Goal: Task Accomplishment & Management: Manage account settings

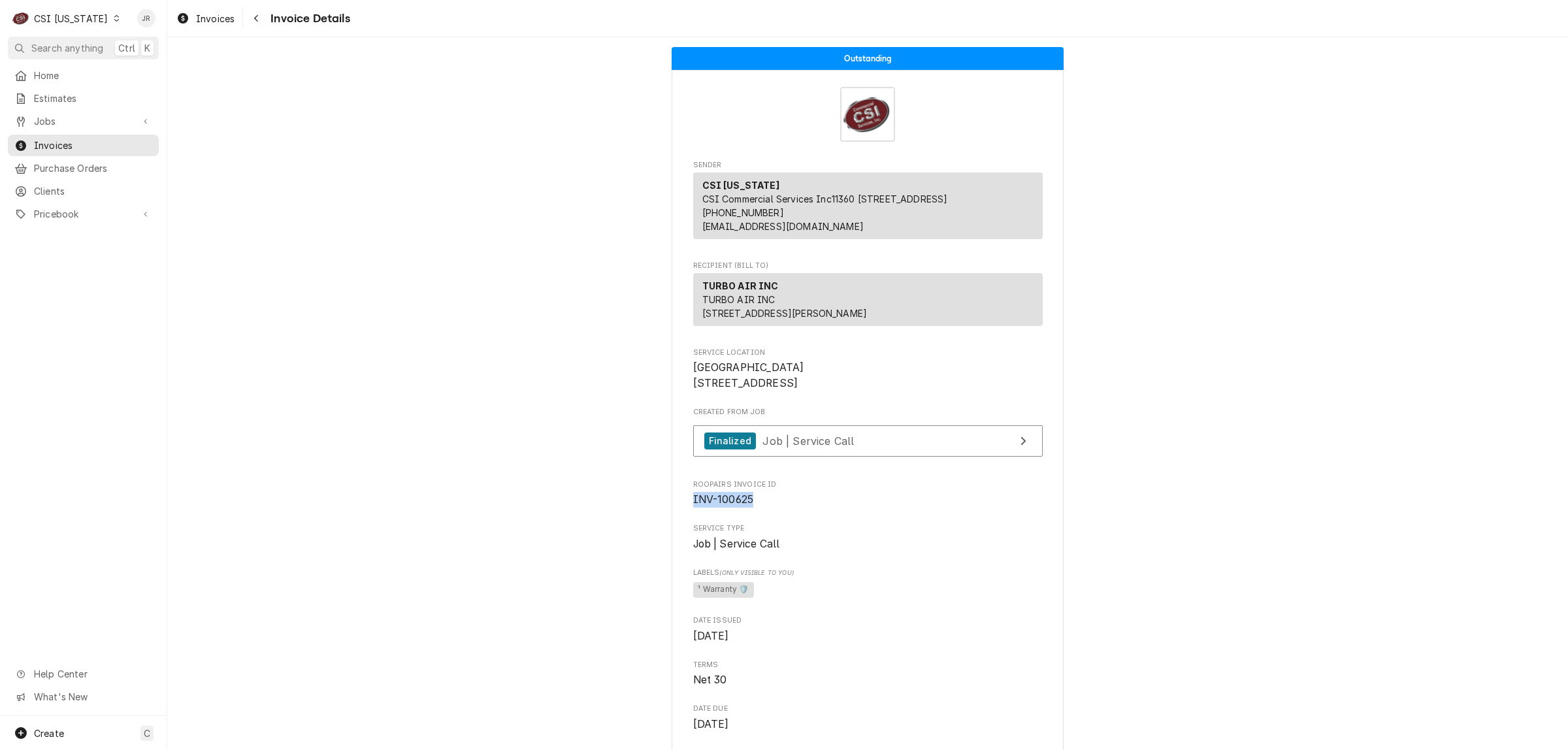
click at [50, 18] on div "CSI [US_STATE]" at bounding box center [70, 19] width 74 height 14
click at [142, 22] on div "CSI [US_STATE][GEOGRAPHIC_DATA]" at bounding box center [204, 26] width 173 height 14
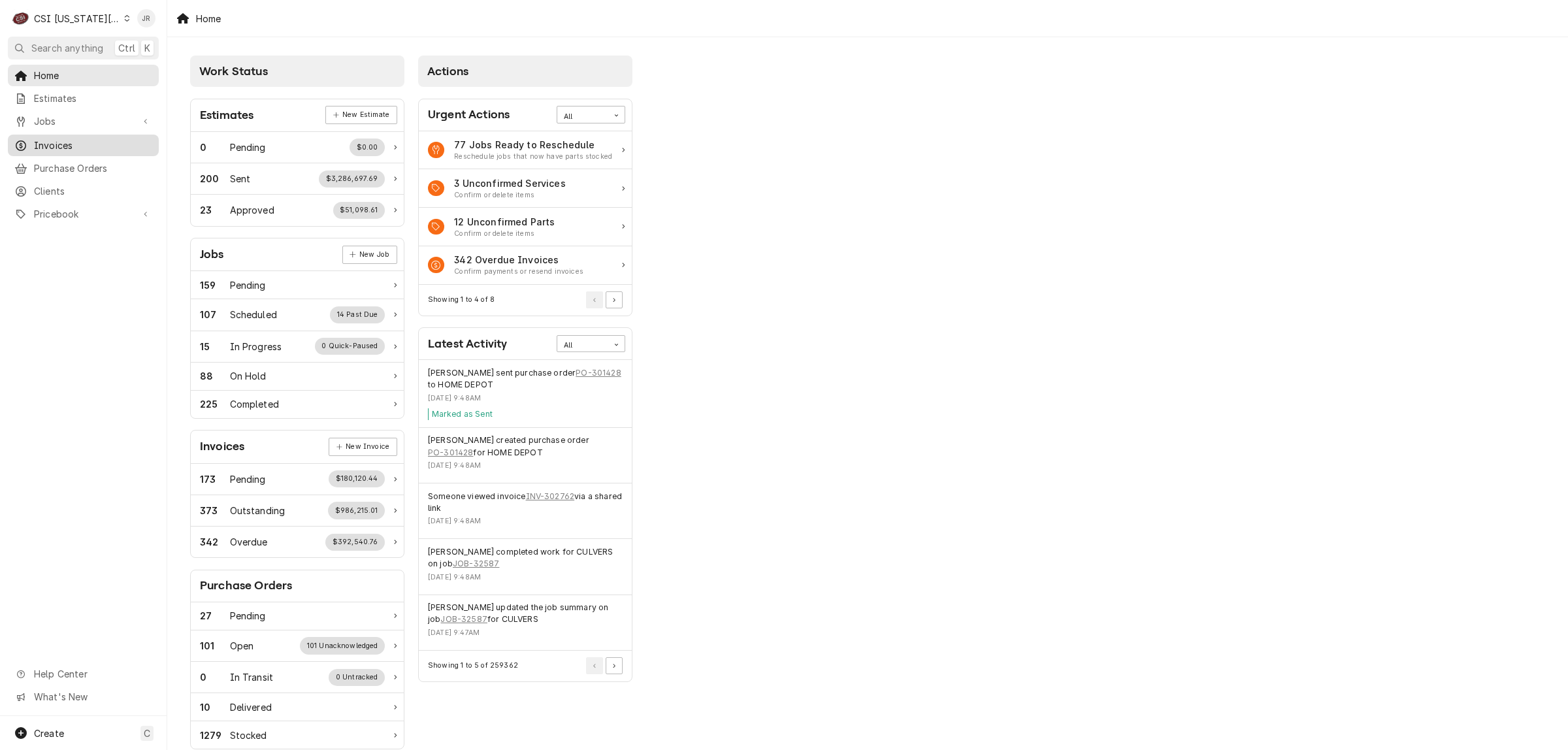
click at [75, 138] on span "Invoices" at bounding box center [93, 145] width 118 height 14
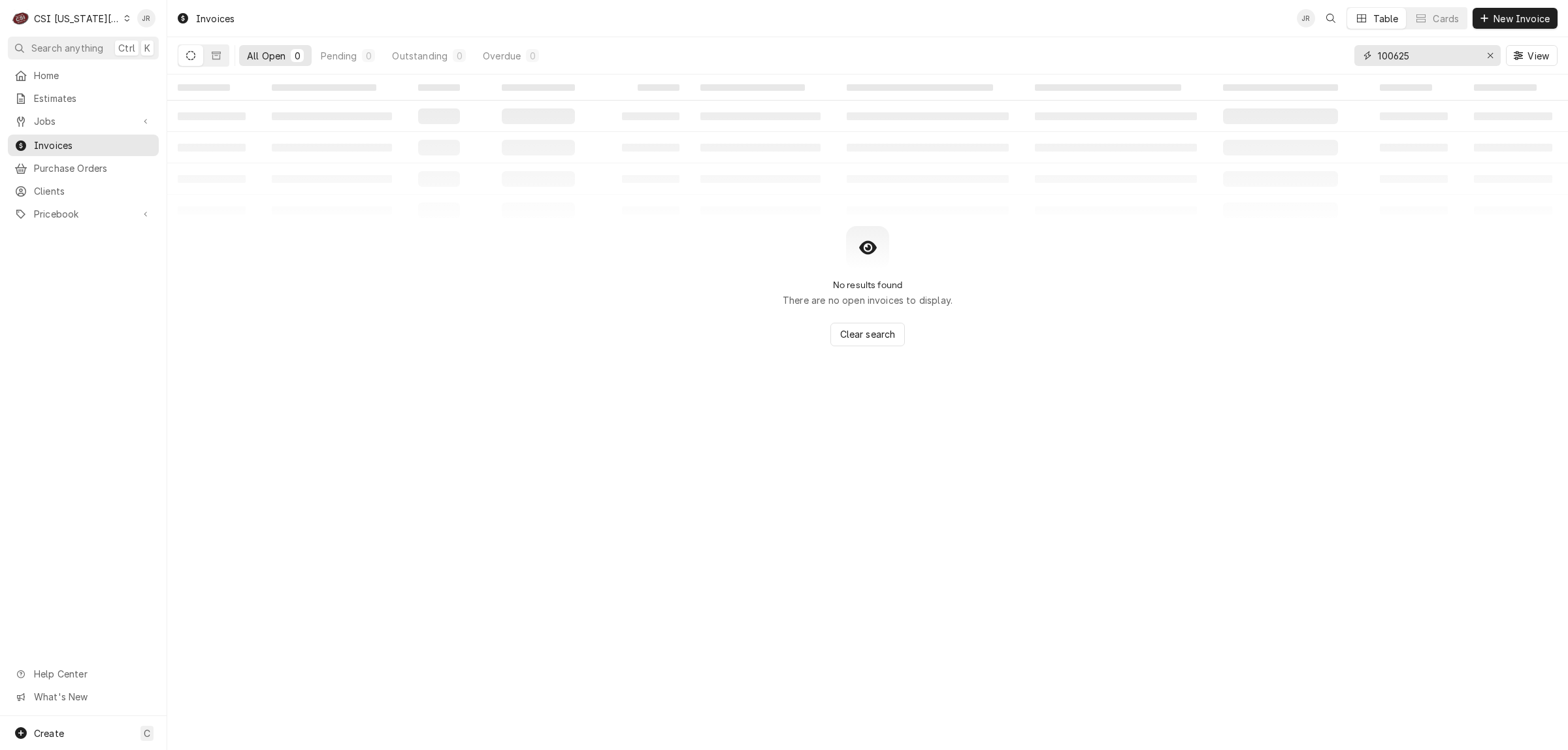
click at [1402, 53] on input "100625" at bounding box center [1427, 55] width 98 height 21
paste input "302762"
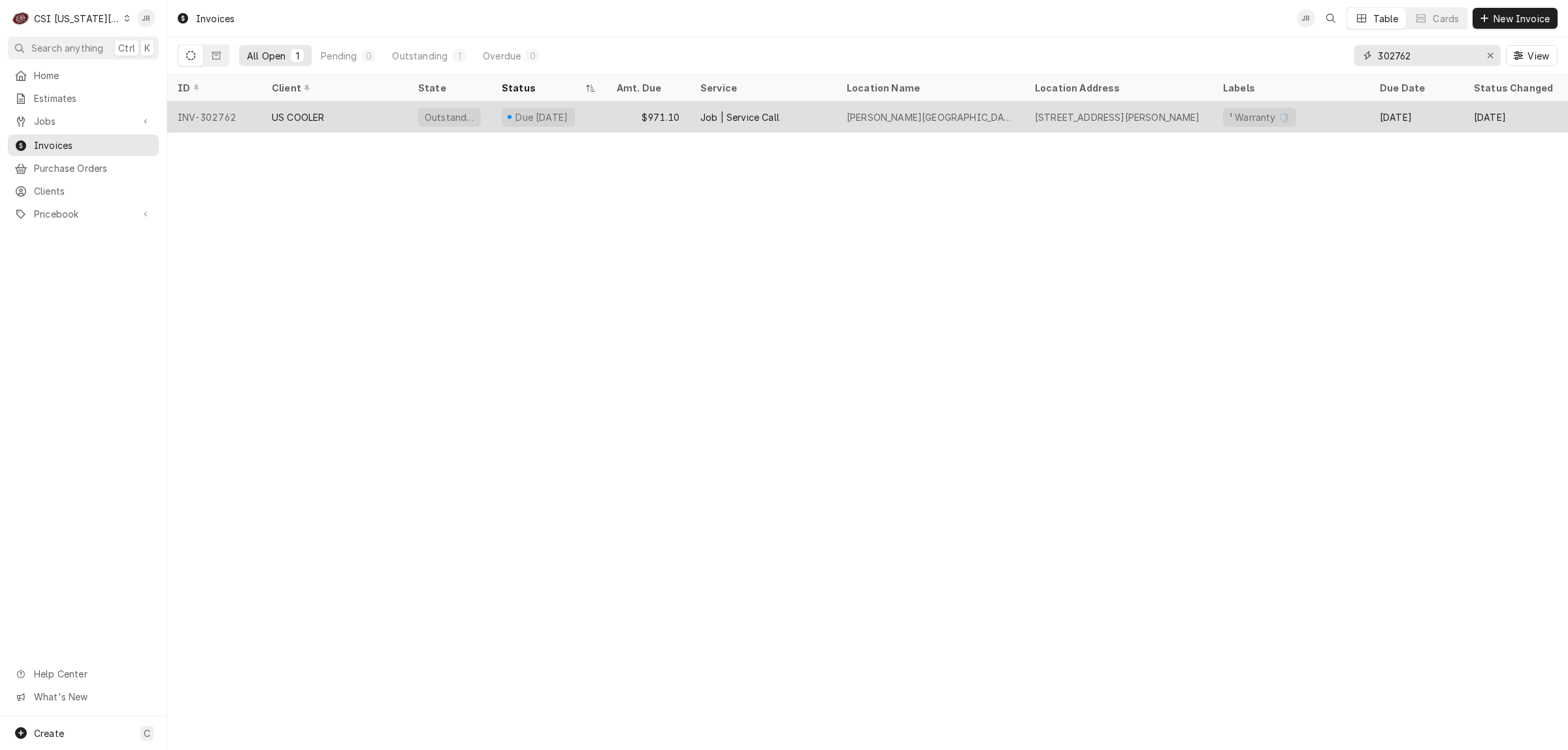
type input "302762"
click at [586, 109] on div "Due in 20 days" at bounding box center [549, 116] width 115 height 32
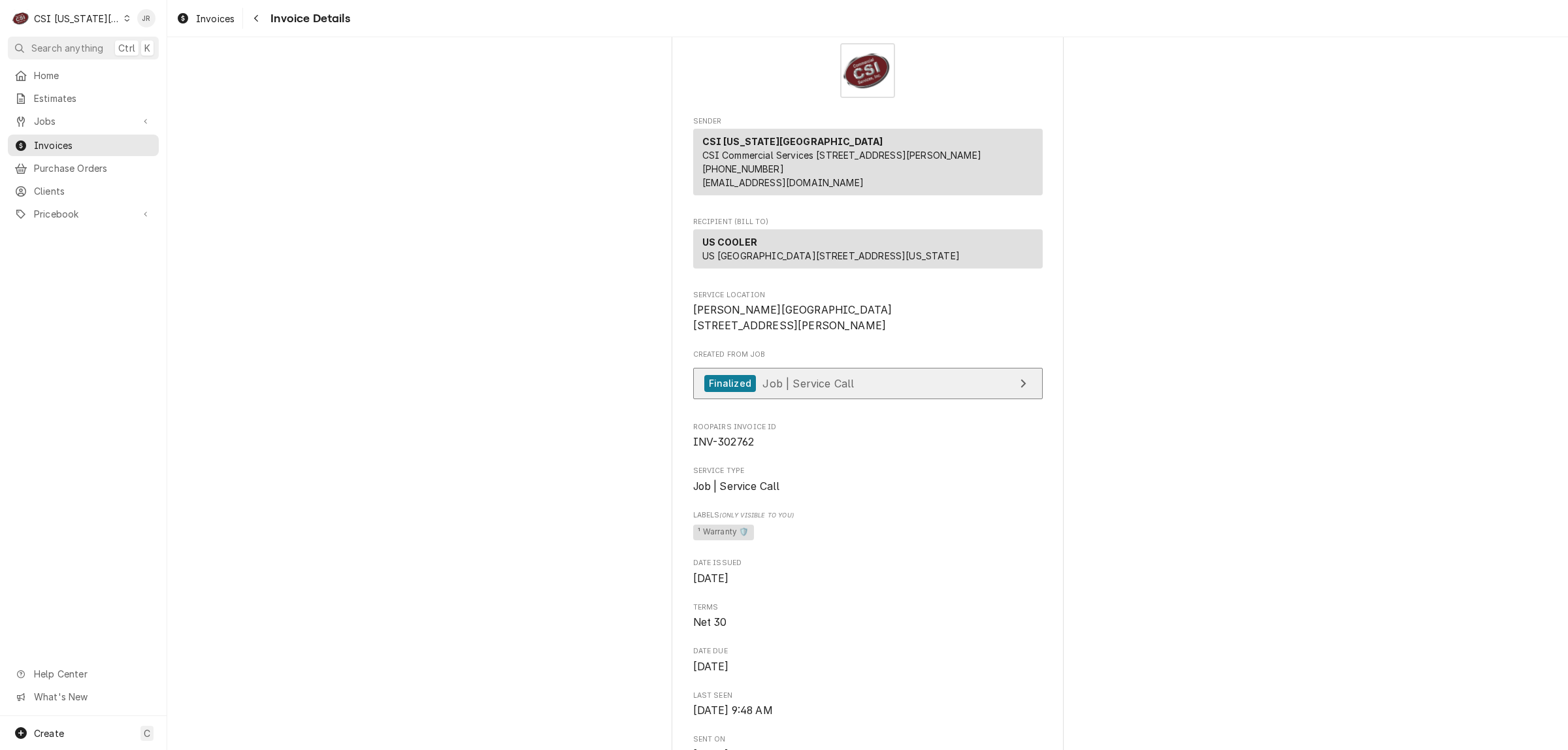
scroll to position [81, 0]
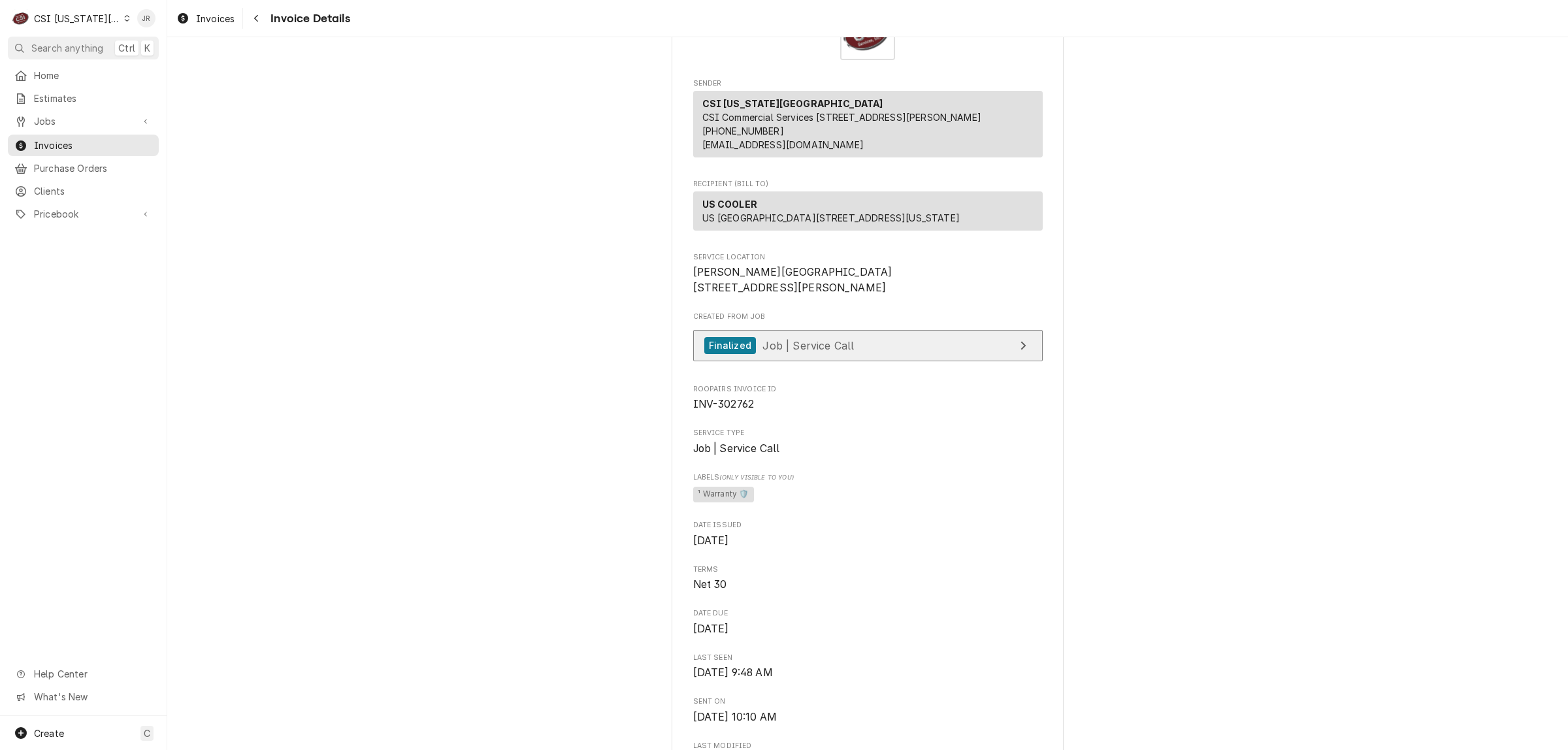
click at [965, 362] on link "Finalized Job | Service Call" at bounding box center [868, 346] width 350 height 32
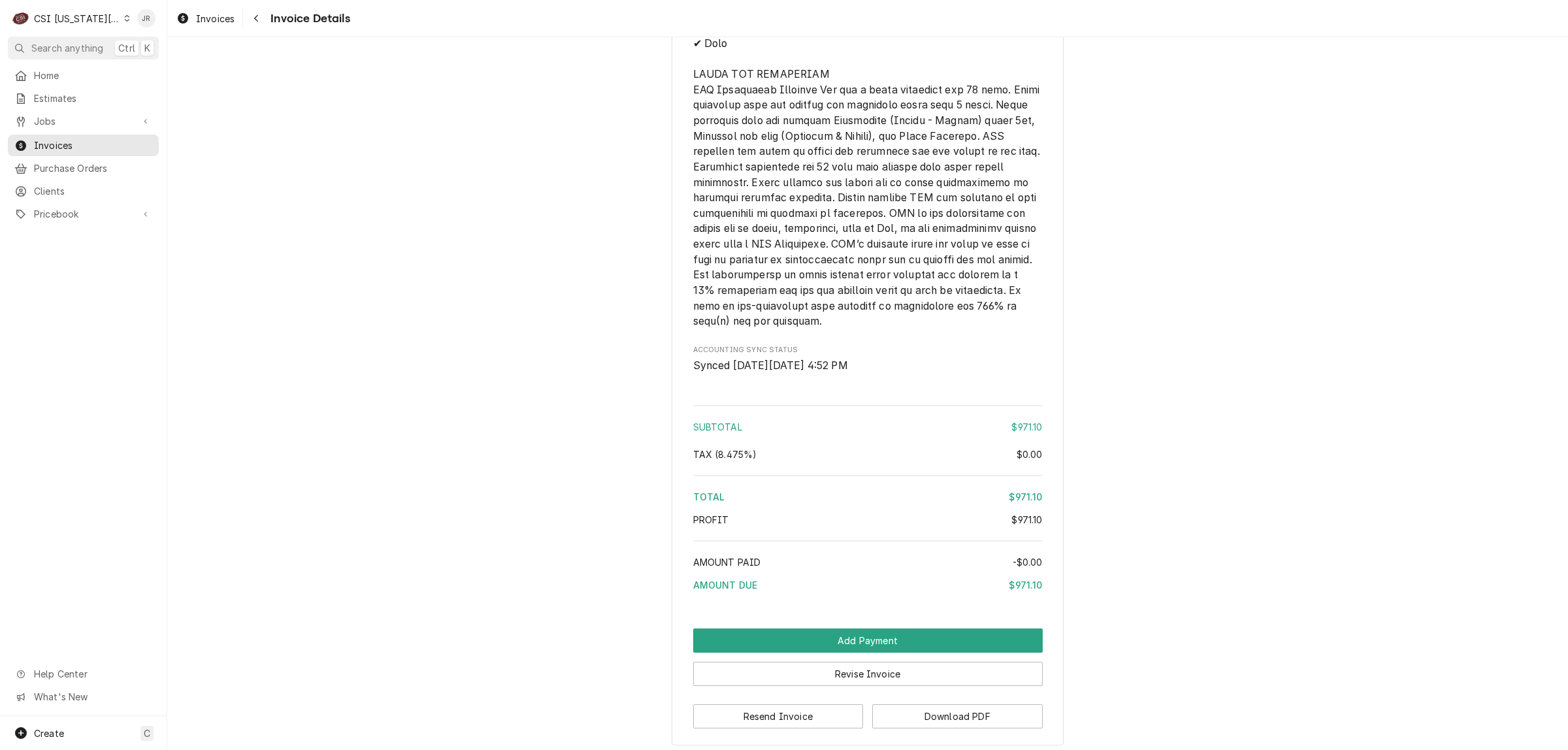
scroll to position [2186, 0]
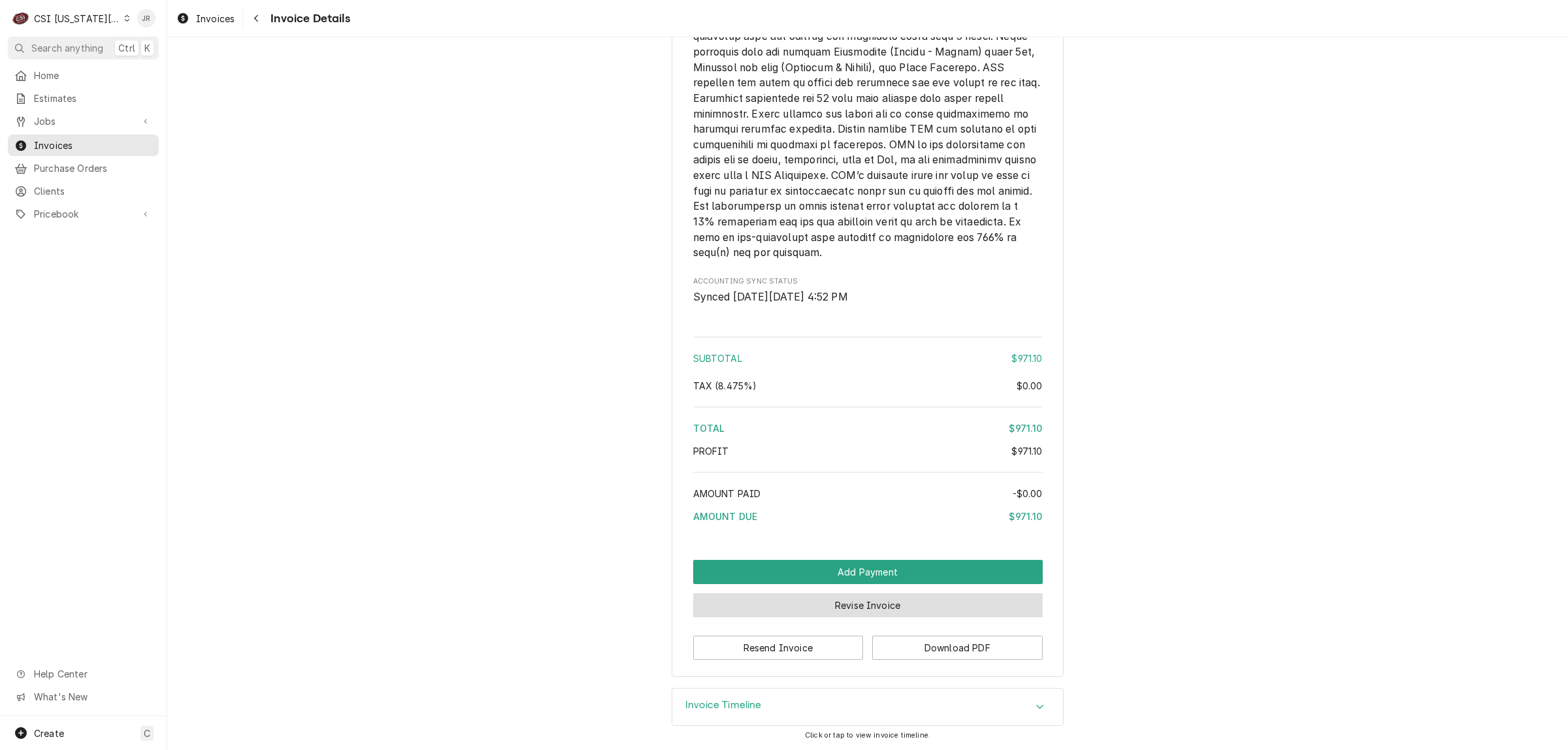
click at [869, 601] on button "Revise Invoice" at bounding box center [868, 605] width 350 height 24
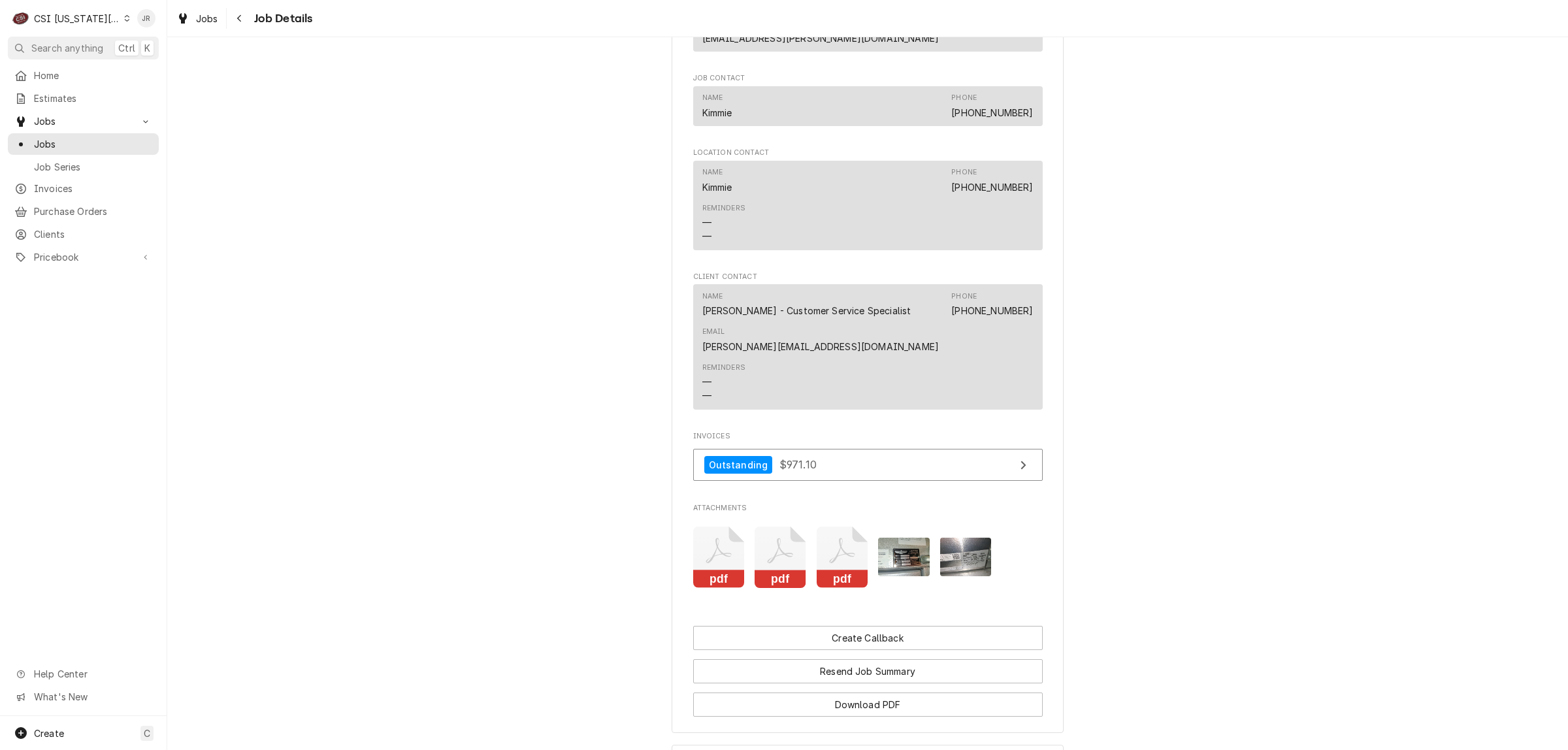
scroll to position [2609, 0]
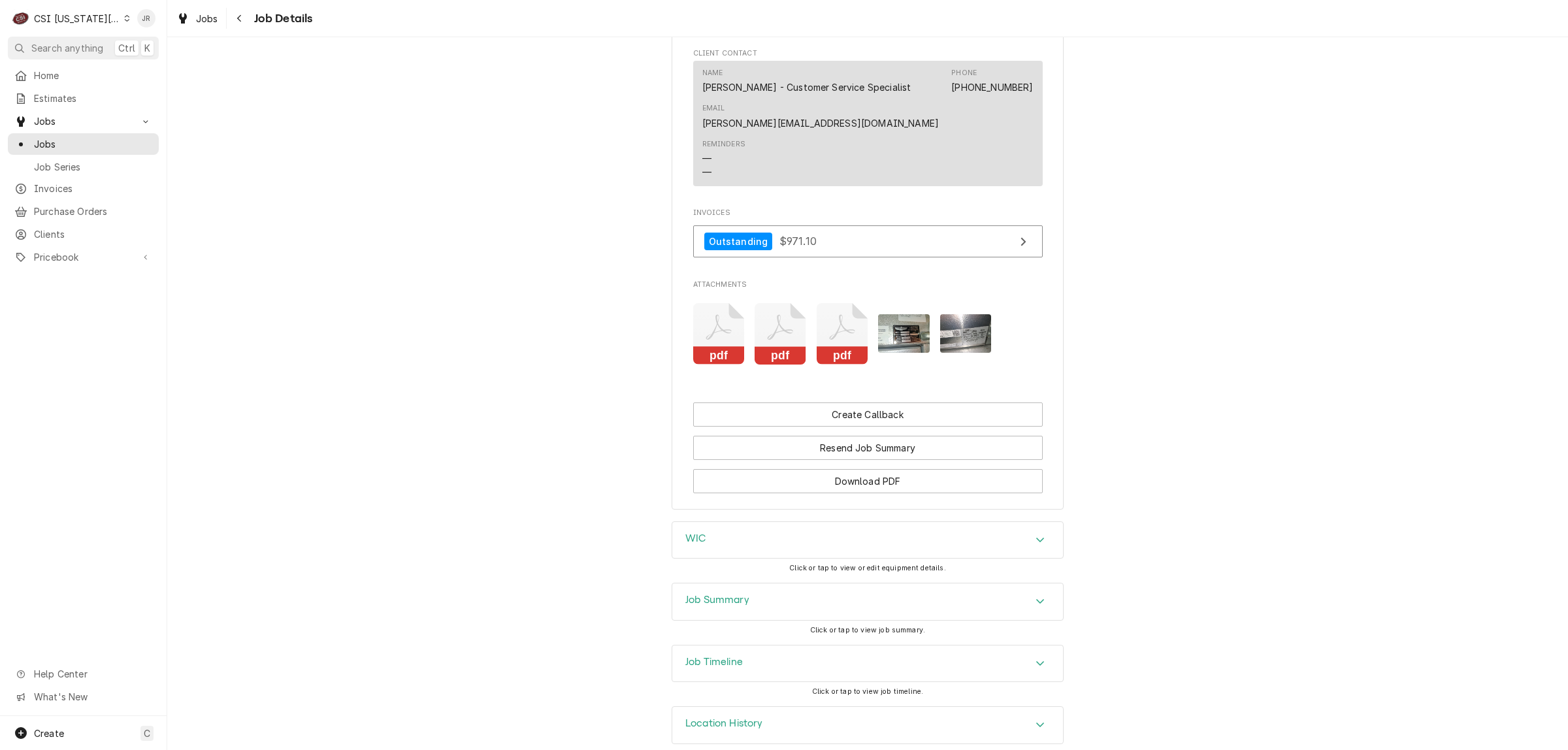
drag, startPoint x: 740, startPoint y: 572, endPoint x: 745, endPoint y: 579, distance: 8.6
click at [741, 583] on div "Job Summary" at bounding box center [868, 601] width 391 height 36
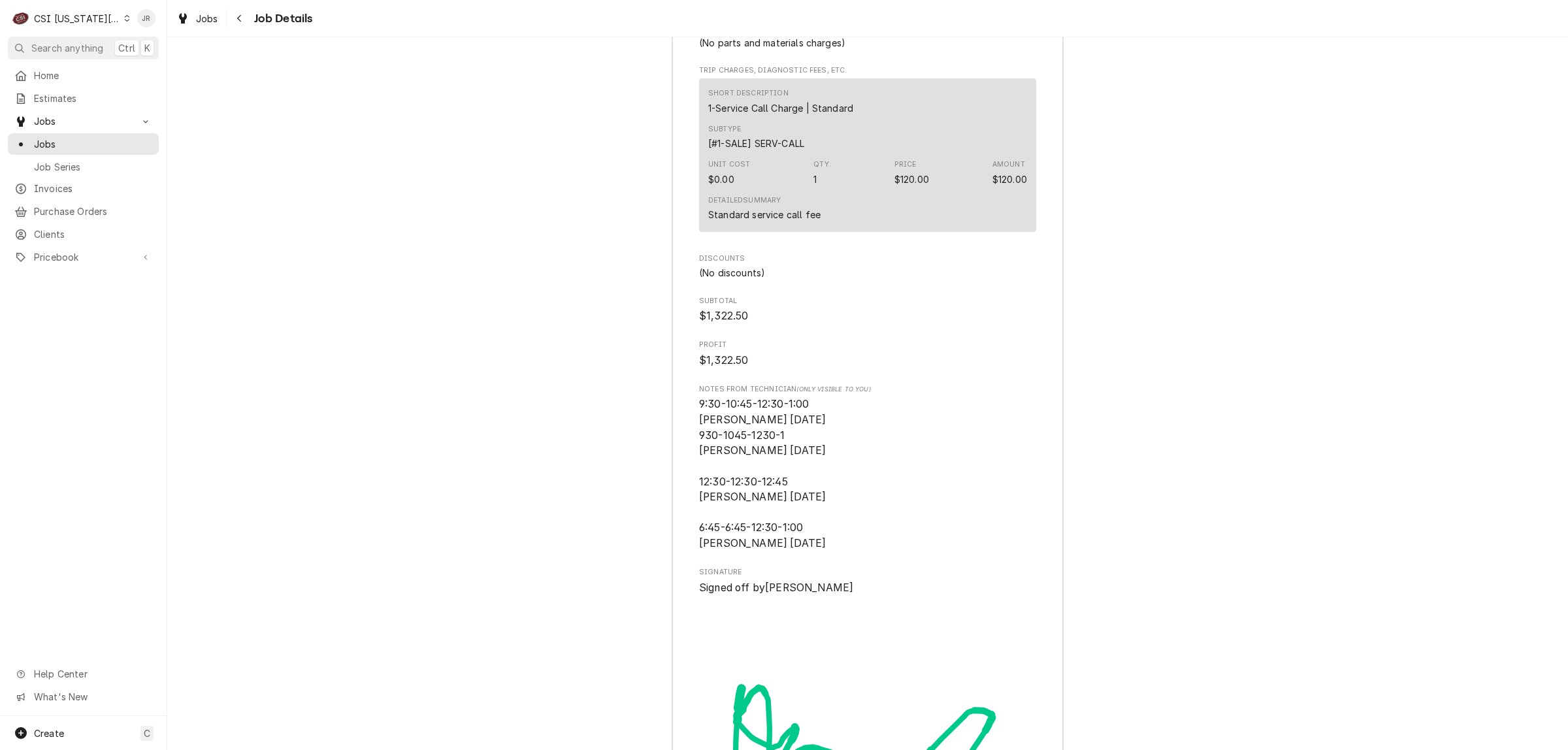
scroll to position [5058, 0]
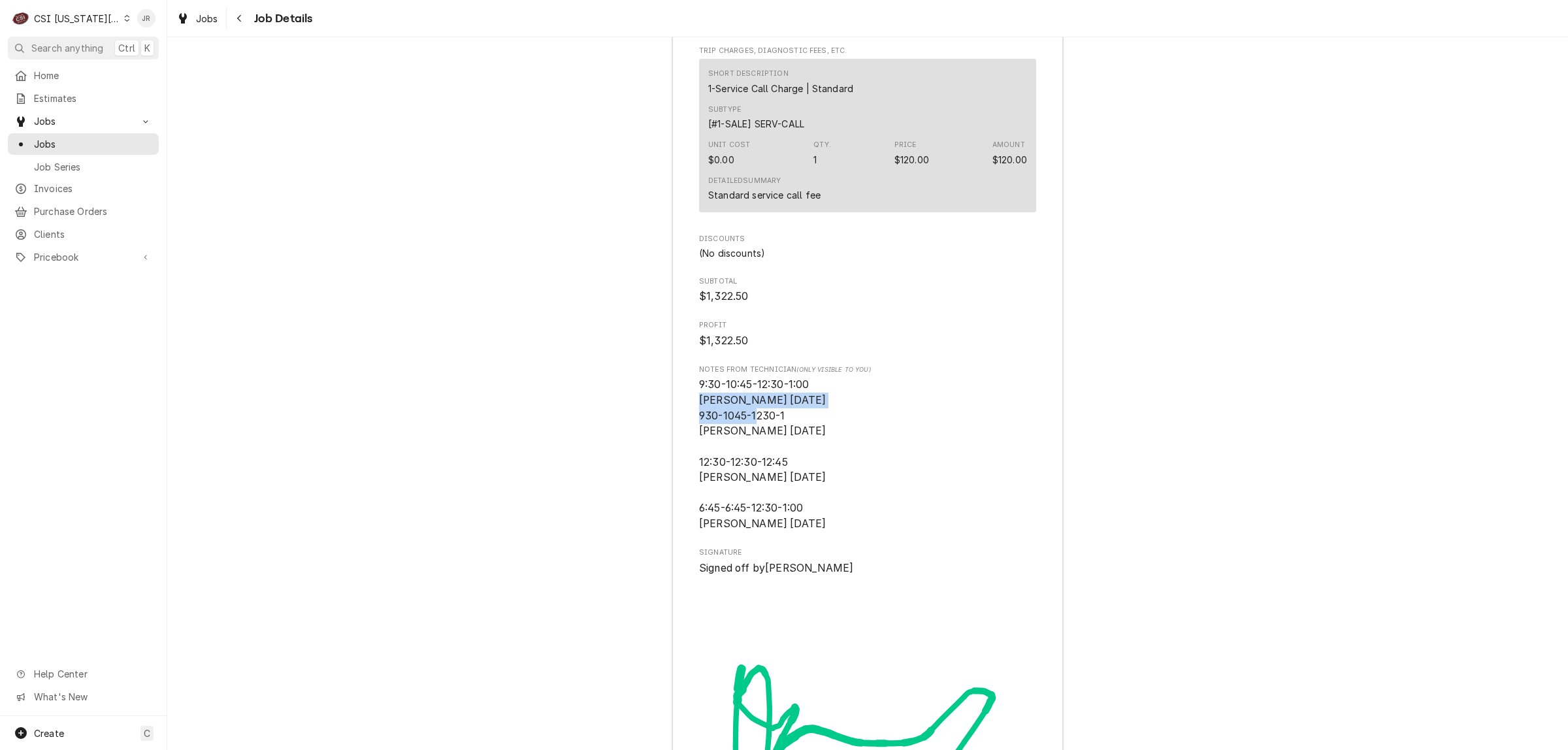
drag, startPoint x: 691, startPoint y: 383, endPoint x: 816, endPoint y: 403, distance: 126.6
click at [785, 403] on span "9:30-10:45-12:30-1:00 Brian H 7/23/25 930-1045-1230-1 Zach wilson 7/23/25 12:30…" at bounding box center [868, 454] width 337 height 154
click at [802, 410] on span "9:30-10:45-12:30-1:00 Brian H 7/23/25 930-1045-1230-1 Zach wilson 7/23/25 12:30…" at bounding box center [868, 454] width 337 height 154
drag, startPoint x: 696, startPoint y: 364, endPoint x: 821, endPoint y: 382, distance: 126.3
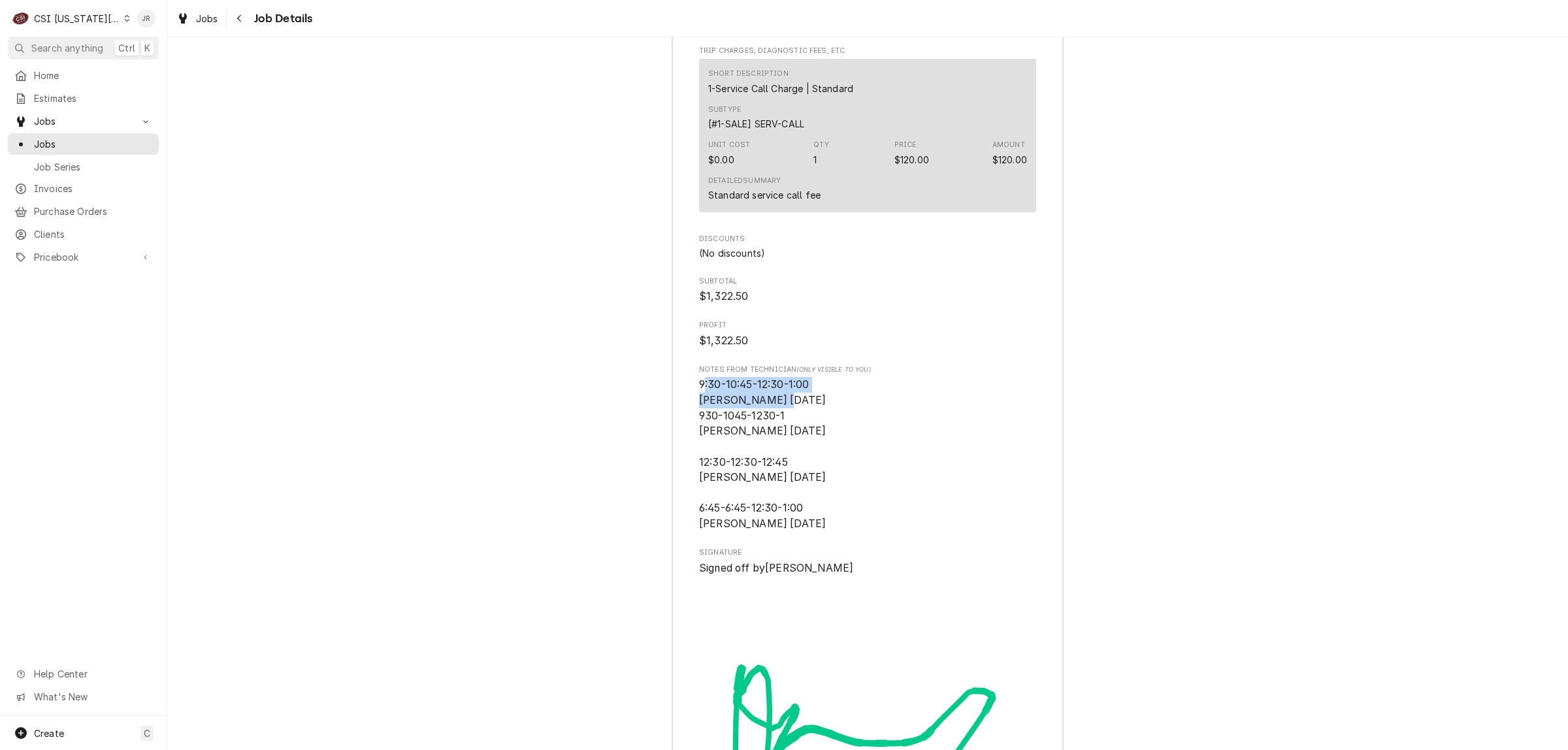
click at [821, 382] on span "9:30-10:45-12:30-1:00 Brian H 7/23/25 930-1045-1230-1 Zach wilson 7/23/25 12:30…" at bounding box center [868, 454] width 337 height 154
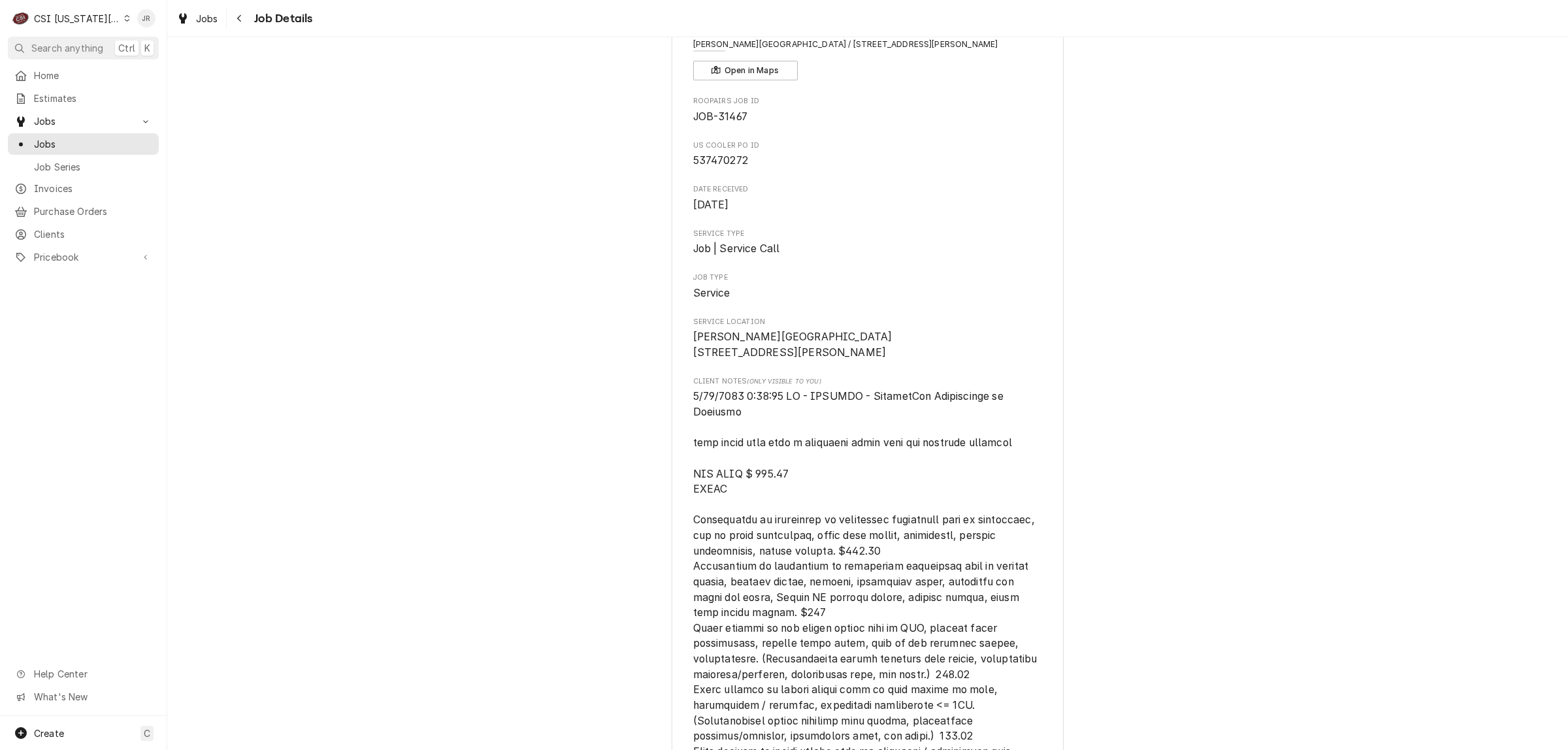
scroll to position [0, 0]
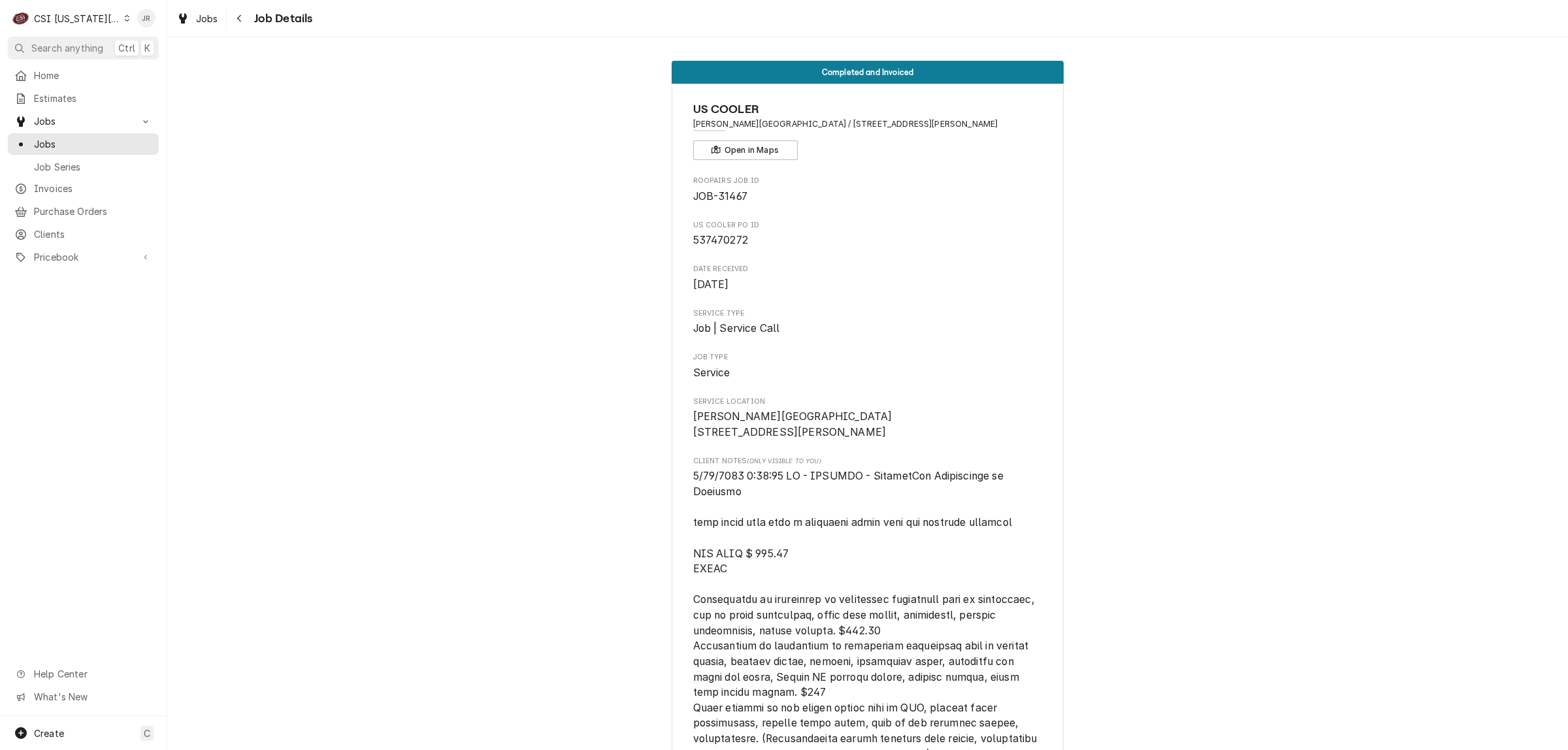
drag, startPoint x: 684, startPoint y: 421, endPoint x: 792, endPoint y: 450, distance: 111.8
copy span "Hardin Central School District 500 NE 1st St Hardin, MO 64035"
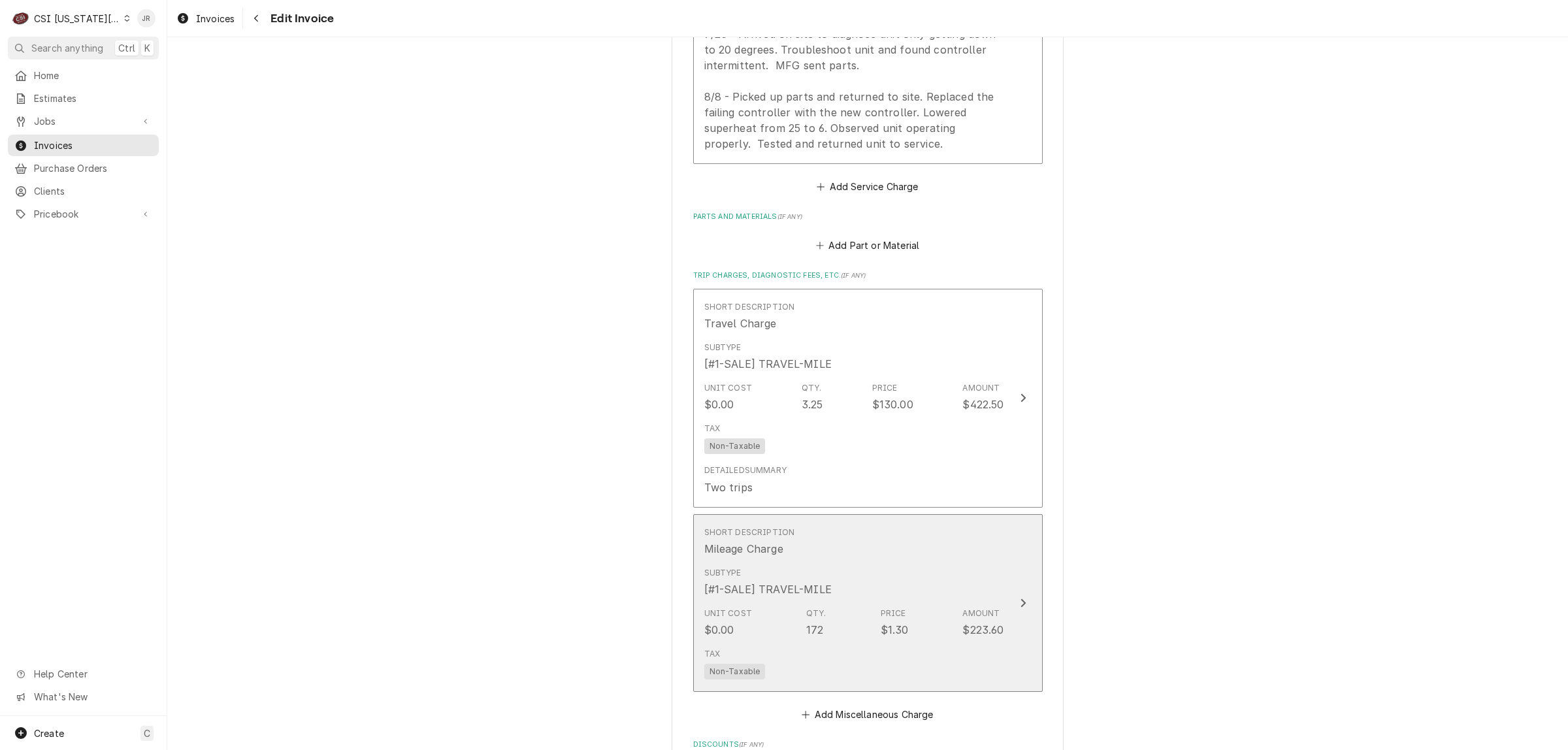
scroll to position [2286, 0]
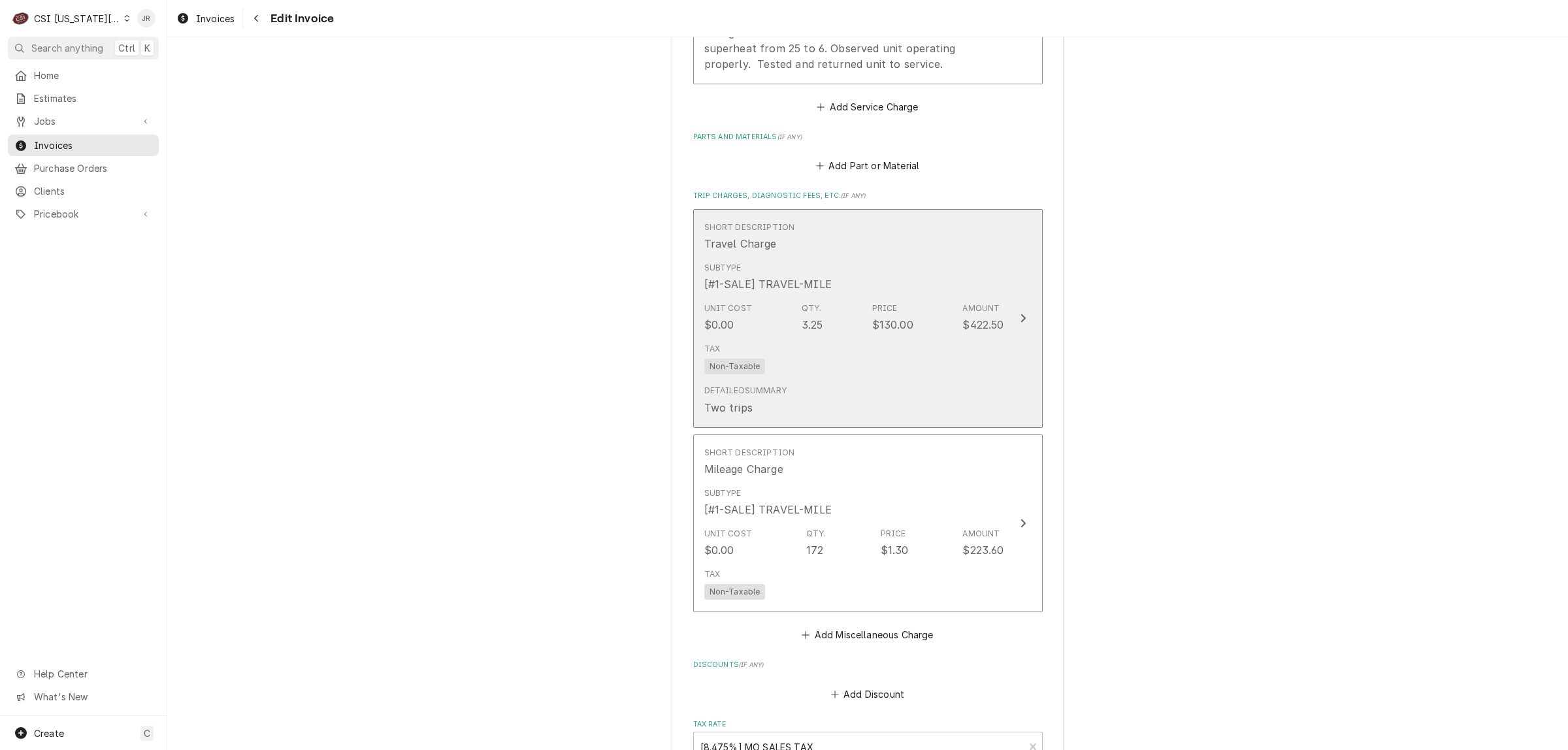
click at [962, 302] on div "Amount" at bounding box center [981, 308] width 37 height 12
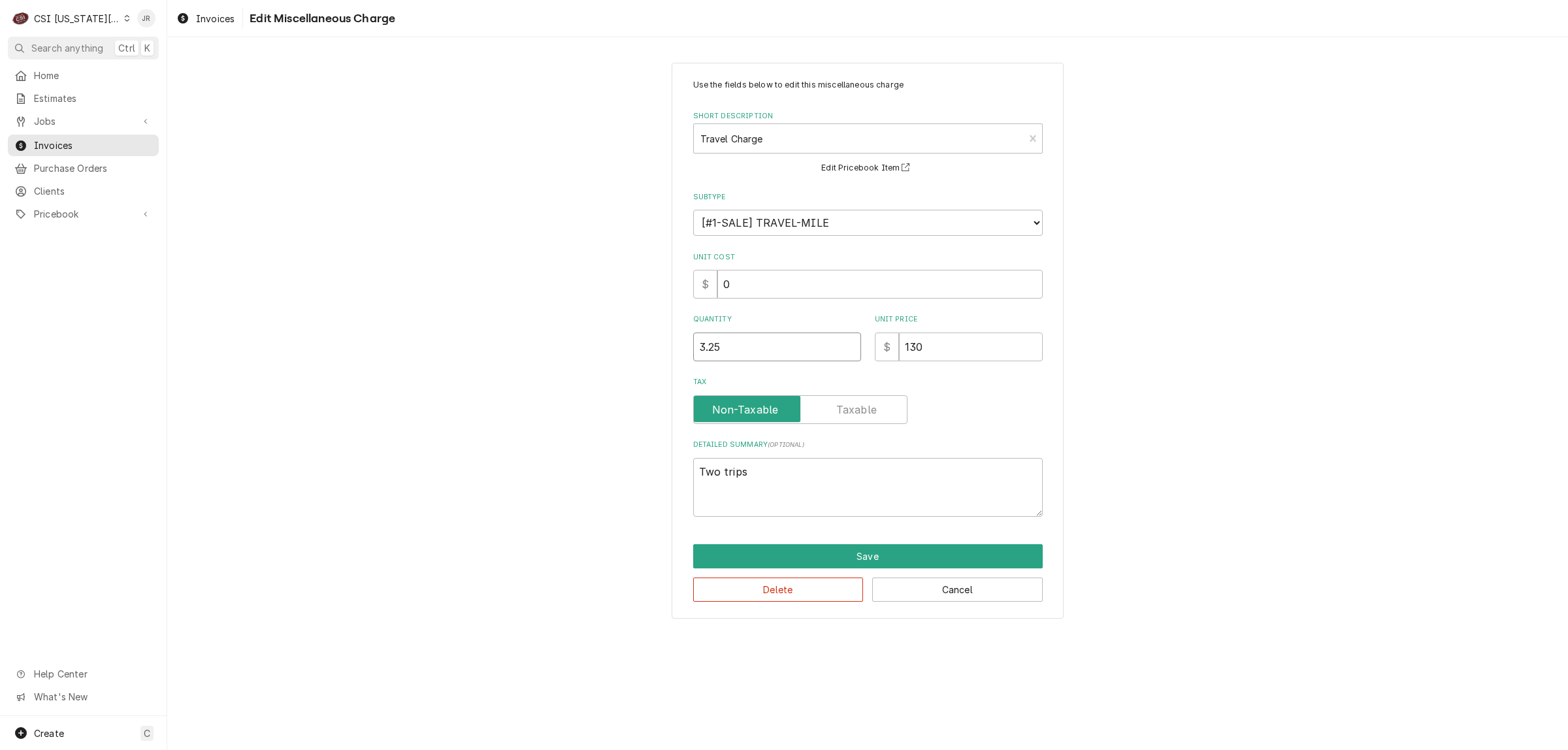
drag, startPoint x: 755, startPoint y: 354, endPoint x: 625, endPoint y: 328, distance: 132.6
click at [625, 328] on div "Use the fields below to edit this miscellaneous charge Short Description Travel…" at bounding box center [868, 340] width 1401 height 579
type textarea "x"
type input "4"
click at [912, 547] on button "Save" at bounding box center [868, 556] width 350 height 24
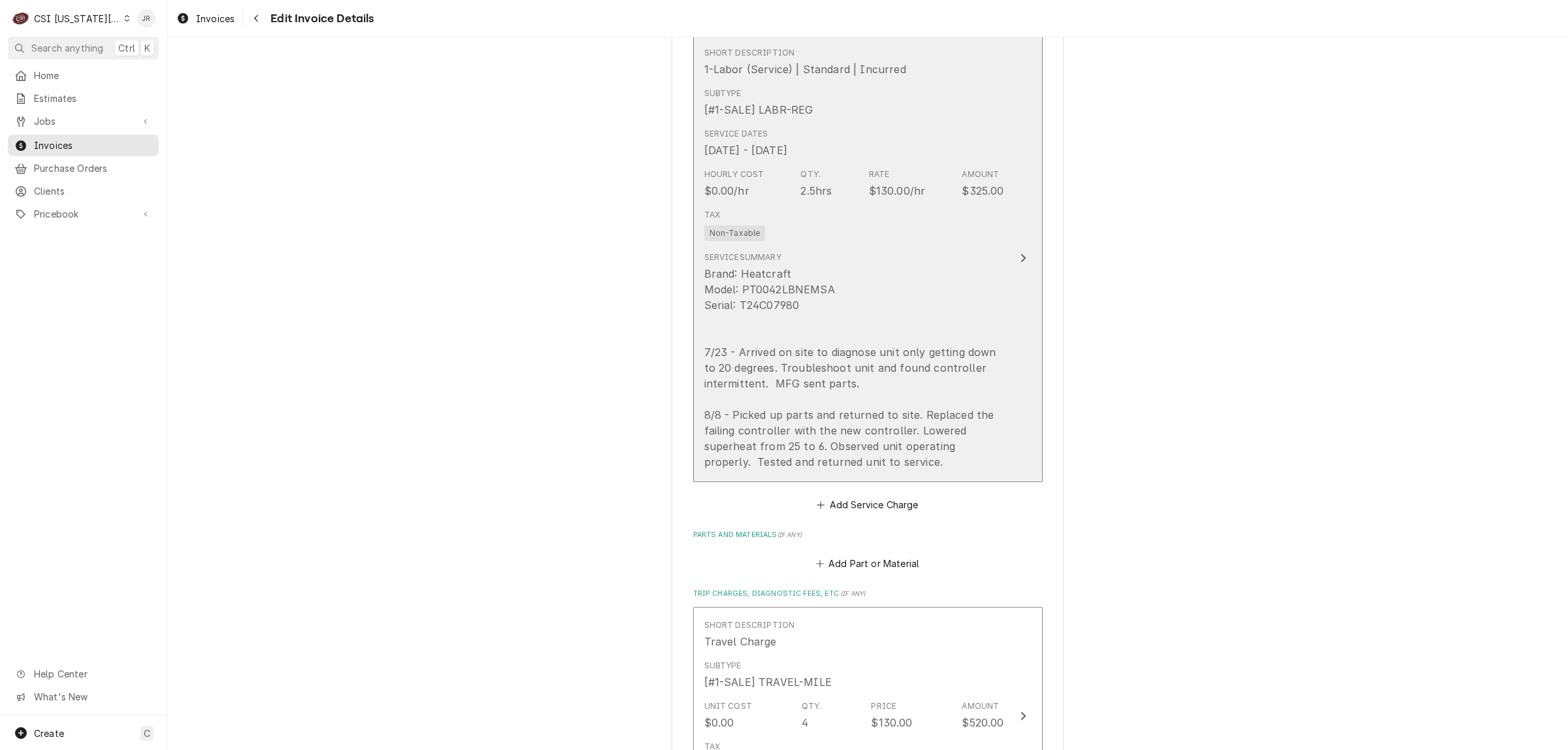
scroll to position [1862, 0]
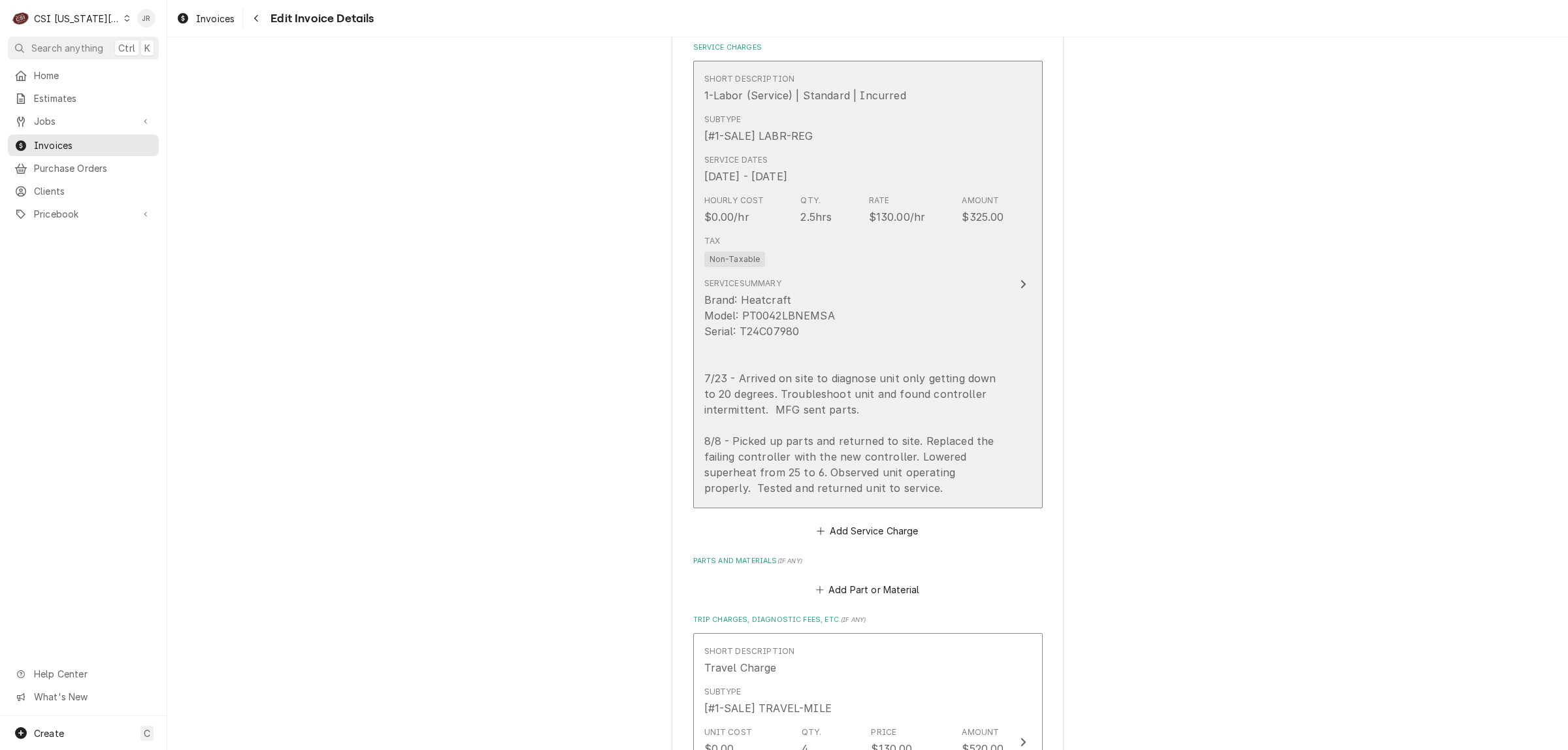
click at [991, 278] on div "Service Summary Brand: Heatcraft Model: PT0042LBNEMSA Serial: T24C07980 7/23 - …" at bounding box center [853, 387] width 300 height 218
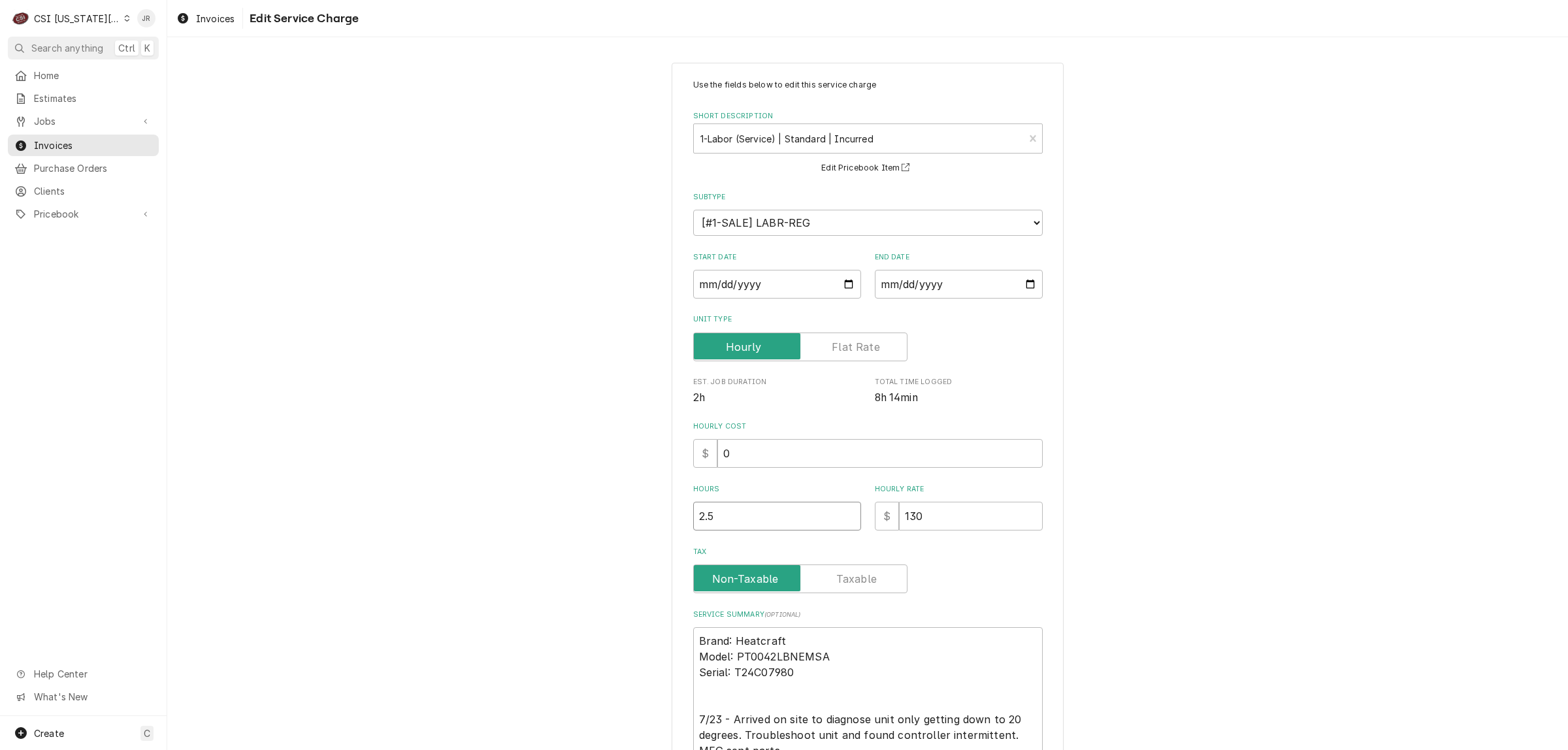
drag, startPoint x: 737, startPoint y: 520, endPoint x: 361, endPoint y: 471, distance: 379.2
click at [364, 472] on div "Use the fields below to edit this service charge Short Description 1-Labor (Ser…" at bounding box center [868, 504] width 1401 height 905
type textarea "x"
type input "3"
type textarea "x"
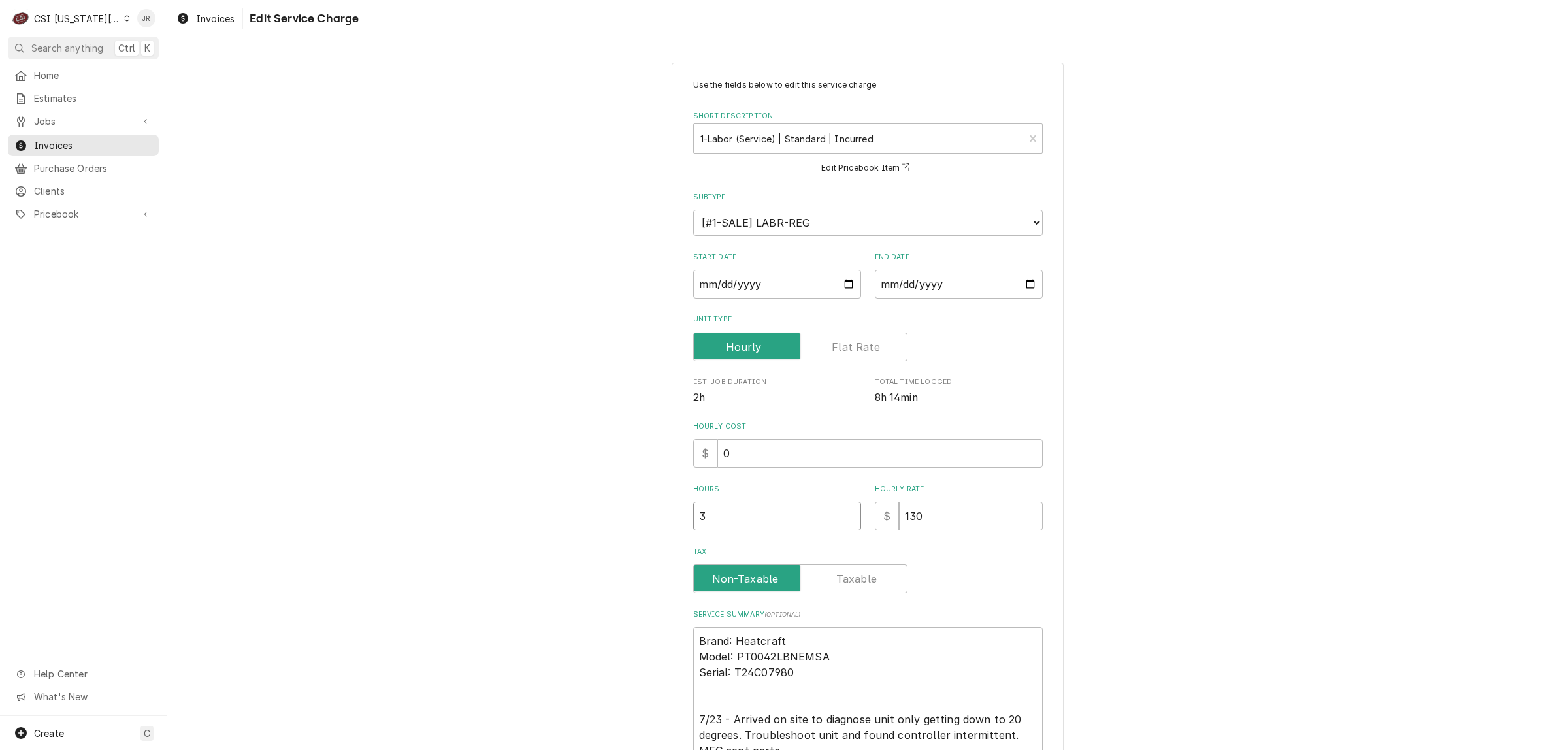
type input "3.2"
type textarea "x"
type input "3.25"
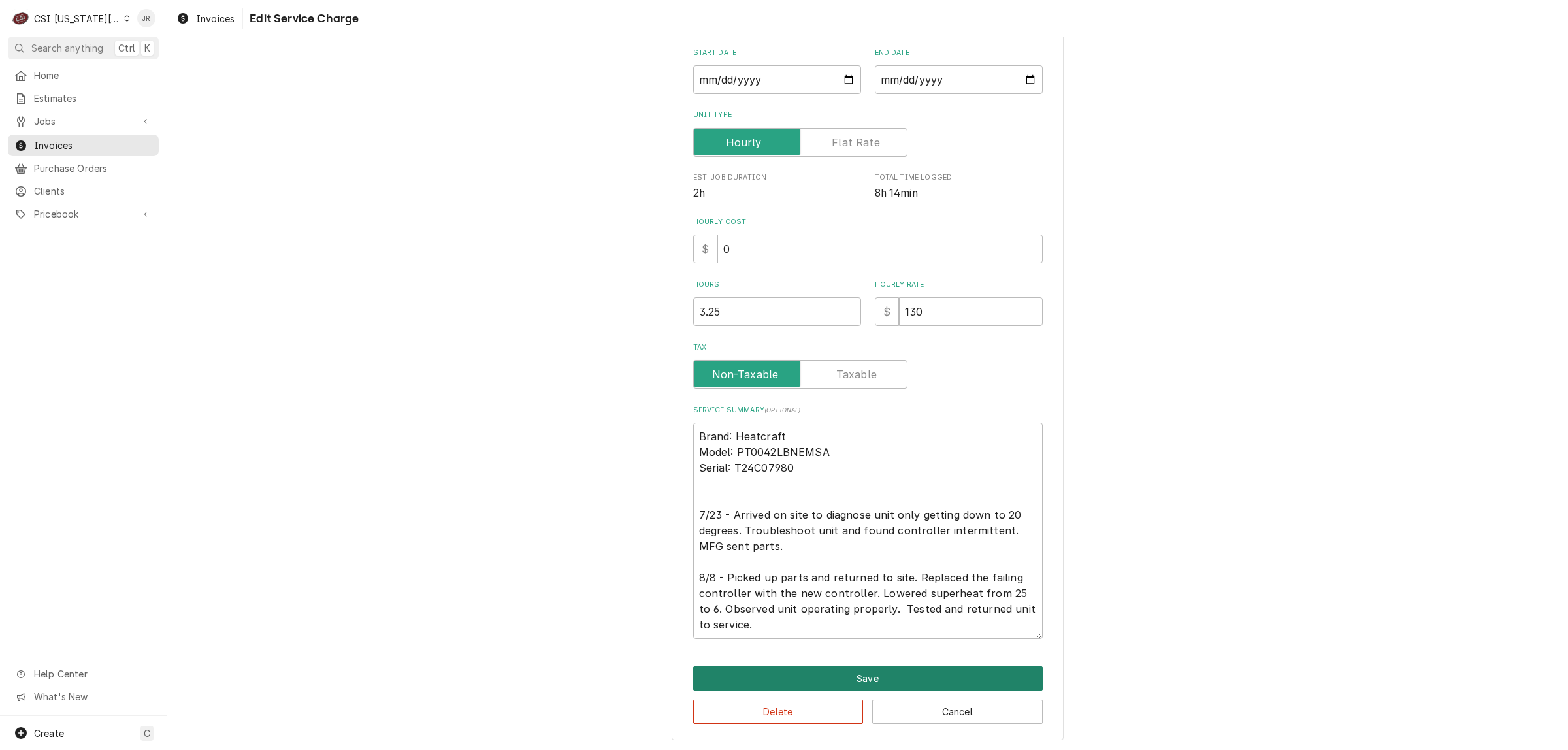
click at [867, 666] on button "Save" at bounding box center [868, 678] width 350 height 24
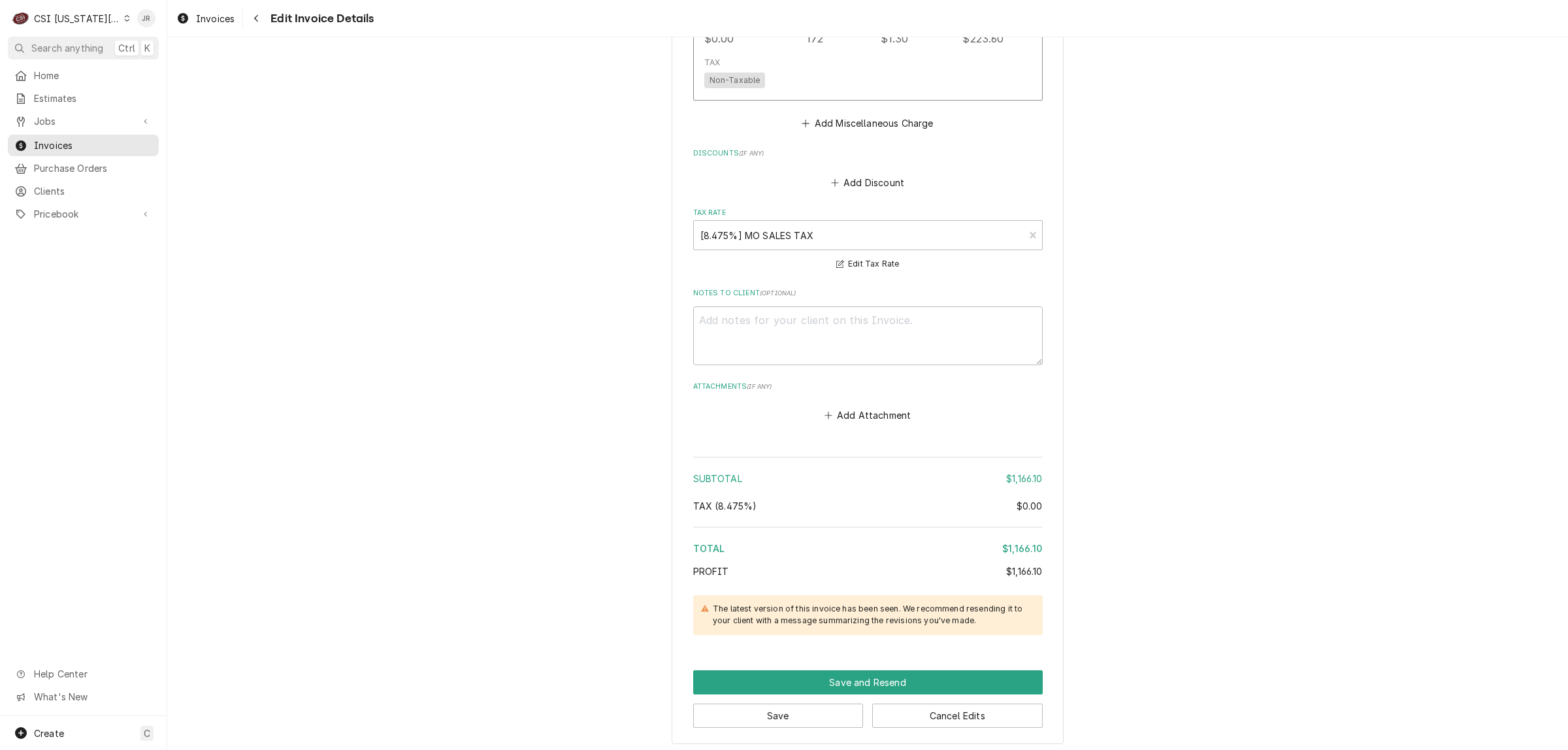
scroll to position [2848, 0]
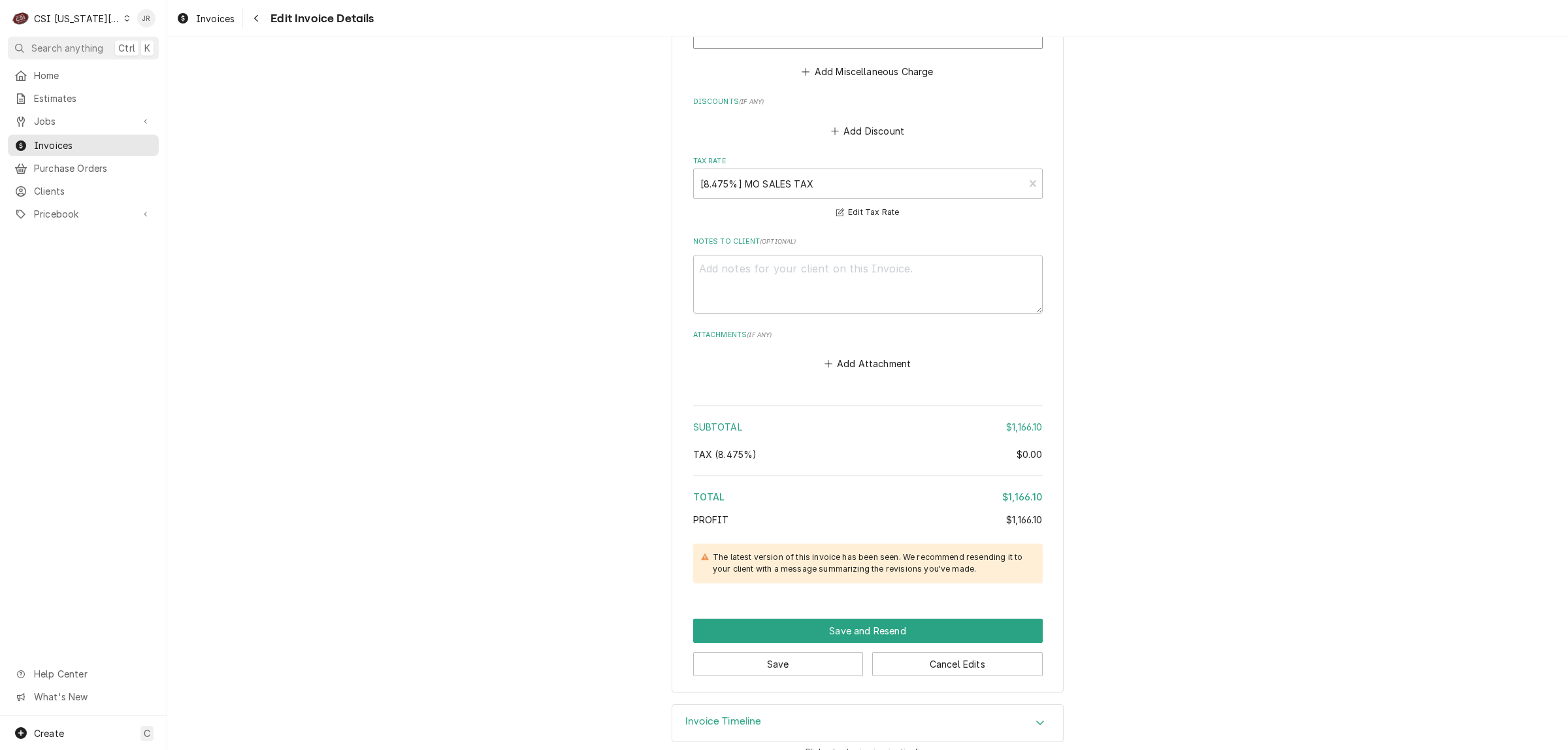
click at [725, 715] on div "Invoice Timeline" at bounding box center [723, 723] width 77 height 15
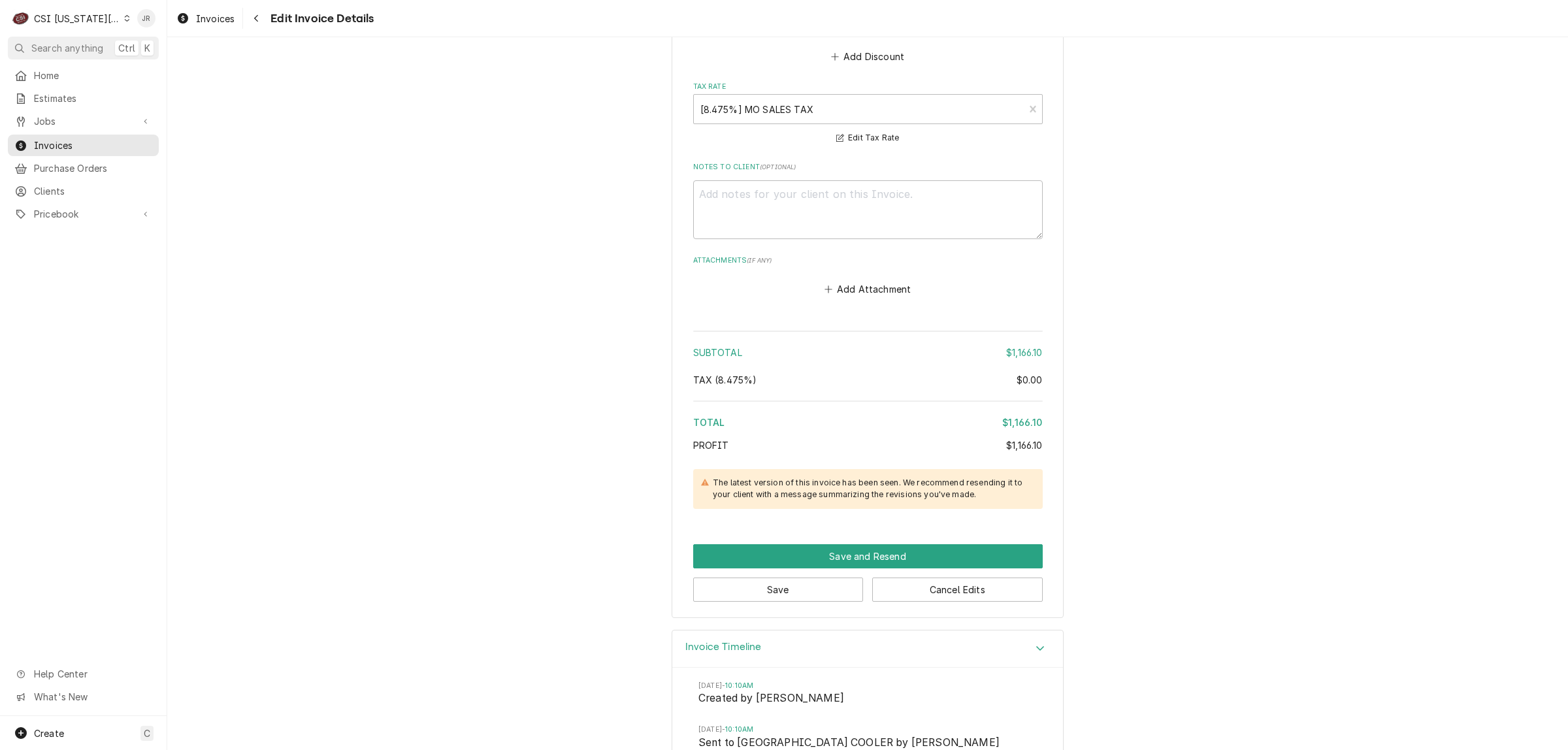
scroll to position [3088, 0]
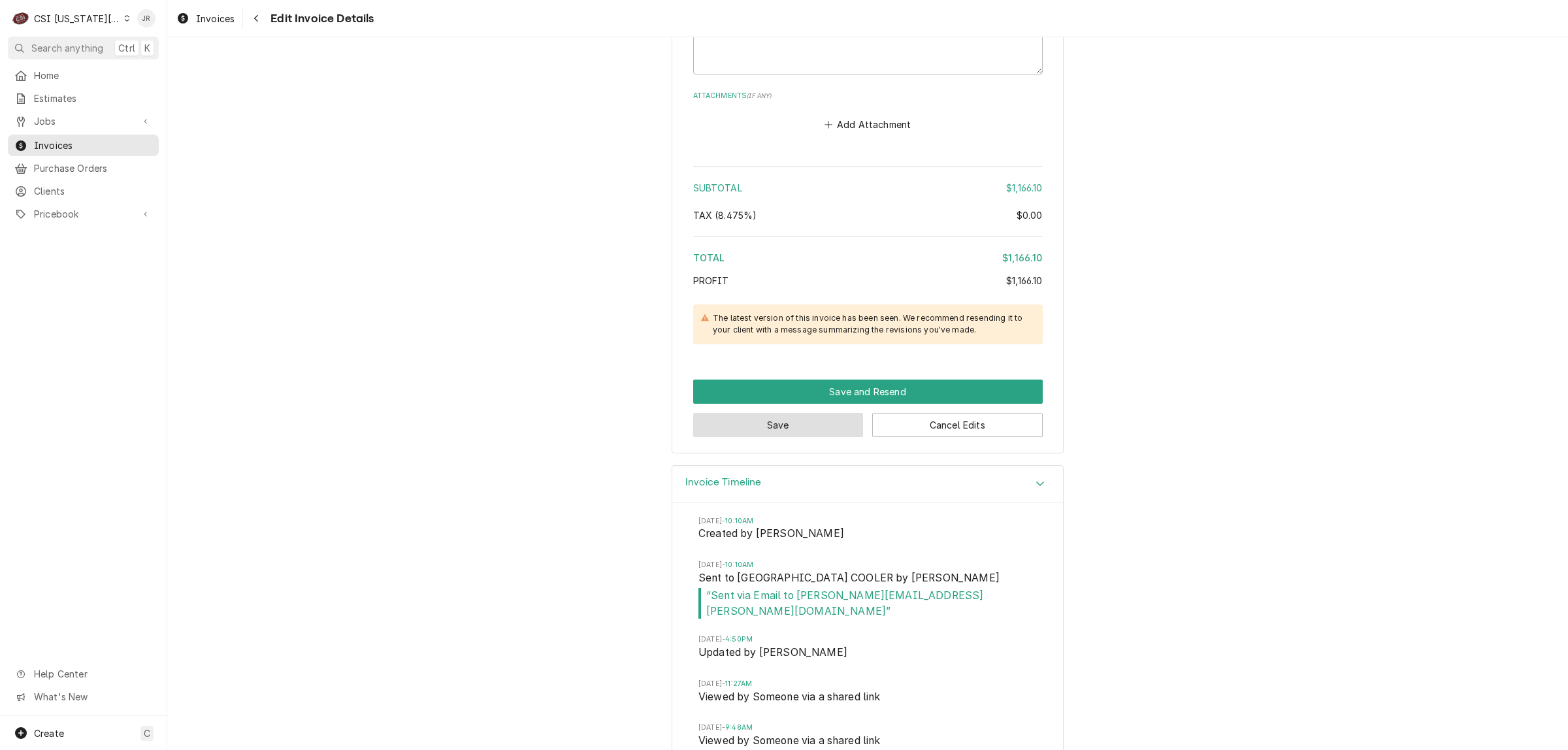
click at [806, 413] on button "Save" at bounding box center [778, 424] width 171 height 24
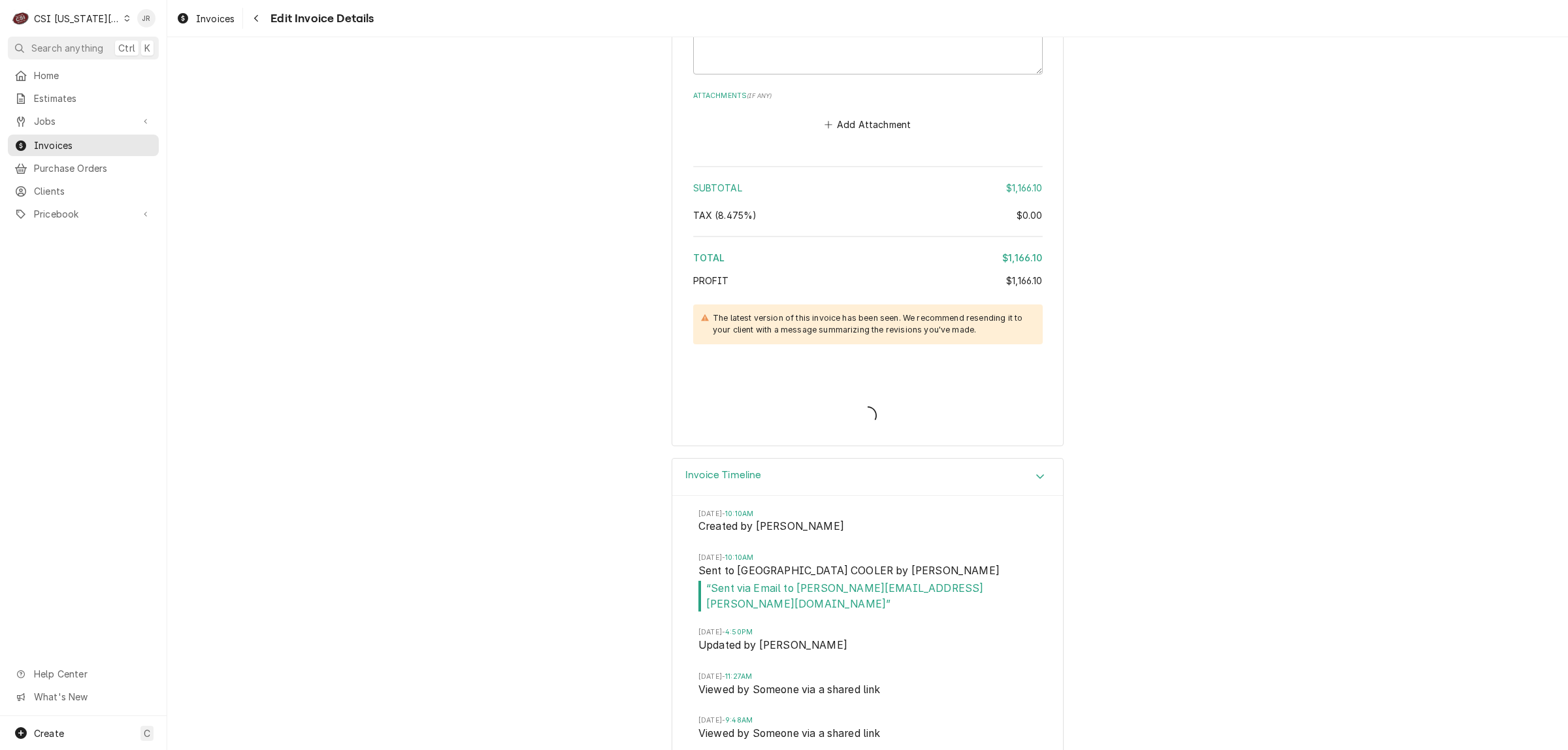
scroll to position [3080, 0]
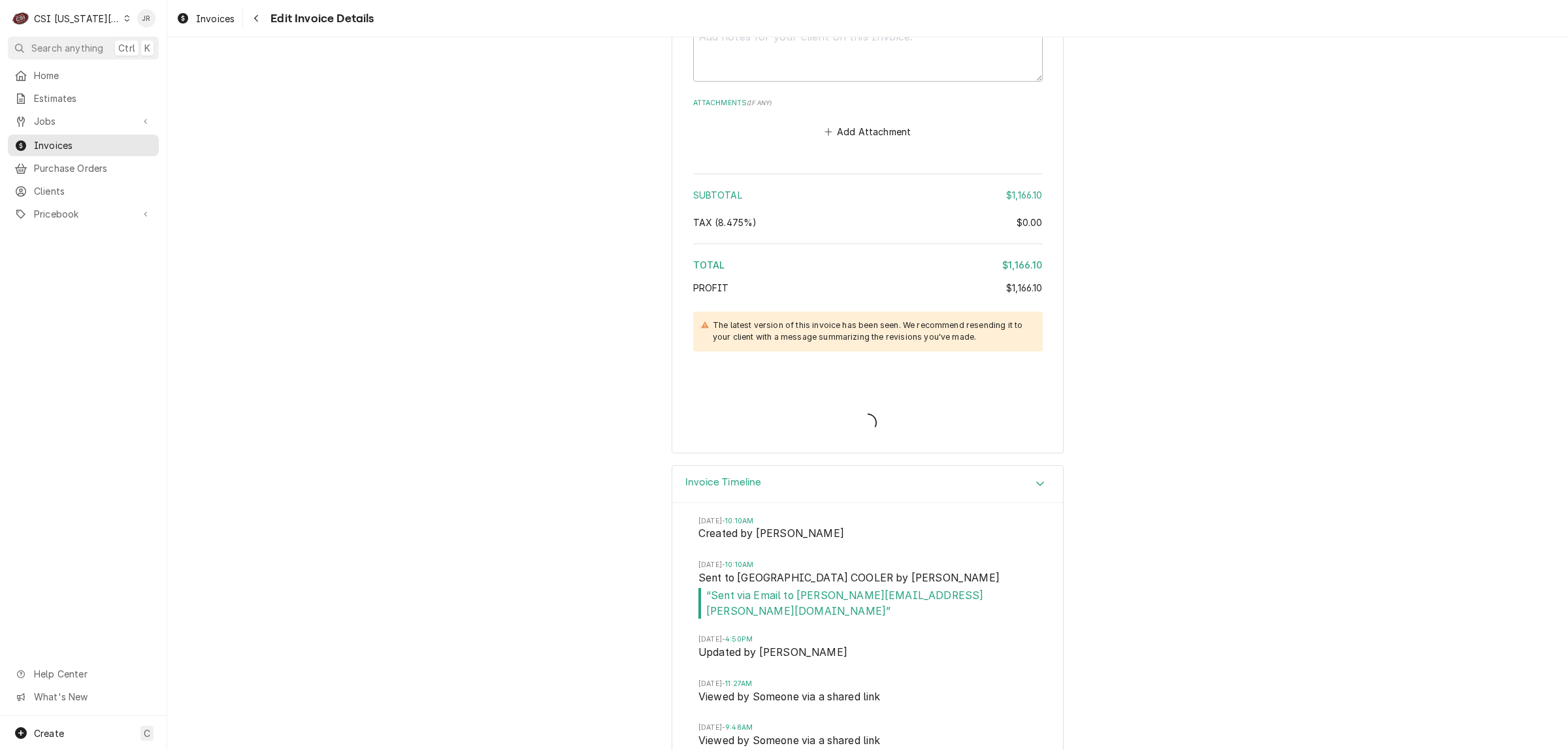
type textarea "x"
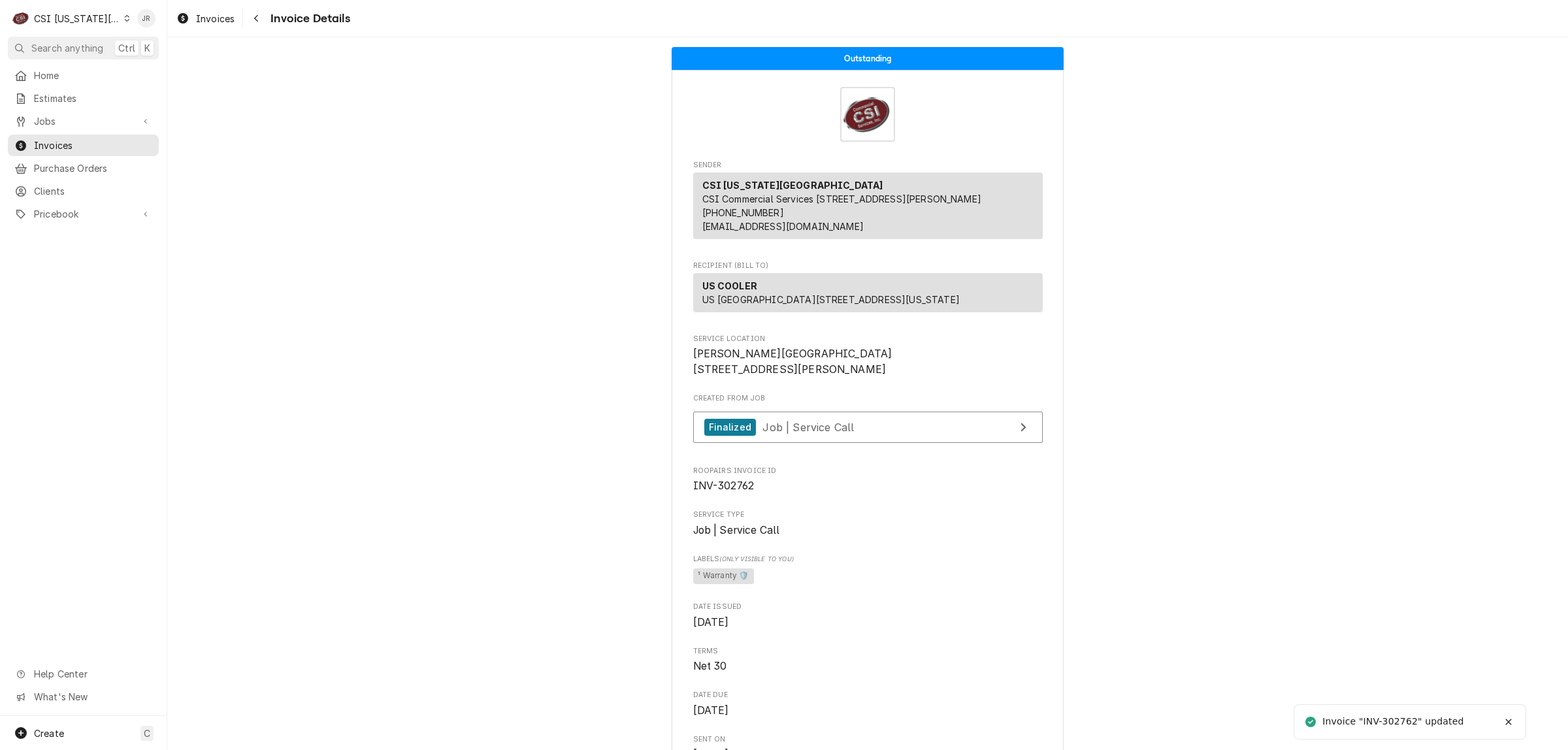
click at [1400, 723] on div "Invoice "INV-302762" updated" at bounding box center [1394, 721] width 143 height 14
copy div "302762"
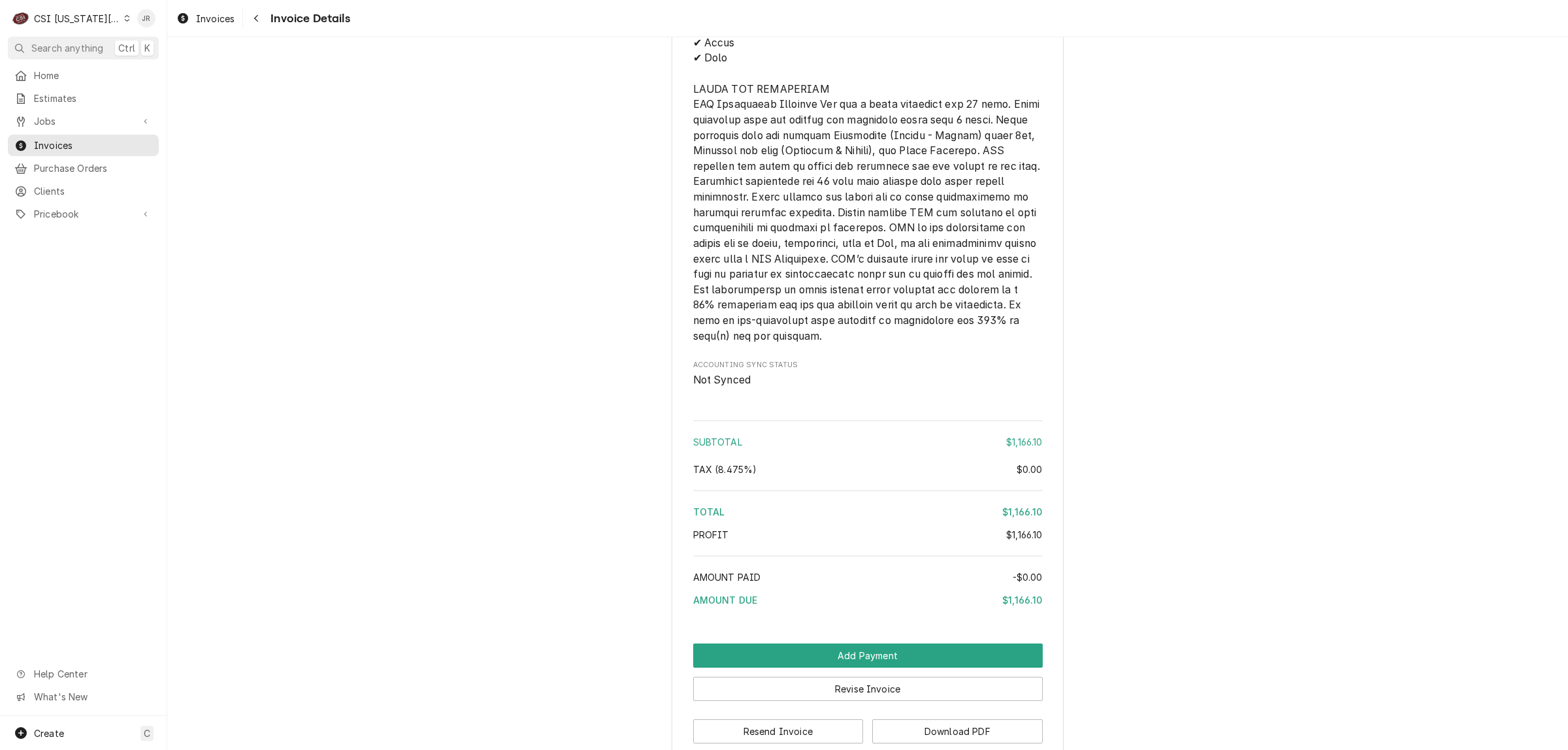
scroll to position [2142, 0]
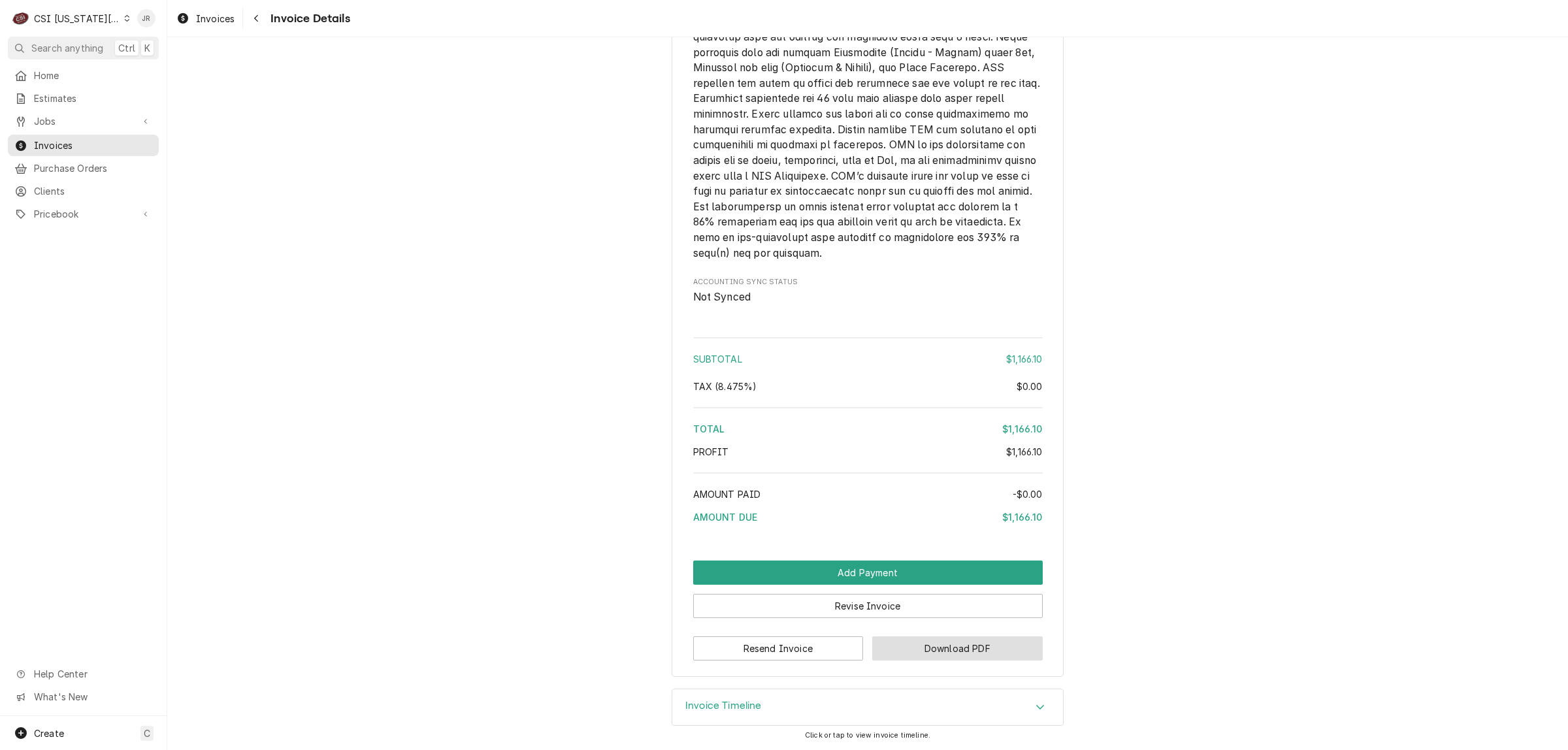
drag, startPoint x: 970, startPoint y: 662, endPoint x: 967, endPoint y: 642, distance: 20.2
click at [968, 642] on button "Download PDF" at bounding box center [957, 648] width 171 height 24
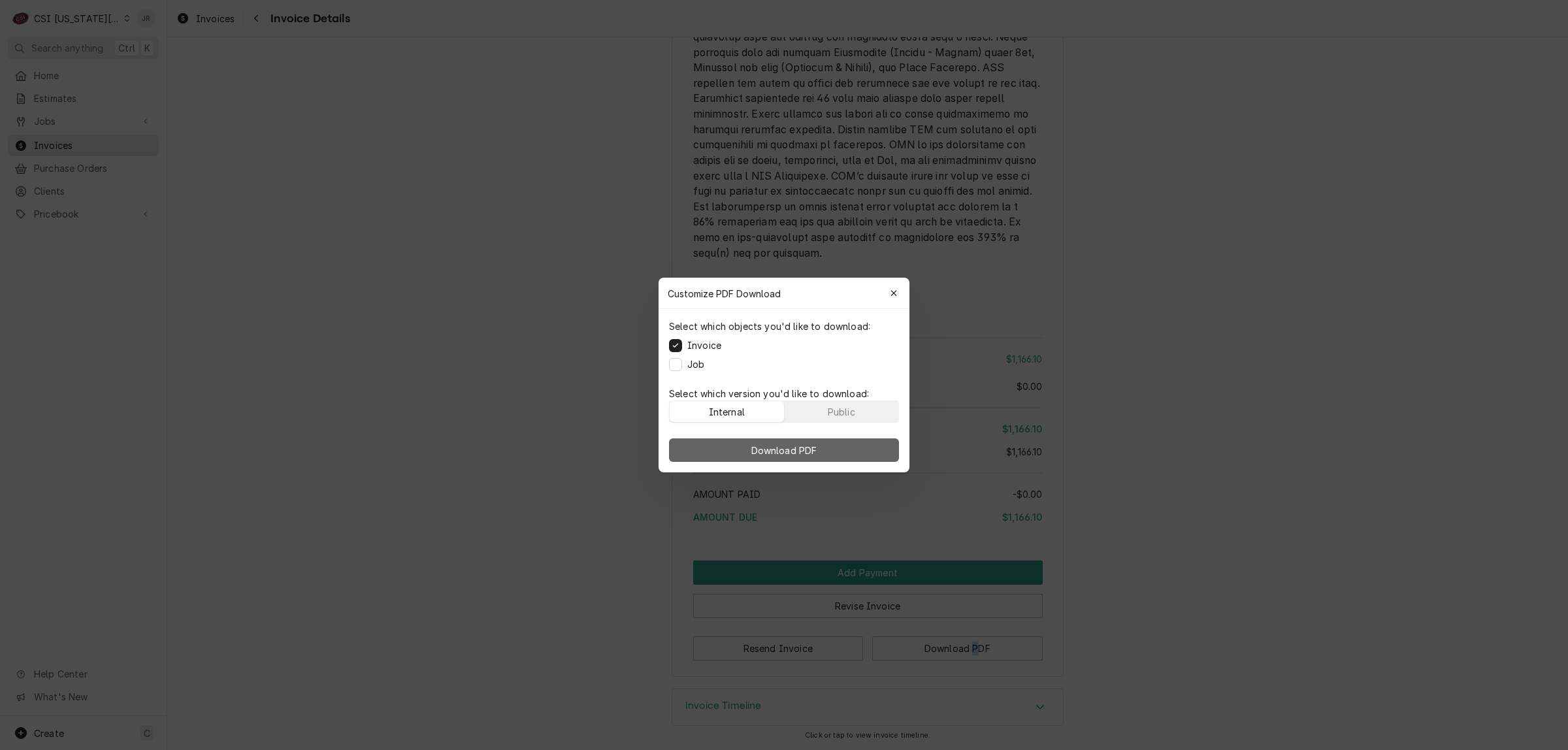
drag, startPoint x: 802, startPoint y: 420, endPoint x: 826, endPoint y: 448, distance: 36.9
click at [818, 439] on div "Customize PDF Download Close Select which objects you'd like to download: Invoi…" at bounding box center [783, 375] width 251 height 194
click at [833, 452] on button "Download PDF" at bounding box center [784, 450] width 230 height 24
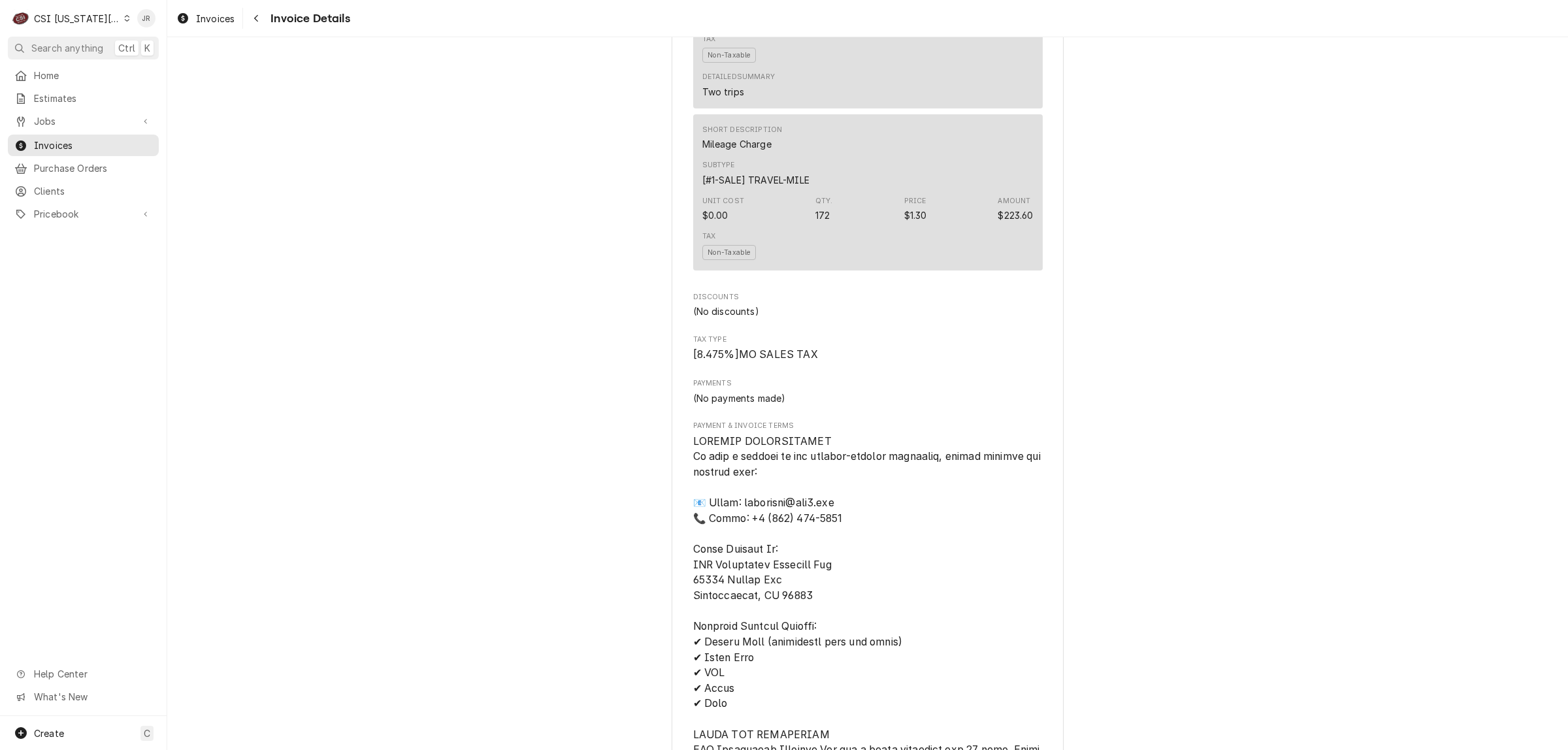
scroll to position [836, 0]
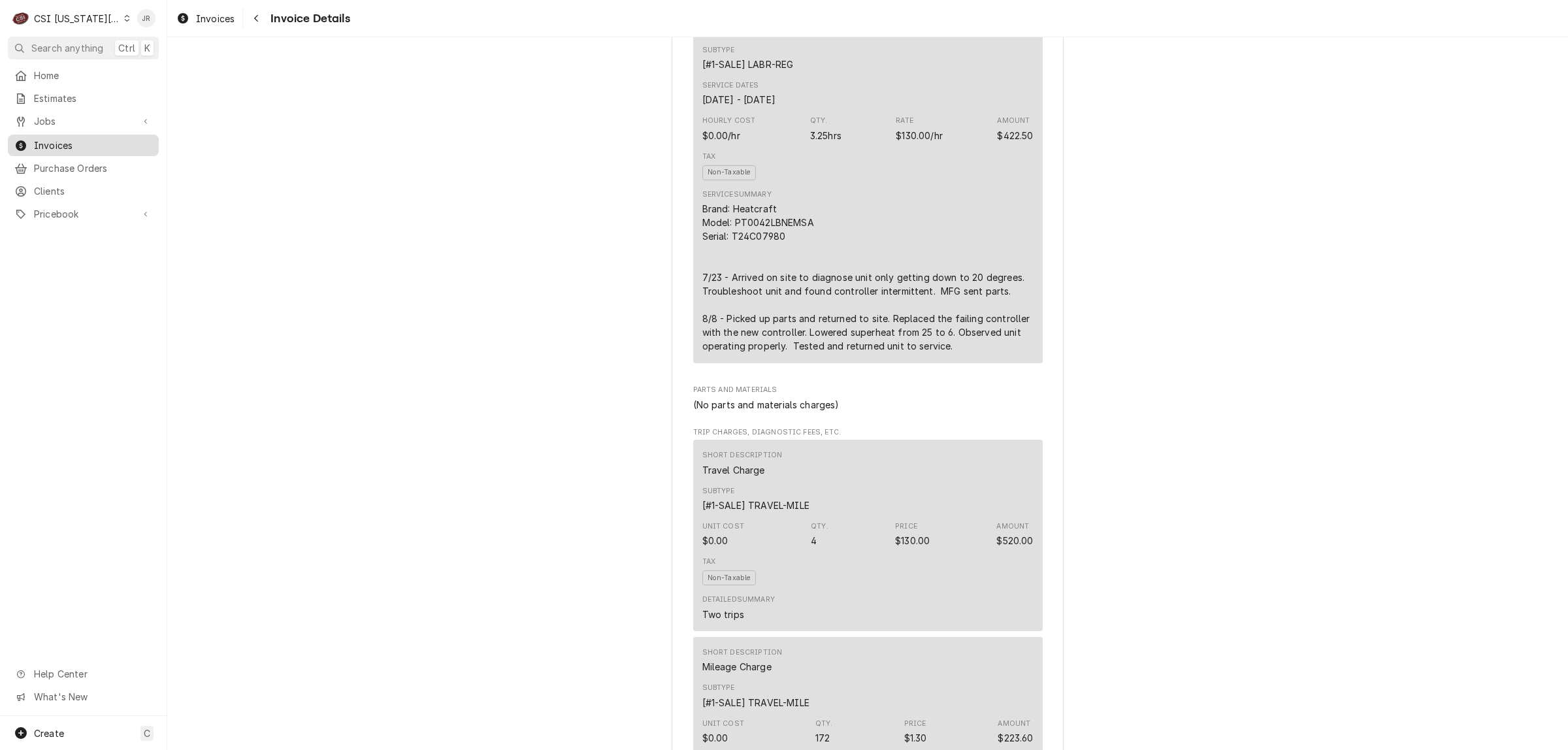
click at [33, 142] on div "Invoices" at bounding box center [83, 145] width 138 height 14
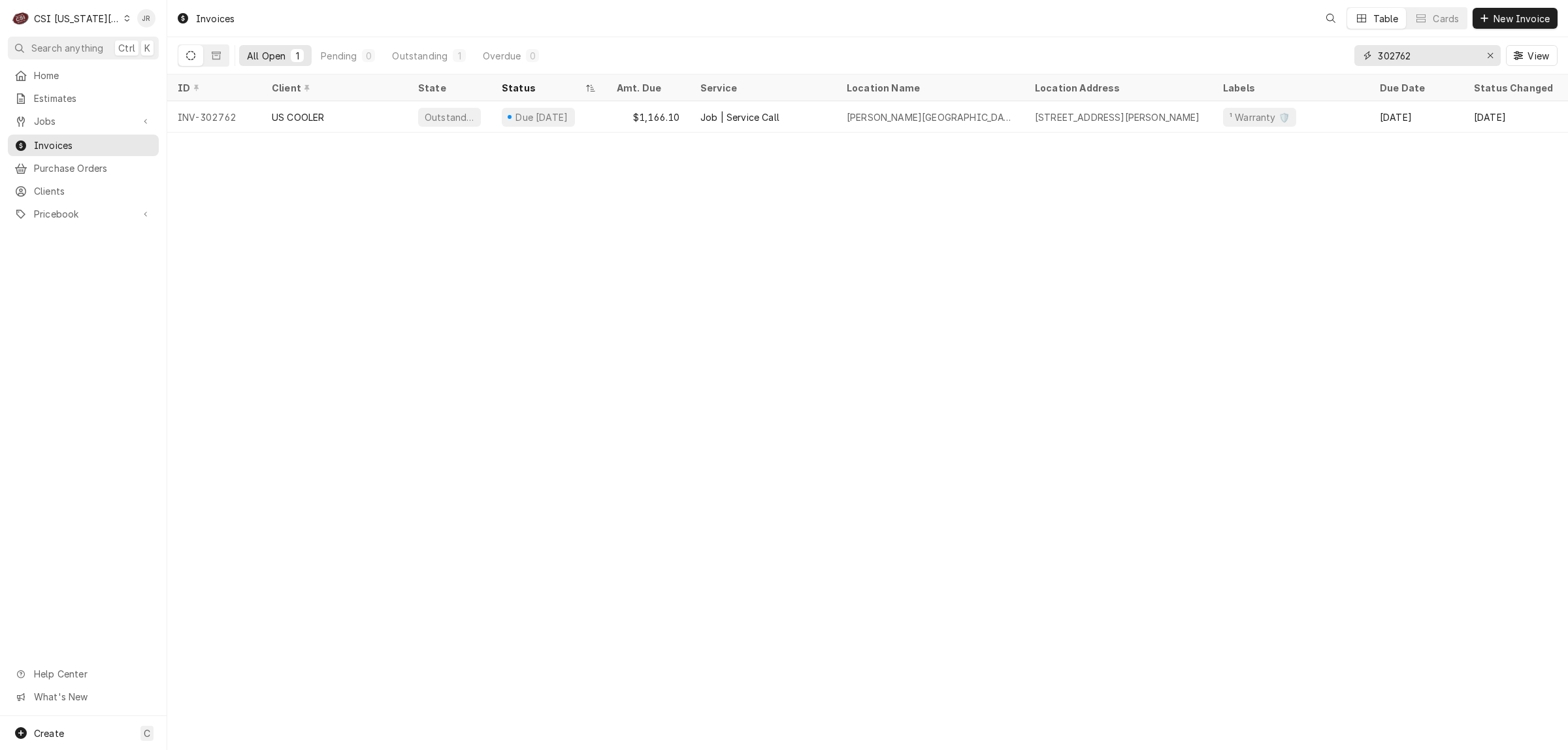
click at [1393, 54] on input "302762" at bounding box center [1427, 55] width 98 height 21
click at [1393, 53] on input "302762" at bounding box center [1427, 55] width 98 height 21
paste input "536"
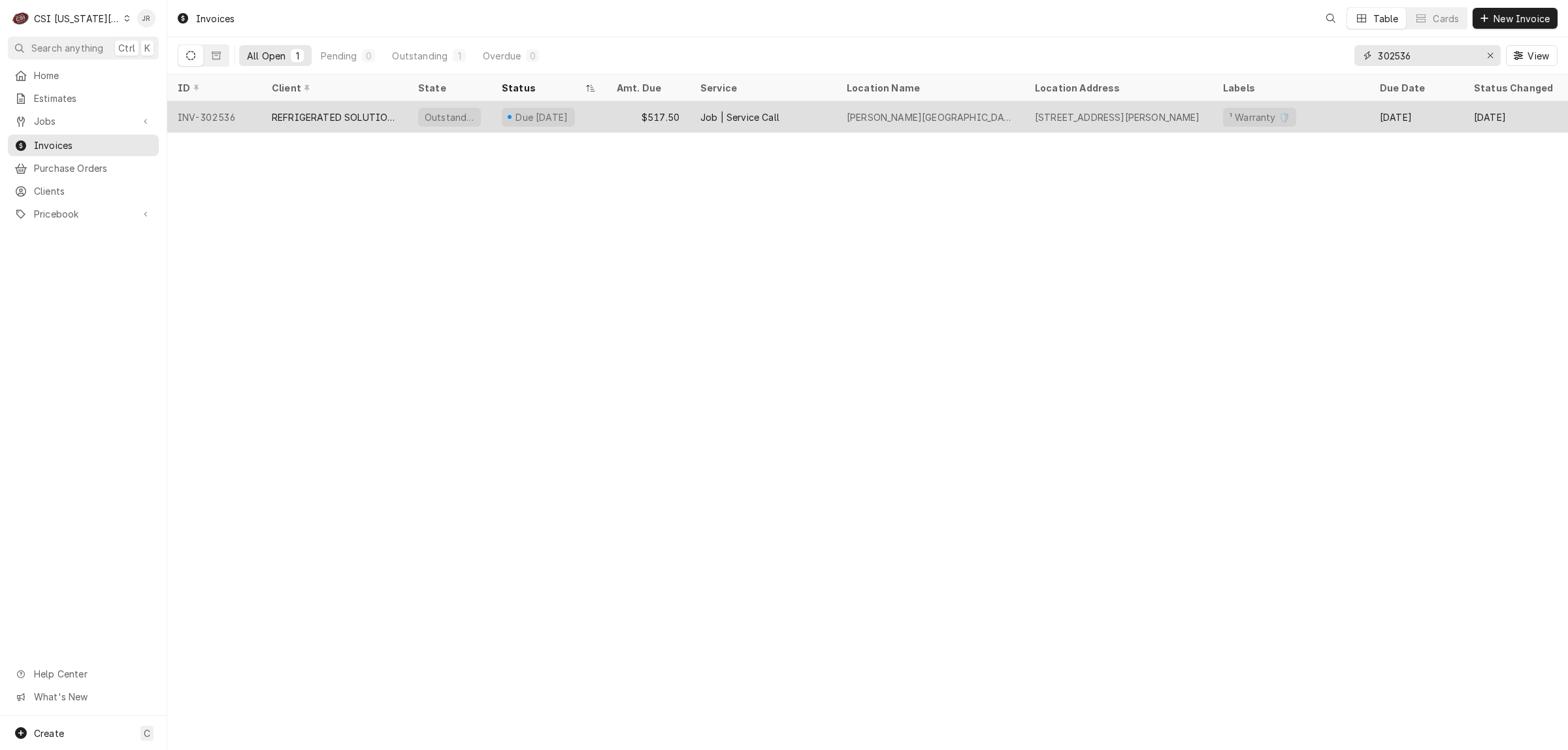
type input "302536"
click at [373, 122] on div "REFRIGERATED SOLUTIONS GROUP (2)" at bounding box center [334, 116] width 146 height 32
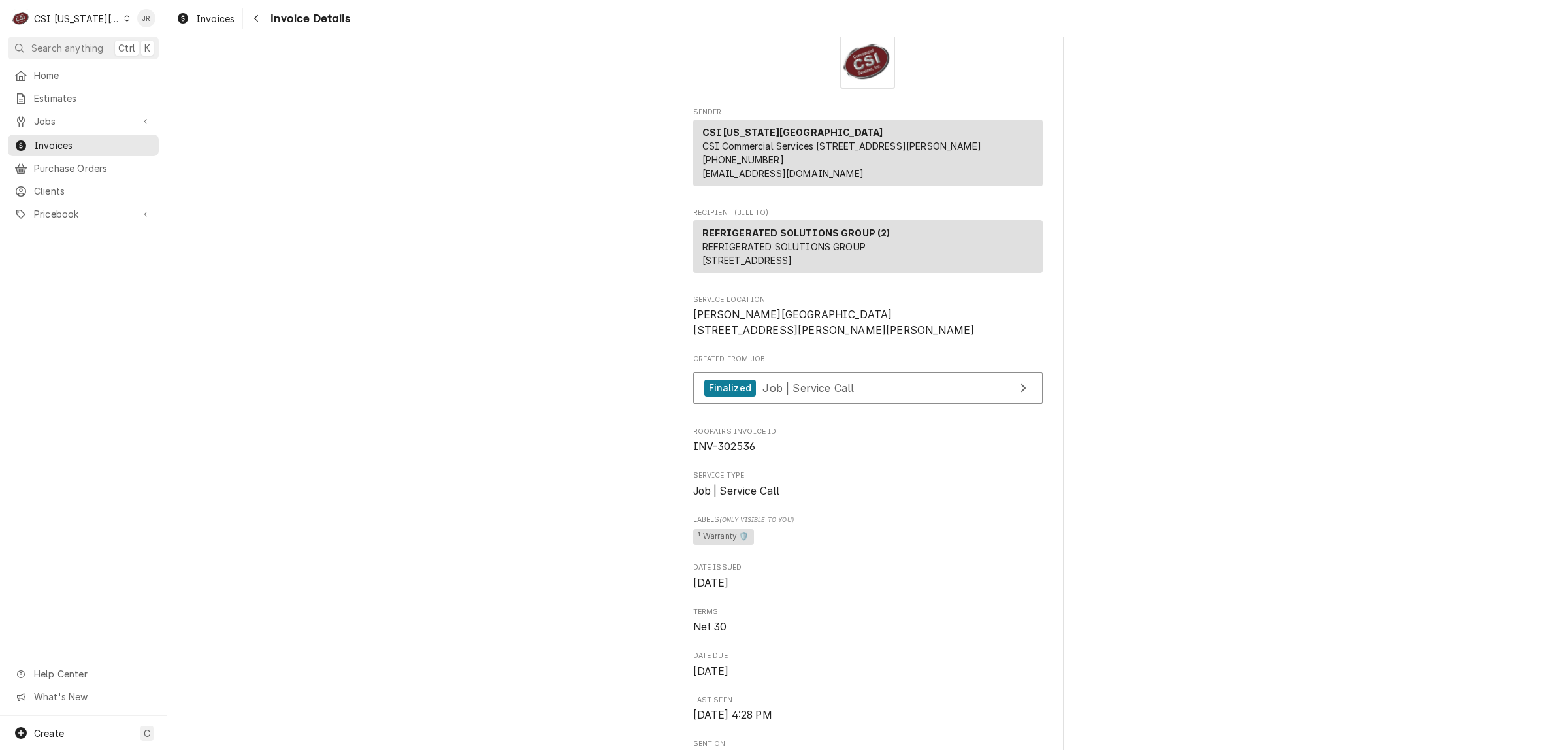
scroll to position [81, 0]
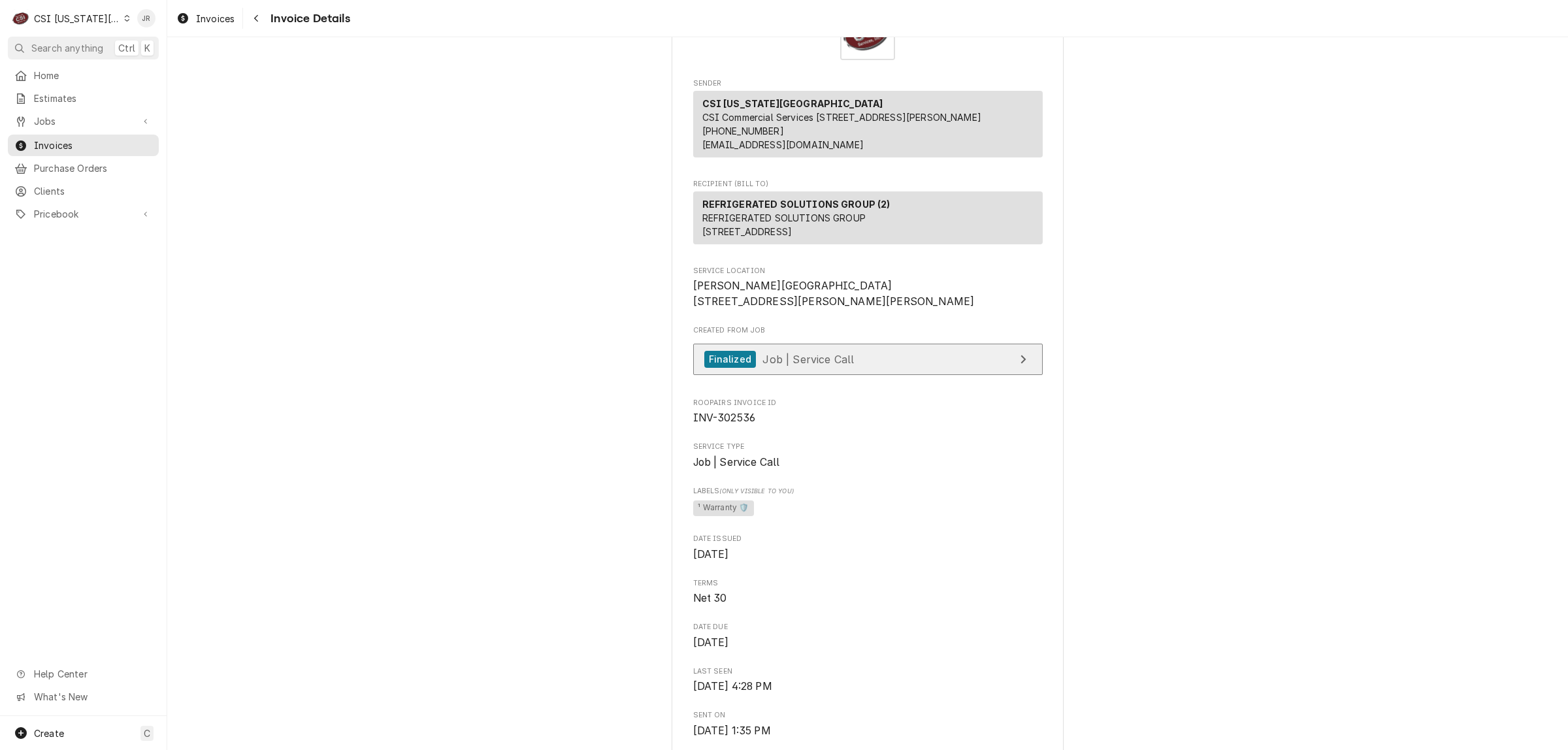
click at [864, 375] on link "Finalized Job | Service Call" at bounding box center [868, 360] width 350 height 32
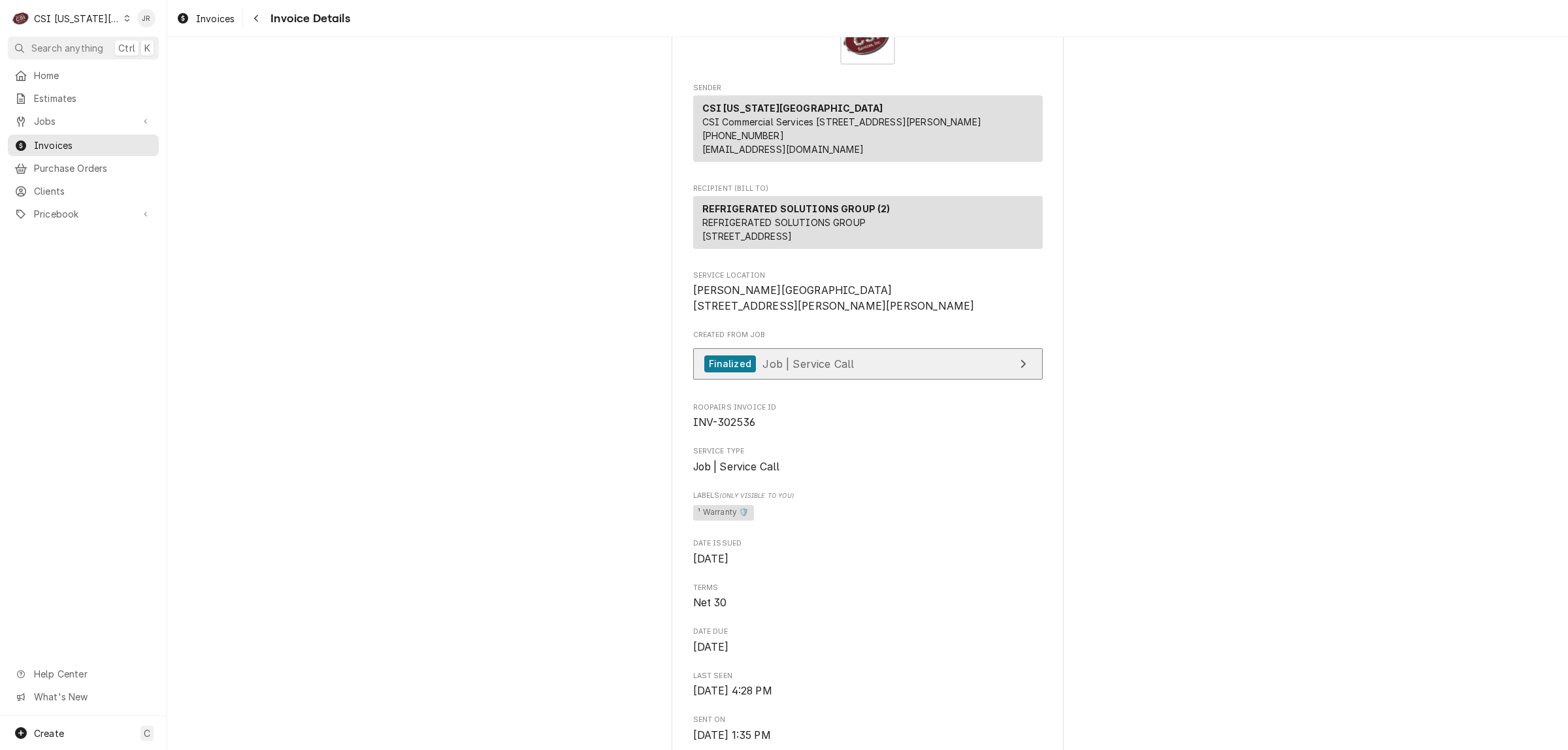
scroll to position [0, 0]
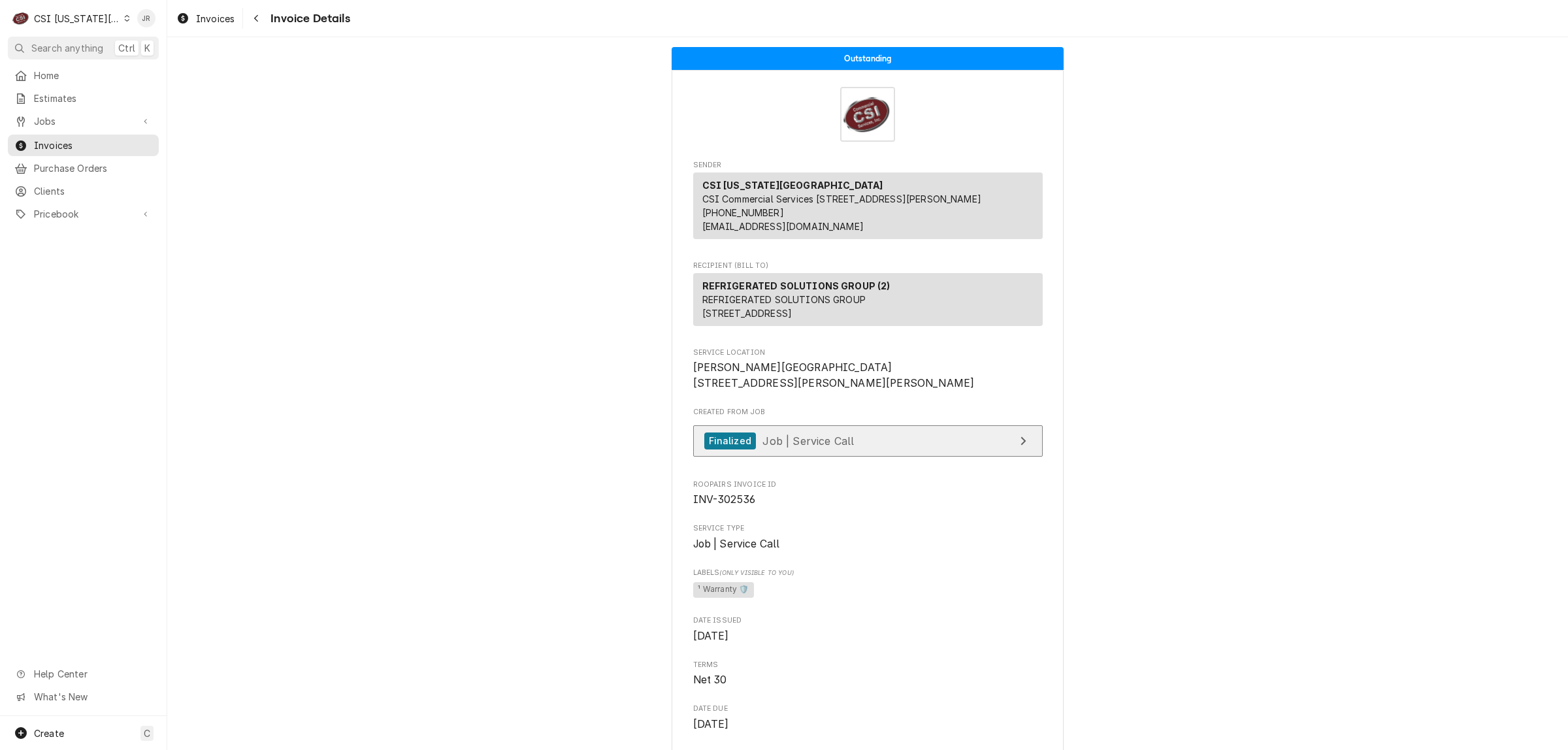
click at [873, 457] on link "Finalized Job | Service Call" at bounding box center [868, 441] width 350 height 32
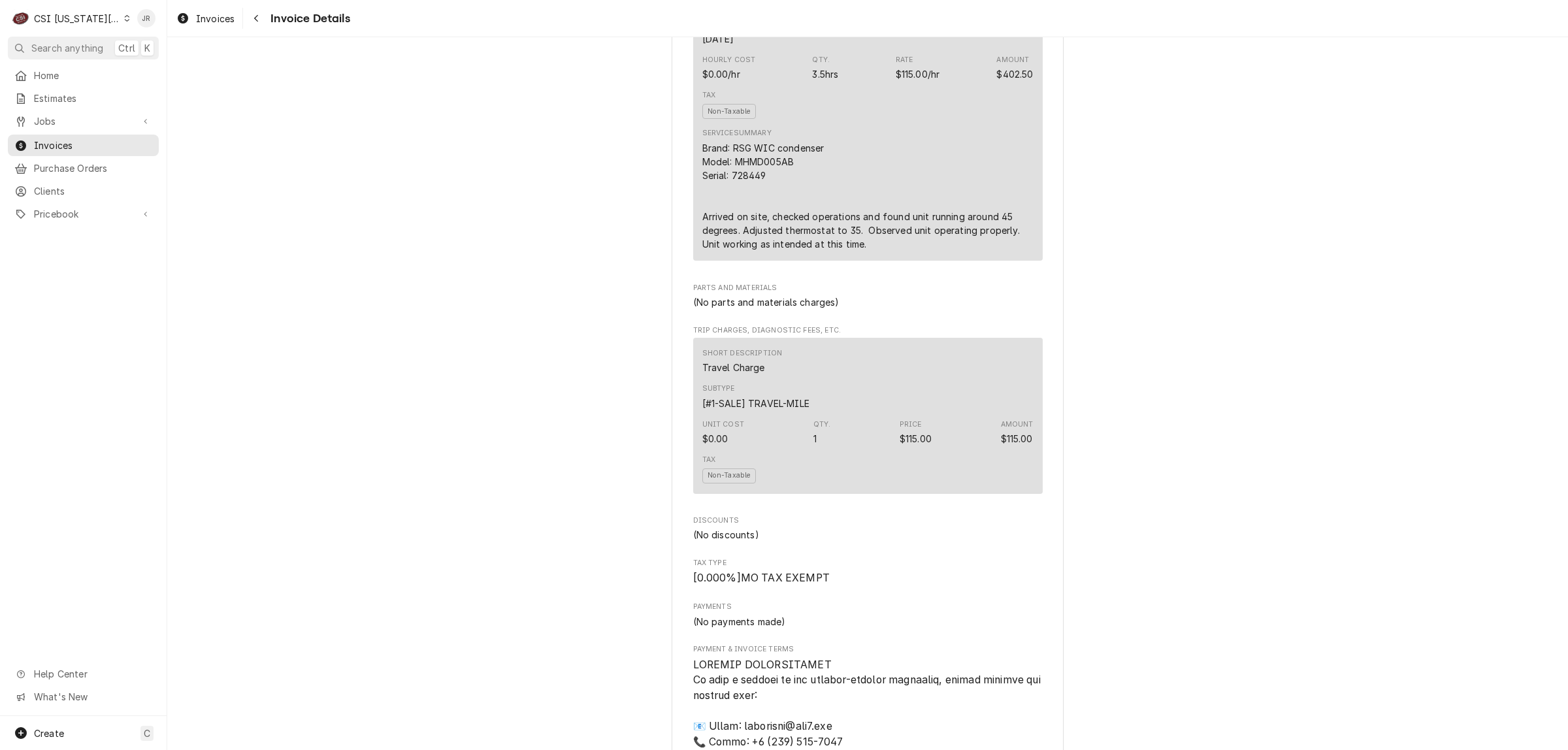
scroll to position [653, 0]
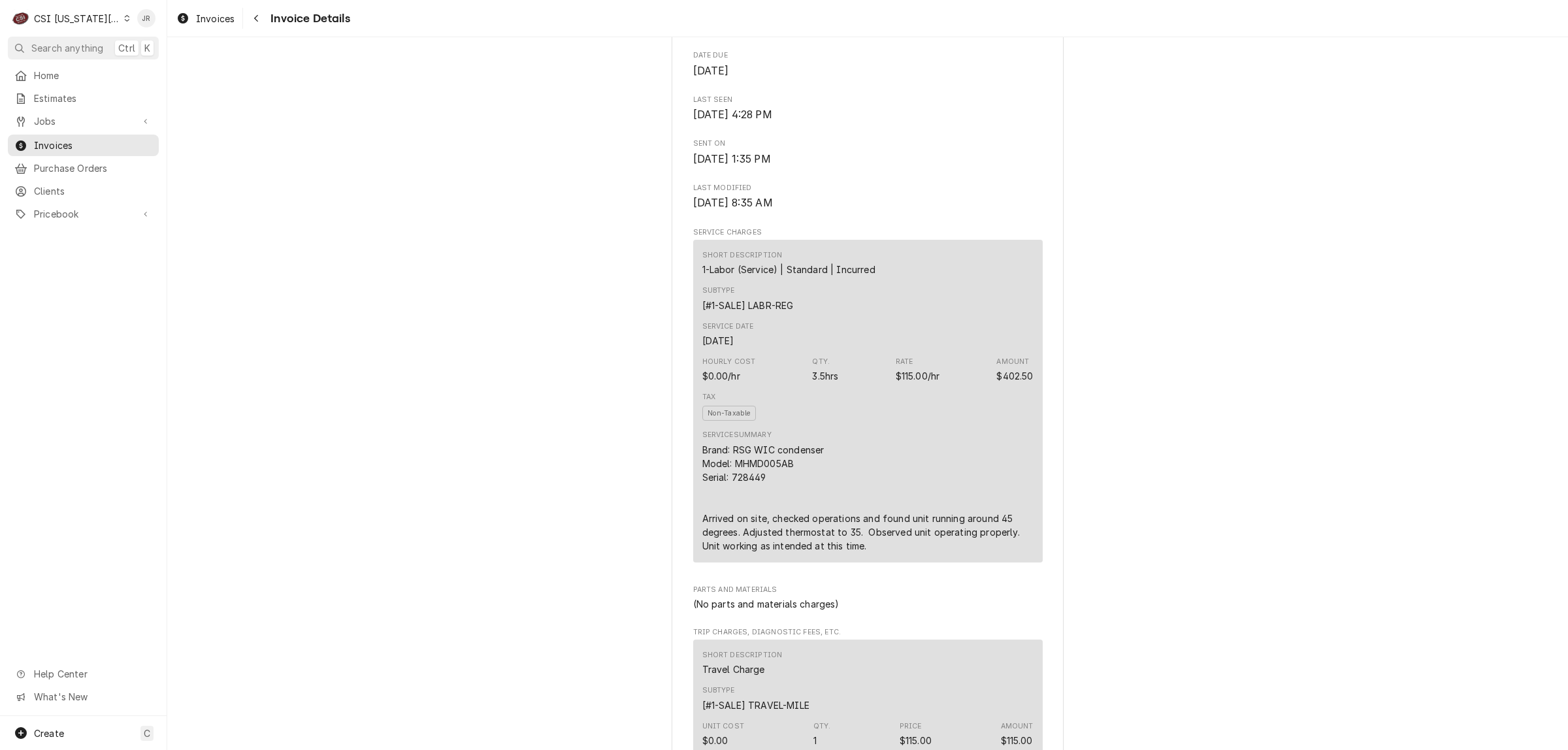
click at [106, 8] on div "C CSI [US_STATE] City" at bounding box center [71, 18] width 126 height 26
click at [197, 72] on div "CSI St. Louis" at bounding box center [224, 72] width 191 height 14
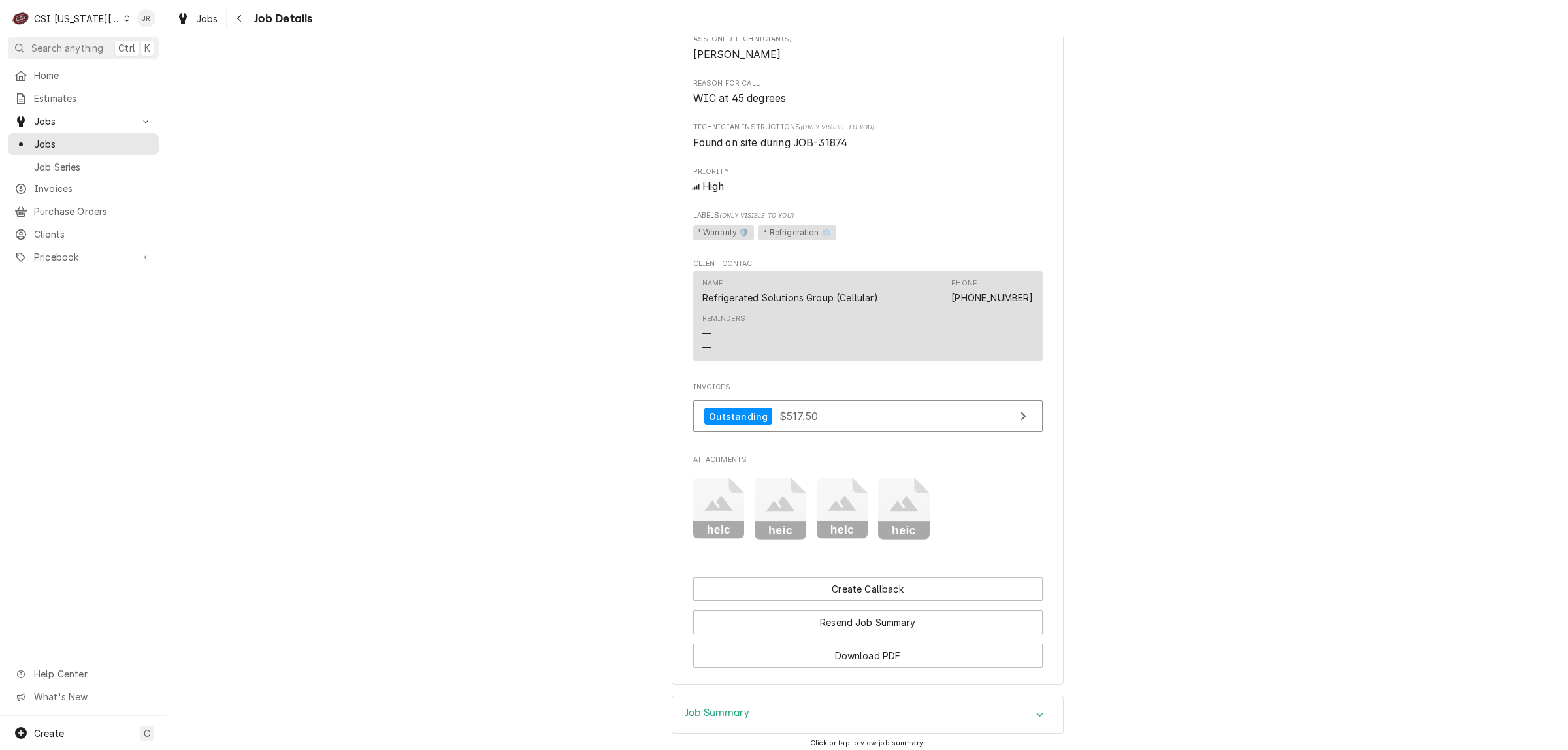
scroll to position [571, 0]
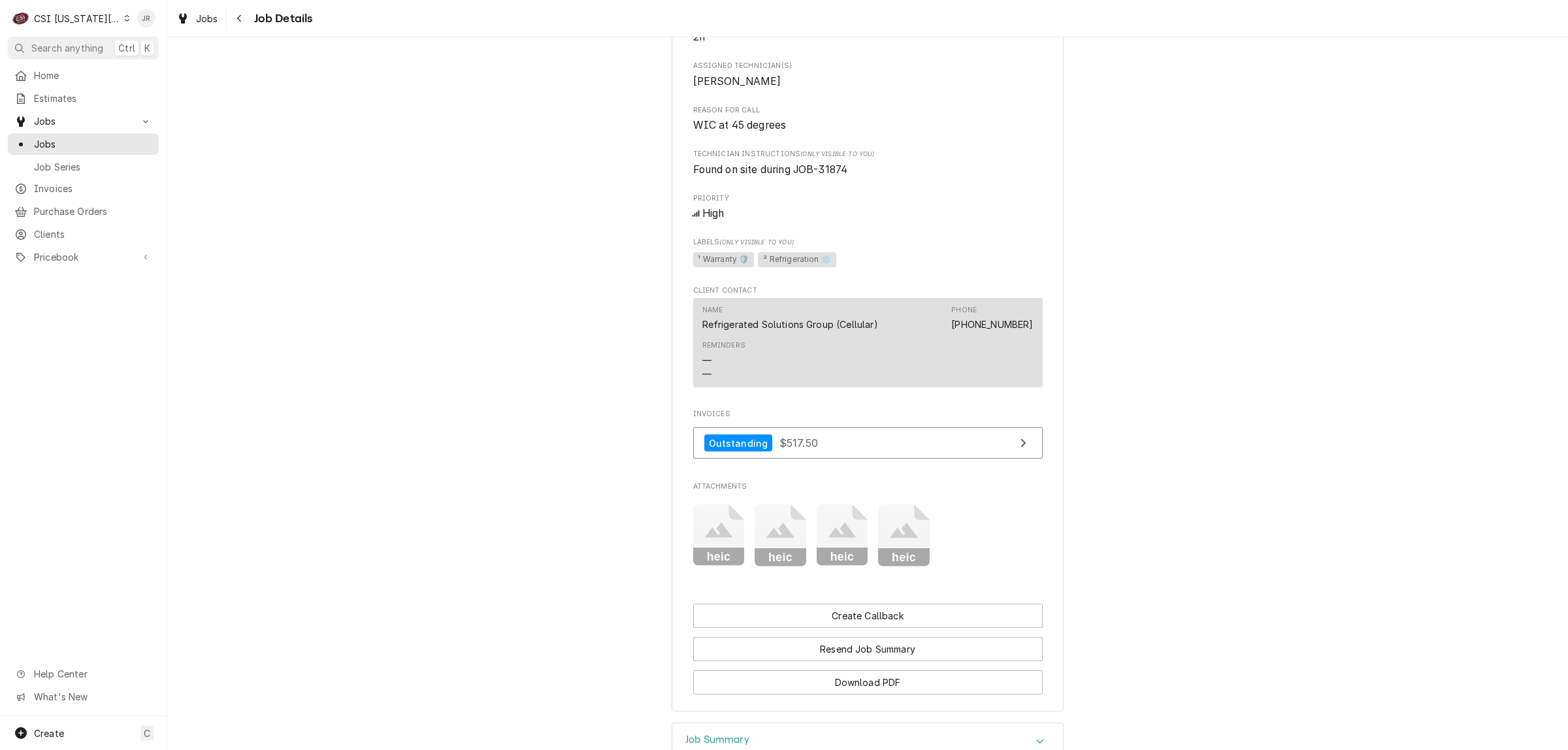
click at [835, 175] on span "Found on site during JOB-31874" at bounding box center [771, 170] width 155 height 13
copy span "31874"
click at [828, 175] on span "Found on site during JOB-31874" at bounding box center [771, 170] width 155 height 13
click at [826, 175] on span "Found on site during JOB-31874" at bounding box center [771, 170] width 155 height 13
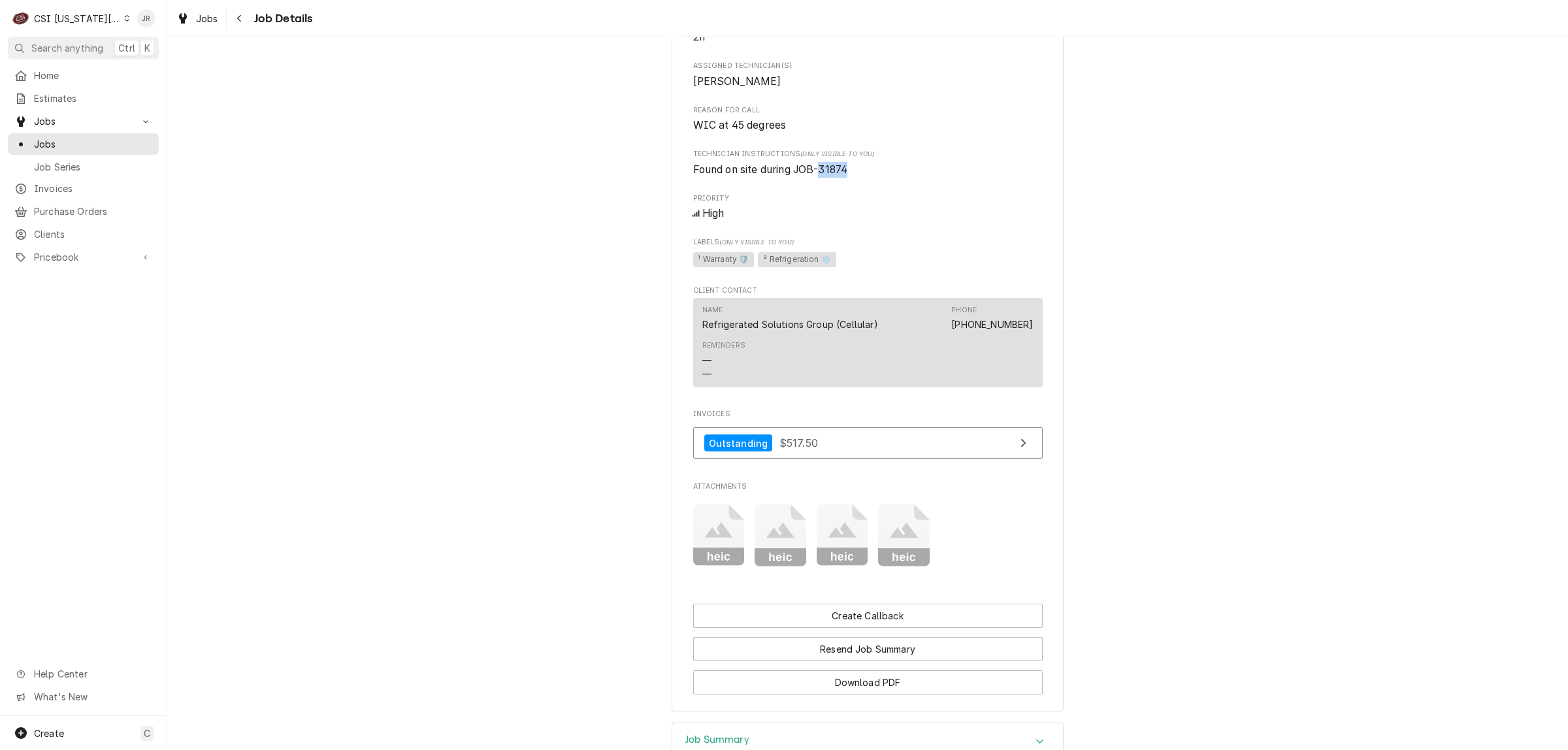
click at [826, 175] on span "Found on site during JOB-31874" at bounding box center [771, 170] width 155 height 13
copy span "31874"
click at [36, 163] on span "Job Series" at bounding box center [93, 167] width 118 height 14
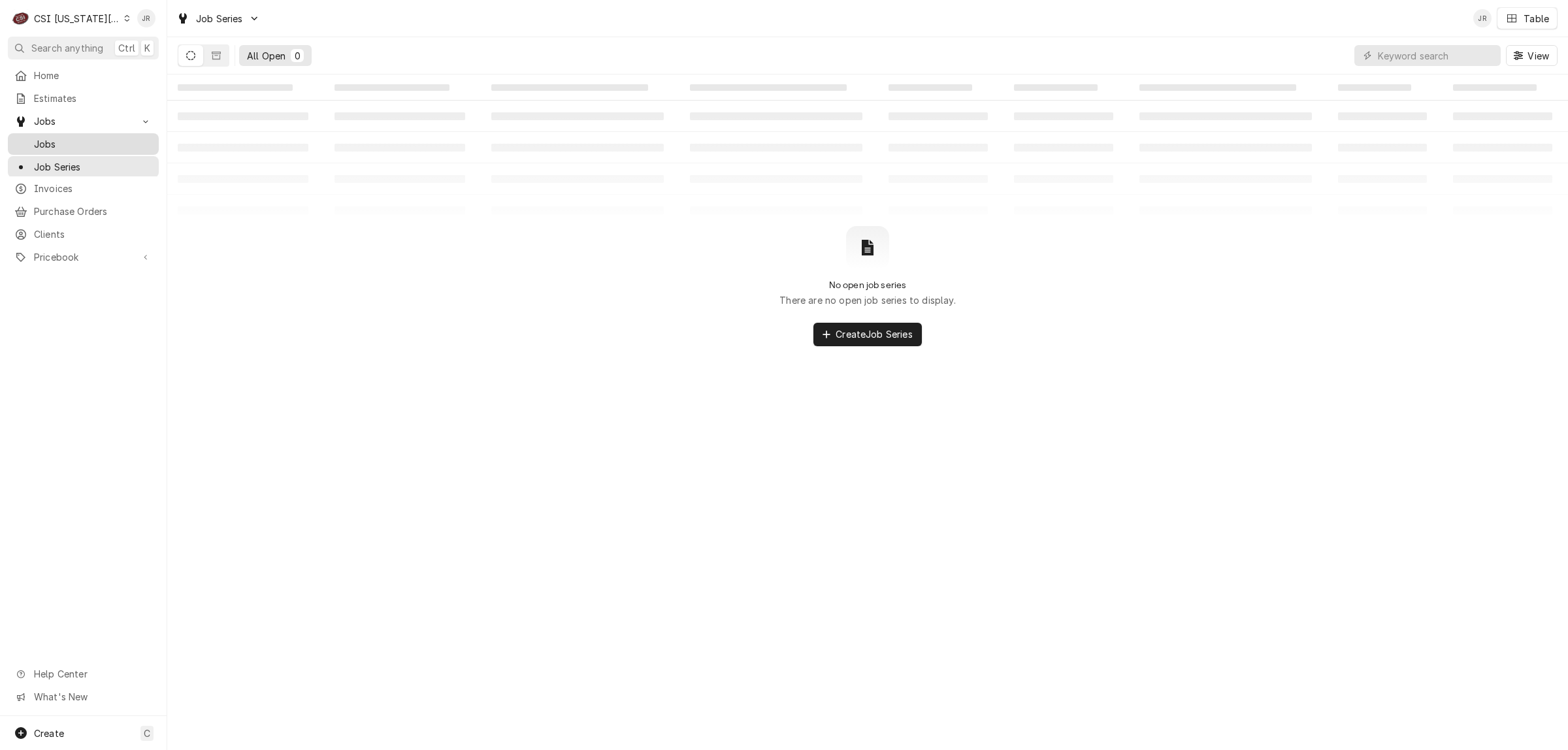
click at [47, 139] on span "Jobs" at bounding box center [93, 144] width 118 height 14
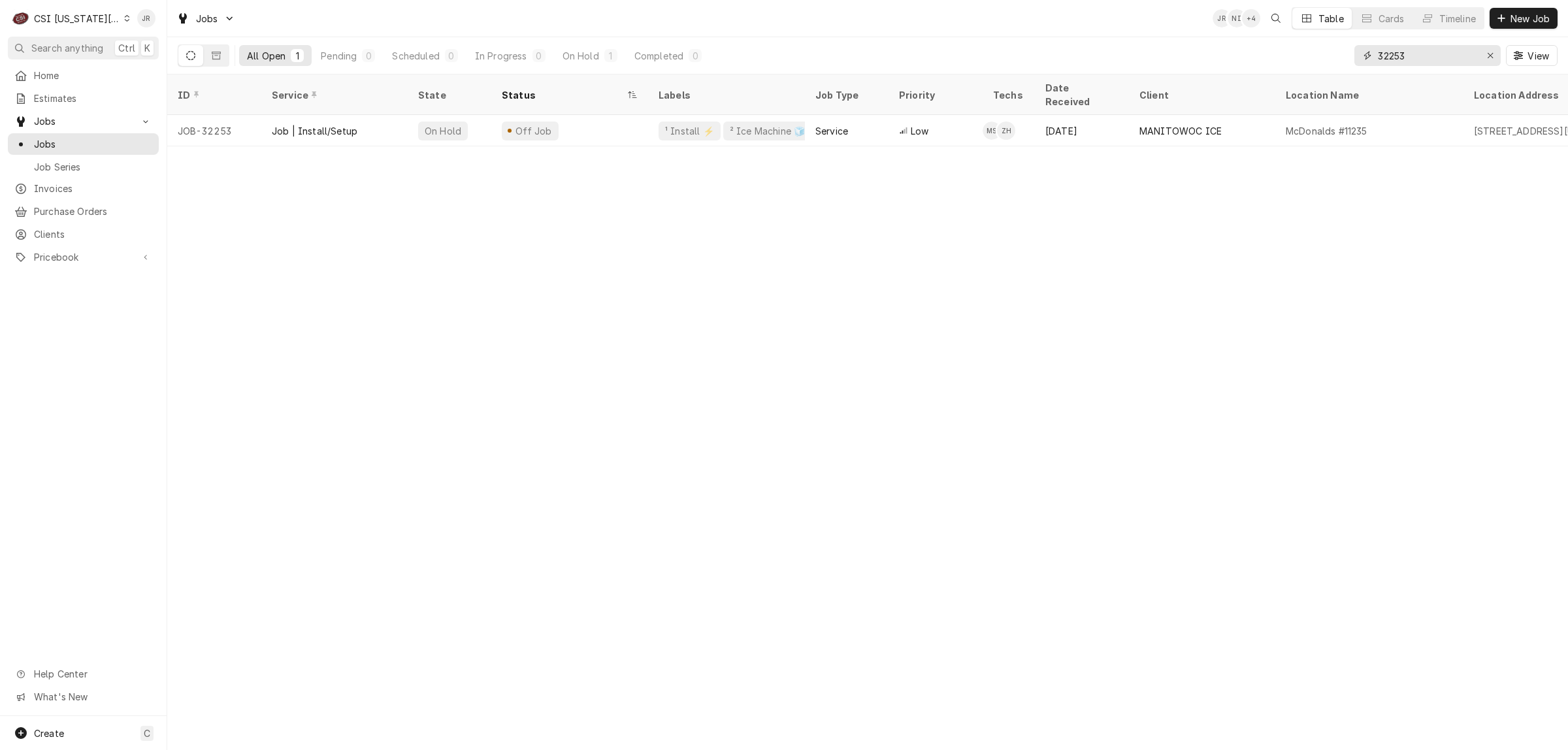
click at [1395, 53] on input "32253" at bounding box center [1427, 55] width 98 height 21
click at [1396, 54] on input "32253" at bounding box center [1427, 55] width 98 height 21
paste input "1874"
type input "31874"
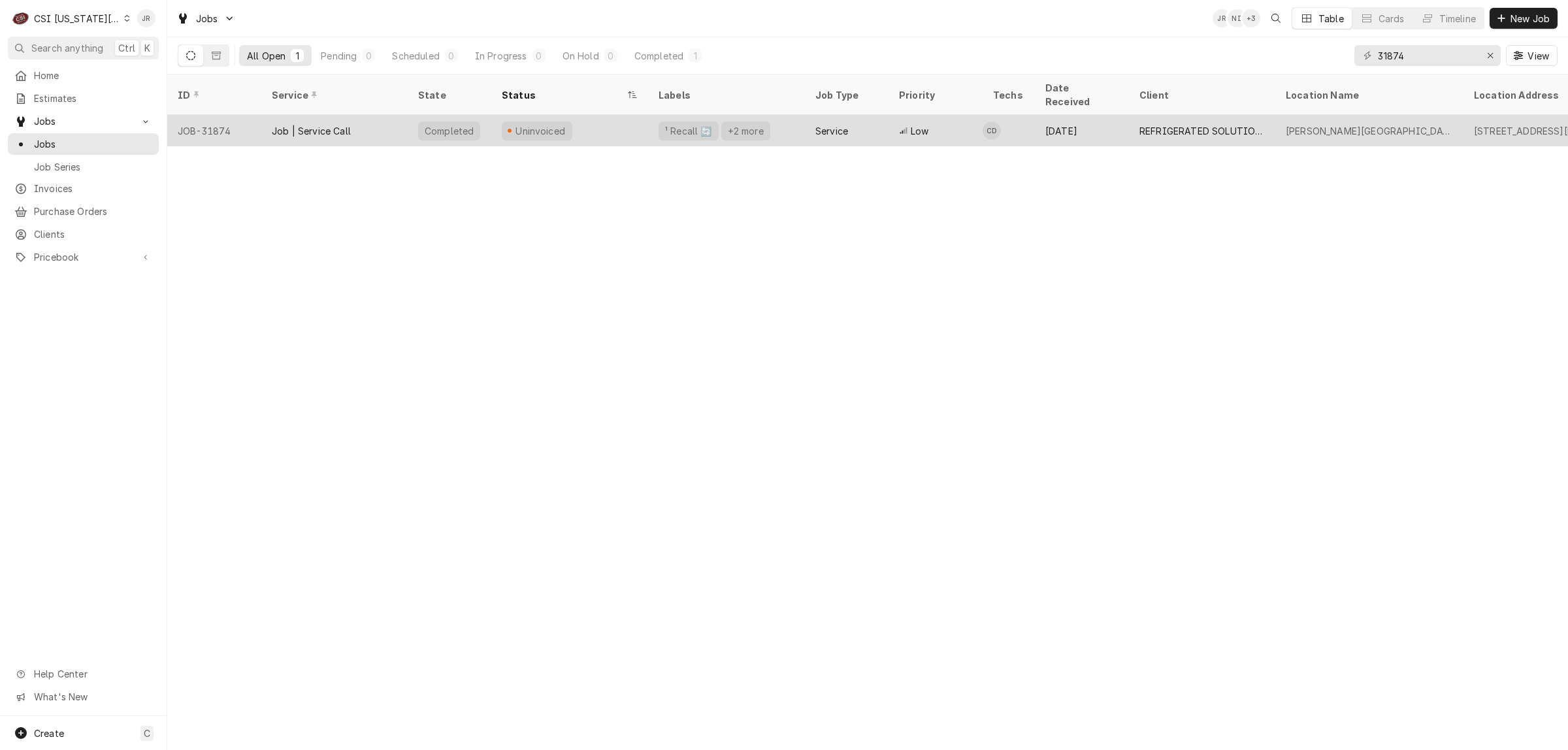
click at [392, 118] on div "Job | Service Call" at bounding box center [334, 130] width 146 height 32
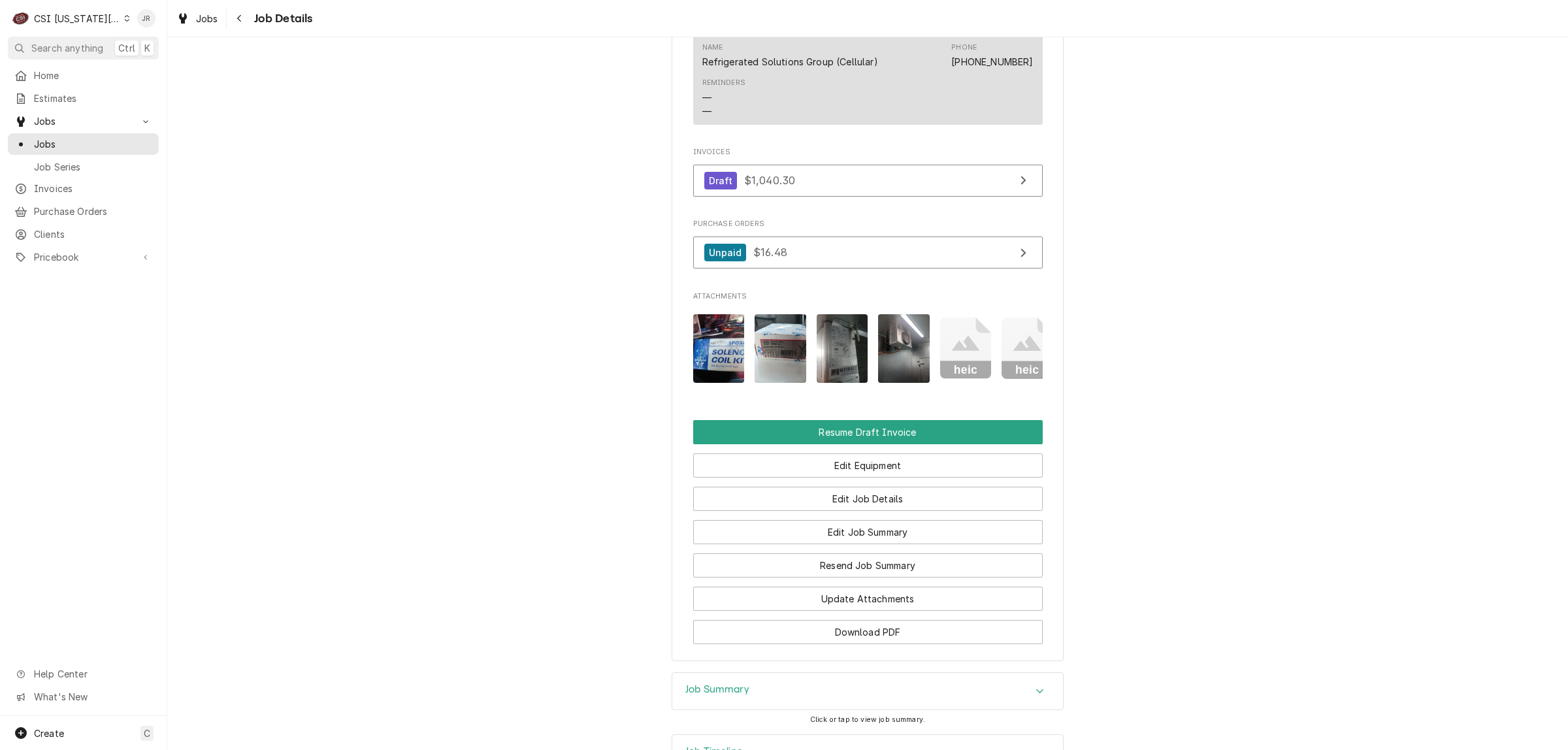
scroll to position [1050, 0]
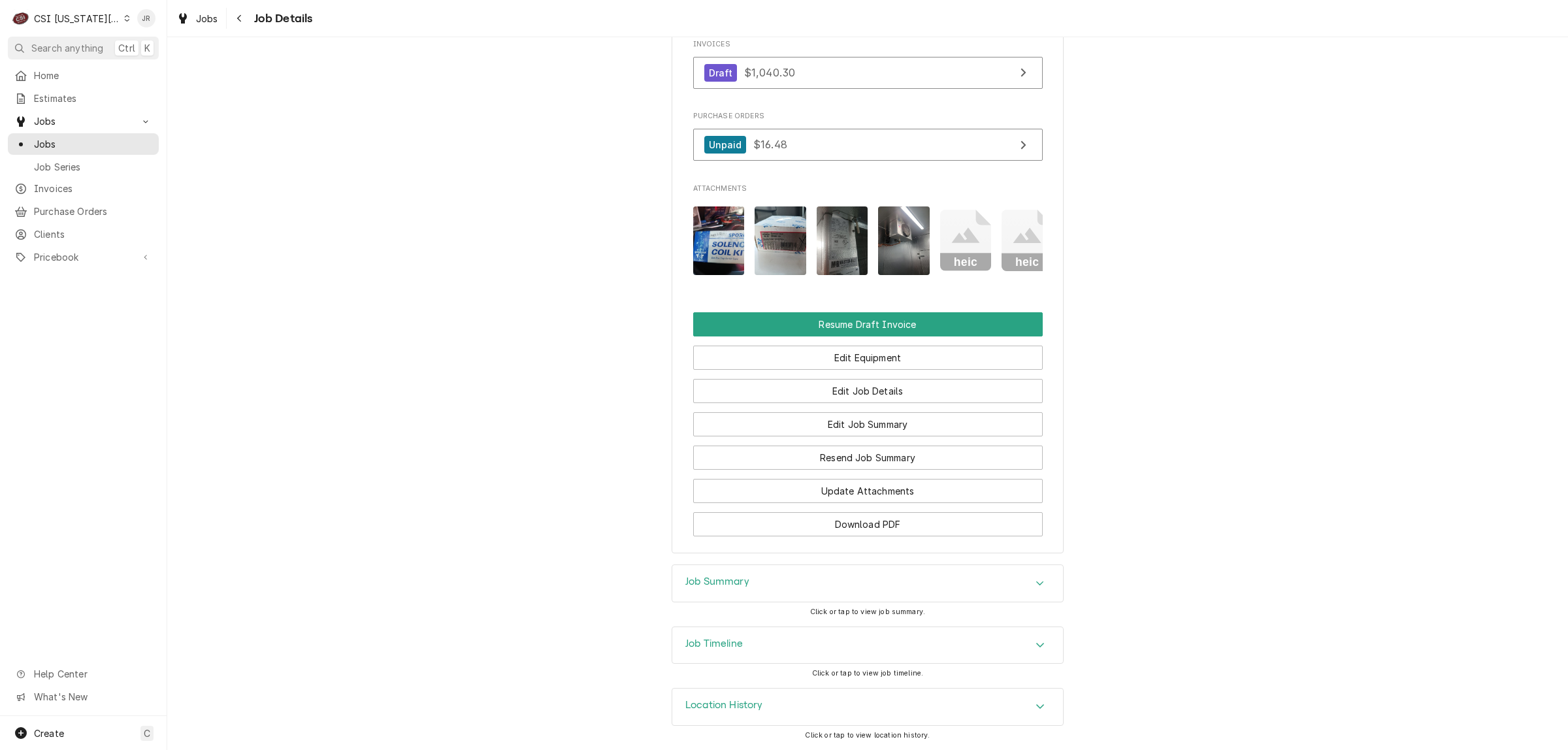
drag, startPoint x: 733, startPoint y: 587, endPoint x: 732, endPoint y: 638, distance: 51.0
click at [731, 642] on div "Completed and Uninvoiced REFRIGERATED SOLUTIONS GROUP (2) Underwood Elementary …" at bounding box center [868, 393] width 1401 height 712
click at [732, 586] on h3 "Job Summary" at bounding box center [717, 582] width 64 height 13
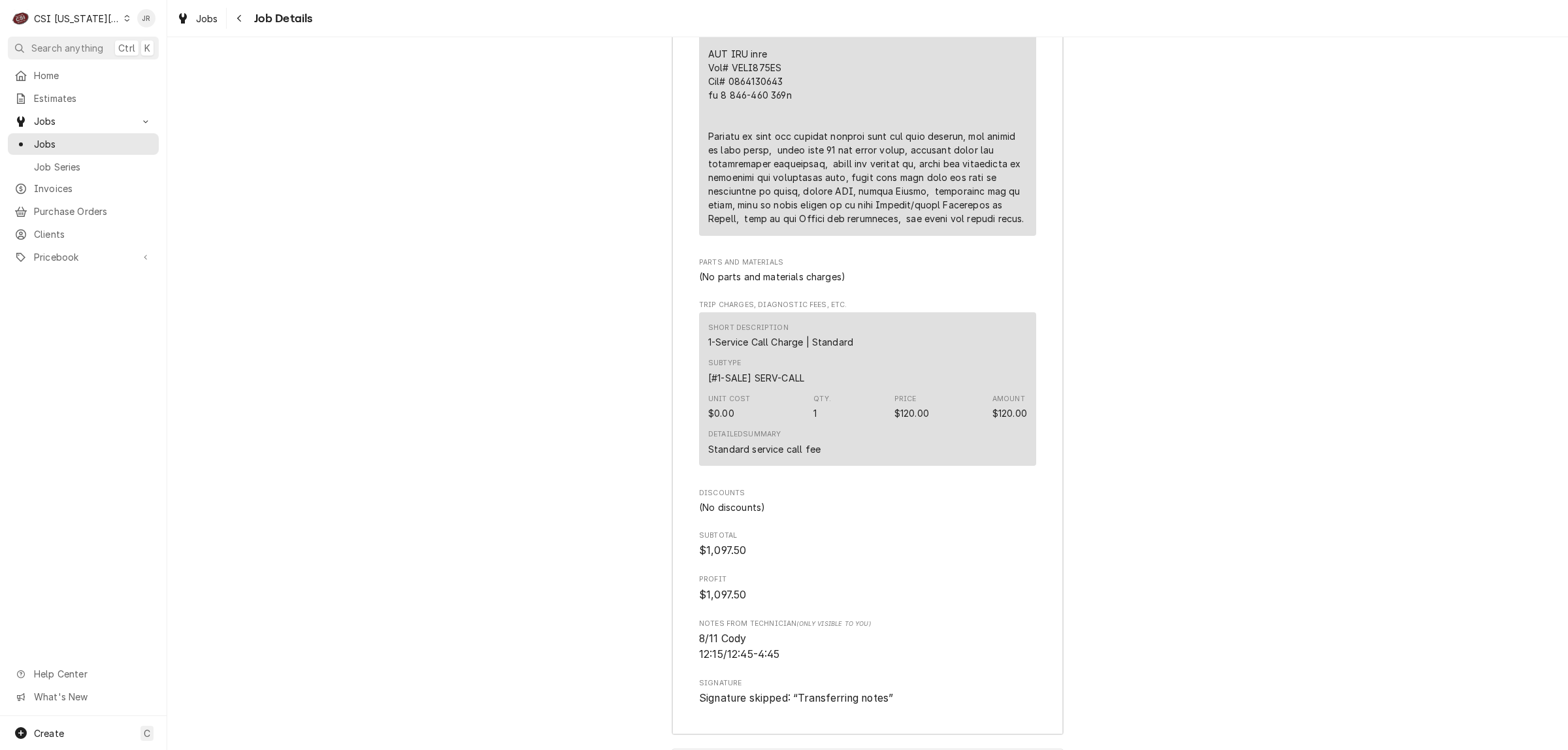
scroll to position [3373, 0]
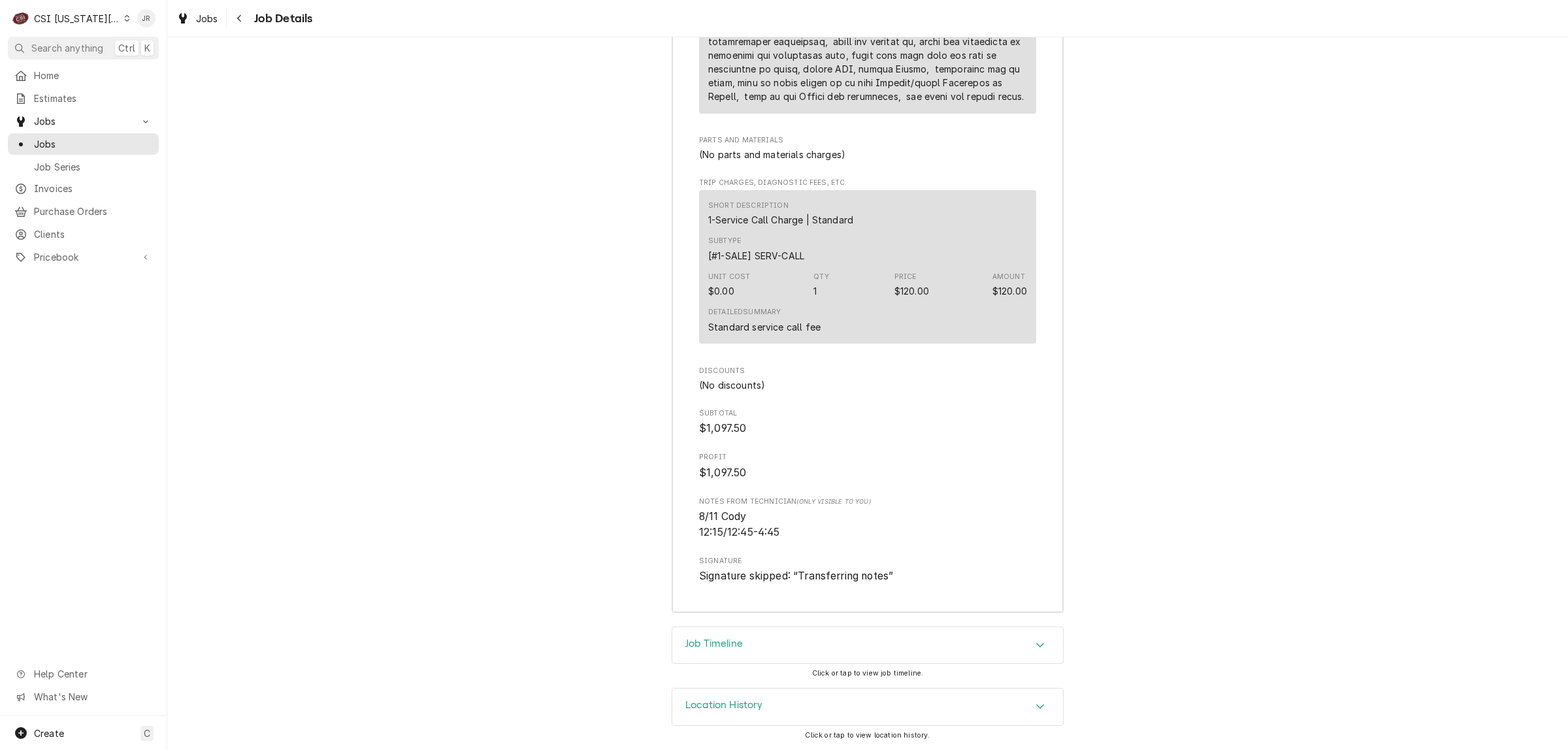
drag, startPoint x: 725, startPoint y: 656, endPoint x: 739, endPoint y: 646, distance: 17.2
click at [725, 655] on div "Job Timeline" at bounding box center [868, 645] width 391 height 36
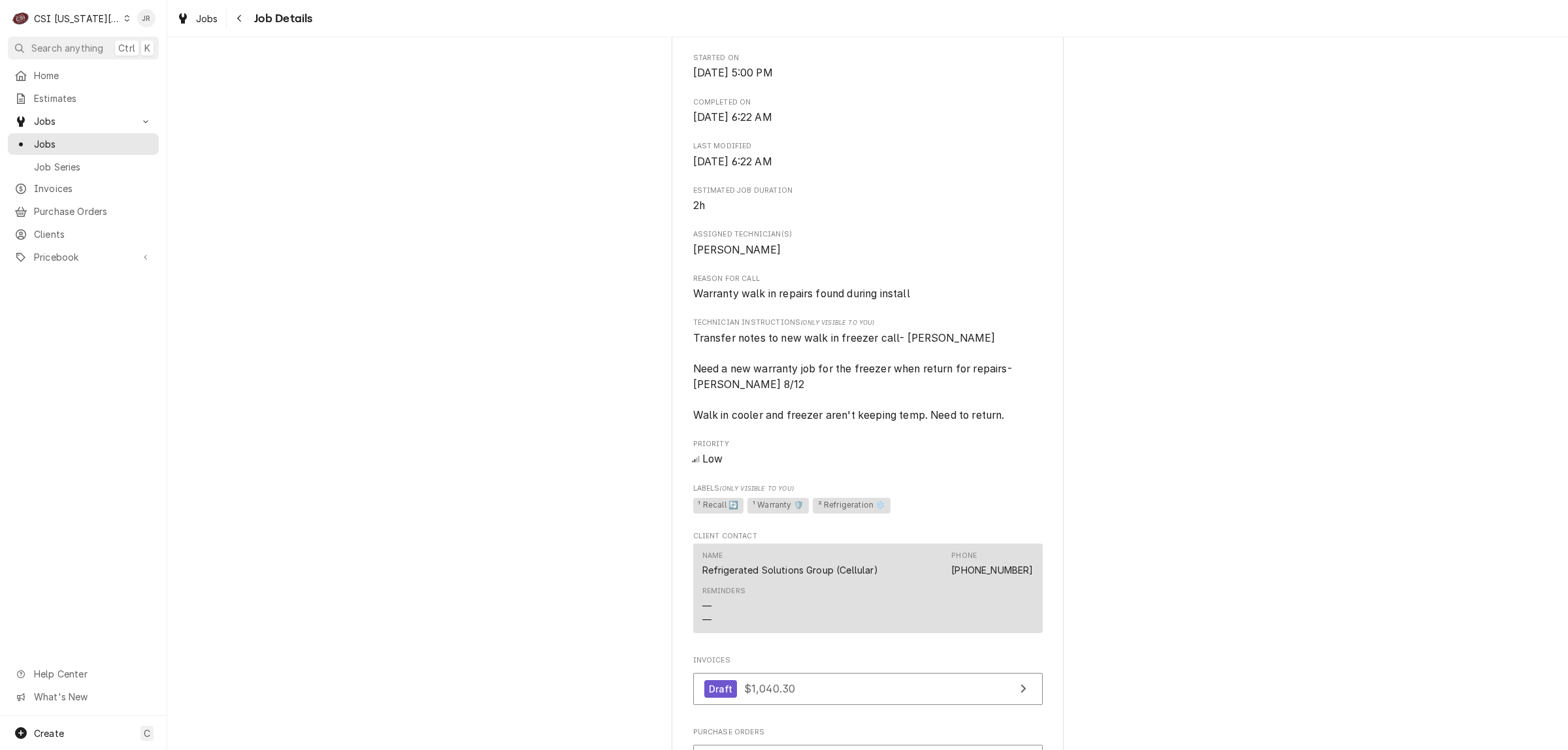
scroll to position [408, 0]
drag, startPoint x: 691, startPoint y: 298, endPoint x: 912, endPoint y: 302, distance: 221.0
click at [912, 297] on span "Warranty walk in repairs found during install" at bounding box center [868, 288] width 350 height 15
copy span "Warranty walk in repairs found during install"
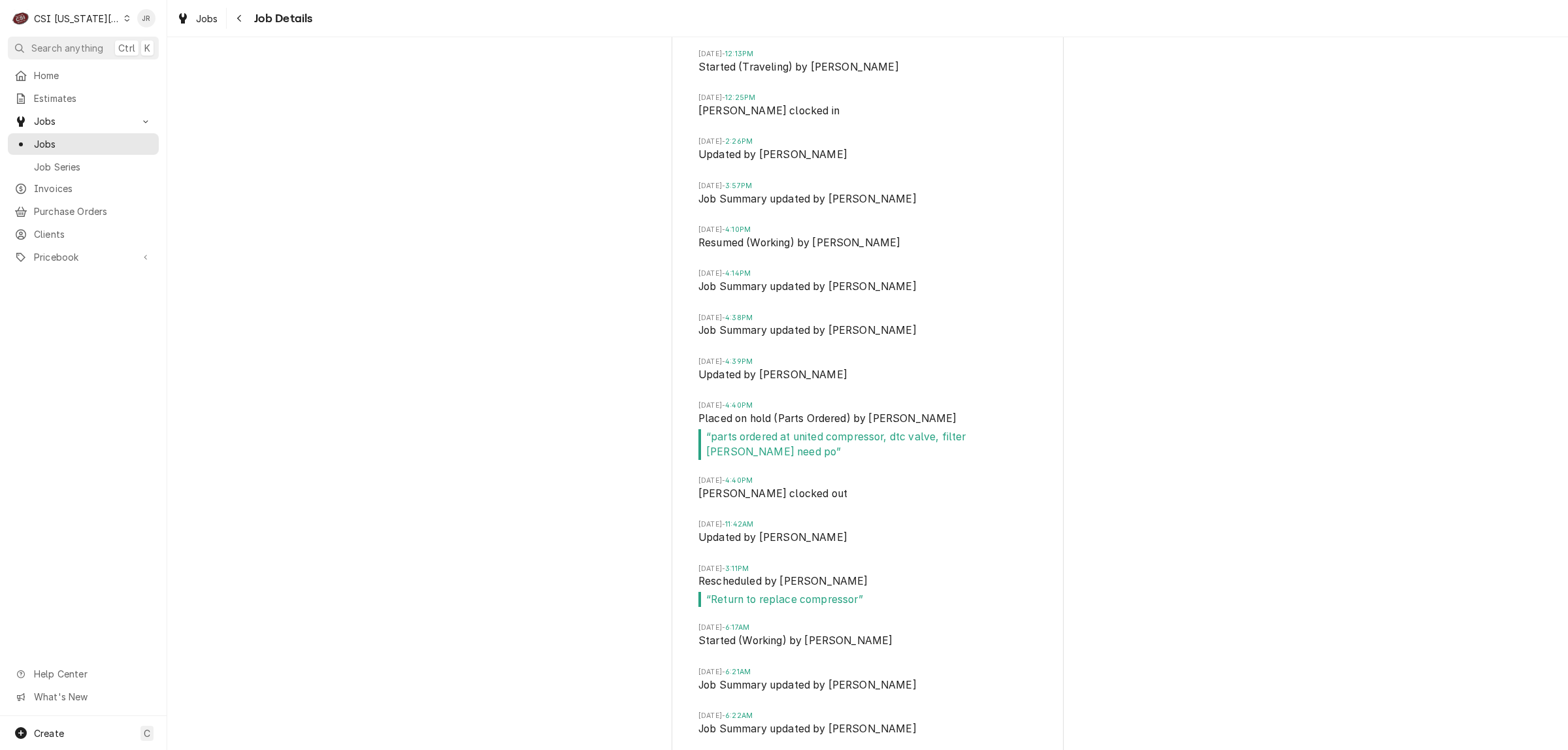
scroll to position [4217, 0]
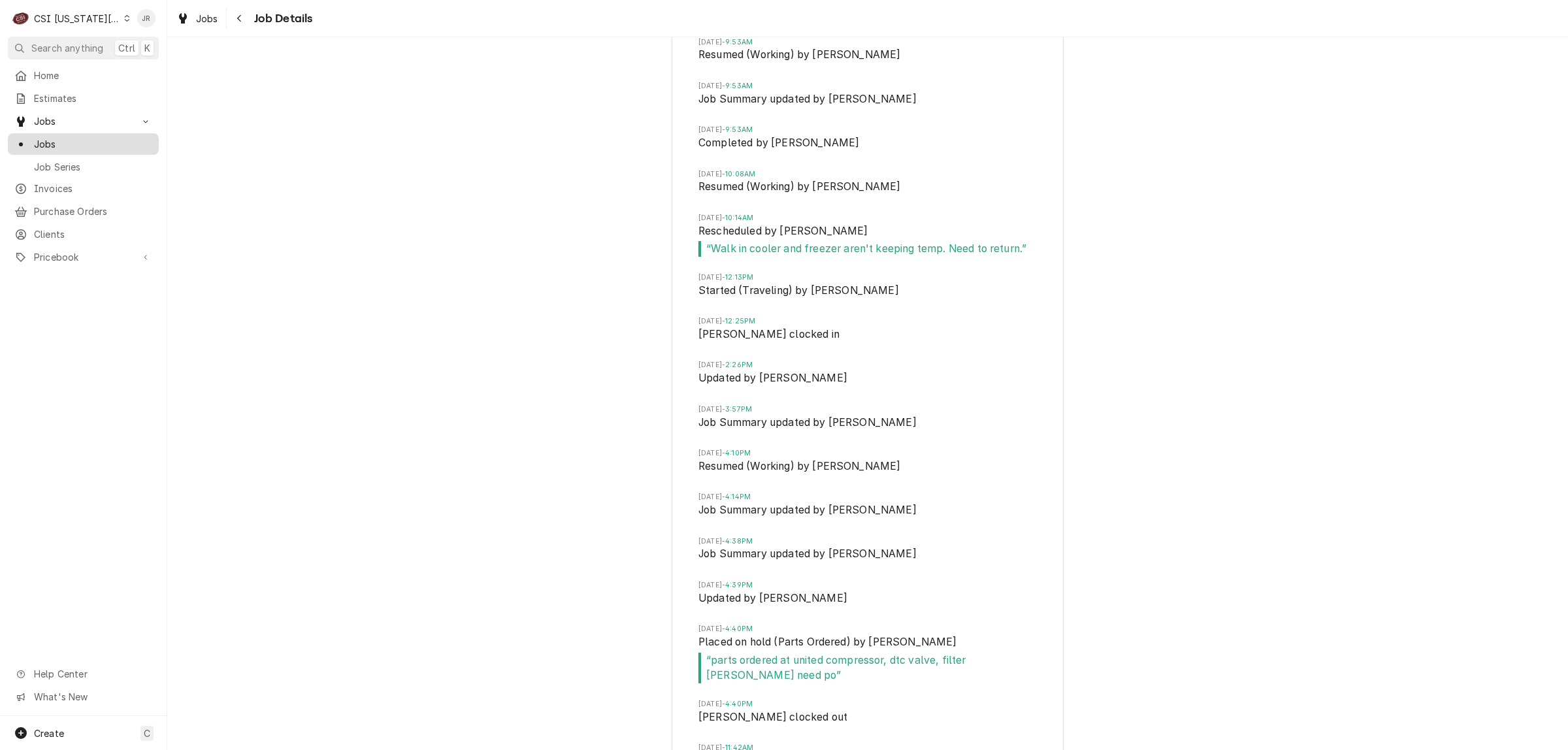
click at [41, 139] on span "Jobs" at bounding box center [93, 144] width 118 height 14
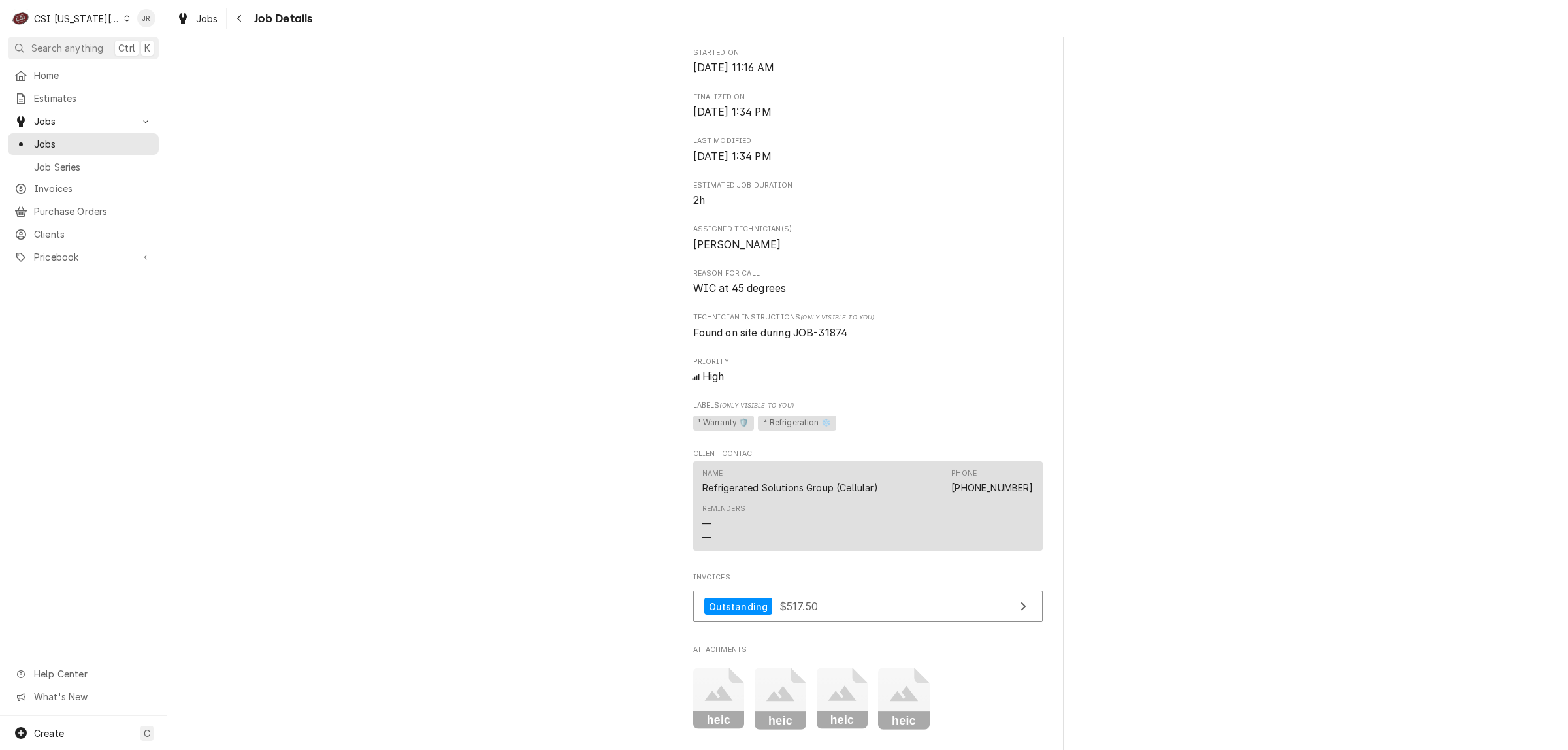
scroll to position [746, 0]
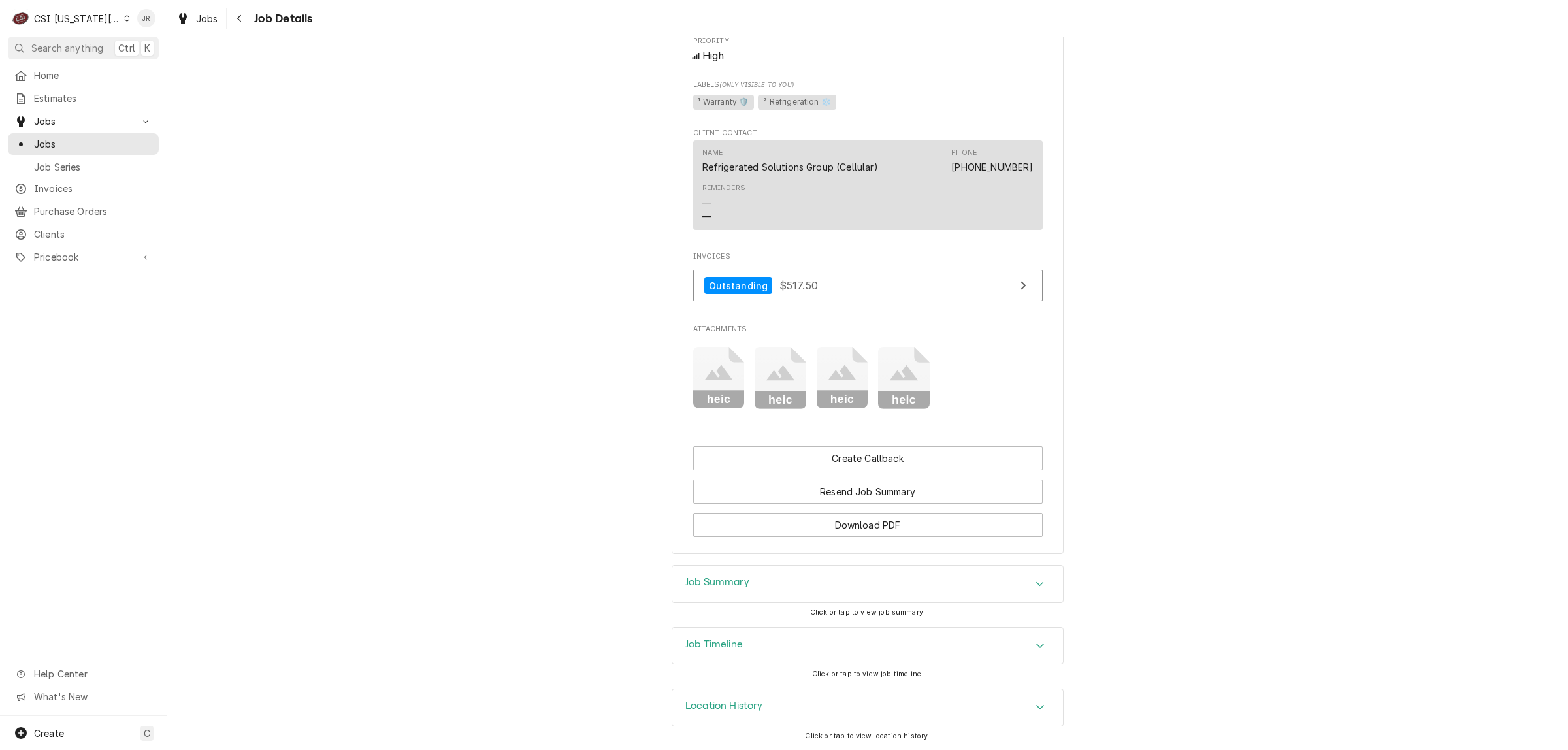
click at [818, 595] on div "Job Summary" at bounding box center [868, 584] width 391 height 36
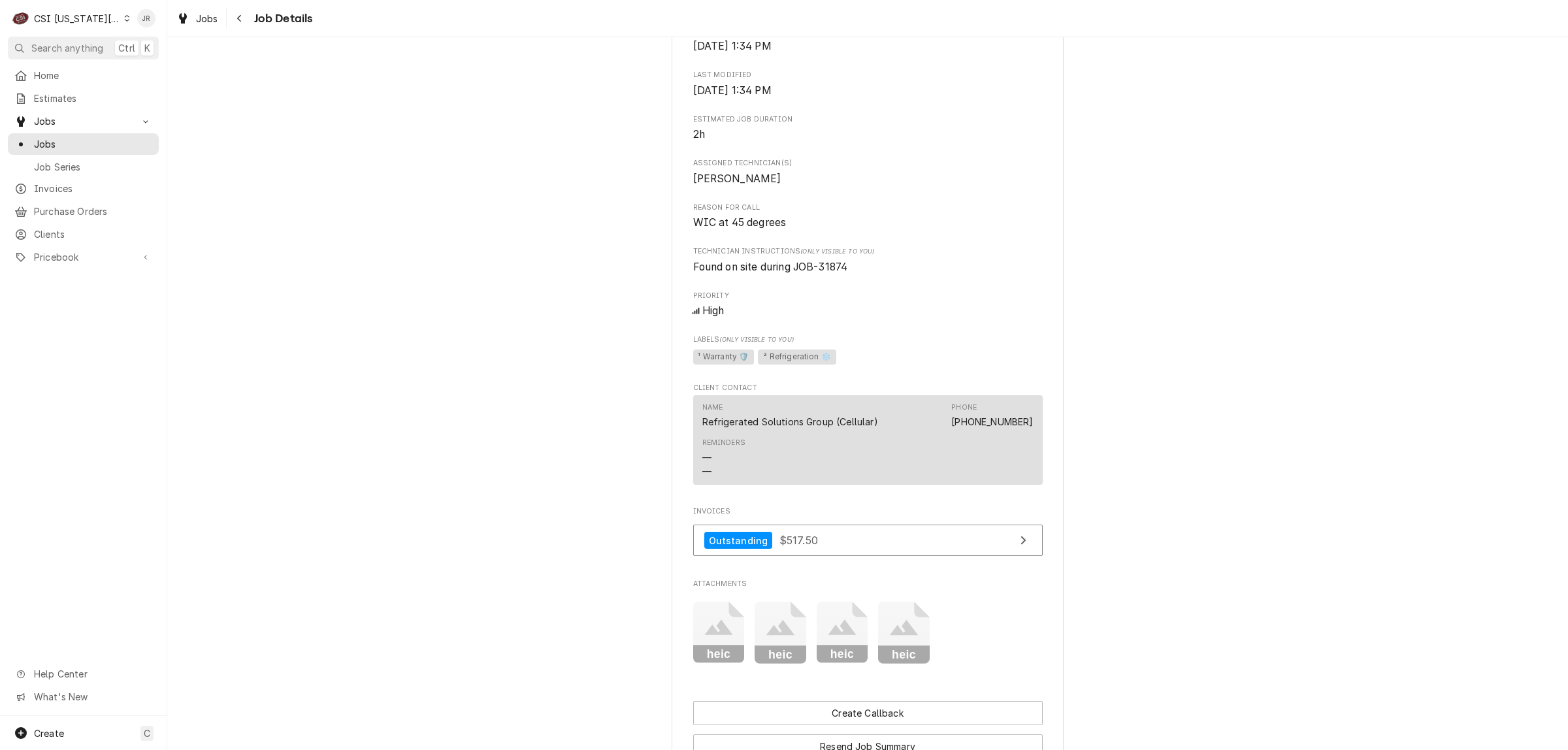
scroll to position [420, 0]
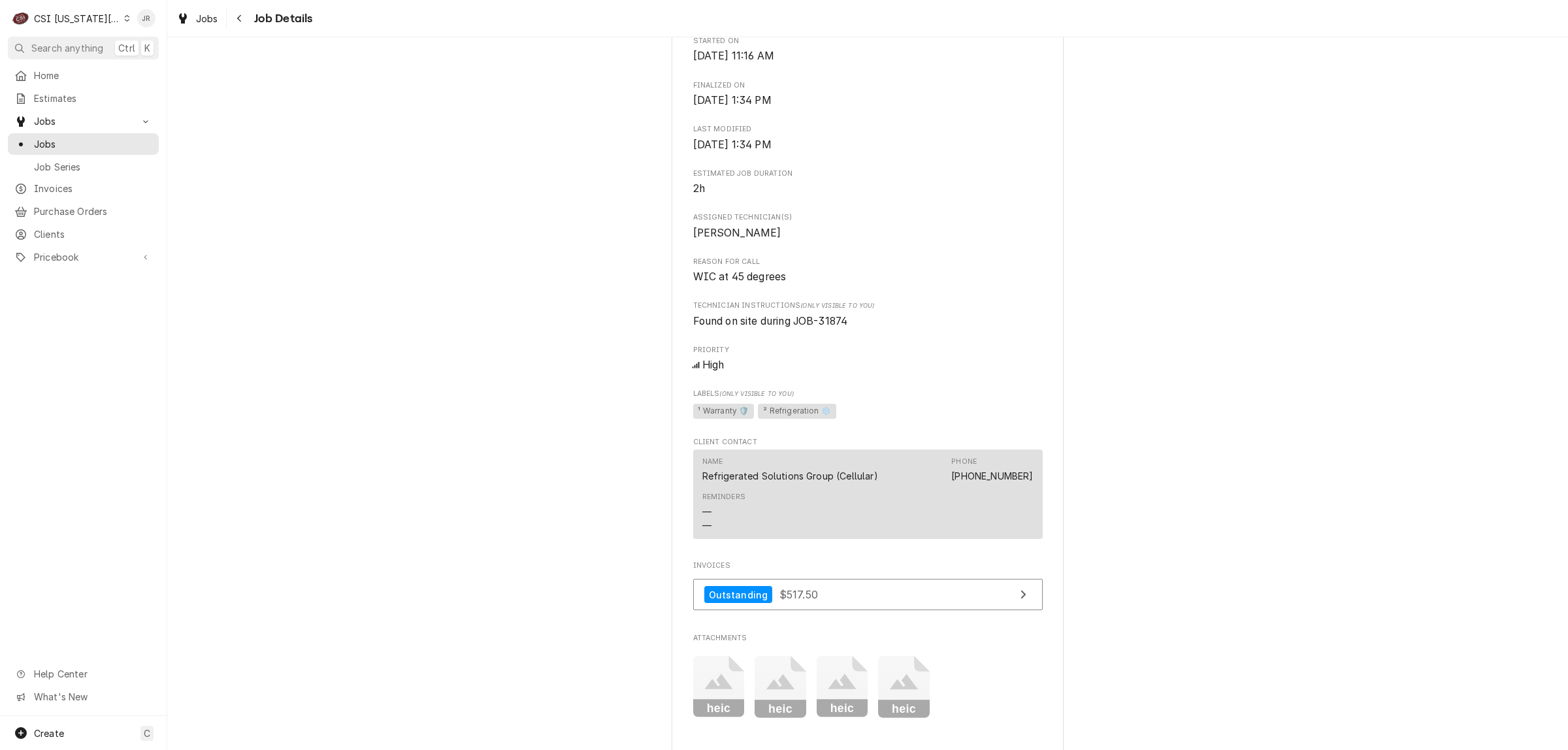
click at [825, 327] on span "Found on site during JOB-31874" at bounding box center [771, 321] width 155 height 13
copy span "31874"
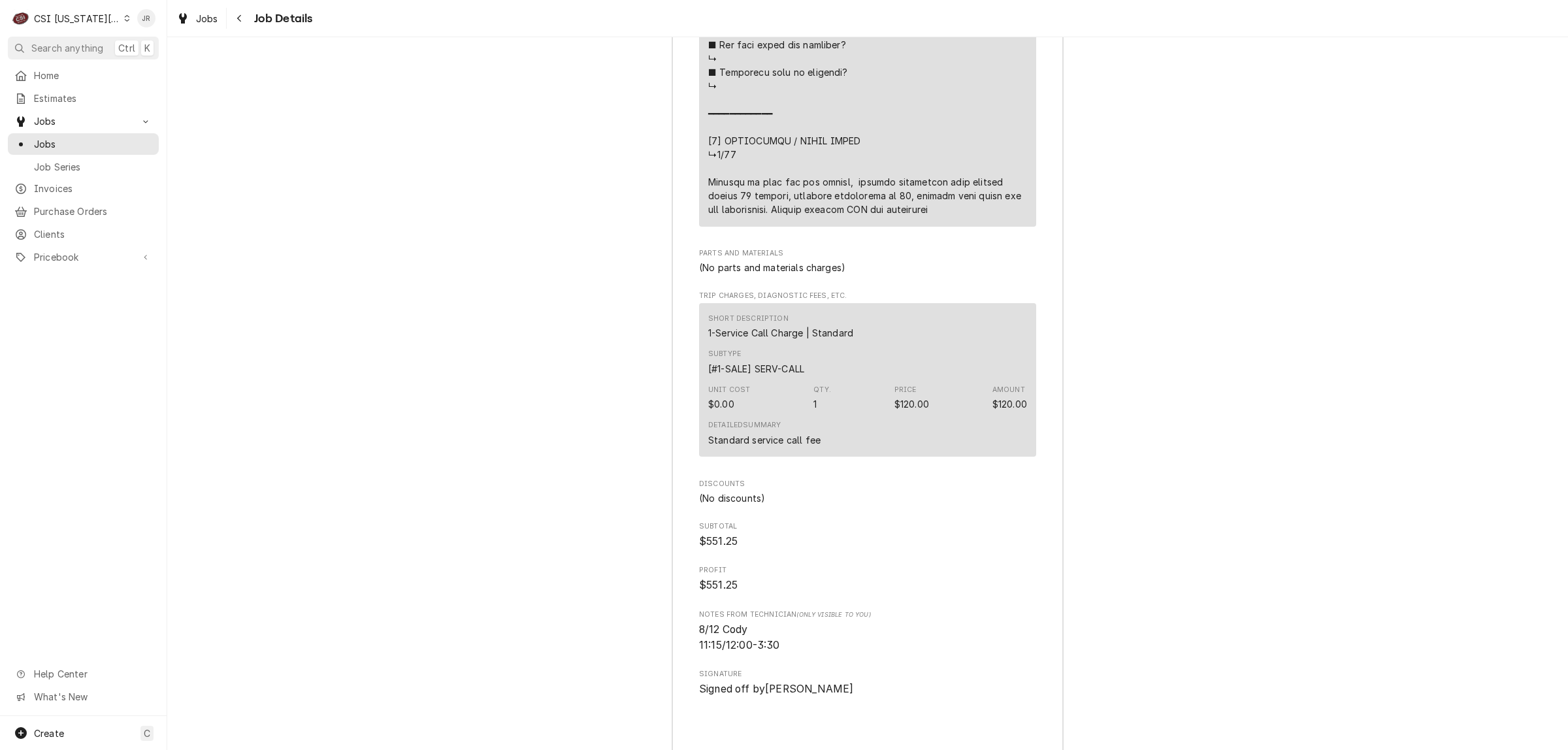
scroll to position [2705, 0]
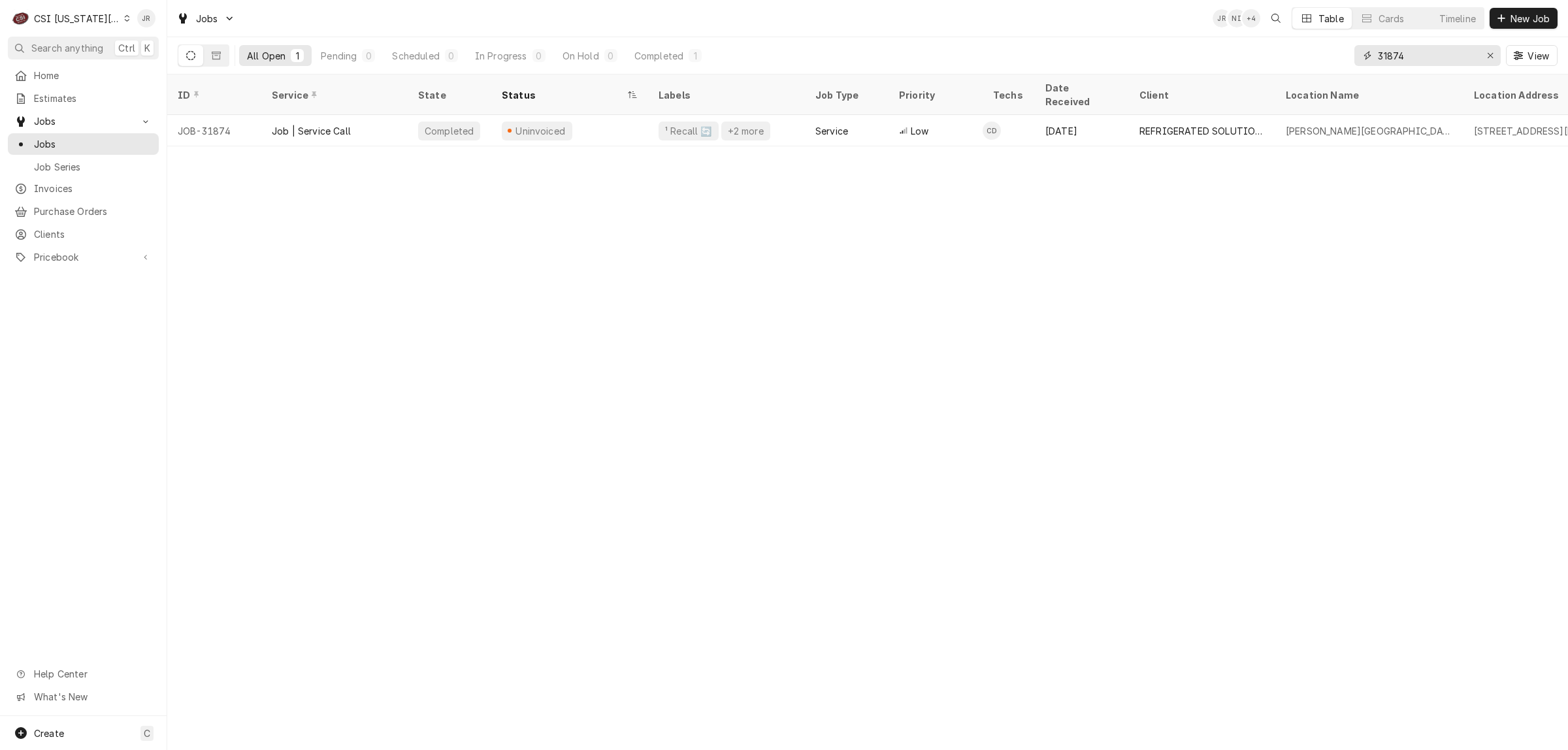
click at [1408, 55] on input "31874" at bounding box center [1427, 55] width 98 height 21
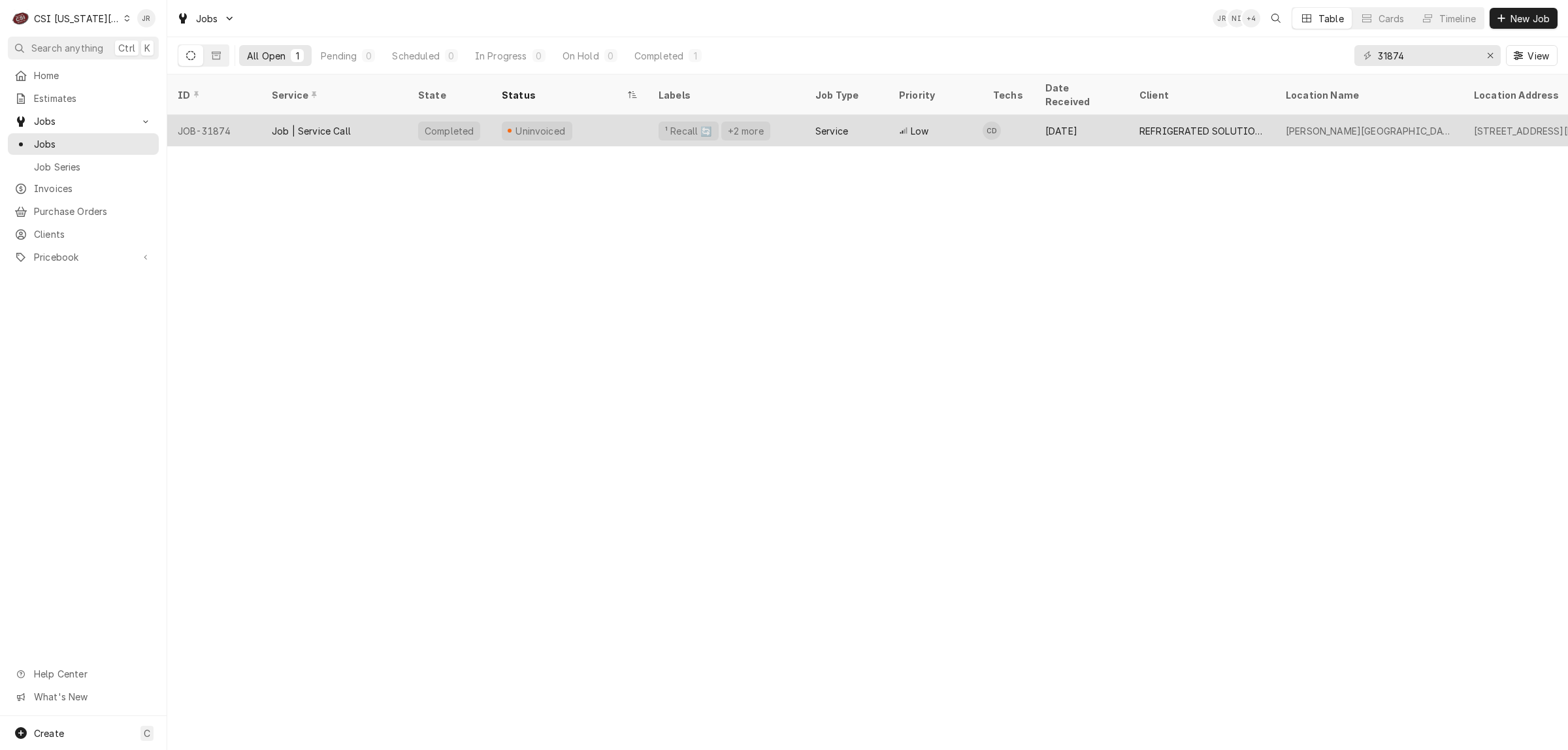
click at [1196, 115] on div "REFRIGERATED SOLUTIONS GROUP (2)" at bounding box center [1202, 130] width 146 height 32
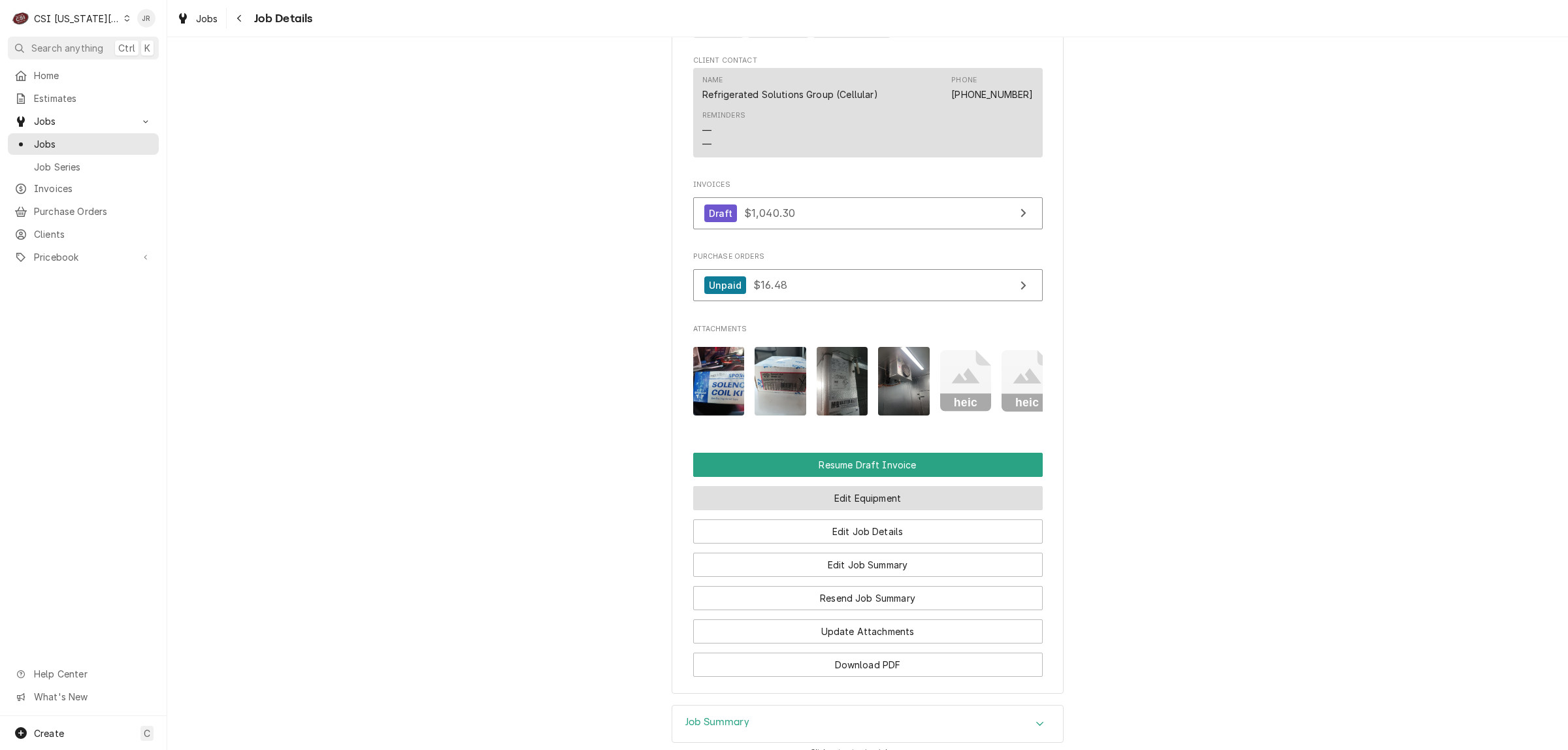
scroll to position [641, 0]
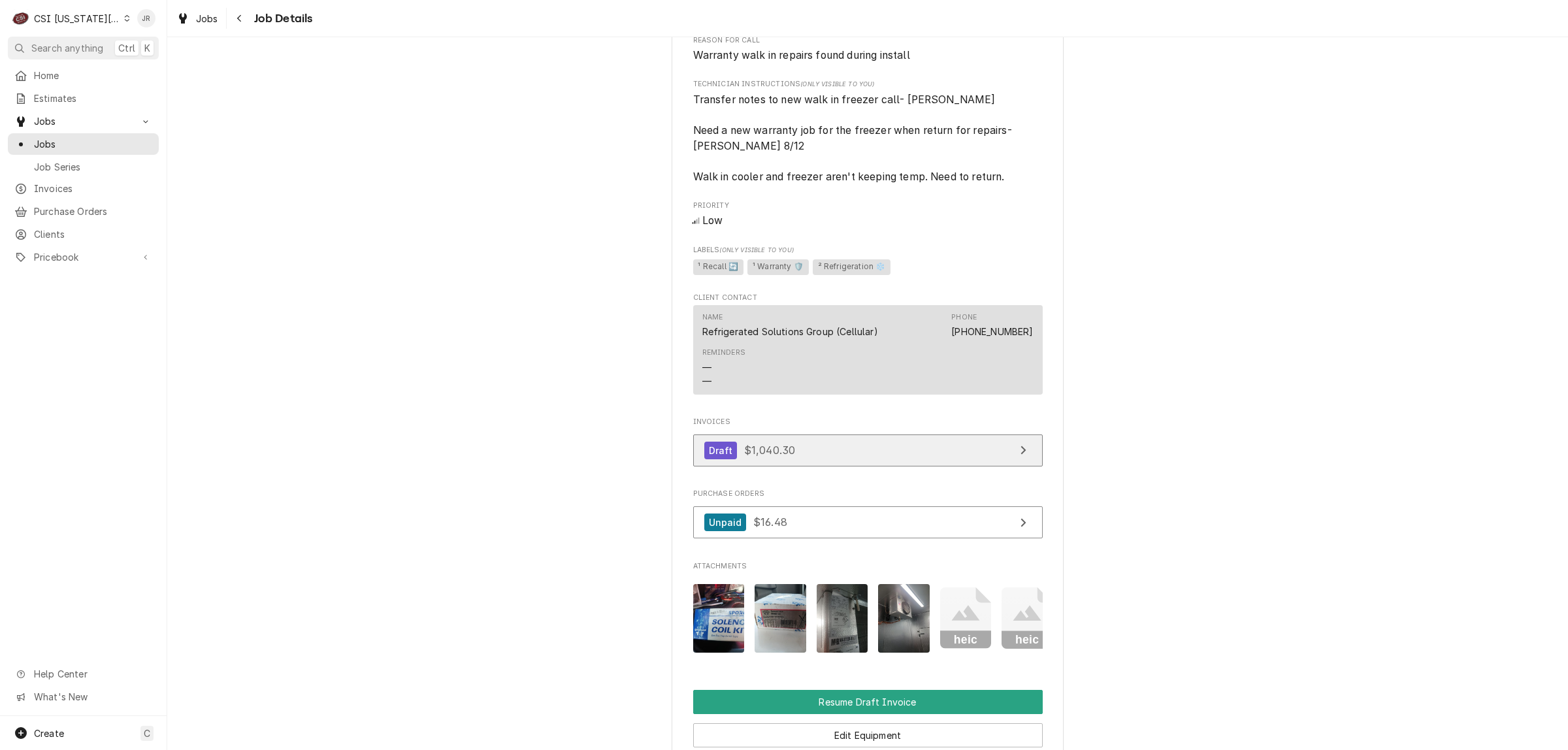
click at [909, 461] on link "Draft $1,040.30" at bounding box center [868, 450] width 350 height 32
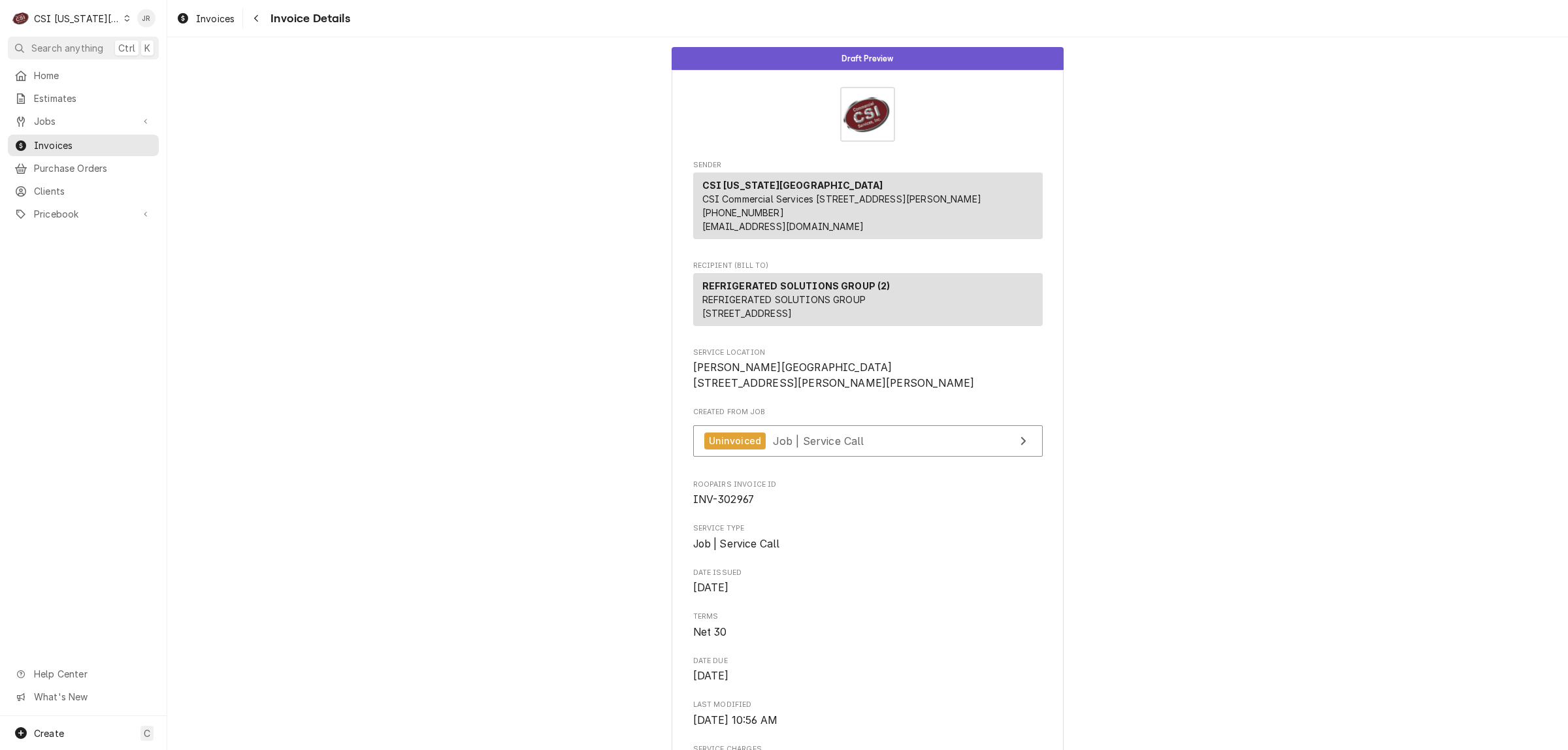
click at [733, 505] on span "INV-302967" at bounding box center [724, 500] width 61 height 13
copy span "302967"
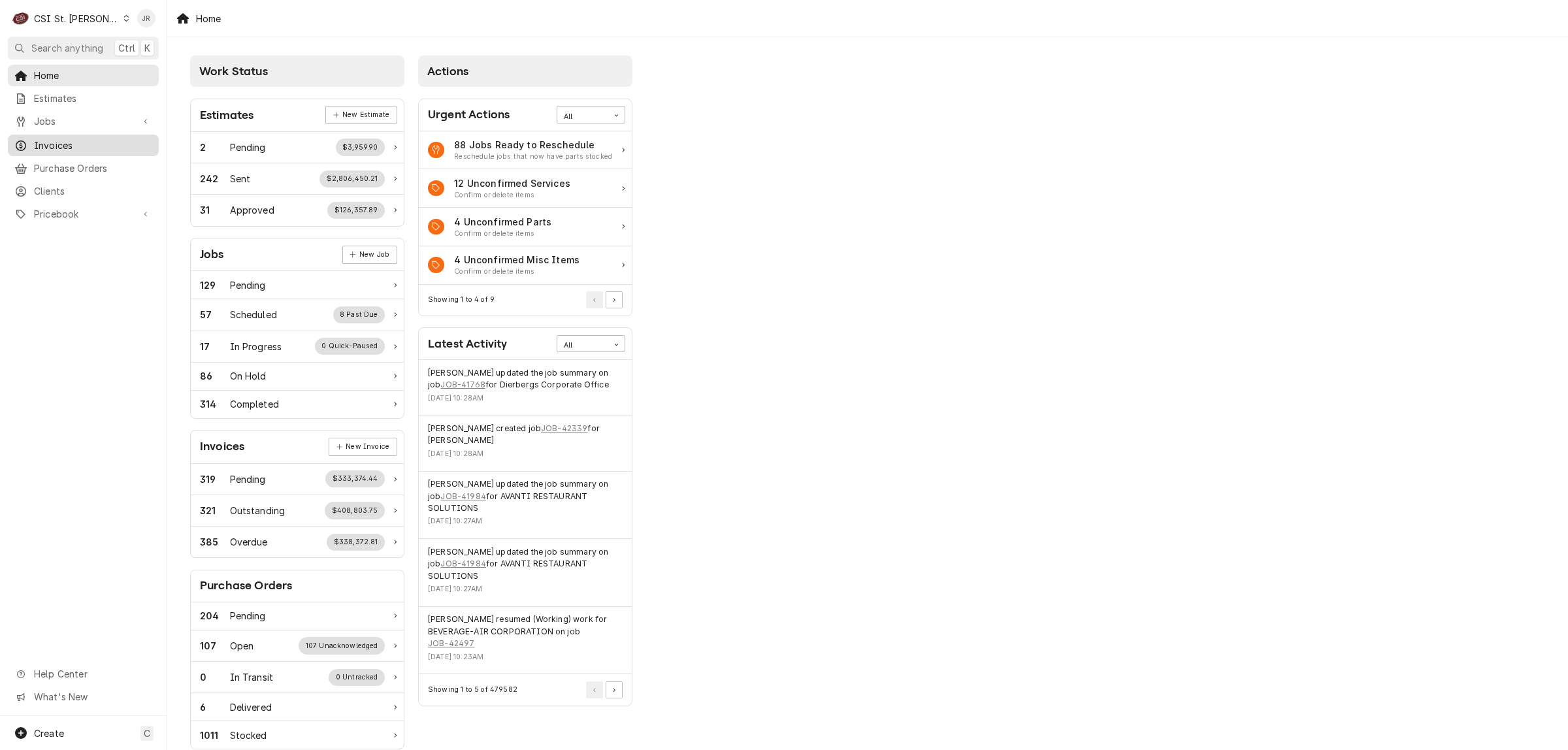
click at [40, 140] on span "Invoices" at bounding box center [93, 145] width 118 height 14
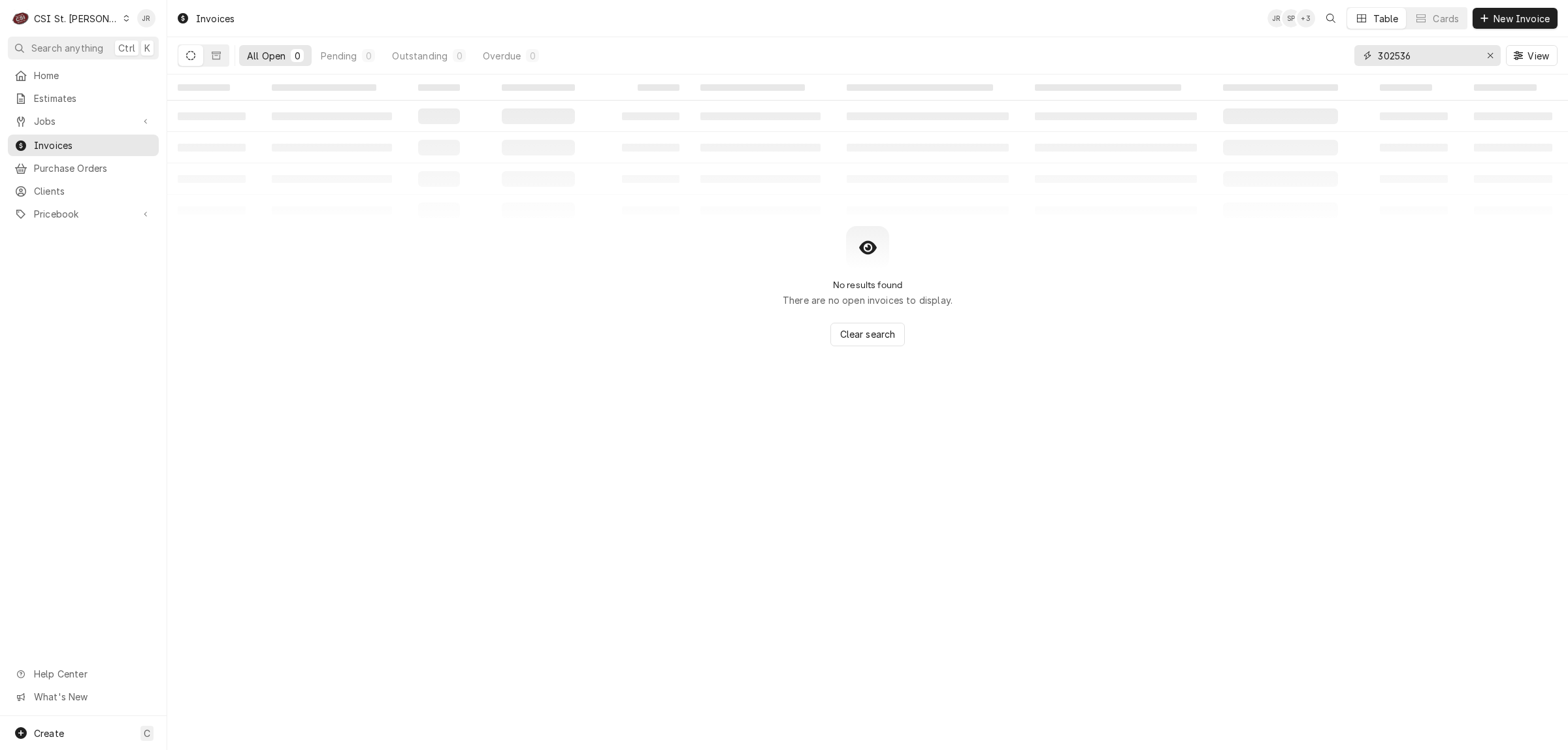
click at [1398, 58] on input "302536" at bounding box center [1427, 55] width 98 height 21
click at [1398, 57] on input "302536" at bounding box center [1427, 55] width 98 height 21
type input "403314"
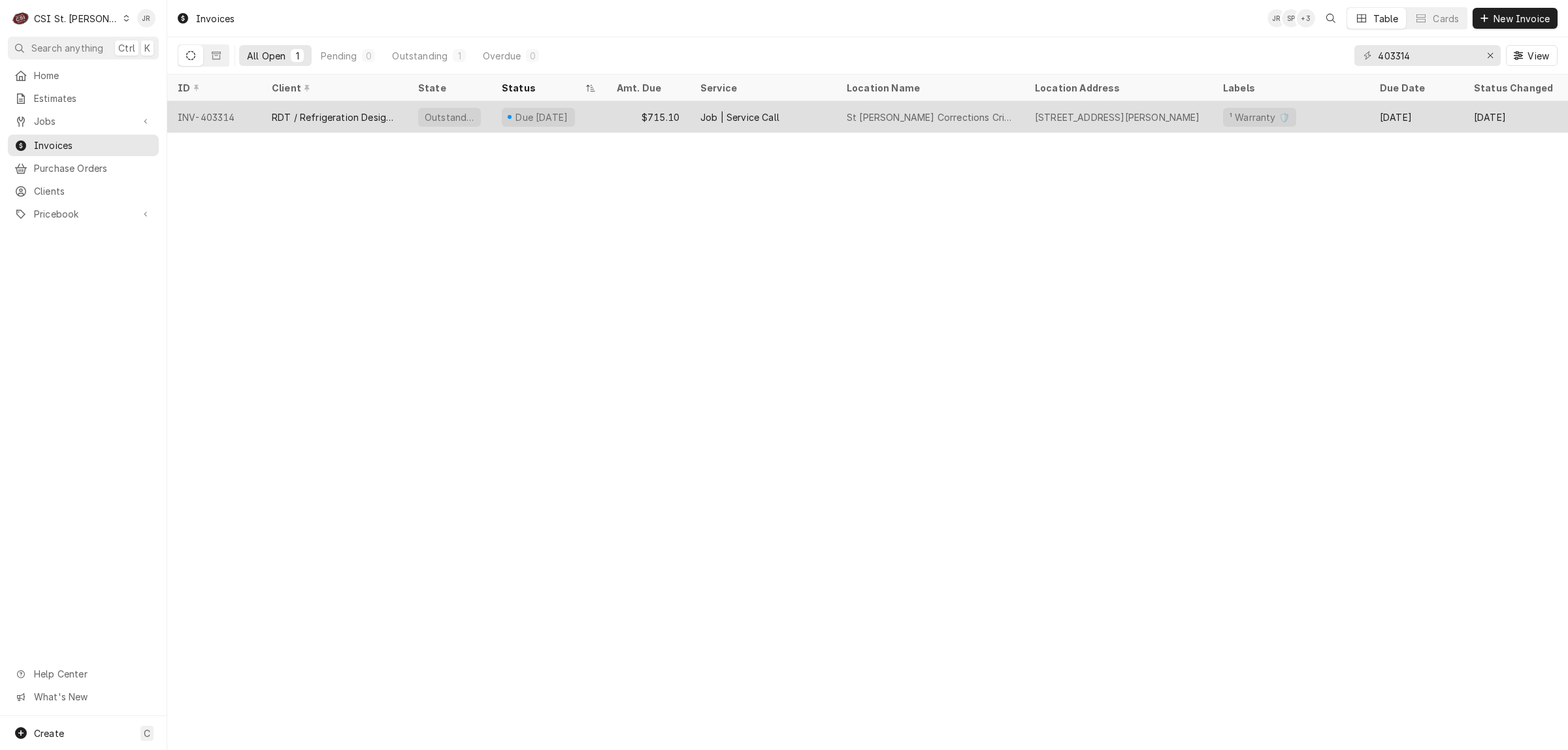
click at [345, 101] on div "RDT / Refrigeration Design Tech" at bounding box center [334, 116] width 146 height 32
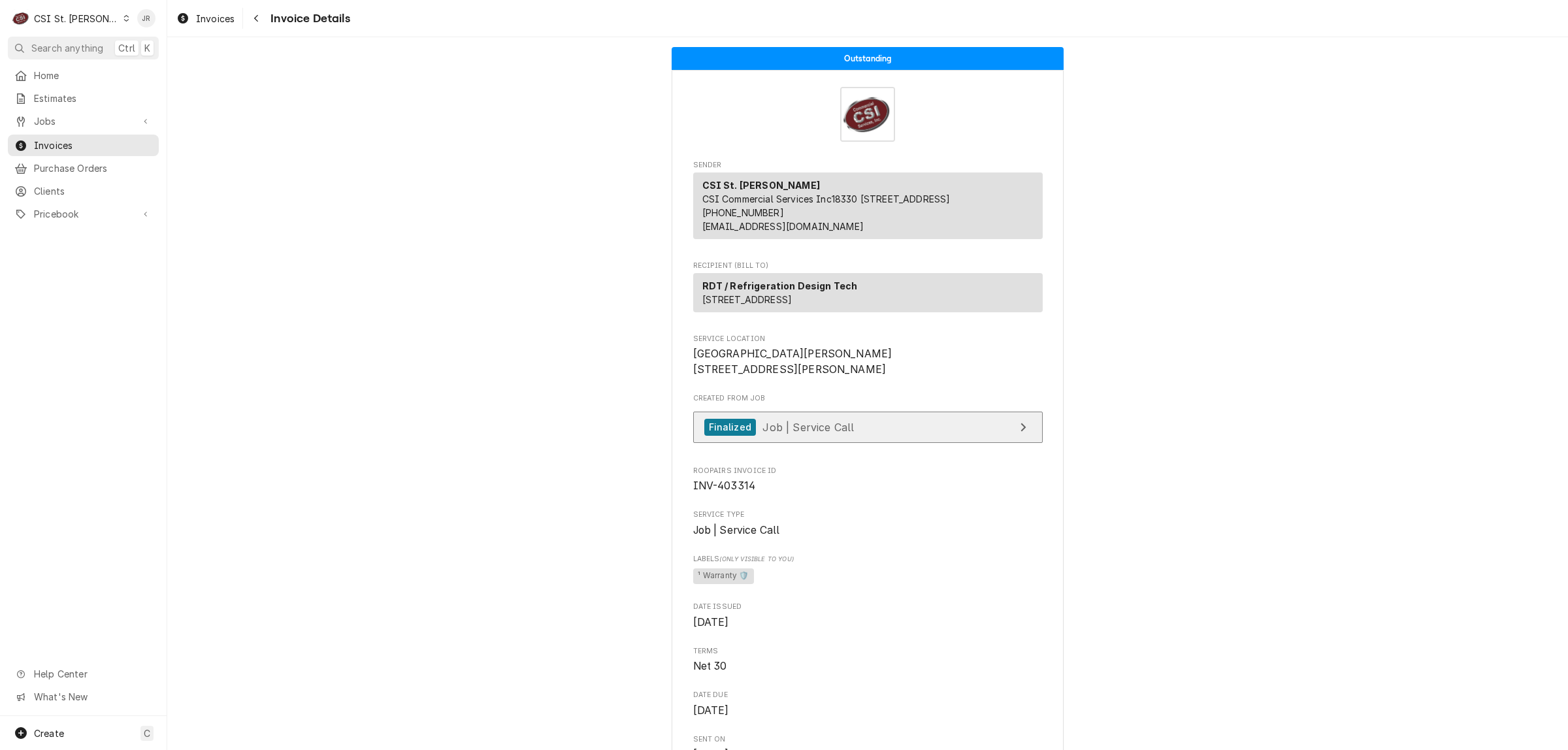
click at [962, 443] on link "Finalized Job | Service Call" at bounding box center [868, 427] width 350 height 32
click at [18, 20] on div "CSI St. Louis's Avatar" at bounding box center [21, 18] width 18 height 18
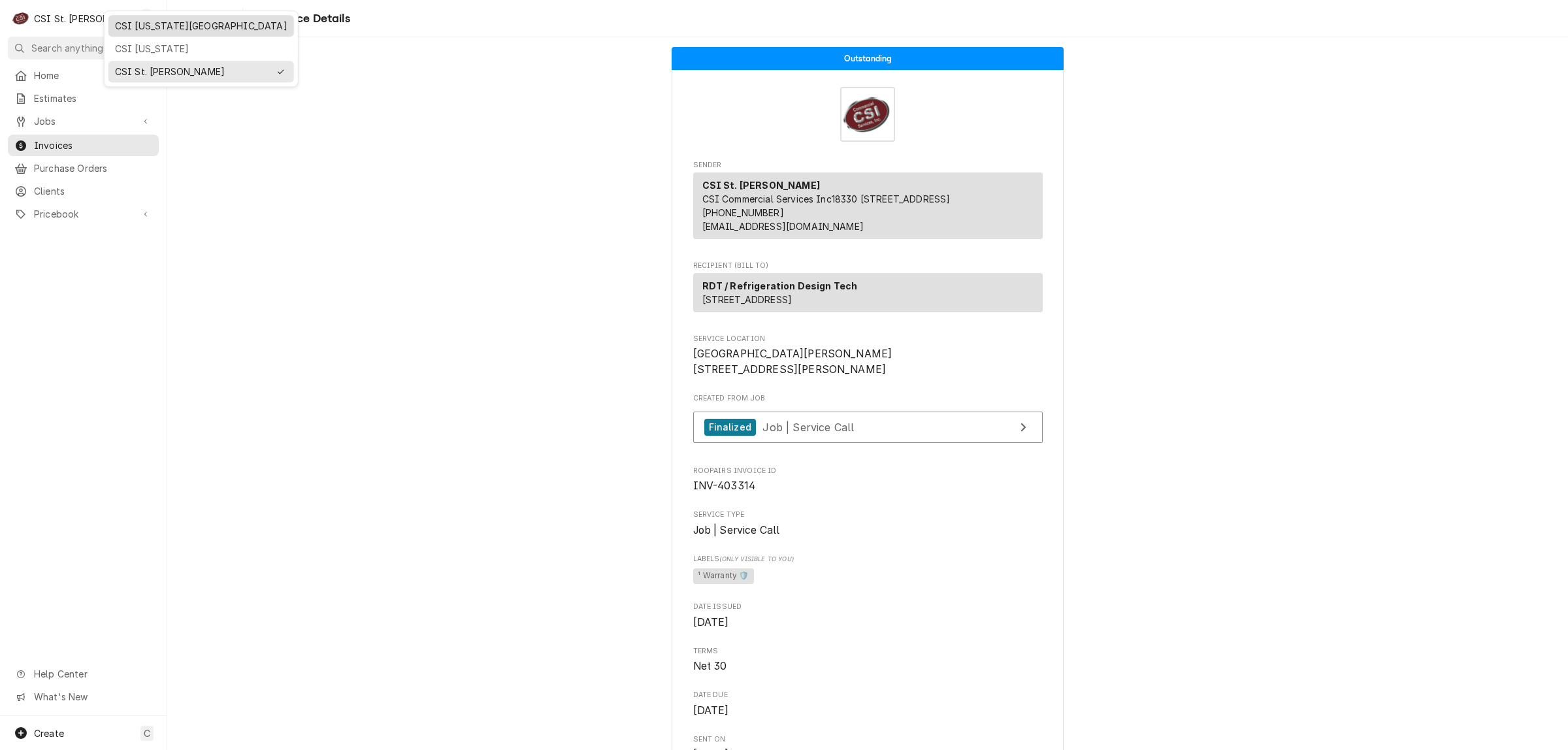
click at [165, 24] on div "CSI [US_STATE][GEOGRAPHIC_DATA]" at bounding box center [201, 26] width 173 height 14
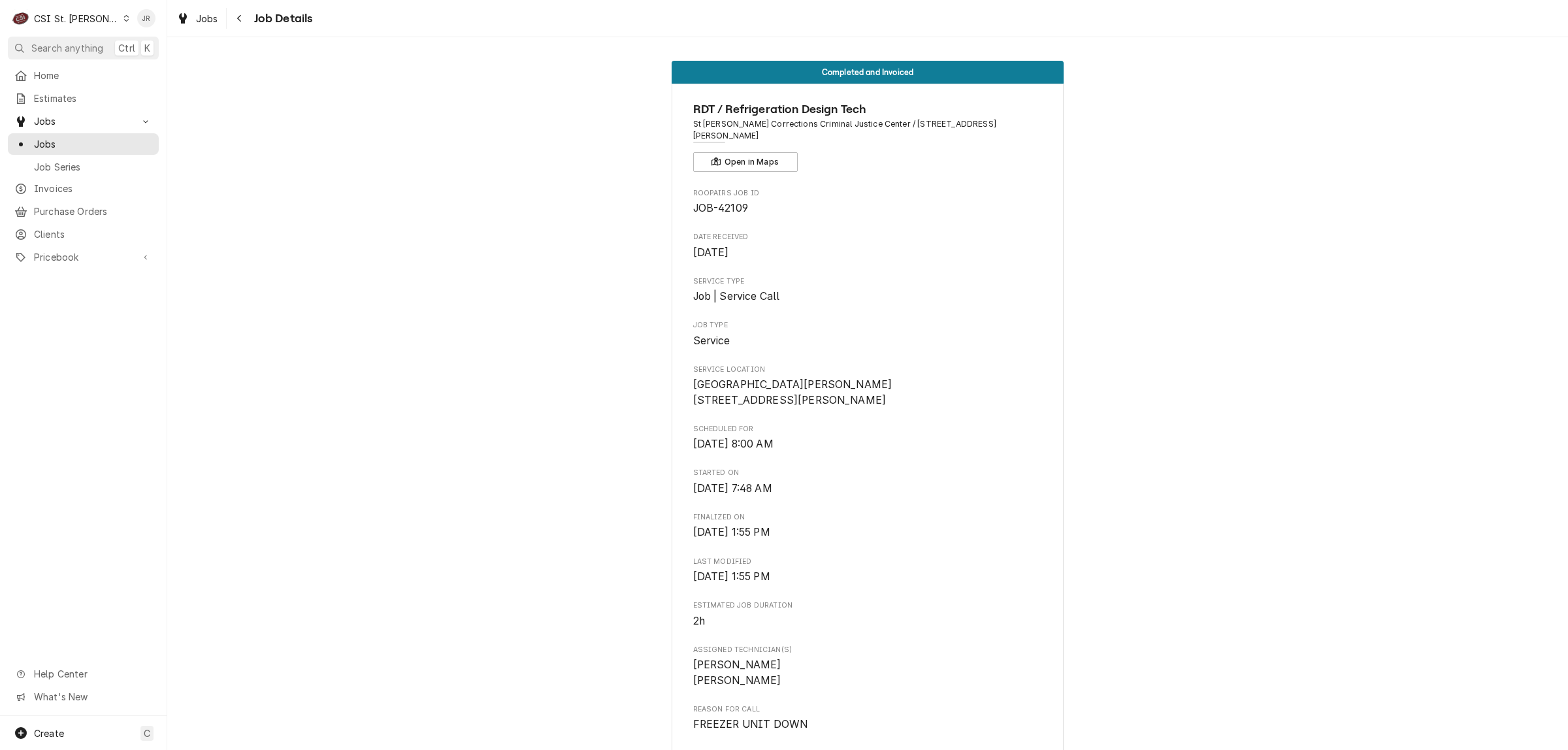
click at [1141, 301] on div "Completed and Invoiced RDT / Refrigeration Design Tech St Charles Corrections C…" at bounding box center [868, 713] width 1401 height 1324
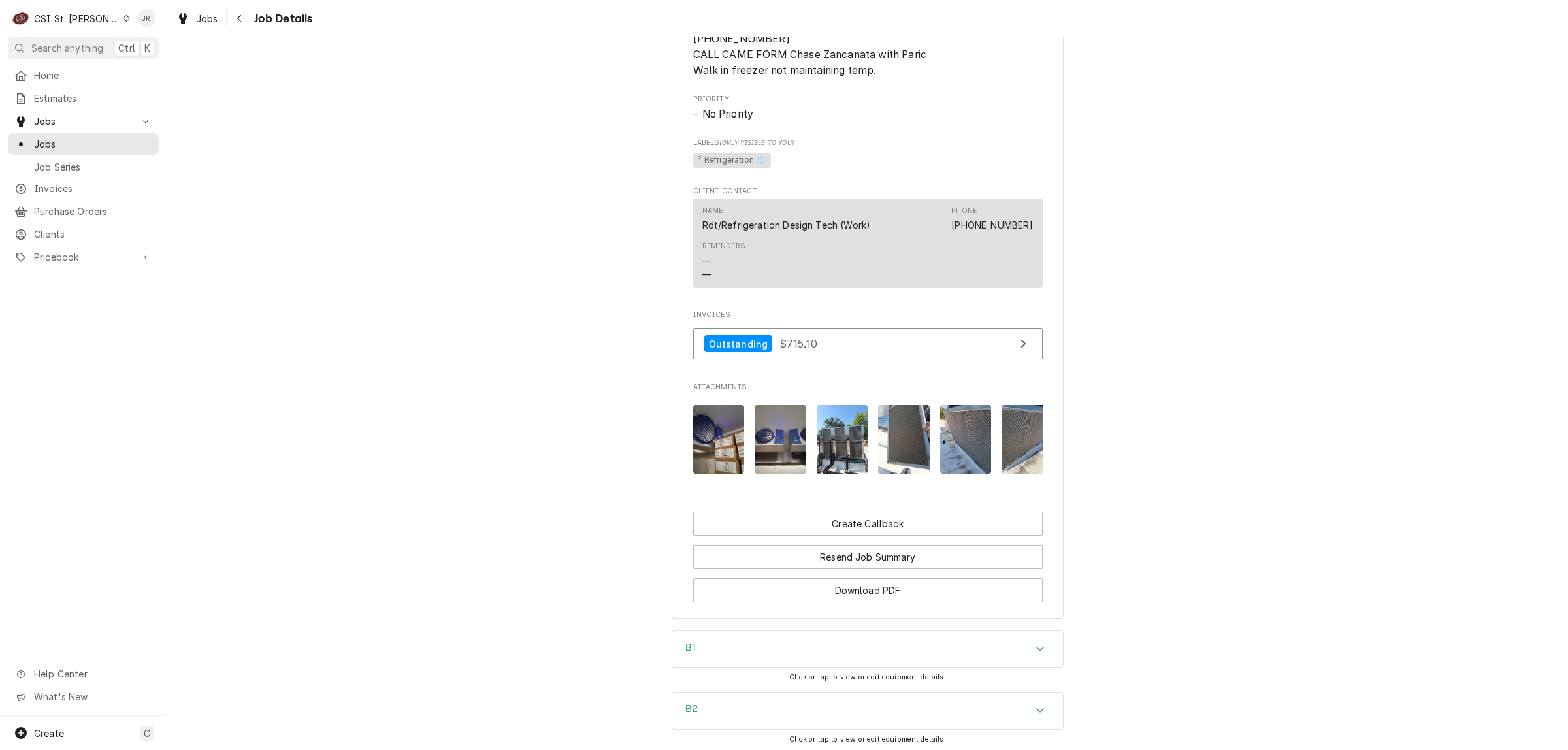
scroll to position [936, 0]
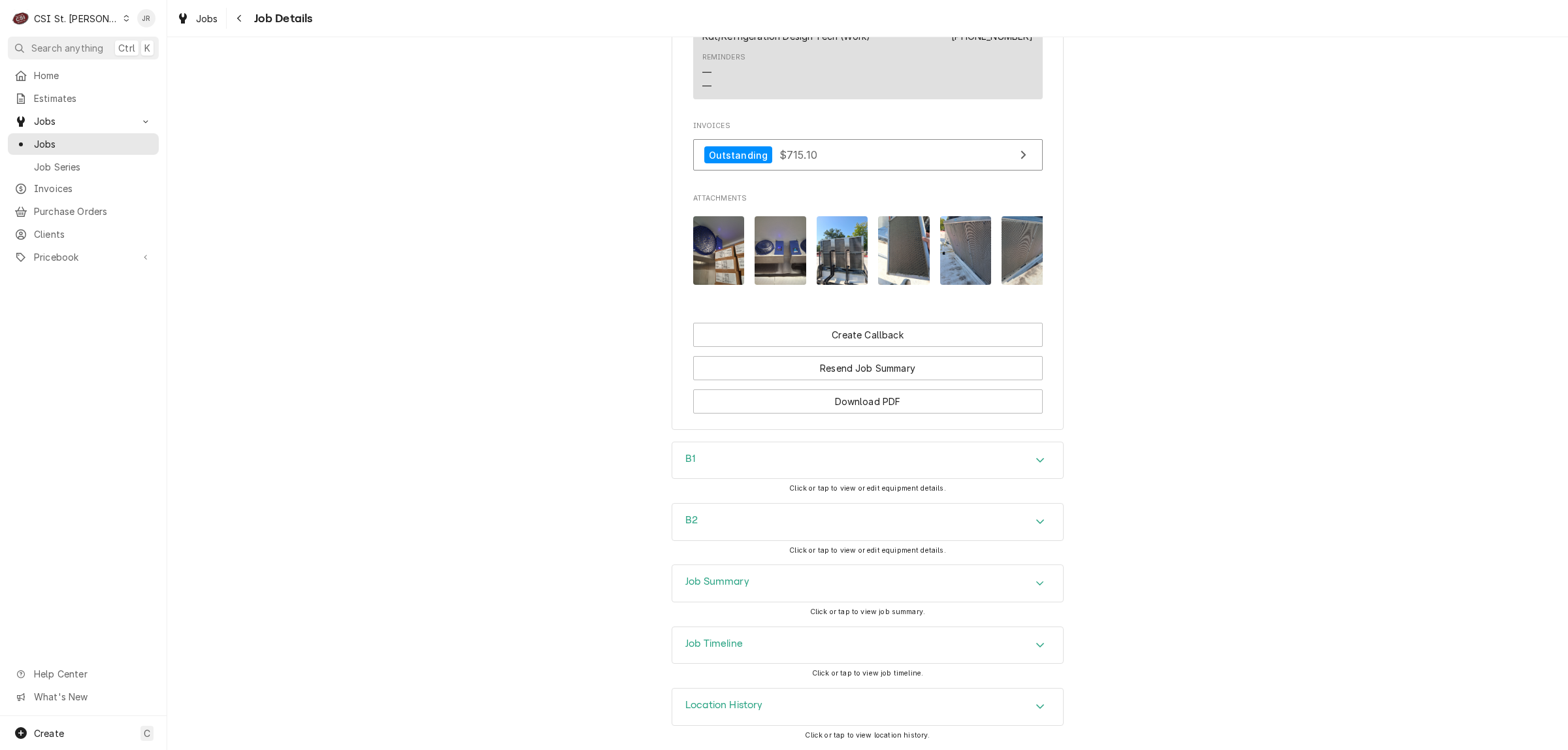
drag, startPoint x: 748, startPoint y: 560, endPoint x: 773, endPoint y: 573, distance: 28.2
click at [752, 563] on div "B2 Click or tap to view or edit equipment details." at bounding box center [868, 533] width 392 height 61
click at [774, 573] on div "Job Summary" at bounding box center [868, 583] width 391 height 36
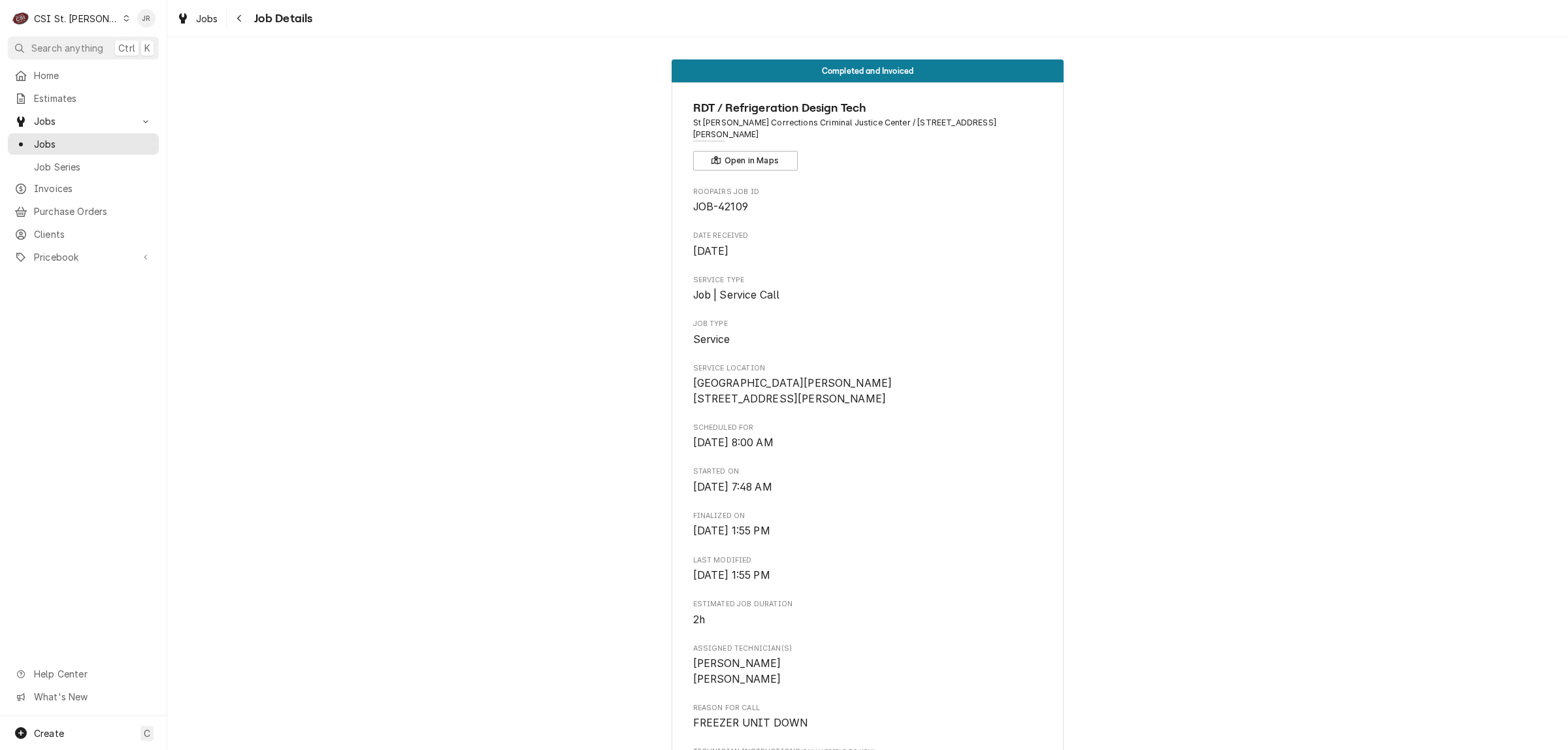
scroll to position [0, 0]
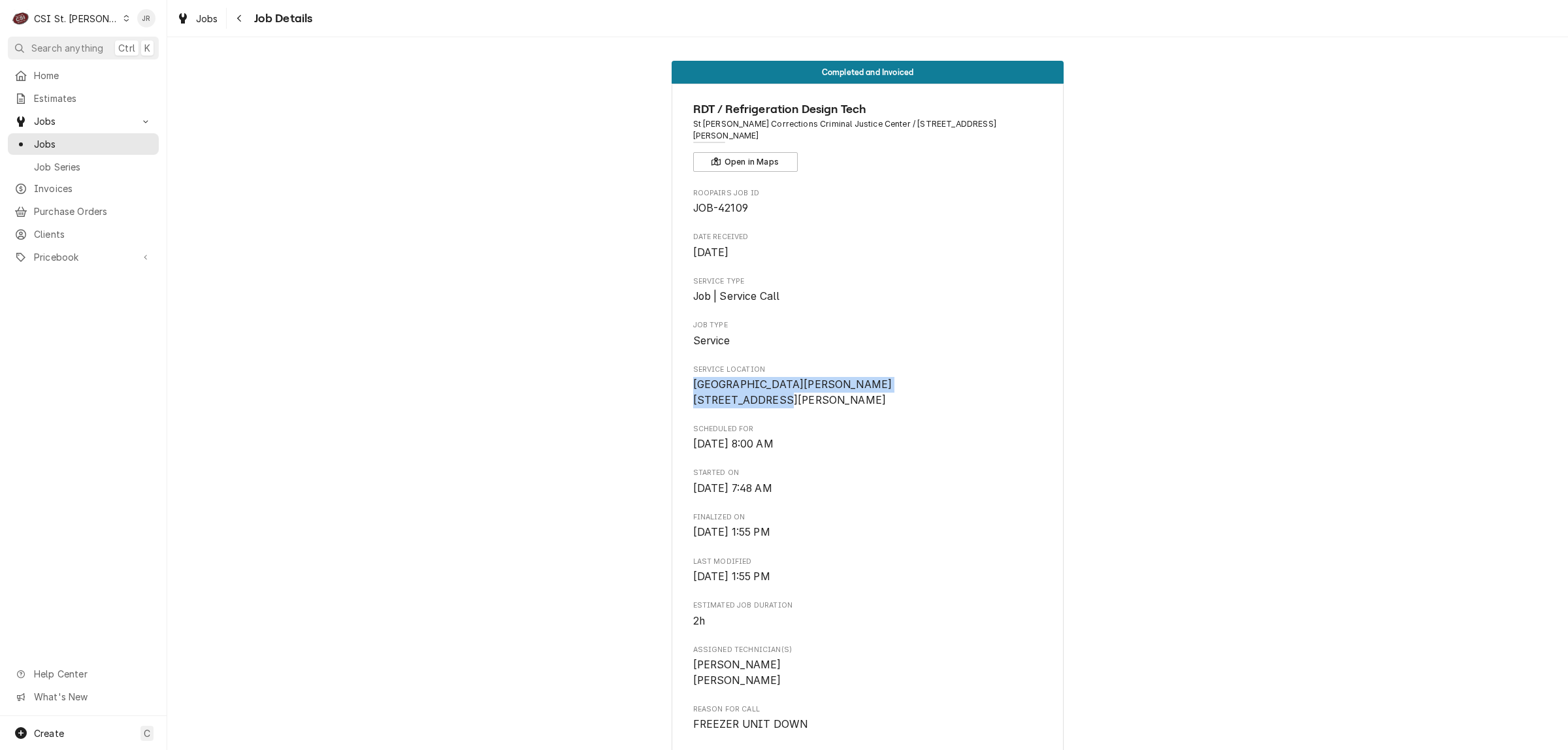
drag, startPoint x: 936, startPoint y: 370, endPoint x: 676, endPoint y: 377, distance: 260.1
click at [676, 377] on div "RDT / Refrigeration Design Tech St Charles Corrections Criminal Justice Center …" at bounding box center [868, 723] width 392 height 1279
copy span "St Charles Corrections Criminal Justice Center"
drag, startPoint x: 871, startPoint y: 115, endPoint x: 689, endPoint y: 101, distance: 182.5
click at [693, 101] on span "RDT / Refrigeration Design Tech" at bounding box center [868, 109] width 350 height 18
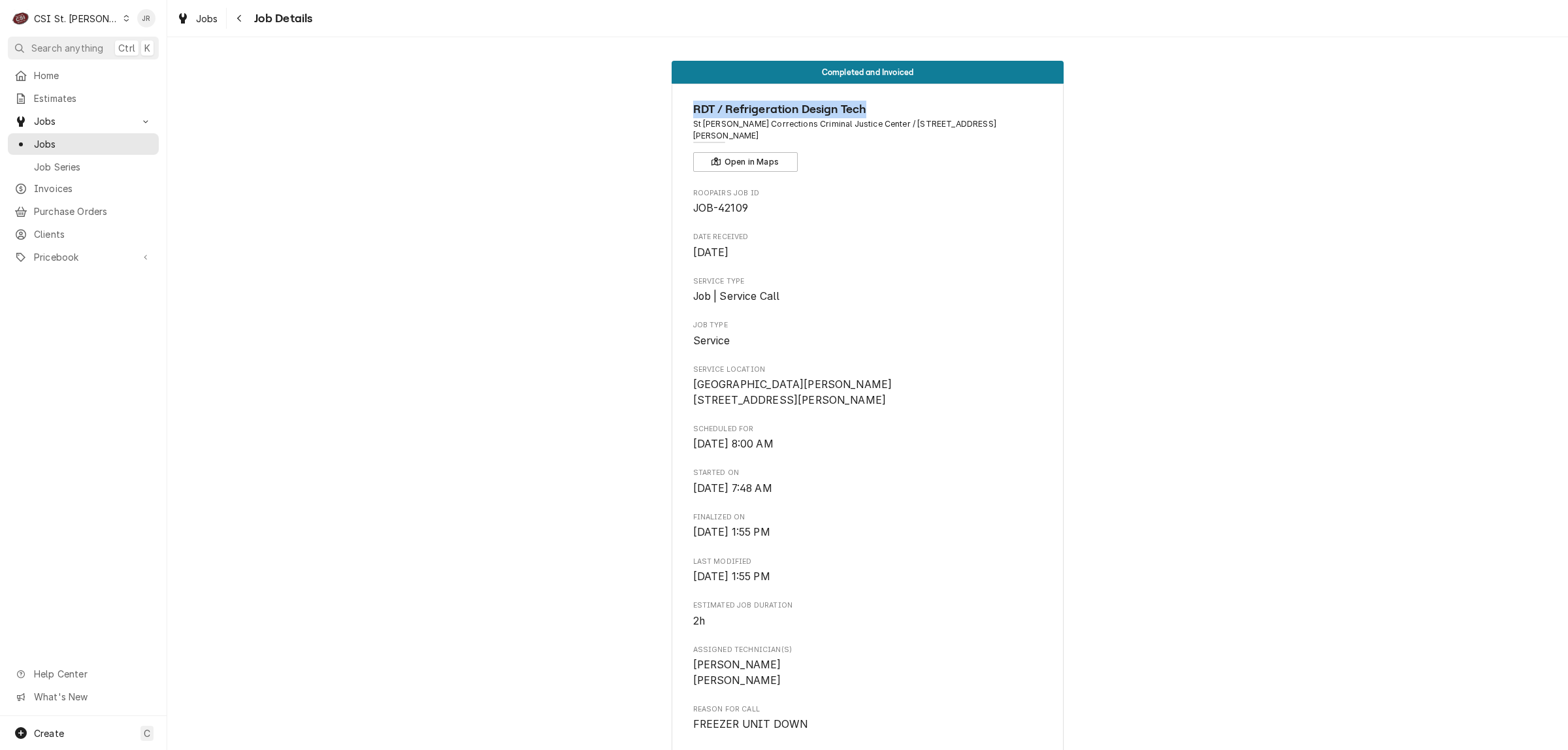
click at [693, 105] on span "RDT / Refrigeration Design Tech" at bounding box center [868, 109] width 350 height 18
click at [693, 105] on span "RDT / Refrigeration Design Tech" at bounding box center [868, 109] width 350 height 18
copy span "RDT"
click at [70, 20] on div "CSI St. [PERSON_NAME]" at bounding box center [76, 19] width 85 height 14
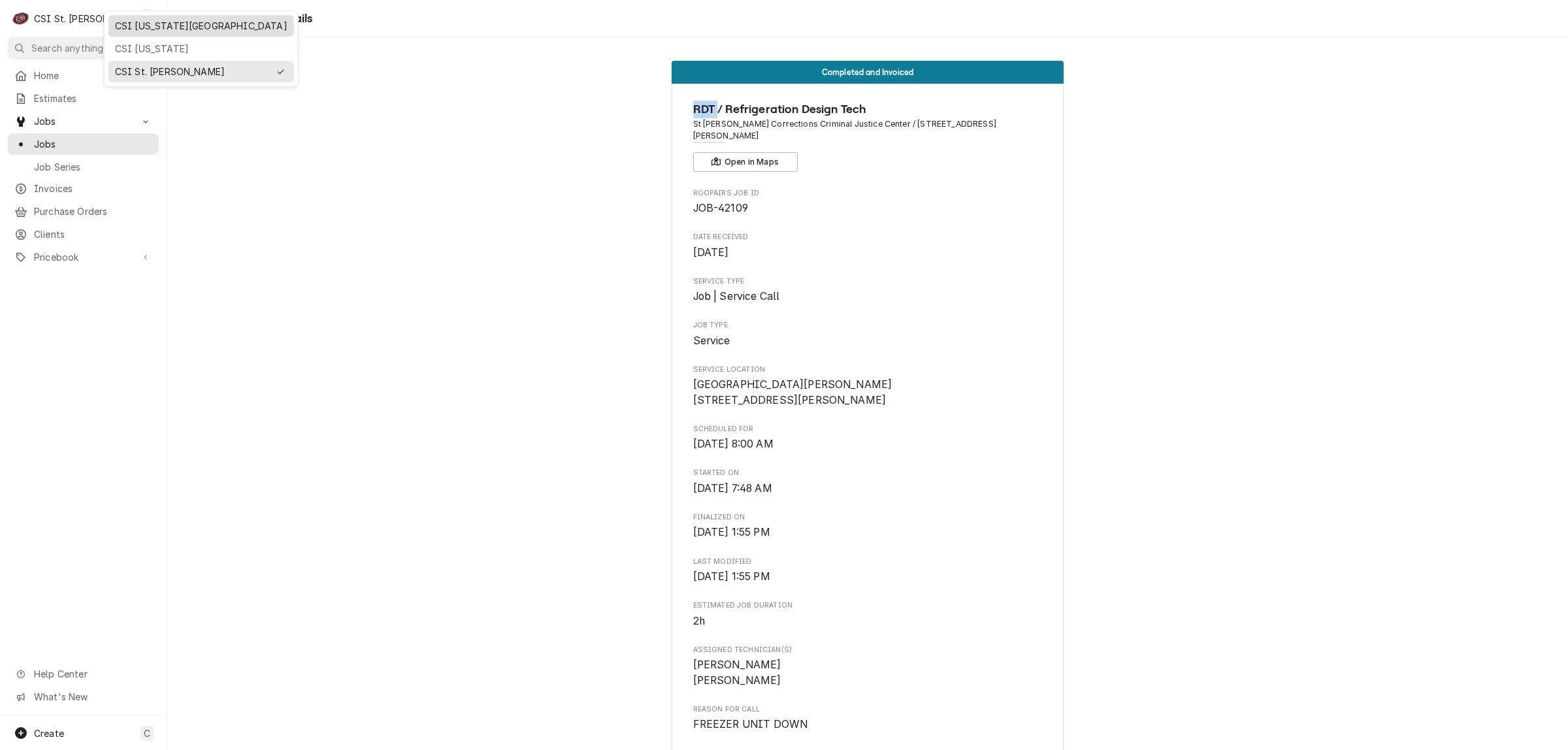
click at [142, 31] on div "CSI [US_STATE][GEOGRAPHIC_DATA]" at bounding box center [201, 26] width 173 height 14
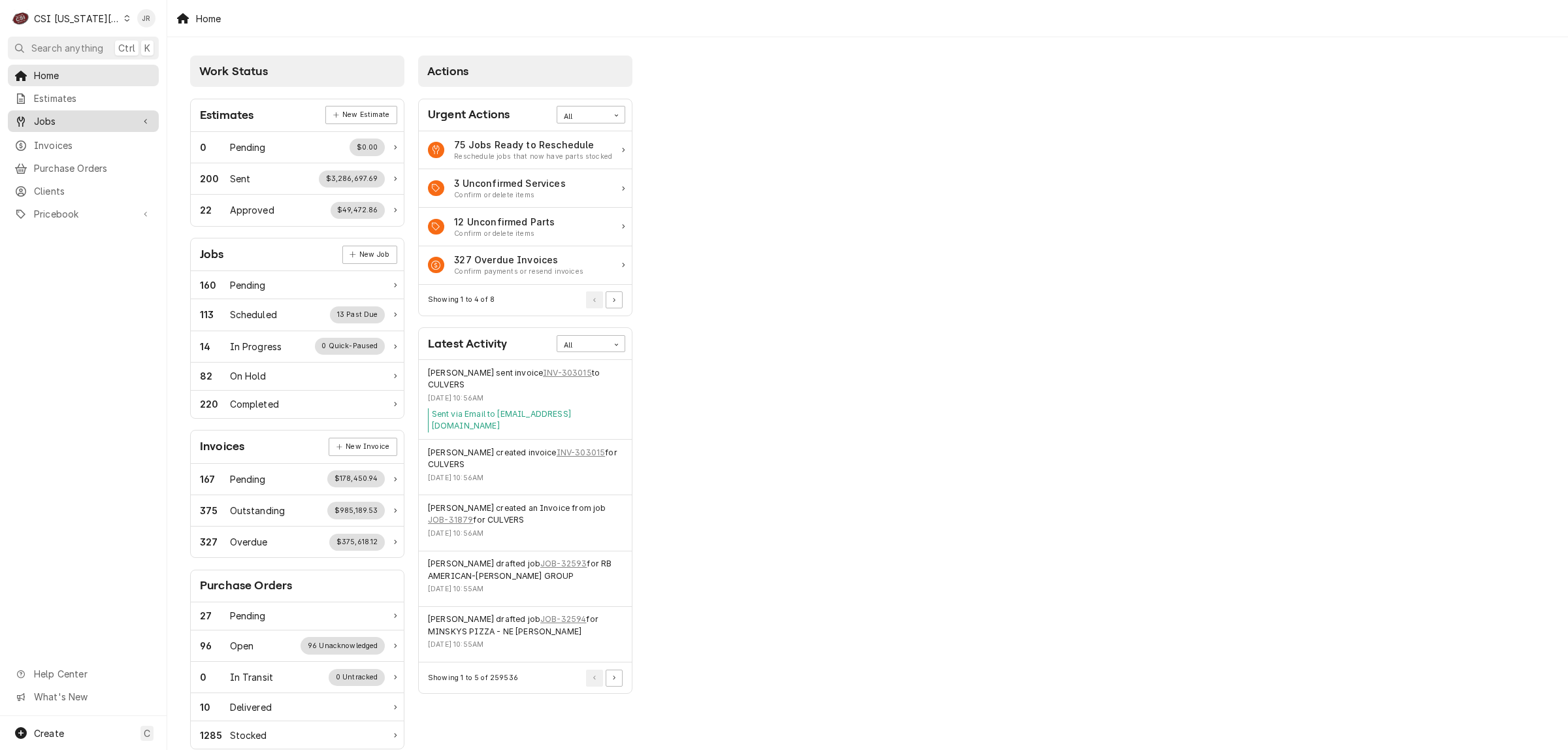
click at [51, 124] on div "Jobs" at bounding box center [84, 121] width 146 height 16
click at [55, 140] on span "Jobs" at bounding box center [93, 144] width 118 height 14
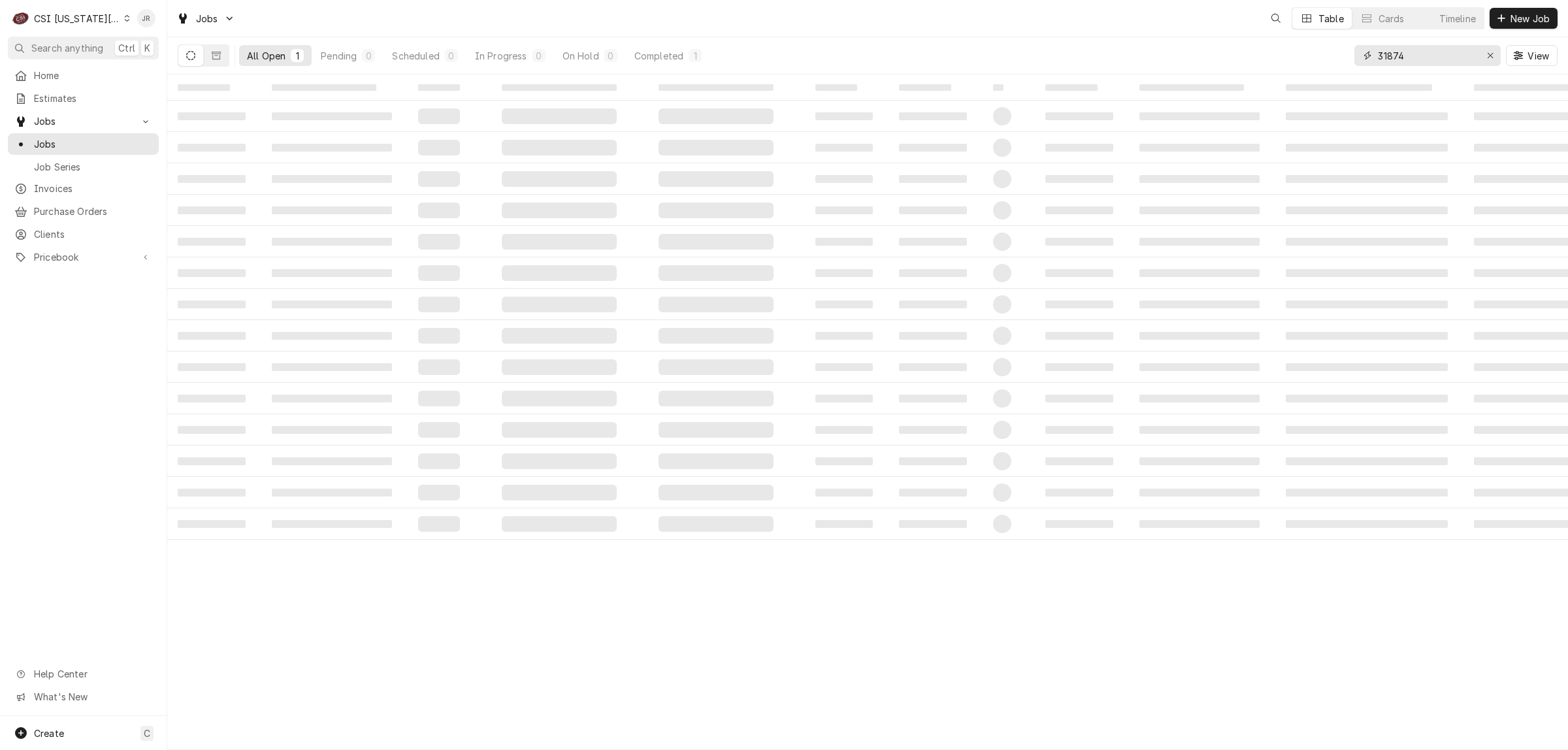
click at [1425, 60] on input "31874" at bounding box center [1427, 55] width 98 height 21
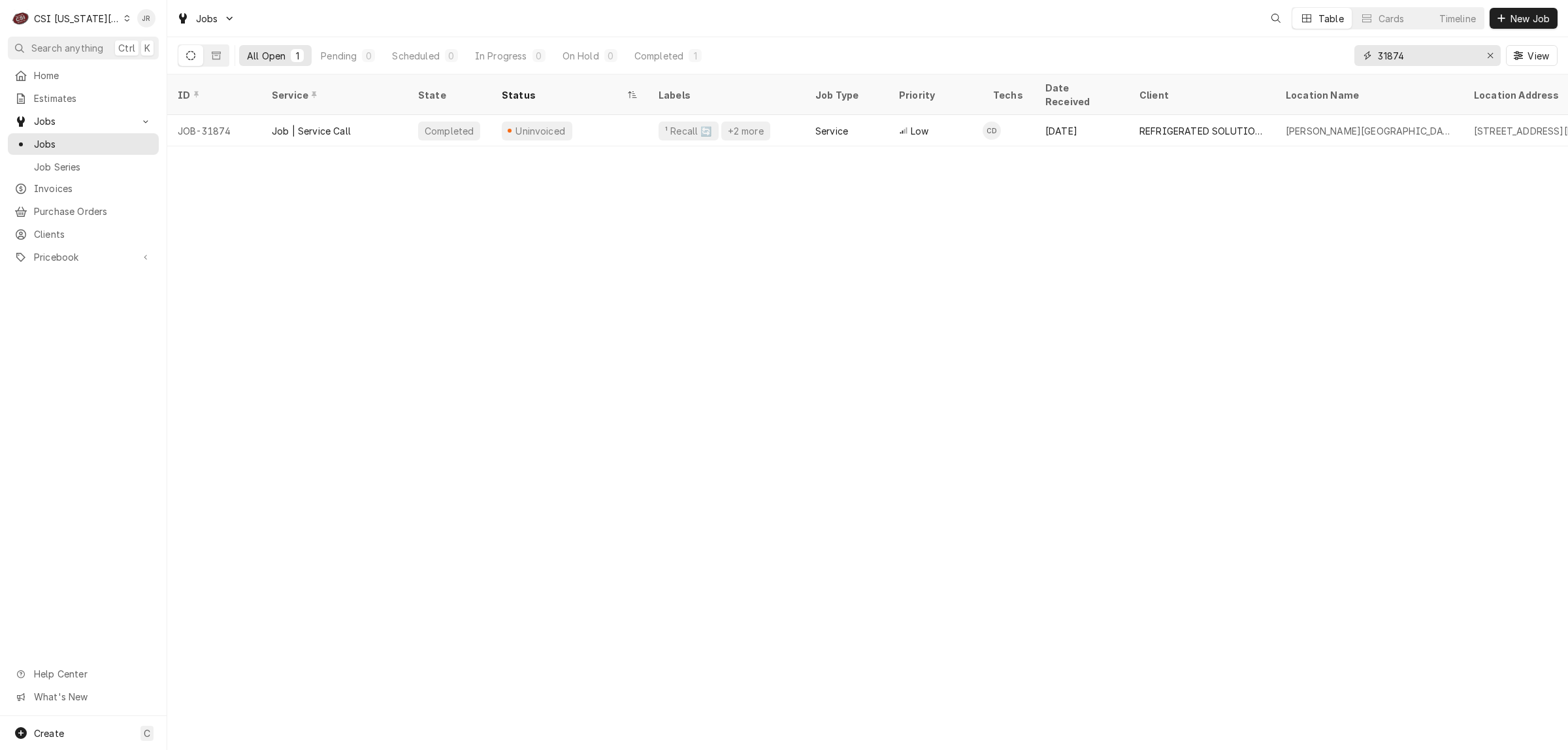
click at [1424, 60] on input "31874" at bounding box center [1427, 55] width 98 height 21
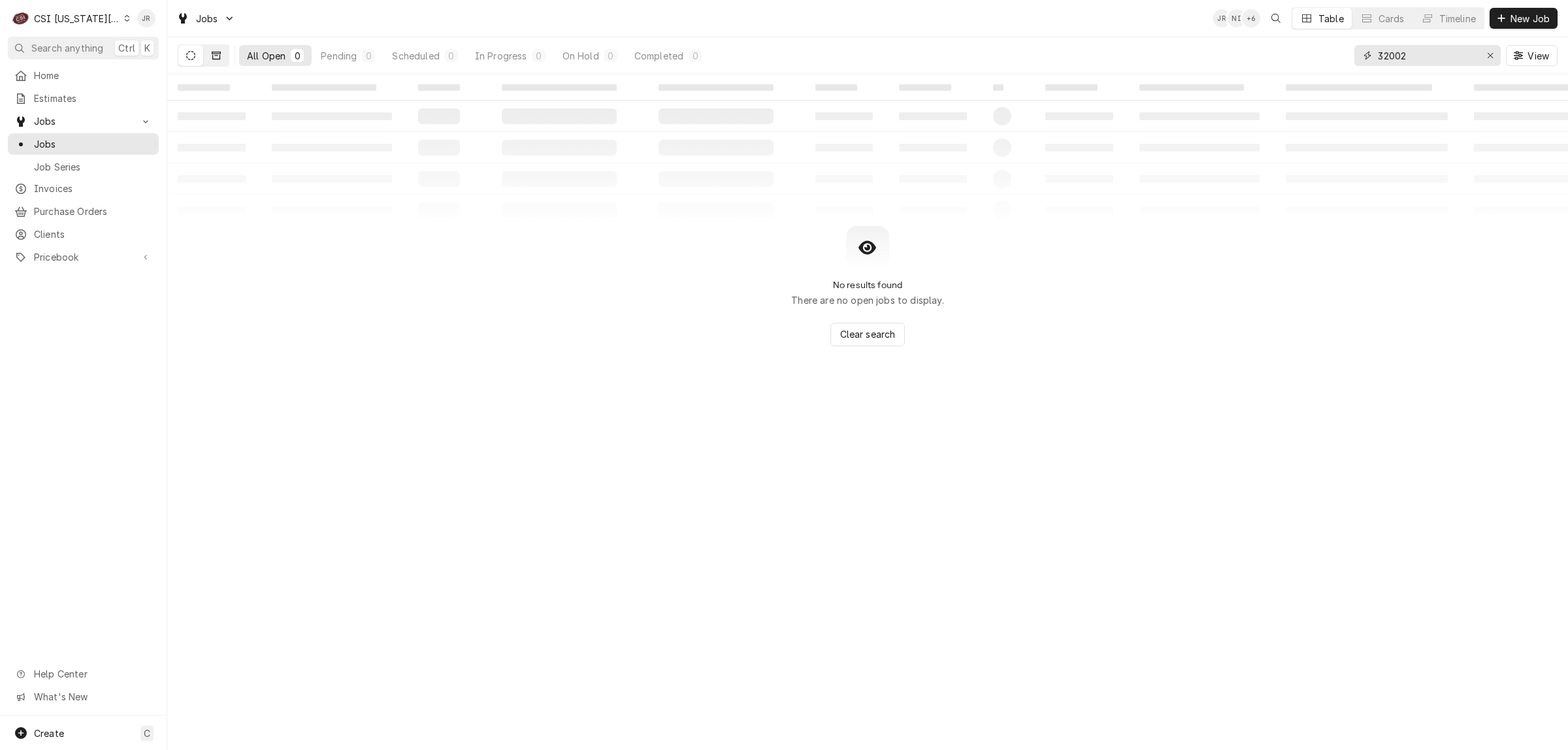
type input "32002"
click at [214, 61] on button "Dynamic Content Wrapper" at bounding box center [215, 55] width 25 height 21
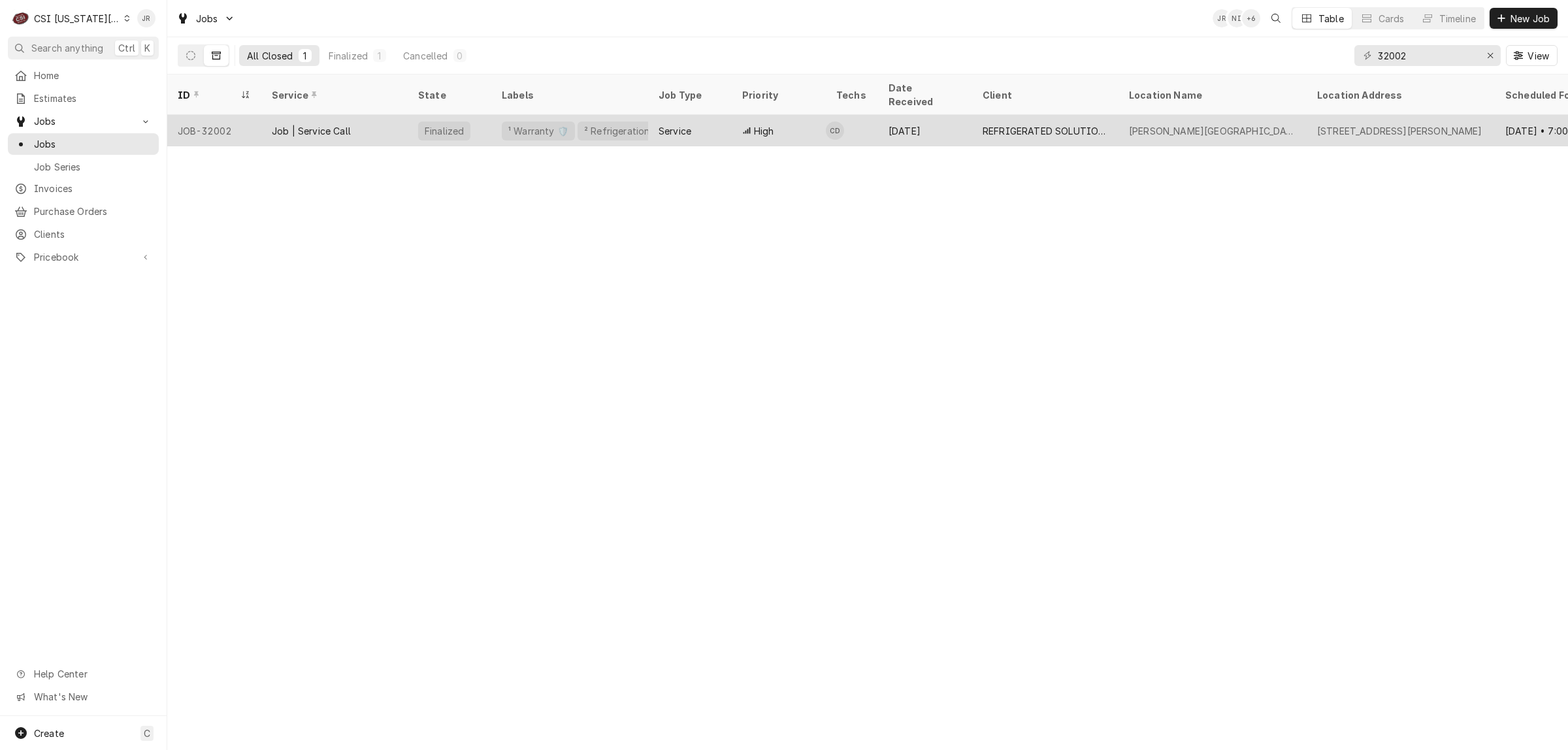
click at [421, 115] on div "Finalized" at bounding box center [449, 130] width 84 height 32
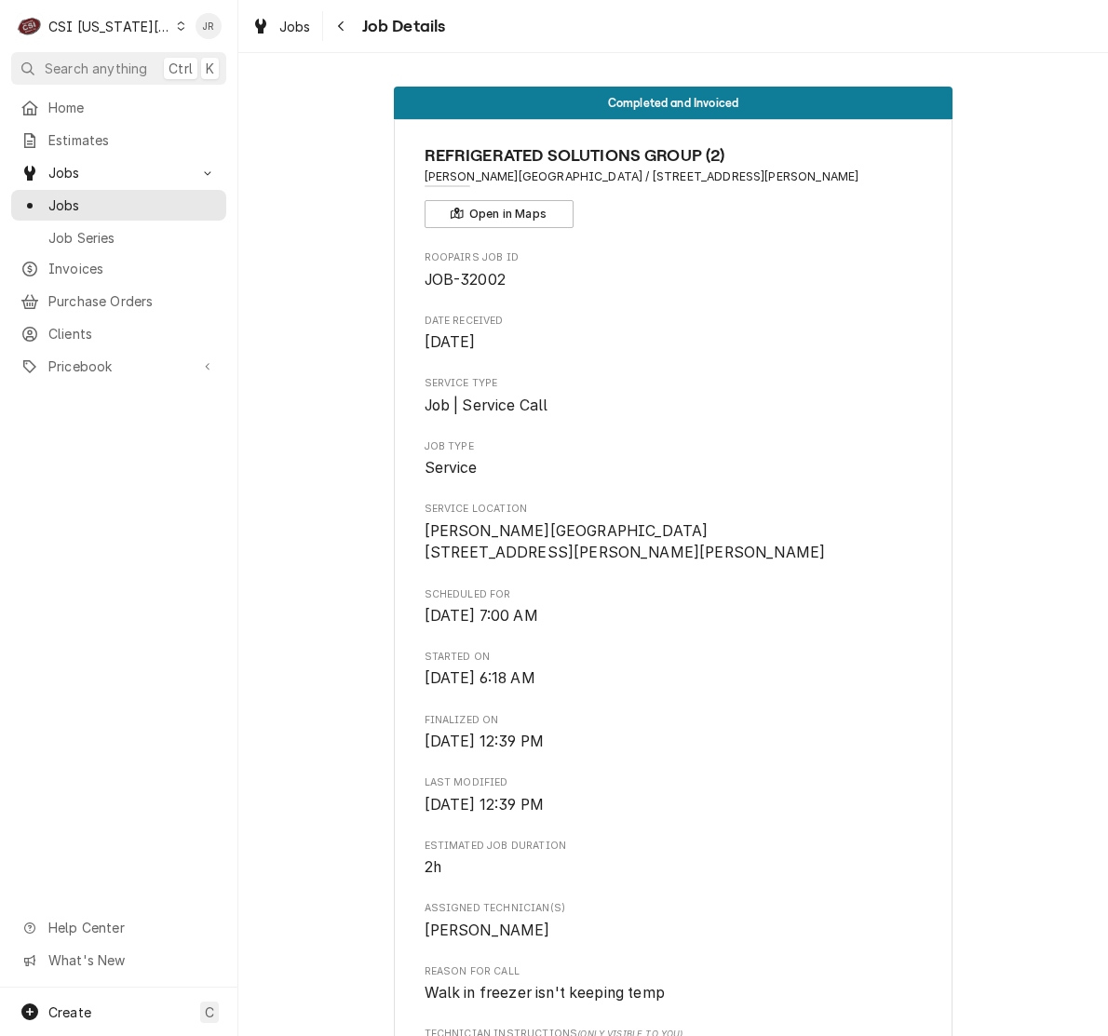
click at [467, 282] on span "JOB-32002" at bounding box center [464, 280] width 81 height 18
copy span "32002"
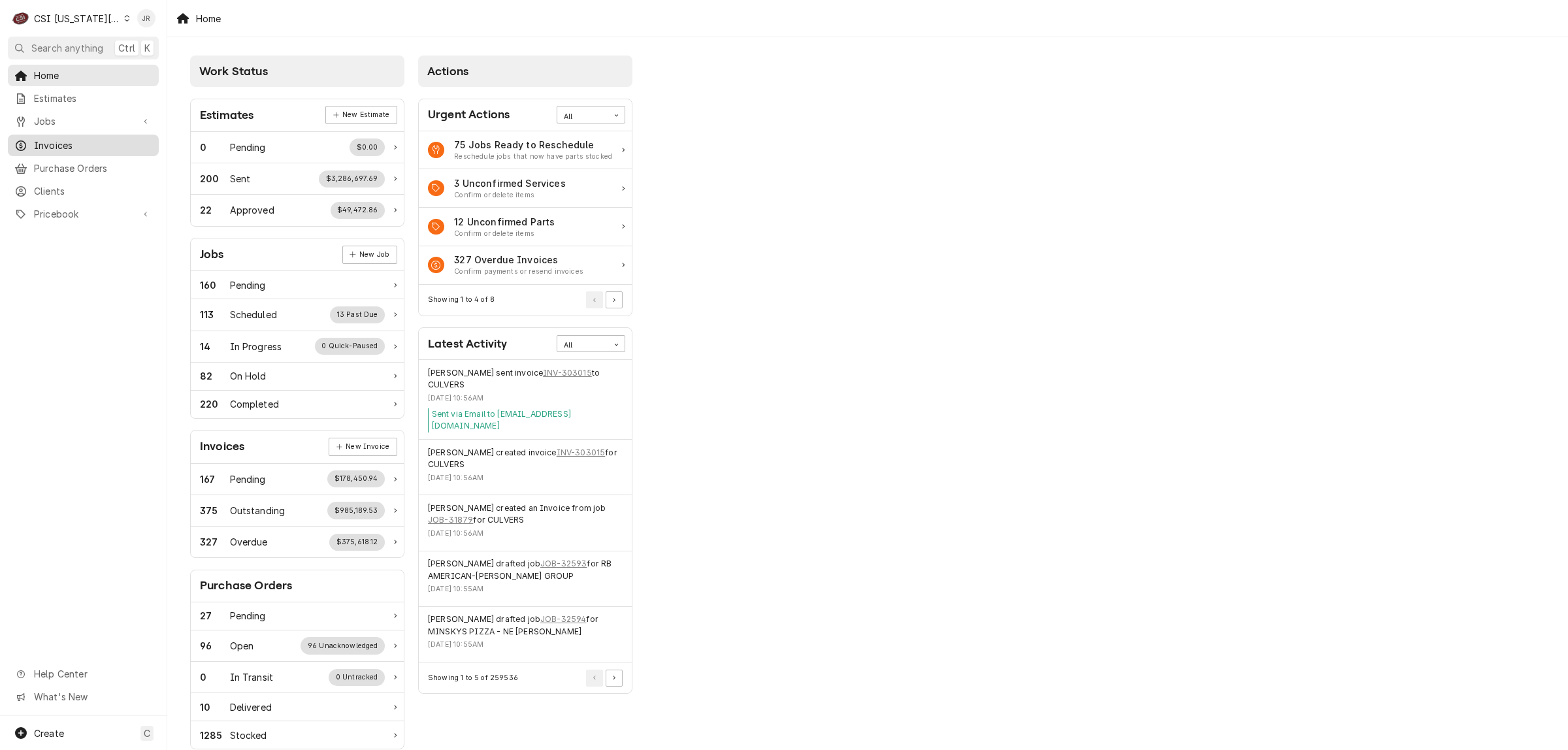
click at [33, 138] on div "Invoices" at bounding box center [83, 145] width 138 height 14
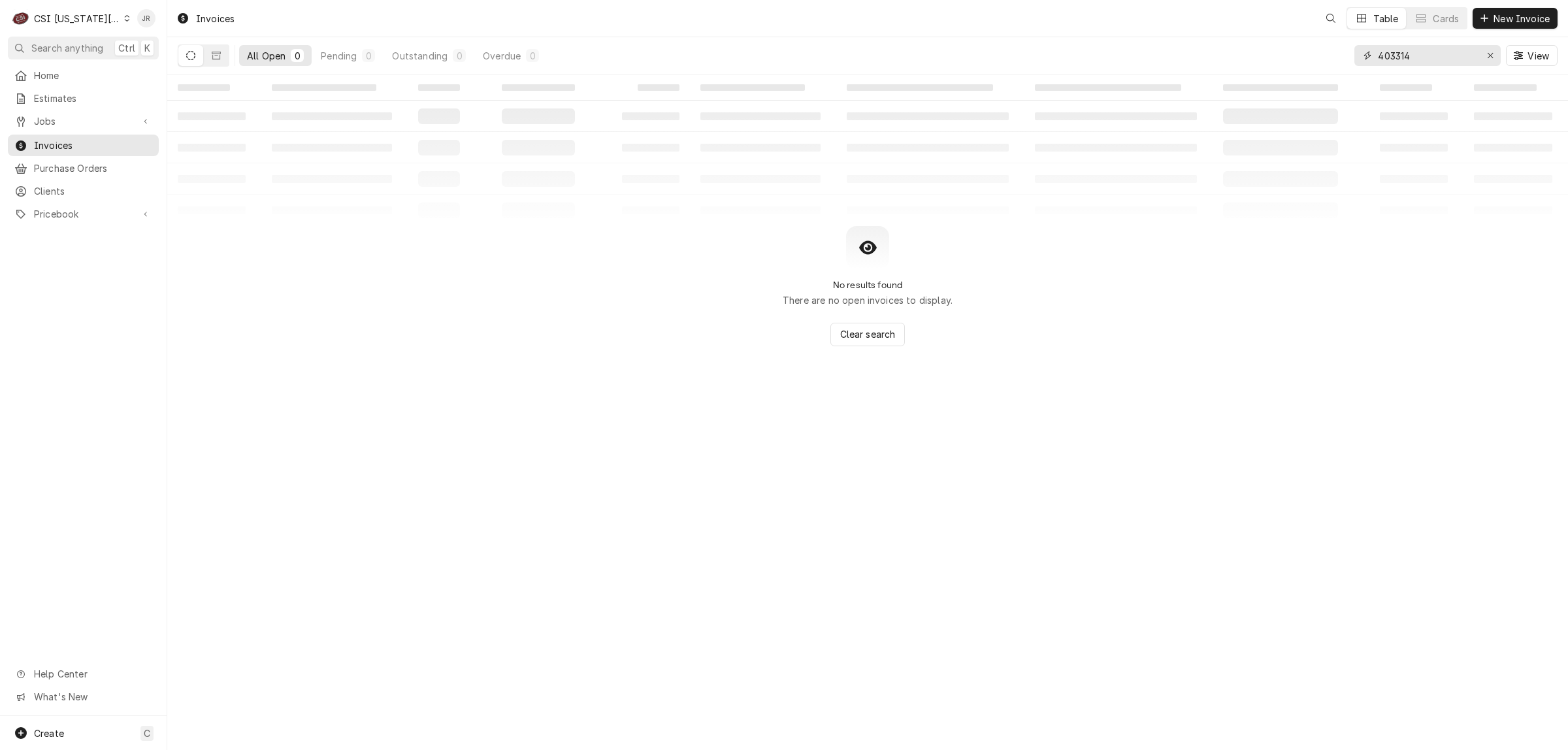
click at [1411, 54] on input "403314" at bounding box center [1427, 55] width 98 height 21
click at [1411, 53] on input "403314" at bounding box center [1427, 55] width 98 height 21
type input "302944"
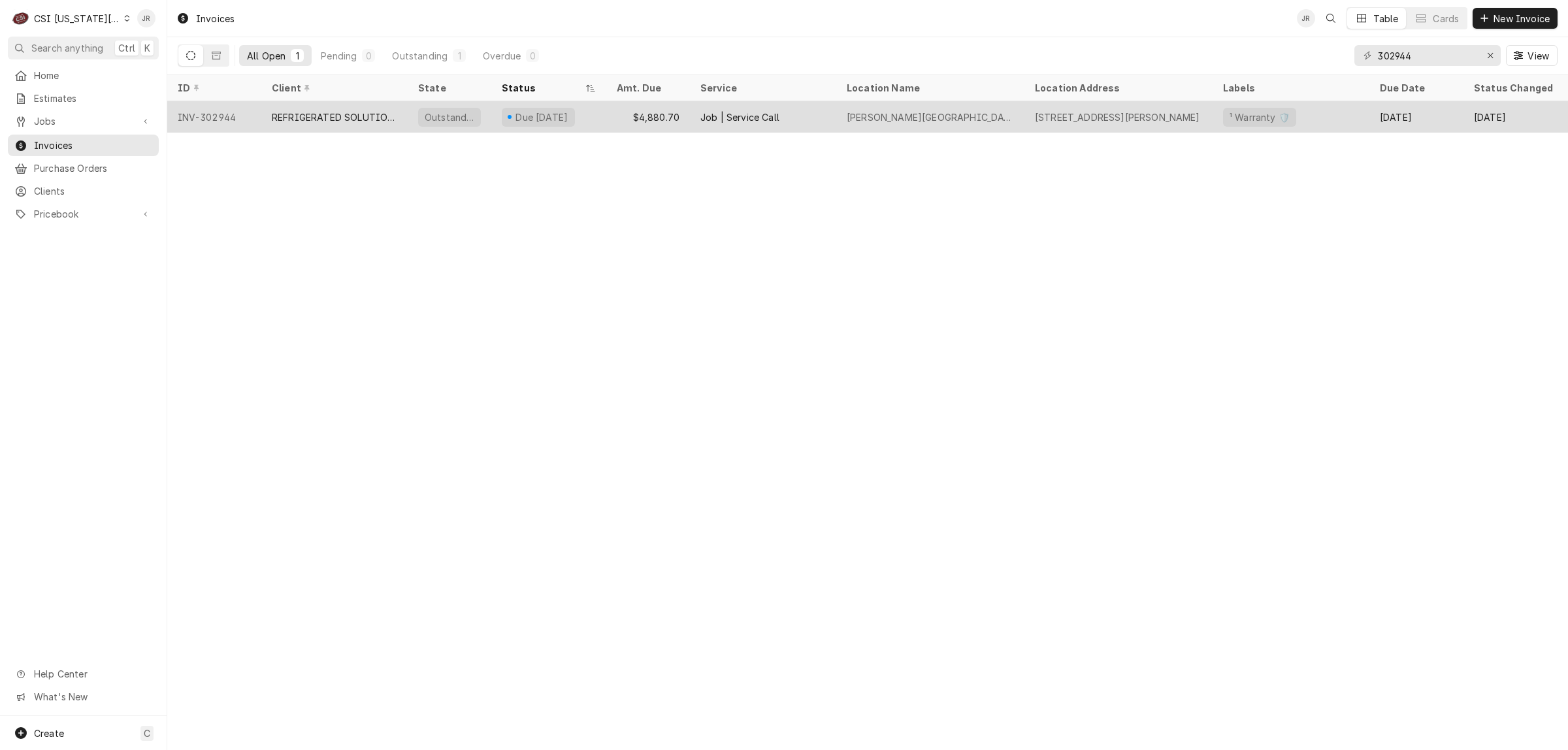
click at [497, 114] on div "Due [DATE]" at bounding box center [549, 116] width 115 height 32
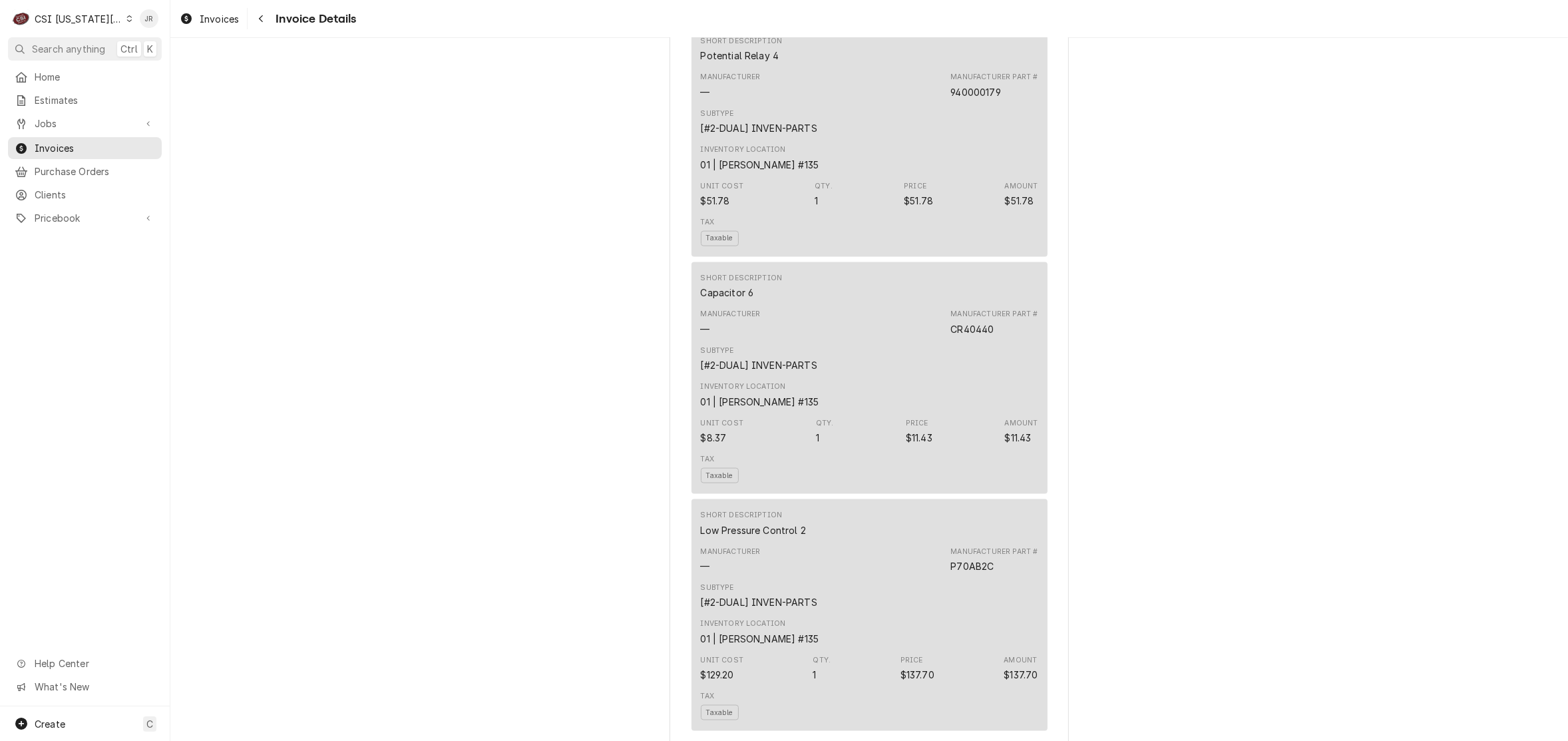
scroll to position [2438, 0]
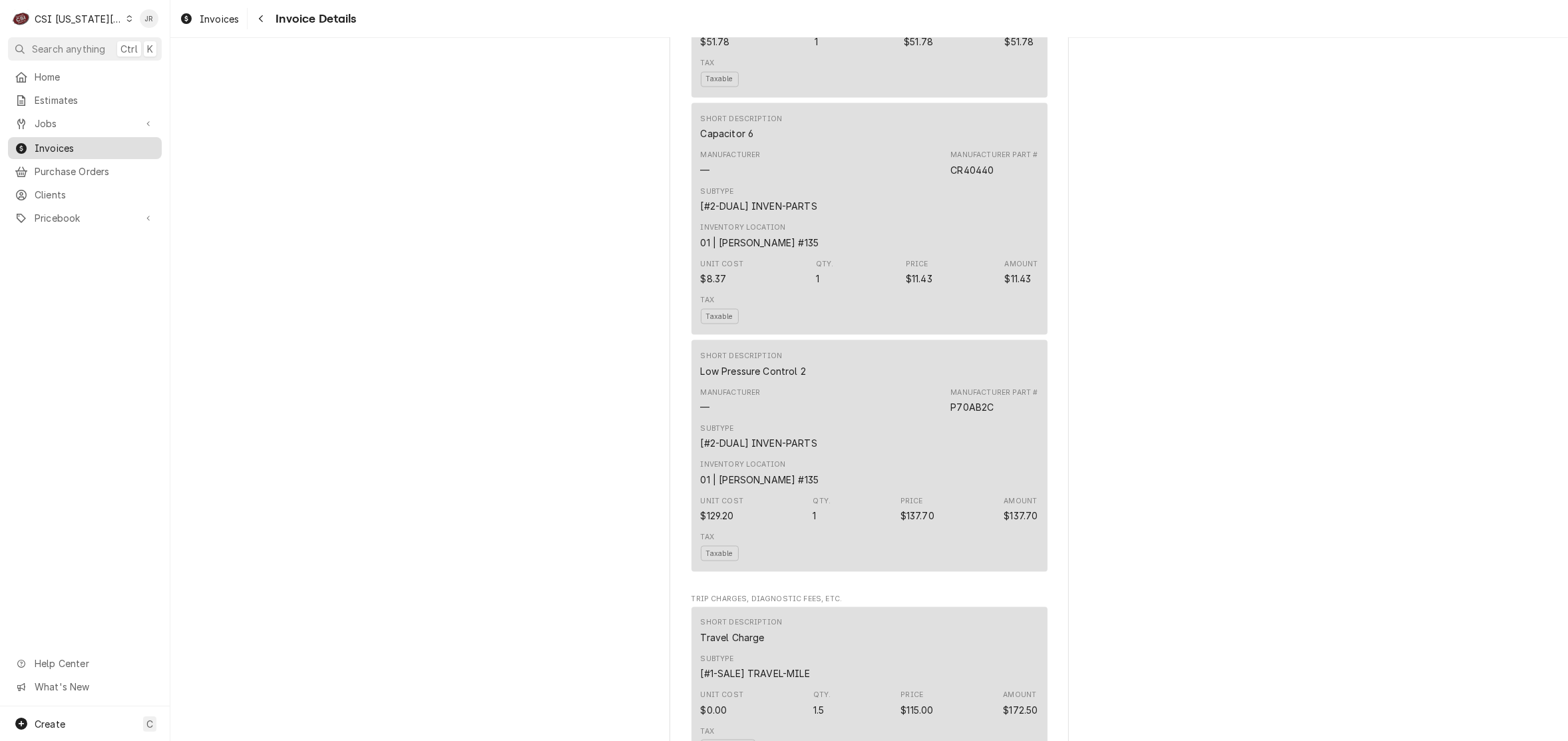
click at [42, 141] on span "Invoices" at bounding box center [94, 148] width 120 height 14
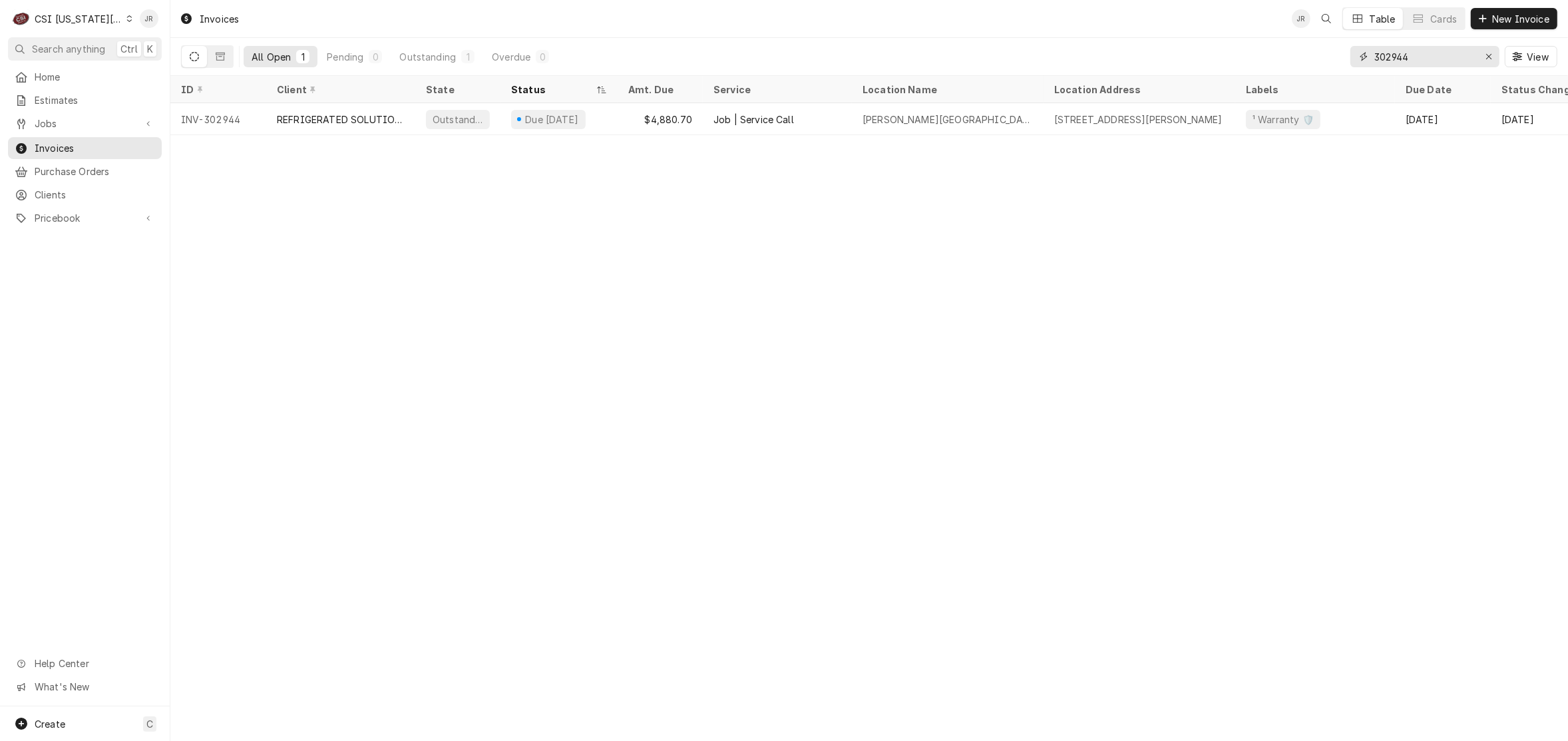
click at [1412, 57] on input "302944" at bounding box center [1424, 57] width 100 height 21
click at [1412, 55] on input "302944" at bounding box center [1424, 57] width 100 height 21
type input "302947"
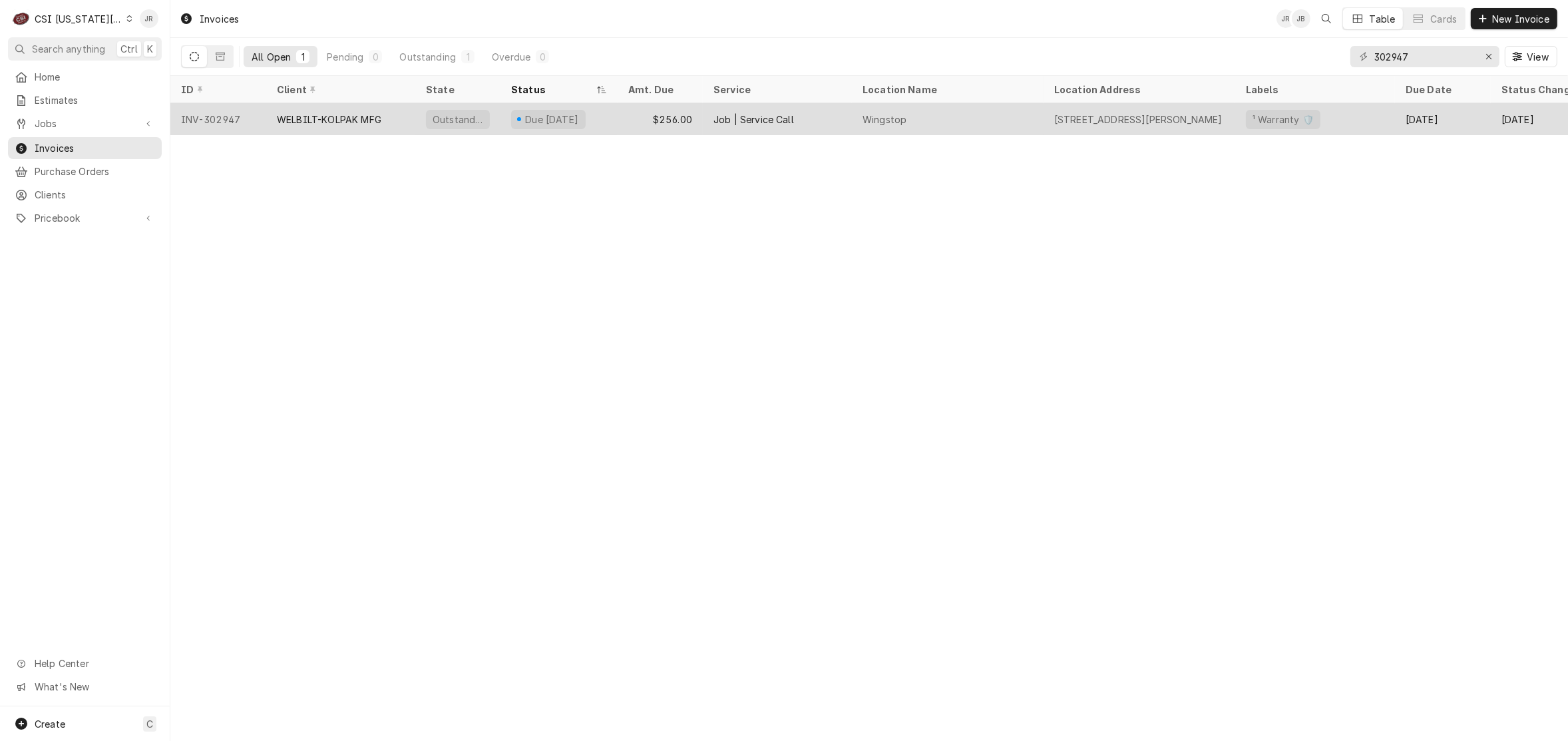
click at [347, 117] on div "WELBILT-KOLPAK MFG" at bounding box center [329, 119] width 104 height 14
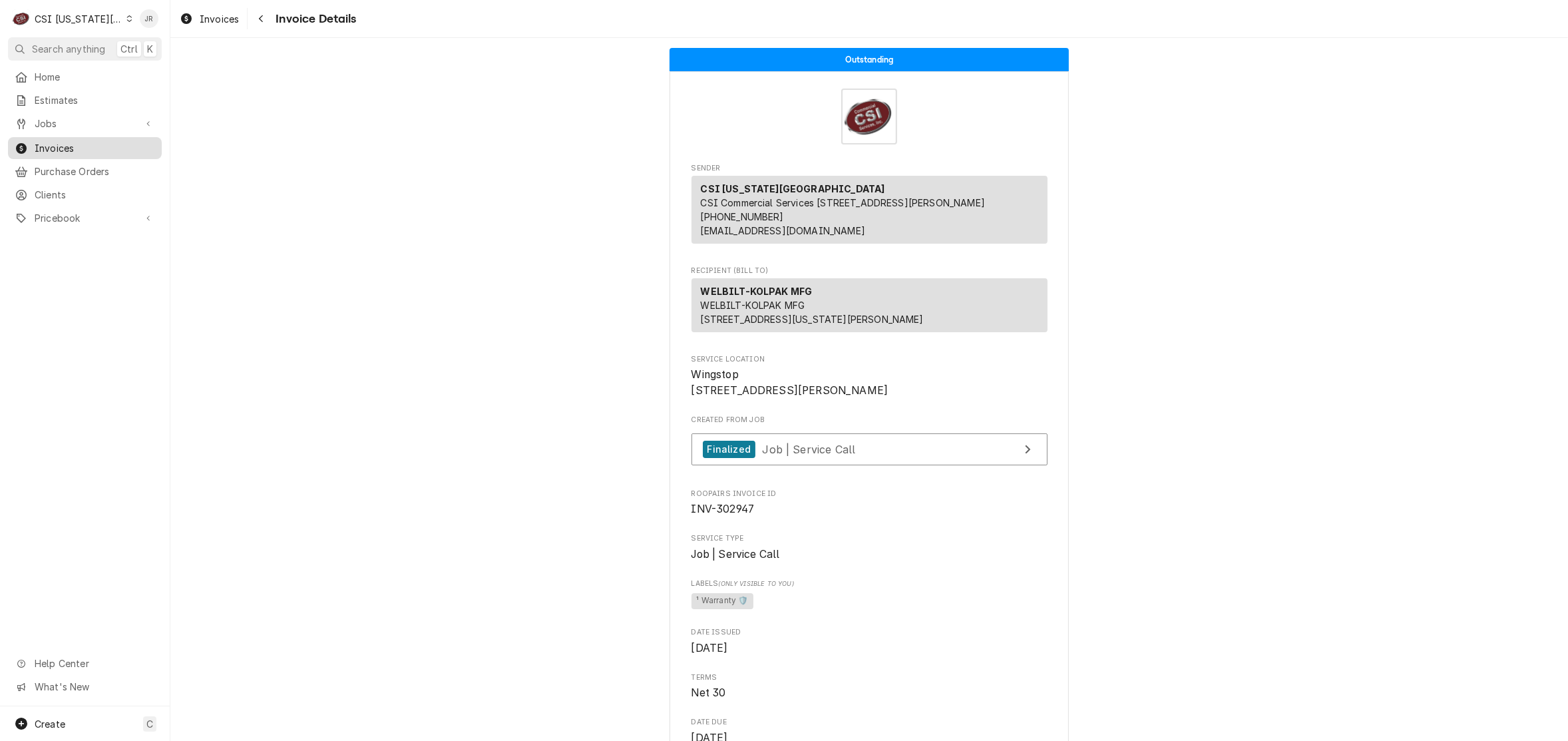
click at [81, 147] on span "Invoices" at bounding box center [94, 148] width 120 height 14
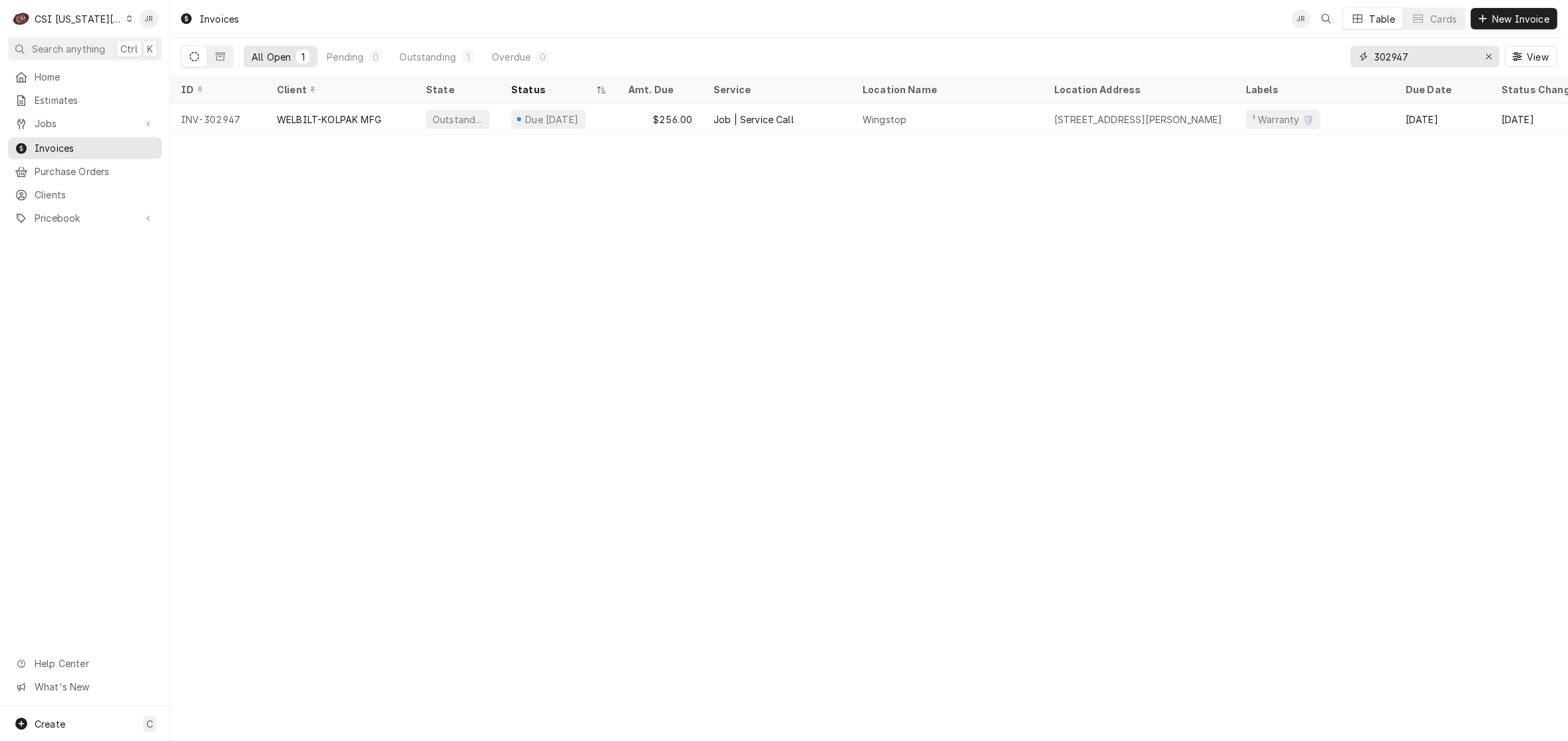
click at [1456, 61] on input "302947" at bounding box center [1424, 57] width 100 height 21
click at [1456, 62] on input "302947" at bounding box center [1424, 57] width 100 height 21
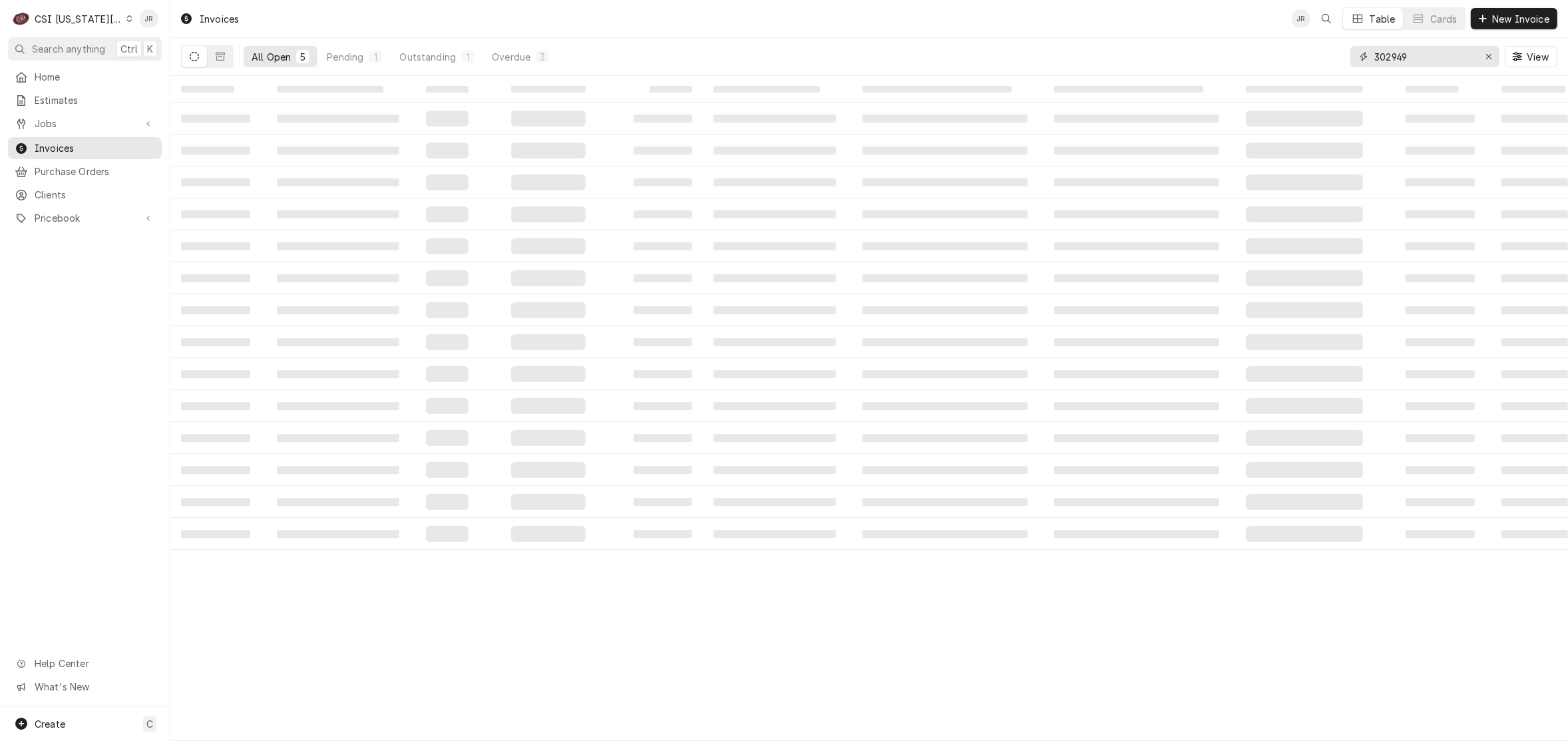
type input "302949"
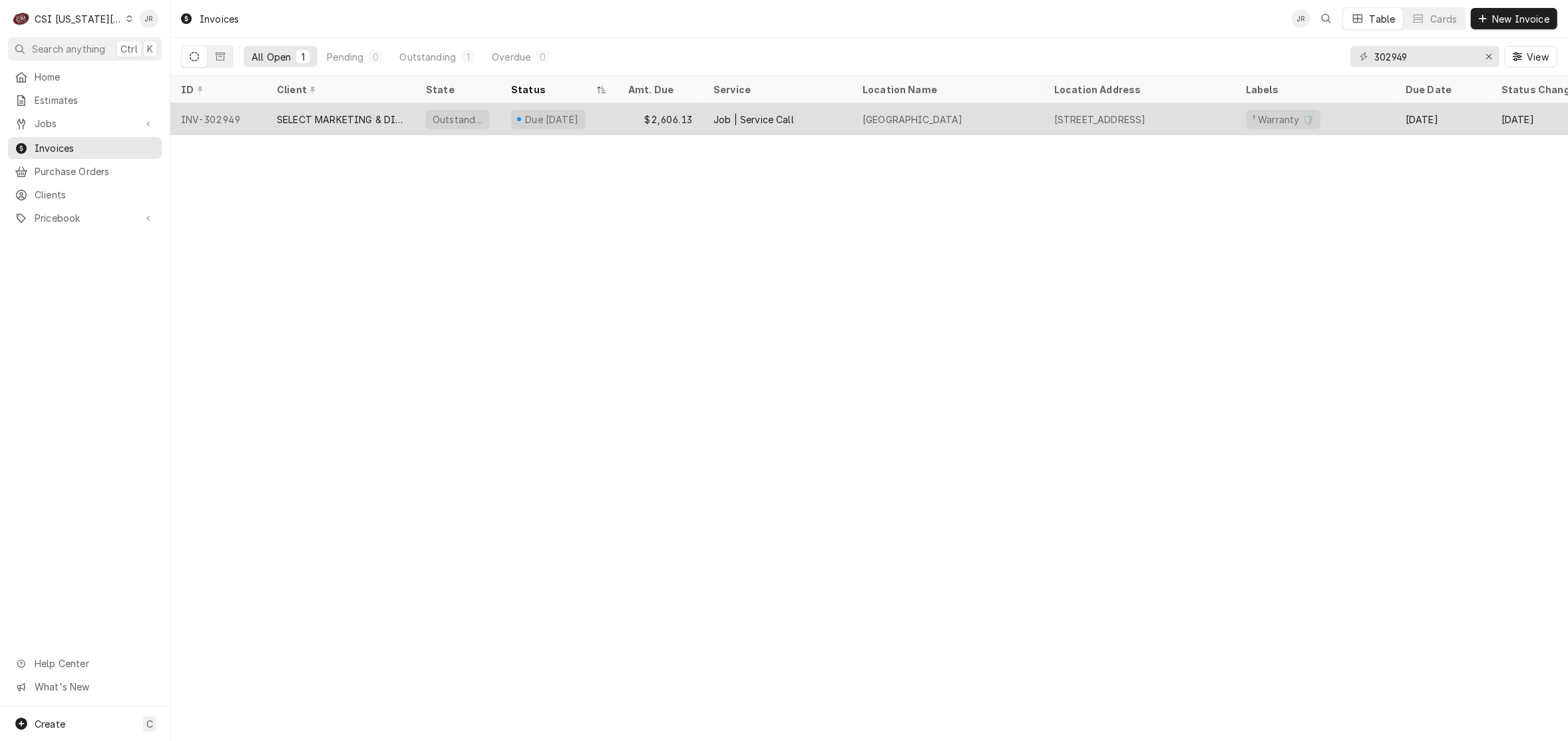
click at [449, 125] on div "Outstanding" at bounding box center [458, 119] width 85 height 32
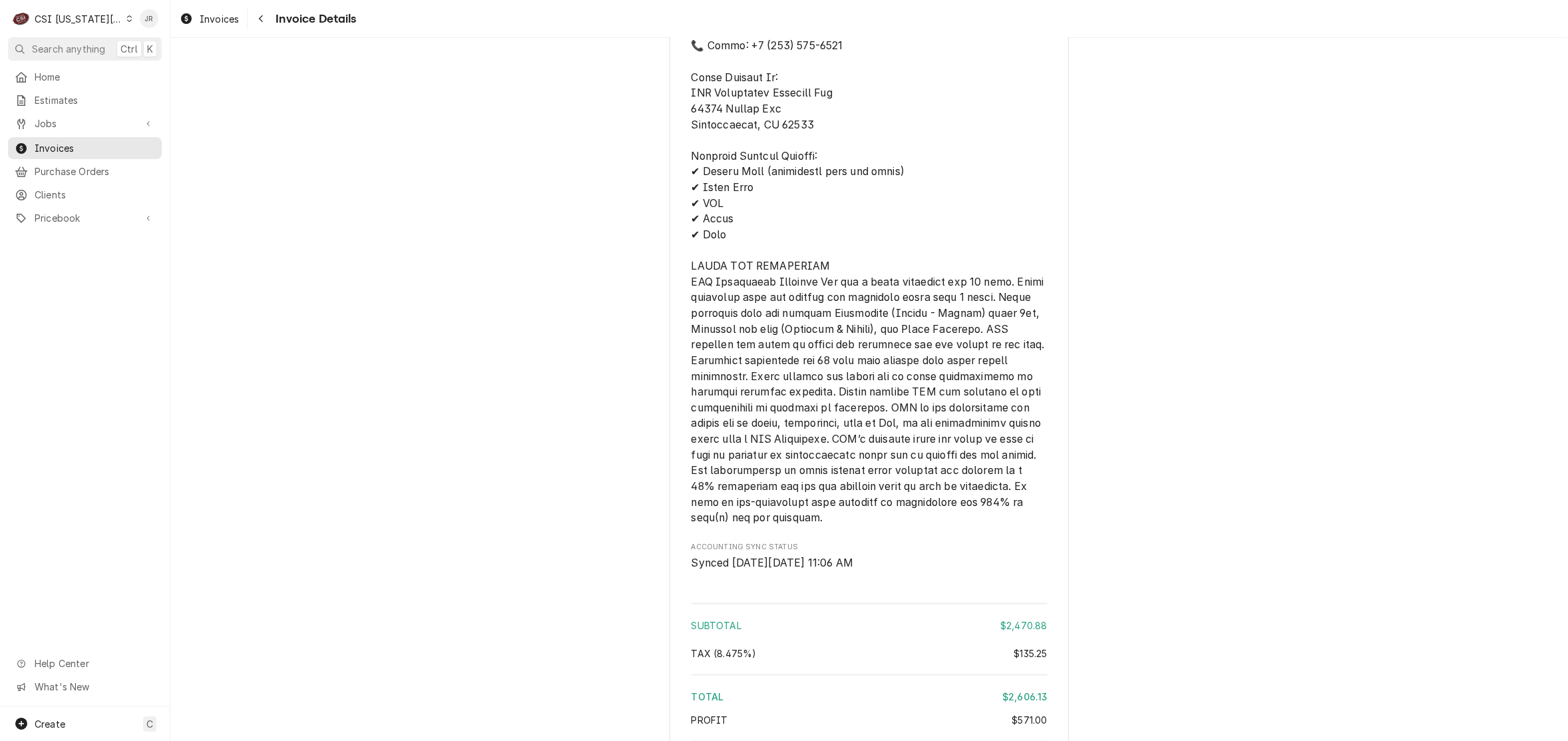
scroll to position [2413, 0]
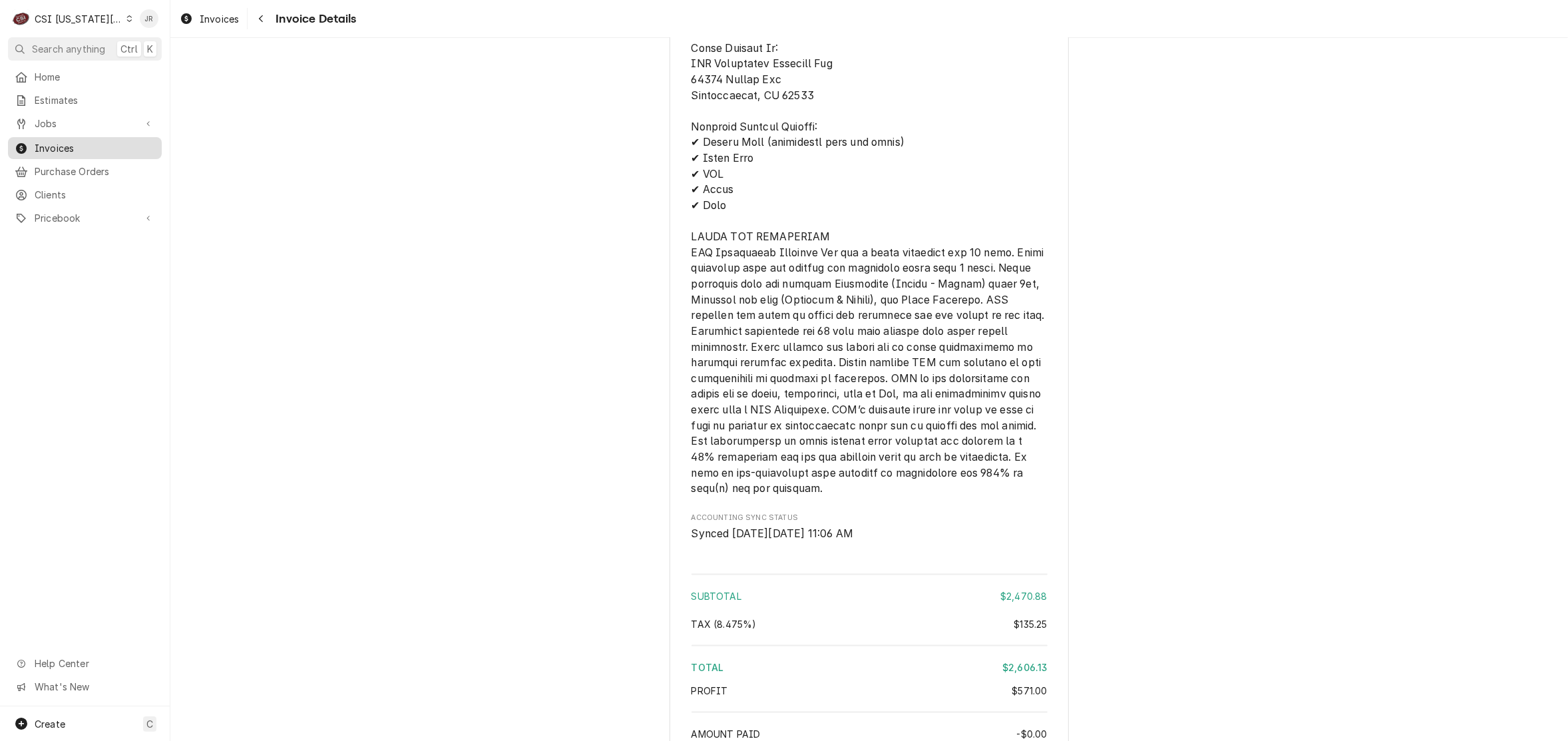
click at [77, 137] on link "Invoices" at bounding box center [84, 148] width 154 height 22
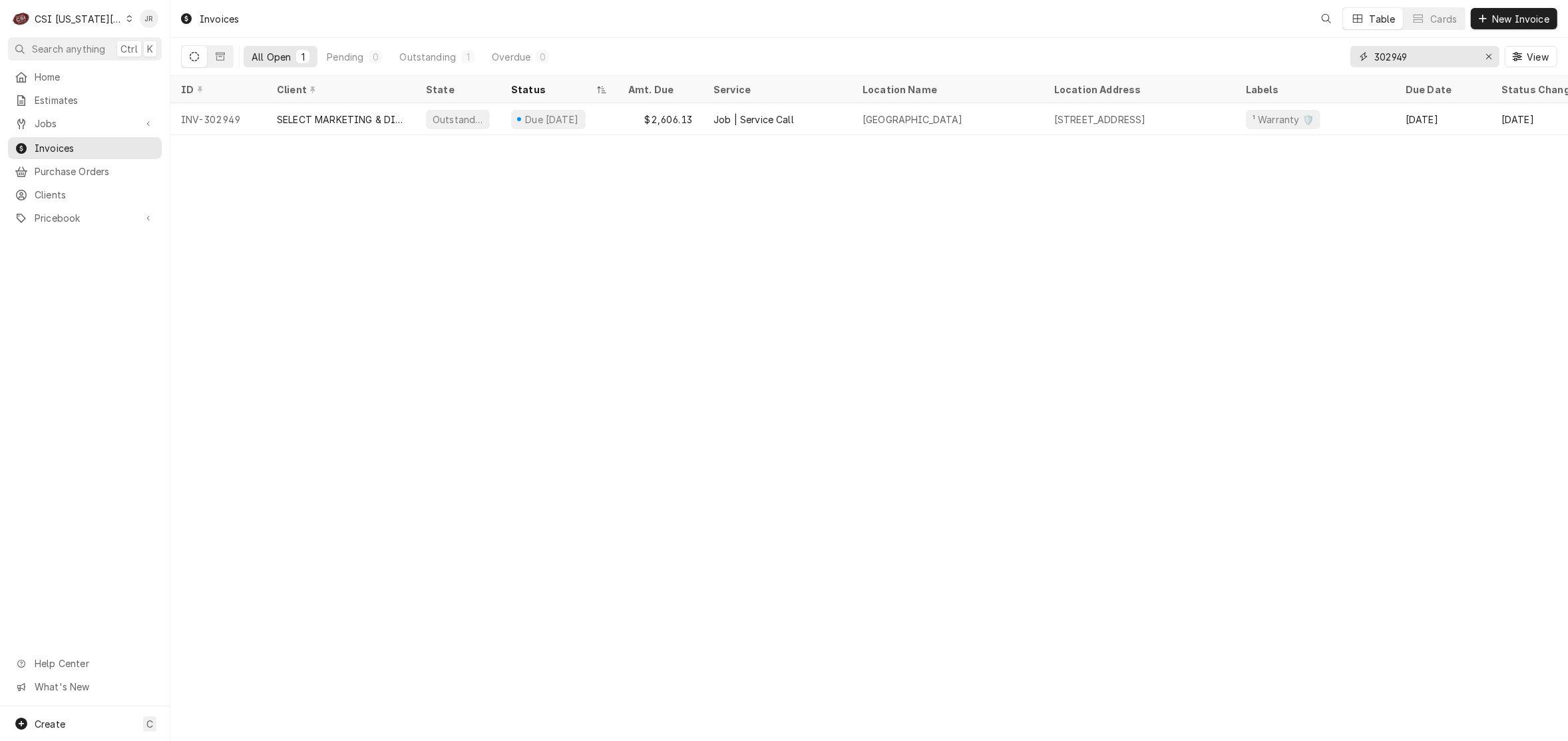
click at [1409, 61] on input "302949" at bounding box center [1424, 57] width 100 height 21
type input "3"
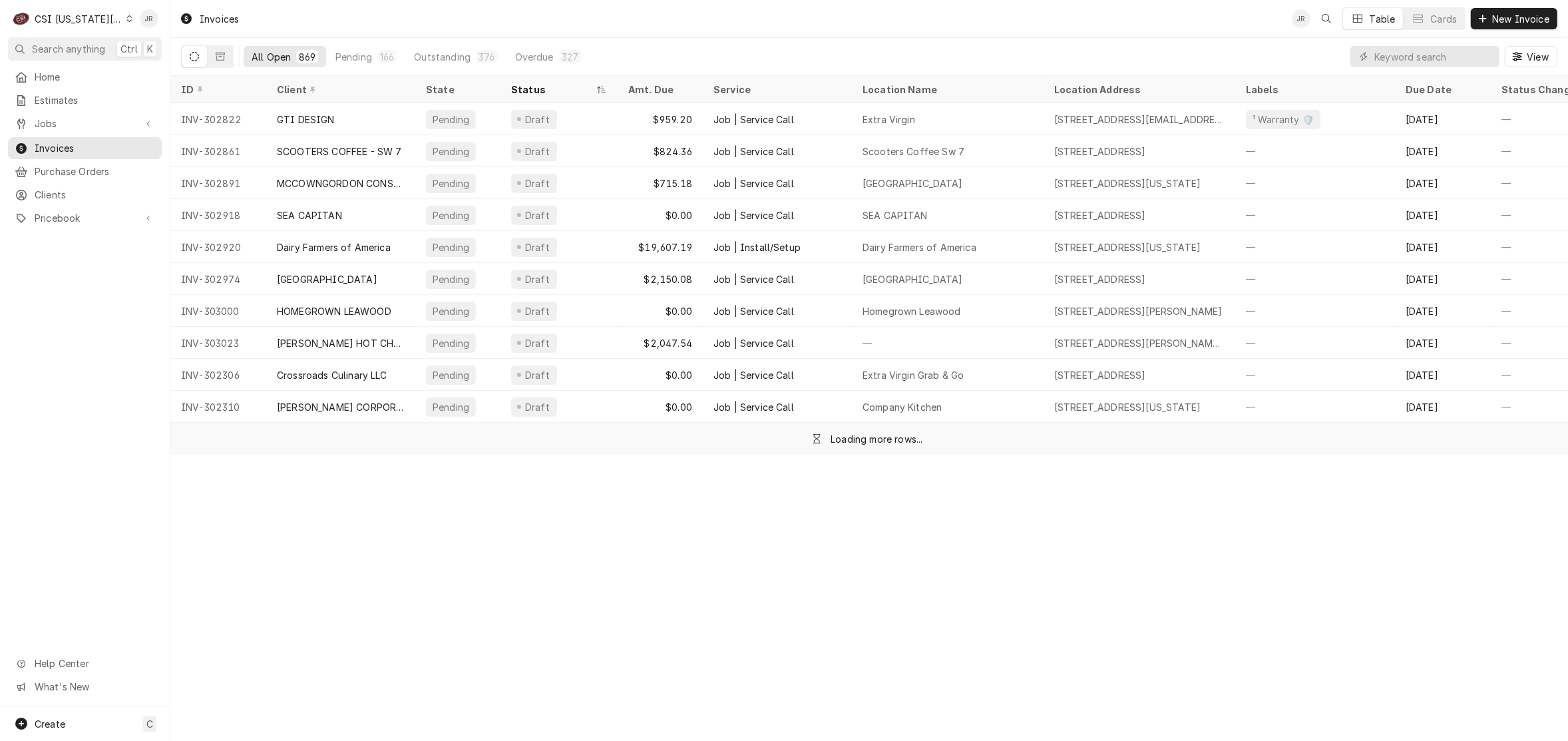
click at [72, 17] on div "CSI Kansas City" at bounding box center [78, 19] width 88 height 14
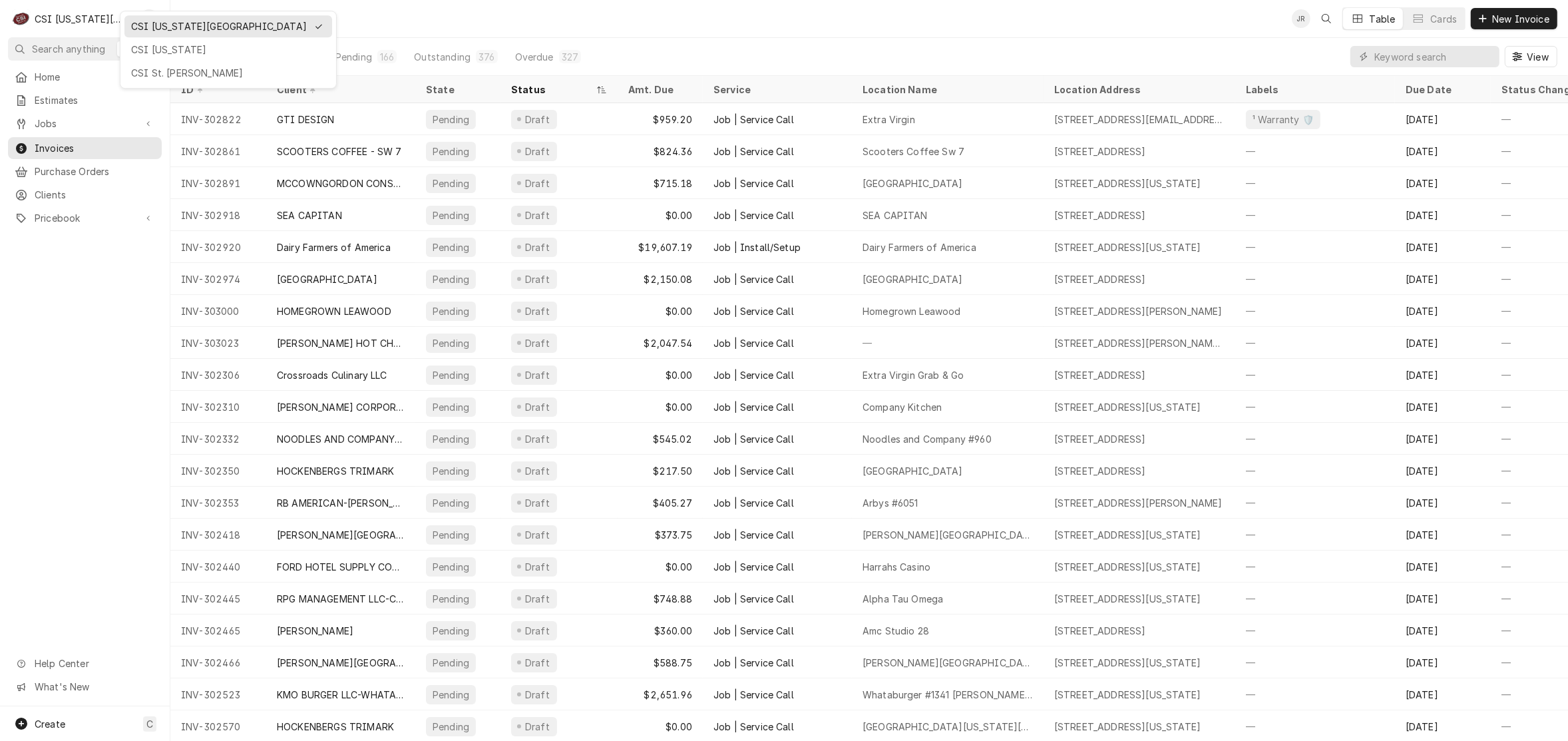
click at [69, 9] on html "C CSI Kansas City JR Search anything Ctrl K Home Estimates Jobs Jobs Job Series…" at bounding box center [784, 370] width 1568 height 741
click at [81, 21] on div "CSI [US_STATE][GEOGRAPHIC_DATA]" at bounding box center [78, 19] width 88 height 14
click at [197, 72] on div "CSI St. Louis" at bounding box center [228, 73] width 194 height 14
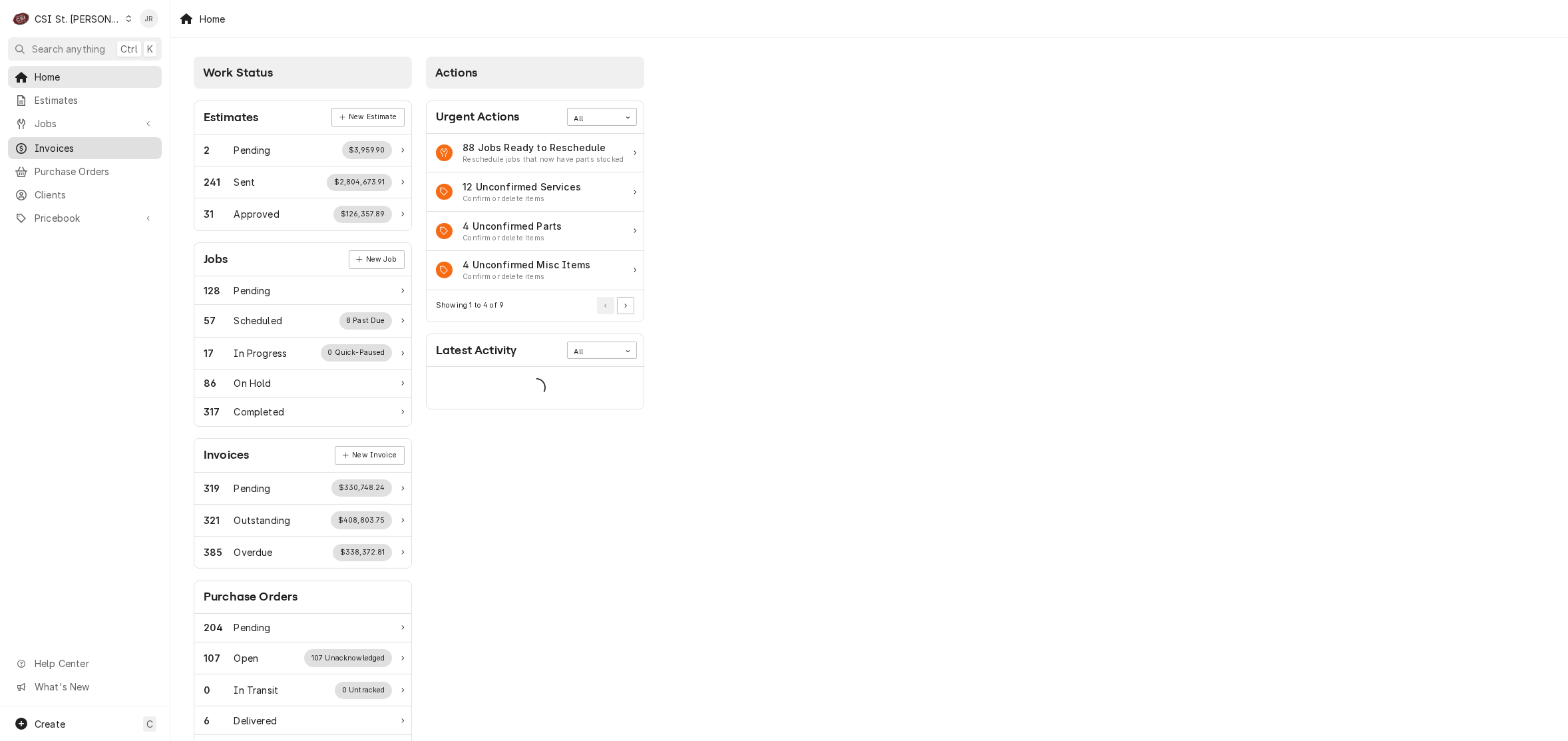
click at [69, 145] on span "Invoices" at bounding box center [94, 148] width 120 height 14
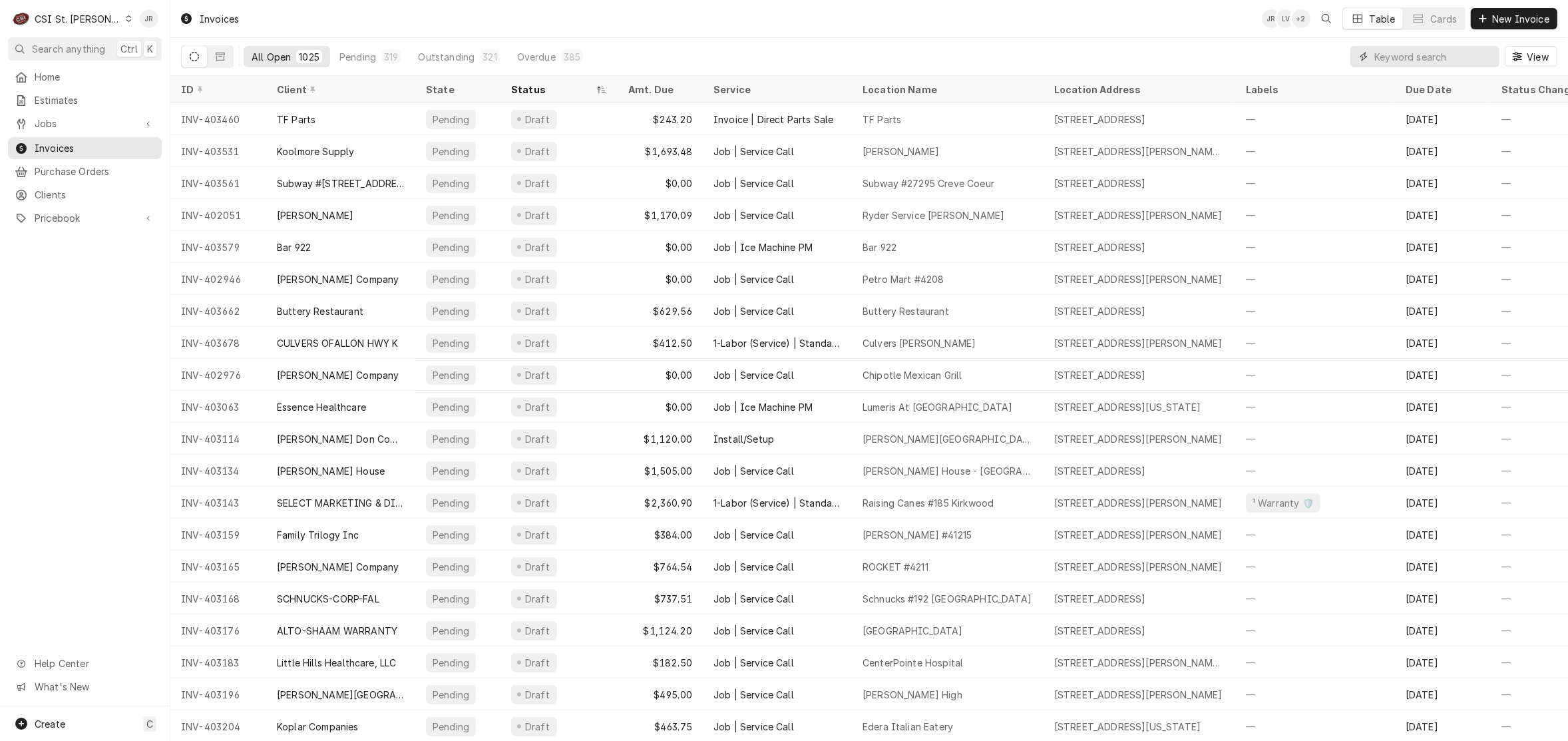
click at [1411, 63] on input "Dynamic Content Wrapper" at bounding box center [1434, 57] width 119 height 21
type input "403341"
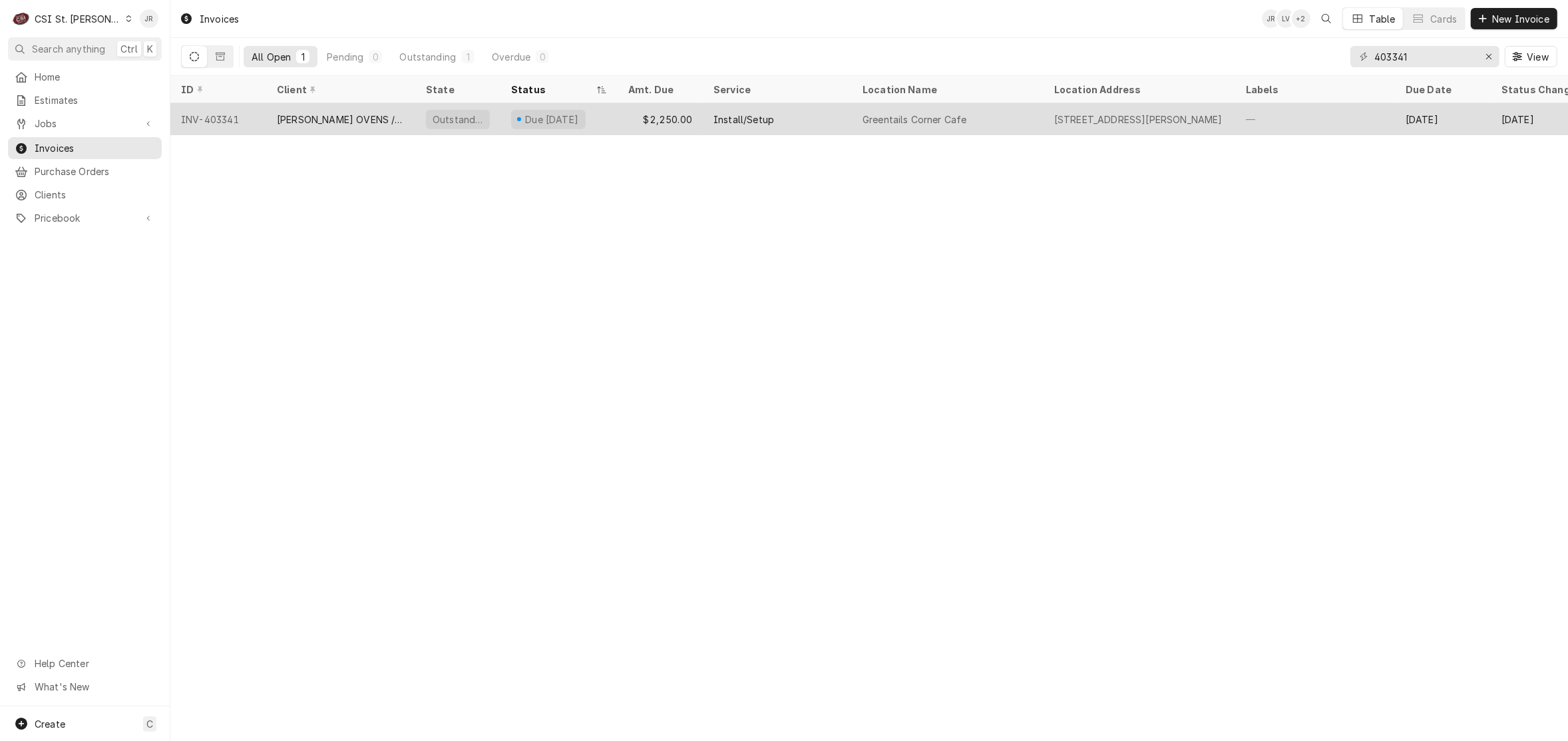
click at [866, 119] on div "Greentails Corner Cafe" at bounding box center [914, 119] width 104 height 14
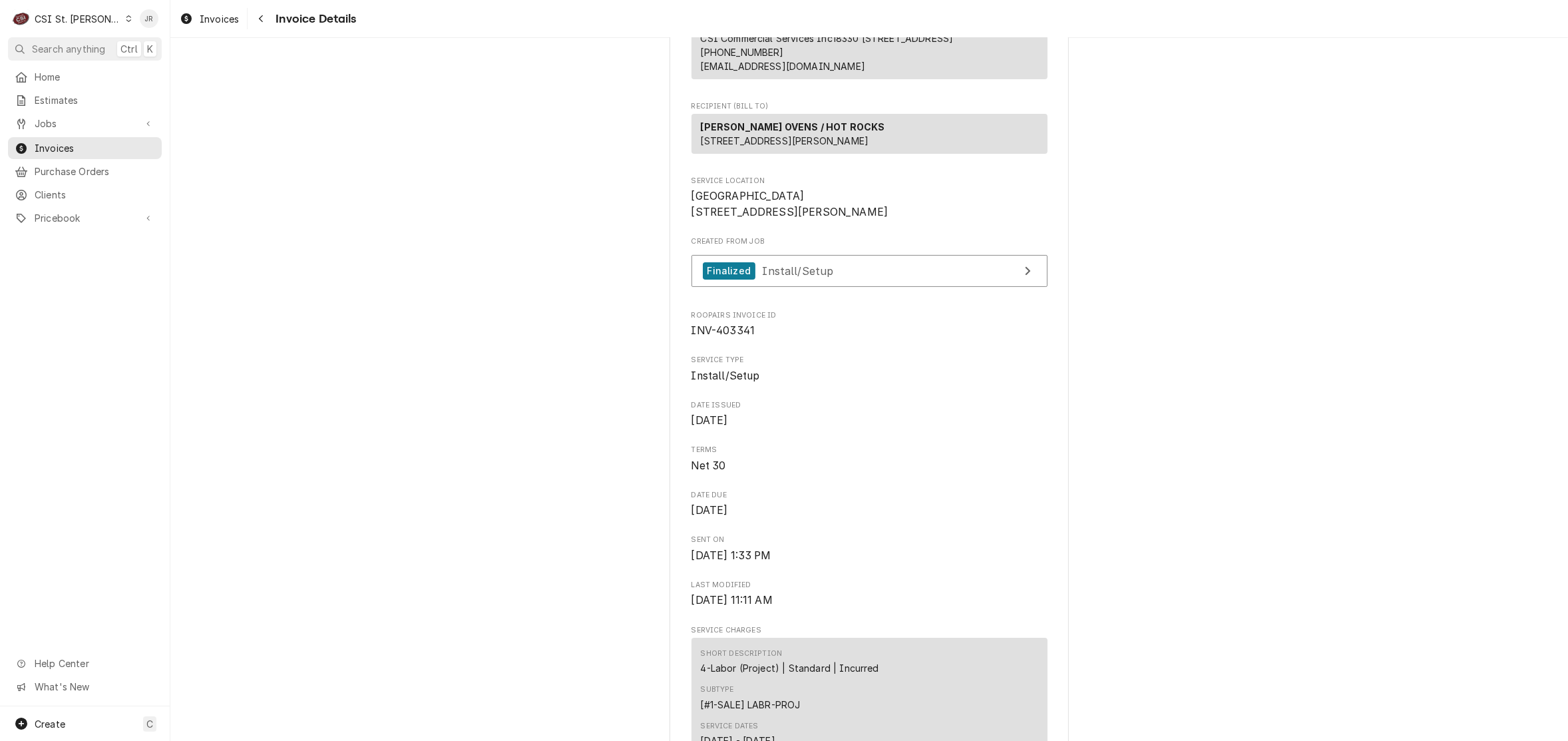
scroll to position [333, 0]
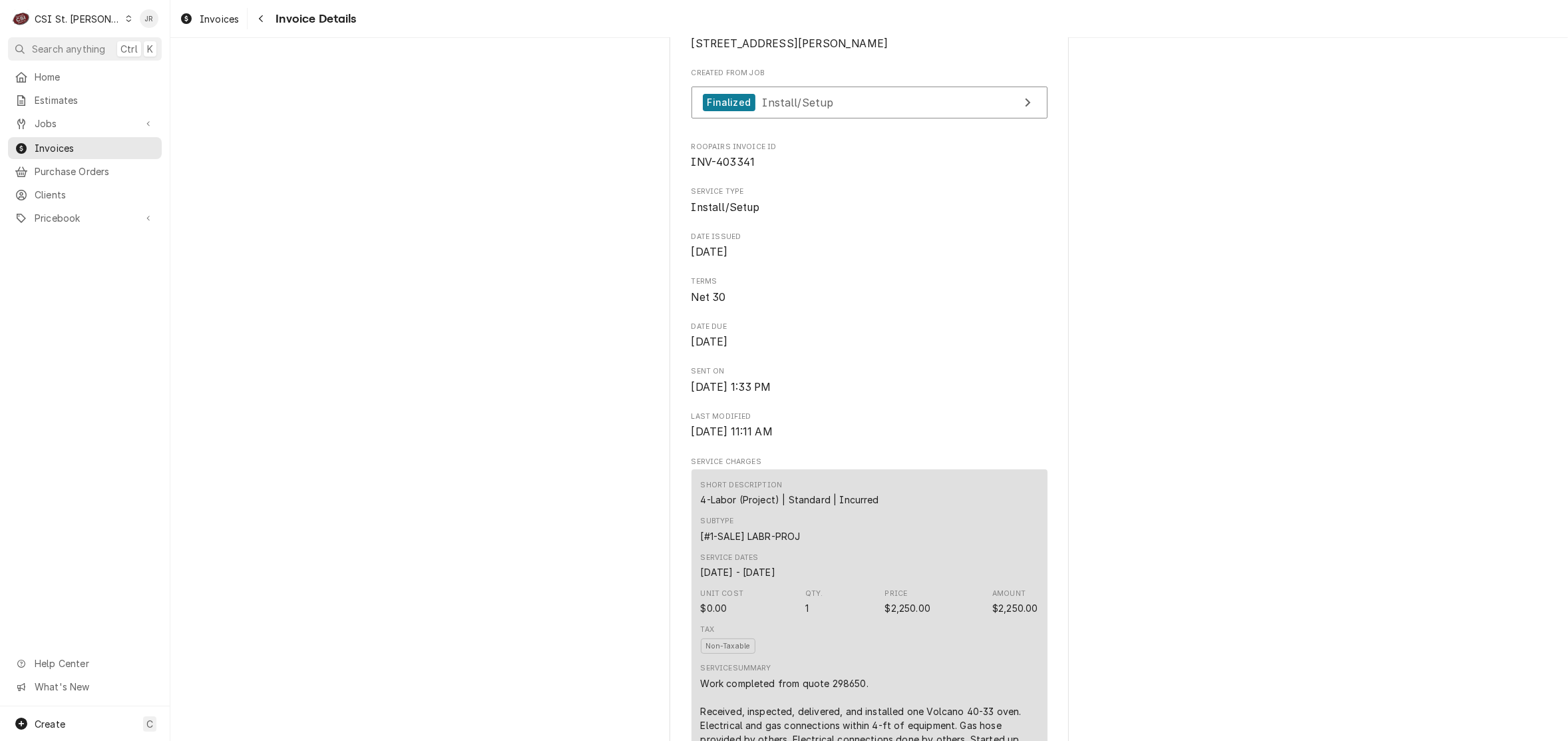
click at [82, 9] on div "C CSI St. [PERSON_NAME]" at bounding box center [72, 18] width 129 height 26
click at [192, 34] on div "CSI [US_STATE][GEOGRAPHIC_DATA]" at bounding box center [204, 26] width 184 height 16
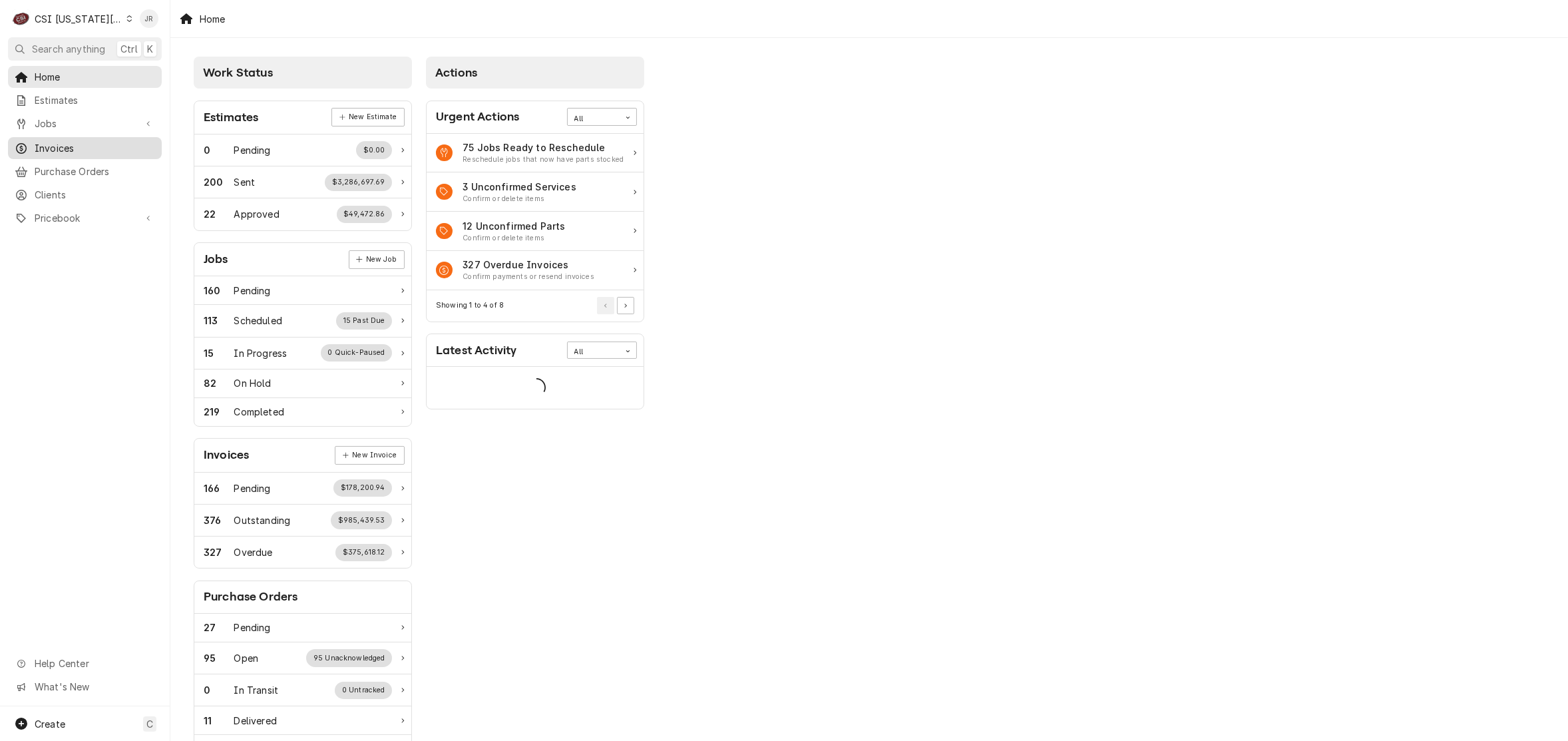
click at [75, 148] on span "Invoices" at bounding box center [94, 148] width 120 height 14
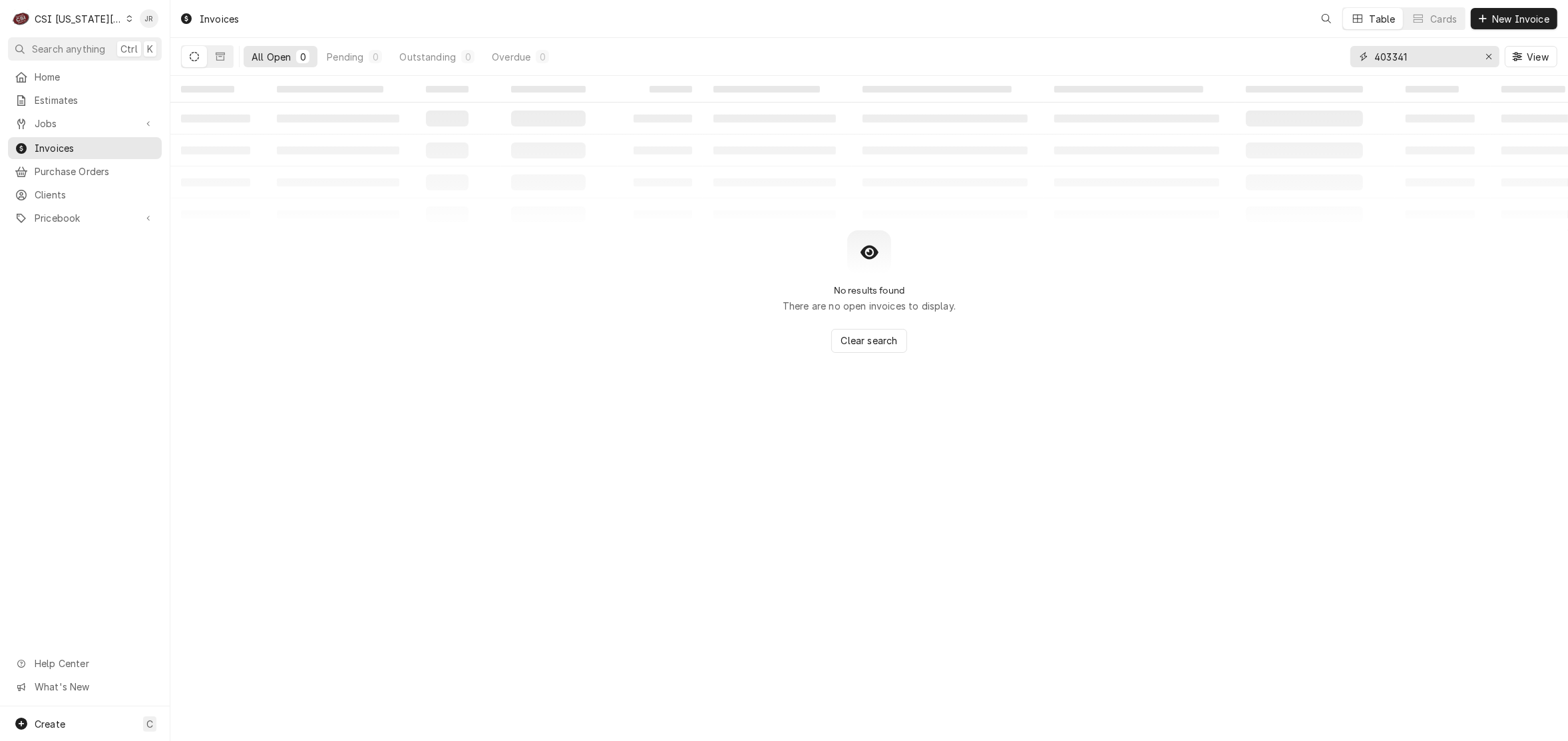
click at [1418, 54] on input "403341" at bounding box center [1424, 57] width 100 height 21
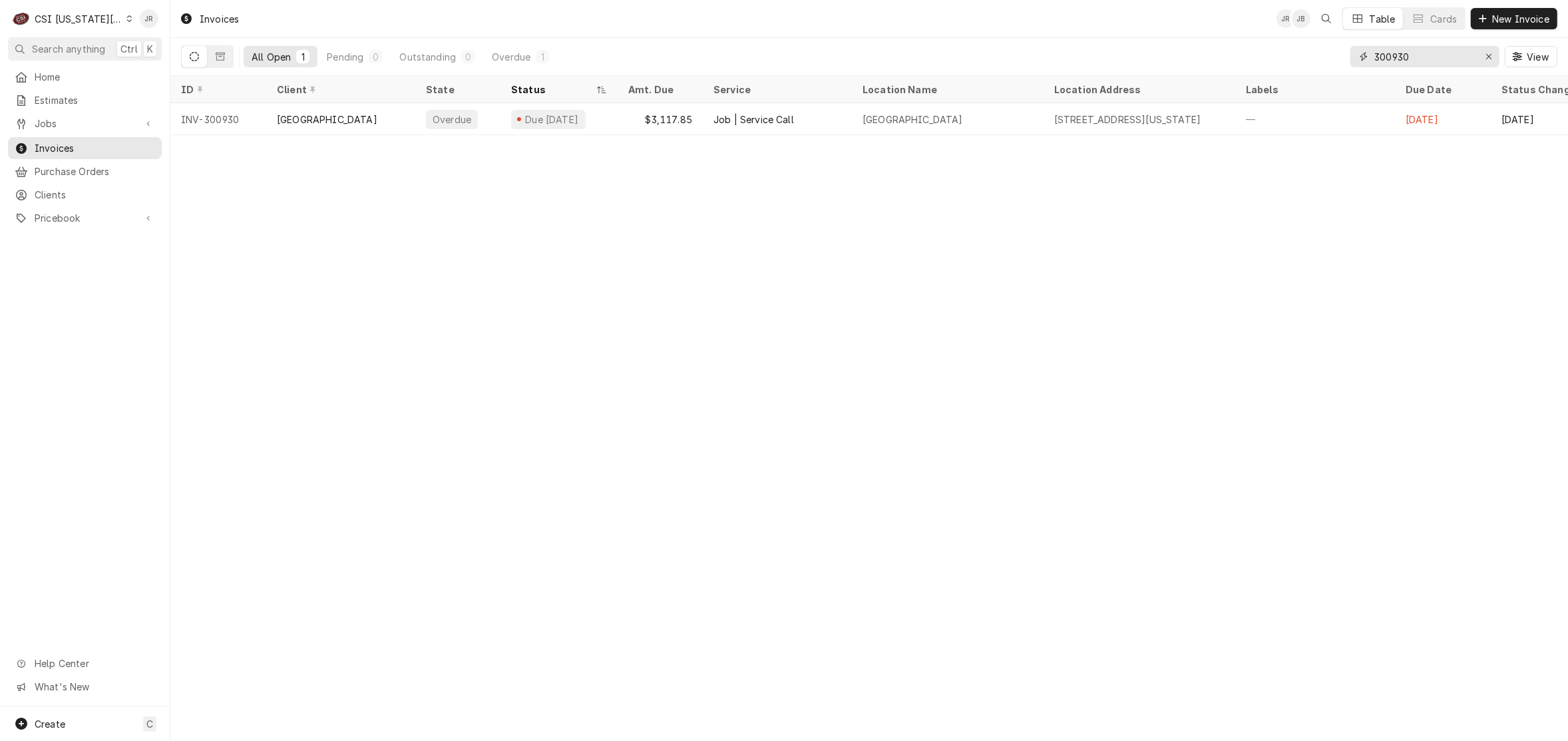
type input "300930"
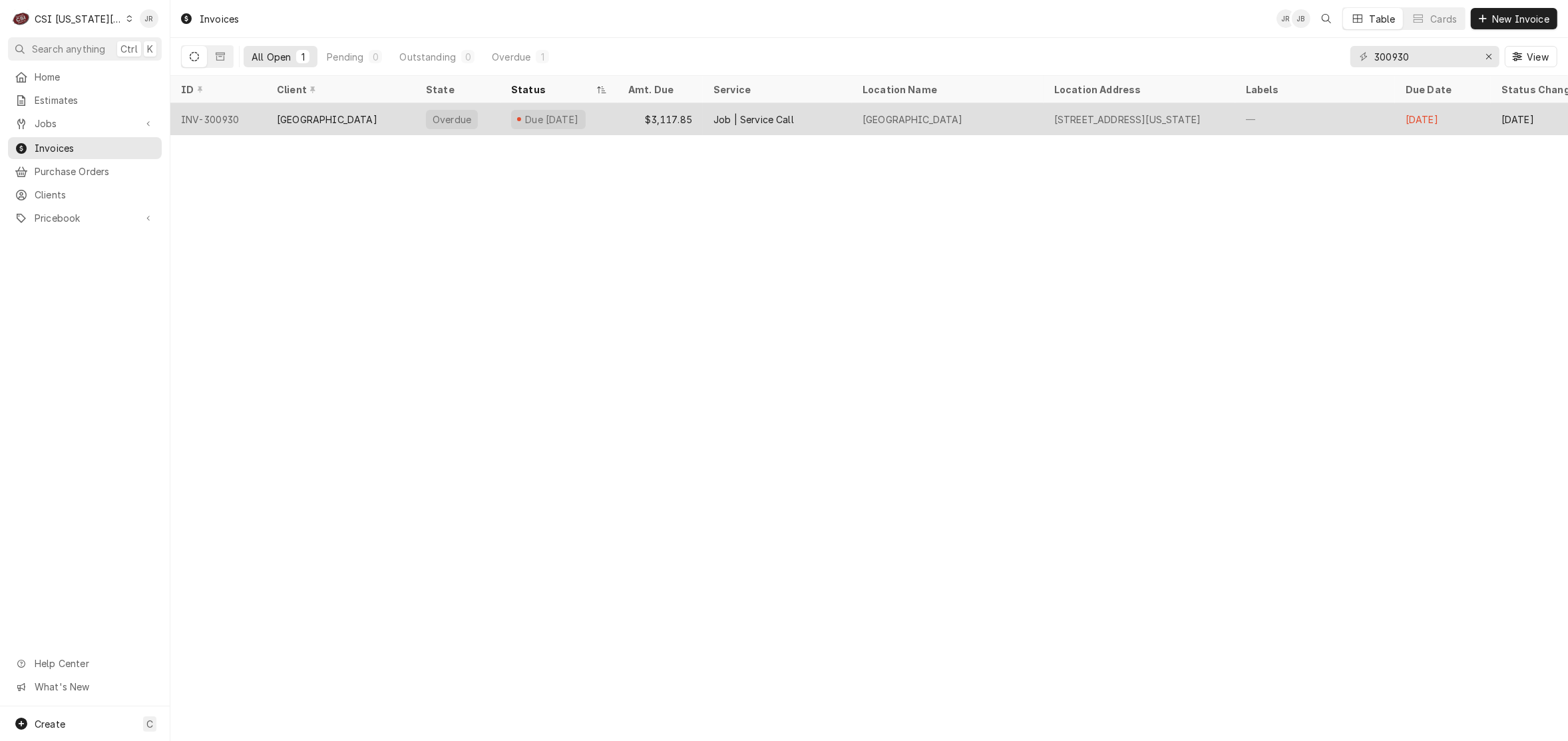
click at [360, 117] on div "[GEOGRAPHIC_DATA]" at bounding box center [327, 119] width 101 height 14
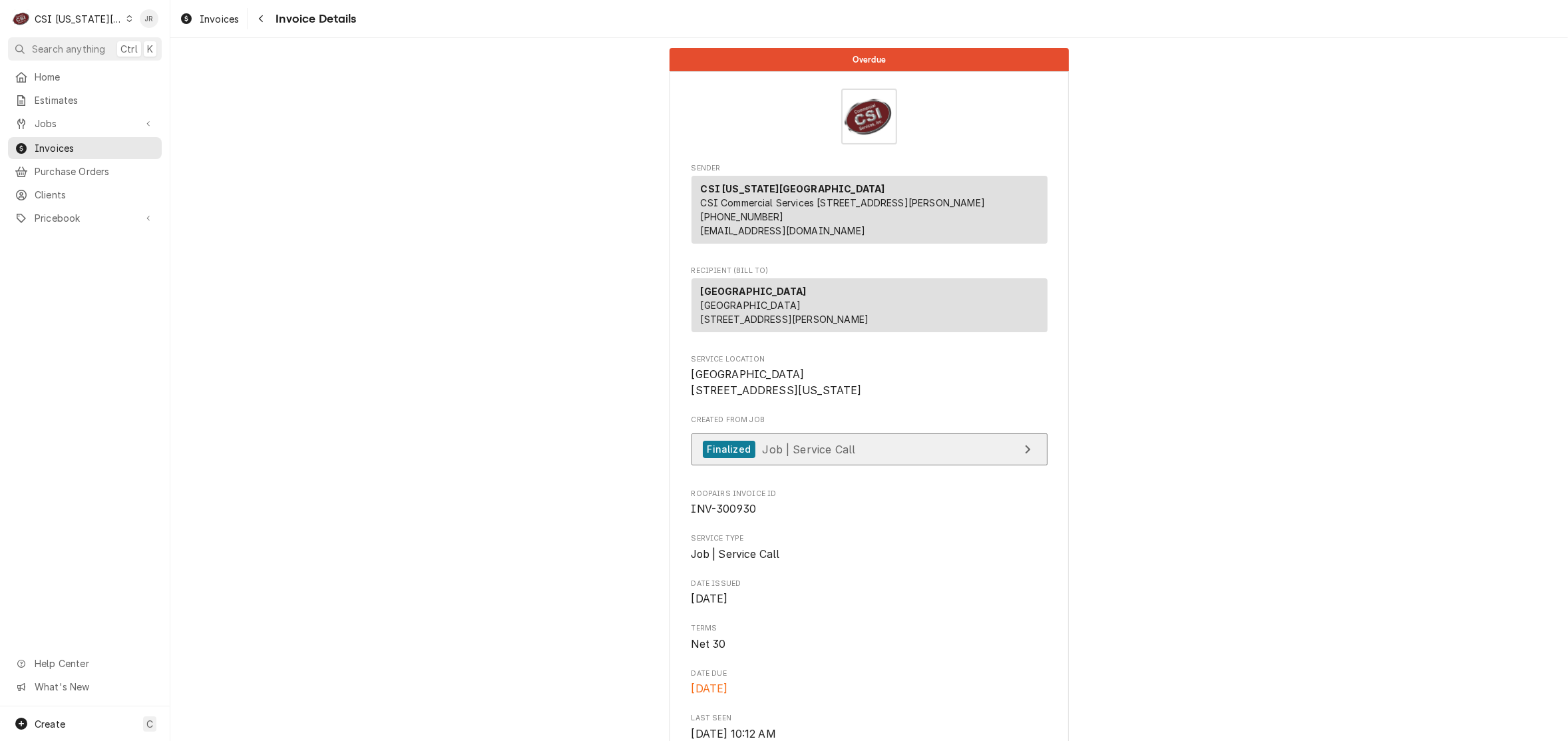
click at [789, 456] on span "Job | Service Call" at bounding box center [809, 448] width 93 height 14
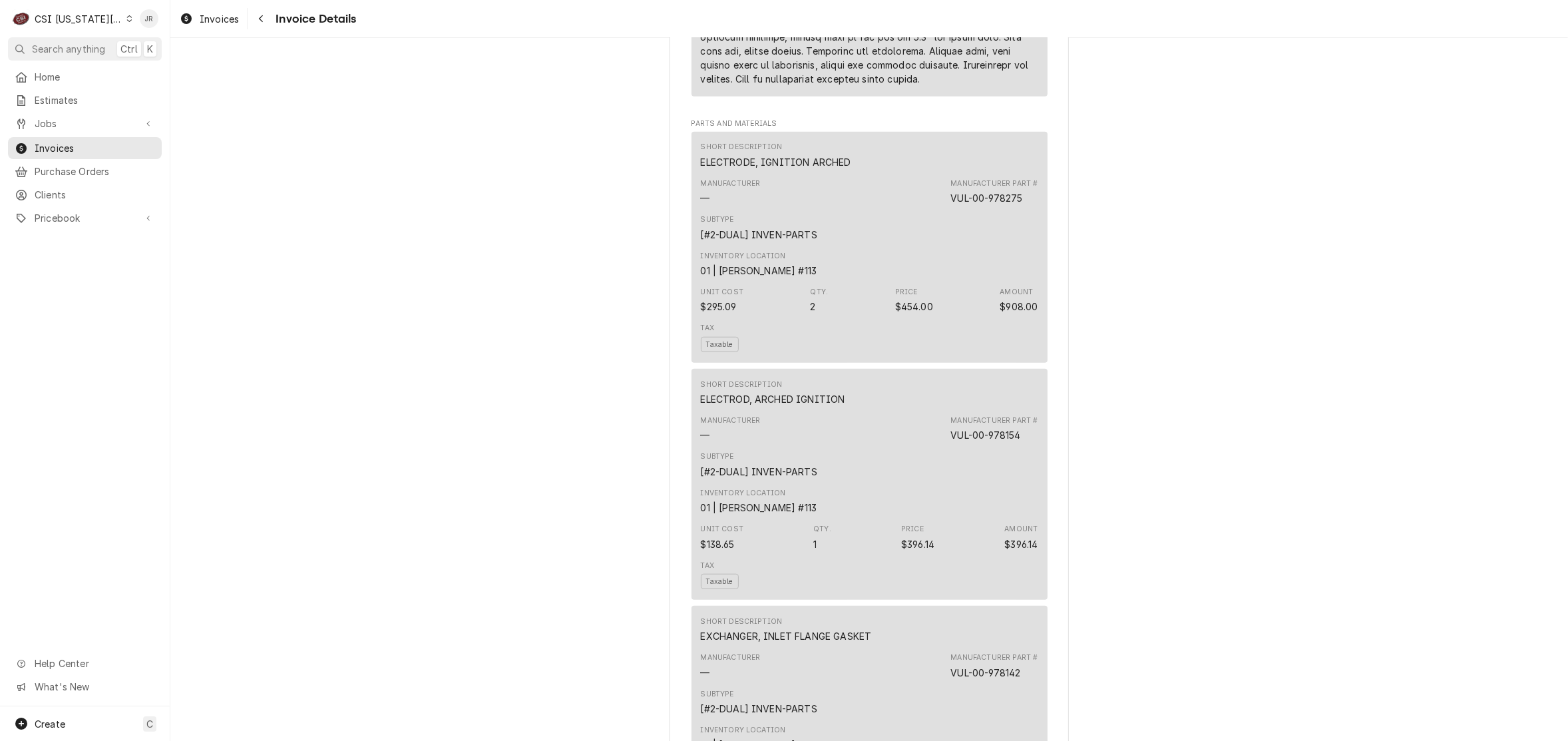
scroll to position [1498, 0]
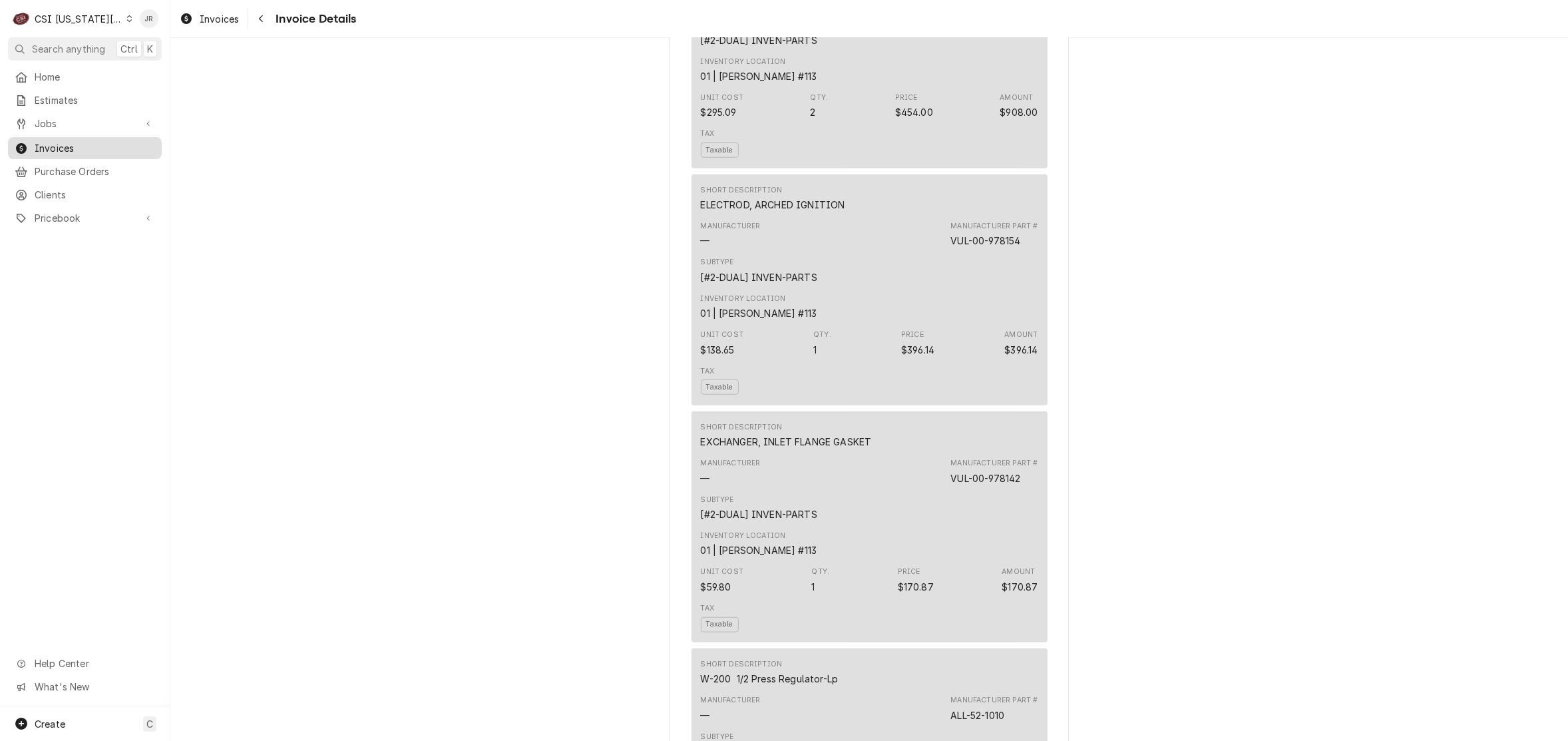
click at [47, 142] on span "Invoices" at bounding box center [94, 148] width 120 height 14
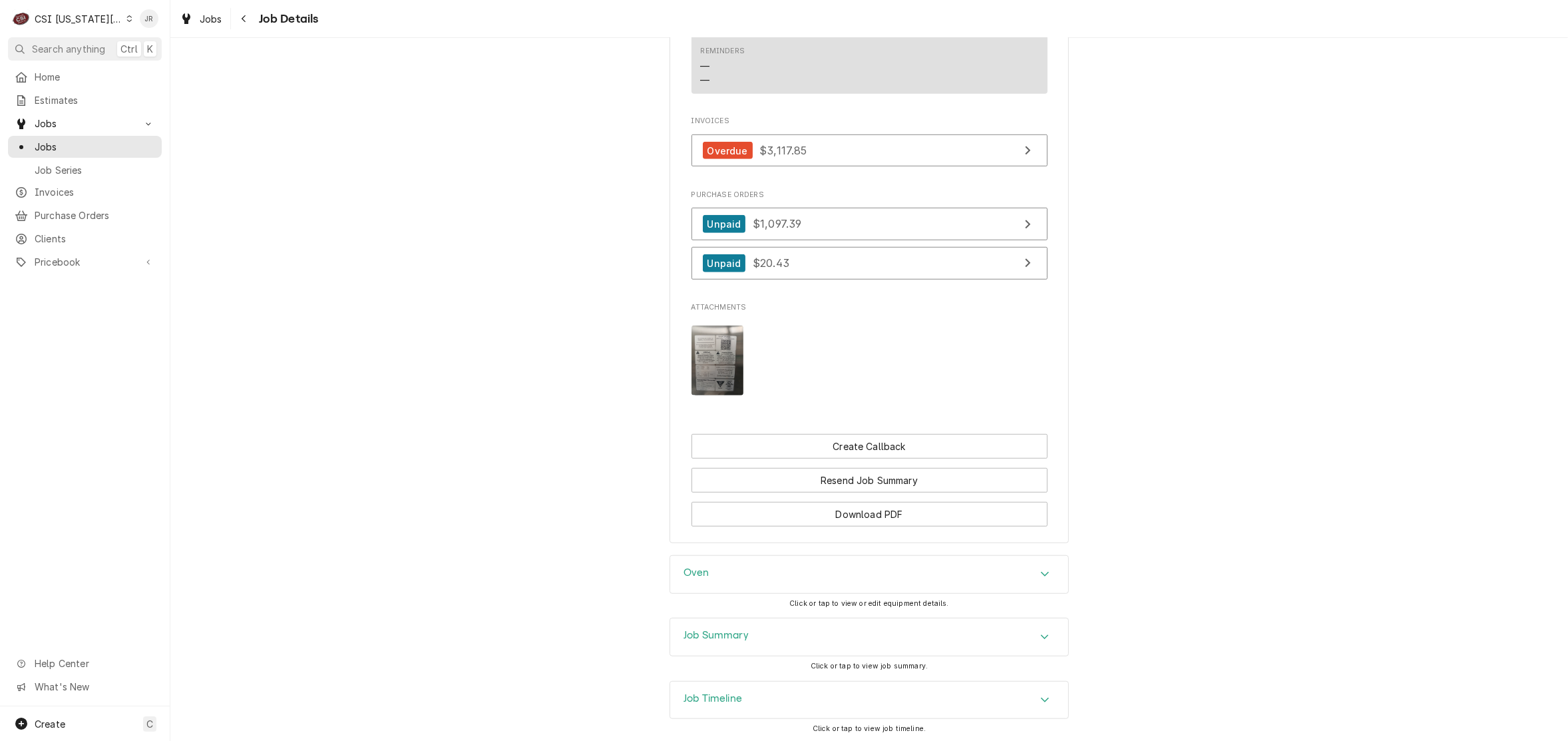
scroll to position [1200, 0]
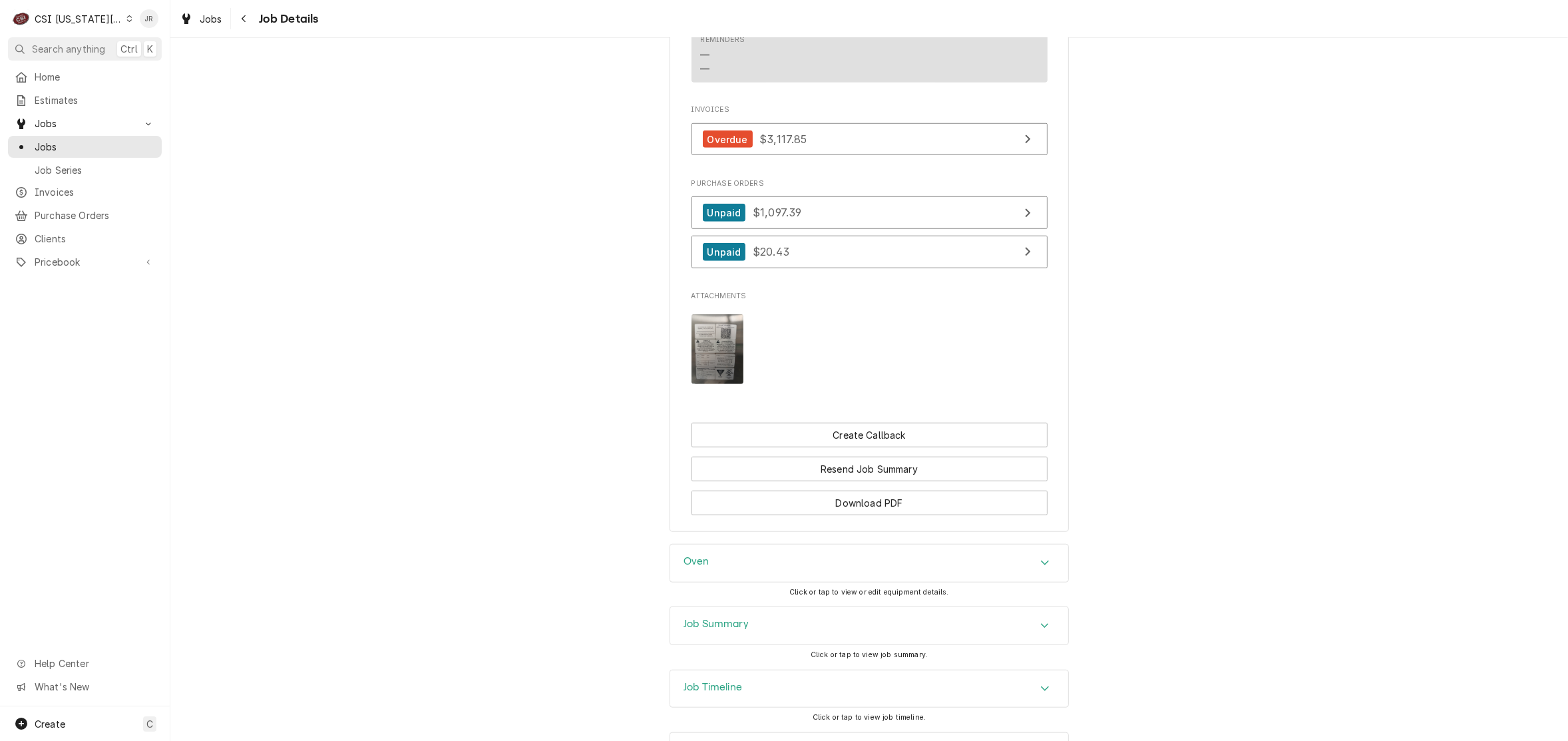
click at [732, 618] on div "Job Summary" at bounding box center [716, 626] width 65 height 16
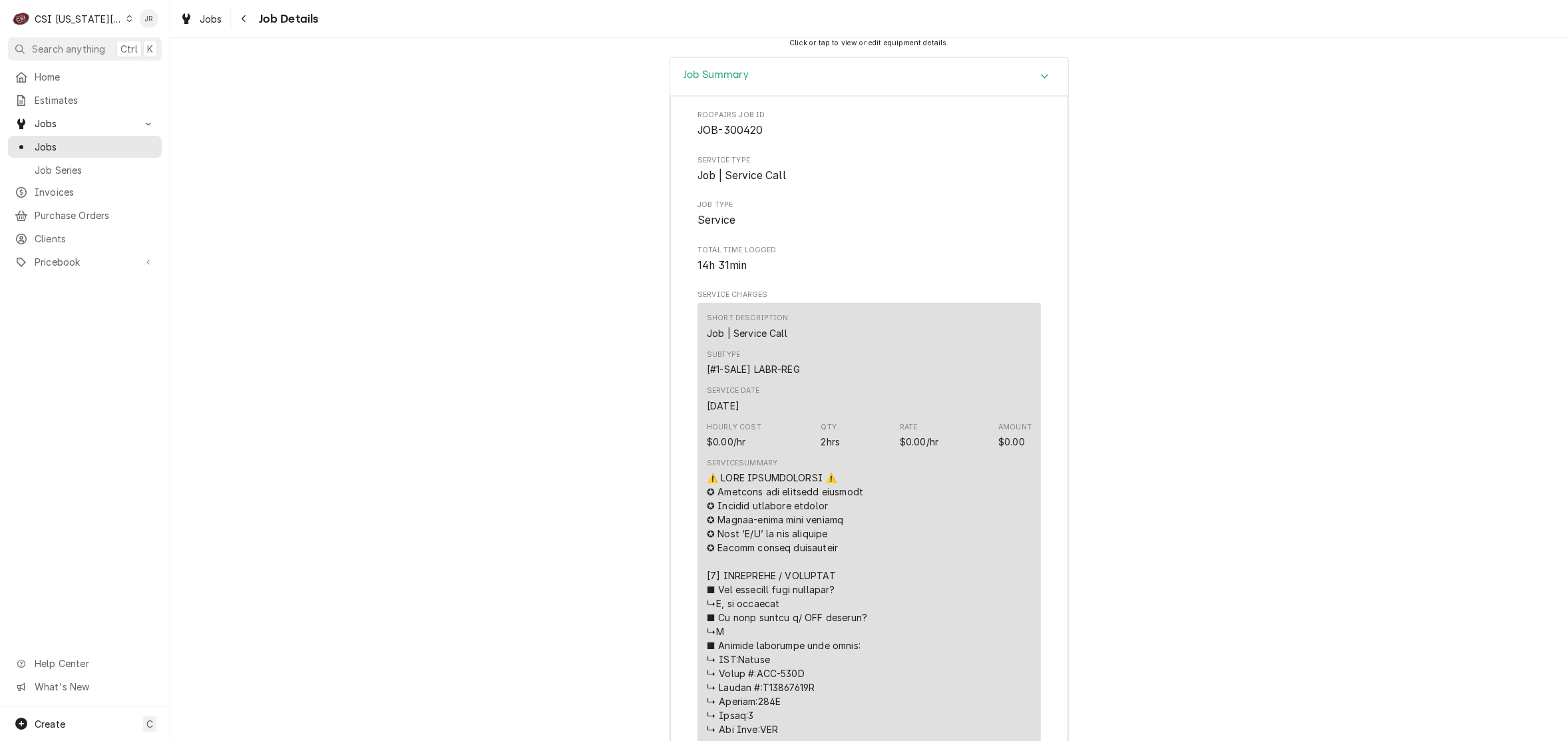
scroll to position [1699, 0]
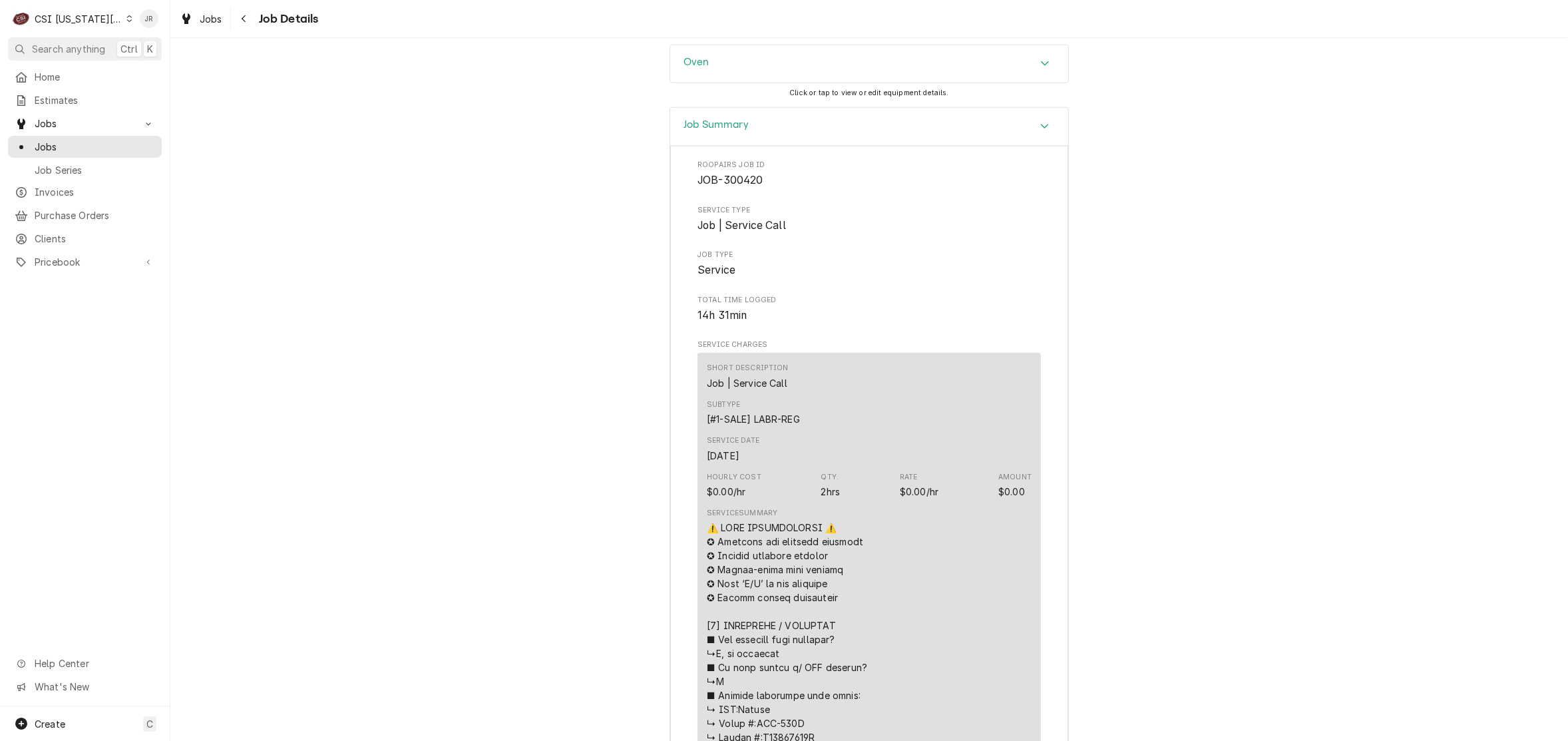
drag, startPoint x: 390, startPoint y: 114, endPoint x: 421, endPoint y: 140, distance: 40.5
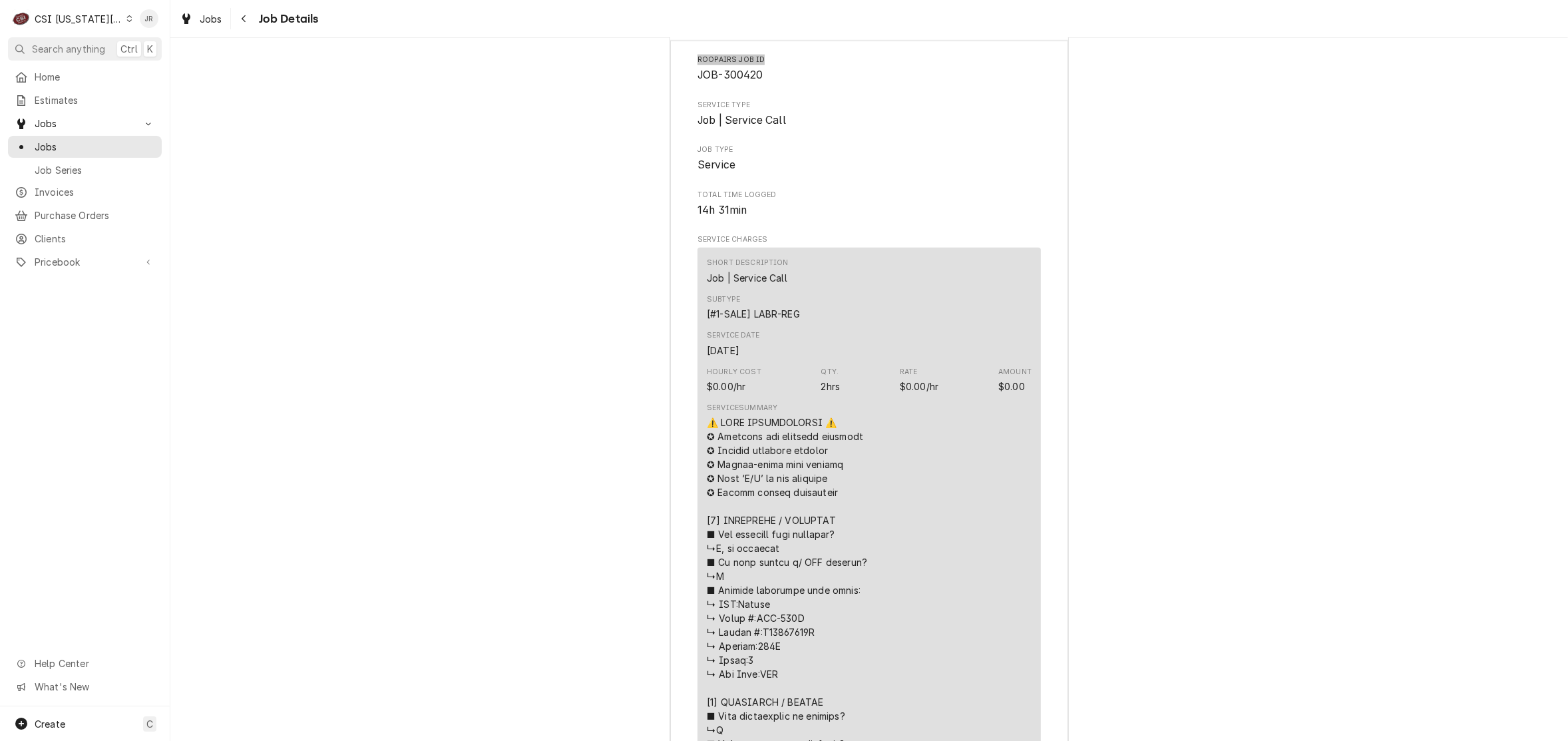
scroll to position [1305, 0]
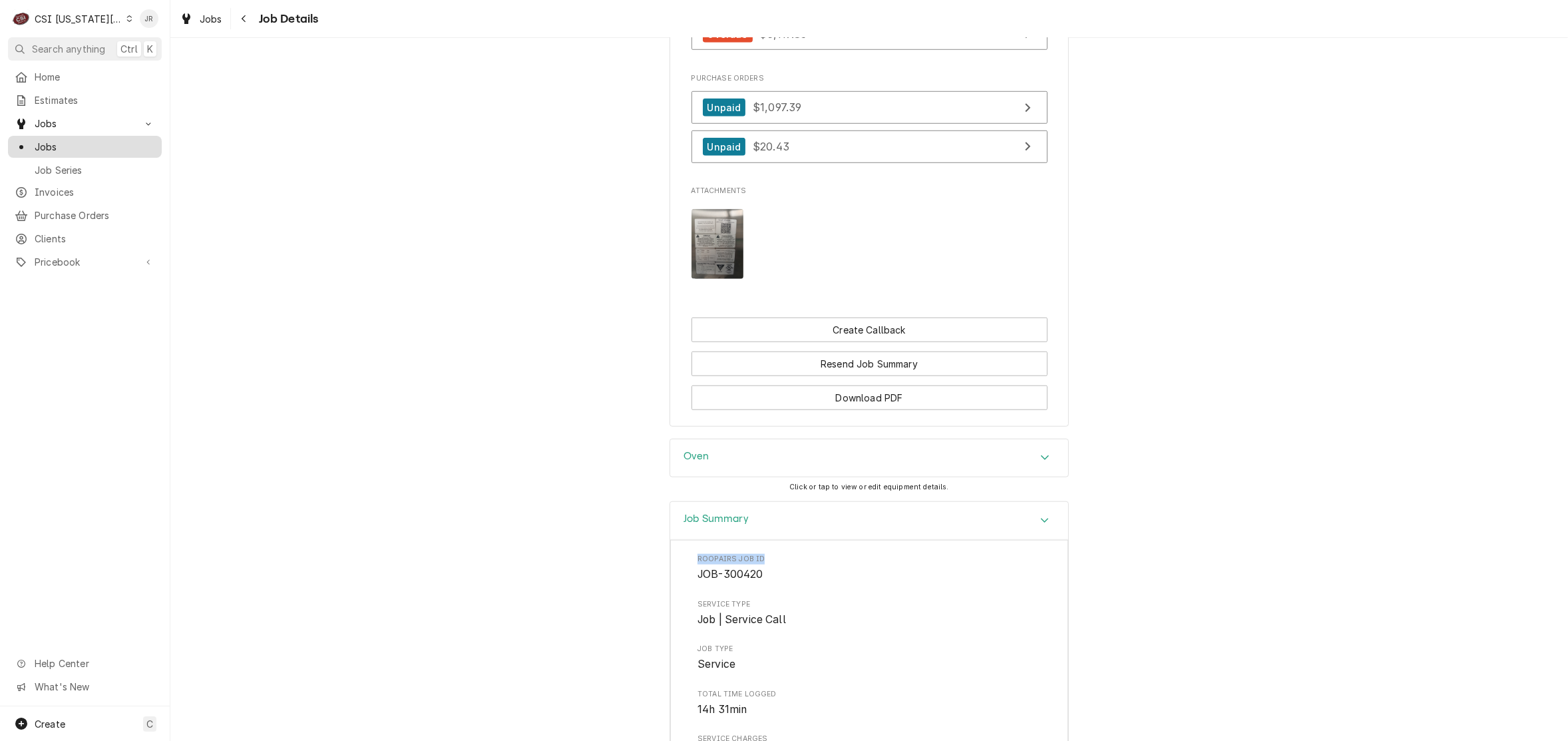
click at [48, 139] on span "Jobs" at bounding box center [94, 147] width 120 height 14
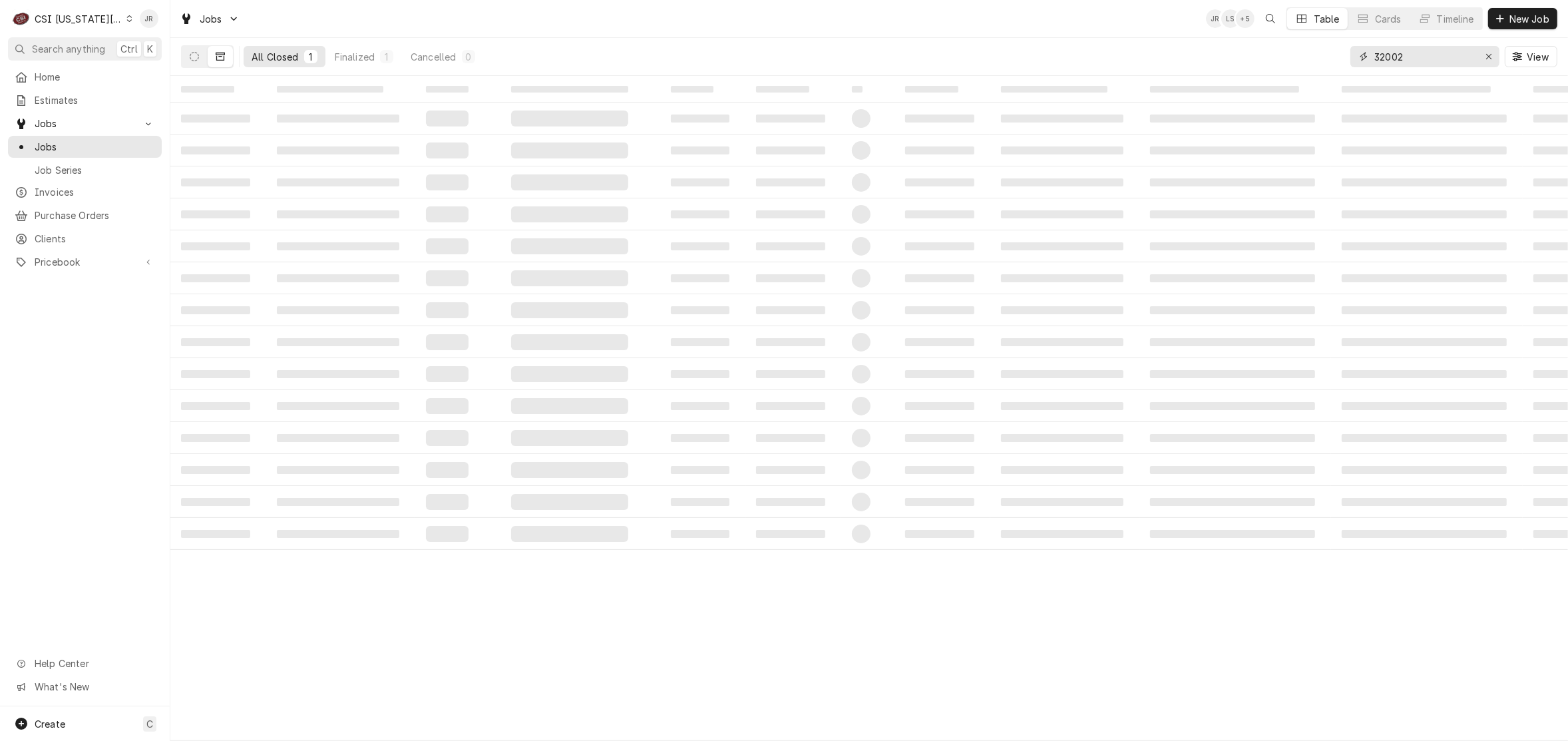
click at [1408, 63] on input "32002" at bounding box center [1424, 57] width 100 height 21
click at [1409, 58] on input "32002" at bounding box center [1424, 57] width 100 height 21
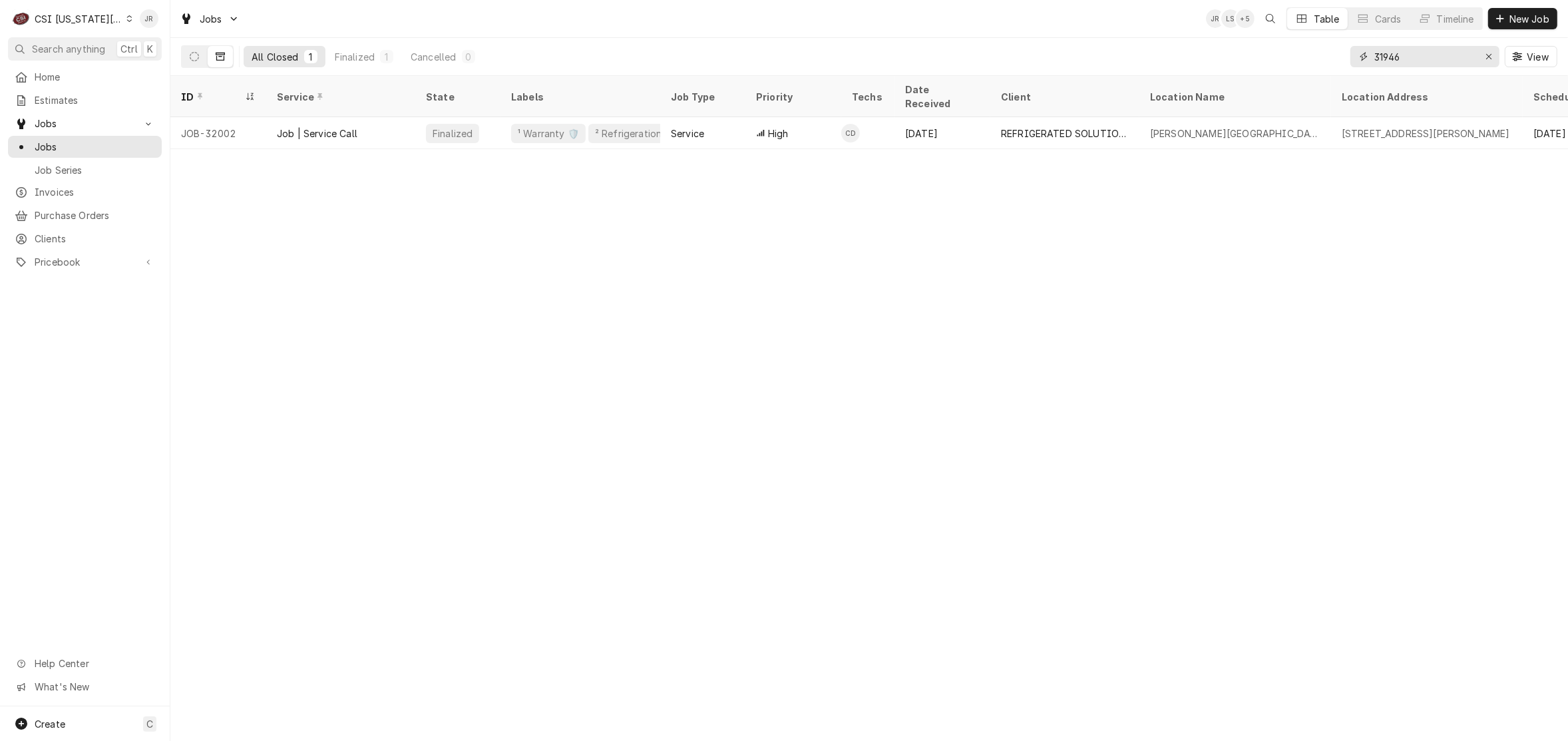
type input "31946"
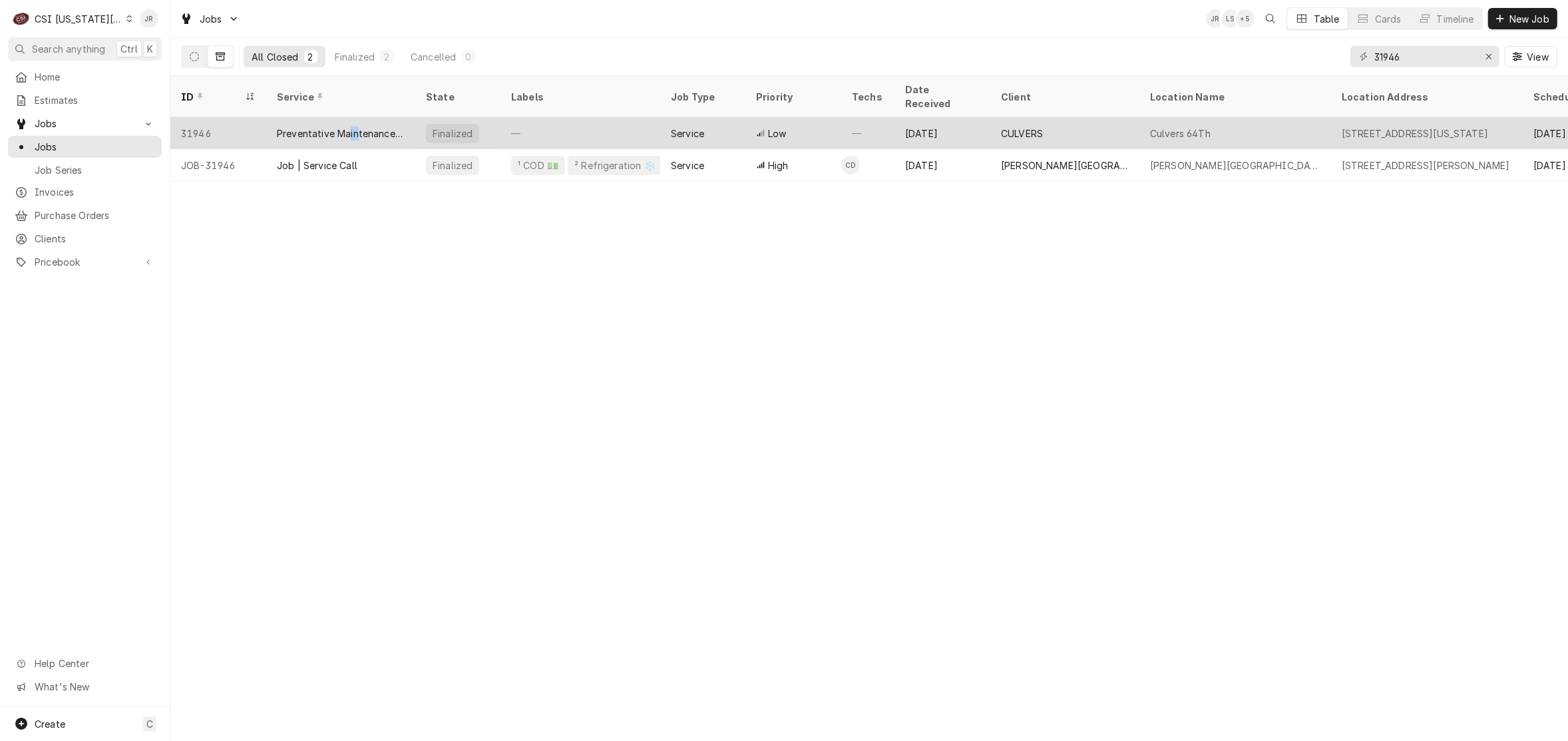
drag, startPoint x: 347, startPoint y: 127, endPoint x: 368, endPoint y: 131, distance: 21.4
click at [364, 130] on div "Preventative Maintenance (SA)" at bounding box center [340, 133] width 149 height 32
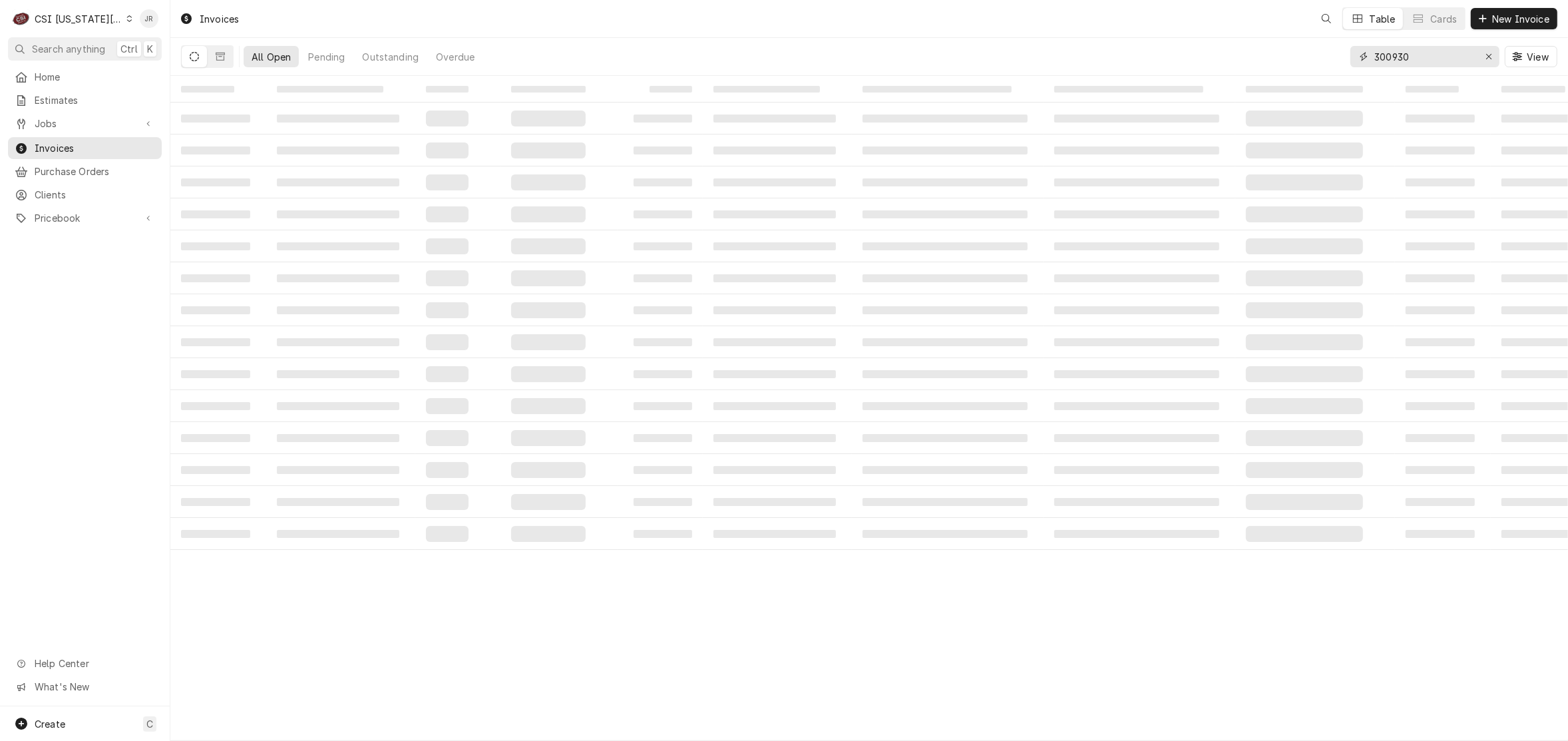
click at [1429, 51] on input "300930" at bounding box center [1424, 57] width 100 height 21
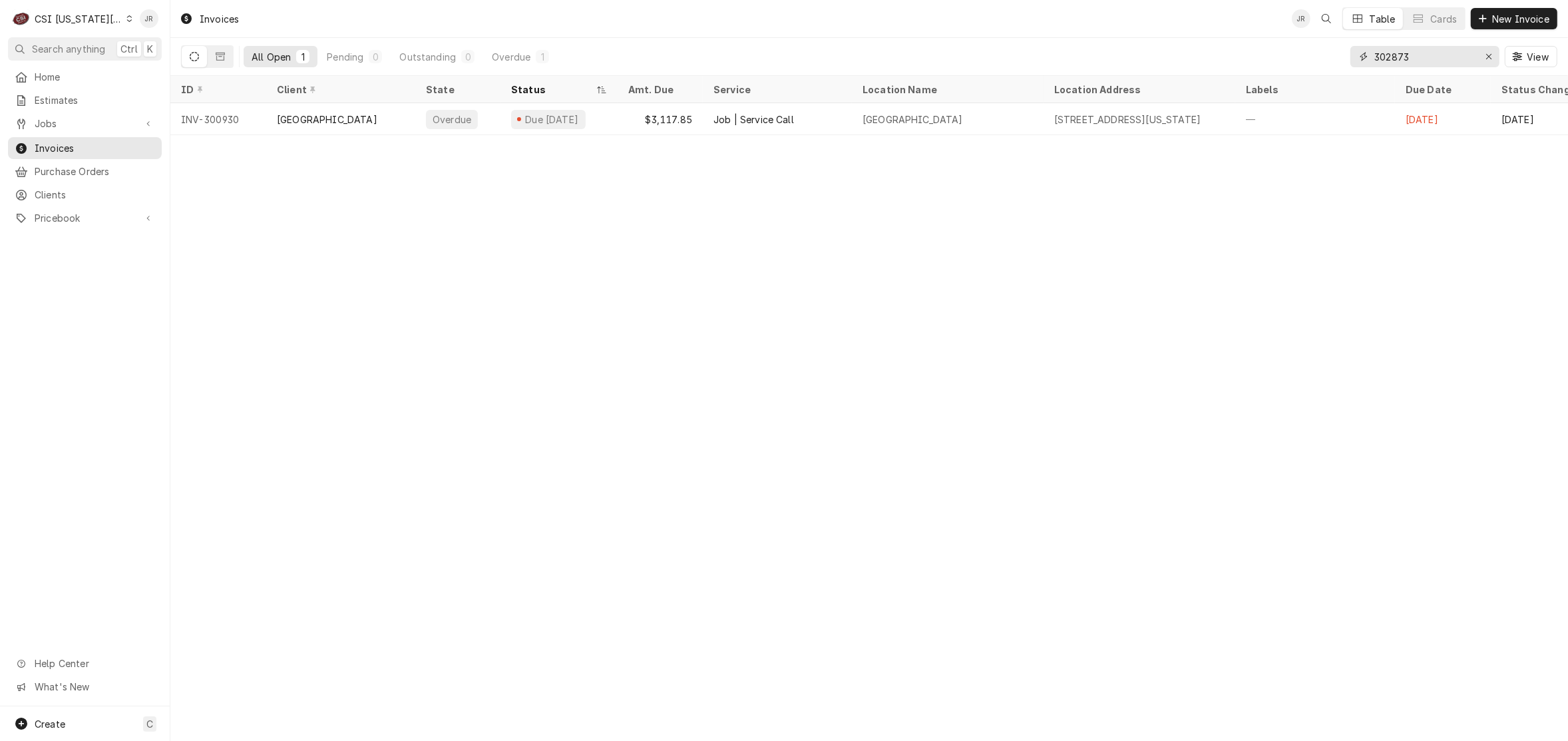
type input "302873"
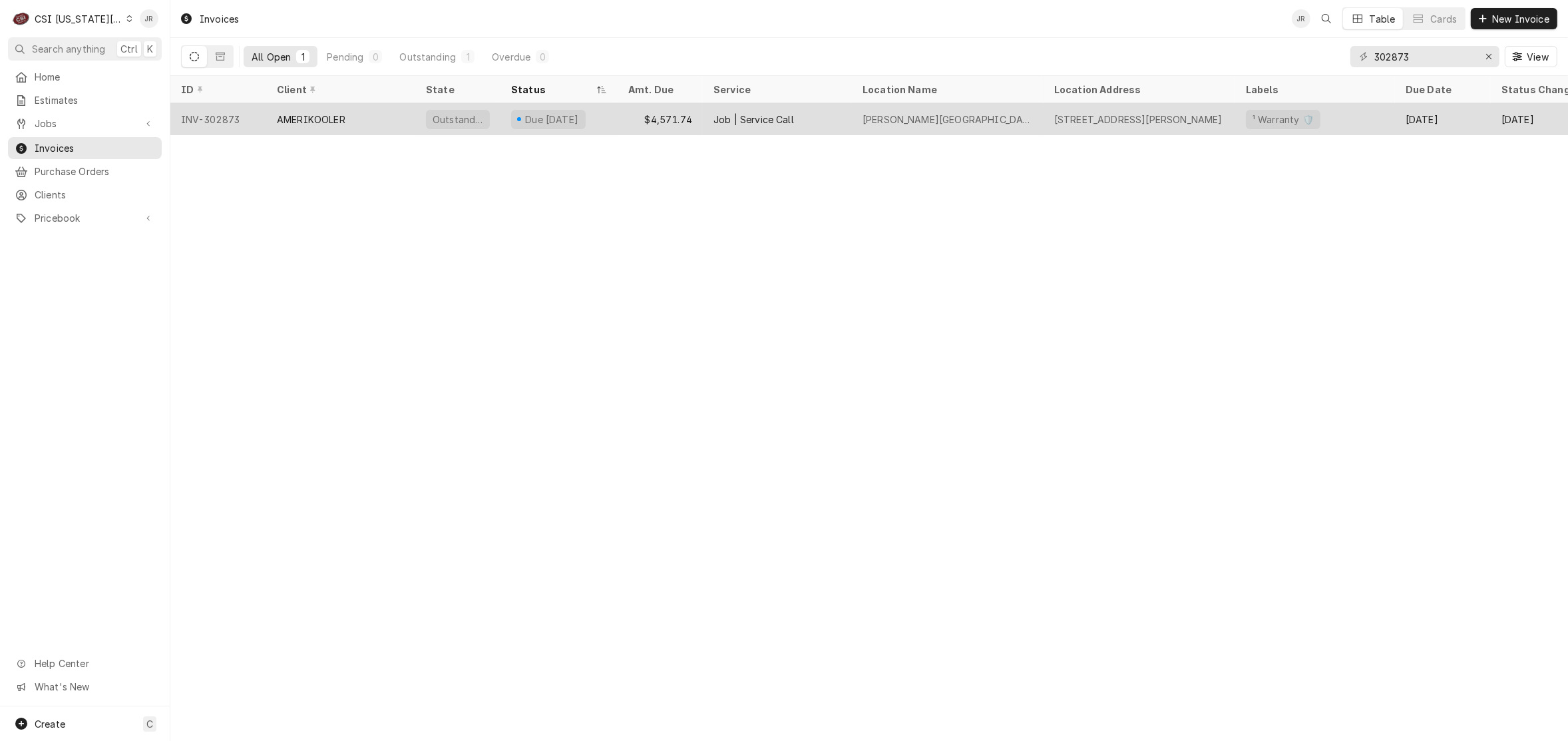
click at [606, 120] on div "Due in 22 days" at bounding box center [559, 119] width 117 height 32
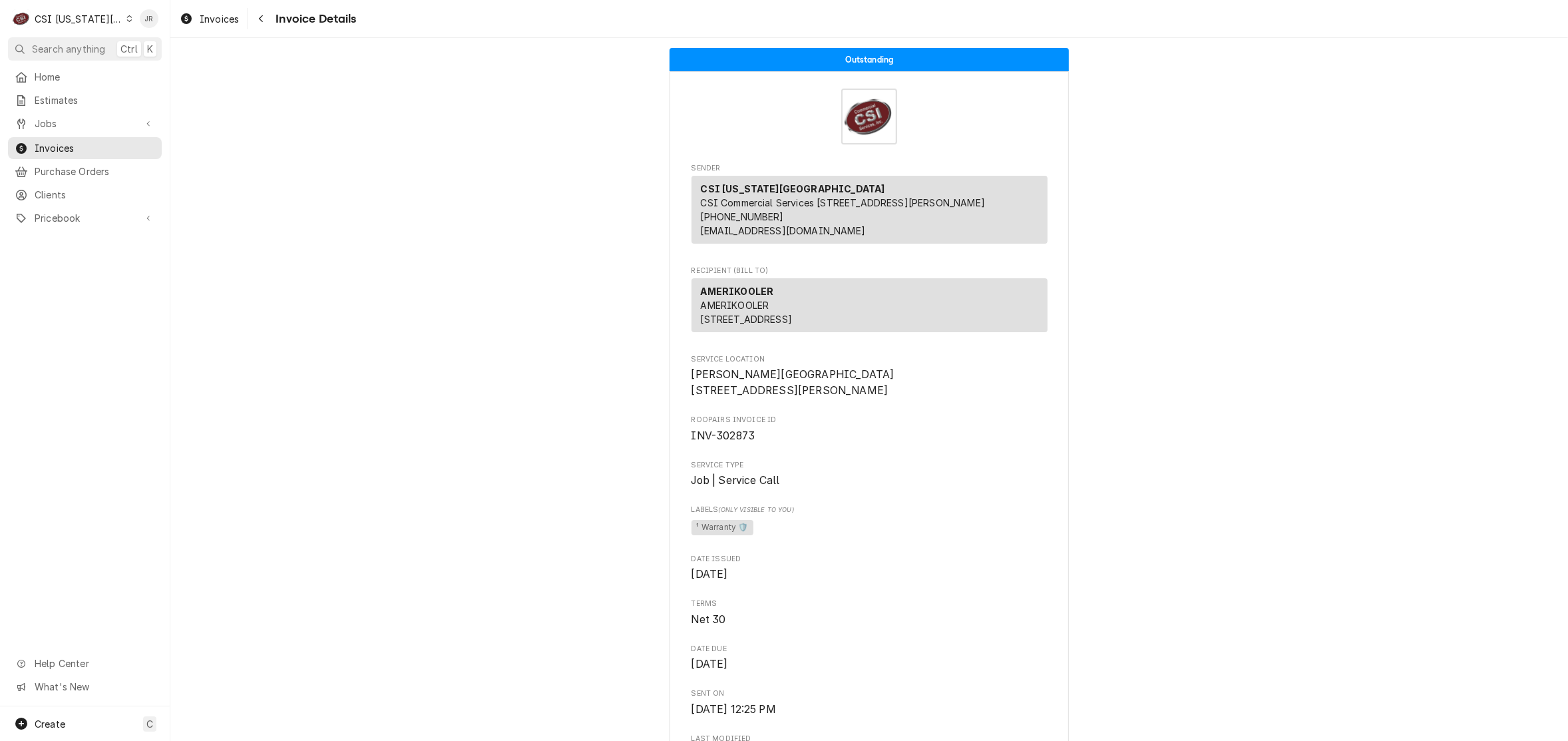
click at [104, 255] on div "Home Estimates Jobs Jobs Job Series Invoices Purchase Orders Clients Pricebook …" at bounding box center [84, 386] width 169 height 640
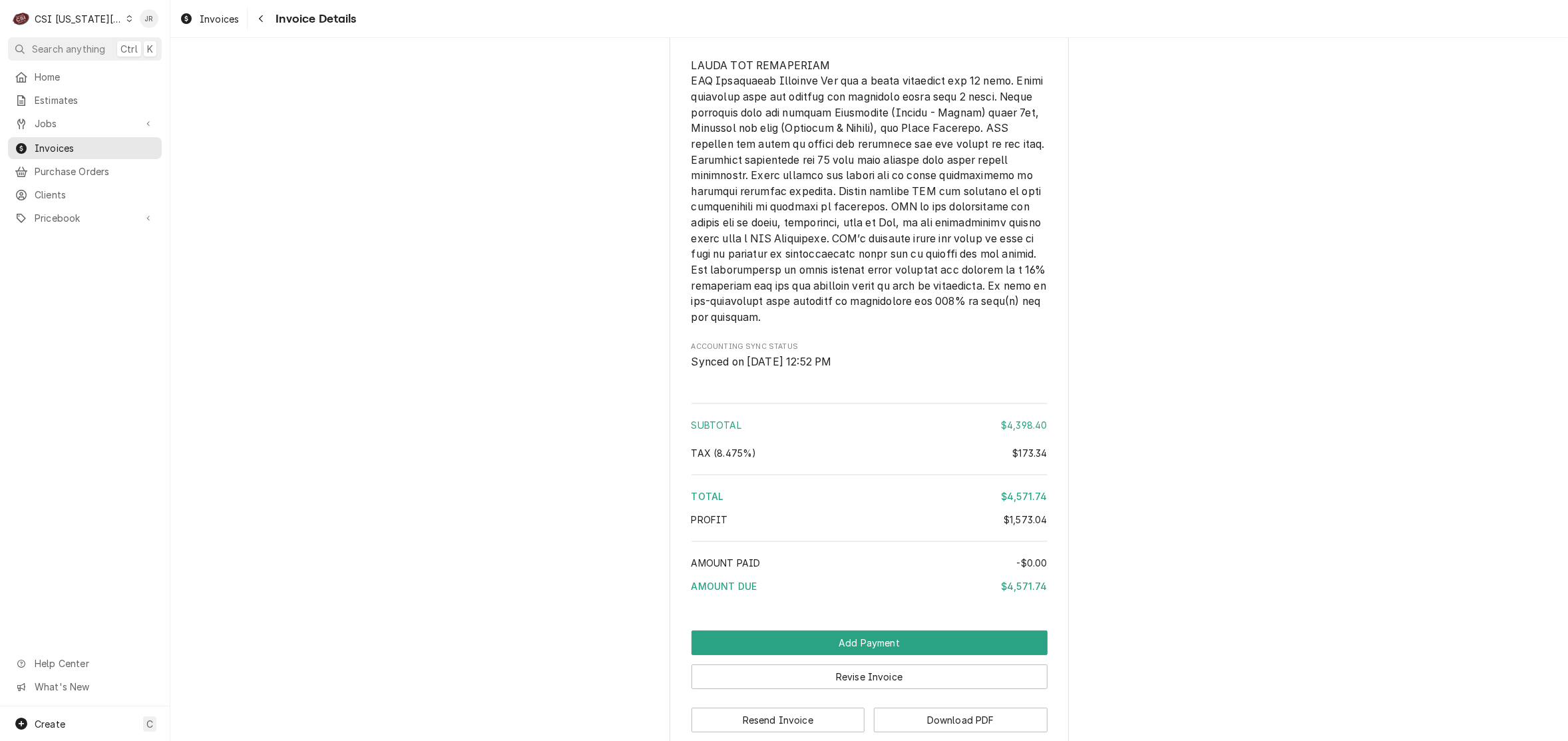
scroll to position [4226, 0]
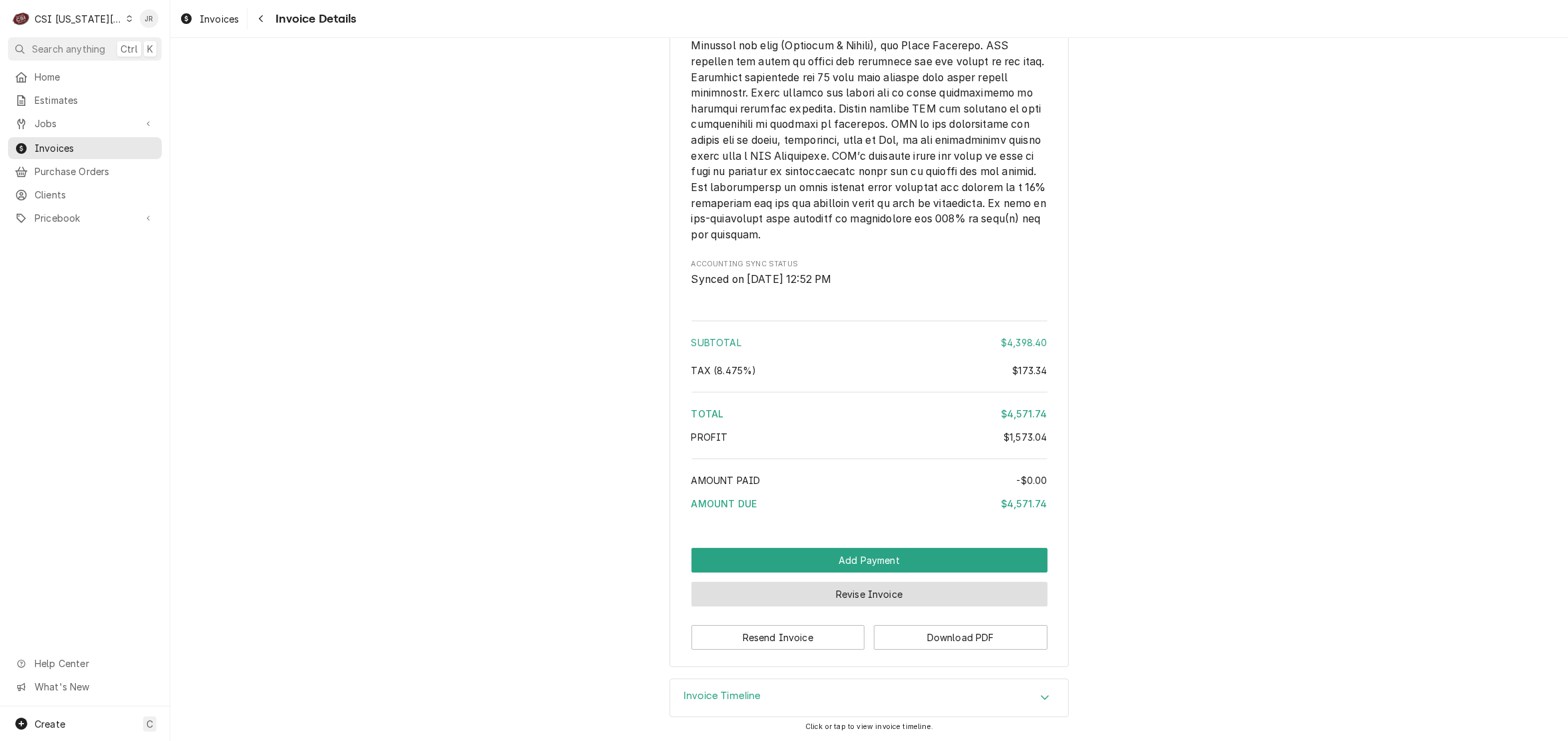
click at [983, 587] on button "Revise Invoice" at bounding box center [869, 594] width 356 height 24
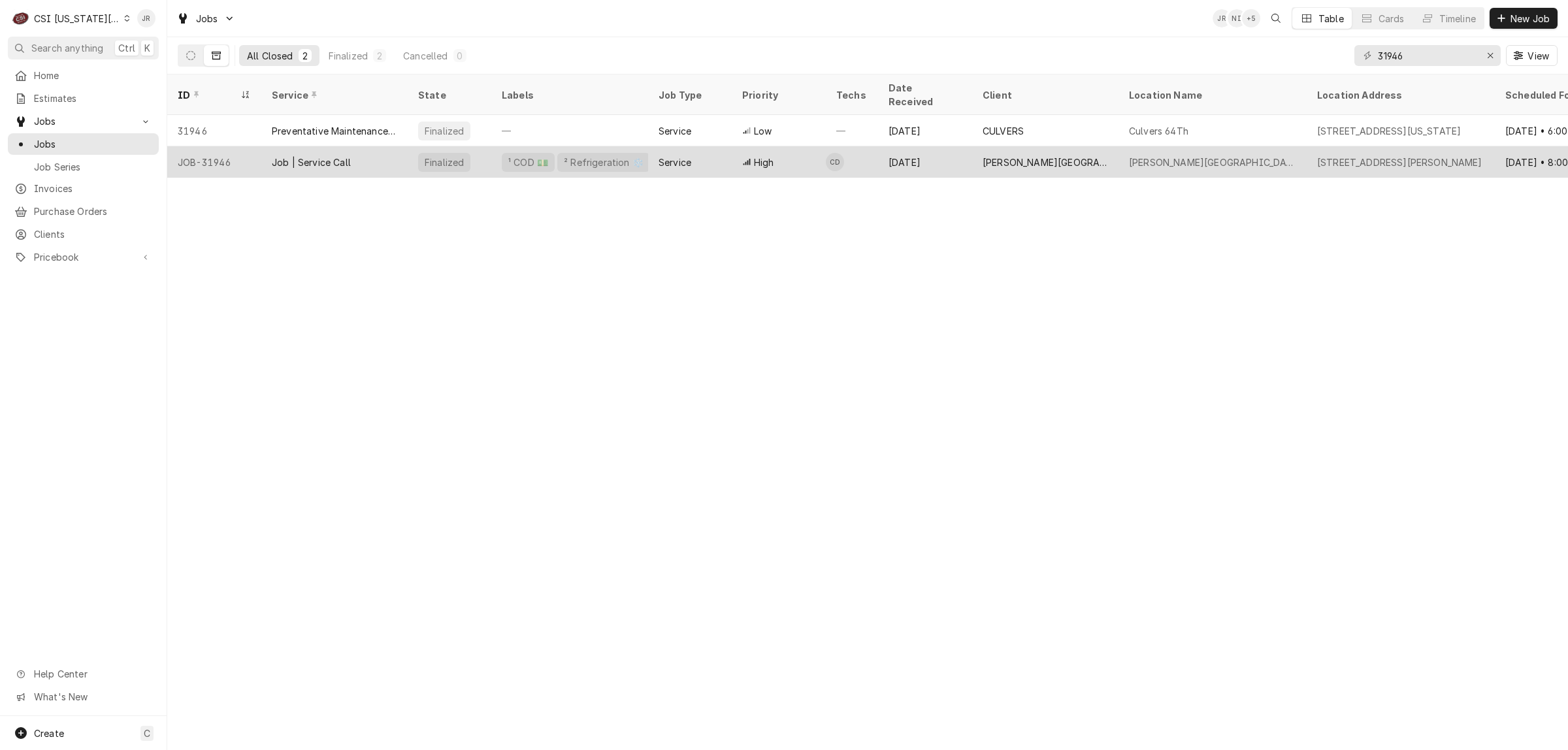
click at [449, 156] on div "Finalized" at bounding box center [444, 163] width 42 height 14
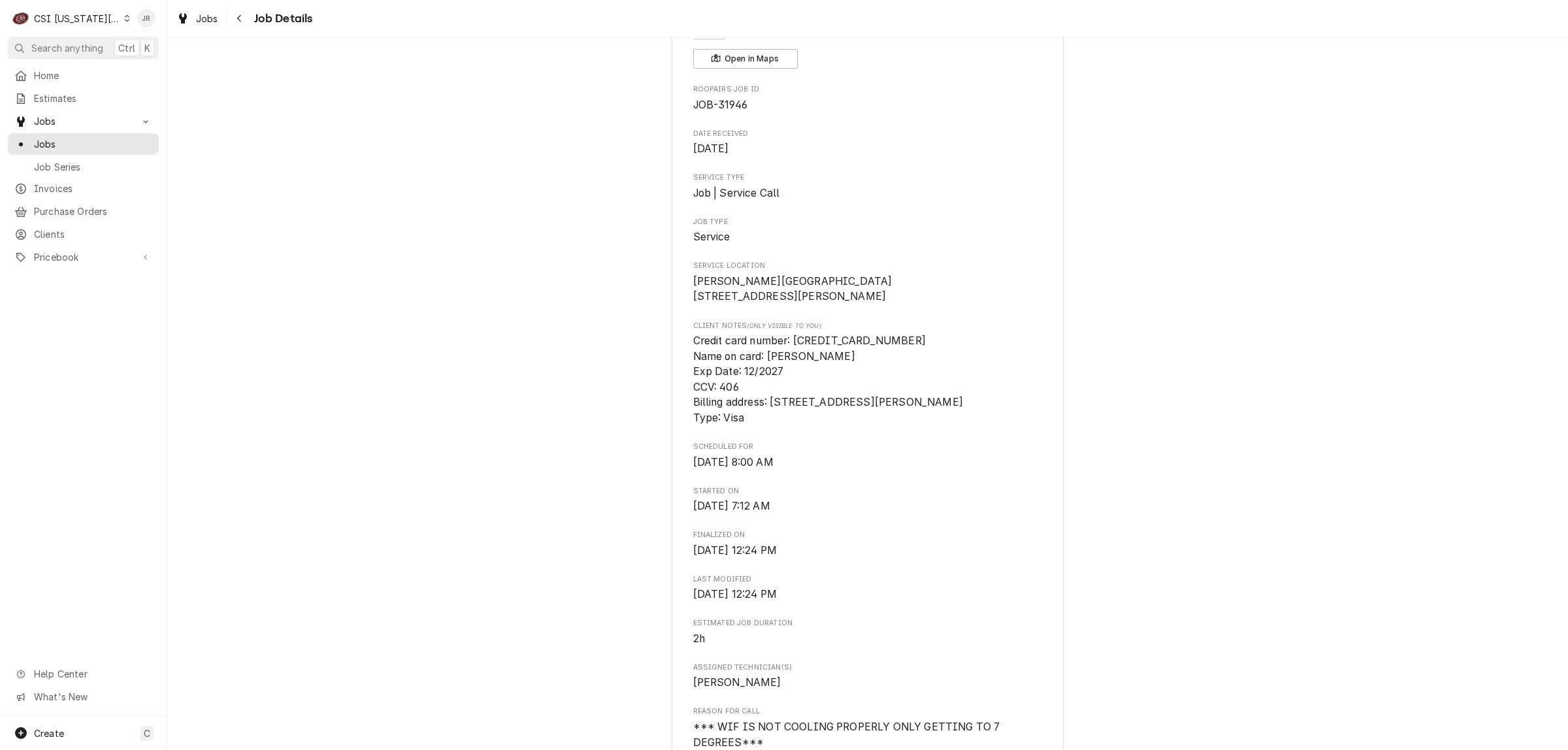
scroll to position [81, 0]
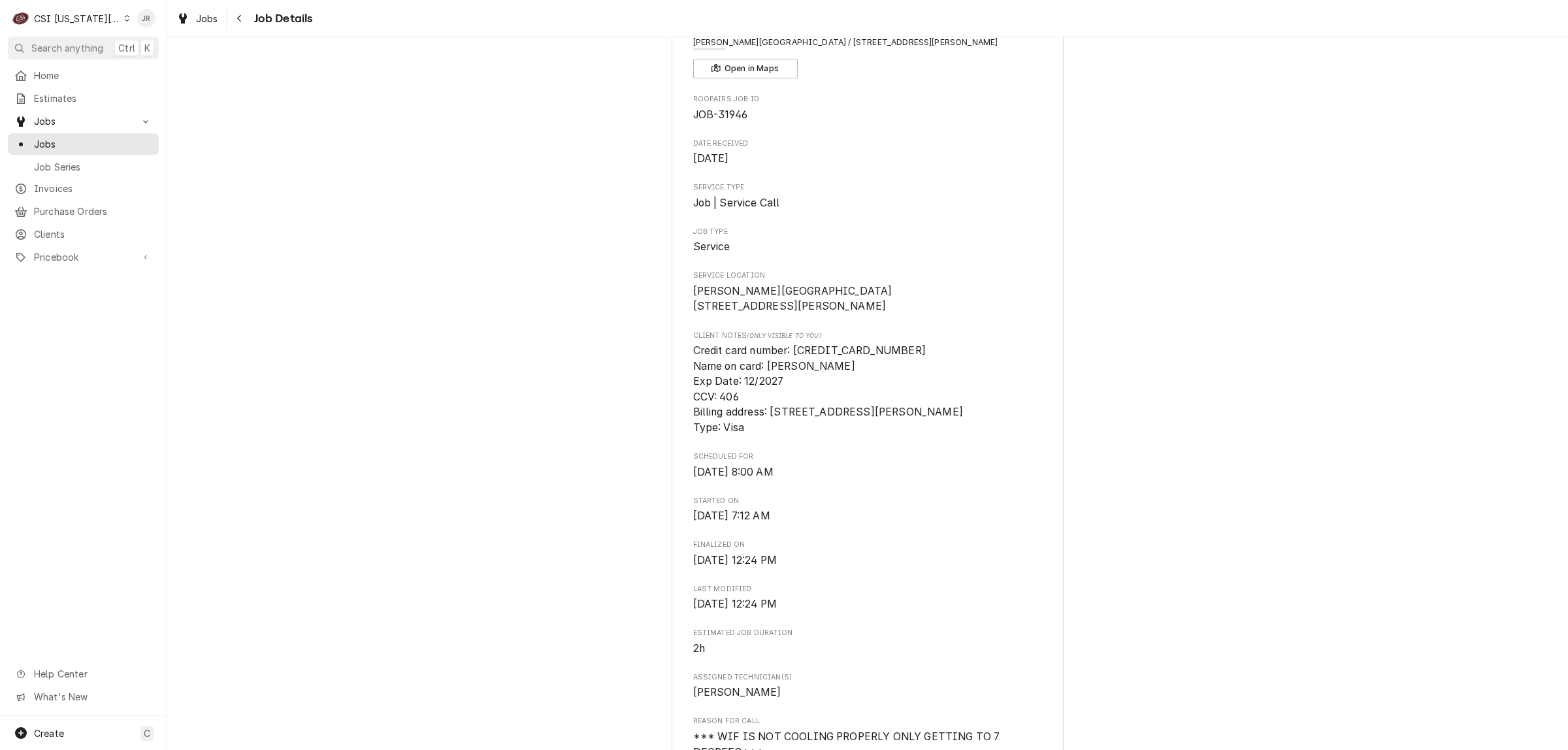
drag, startPoint x: 809, startPoint y: 336, endPoint x: 688, endPoint y: 307, distance: 124.4
drag, startPoint x: 691, startPoint y: 307, endPoint x: 698, endPoint y: 312, distance: 8.6
copy span "[STREET_ADDRESS][PERSON_NAME]"
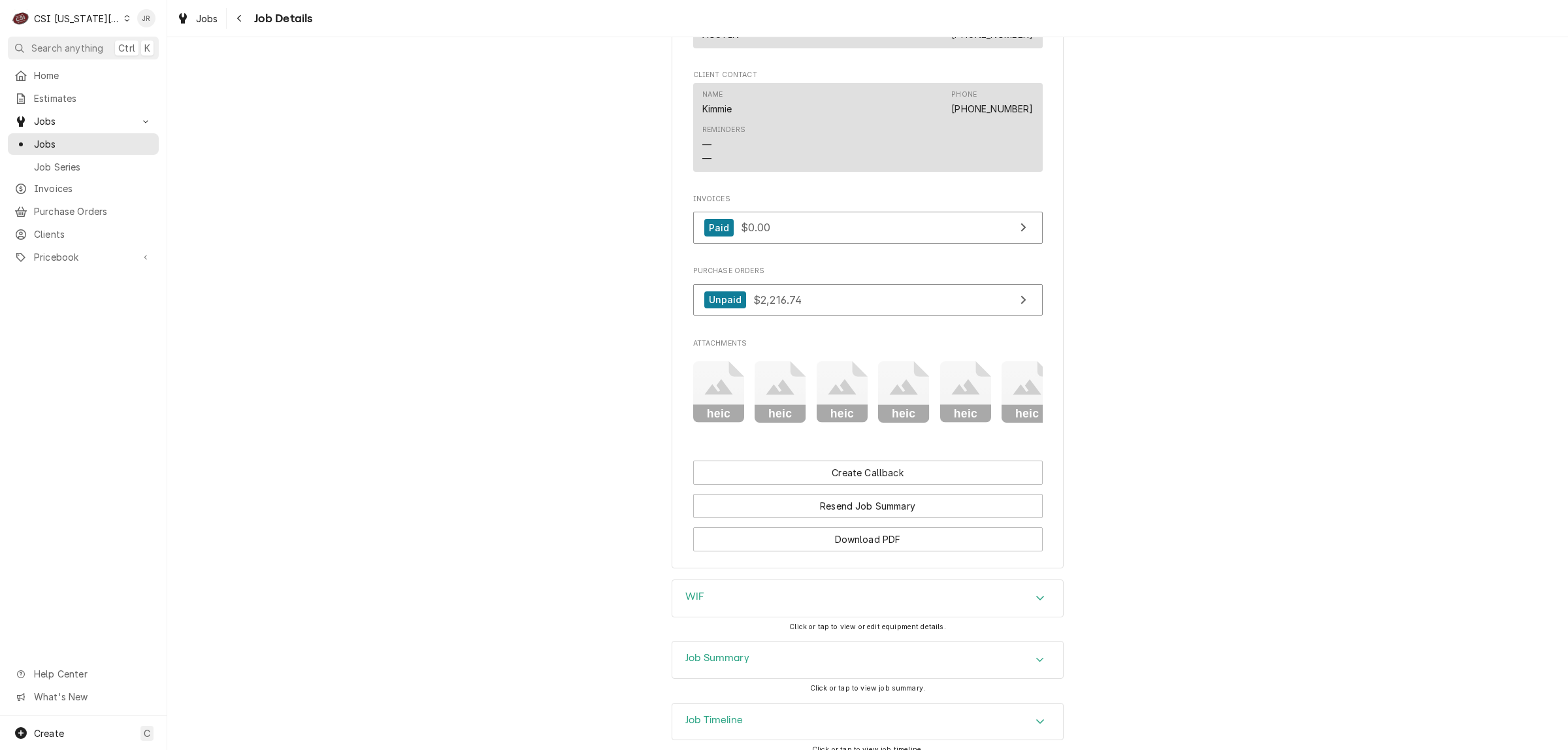
scroll to position [1395, 0]
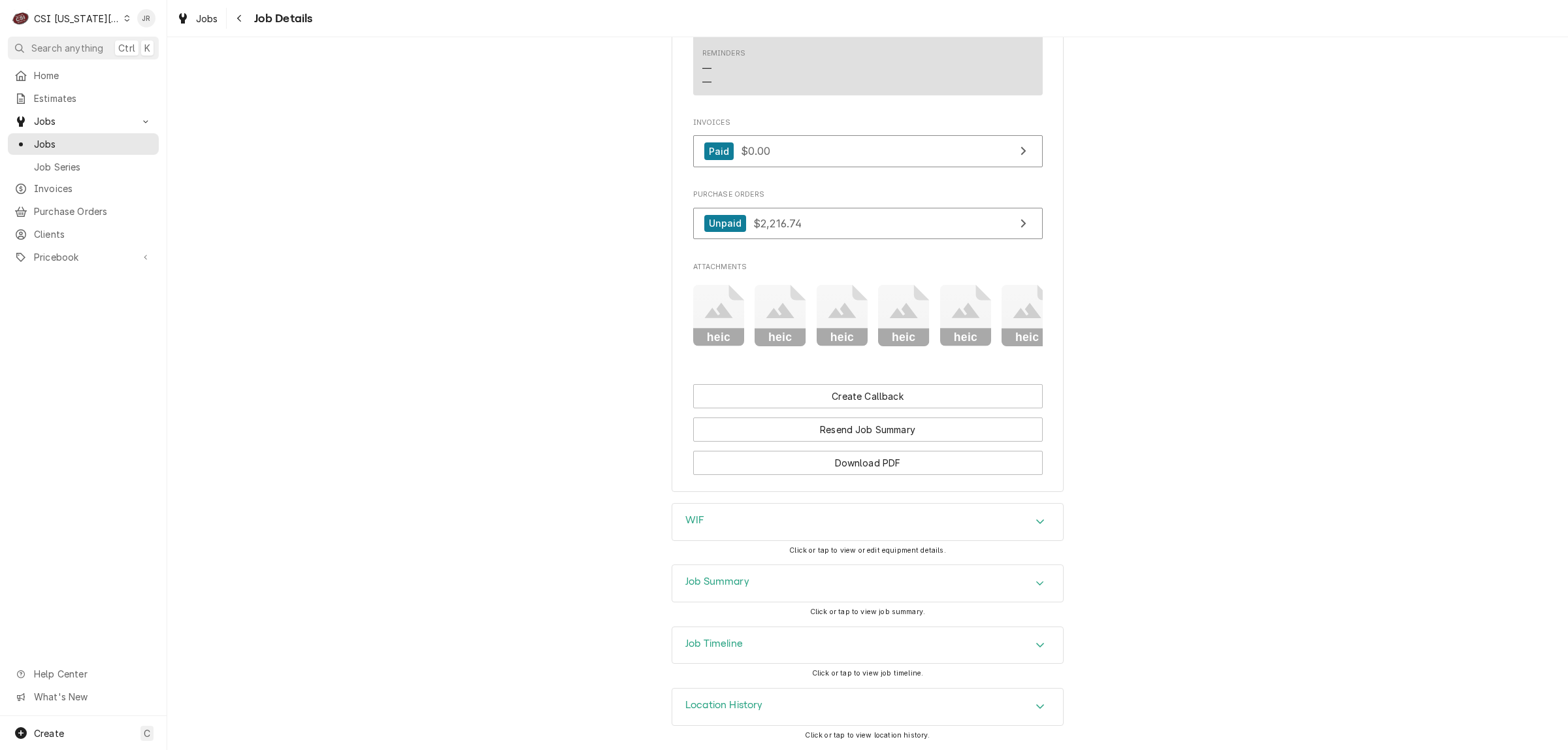
click at [719, 579] on h3 "Job Summary" at bounding box center [717, 582] width 64 height 13
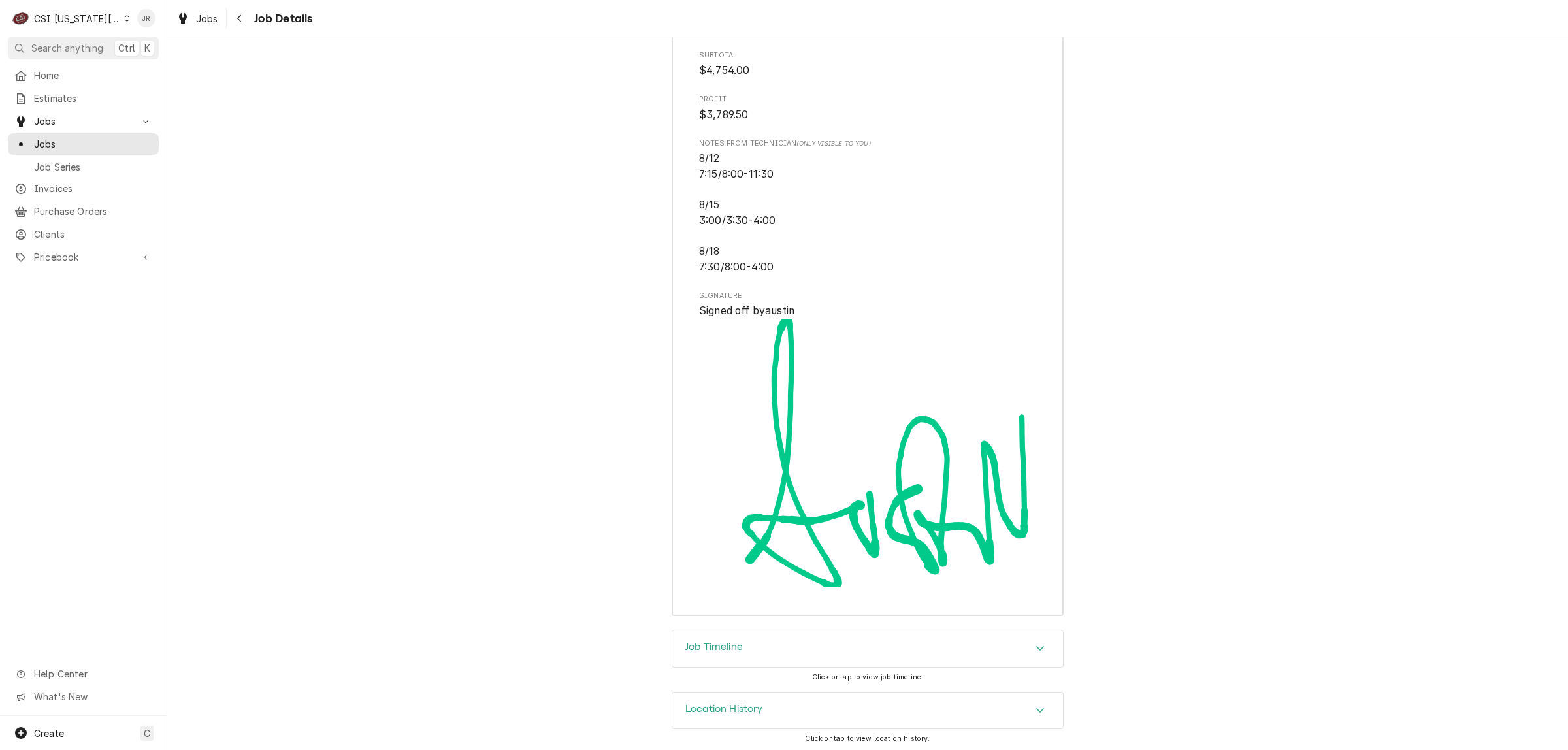
scroll to position [4878, 0]
drag, startPoint x: 768, startPoint y: 637, endPoint x: 775, endPoint y: 637, distance: 7.0
click at [772, 637] on div "Job Timeline" at bounding box center [868, 645] width 391 height 36
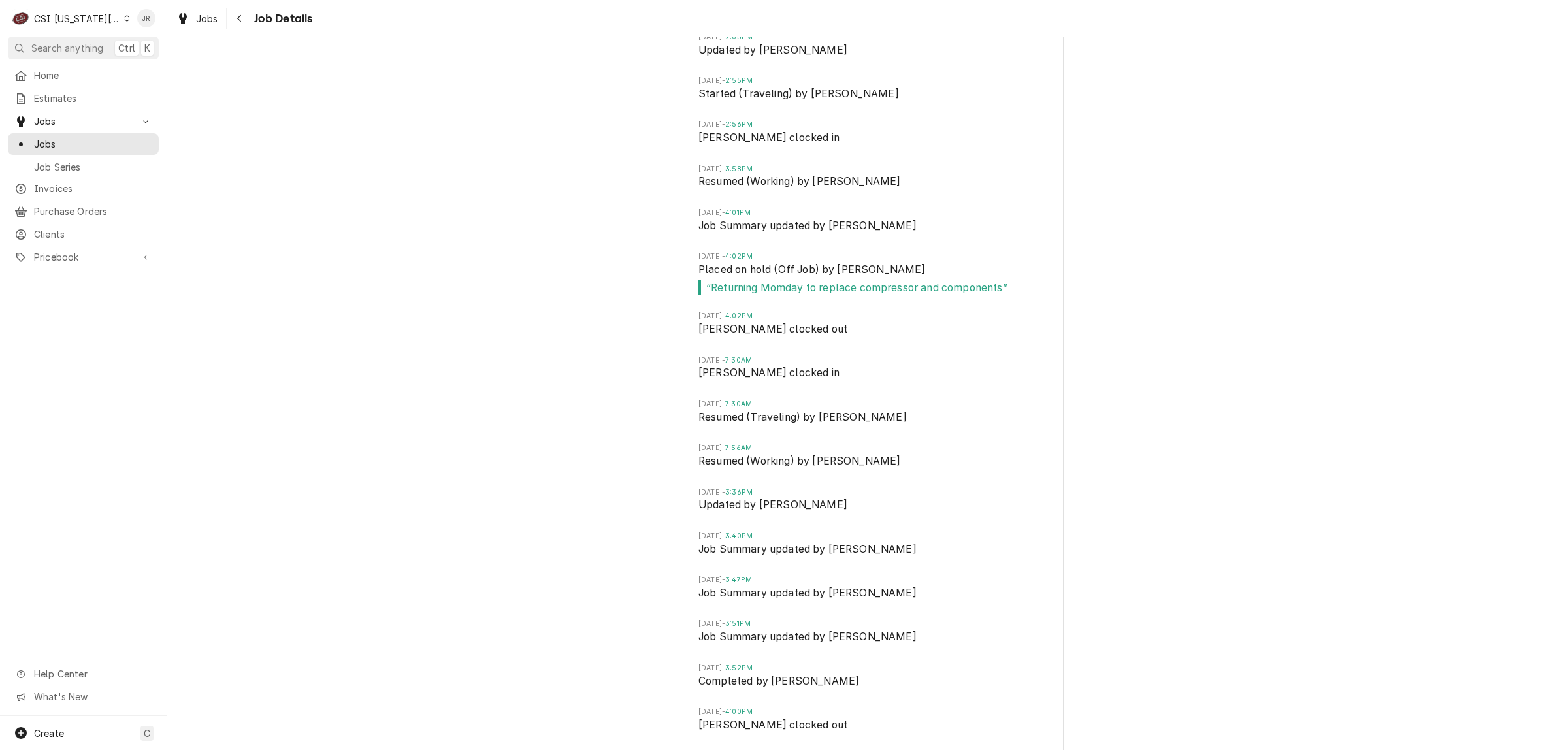
scroll to position [6184, 0]
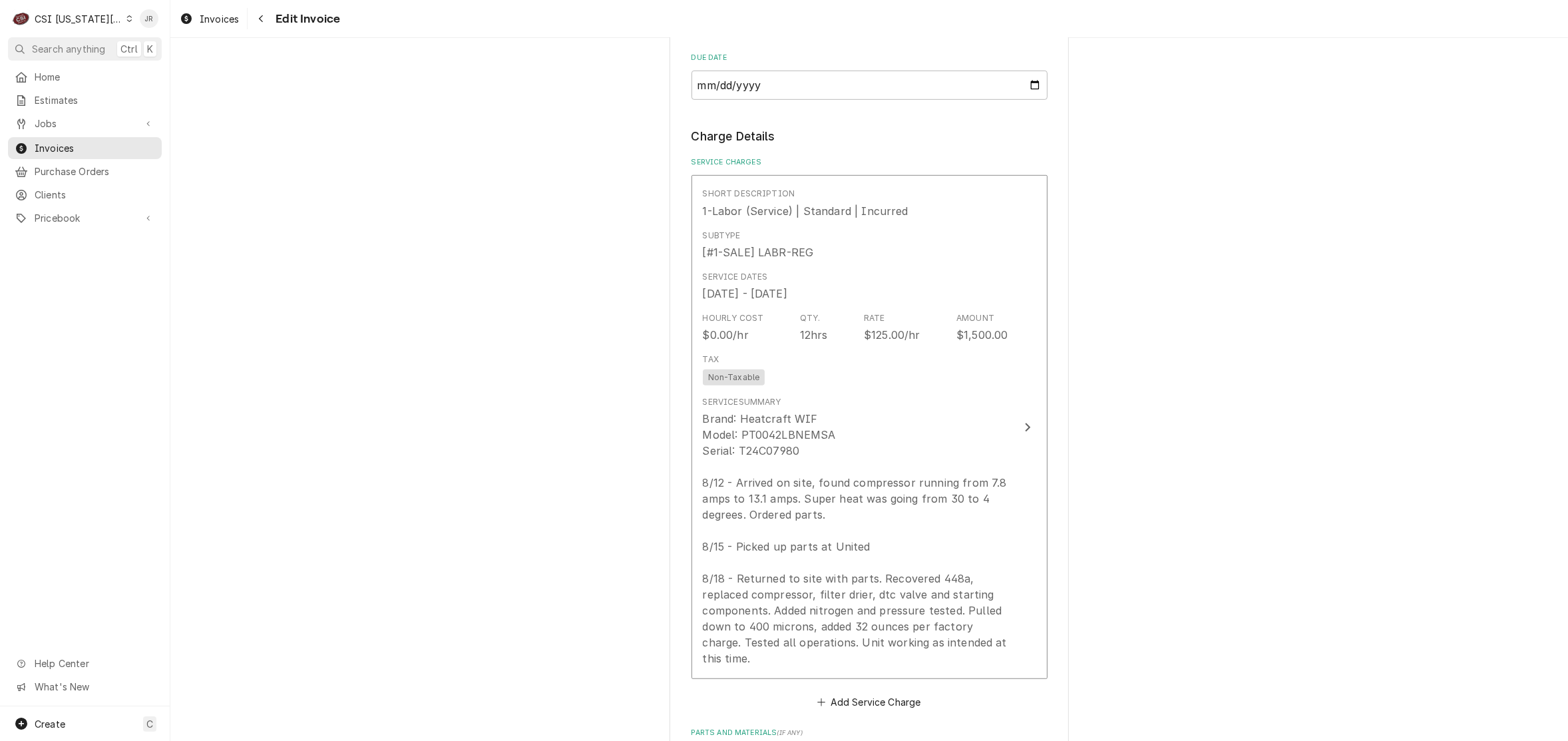
scroll to position [1082, 0]
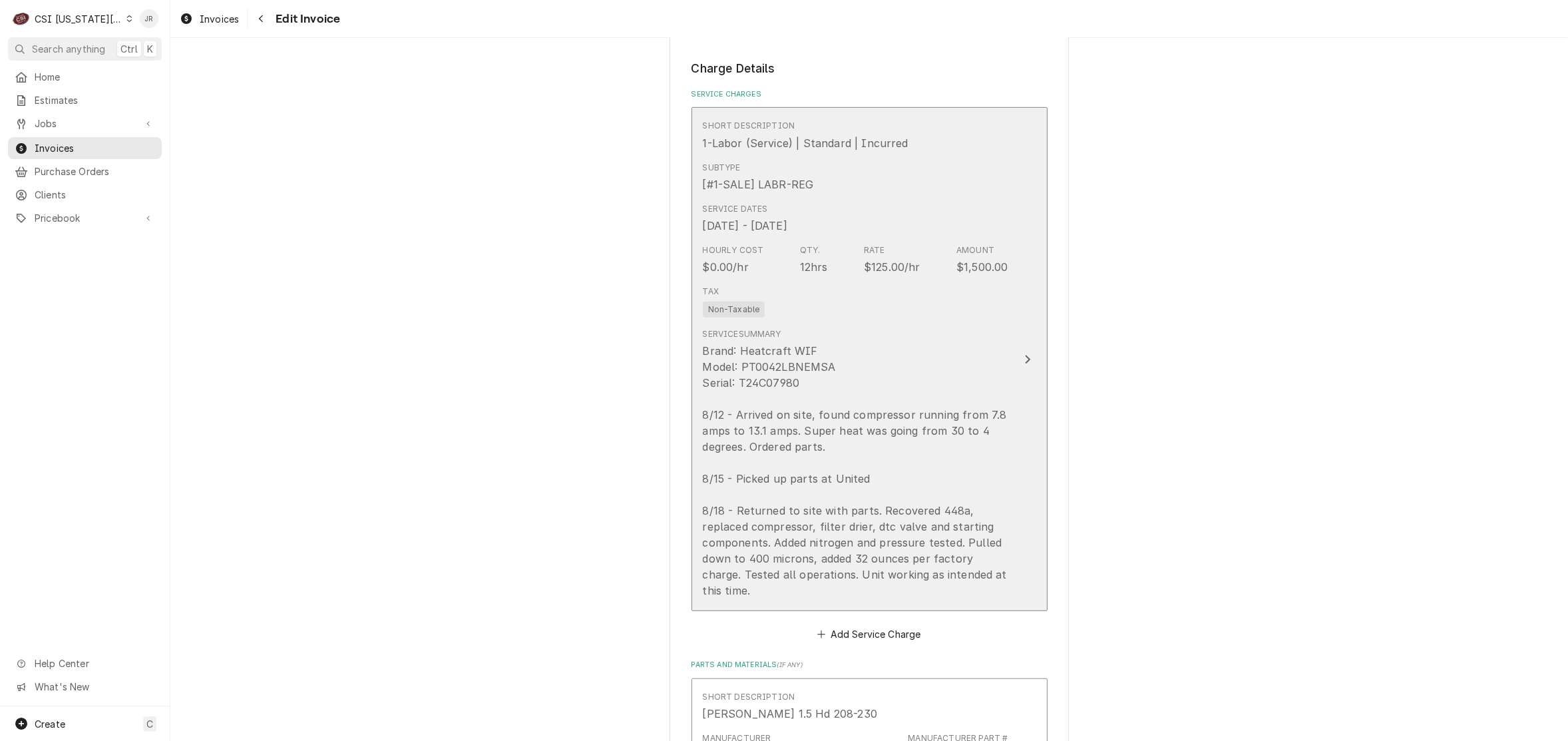
click at [922, 406] on div "Brand: Heatcraft WIF Model: PT0042LBNEMSA Serial: T24C07980 8/12 - Arrived on s…" at bounding box center [855, 470] width 305 height 255
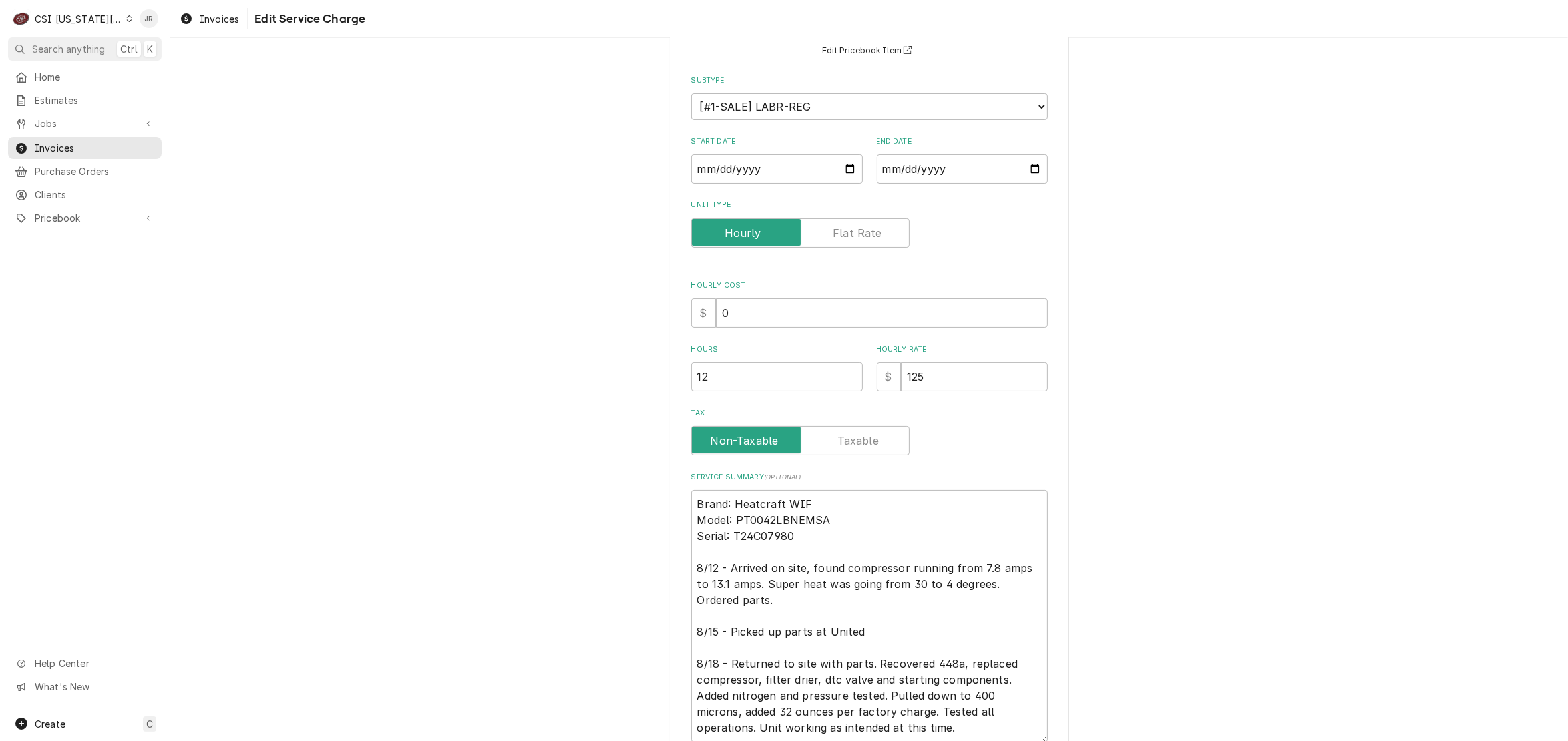
scroll to position [235, 0]
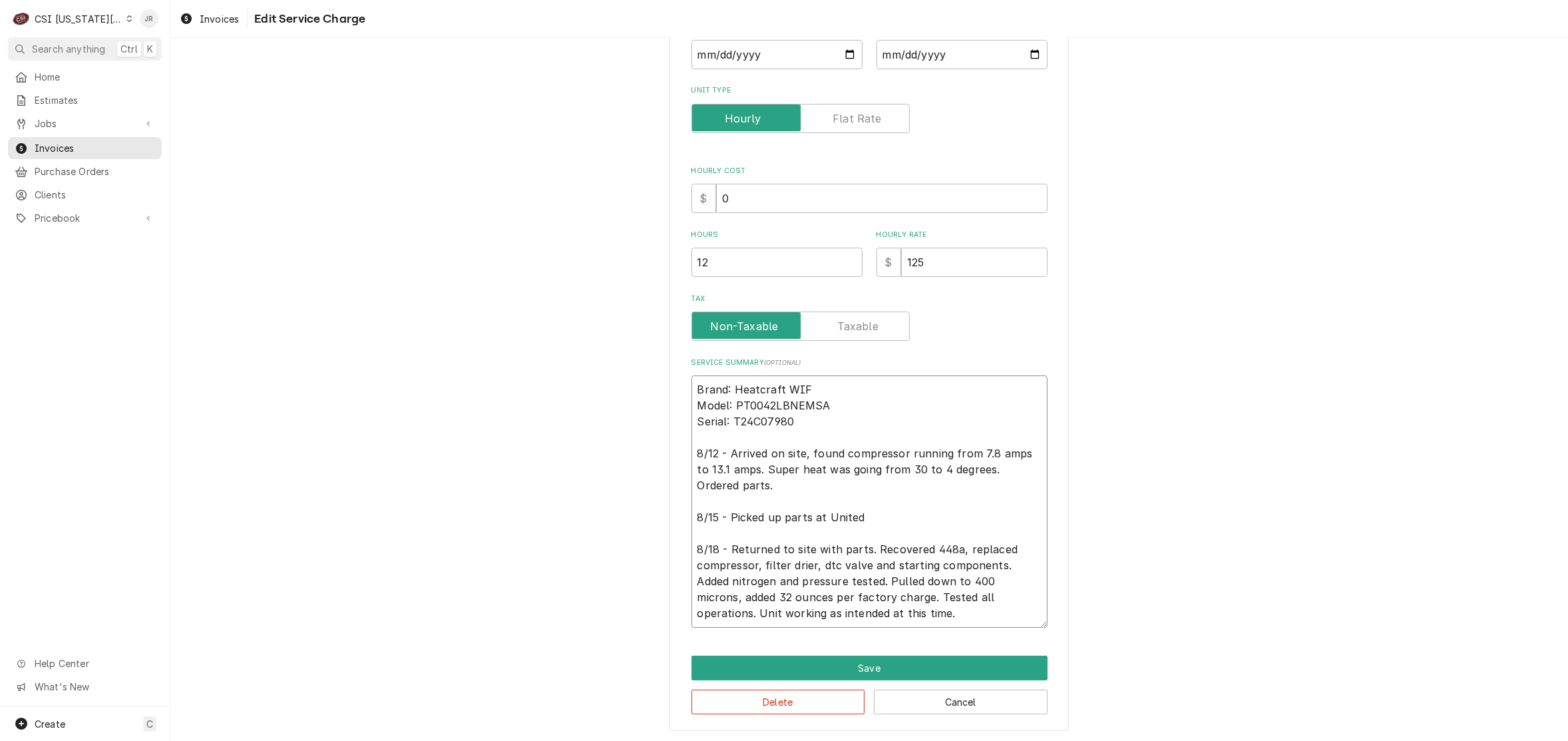
drag, startPoint x: 867, startPoint y: 534, endPoint x: 666, endPoint y: 516, distance: 201.8
click at [669, 514] on div "Use the fields below to edit this service charge Short Description 1-Labor (Ser…" at bounding box center [869, 280] width 399 height 903
type textarea "x"
type textarea "Brand: Heatcraft WIF Model: PT0042LBNEMSA Serial: T24C07980 8/12 - Arrived on s…"
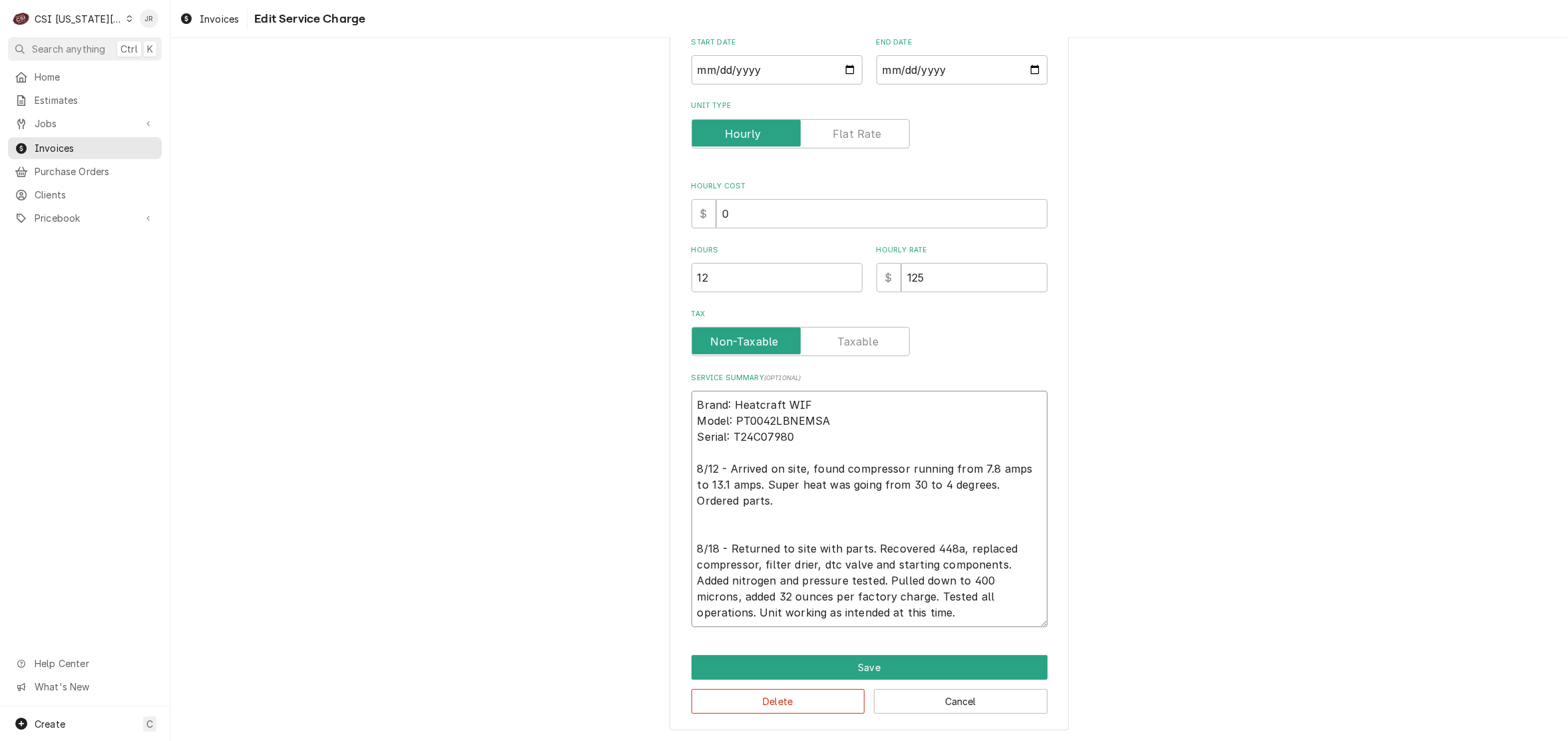
type textarea "x"
type textarea "Brand: Heatcraft WIF Model: PT0042LBNEMSA Serial: T24C07980 8/12 - Arrived on s…"
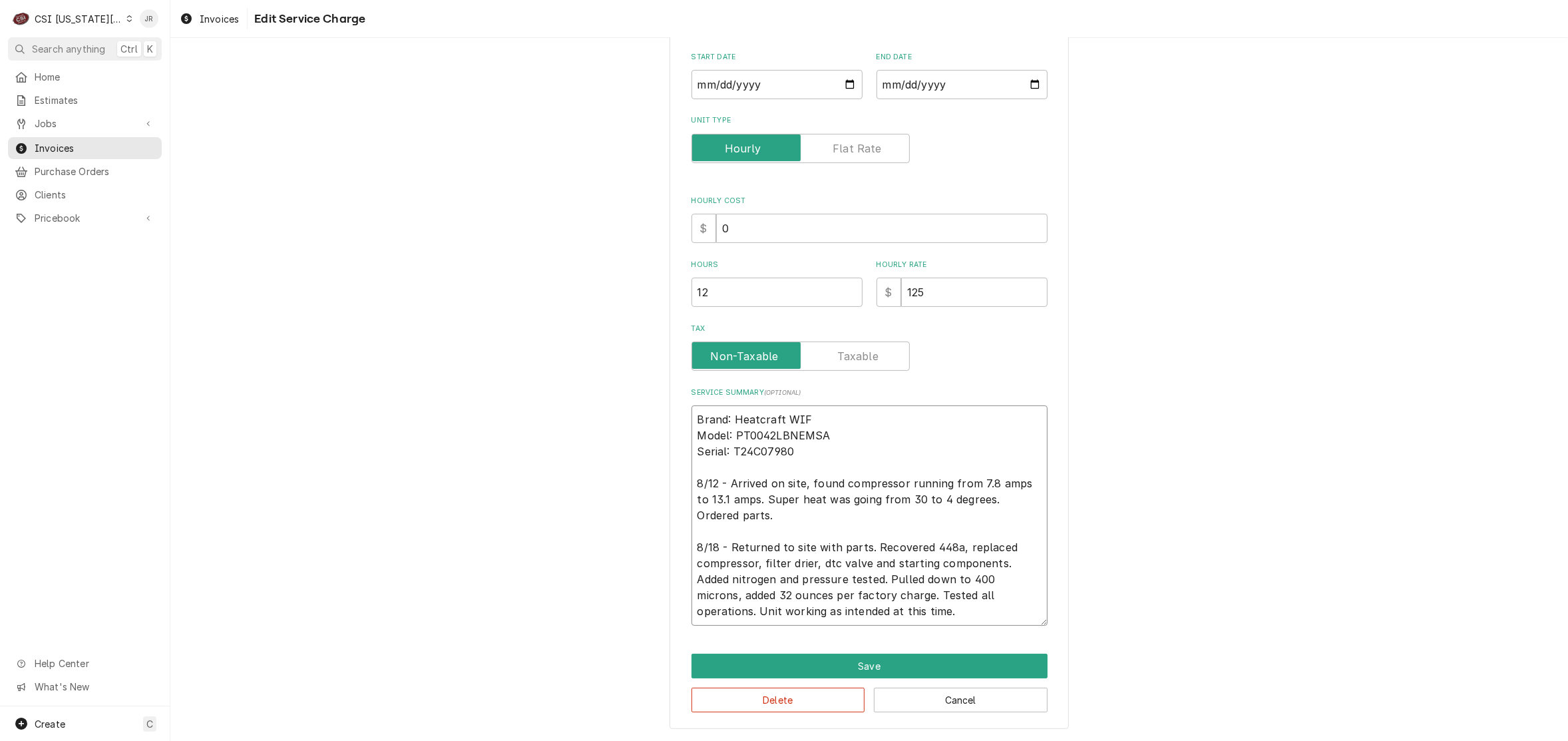
scroll to position [204, 0]
click at [839, 418] on textarea "Brand: Heatcraft WIF Model: PT0042LBNEMSA Serial: T24C07980 8/12 - Arrived on s…" at bounding box center [869, 517] width 356 height 220
type textarea "x"
type textarea "Brand: Heatcraft WIF Model: PT0042LBNEMSA Serial: T24C07980 8/12 - Arrived on s…"
type textarea "x"
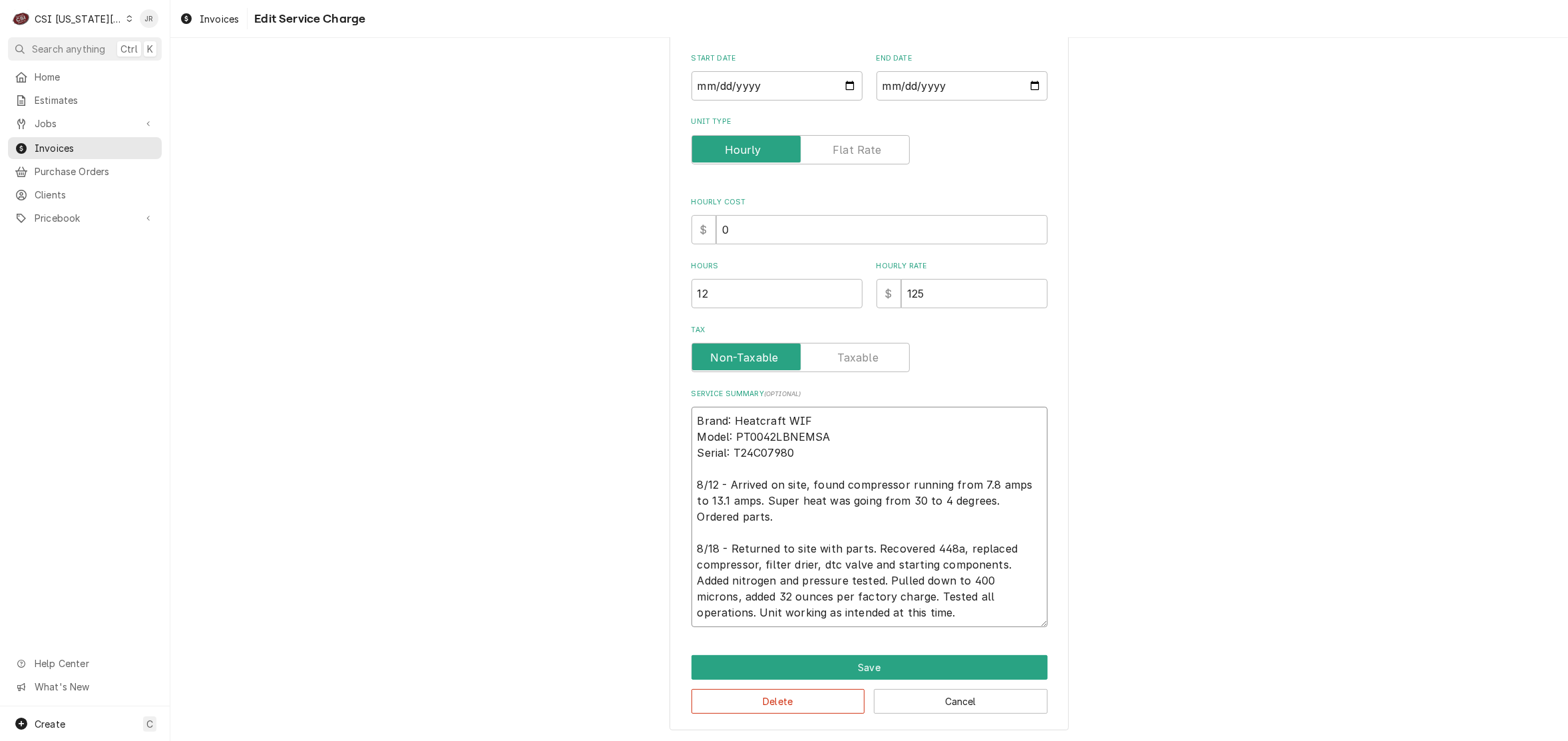
type textarea "Brand: Heatcraft WIF / Model: PT0042LBNEMSA Serial: T24C07980 8/12 - Arrived on…"
type textarea "x"
type textarea "Brand: Heatcraft WIF / Model: PT0042LBNEMSA Serial: T24C07980 8/12 - Arrived on…"
type textarea "x"
type textarea "Brand: Heatcraft WIF / Model: PT0042LBNEMSA Serial: T24C07980 8/12 - Arrived on…"
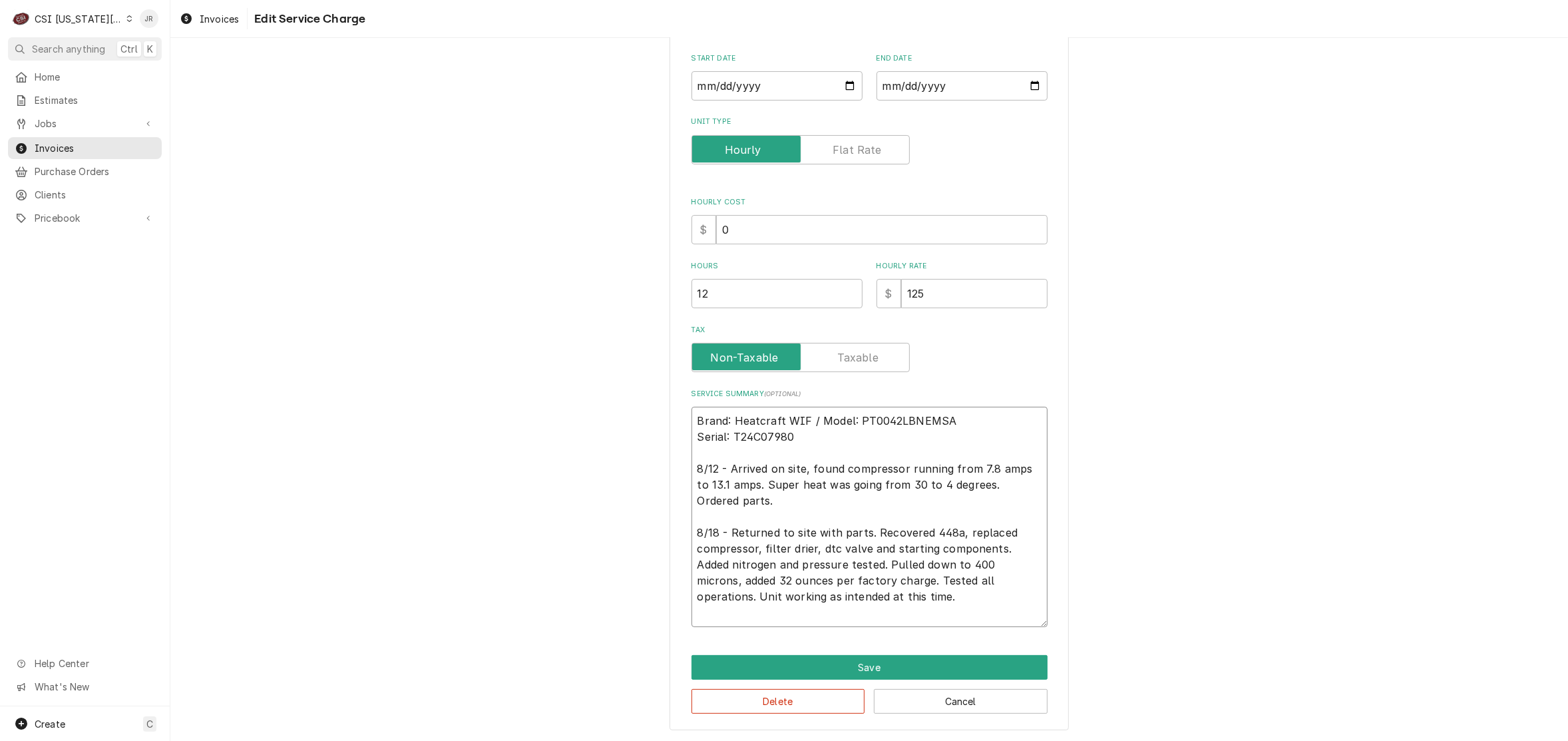
scroll to position [187, 0]
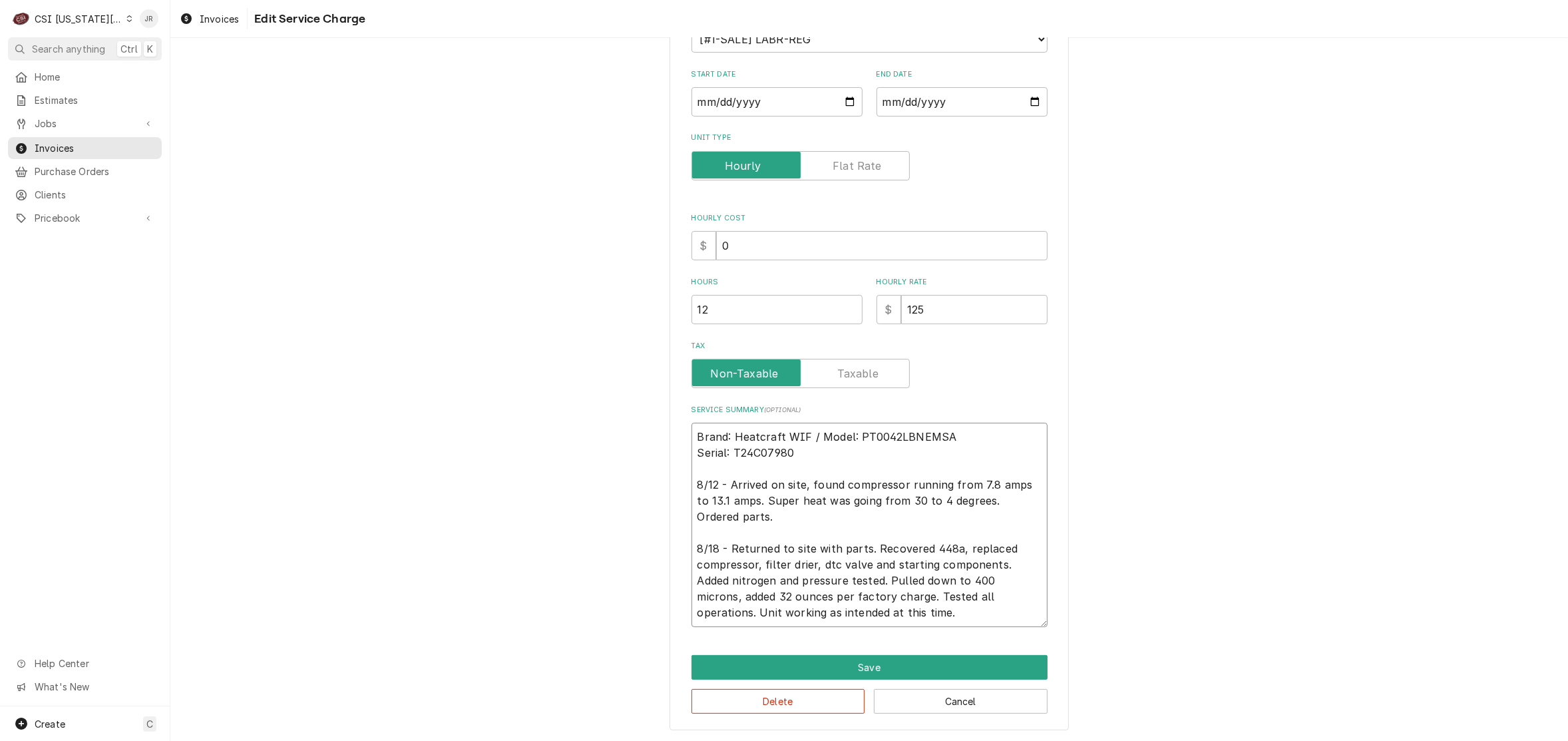
type textarea "x"
type textarea "Brand: Heatcraft WIF / Model: PT0042LBNEMSA Serial: T24C07980 8/12 - Arrived on…"
type textarea "x"
type textarea "Brand: Heatcraft WIF / Model: PT0042LBNEMSA / Serial: T24C07980 8/12 - Arrived …"
type textarea "x"
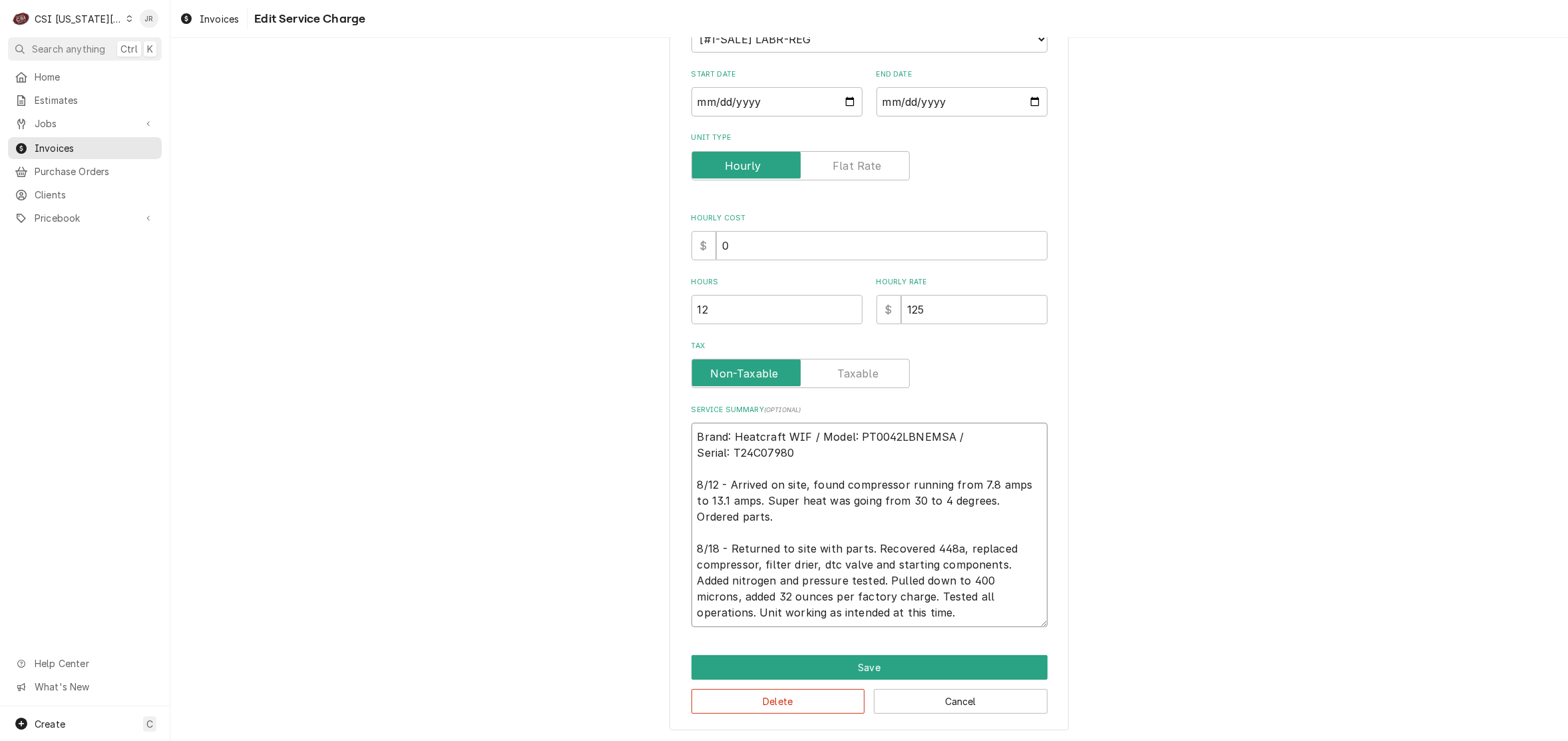
type textarea "Brand: Heatcraft WIF / Model: PT0042LBNEMSA / Serial: T24C07980 8/12 - Arrived …"
type textarea "x"
type textarea "Brand: Heatcraft WIF / Model: PT0042LBNEMSA / Serial: T24C07980 8/12 - Arrived …"
drag, startPoint x: 726, startPoint y: 437, endPoint x: 732, endPoint y: 431, distance: 8.5
click at [726, 436] on textarea "Brand: Heatcraft WIF / Model: PT0042LBNEMSA / Serial: T24C07980 8/12 - Arrived …" at bounding box center [869, 525] width 356 height 205
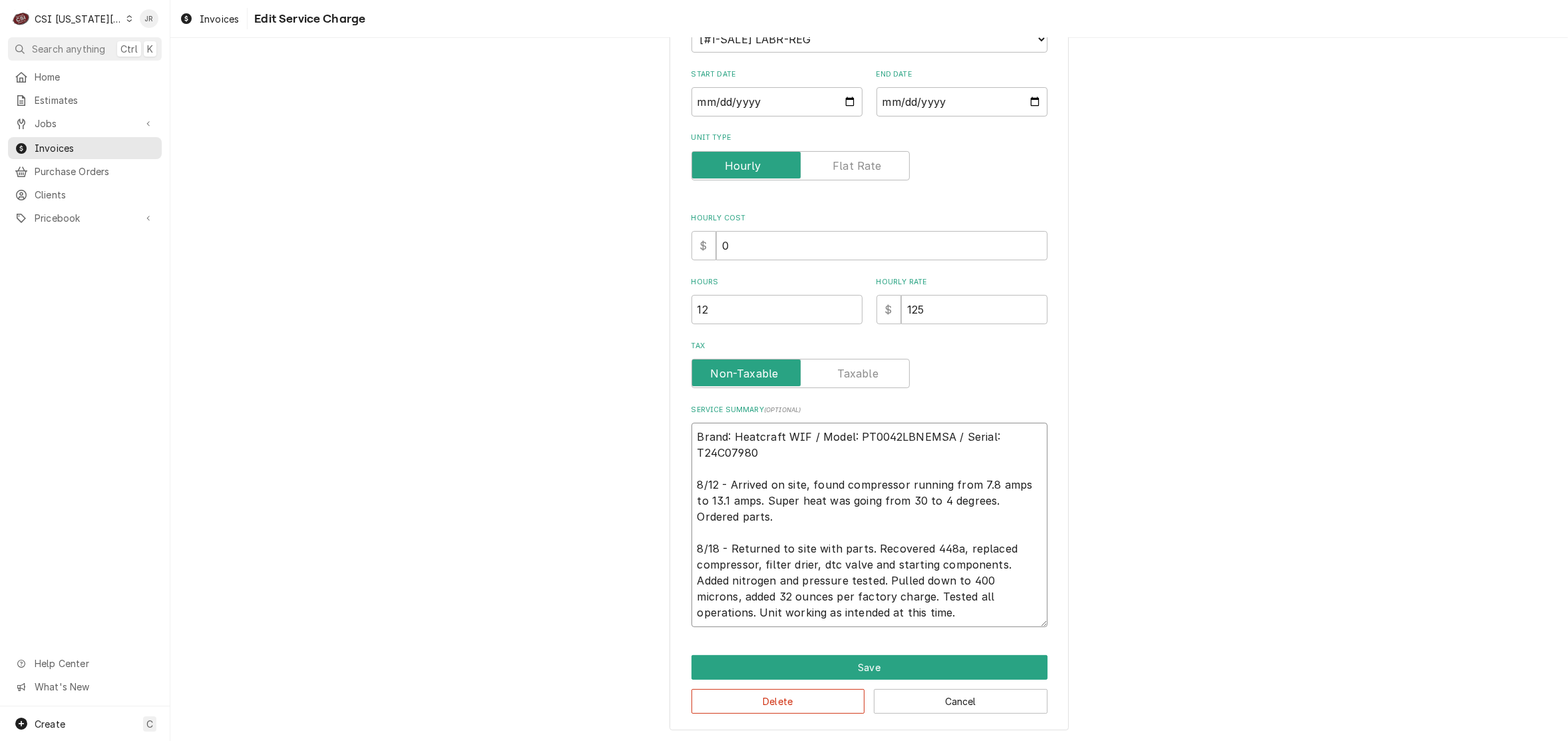
type textarea "x"
type textarea "Heatcraft WIF / Model: PT0042LBNEMSA / Serial: T24C07980 8/12 - Arrived on site…"
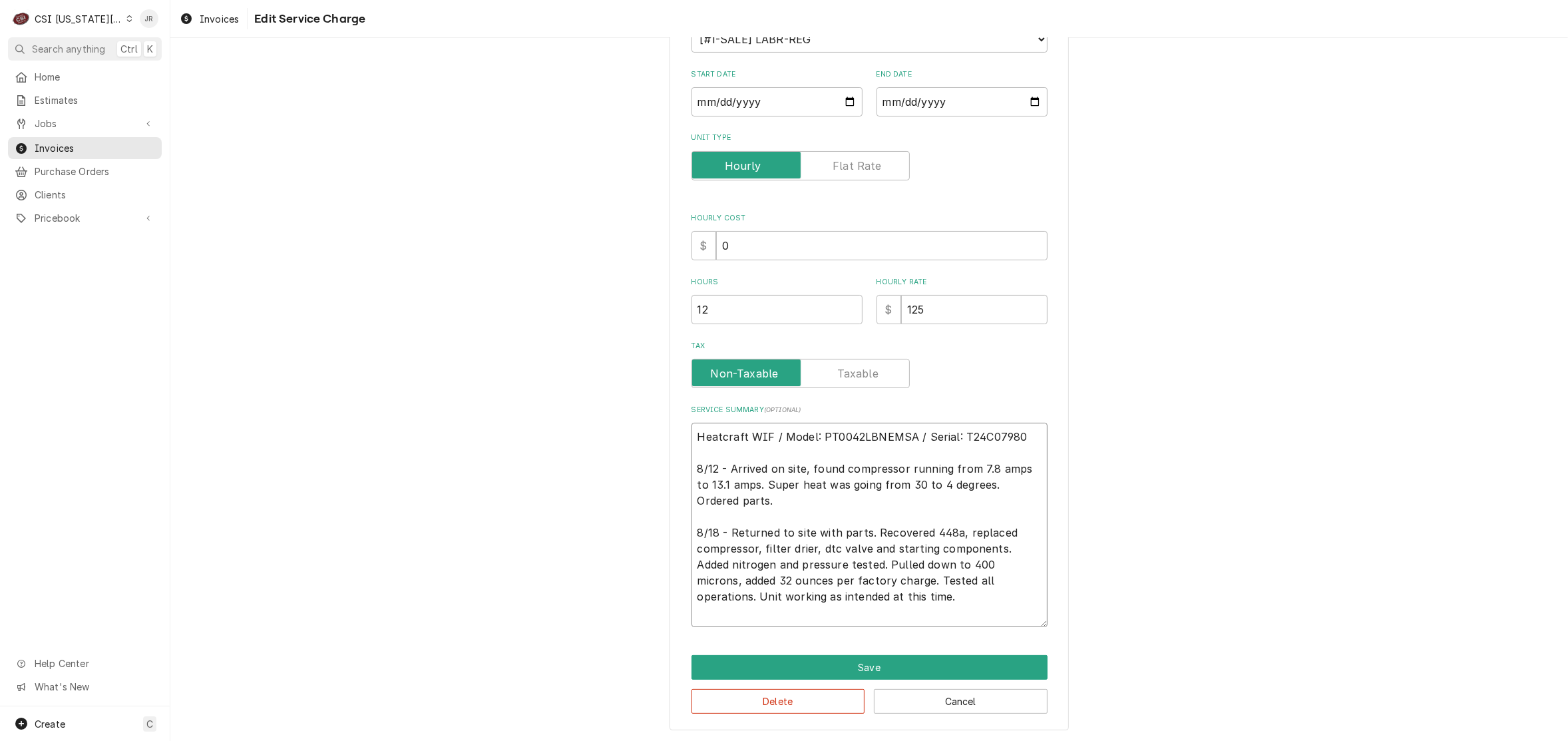
scroll to position [172, 0]
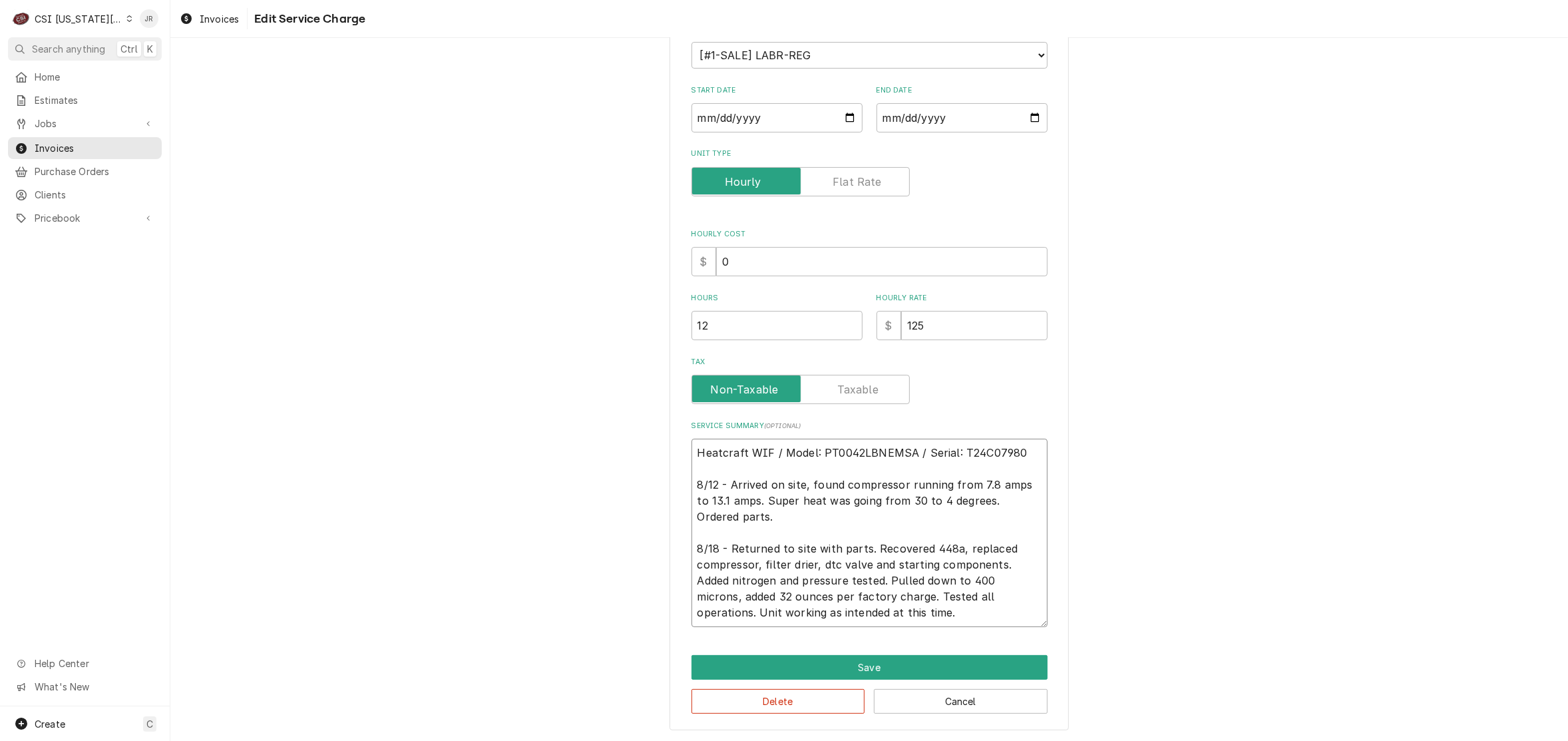
type textarea "x"
type textarea "Heatcraft WIF / Model: PT0042LBNEMSA / Serial: T24C07980 8/12 - Arrived on site…"
click at [909, 659] on button "Save" at bounding box center [869, 667] width 356 height 24
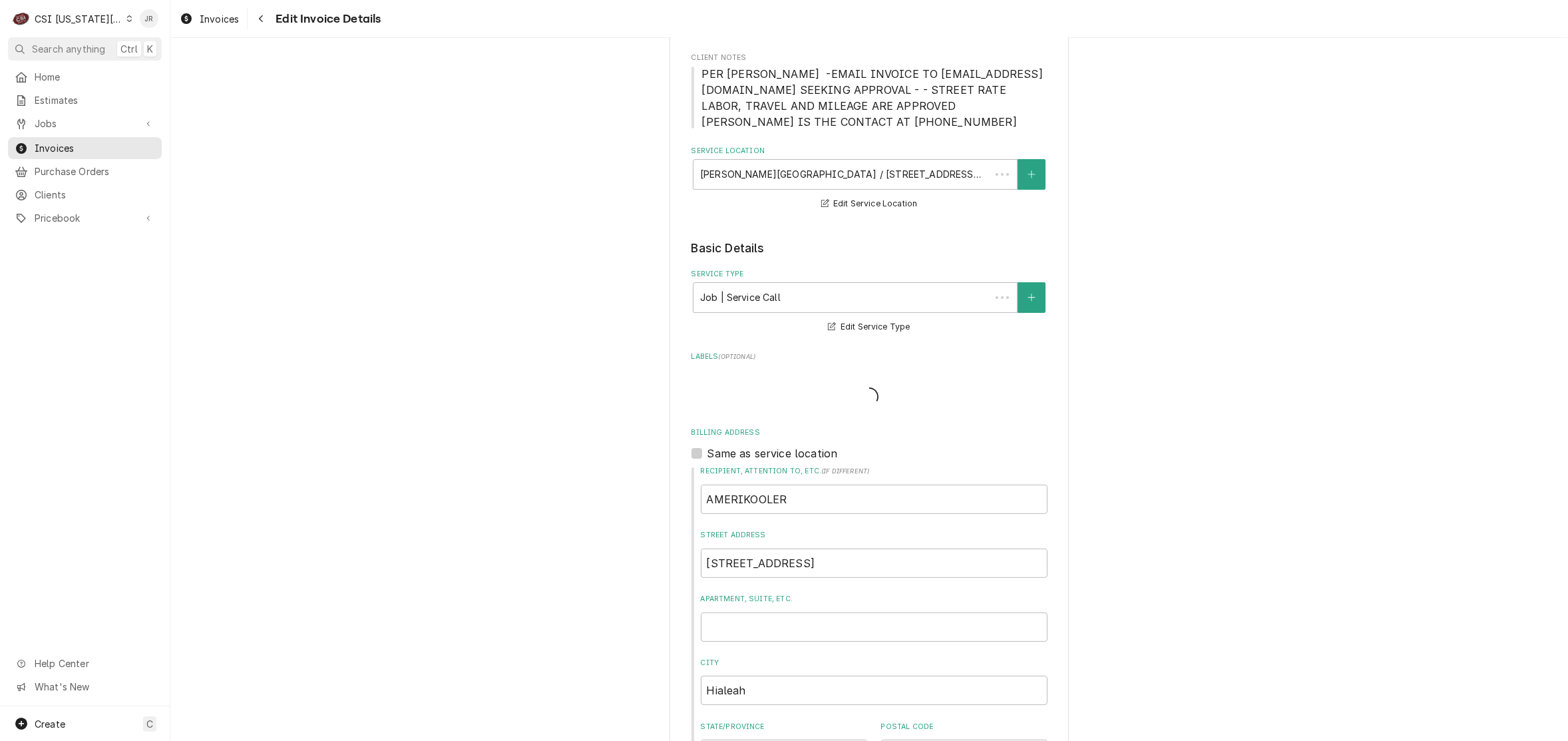
scroll to position [1066, 0]
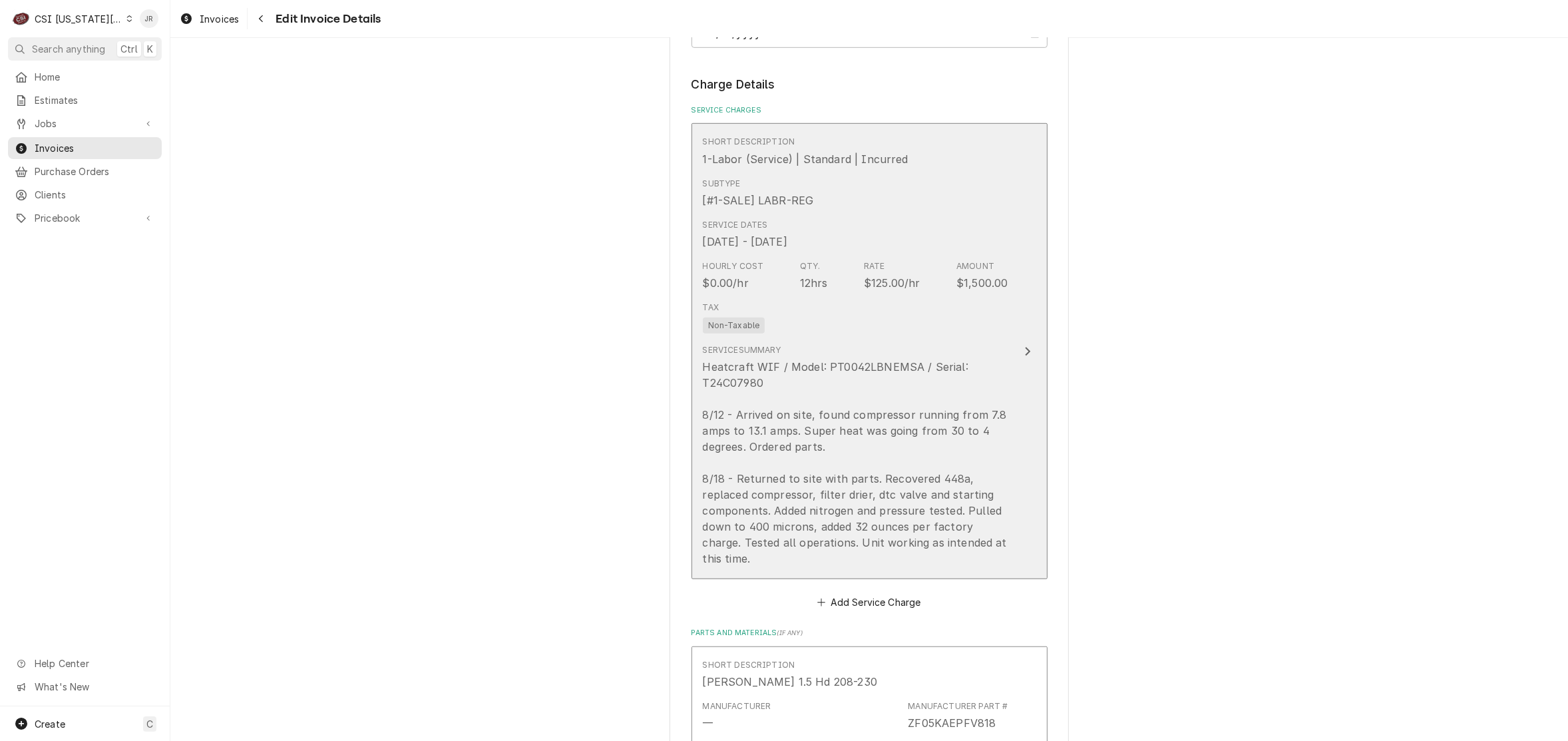
click at [947, 368] on div "Heatcraft WIF / Model: PT0042LBNEMSA / Serial: T24C07980 8/12 - Arrived on site…" at bounding box center [855, 463] width 305 height 207
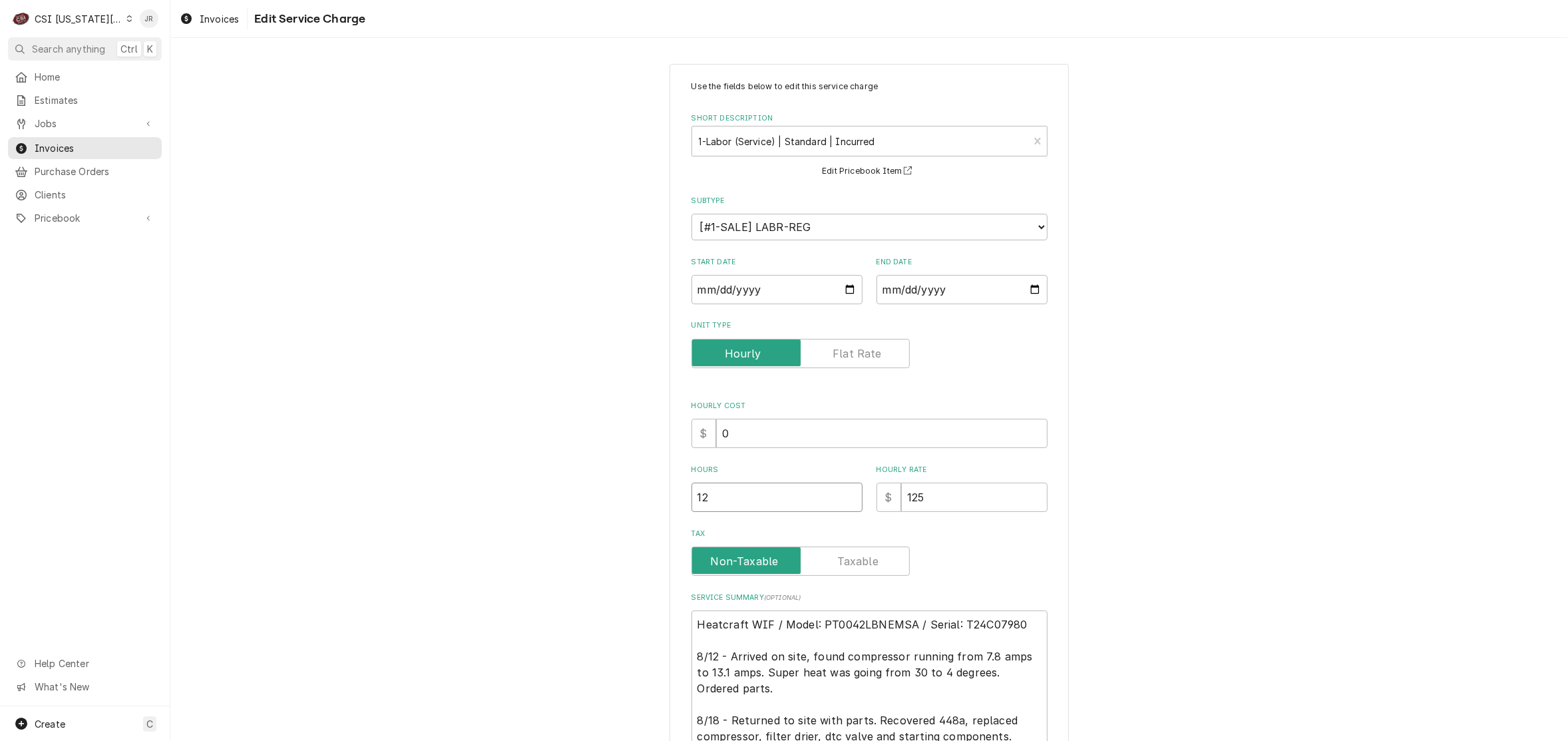
drag, startPoint x: 726, startPoint y: 504, endPoint x: 646, endPoint y: 493, distance: 80.8
click at [646, 493] on div "Use the fields below to edit this service charge Short Description 1-Labor (Ser…" at bounding box center [869, 483] width 1398 height 862
type textarea "x"
type input "1"
type textarea "x"
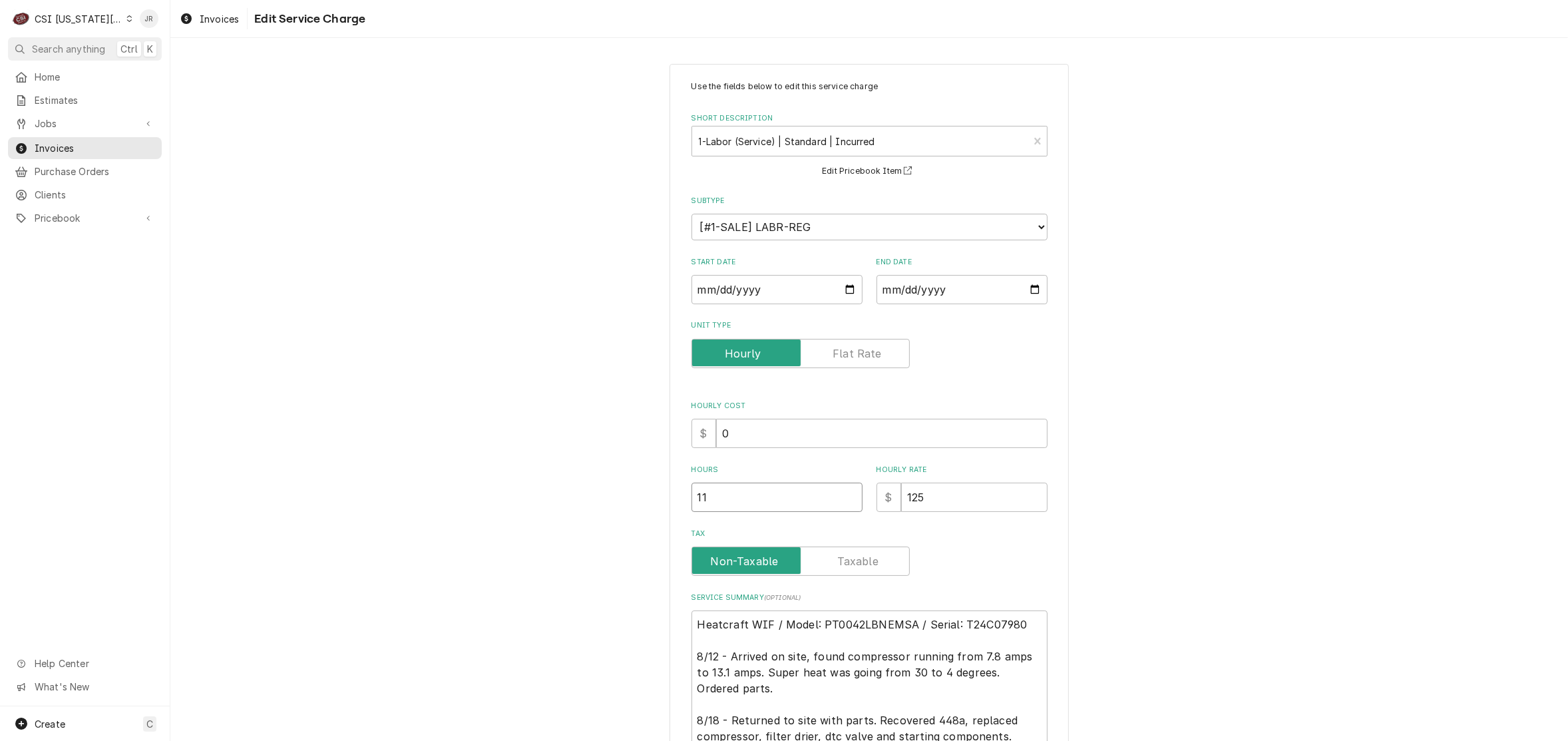
type input "11"
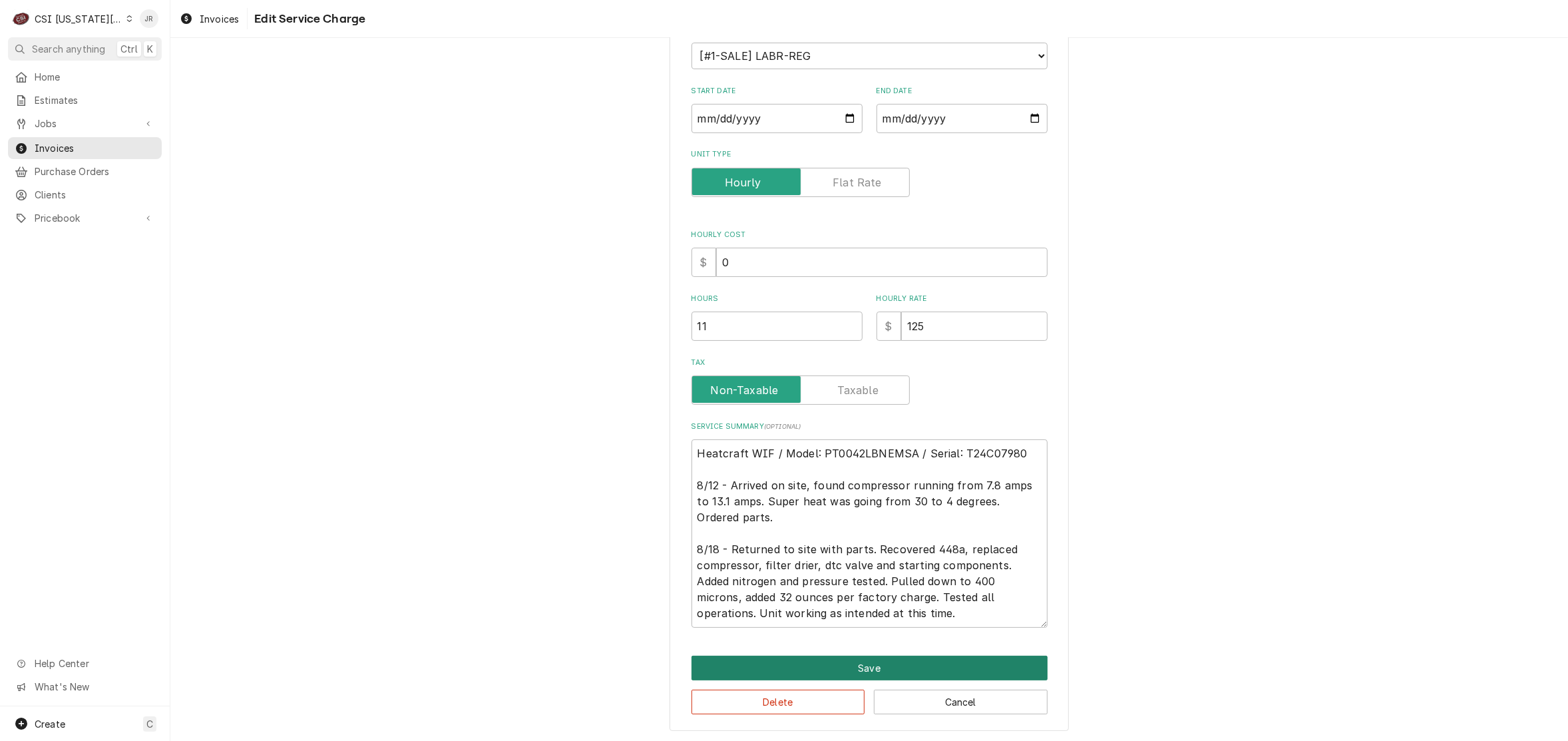
click at [863, 663] on button "Save" at bounding box center [869, 668] width 356 height 24
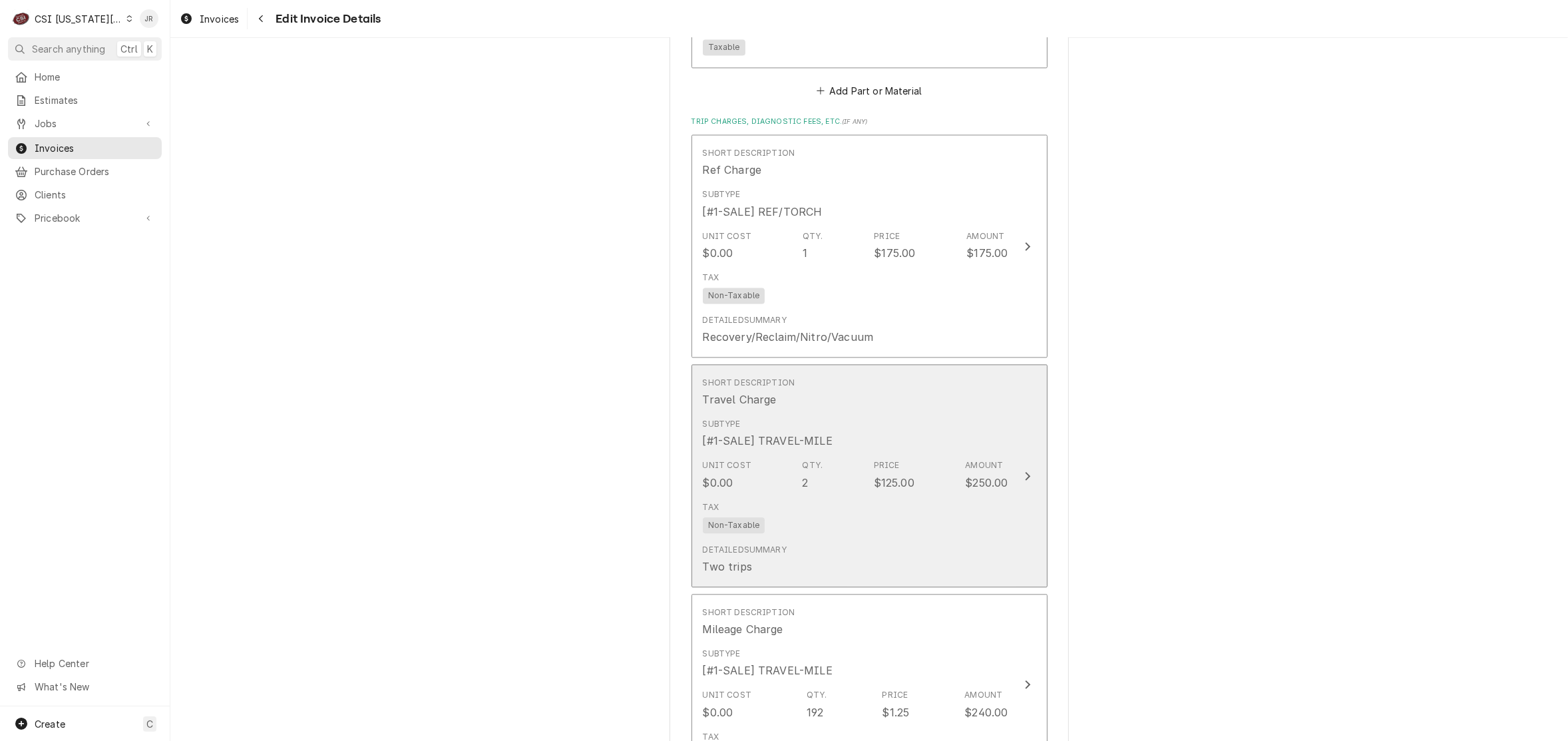
scroll to position [3546, 0]
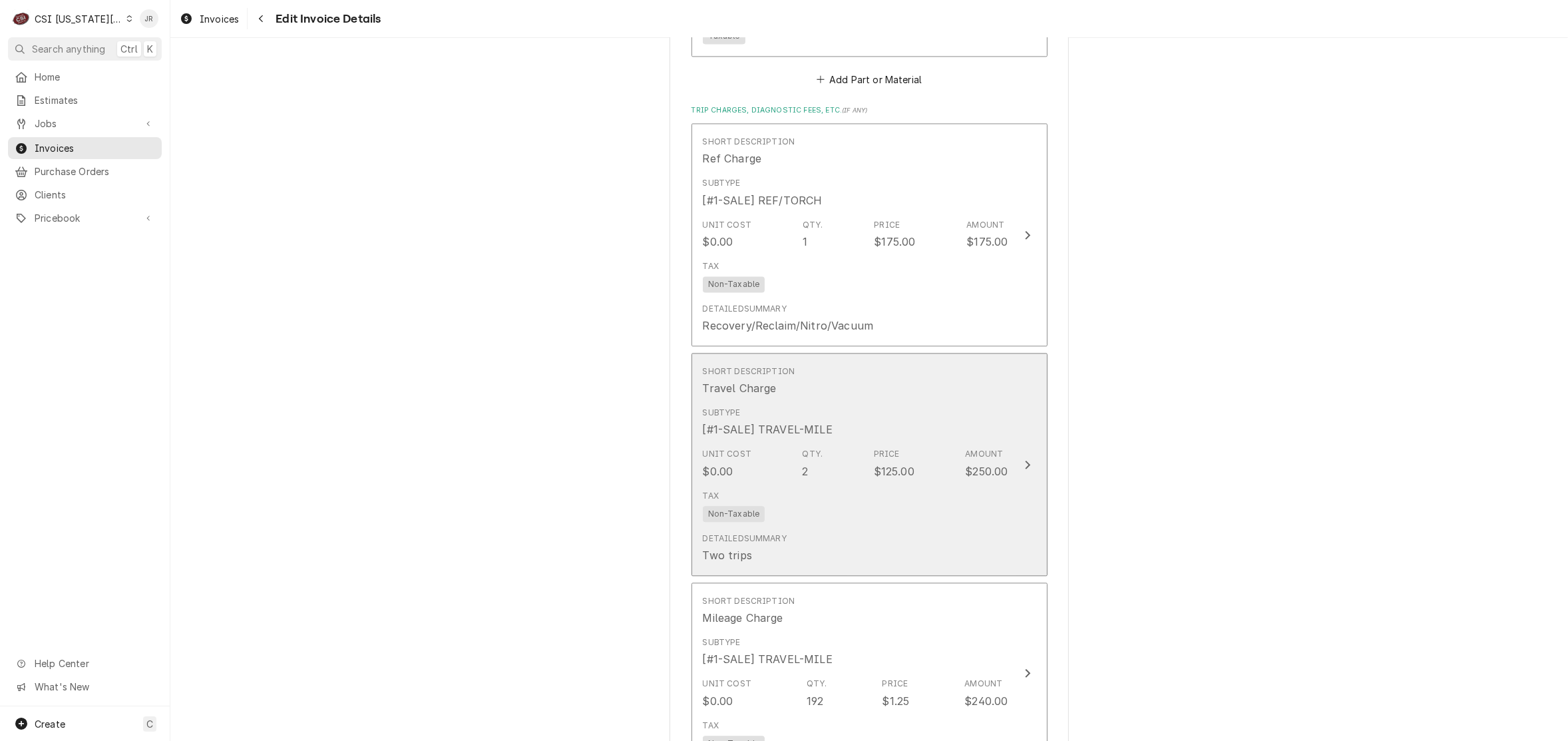
click at [938, 408] on div "Subtype [#1-SALE] TRAVEL-MILE" at bounding box center [855, 422] width 305 height 41
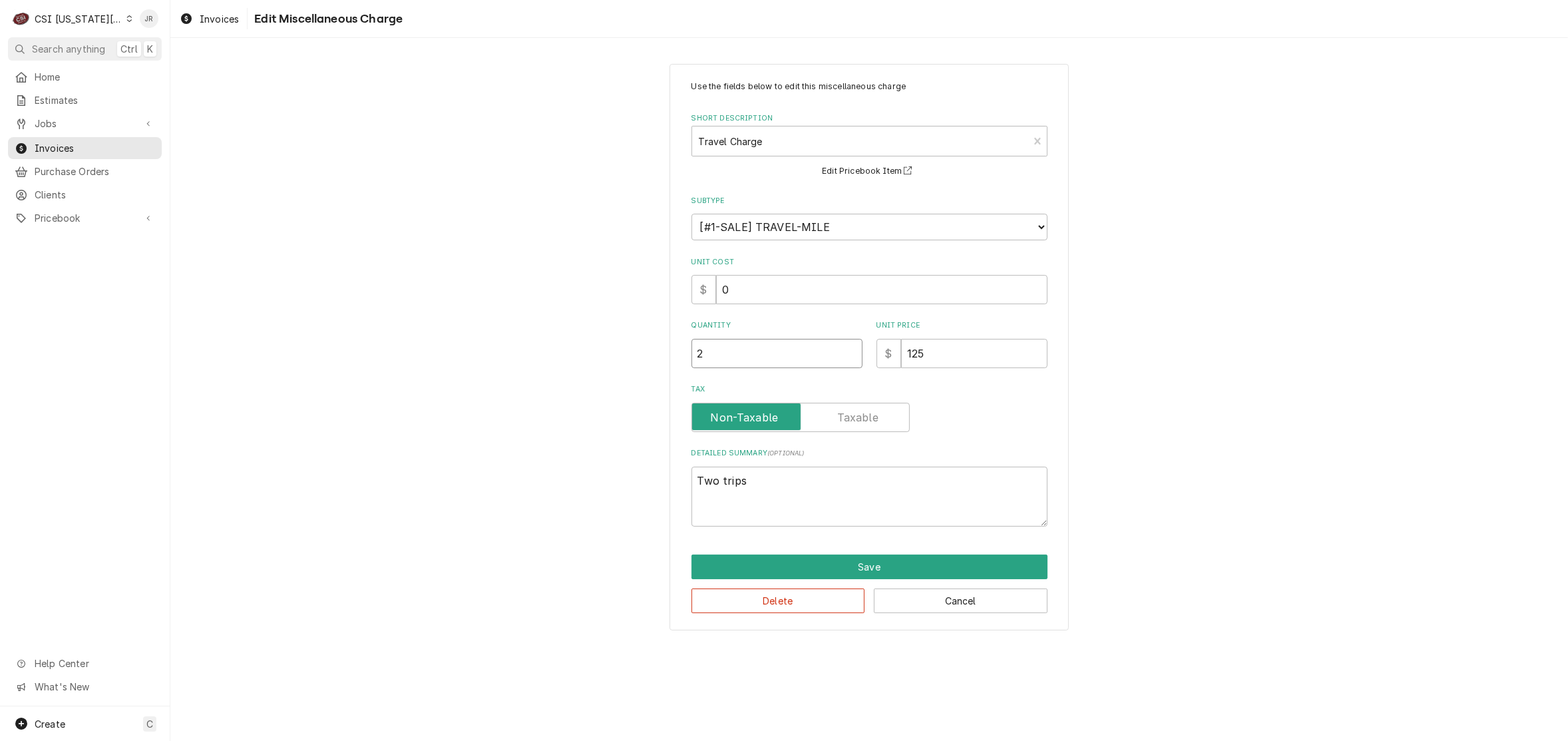
drag, startPoint x: 729, startPoint y: 358, endPoint x: 613, endPoint y: 360, distance: 116.0
click at [611, 361] on div "Use the fields below to edit this miscellaneous charge Short Description Travel…" at bounding box center [869, 347] width 1398 height 590
type textarea "x"
type input "4"
click at [926, 563] on button "Save" at bounding box center [869, 566] width 356 height 24
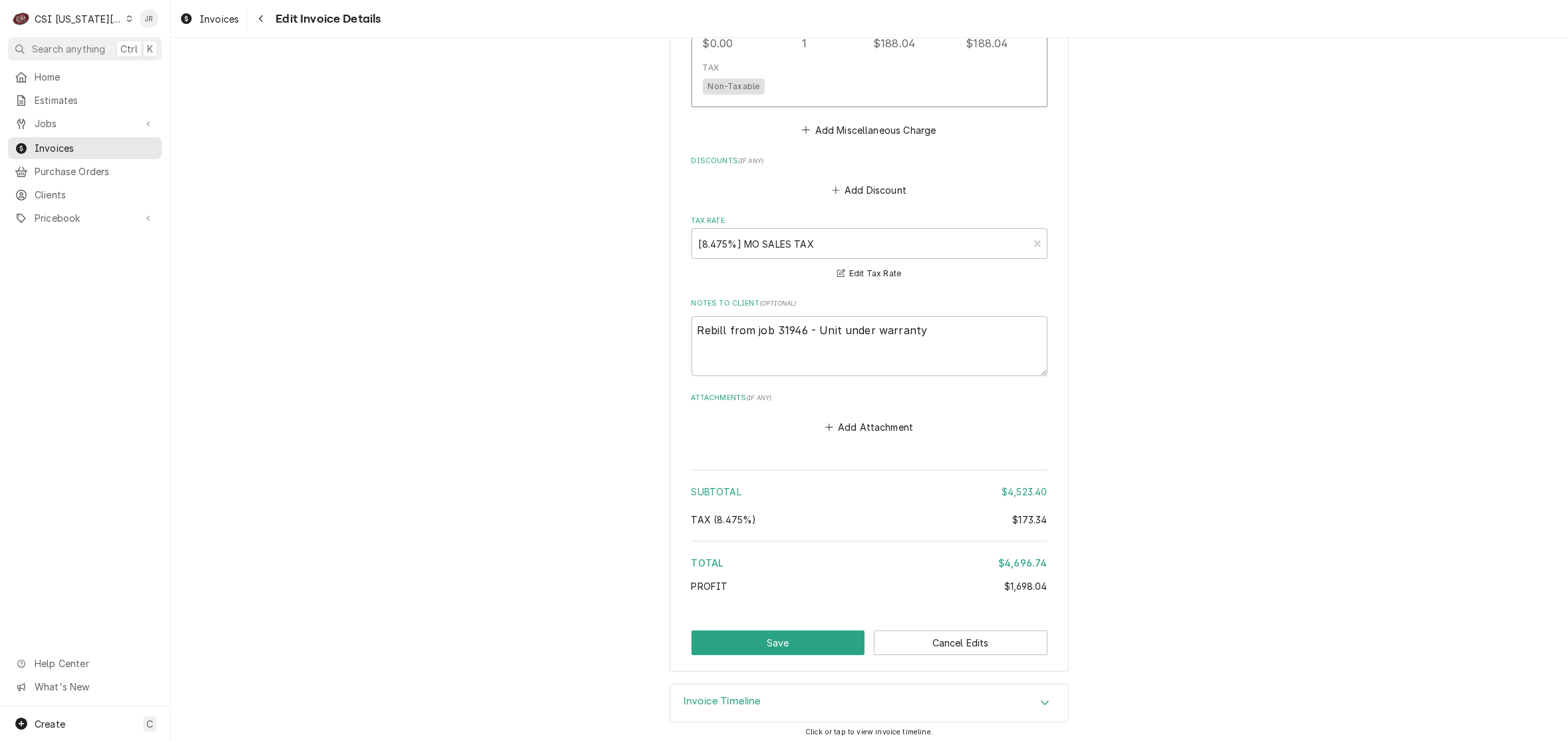
scroll to position [4399, 0]
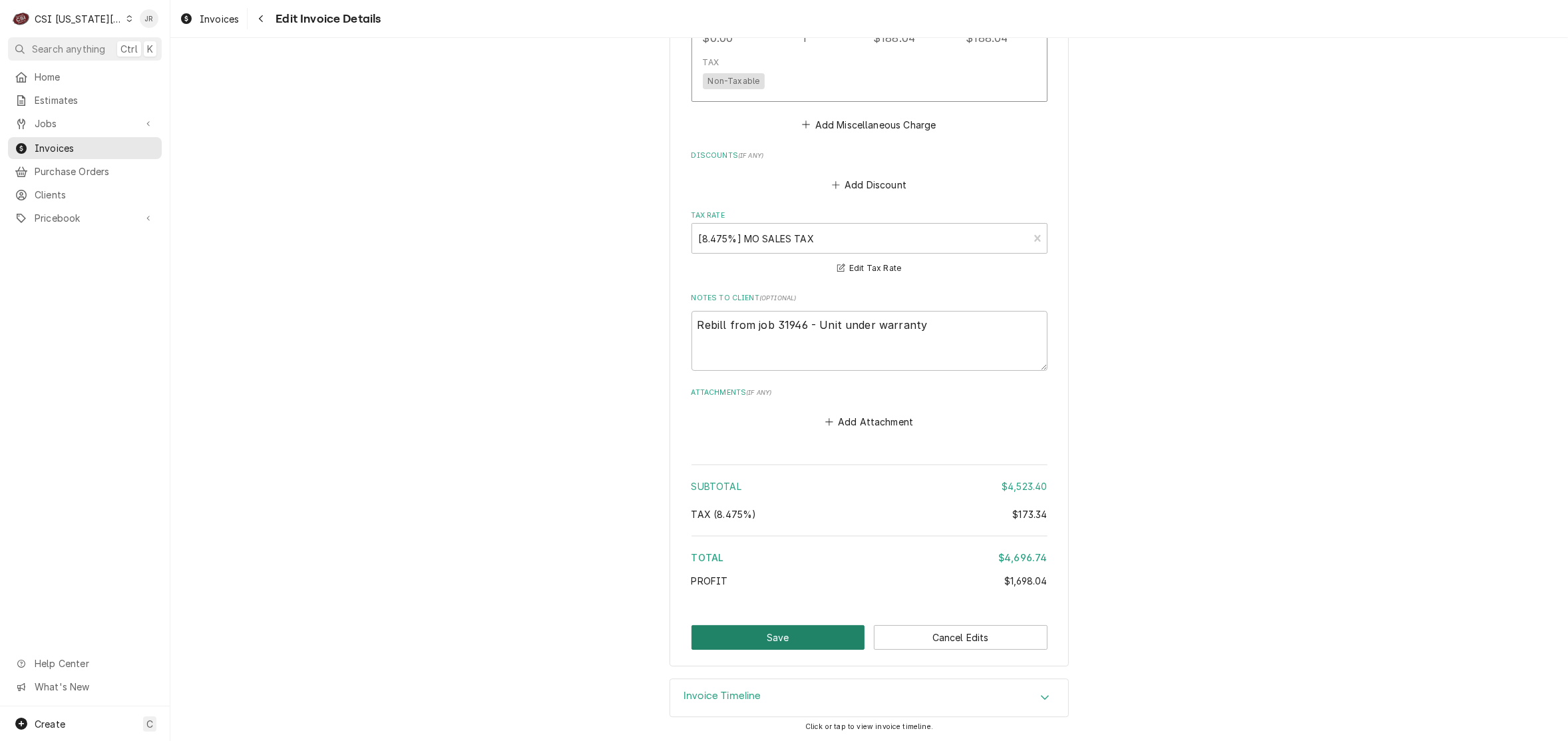
click at [797, 636] on button "Save" at bounding box center [778, 637] width 174 height 24
type textarea "x"
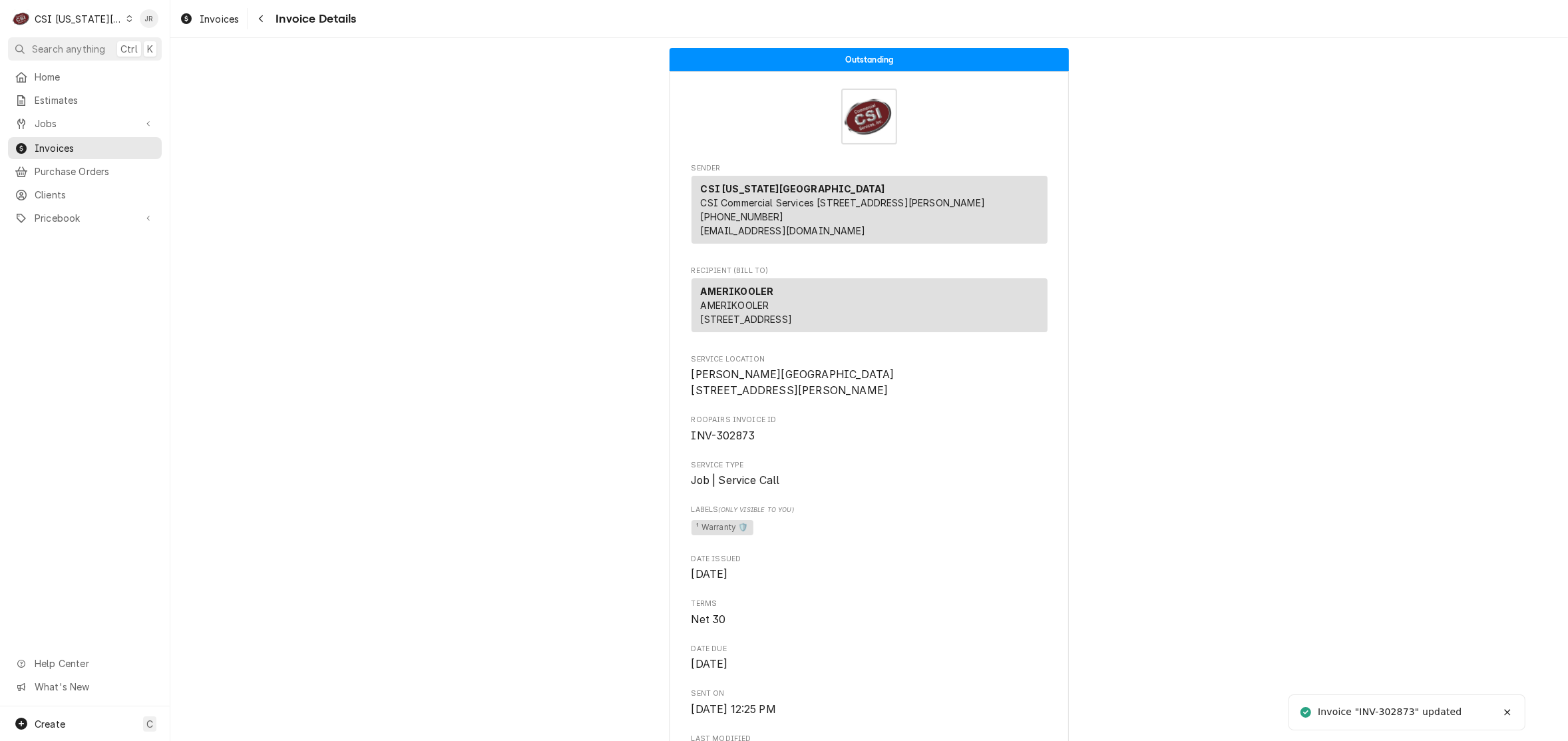
click at [1399, 719] on div "Invoice "INV-302873" updated" at bounding box center [1391, 712] width 146 height 14
click at [1399, 717] on div "Invoice "INV-302873" updated" at bounding box center [1391, 712] width 146 height 14
copy div "302873"
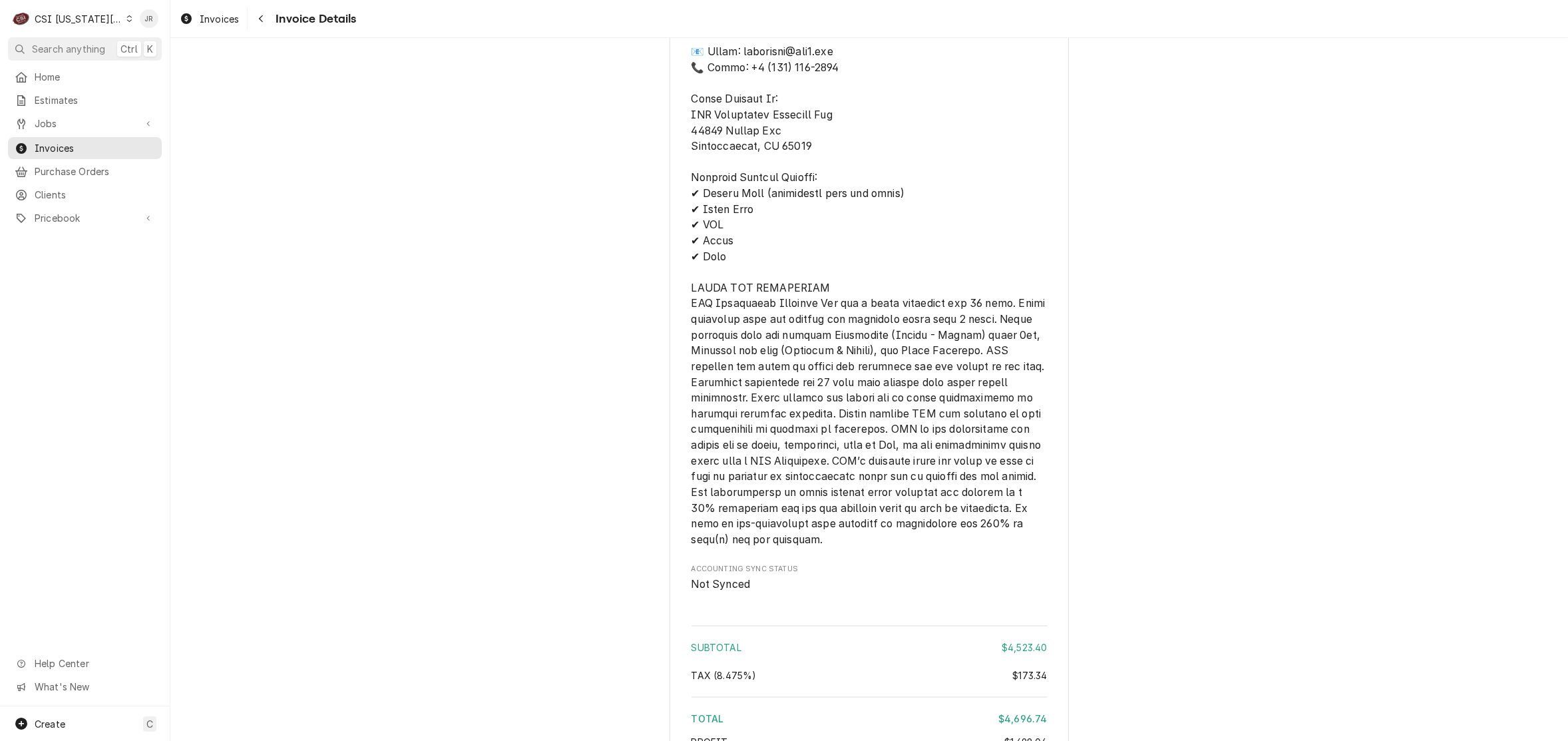
scroll to position [4169, 0]
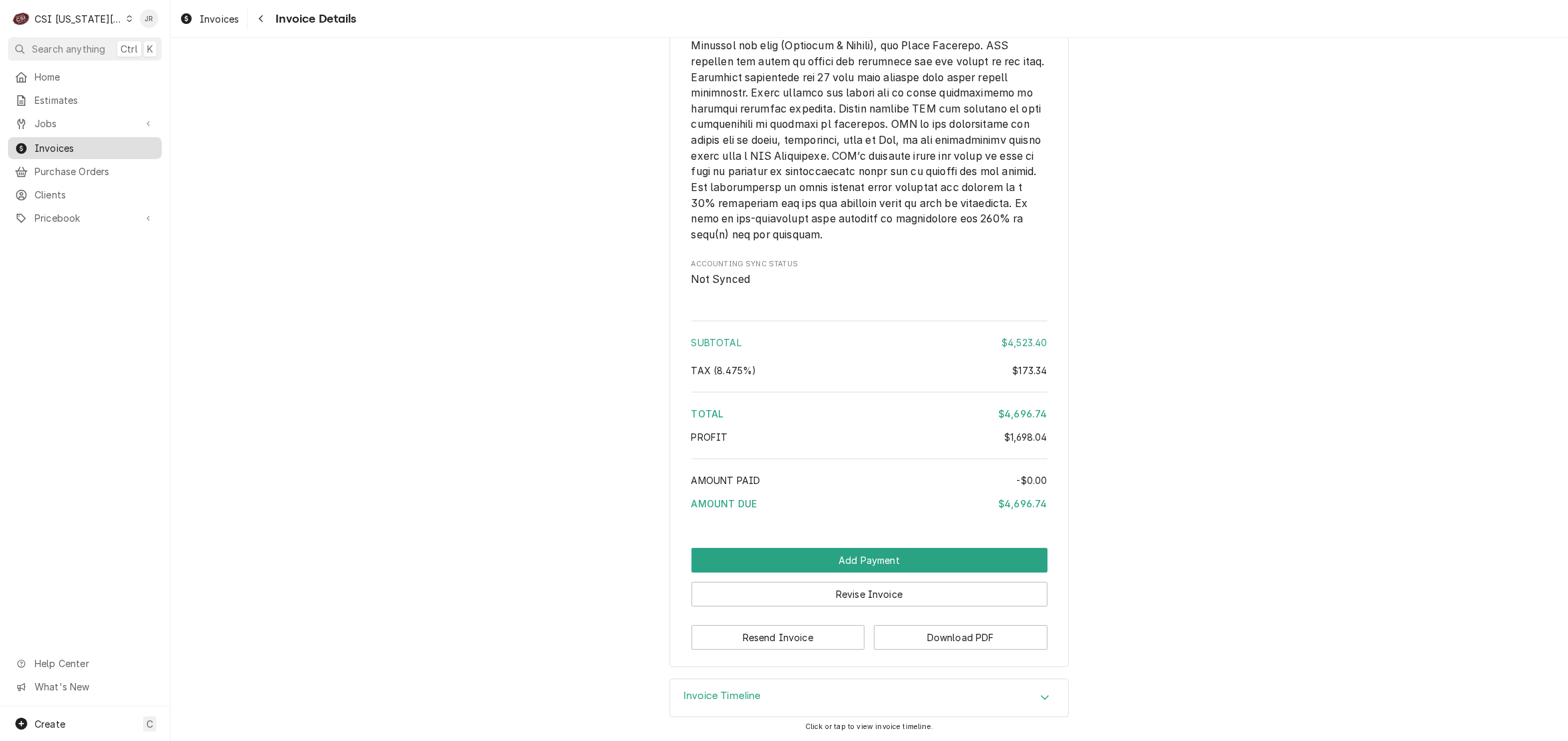
click at [24, 147] on icon "Dynamic Content Wrapper" at bounding box center [21, 148] width 11 height 11
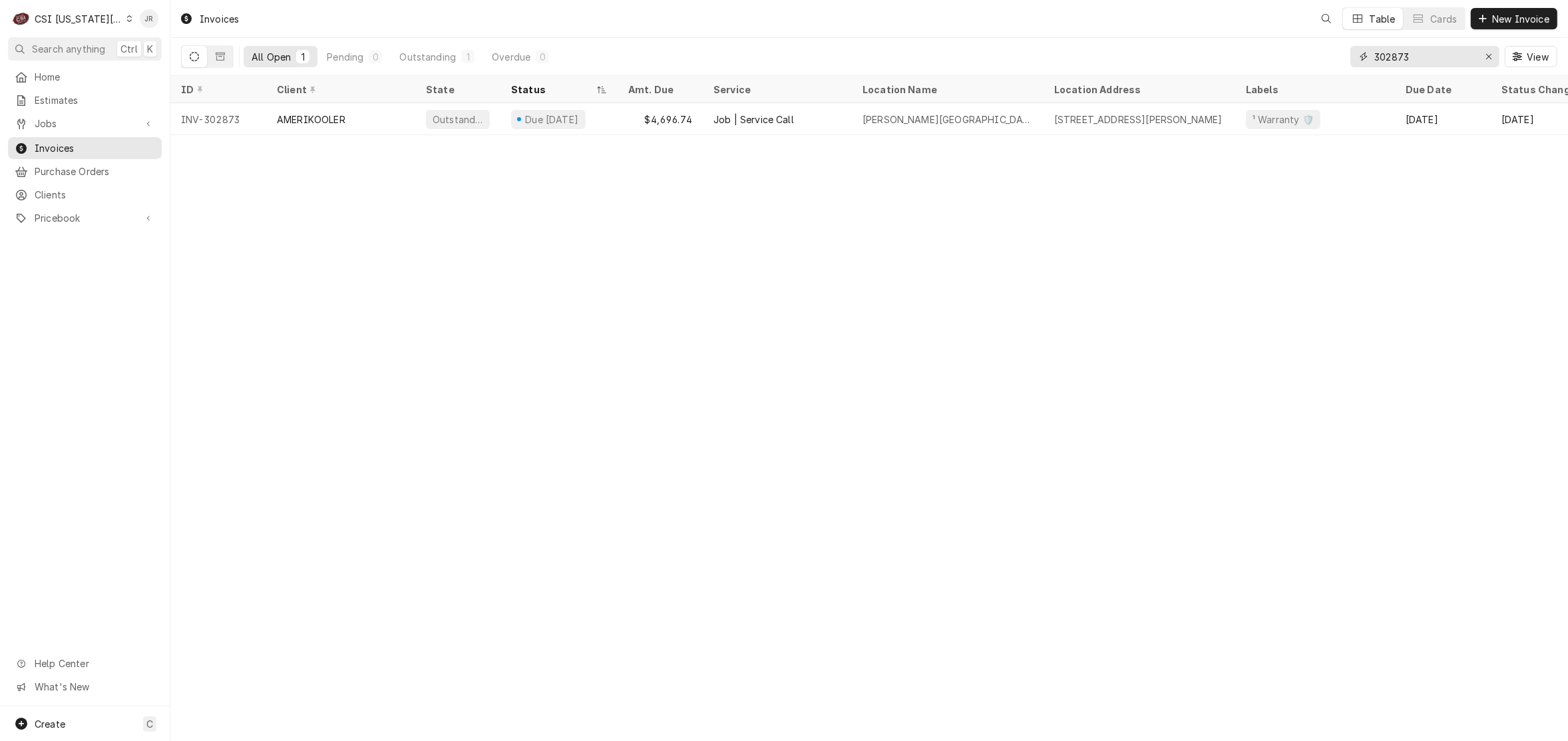
click at [1421, 53] on input "302873" at bounding box center [1424, 57] width 100 height 21
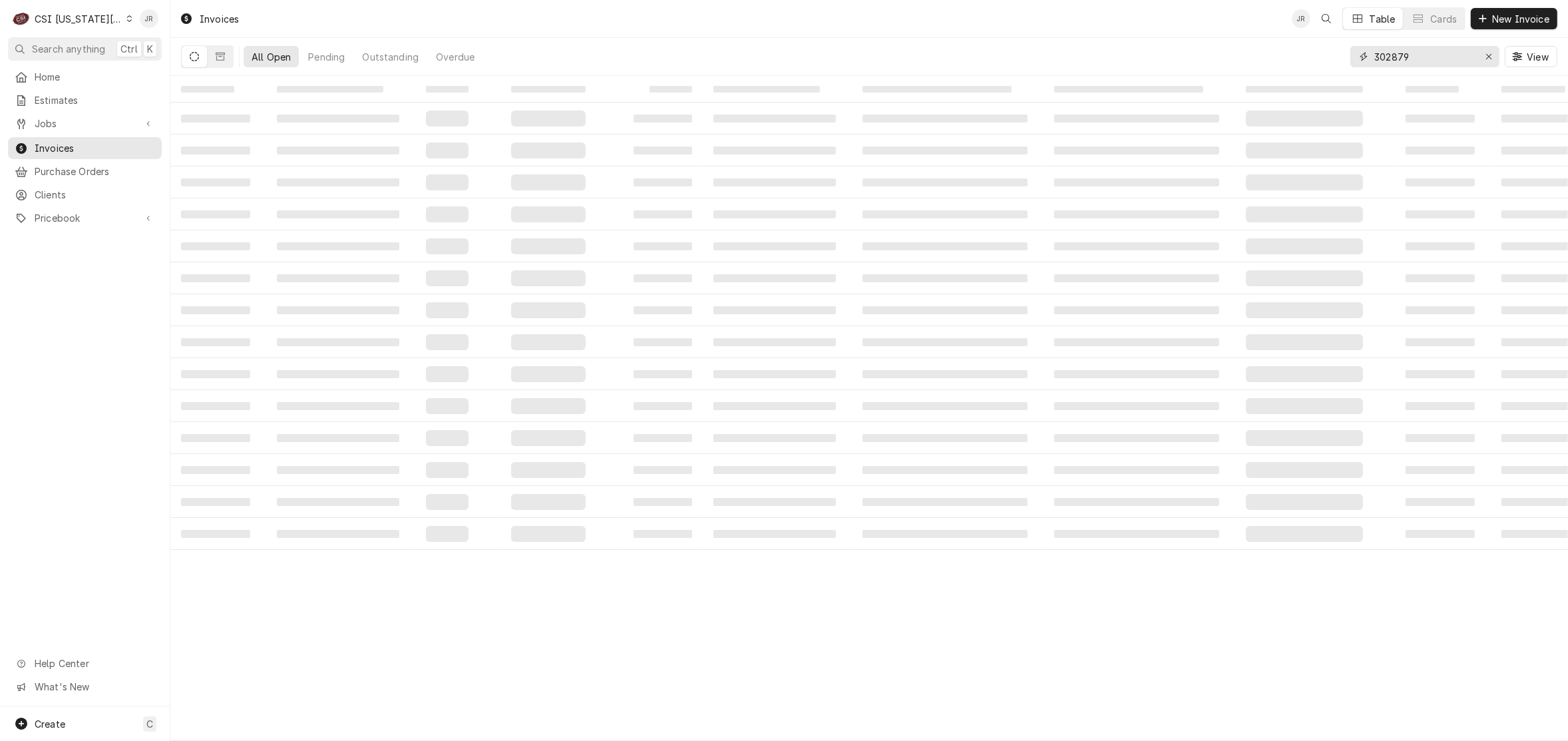
type input "302879"
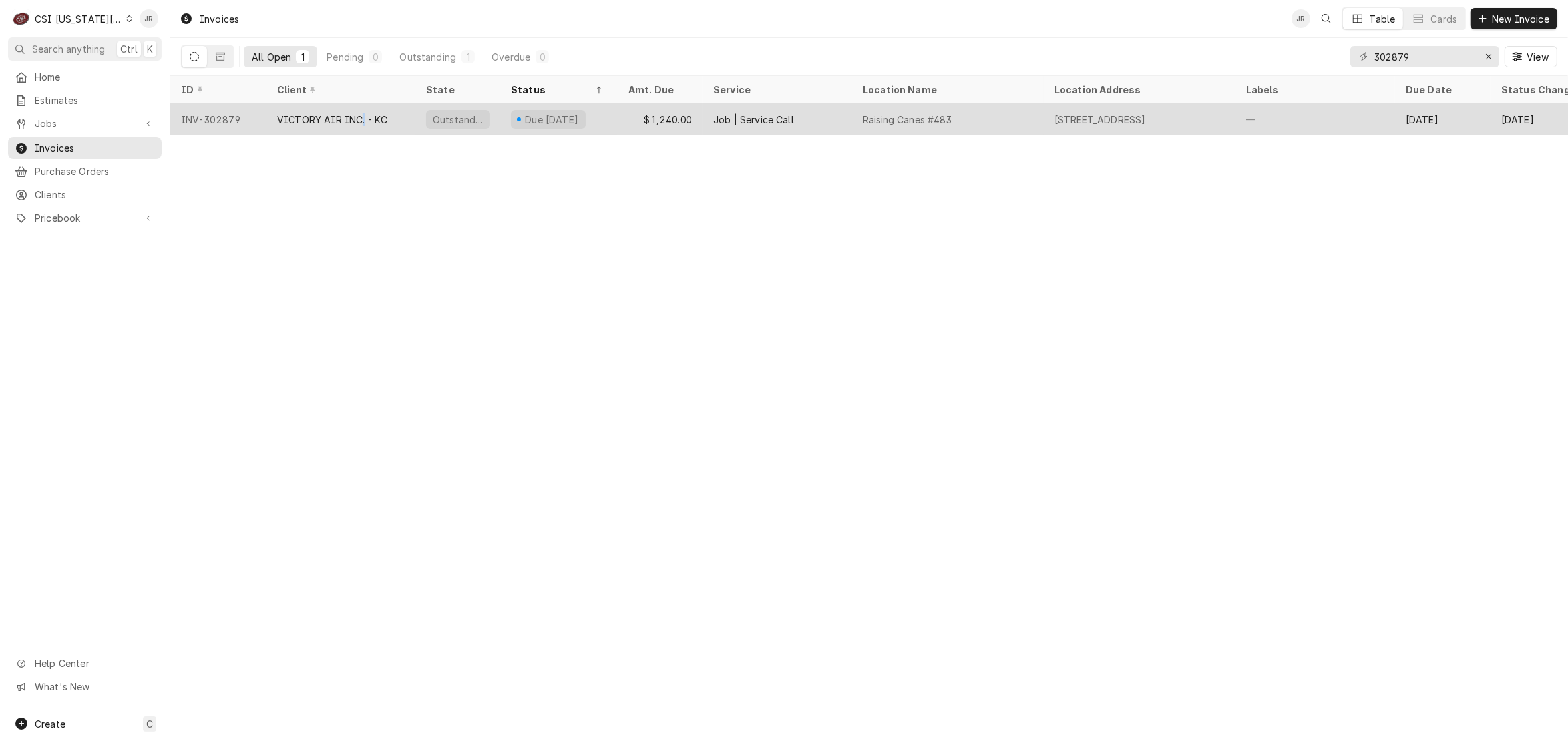
click at [361, 114] on div "VICTORY AIR INC. - KC" at bounding box center [332, 119] width 111 height 14
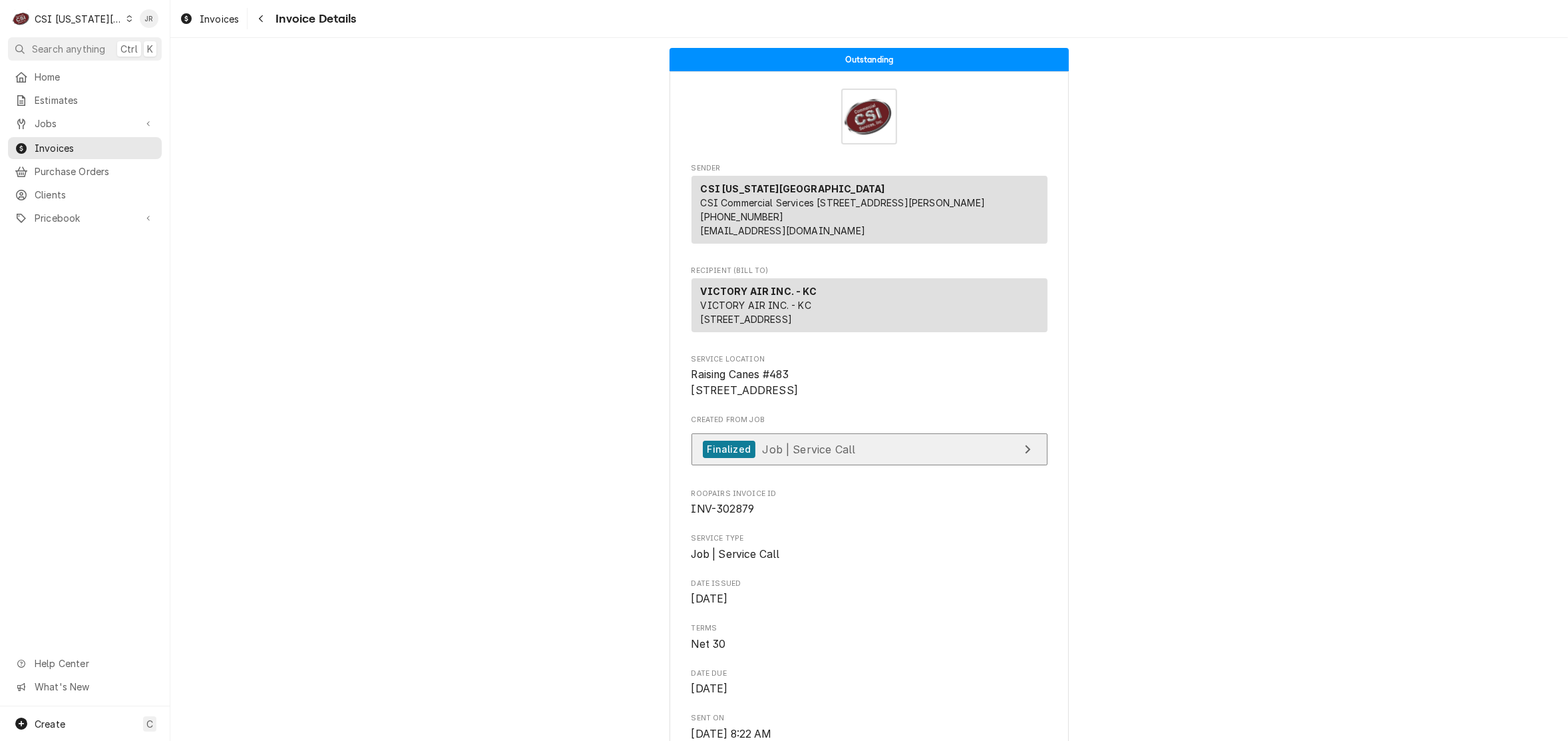
click at [942, 466] on link "Finalized Job | Service Call" at bounding box center [869, 450] width 356 height 33
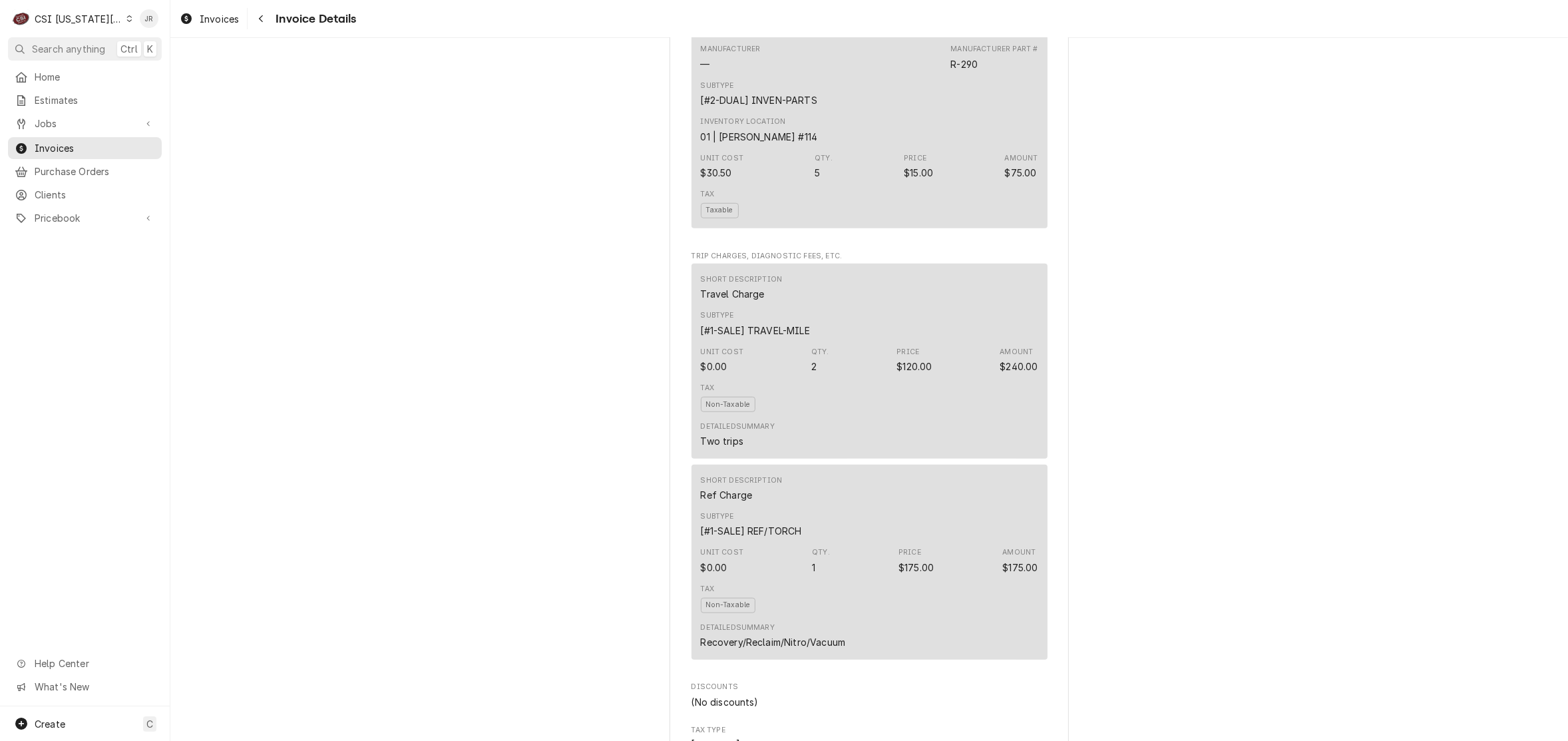
scroll to position [1248, 0]
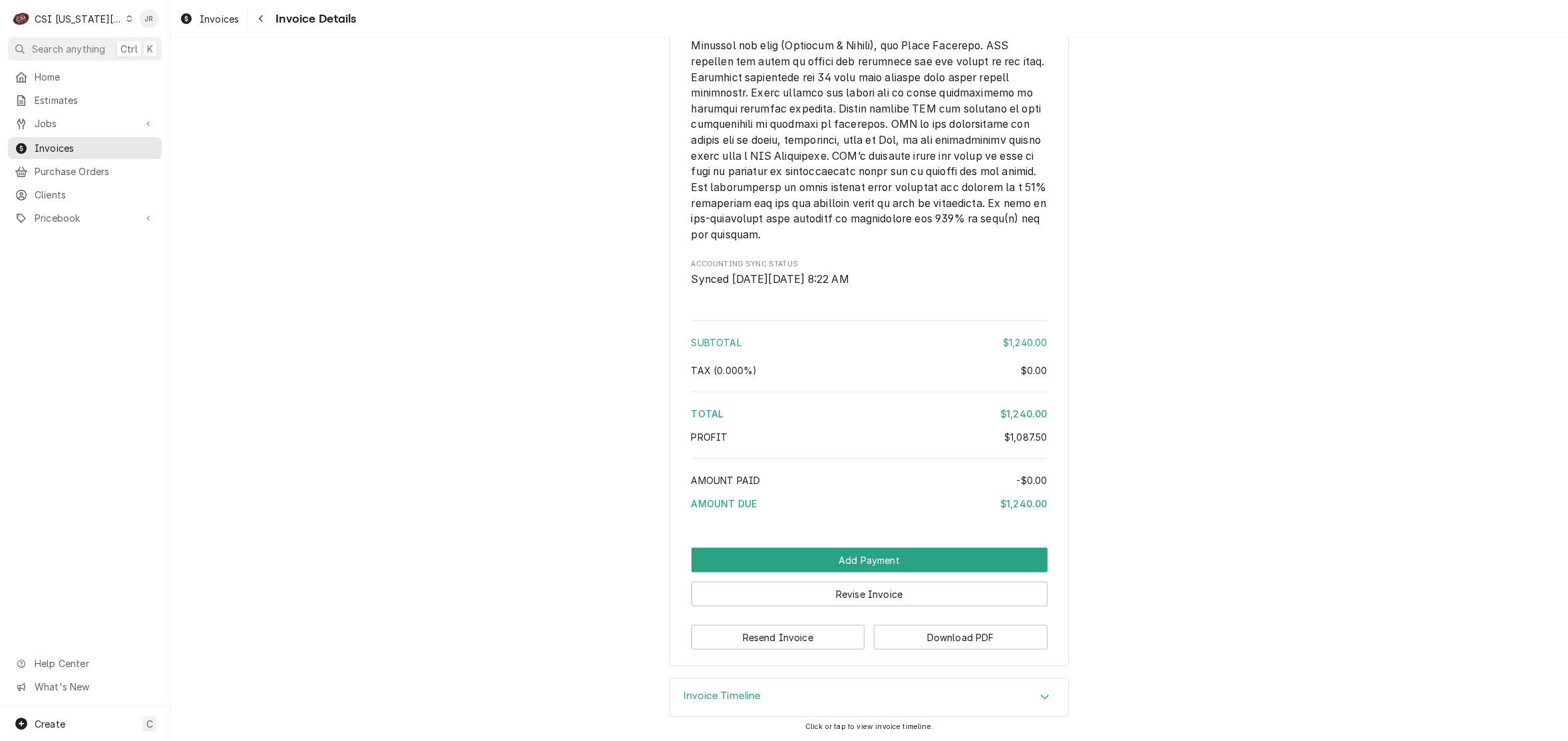
click at [737, 697] on h3 "Invoice Timeline" at bounding box center [722, 696] width 78 height 13
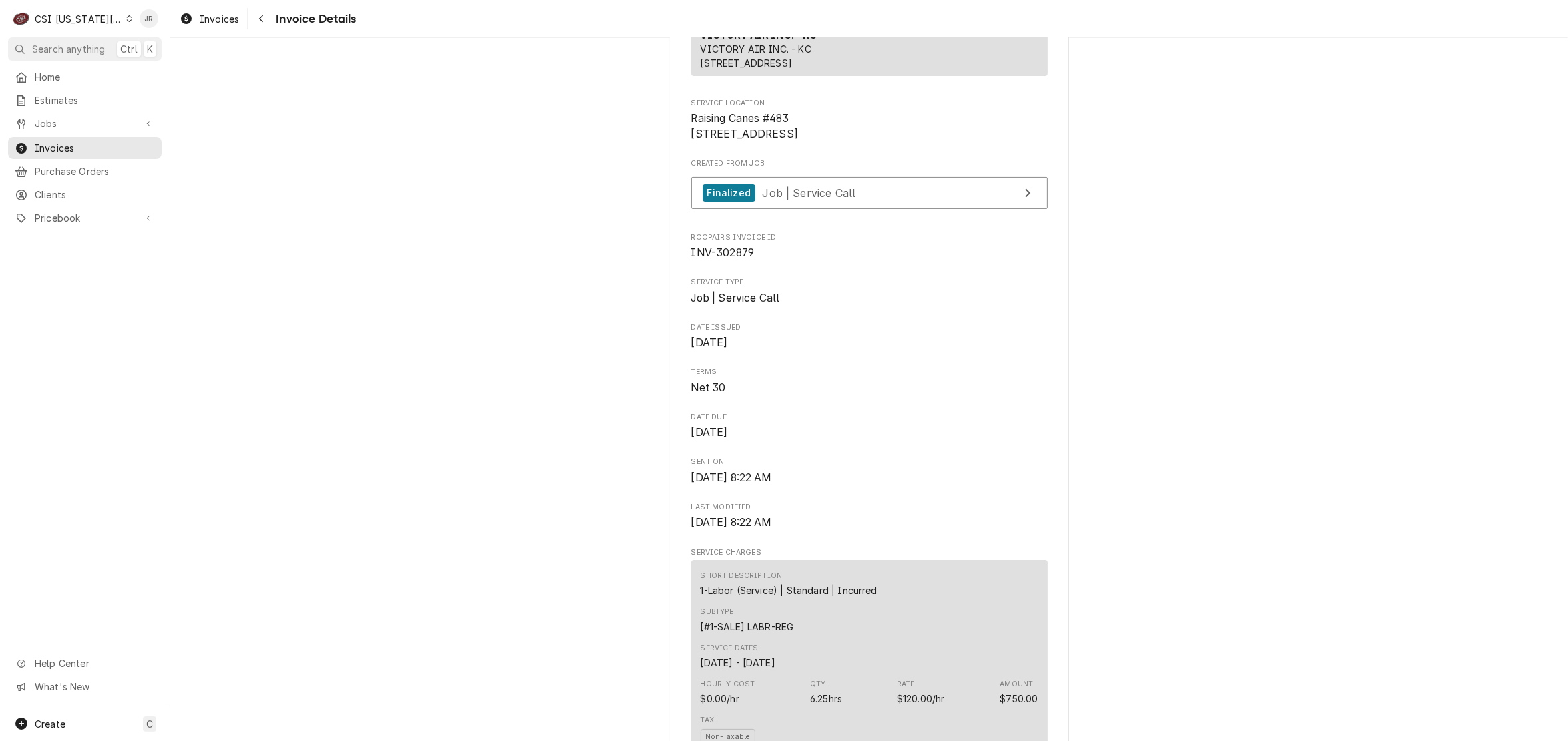
scroll to position [0, 0]
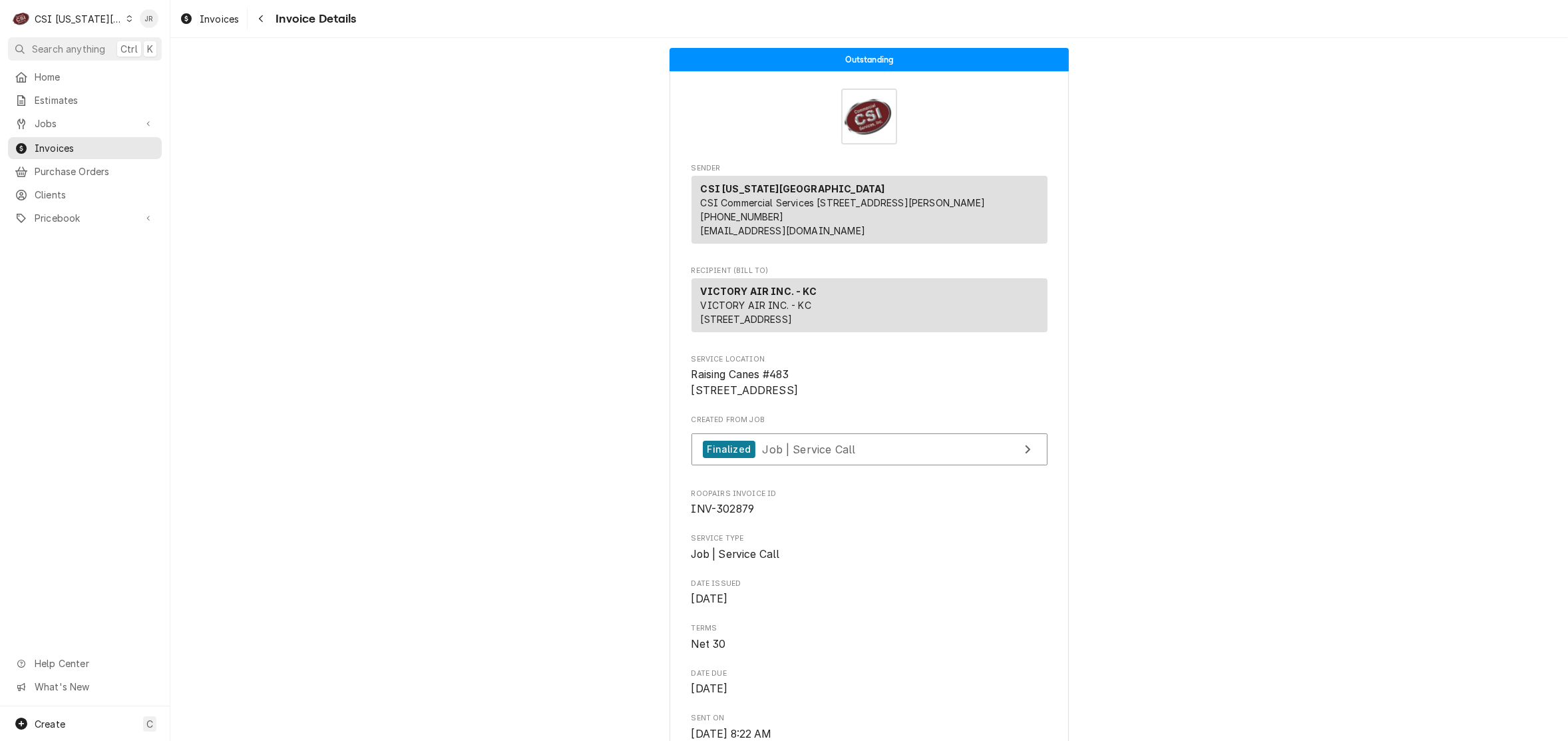
click at [719, 515] on span "INV-302879" at bounding box center [723, 509] width 63 height 13
copy span "302879"
click at [44, 141] on span "Invoices" at bounding box center [94, 148] width 120 height 14
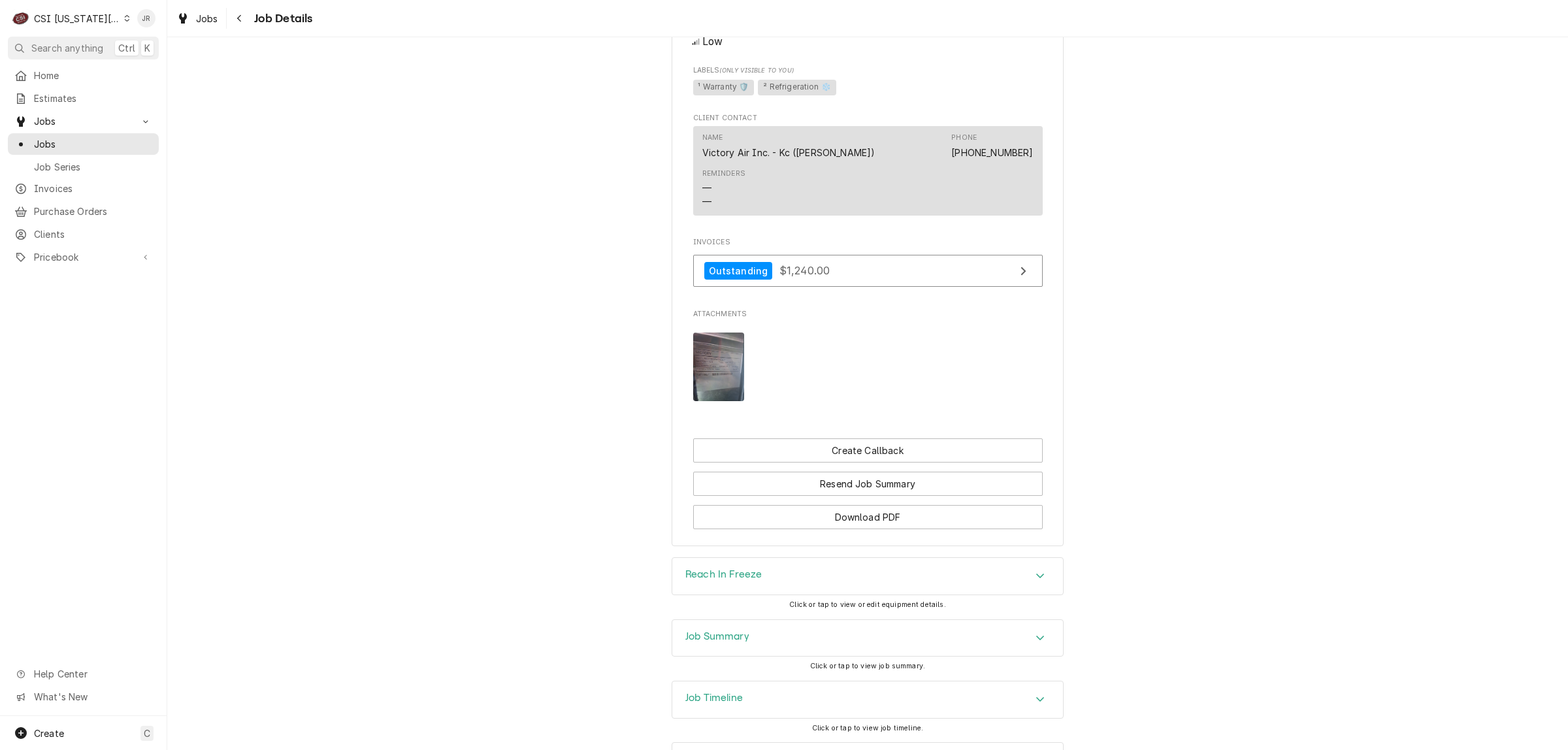
scroll to position [979, 0]
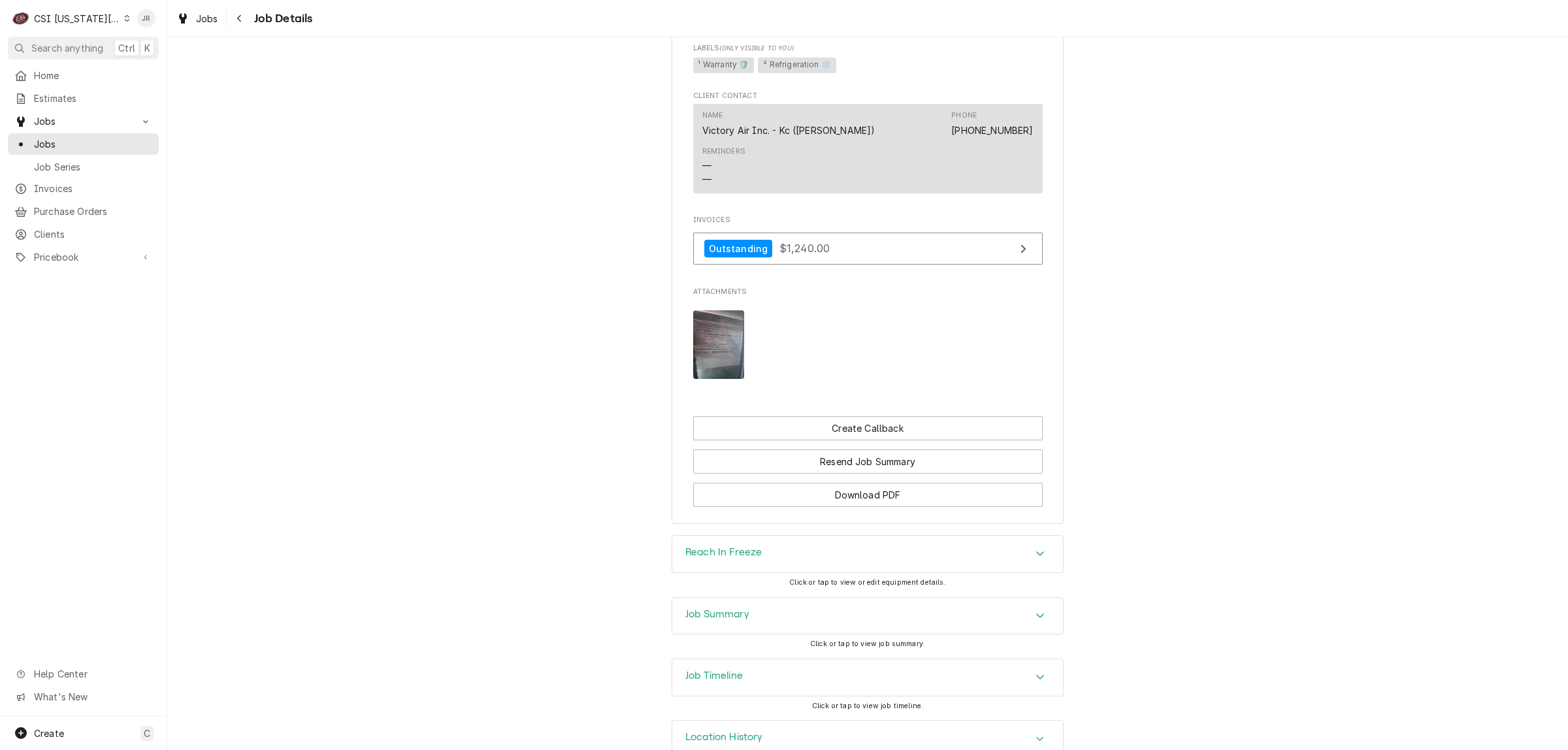
click at [710, 379] on img "Attachments" at bounding box center [719, 344] width 52 height 69
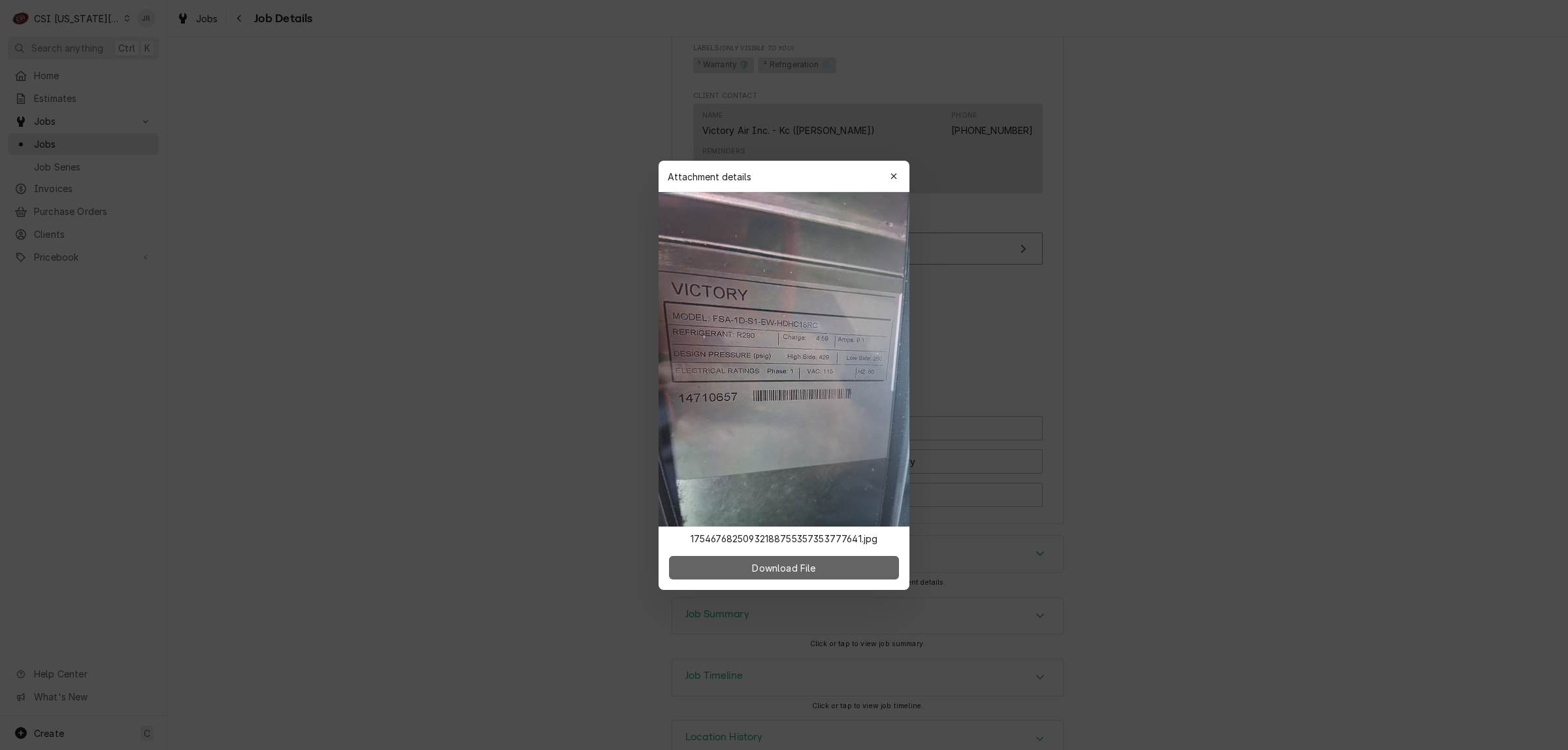
click at [835, 573] on button "Download File" at bounding box center [784, 568] width 230 height 24
click at [896, 180] on div "button" at bounding box center [893, 176] width 13 height 13
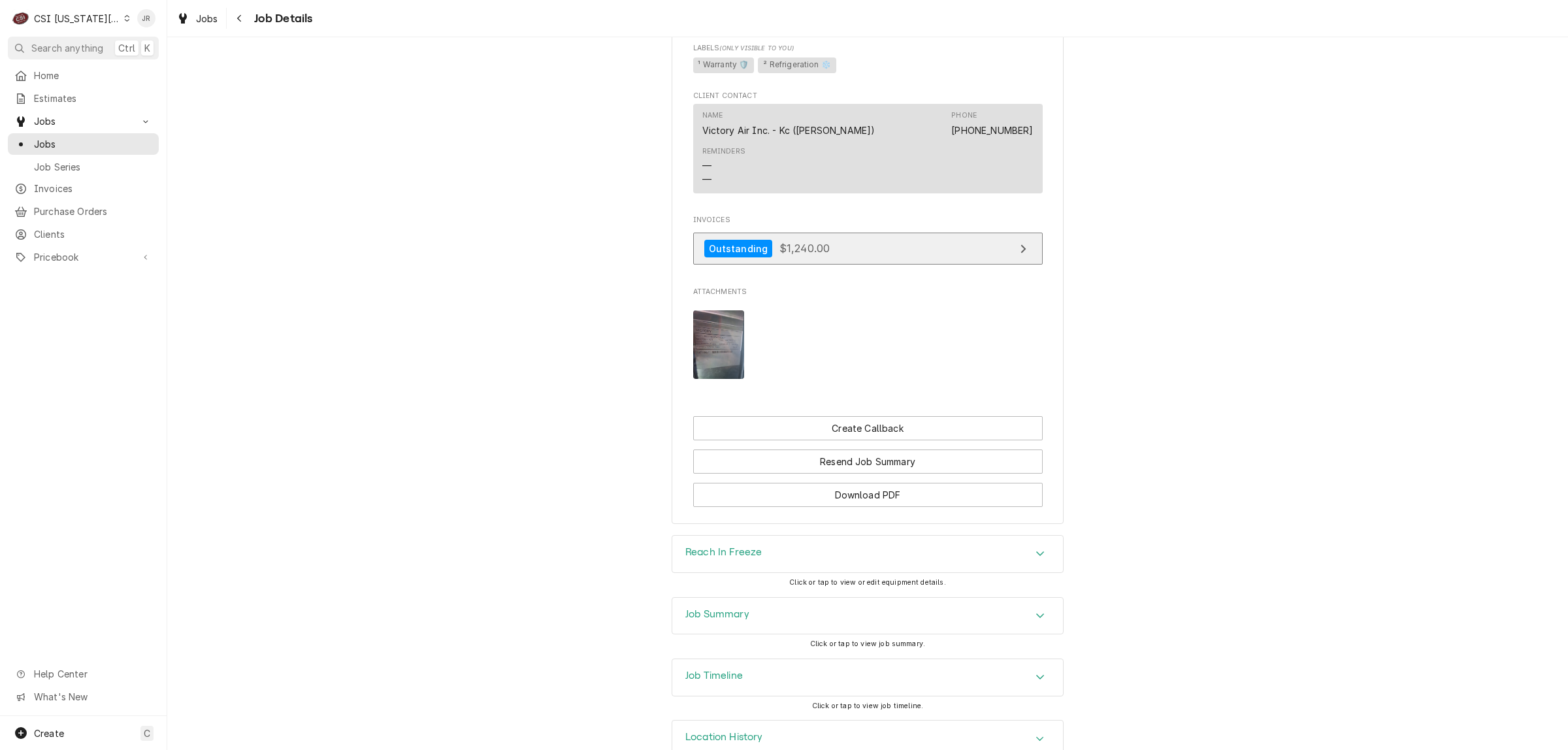
scroll to position [1045, 0]
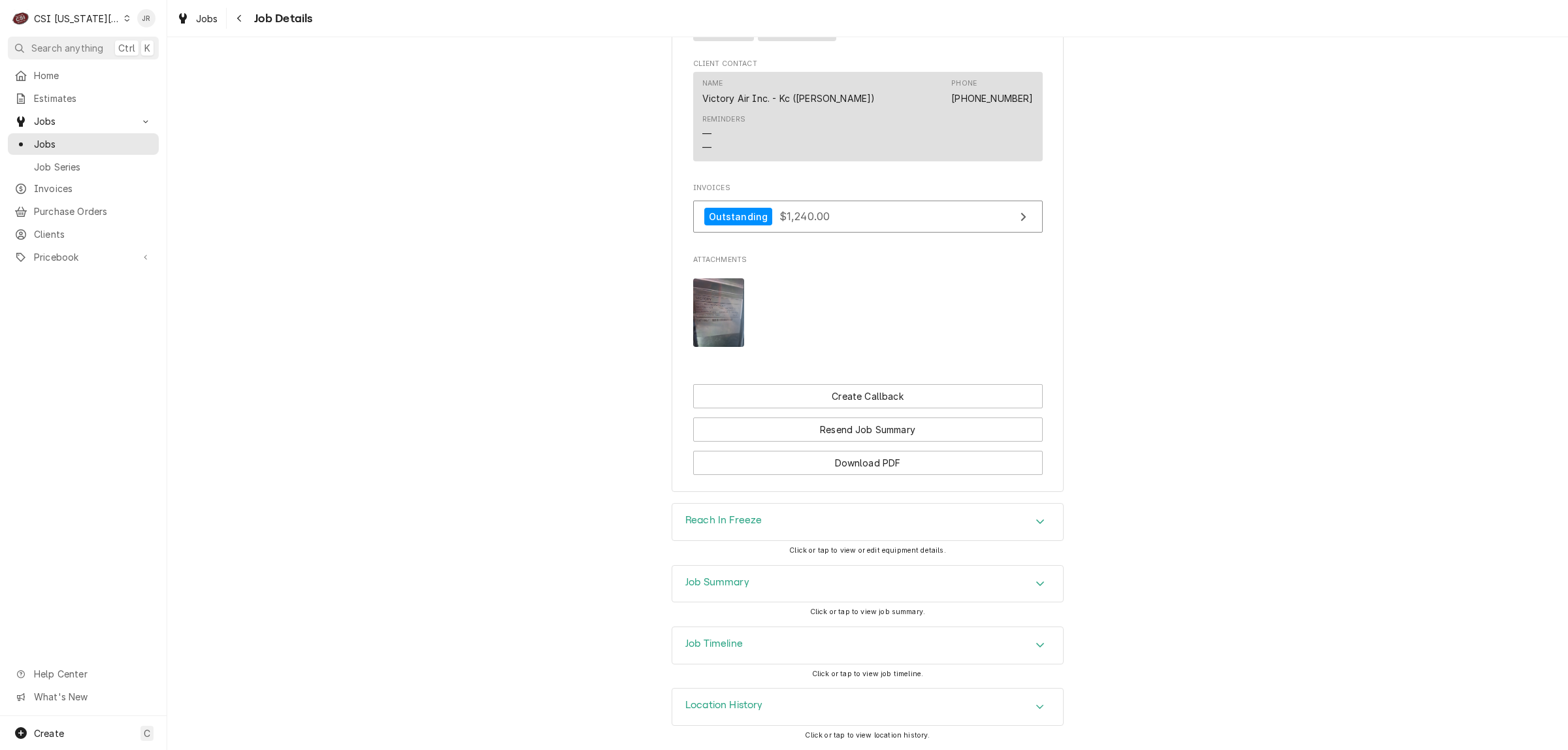
drag, startPoint x: 698, startPoint y: 589, endPoint x: 742, endPoint y: 533, distance: 71.2
click at [700, 586] on div "Job Summary" at bounding box center [717, 584] width 64 height 15
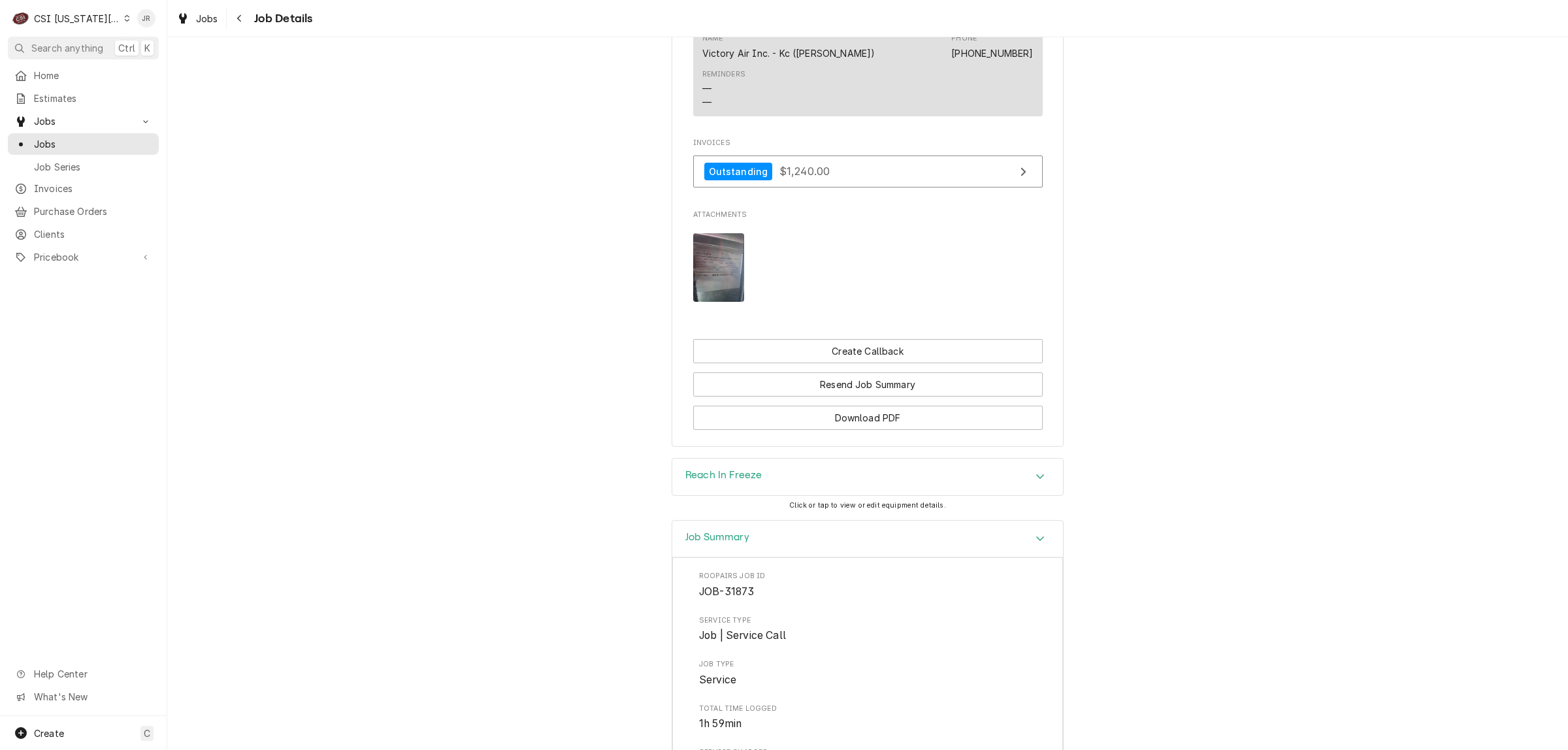
scroll to position [486, 0]
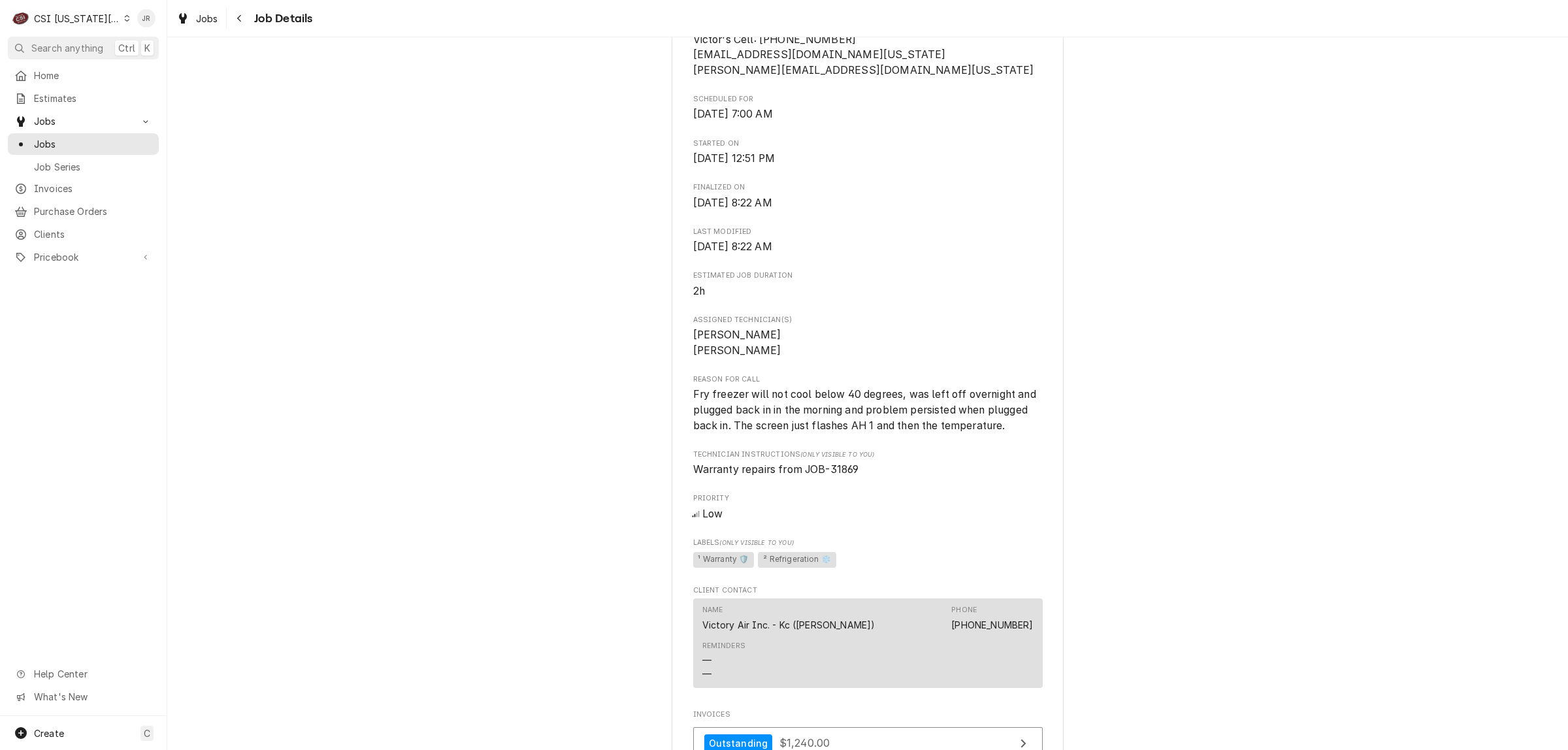
click at [836, 476] on span "Warranty repairs from JOB-31869" at bounding box center [776, 469] width 166 height 13
copy span "31869"
click at [54, 140] on span "Jobs" at bounding box center [93, 144] width 118 height 14
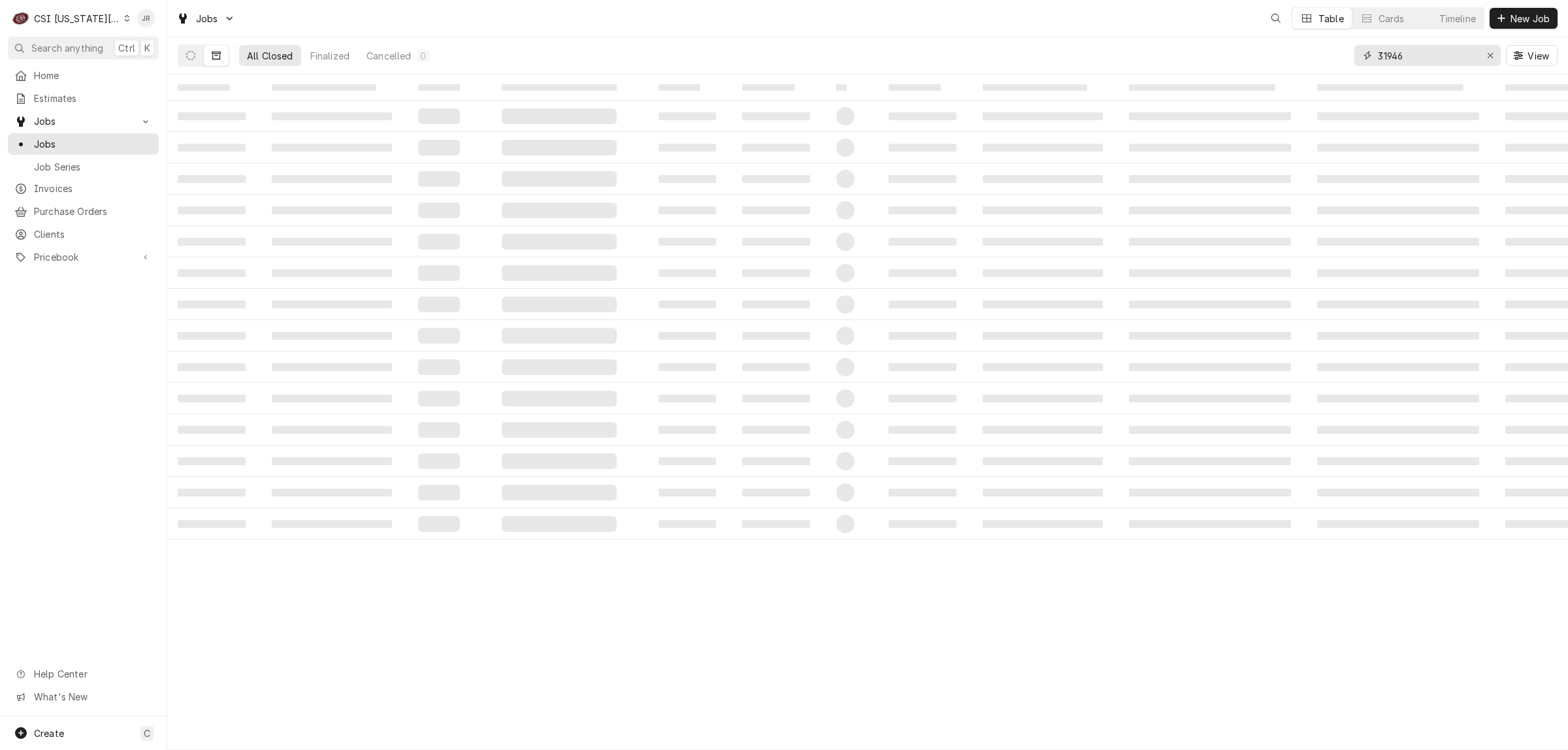
click at [1392, 55] on input "31946" at bounding box center [1427, 55] width 98 height 21
click at [1392, 54] on input "31946" at bounding box center [1427, 55] width 98 height 21
paste input "869"
type input "31869"
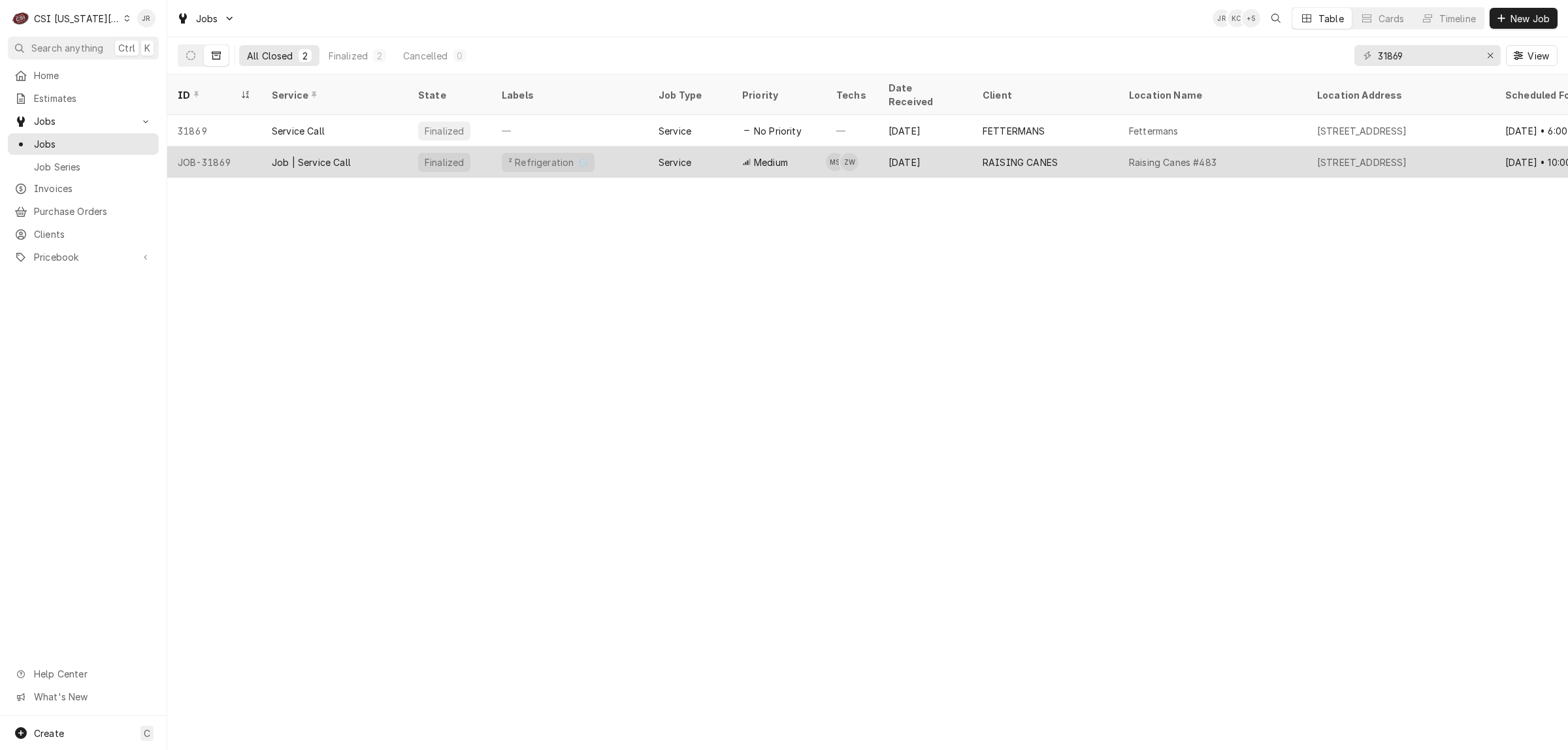
click at [1215, 156] on div "Raising Canes #483" at bounding box center [1172, 163] width 88 height 14
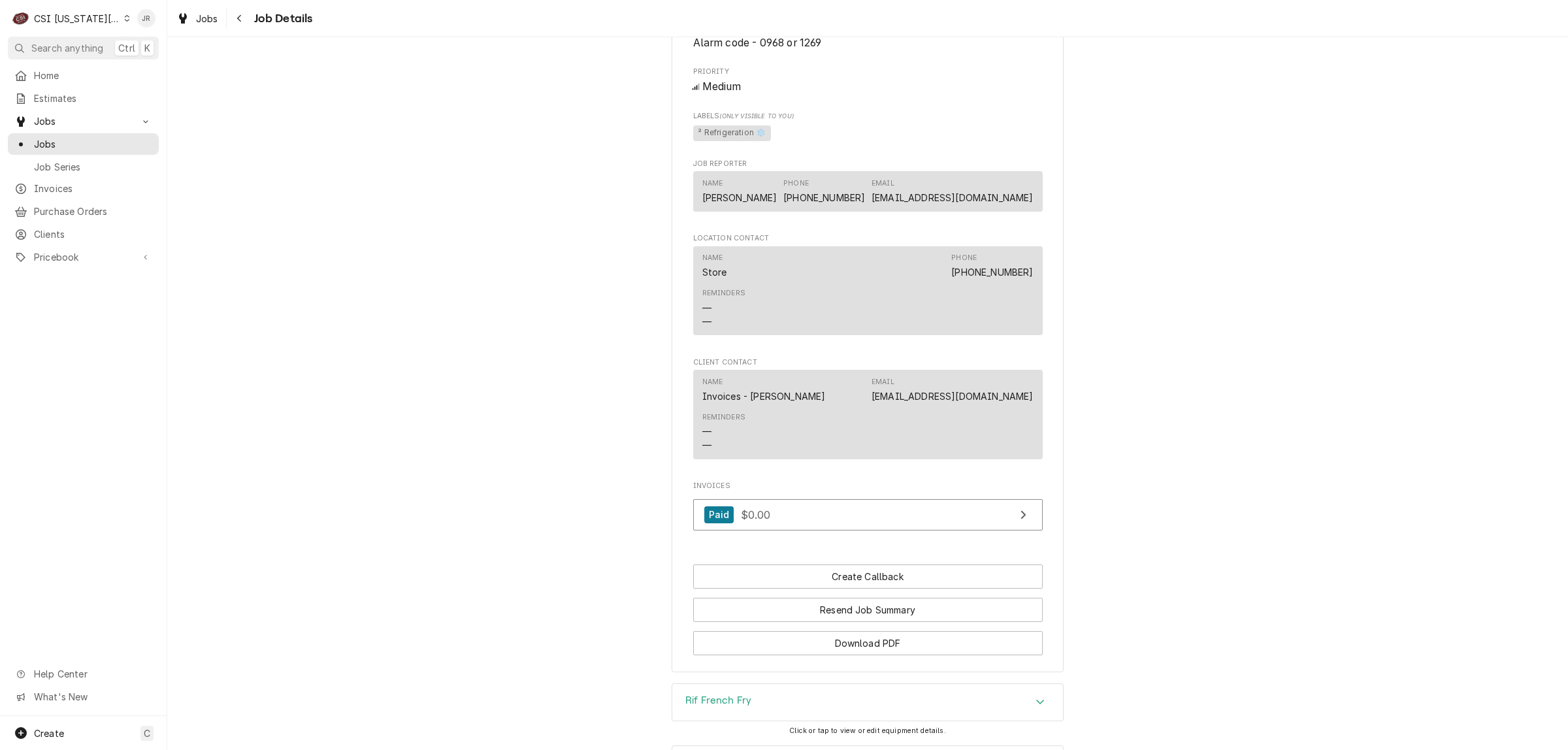
scroll to position [1814, 0]
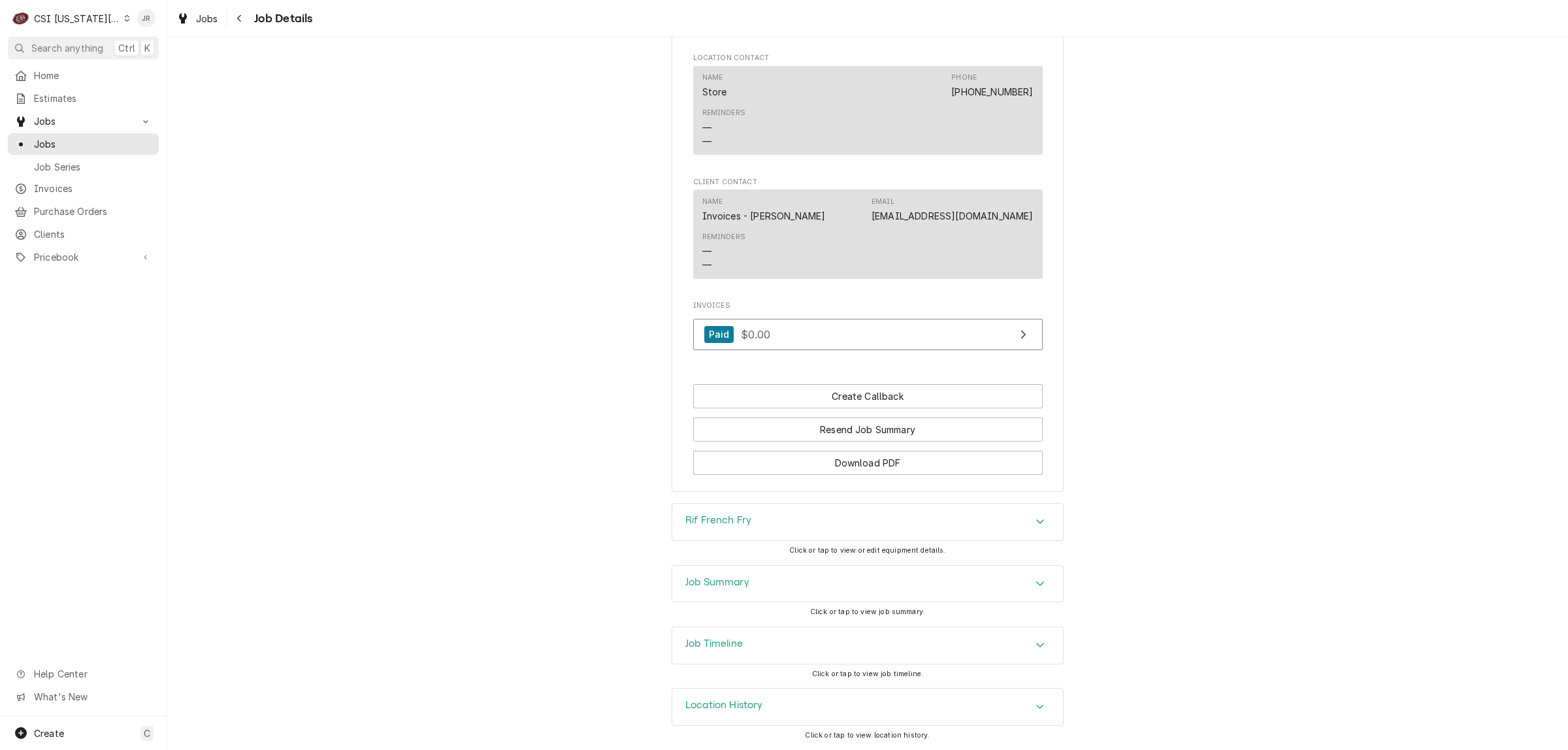
click at [752, 603] on div "Job Summary Click or tap to view job summary." at bounding box center [868, 595] width 392 height 61
click at [752, 581] on div "Job Summary" at bounding box center [868, 584] width 391 height 36
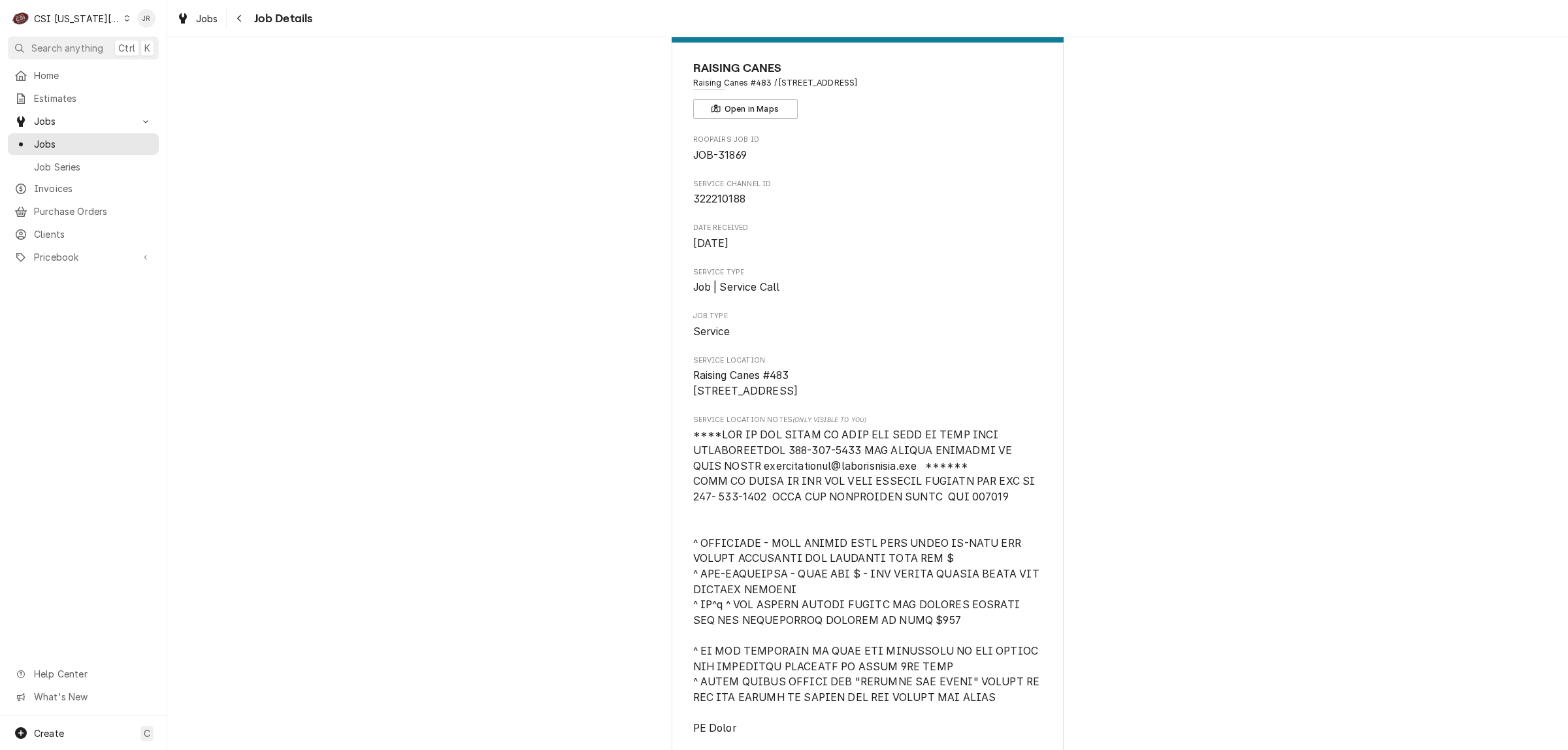
scroll to position [0, 0]
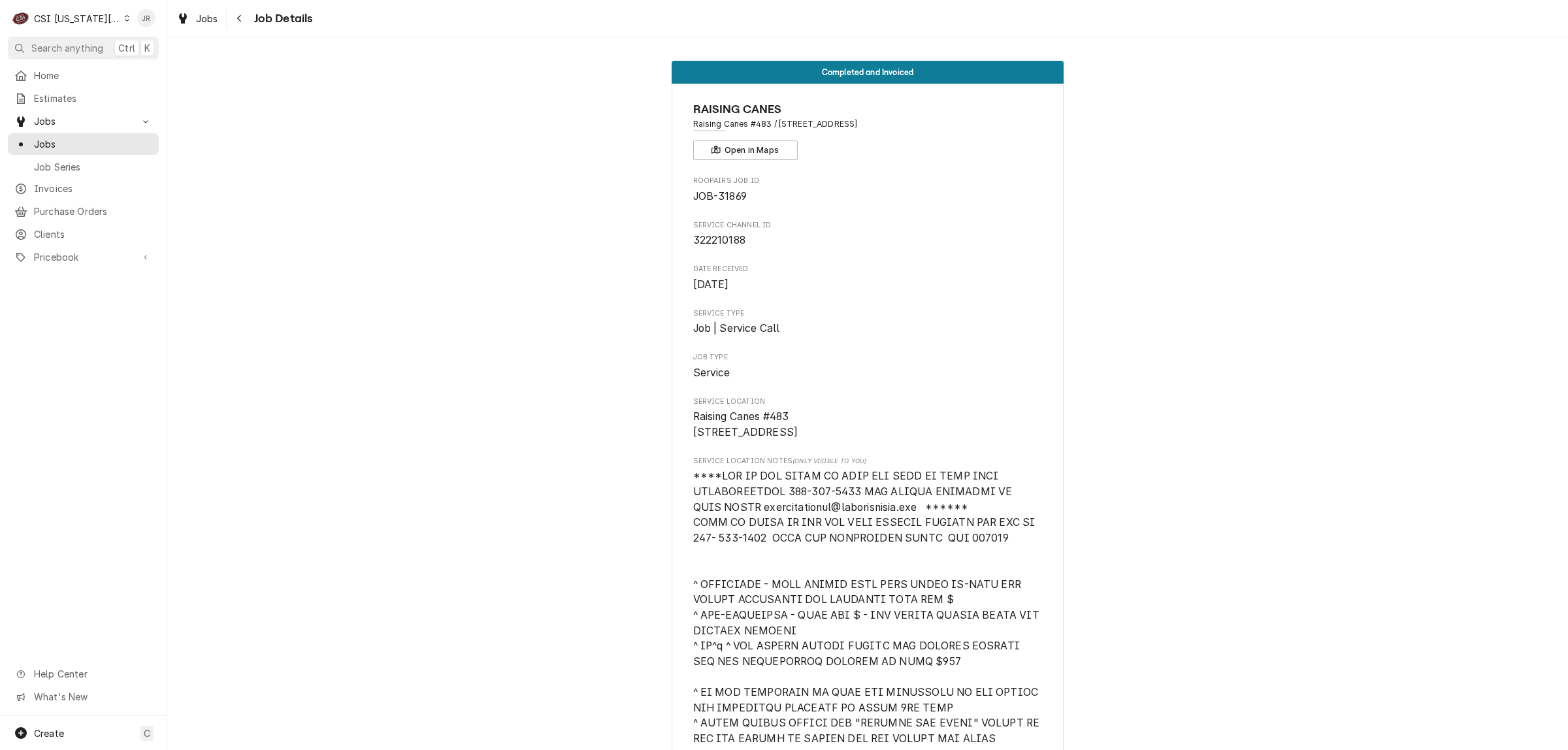
drag, startPoint x: 928, startPoint y: 132, endPoint x: 769, endPoint y: 126, distance: 159.1
click at [769, 126] on div "RAISING CANES Raising Canes #483 / 1599 E North Ave, Belton, MO 64012 Open in M…" at bounding box center [868, 130] width 350 height 60
copy span "[STREET_ADDRESS]"
click at [36, 139] on span "Jobs" at bounding box center [93, 144] width 118 height 14
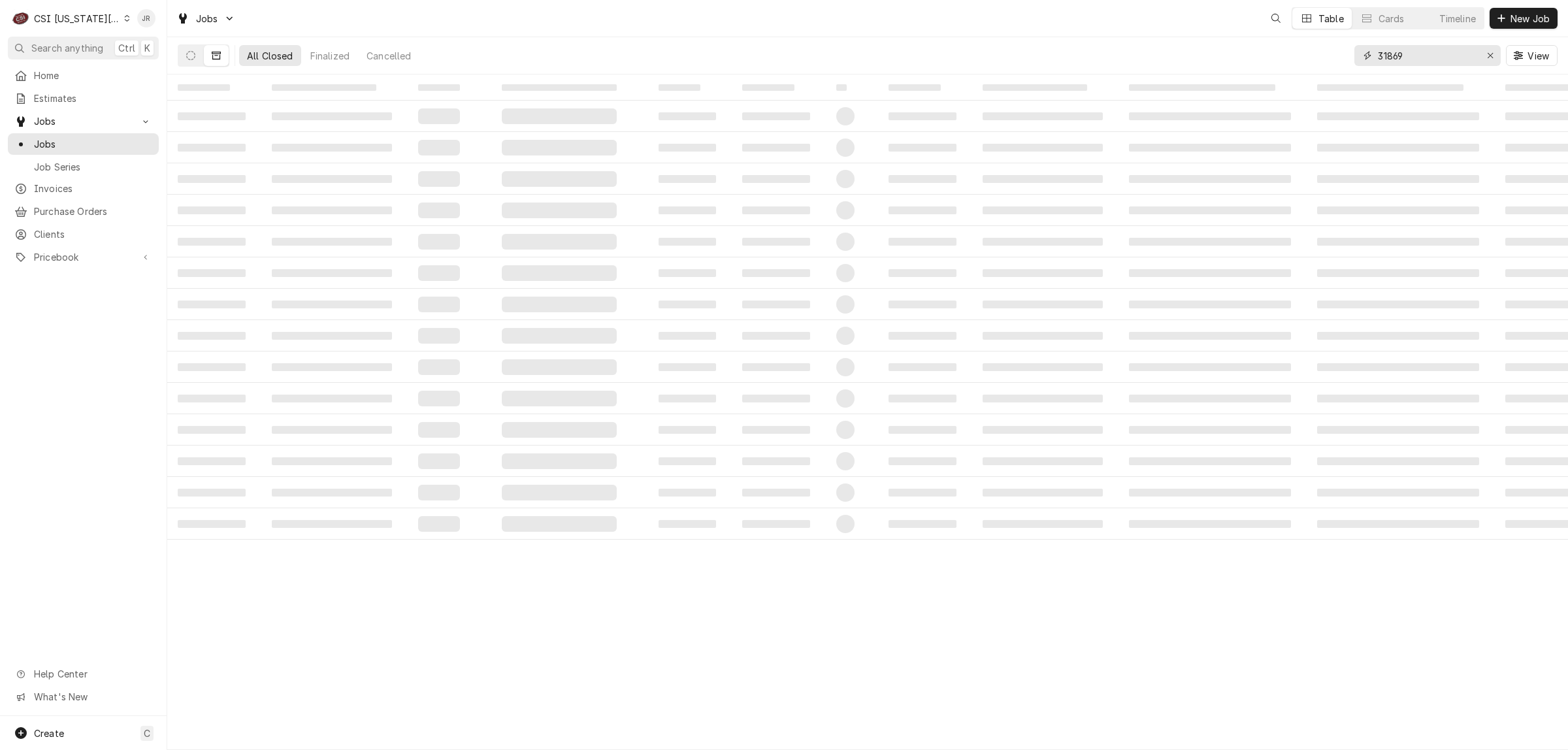
click at [1421, 60] on input "31869" at bounding box center [1427, 55] width 98 height 21
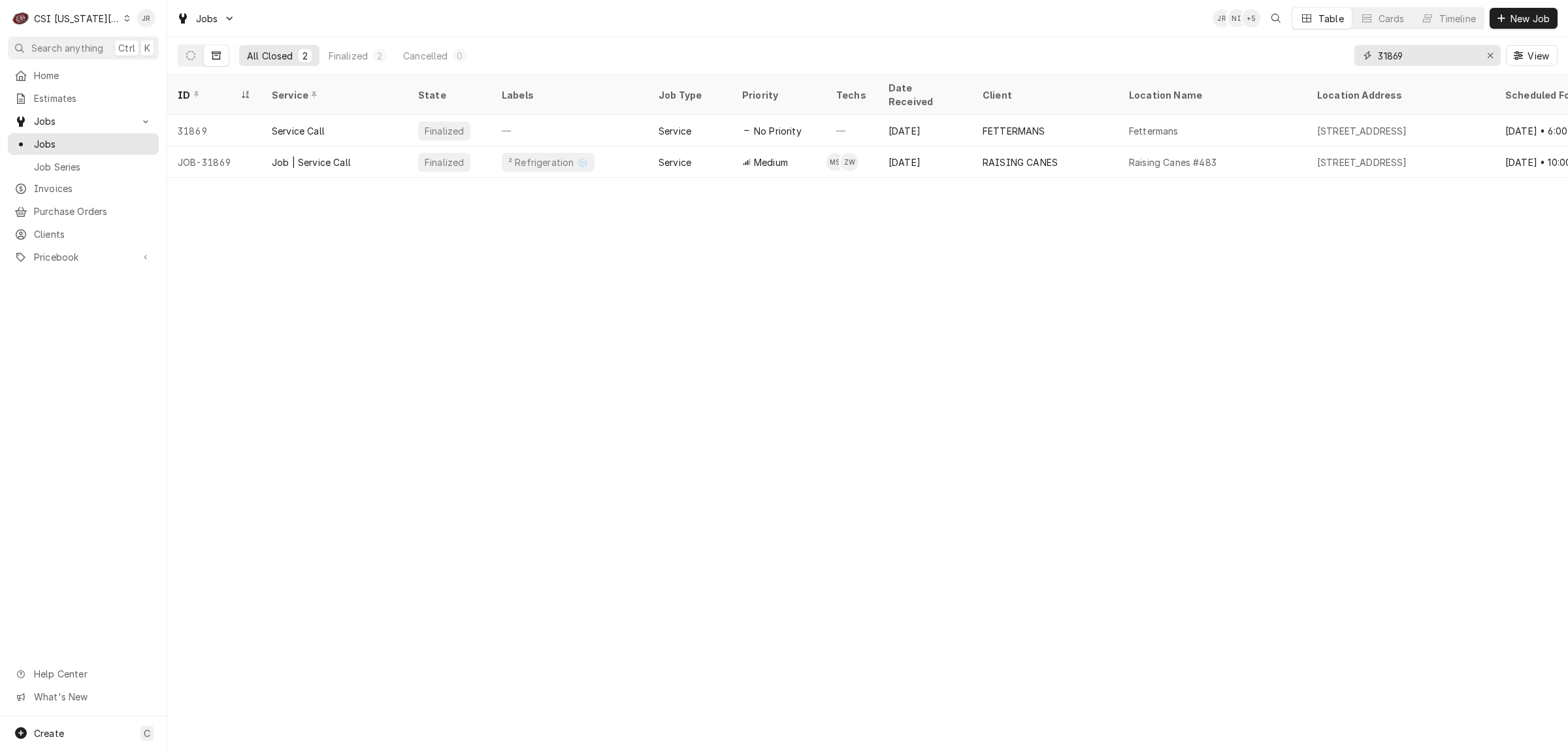
paste input "963"
type input "31963"
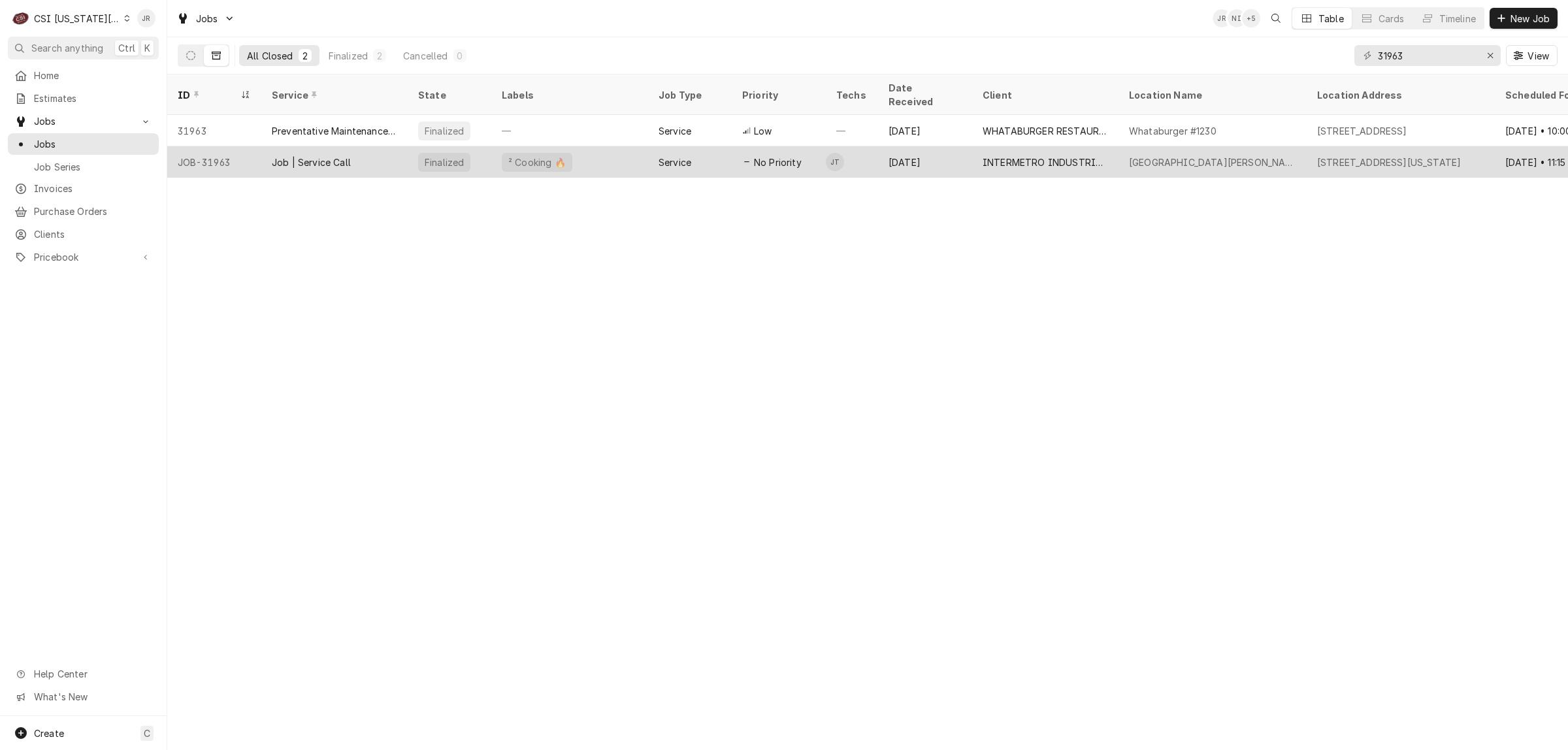
click at [565, 152] on div "² Cooking 🔥" at bounding box center [569, 161] width 157 height 32
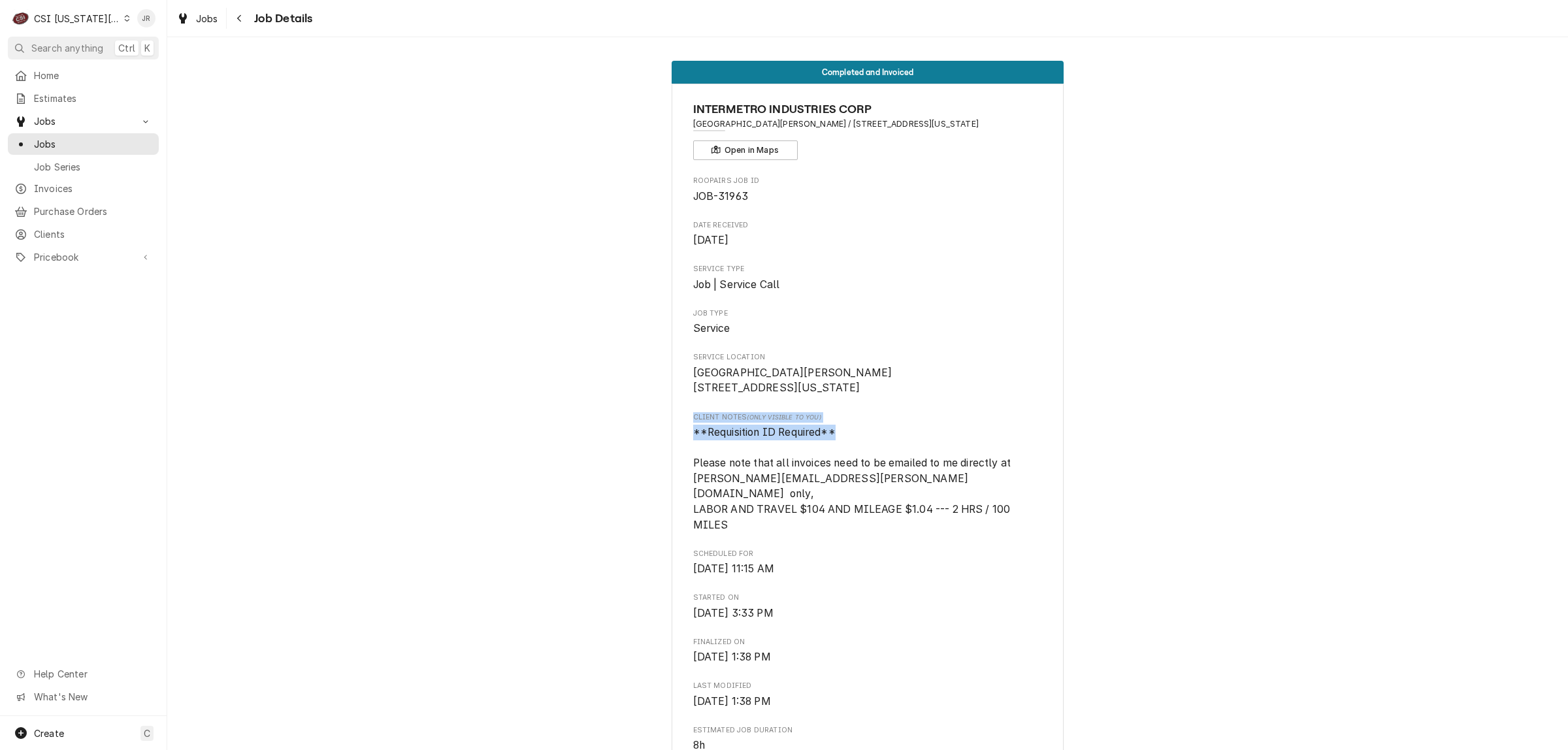
drag, startPoint x: 891, startPoint y: 454, endPoint x: 715, endPoint y: 444, distance: 176.3
click at [683, 436] on div "INTERMETRO INDUSTRIES CORP KU David Booth Memorial Stadium / 1101 Mississippi S…" at bounding box center [868, 756] width 392 height 1344
copy div "Client Notes (Only Visible to You) **Requisition ID Required**"
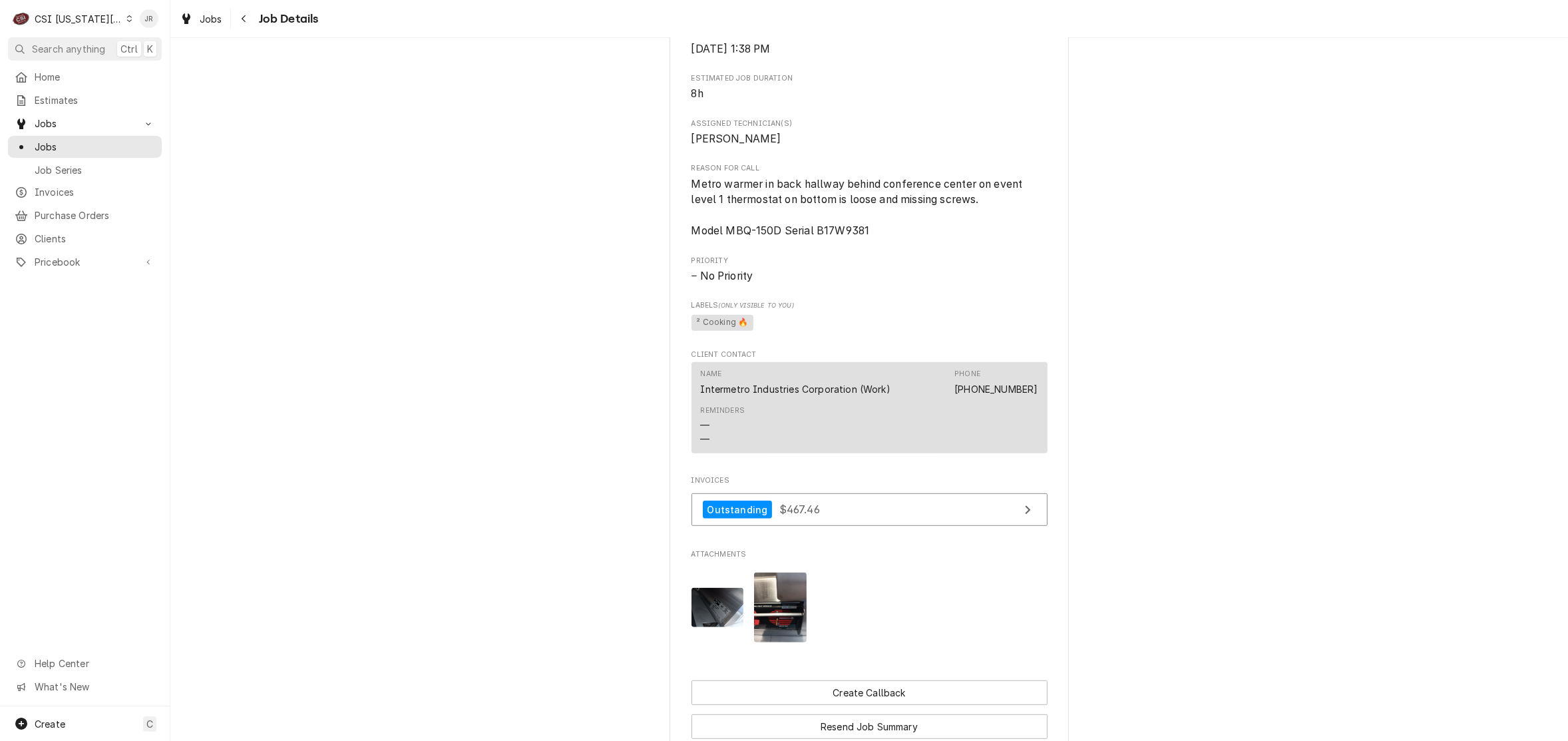
scroll to position [980, 0]
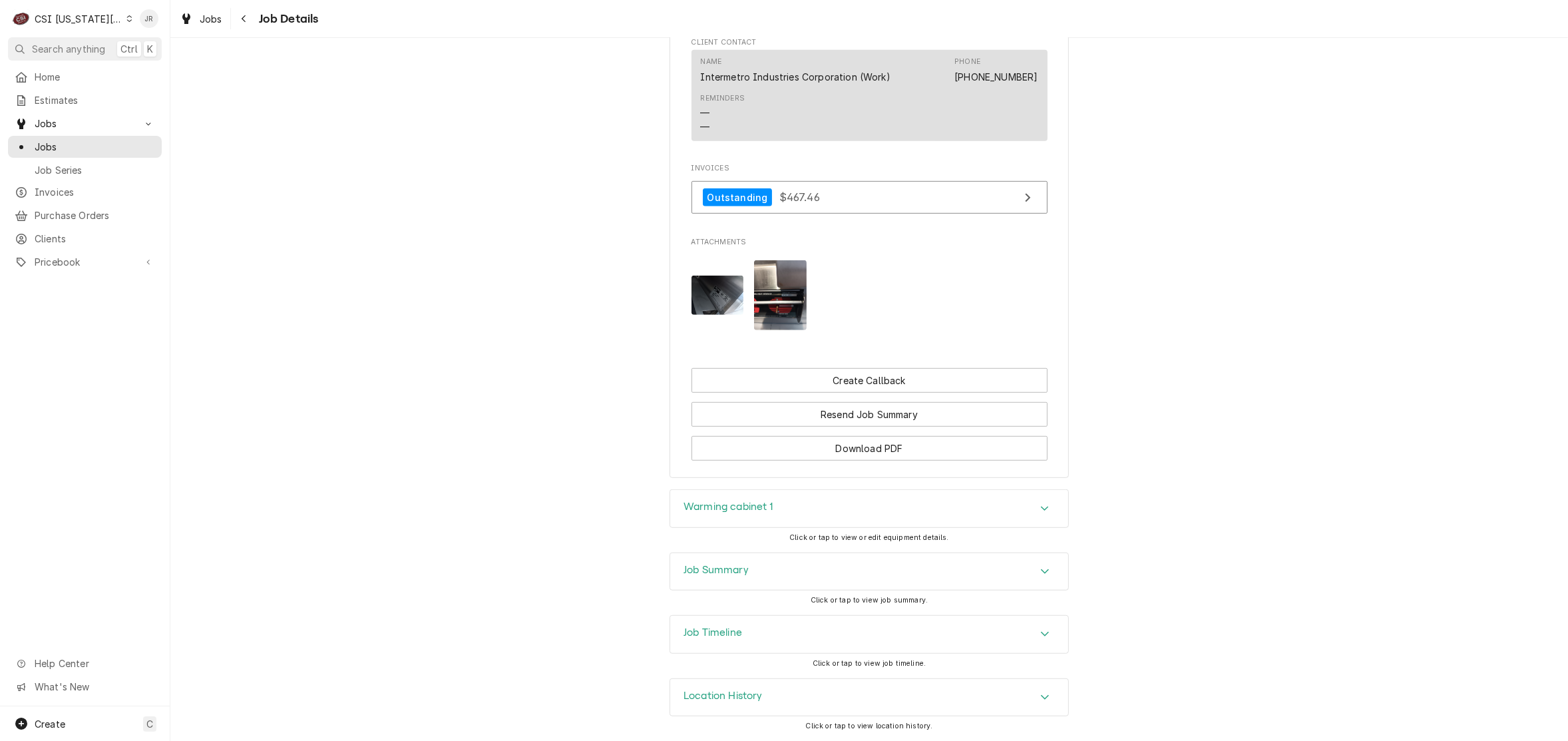
click at [726, 514] on div "Warming cabinet 1" at bounding box center [729, 509] width 90 height 16
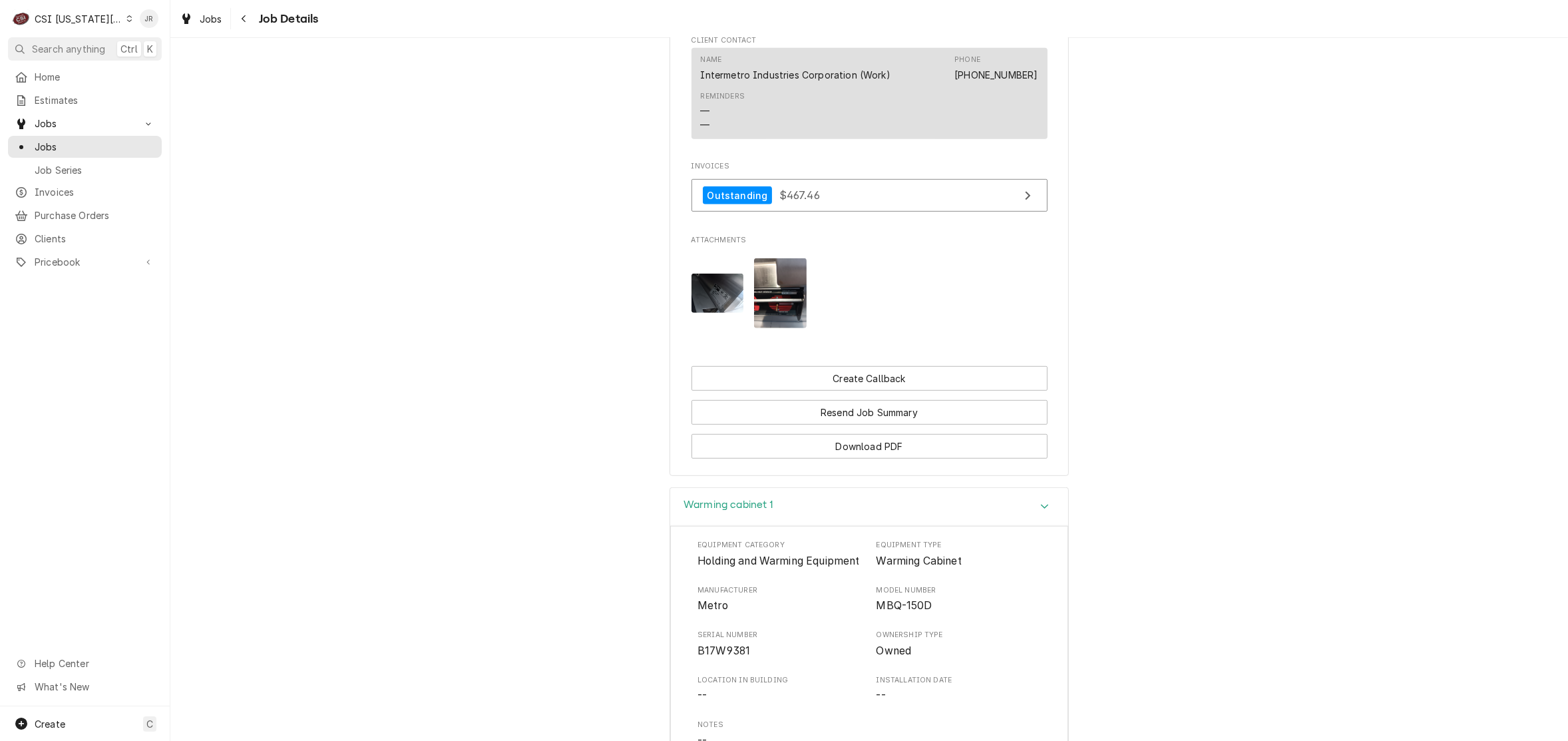
scroll to position [1396, 0]
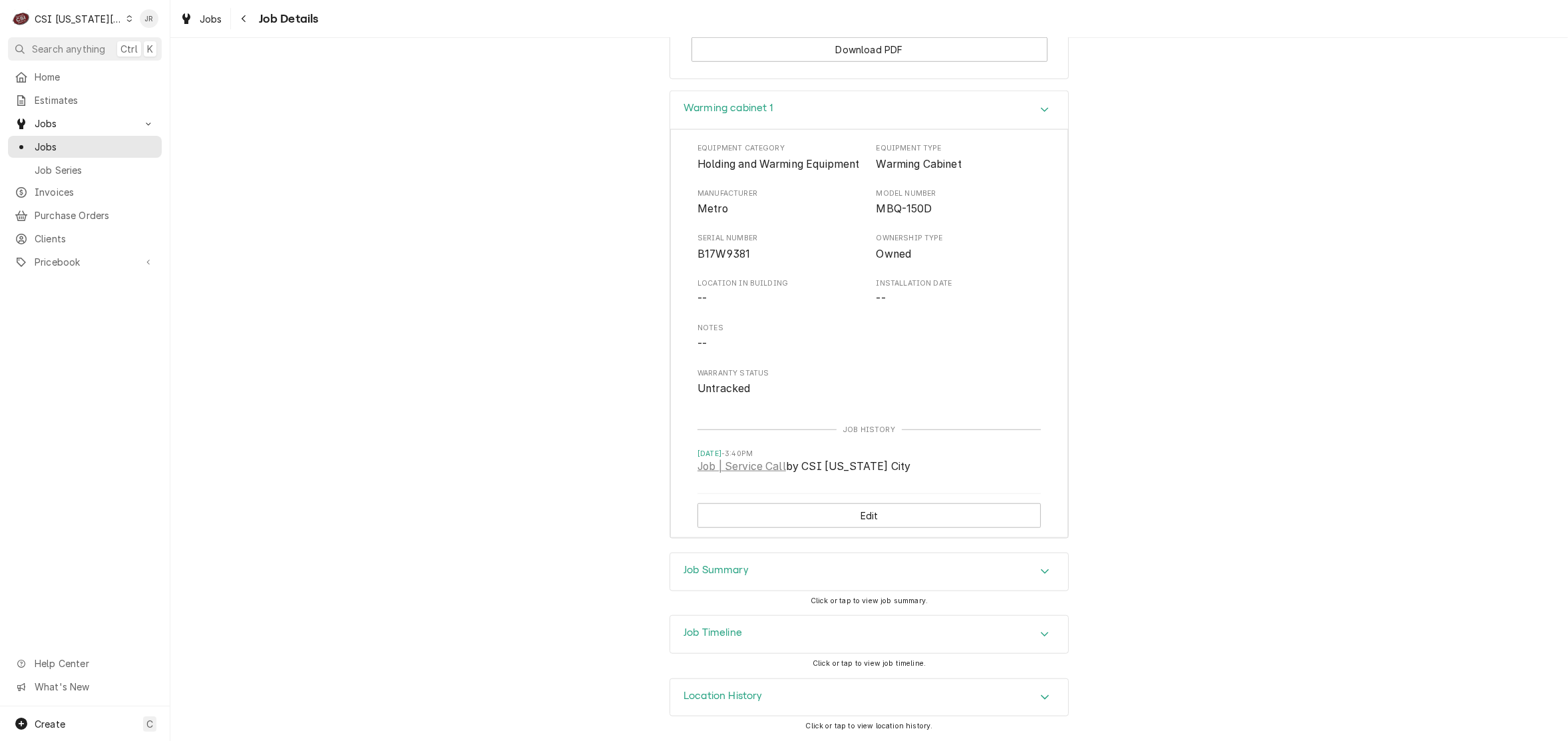
click at [701, 576] on div "Job Summary" at bounding box center [716, 571] width 65 height 16
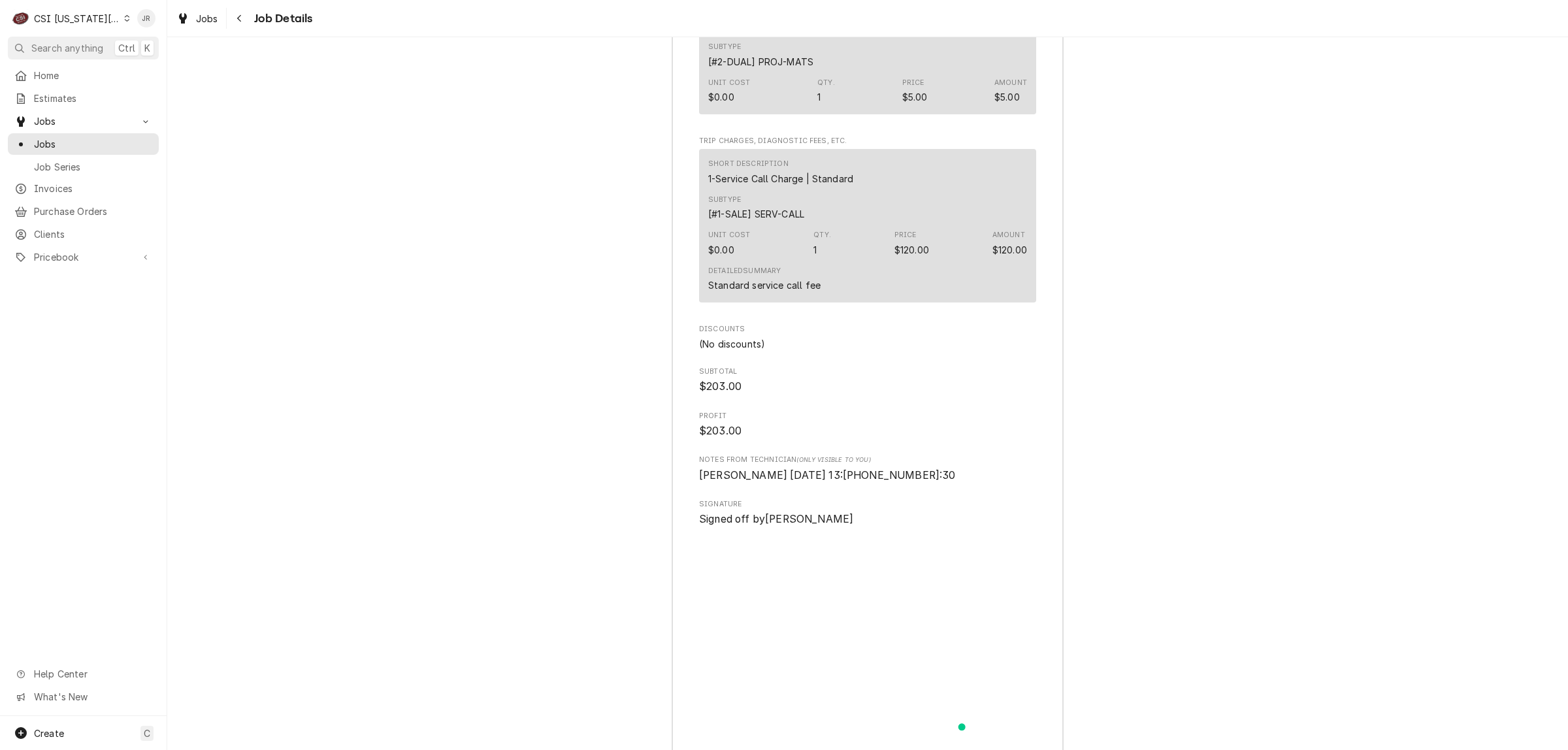
scroll to position [3822, 0]
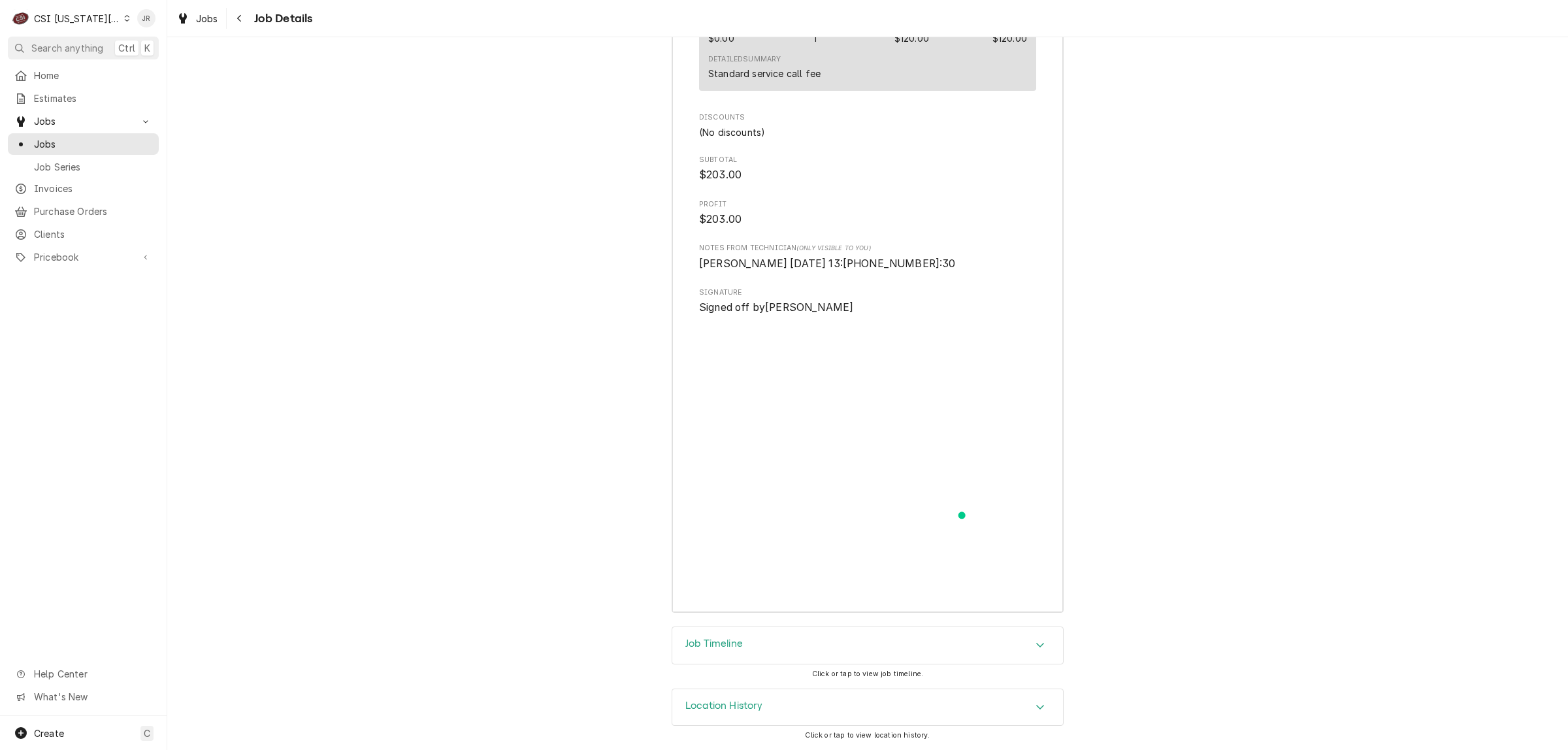
click at [848, 656] on div "Job Timeline" at bounding box center [868, 645] width 391 height 36
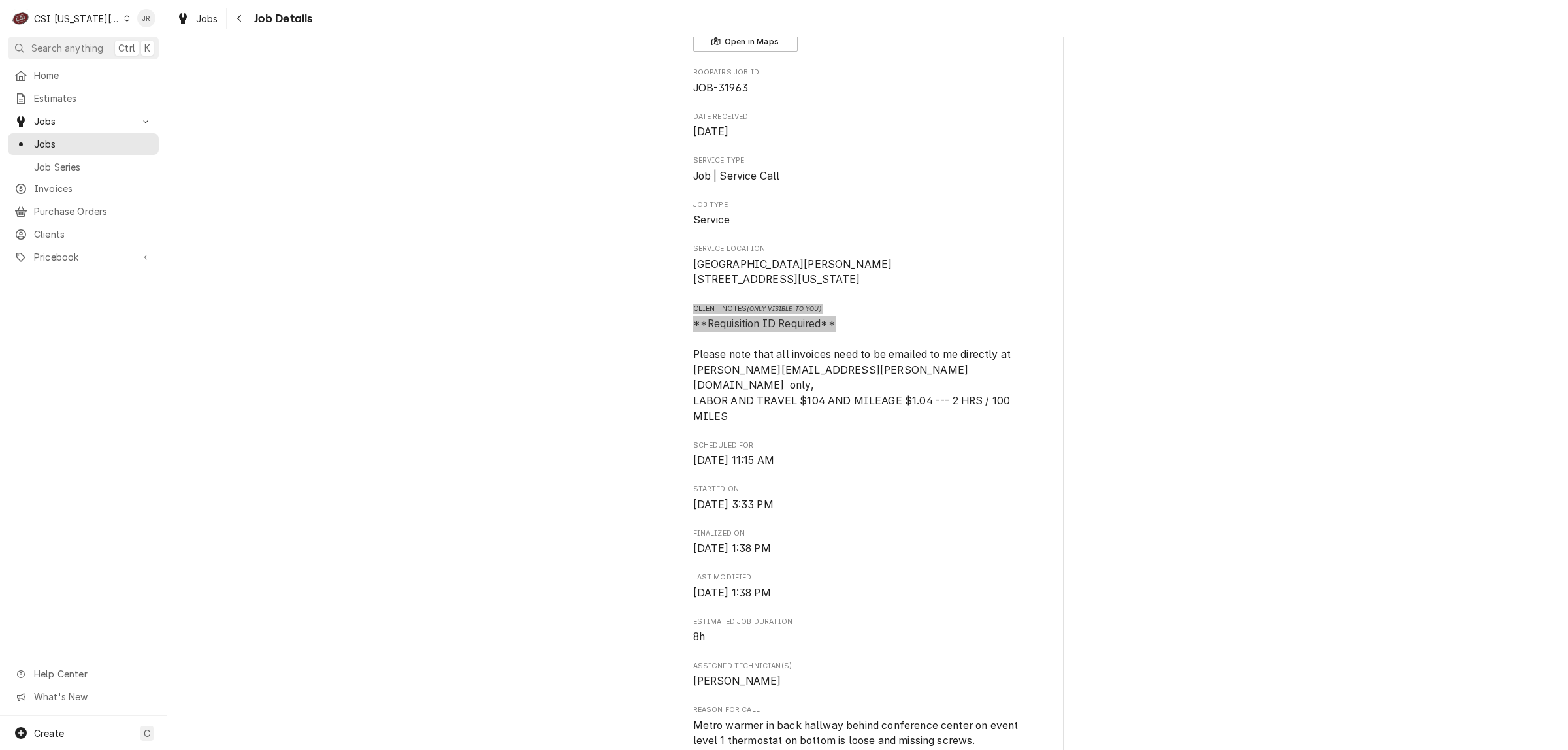
scroll to position [0, 0]
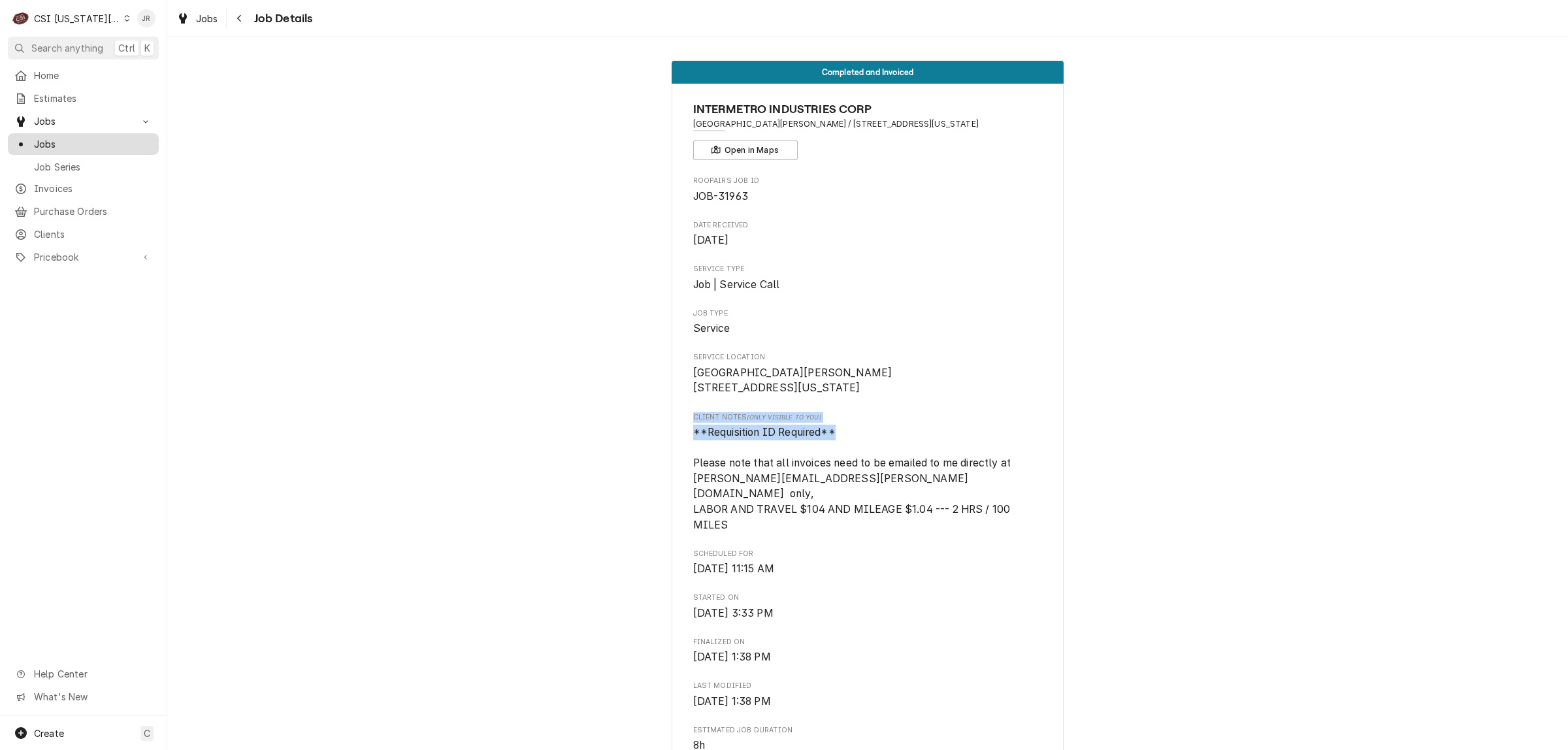
click at [58, 142] on span "Jobs" at bounding box center [93, 144] width 118 height 14
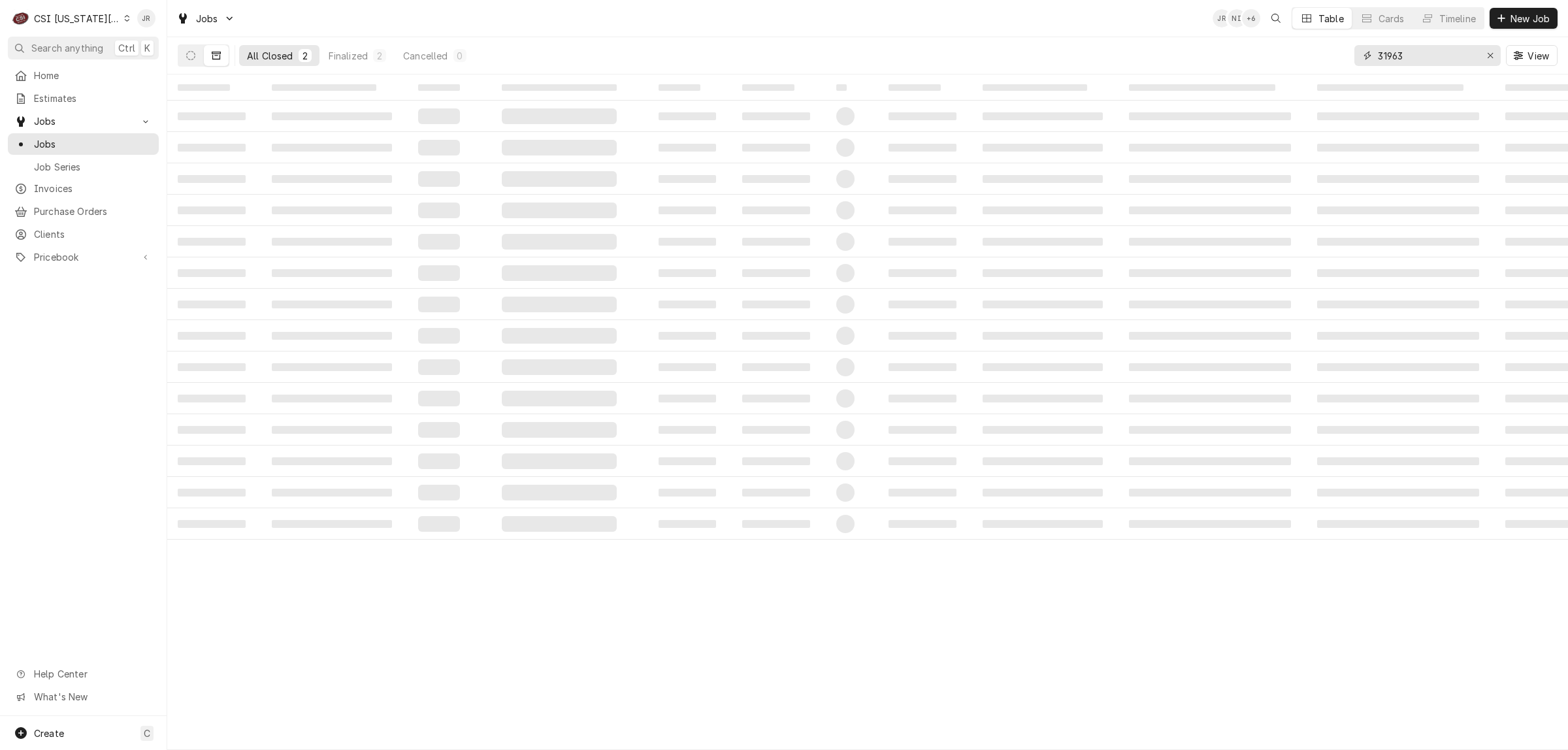
click at [1416, 57] on input "31963" at bounding box center [1427, 55] width 98 height 21
click at [1416, 56] on input "31963" at bounding box center [1427, 55] width 98 height 21
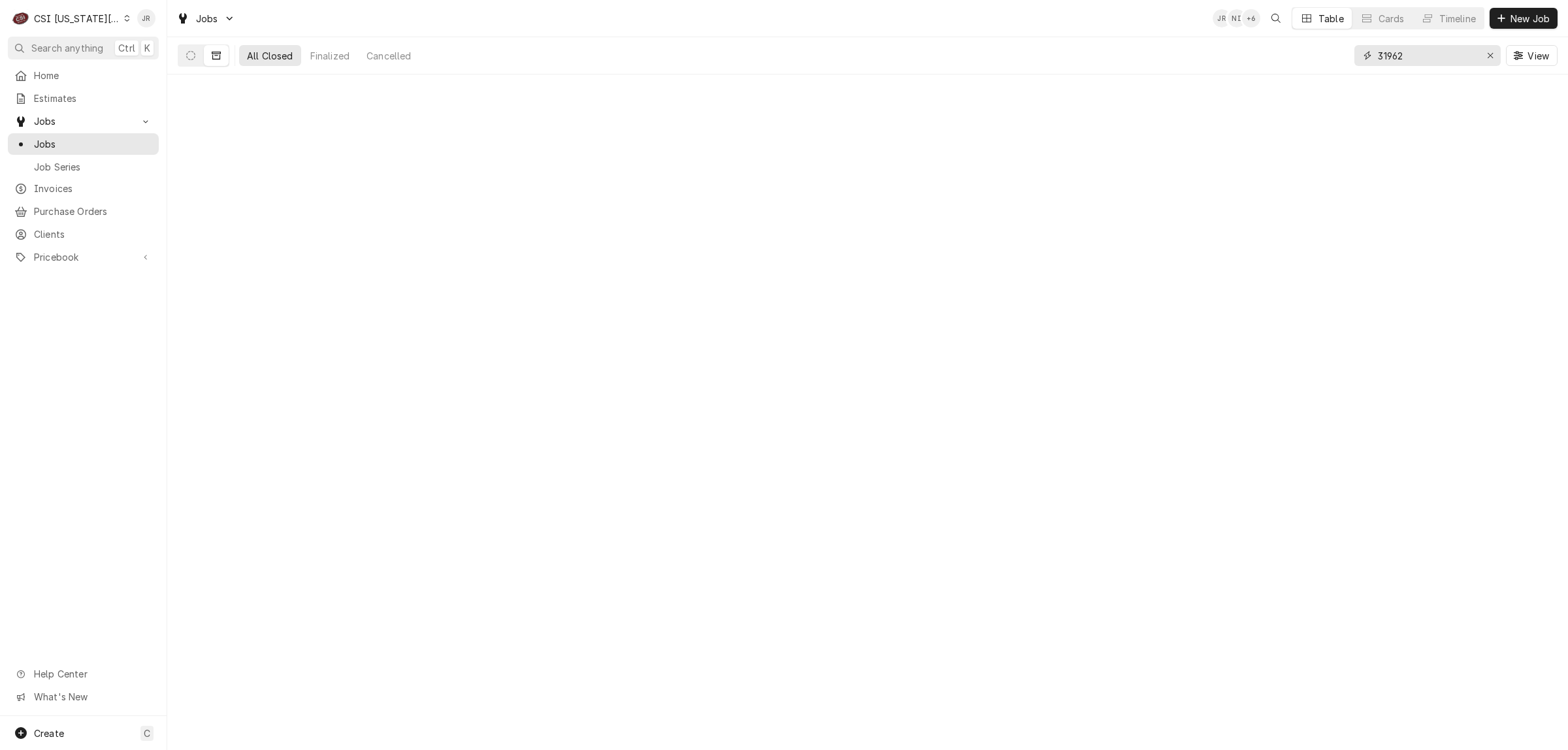
type input "31962"
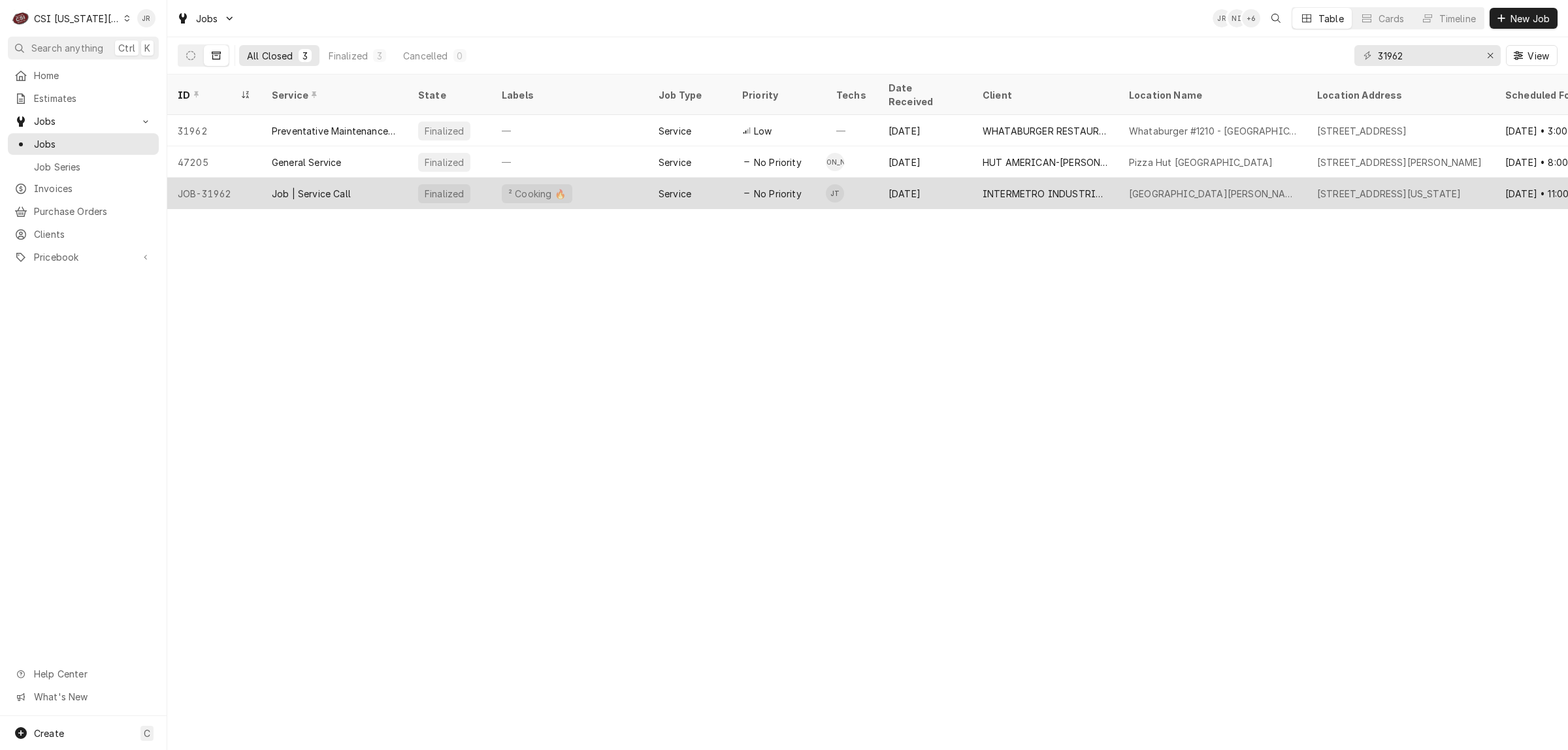
click at [279, 187] on div "Job | Service Call" at bounding box center [311, 194] width 79 height 14
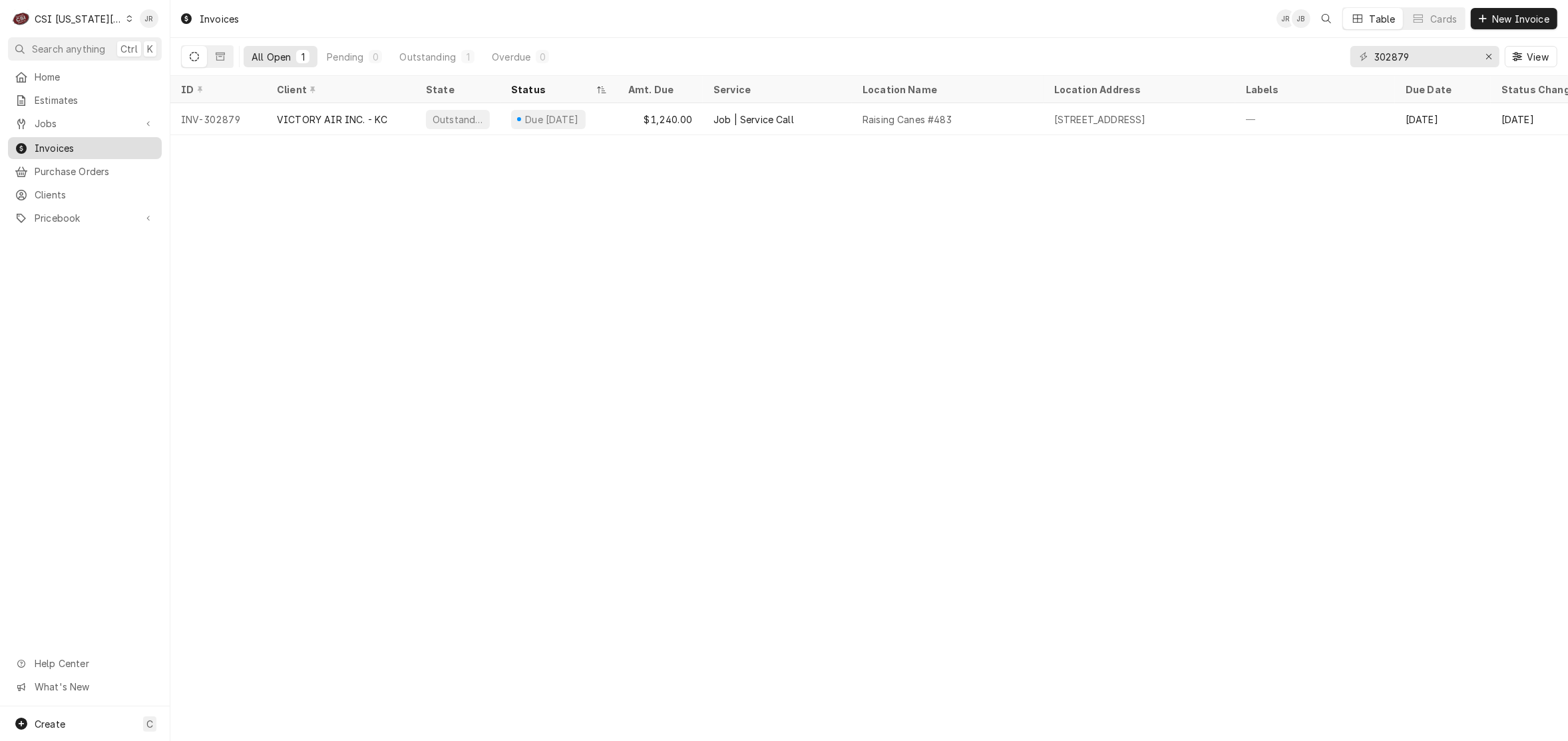
click at [64, 142] on span "Invoices" at bounding box center [94, 148] width 120 height 14
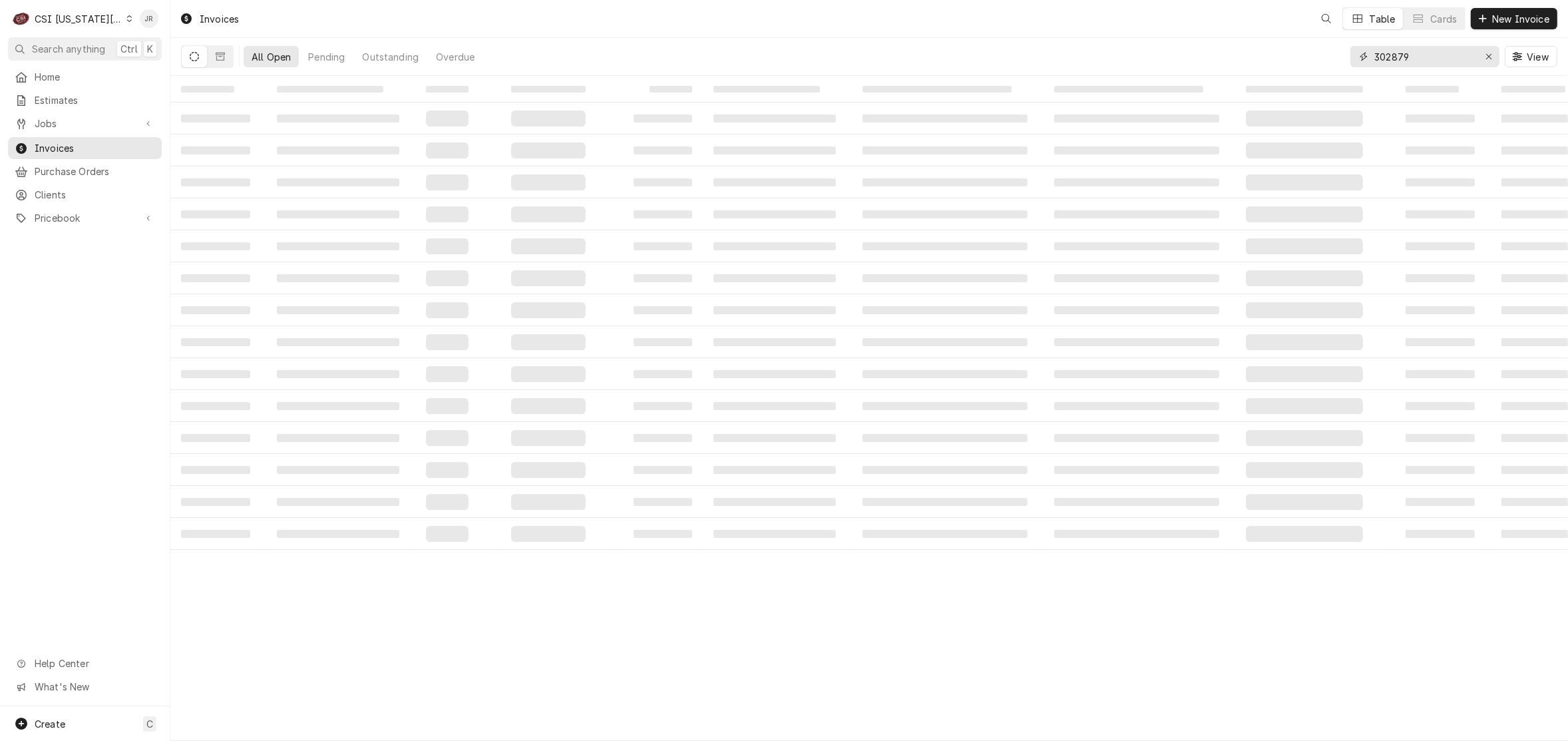
click at [1406, 51] on input "302879" at bounding box center [1424, 57] width 100 height 21
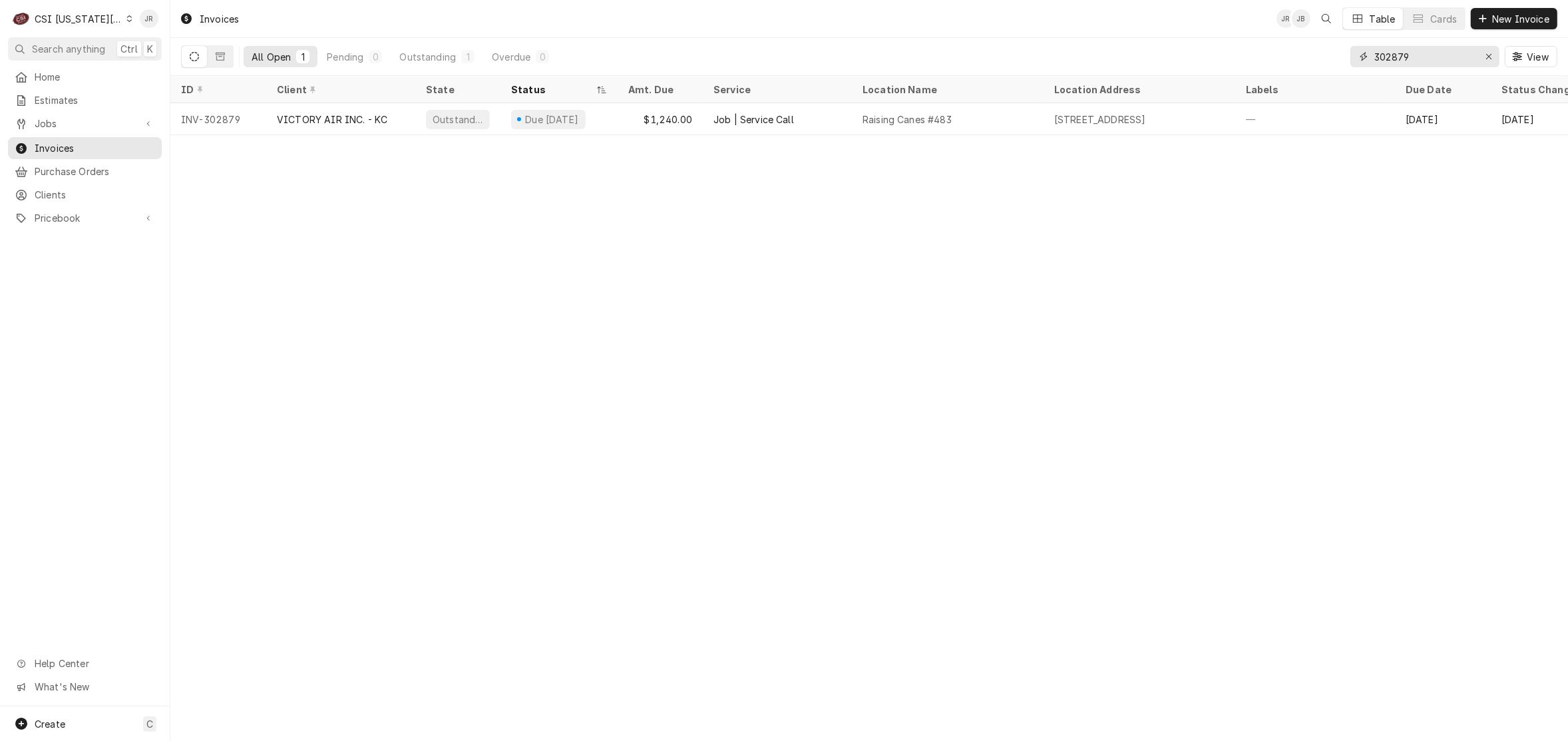
type input "3"
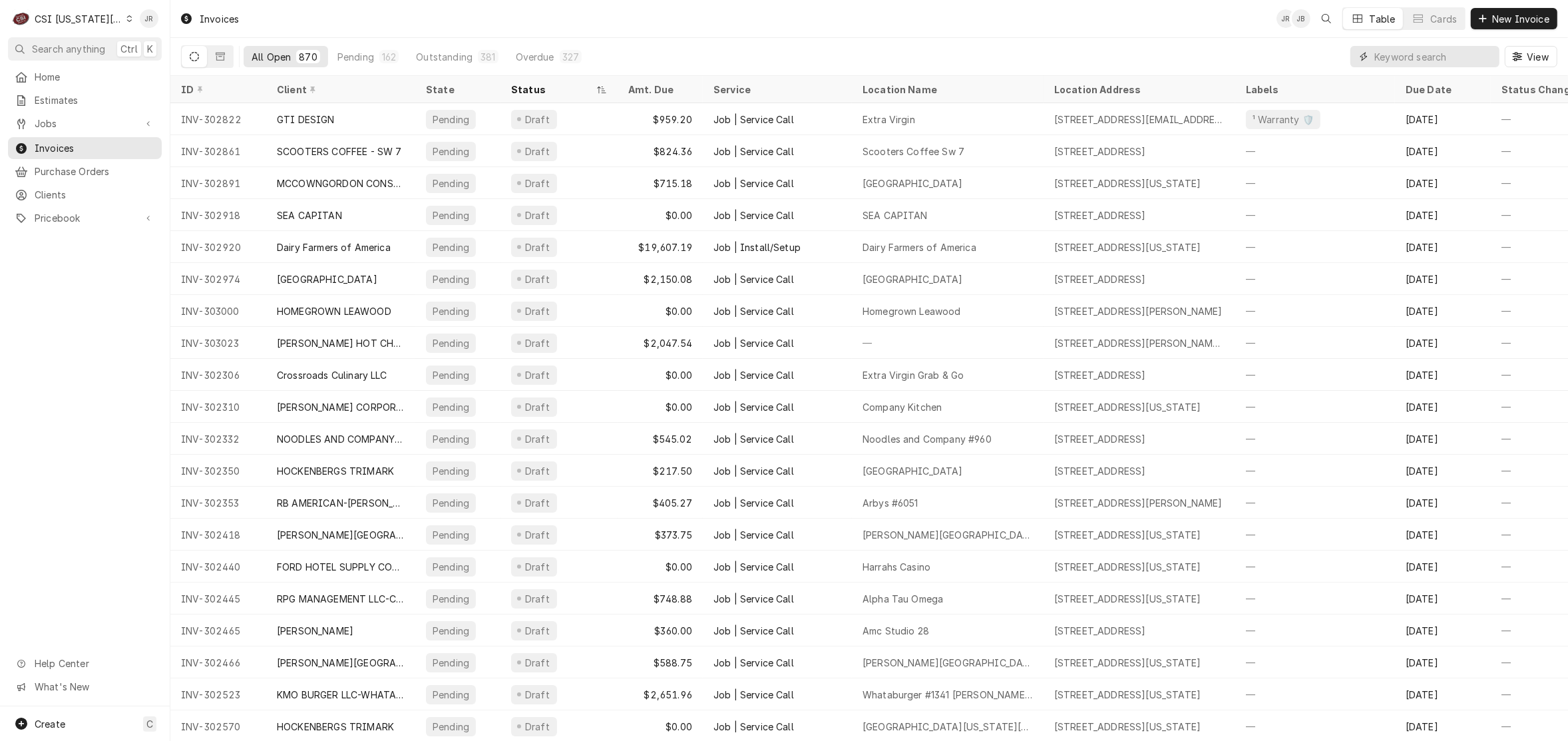
click at [1431, 61] on input "Dynamic Content Wrapper" at bounding box center [1434, 57] width 119 height 21
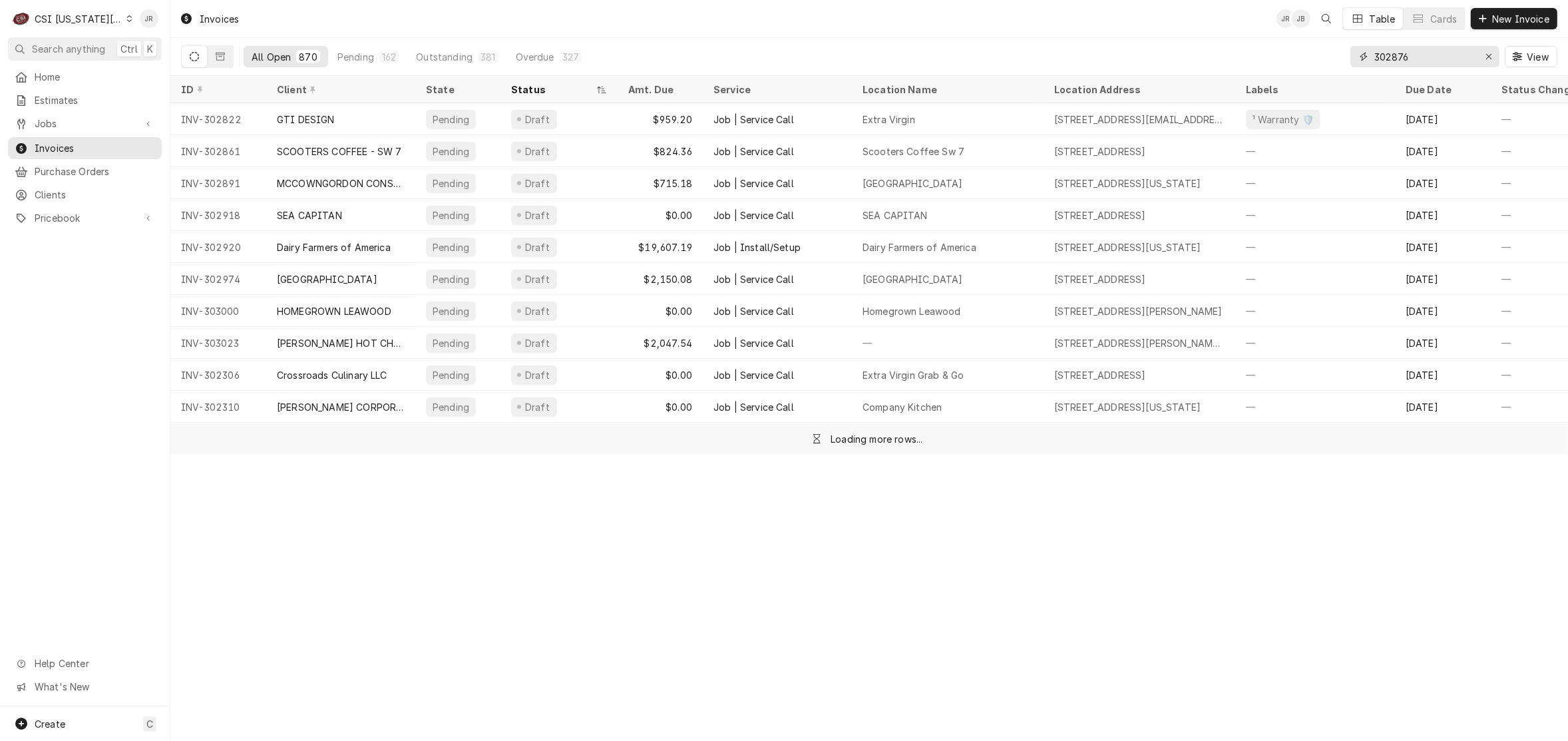
type input "302876"
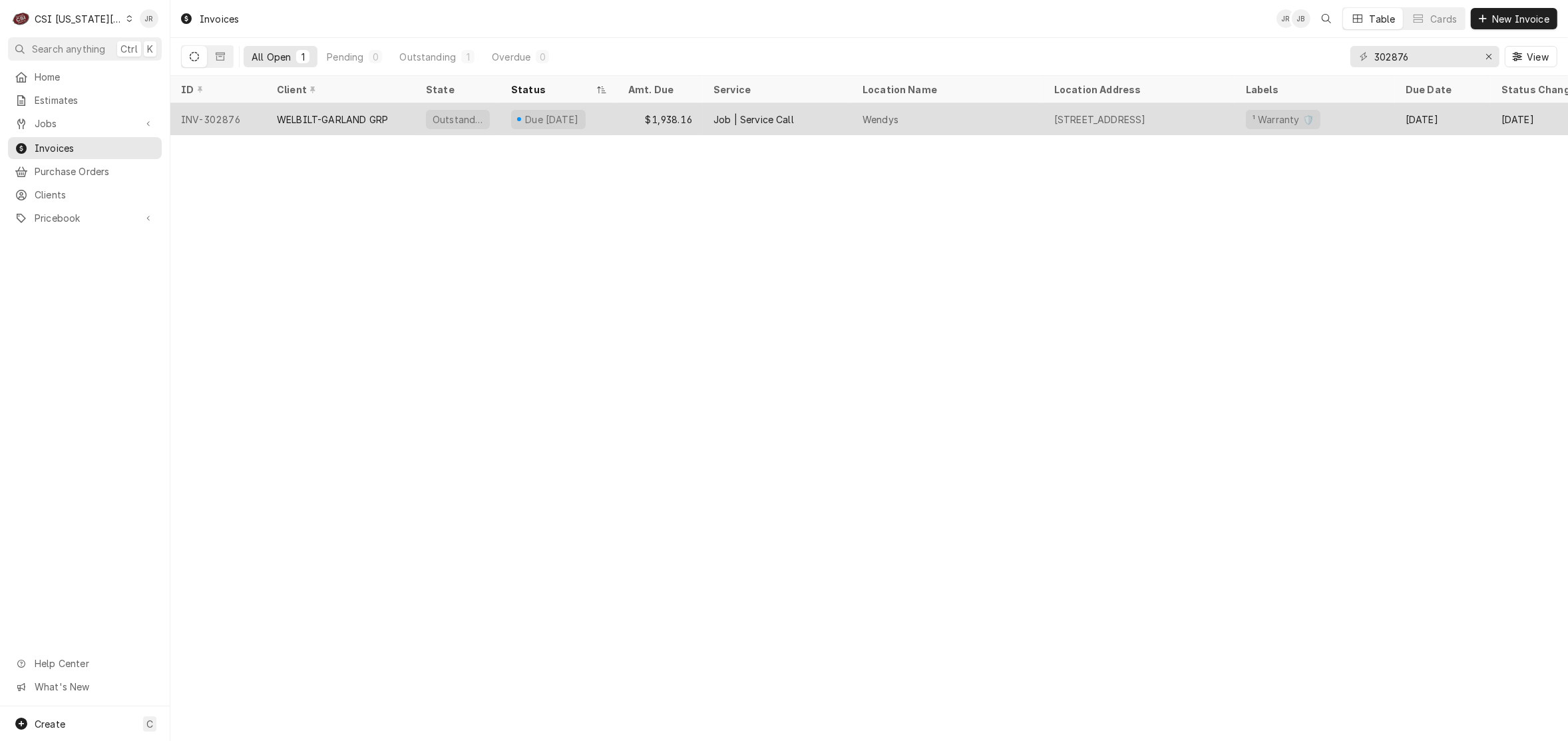
click at [438, 127] on div "Outstanding" at bounding box center [458, 119] width 85 height 32
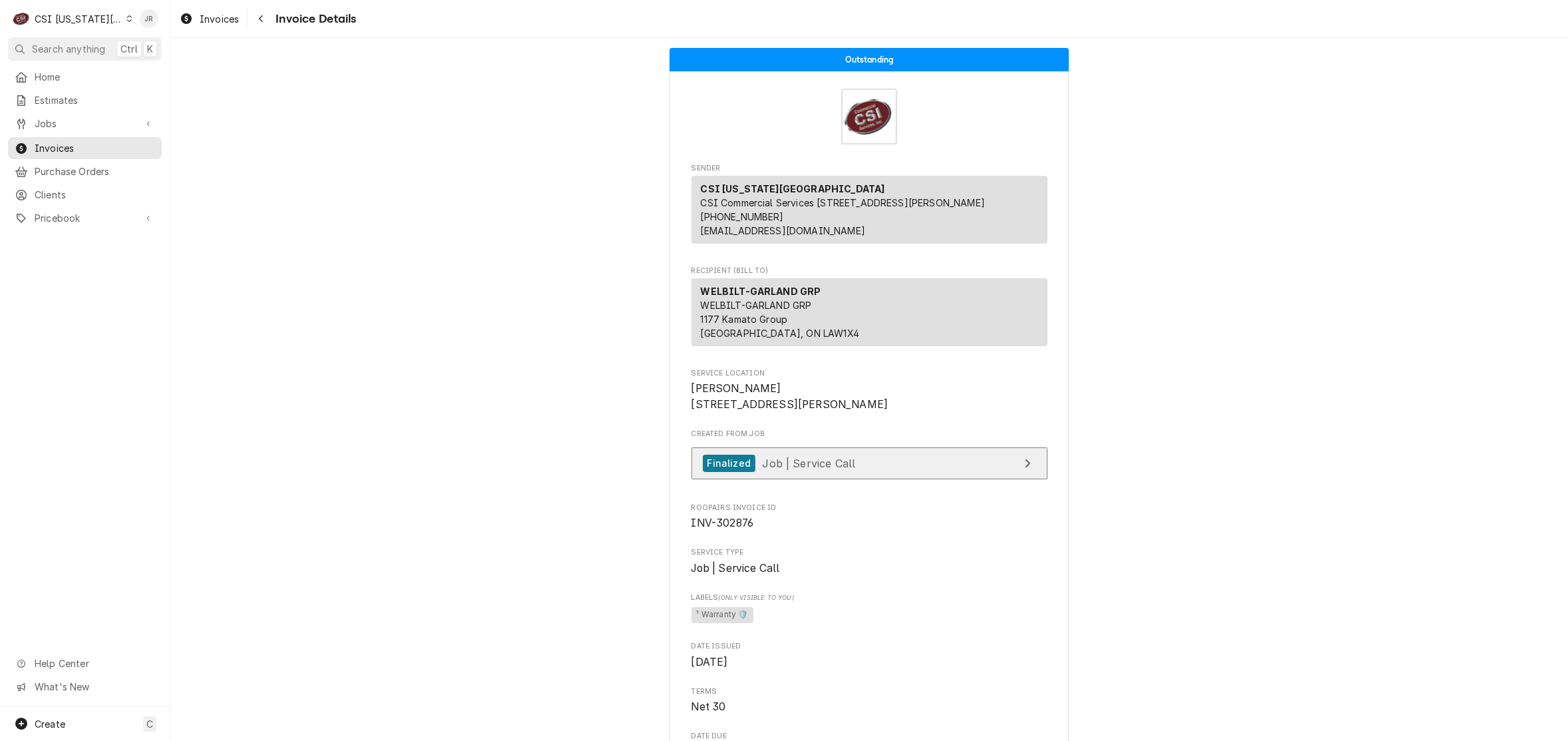
click at [990, 480] on link "Finalized Job | Service Call" at bounding box center [869, 463] width 356 height 33
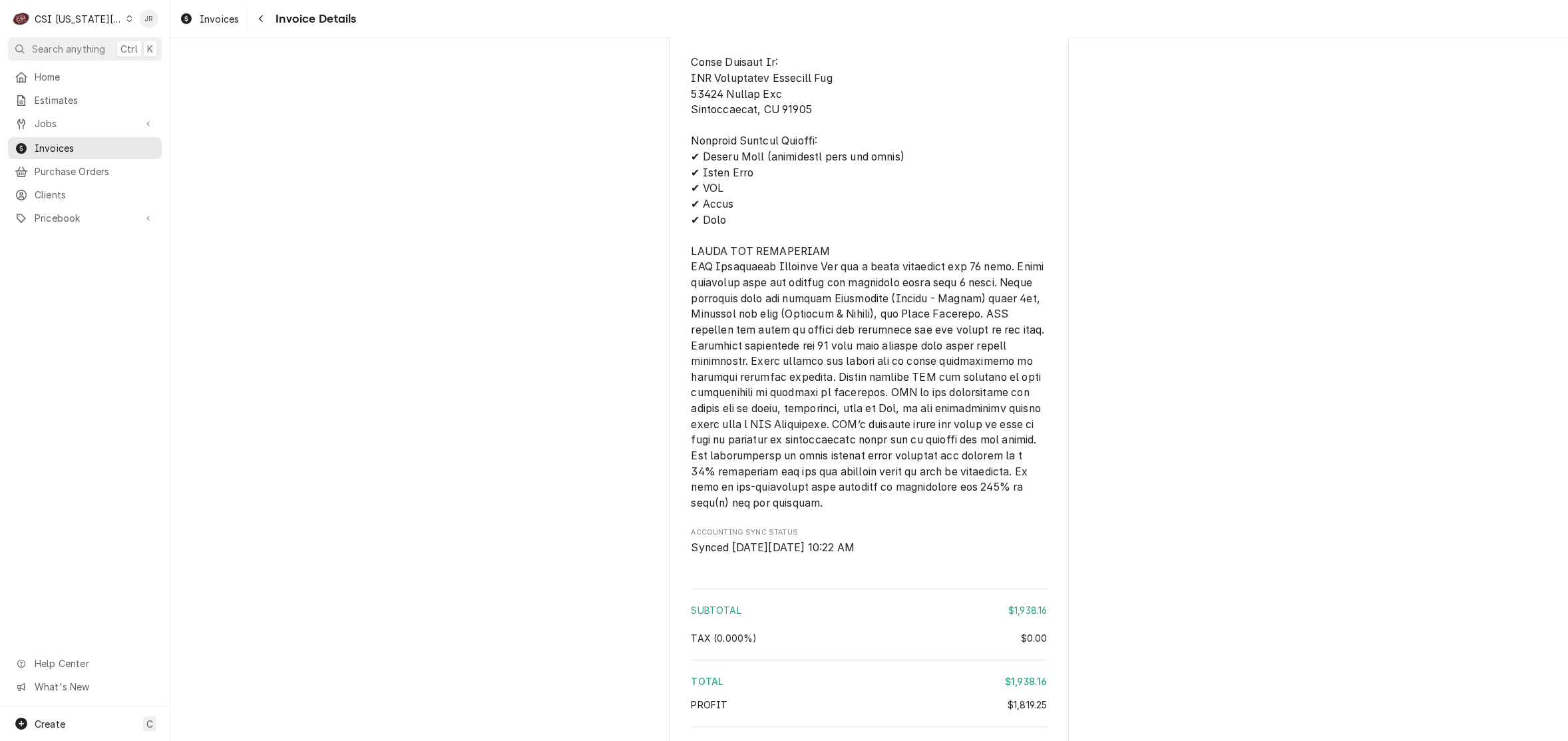
scroll to position [2875, 0]
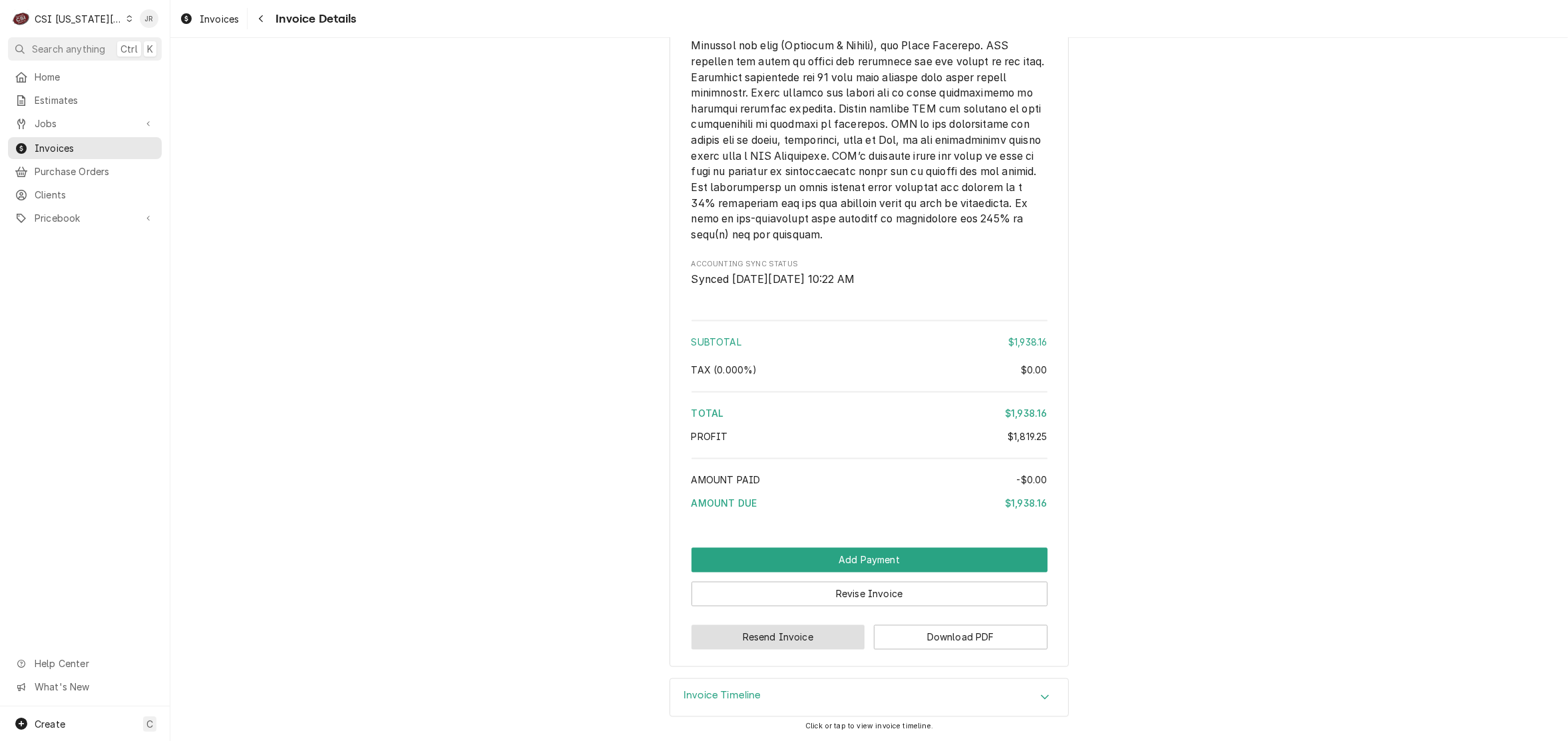
drag, startPoint x: 734, startPoint y: 639, endPoint x: 1336, endPoint y: 649, distance: 602.1
click at [983, 597] on button "Revise Invoice" at bounding box center [869, 594] width 356 height 24
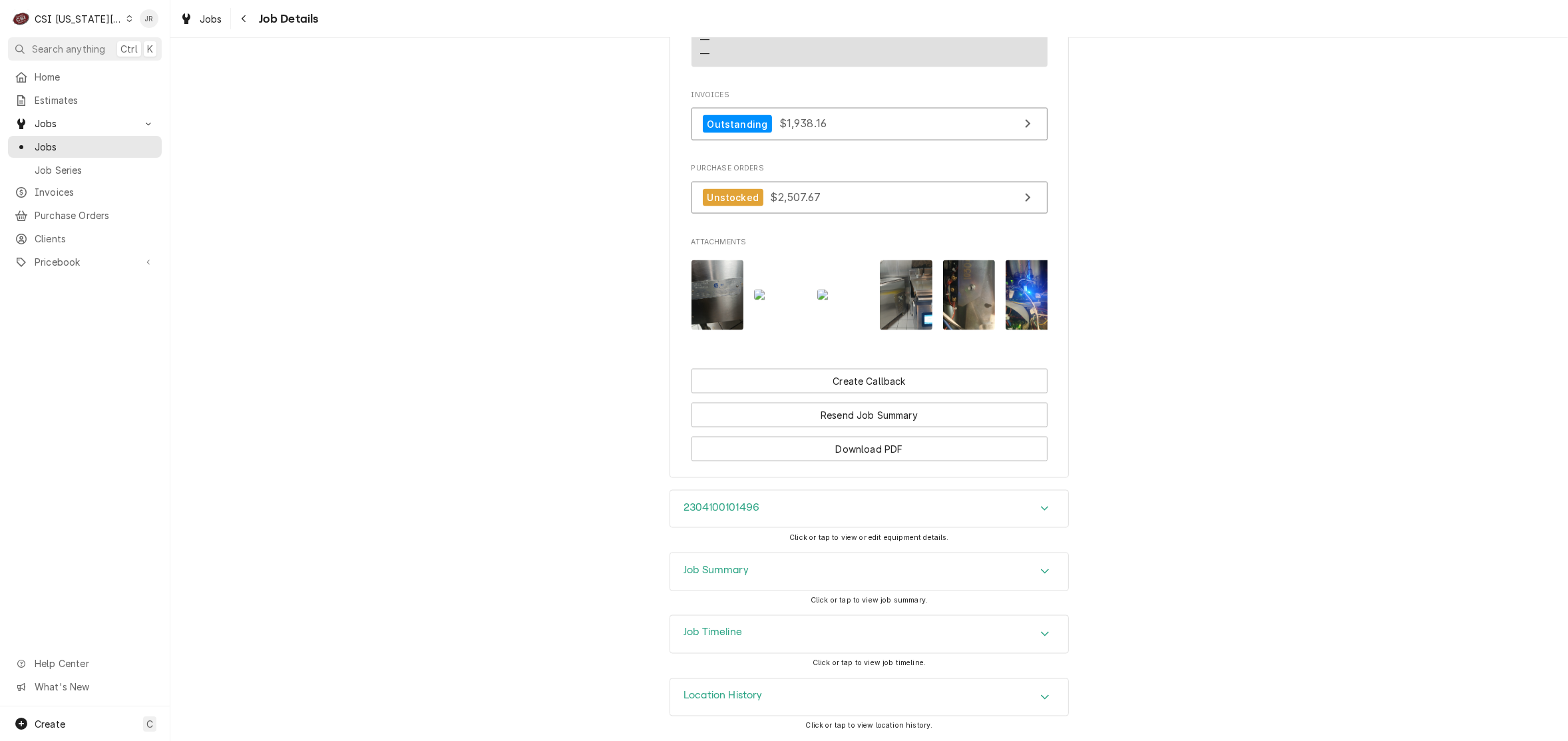
scroll to position [2629, 0]
click at [686, 561] on div "Job Summary" at bounding box center [869, 571] width 398 height 37
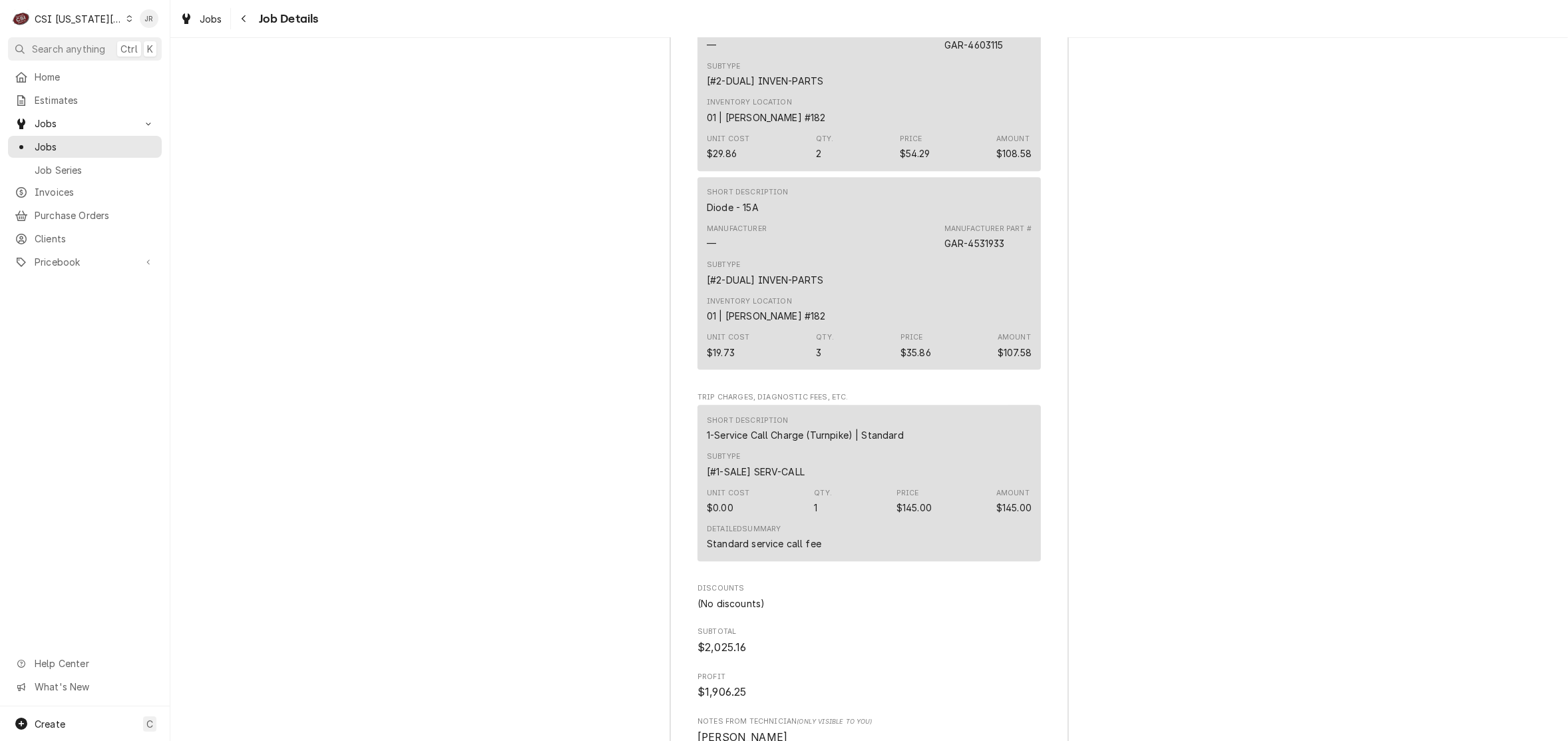
scroll to position [5042, 0]
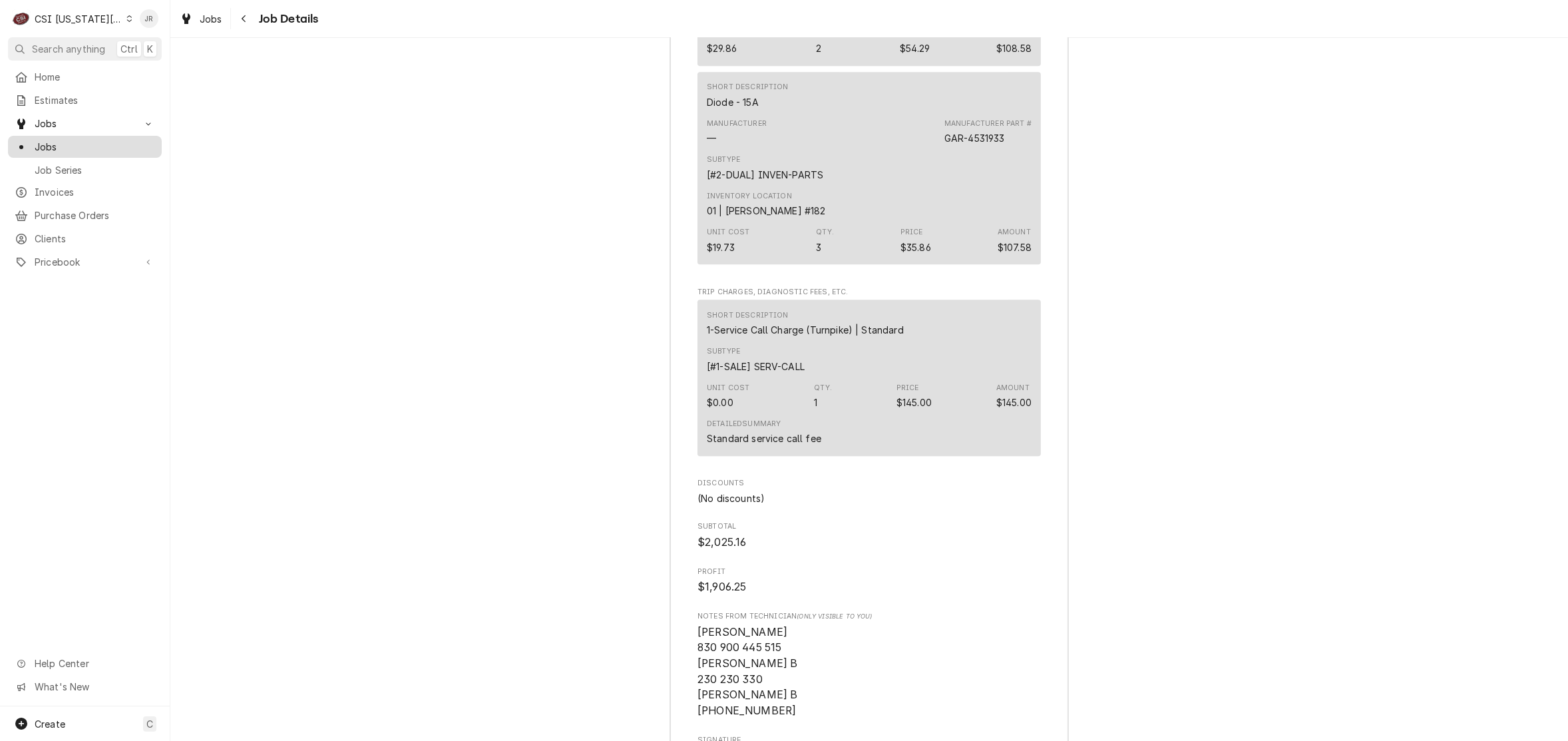
click at [55, 140] on span "Jobs" at bounding box center [94, 147] width 120 height 14
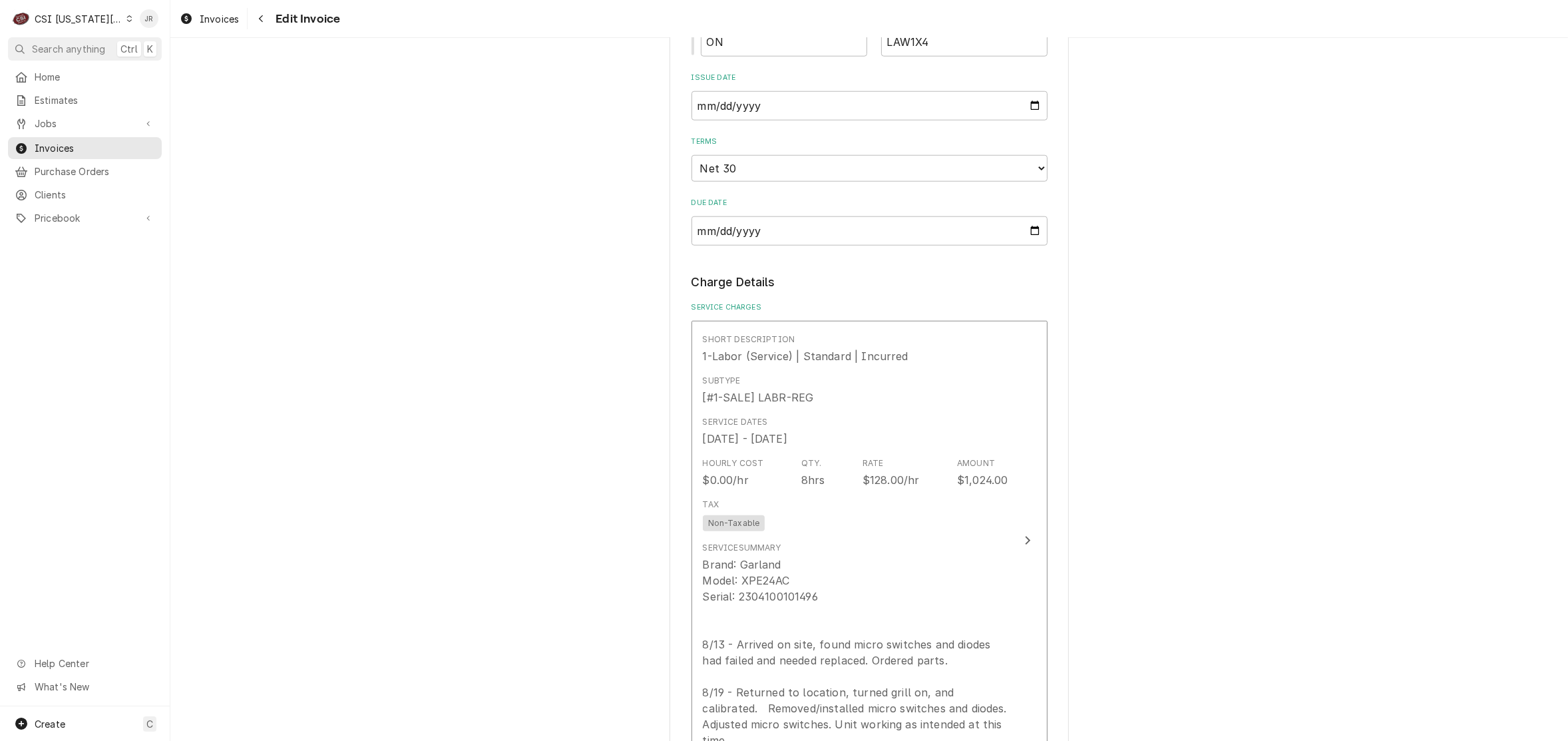
scroll to position [1997, 0]
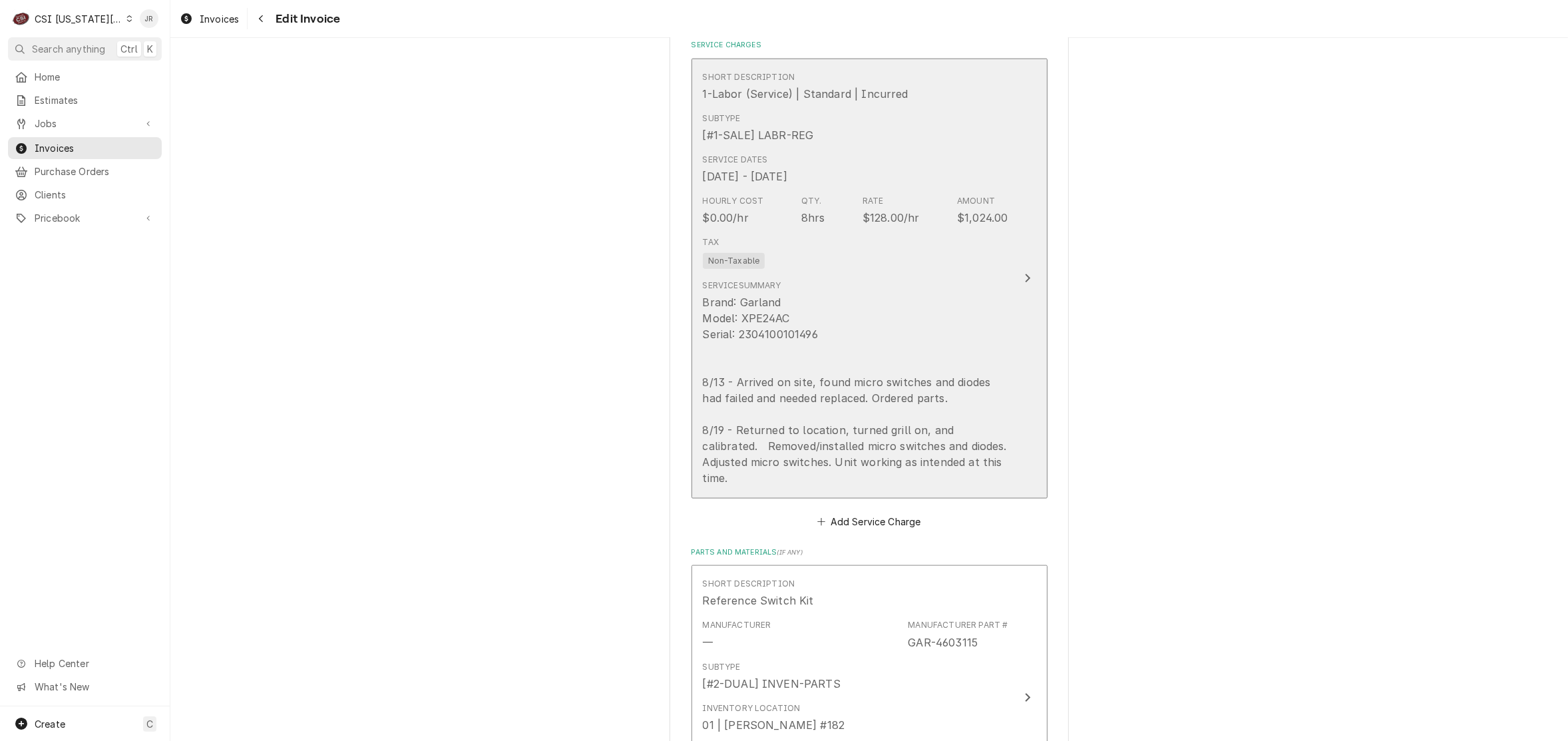
click at [922, 358] on div "Brand: Garland Model: XPE24AC Serial: 2304100101496 8/13 - Arrived on site, fou…" at bounding box center [855, 390] width 305 height 192
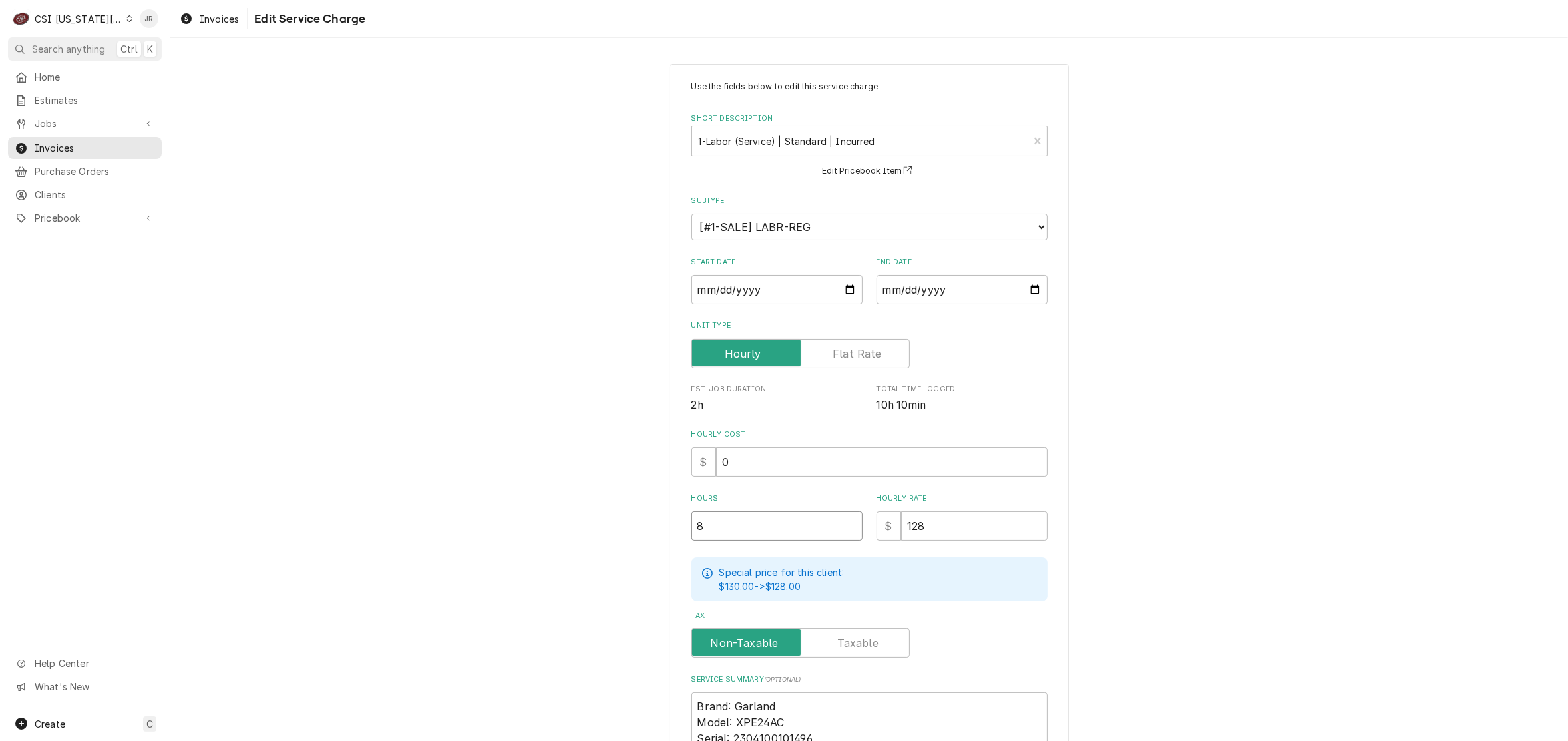
drag, startPoint x: 770, startPoint y: 526, endPoint x: 603, endPoint y: 465, distance: 177.8
click at [593, 469] on div "Use the fields below to edit this service charge Short Description 1-Labor (Ser…" at bounding box center [869, 524] width 1398 height 944
type textarea "x"
type input "5"
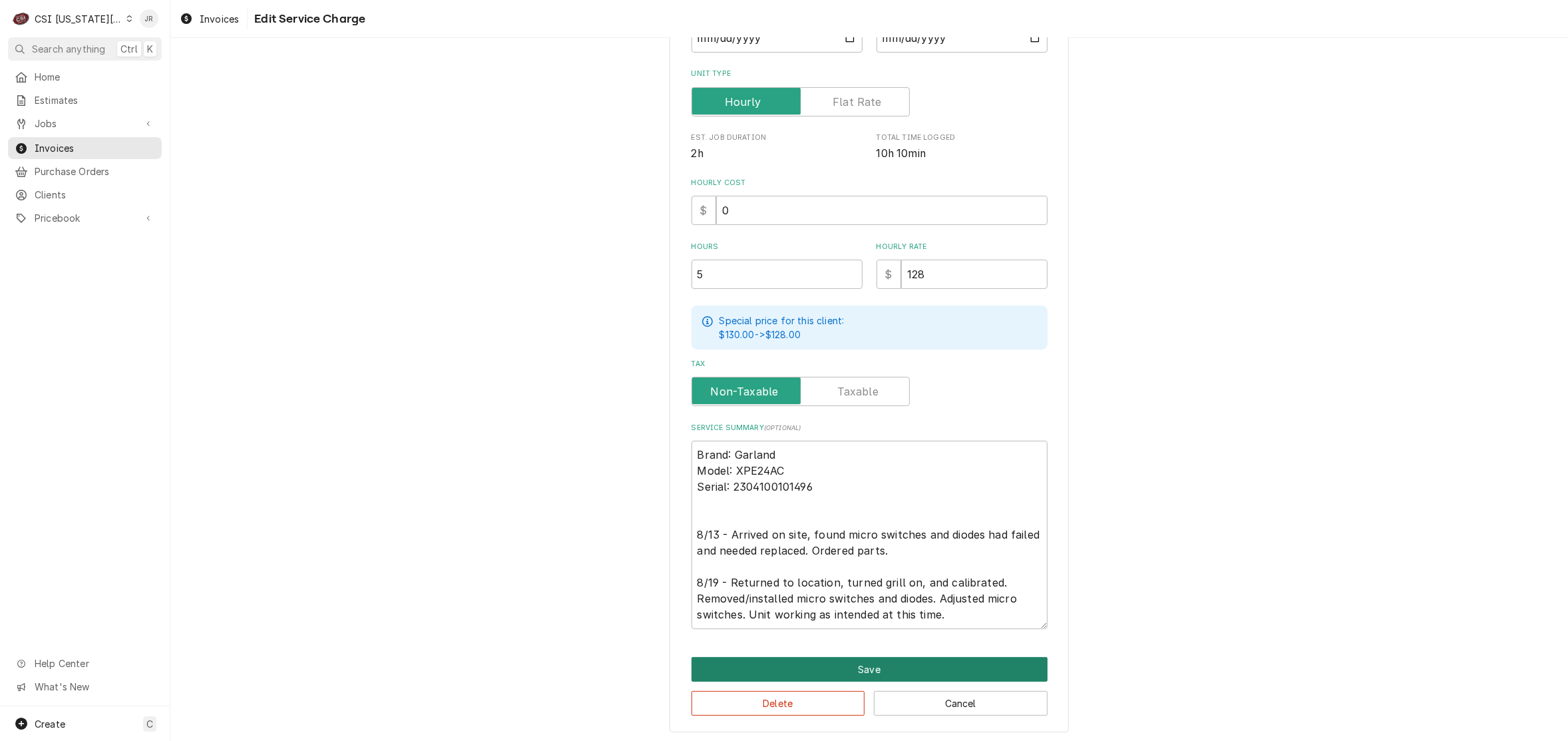
click at [797, 672] on button "Save" at bounding box center [869, 669] width 356 height 24
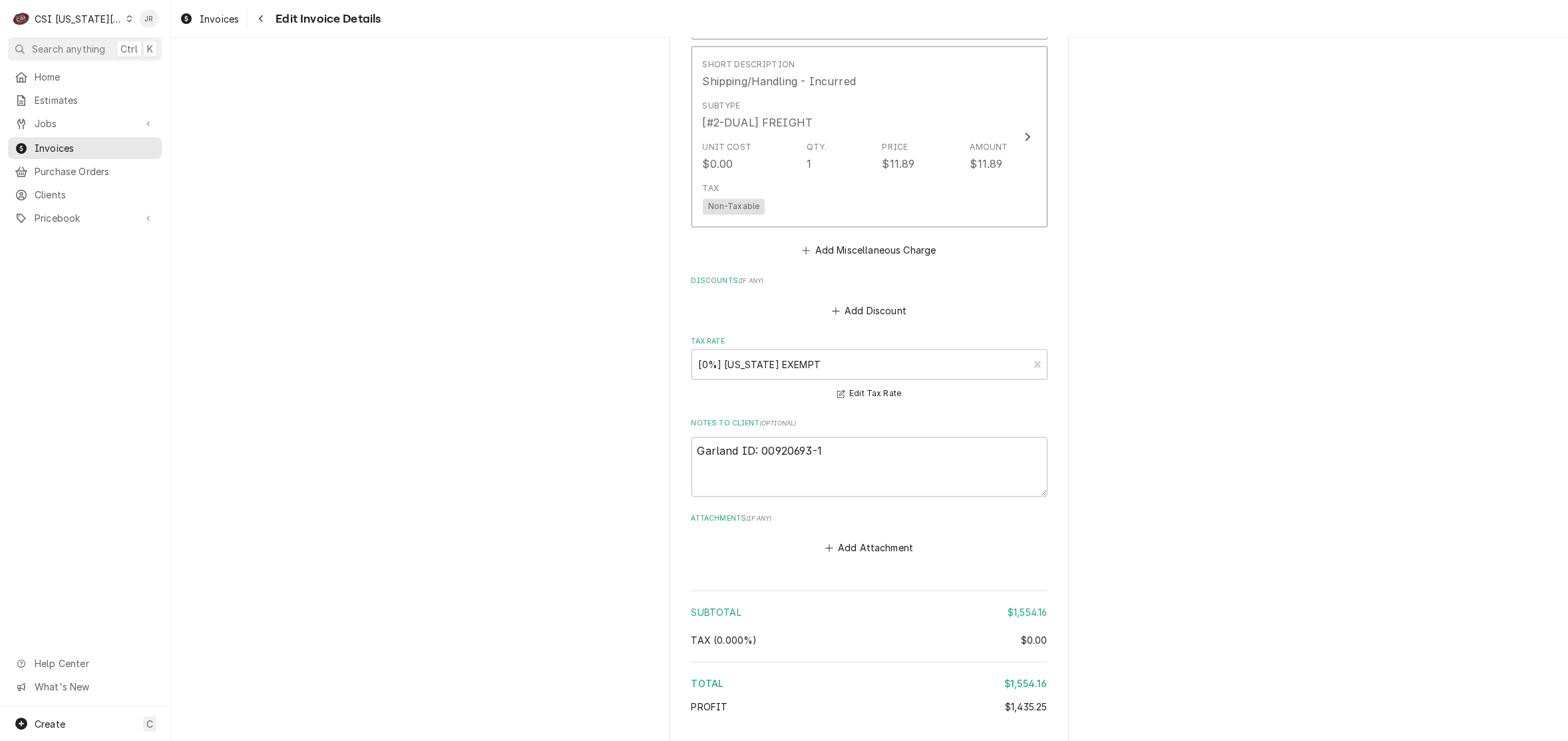
scroll to position [3647, 0]
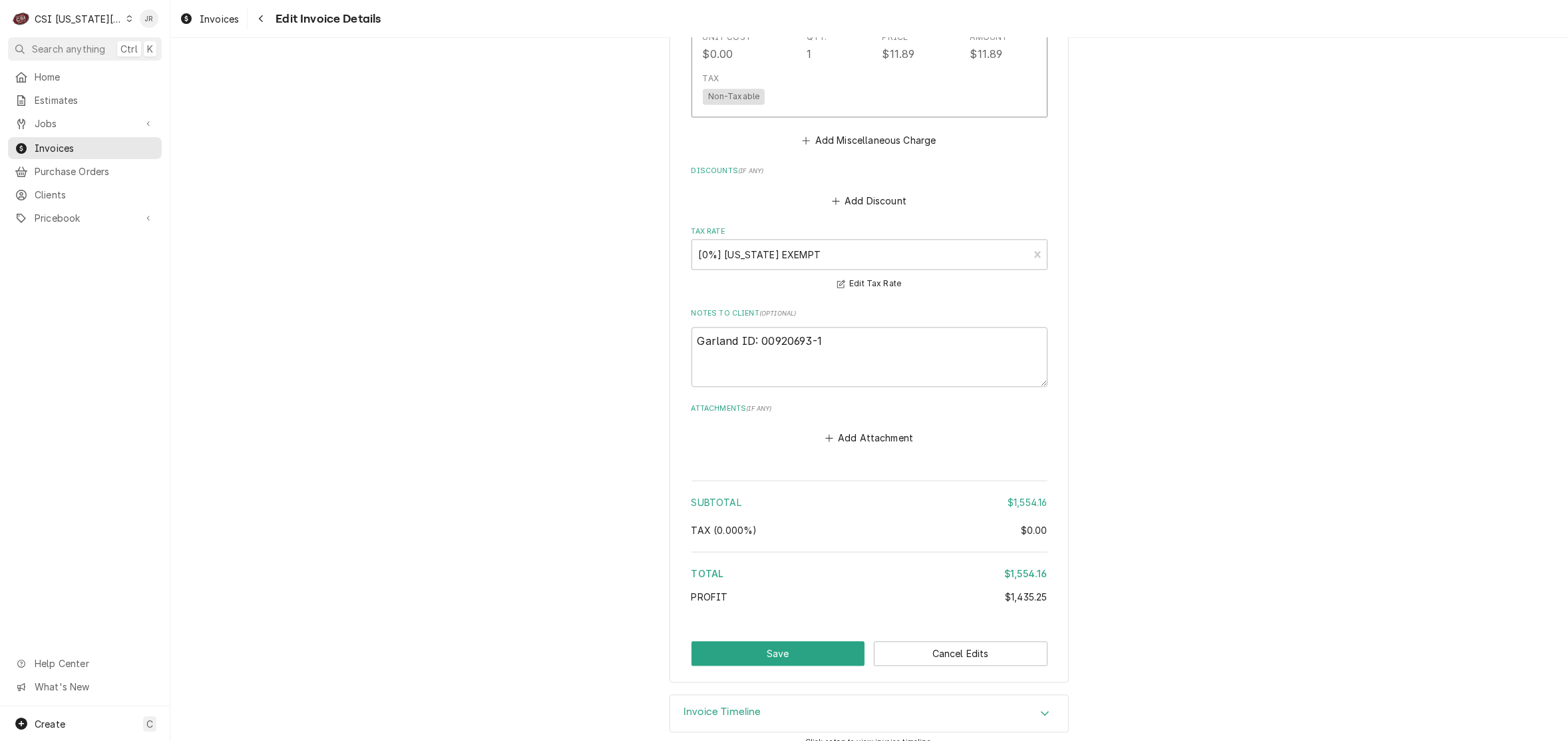
drag, startPoint x: 724, startPoint y: 681, endPoint x: 740, endPoint y: 619, distance: 64.0
click at [724, 674] on div "Please provide the following information to create your invoice: Client Details…" at bounding box center [869, 389] width 1398 height 703
click at [759, 641] on button "Save" at bounding box center [778, 653] width 174 height 24
type textarea "x"
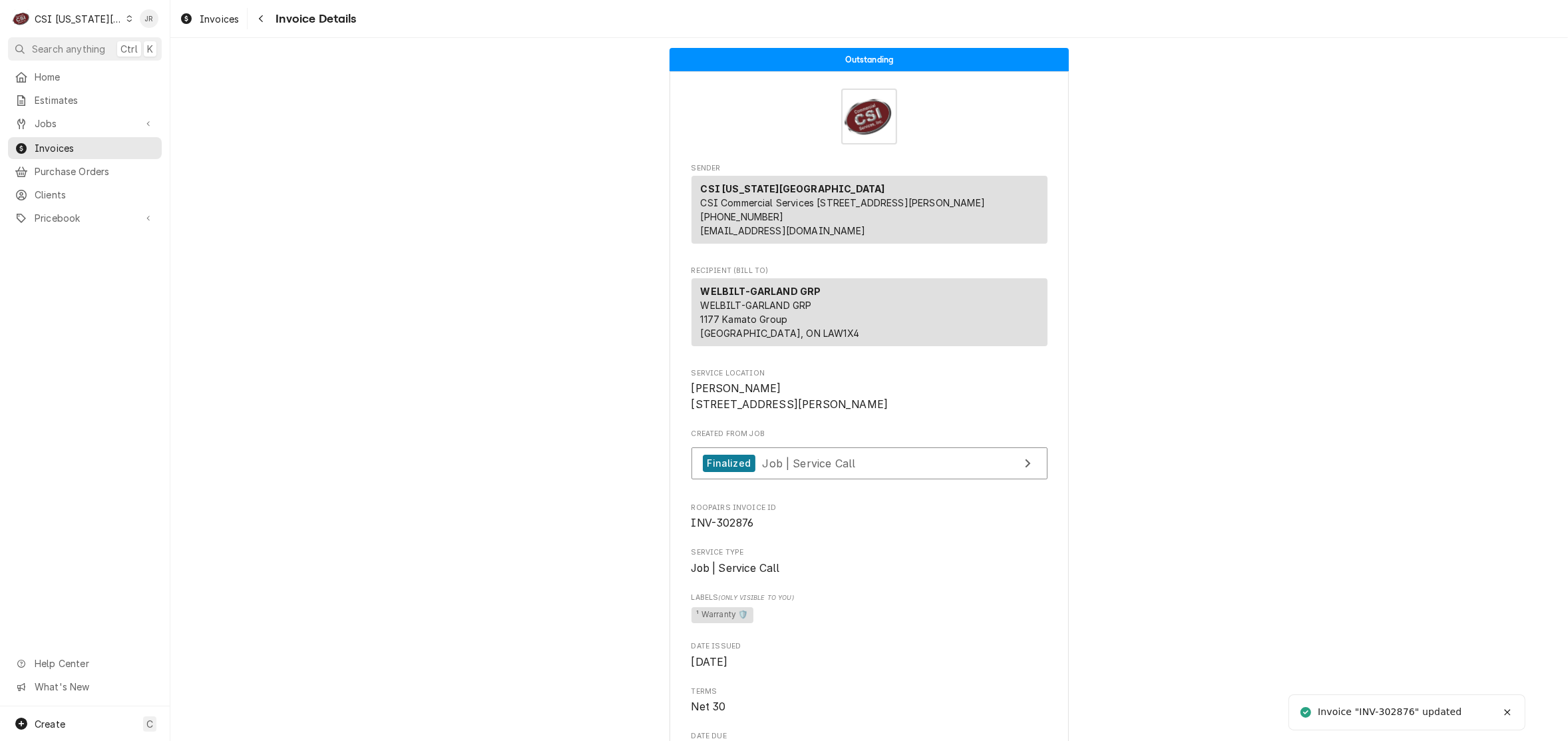
click at [1389, 711] on div "Invoice "INV-302876" updated" at bounding box center [1391, 712] width 146 height 14
copy div "302876"
click at [36, 160] on link "Purchase Orders" at bounding box center [84, 171] width 154 height 22
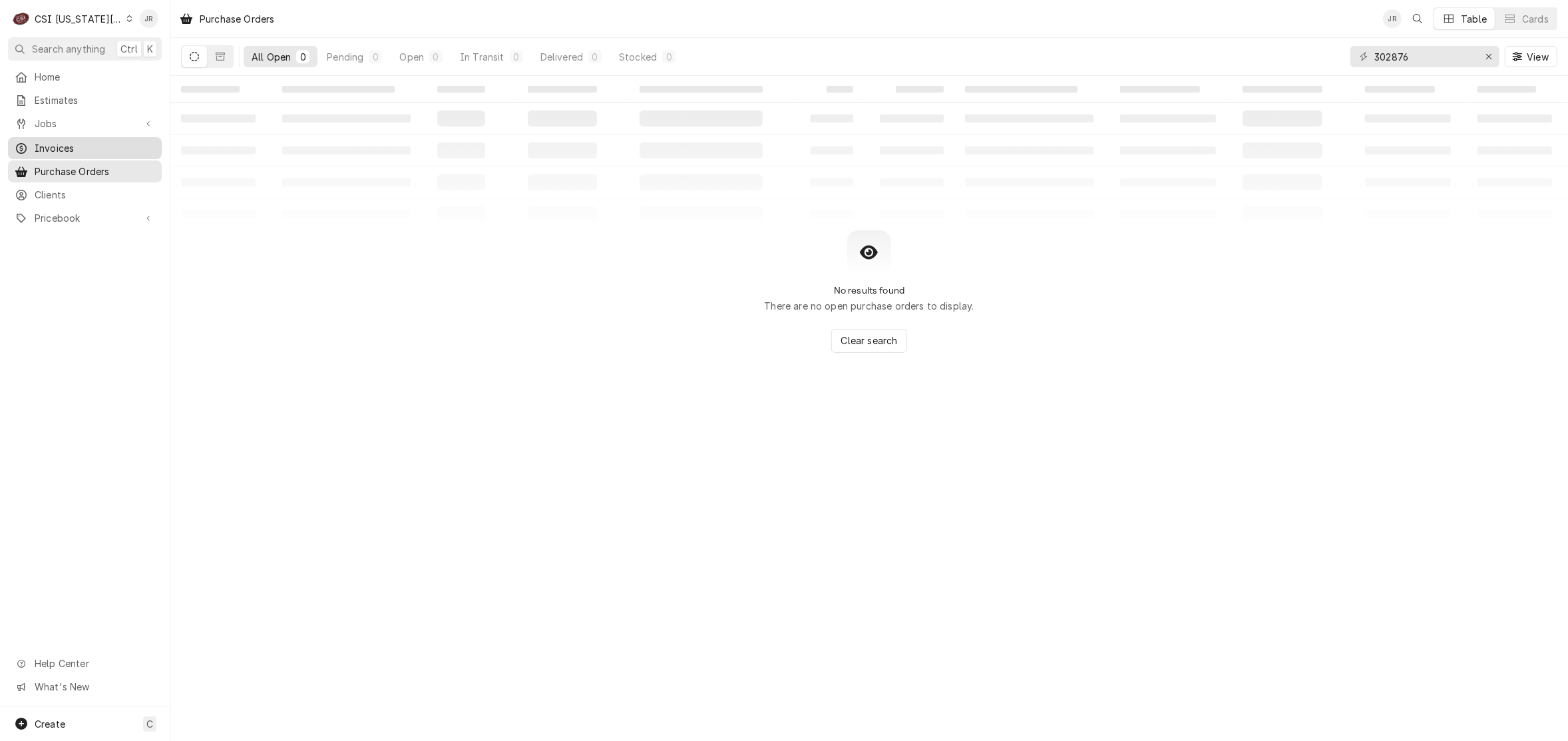
click at [57, 144] on span "Invoices" at bounding box center [94, 148] width 120 height 14
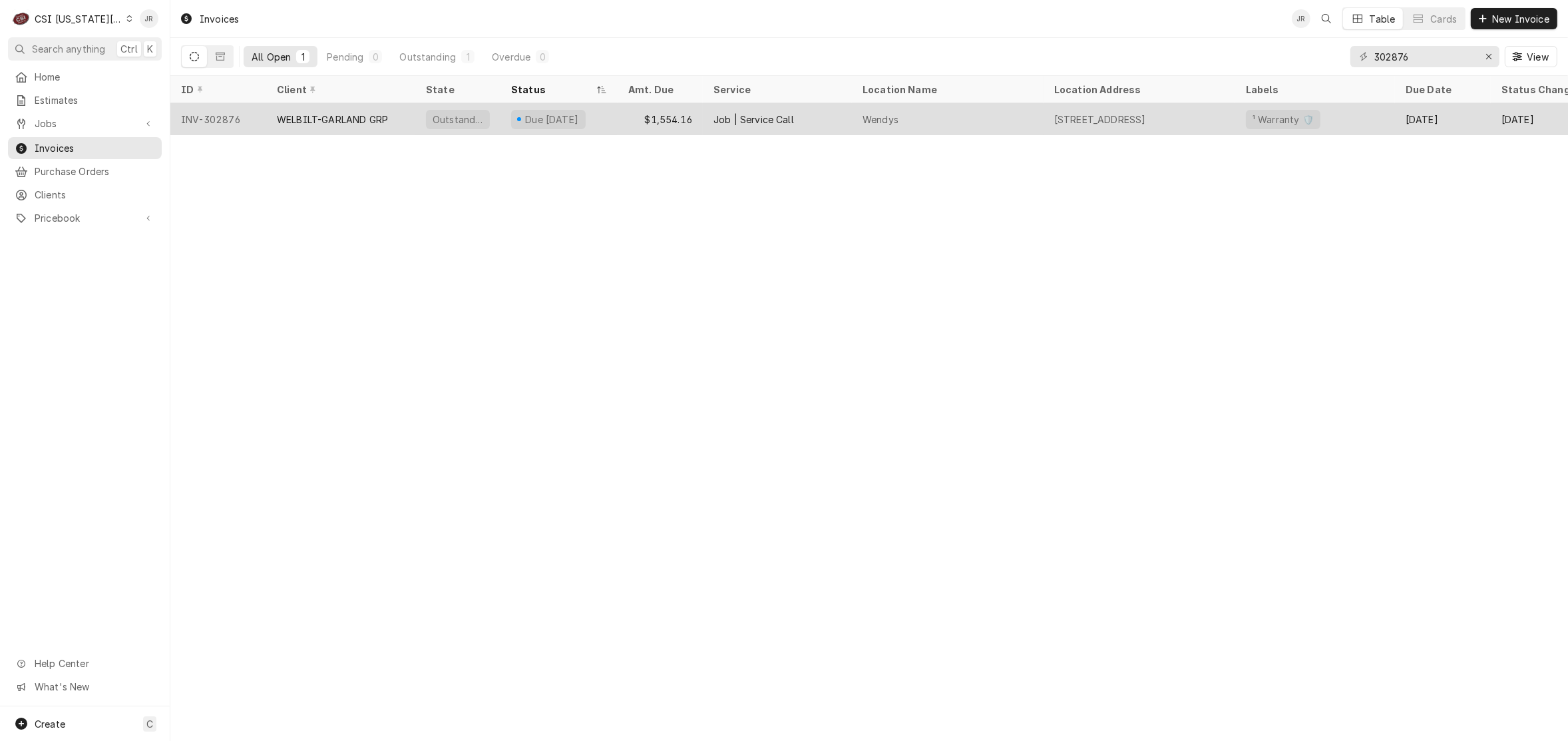
click at [350, 114] on div "WELBILT-GARLAND GRP" at bounding box center [332, 119] width 111 height 14
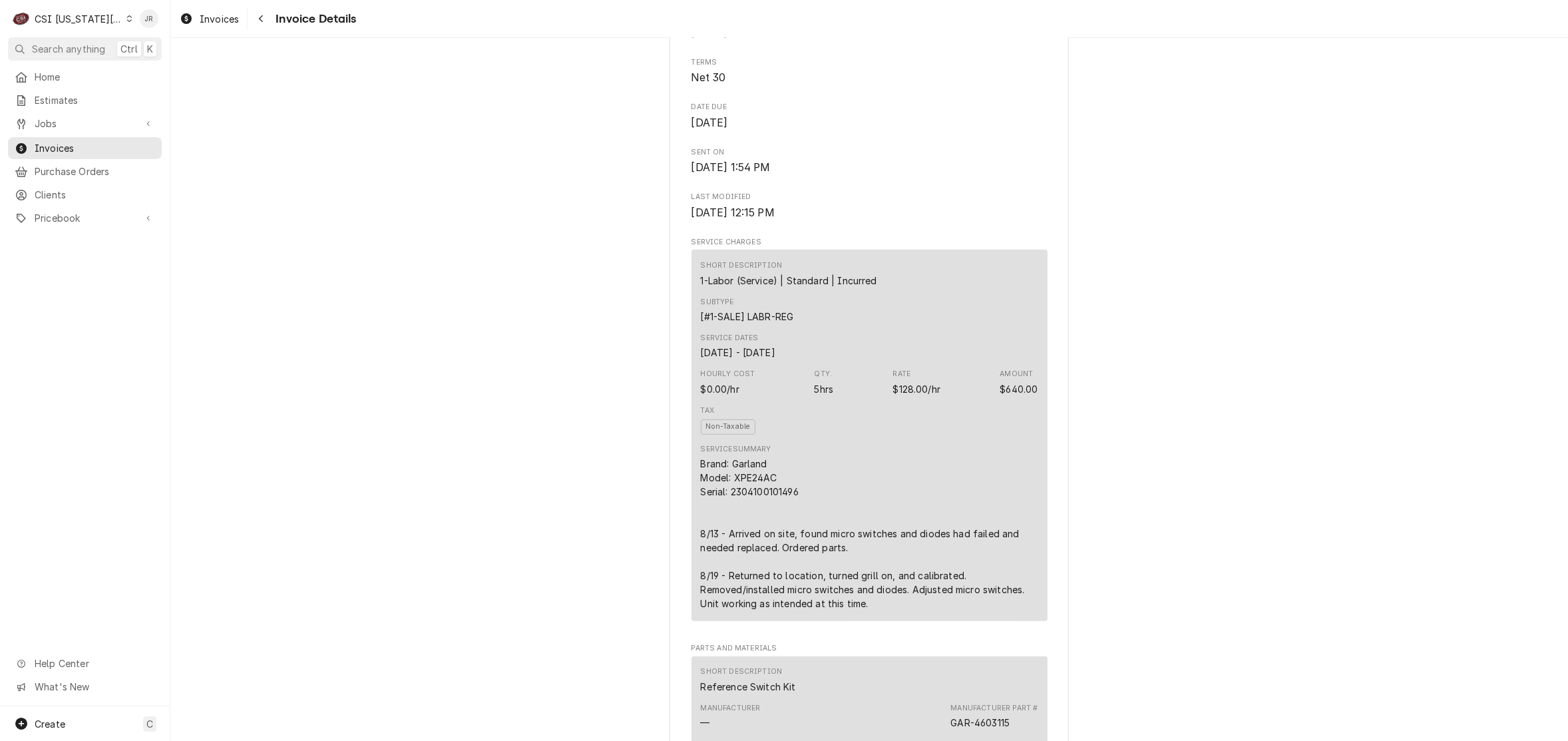
scroll to position [666, 0]
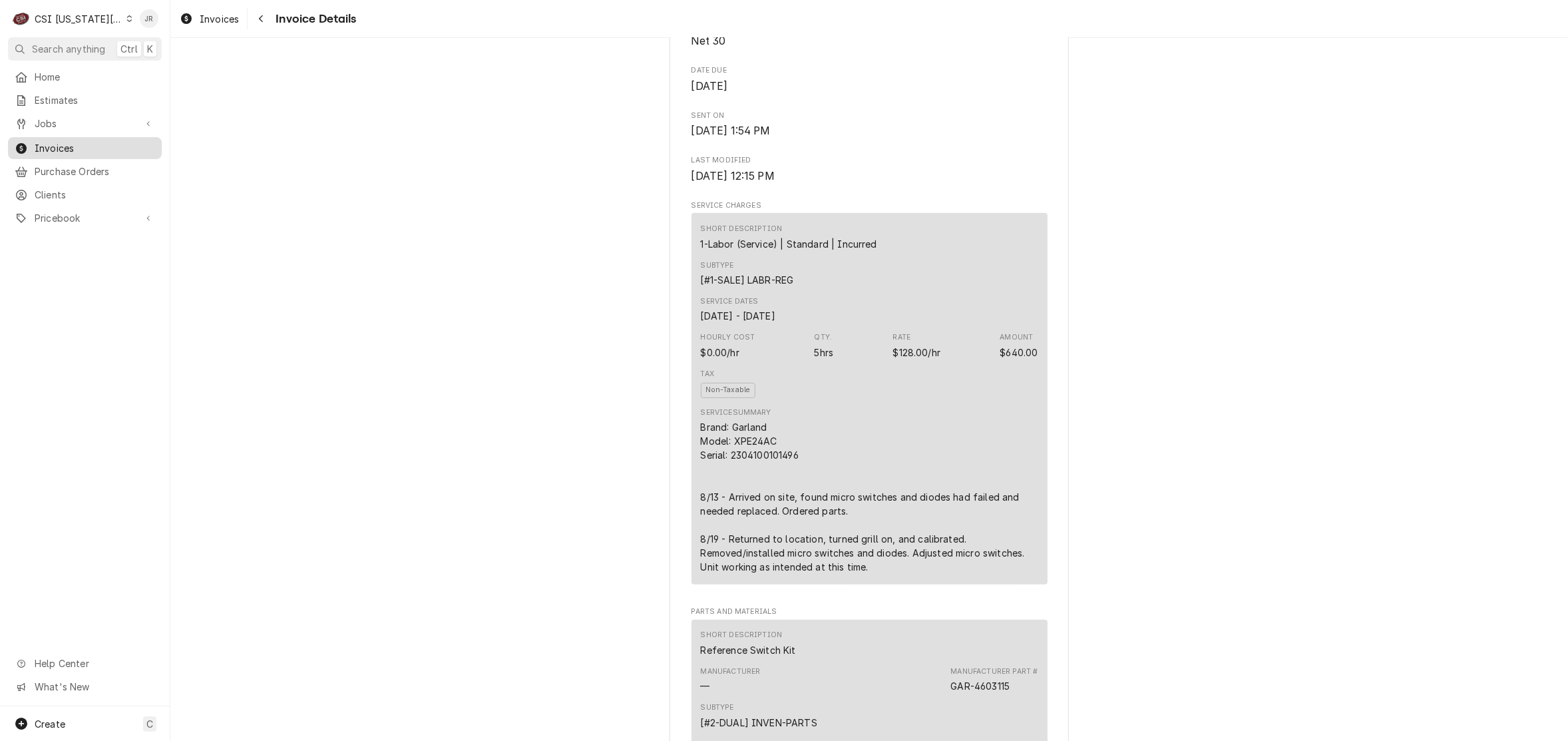
click at [54, 144] on span "Invoices" at bounding box center [94, 148] width 120 height 14
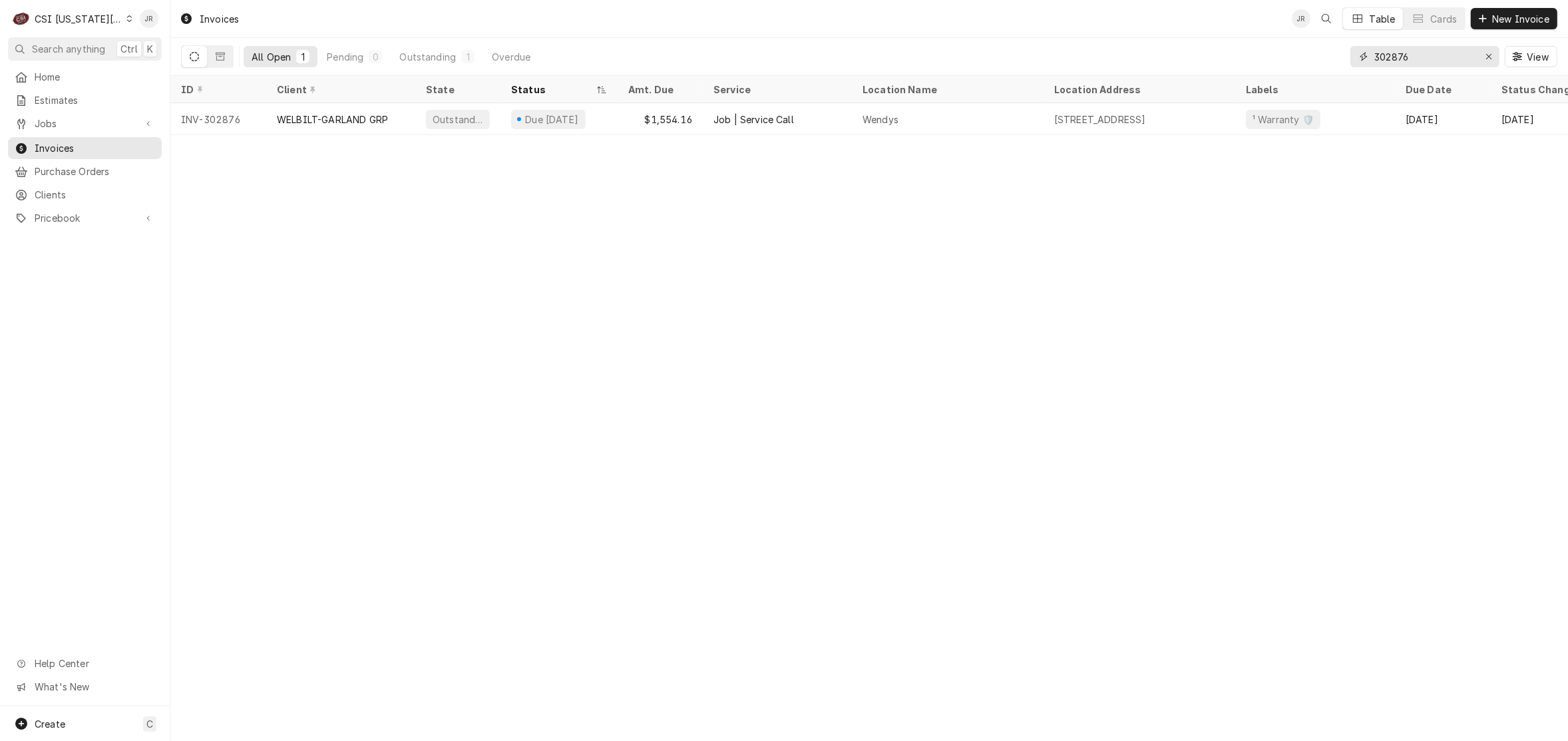
click at [1392, 54] on input "302876" at bounding box center [1424, 57] width 100 height 21
paste input "944"
type input "302944"
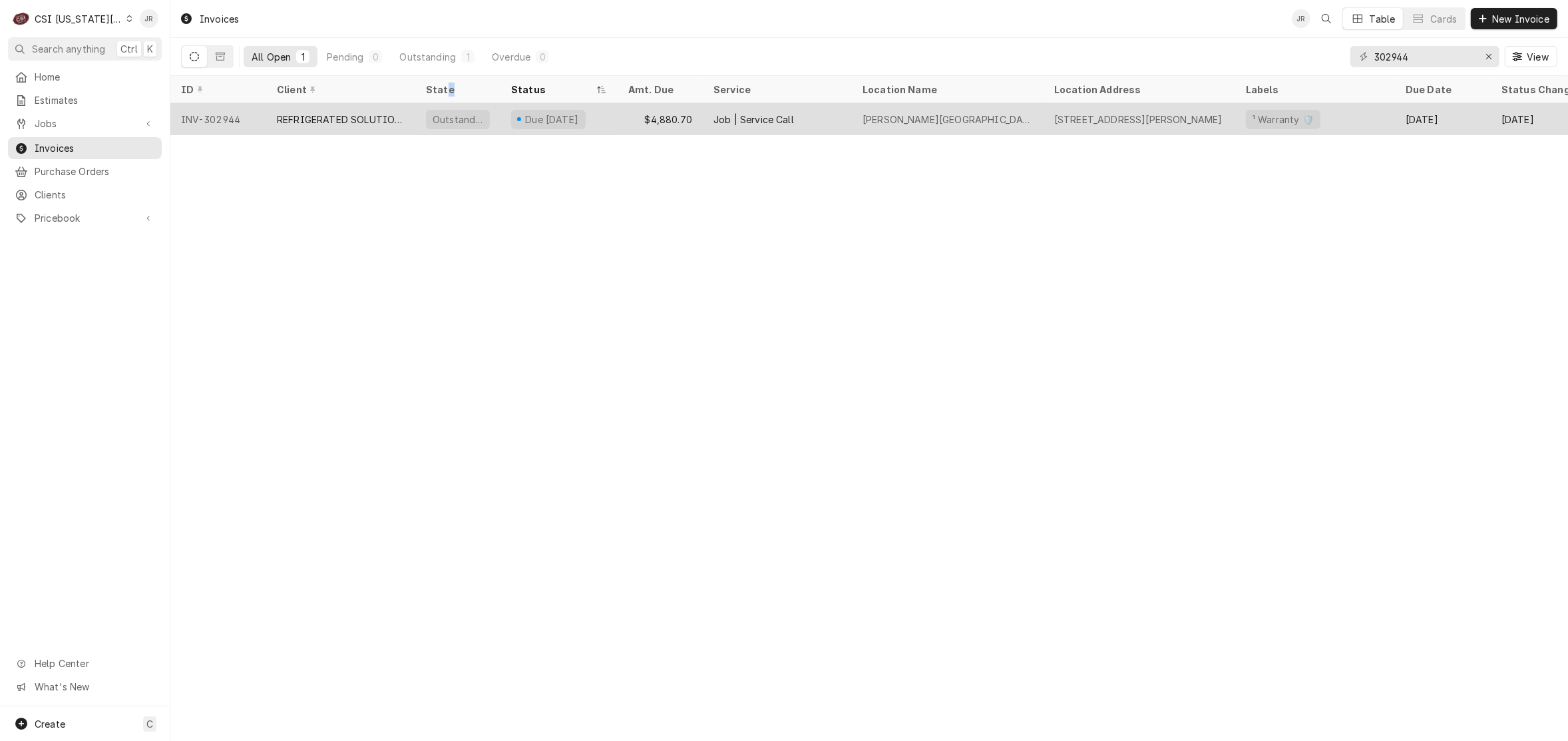
drag, startPoint x: 443, startPoint y: 94, endPoint x: 460, endPoint y: 113, distance: 25.5
click at [447, 101] on table "ID Client State Status Amt. Due Service Location Name Location Address Labels D…" at bounding box center [869, 105] width 1398 height 59
click at [461, 113] on div "Outstanding" at bounding box center [458, 119] width 53 height 14
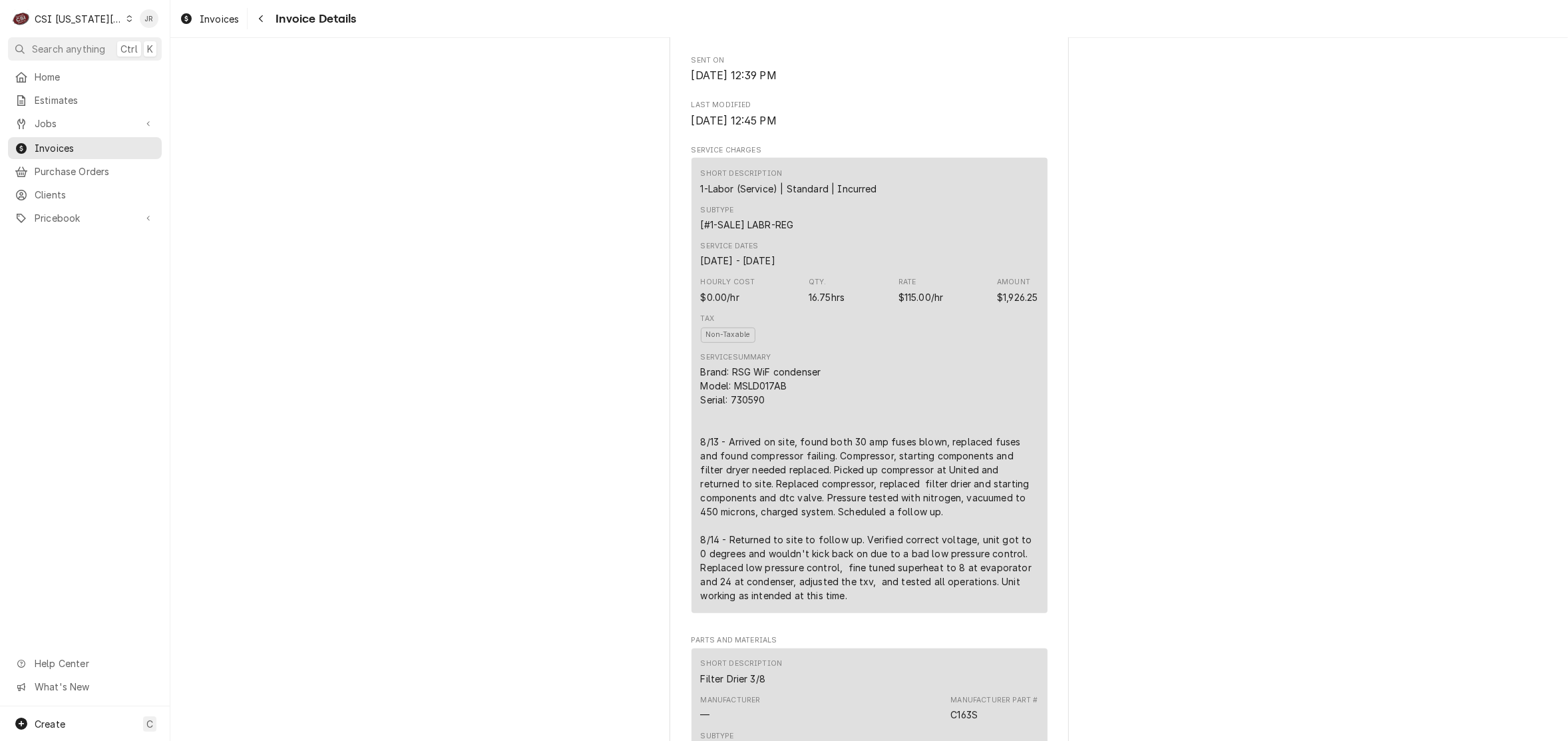
scroll to position [832, 0]
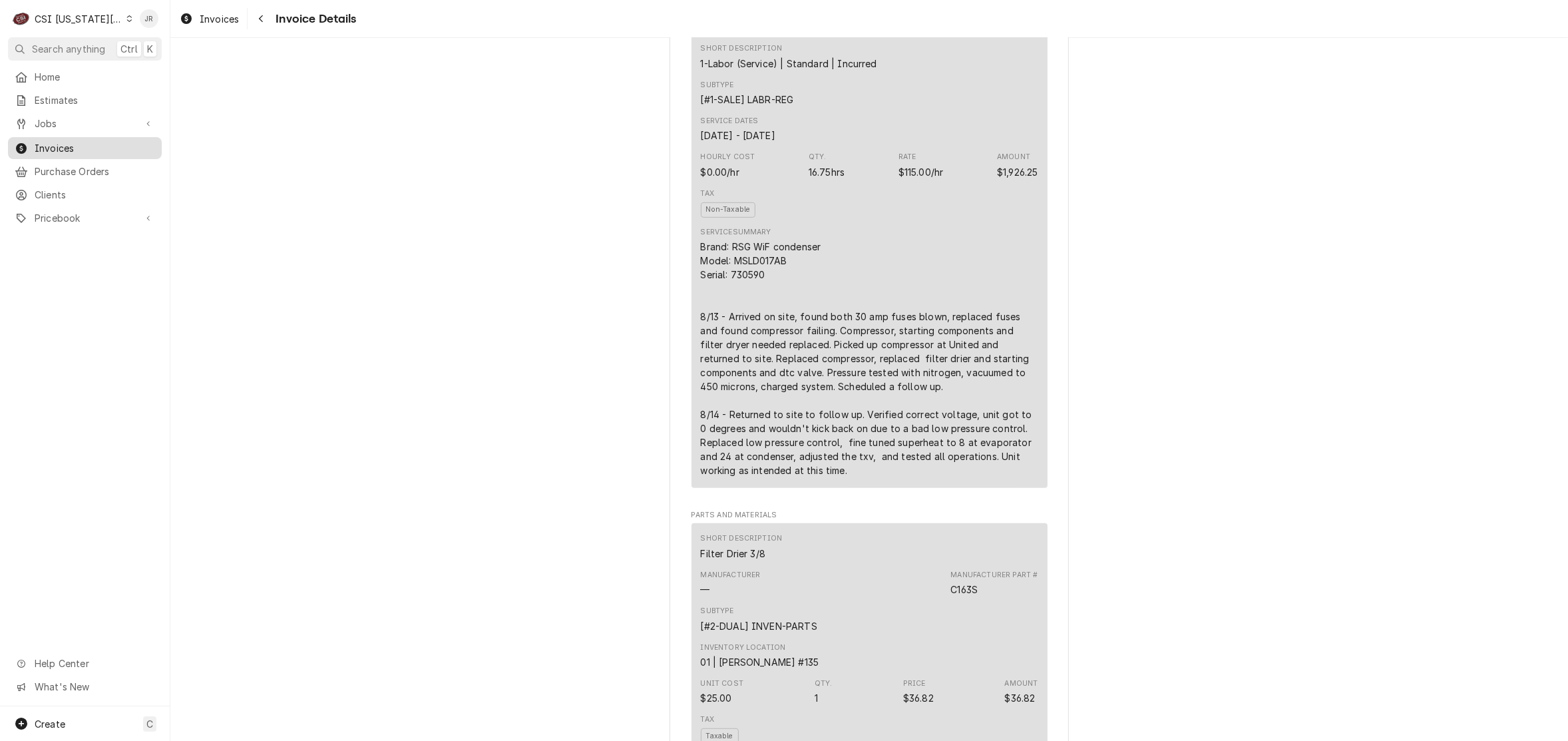
click at [59, 149] on span "Invoices" at bounding box center [94, 148] width 120 height 14
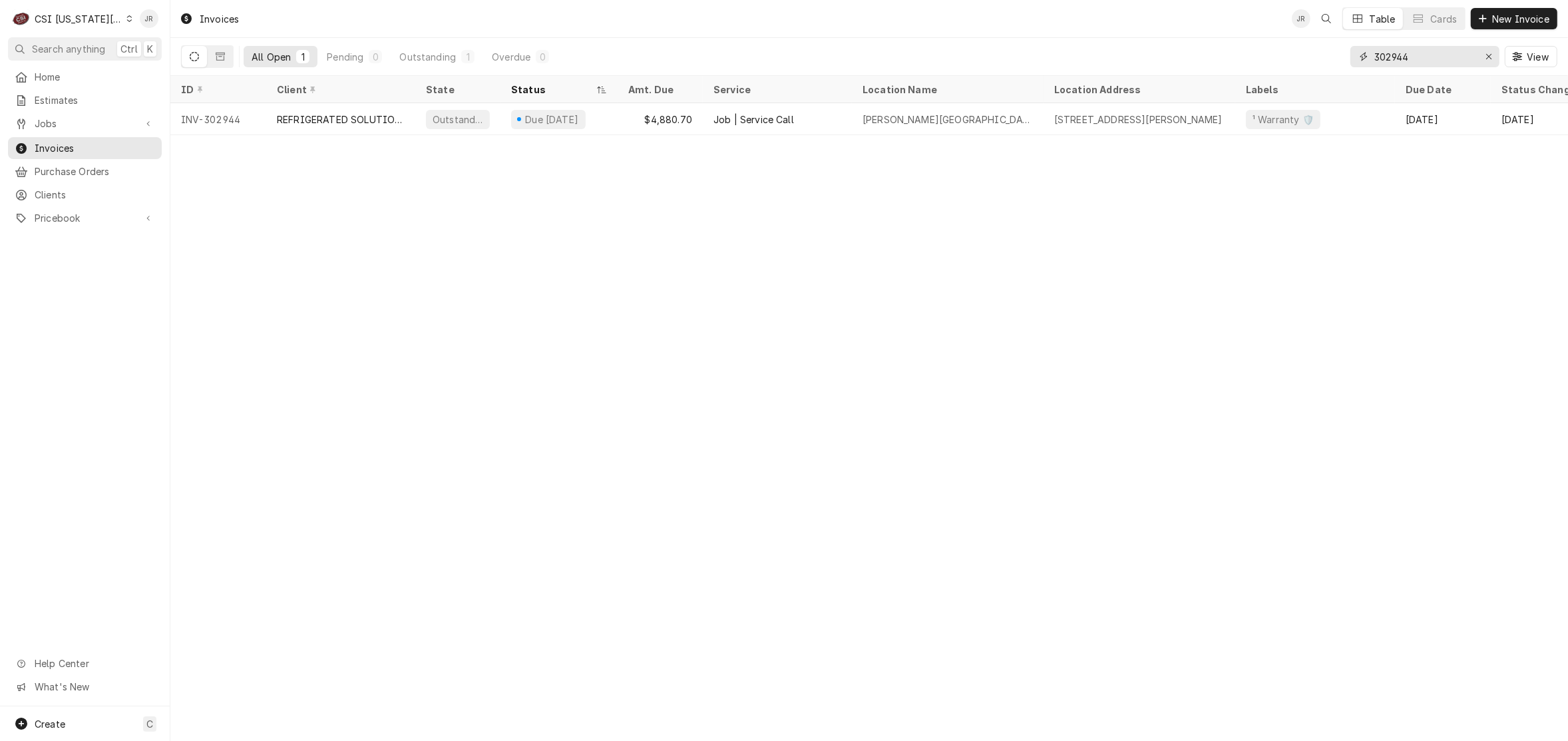
click at [1378, 55] on input "302944" at bounding box center [1424, 57] width 100 height 21
click at [1378, 54] on input "302944" at bounding box center [1424, 57] width 100 height 21
type input "3"
type input "302970"
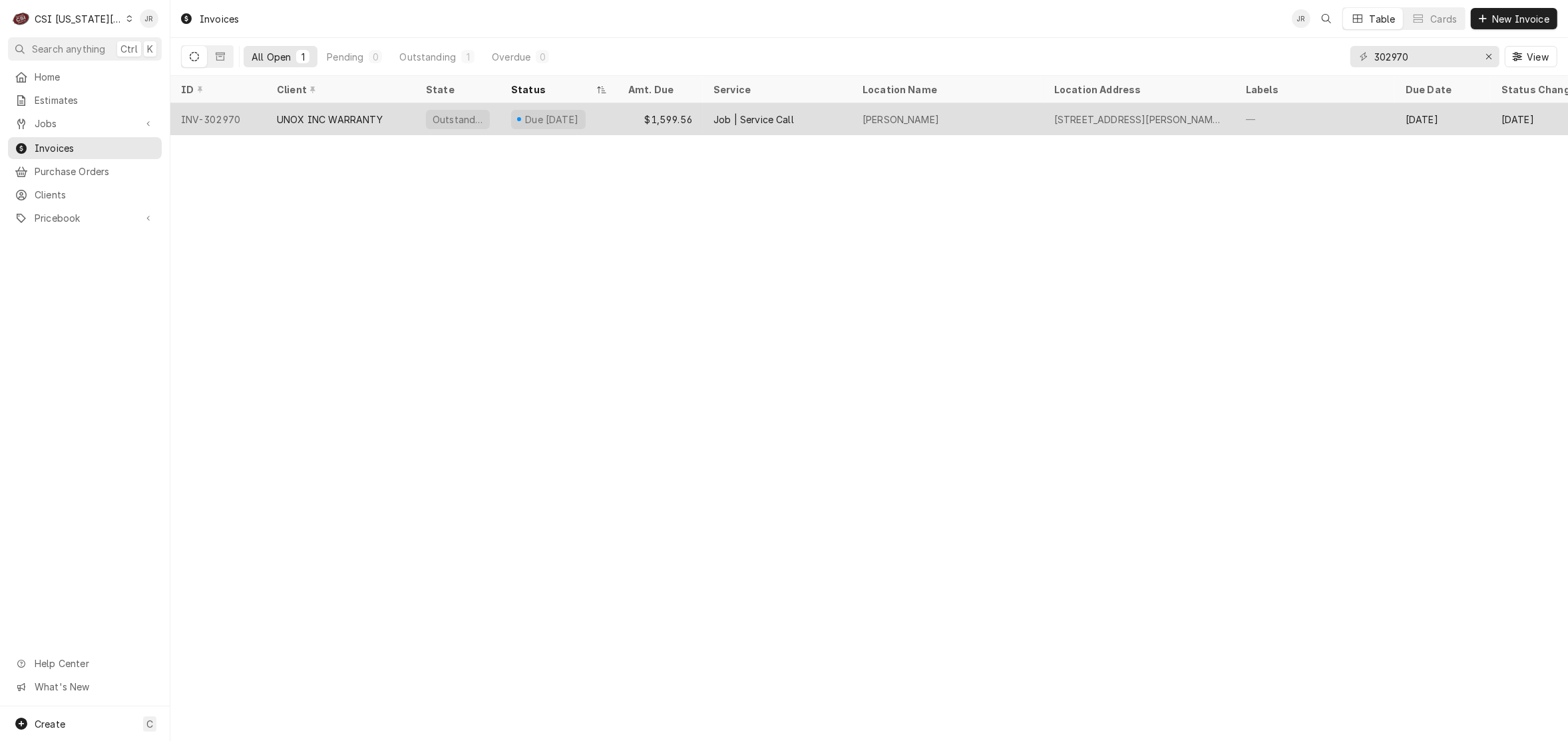
click at [366, 109] on div "UNOX INC WARRANTY" at bounding box center [340, 119] width 149 height 32
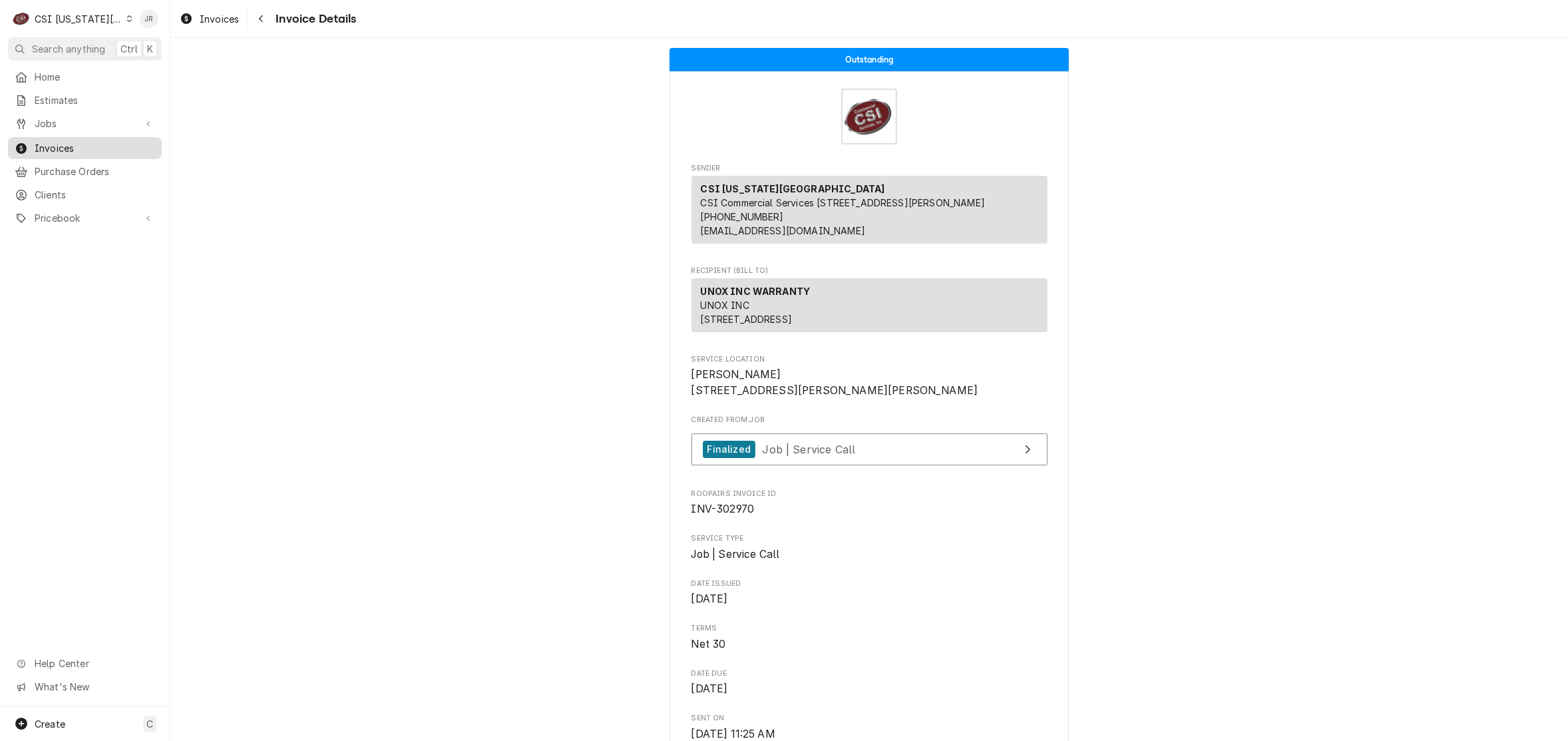
click at [49, 141] on span "Invoices" at bounding box center [94, 148] width 120 height 14
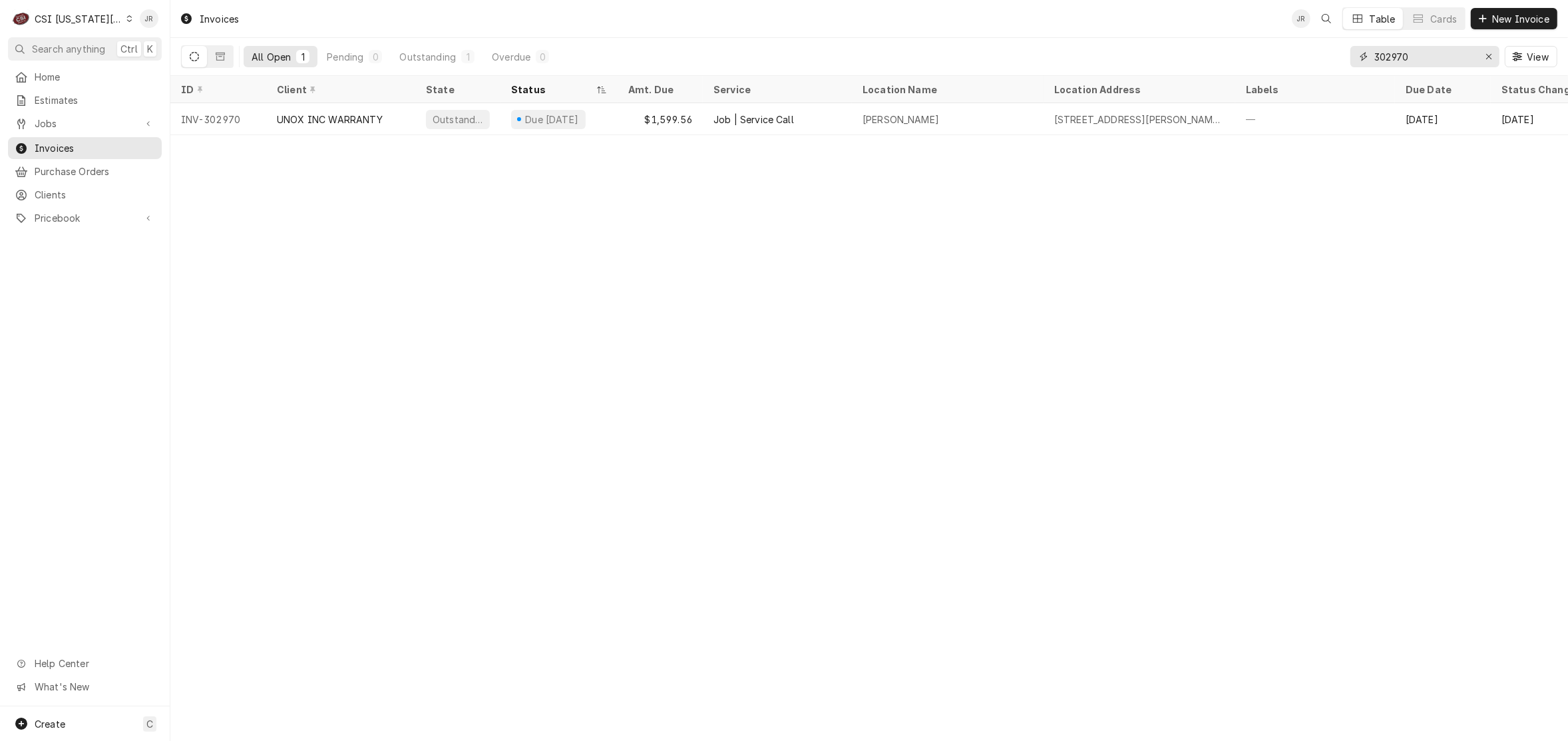
click at [1421, 58] on input "302970" at bounding box center [1424, 57] width 100 height 21
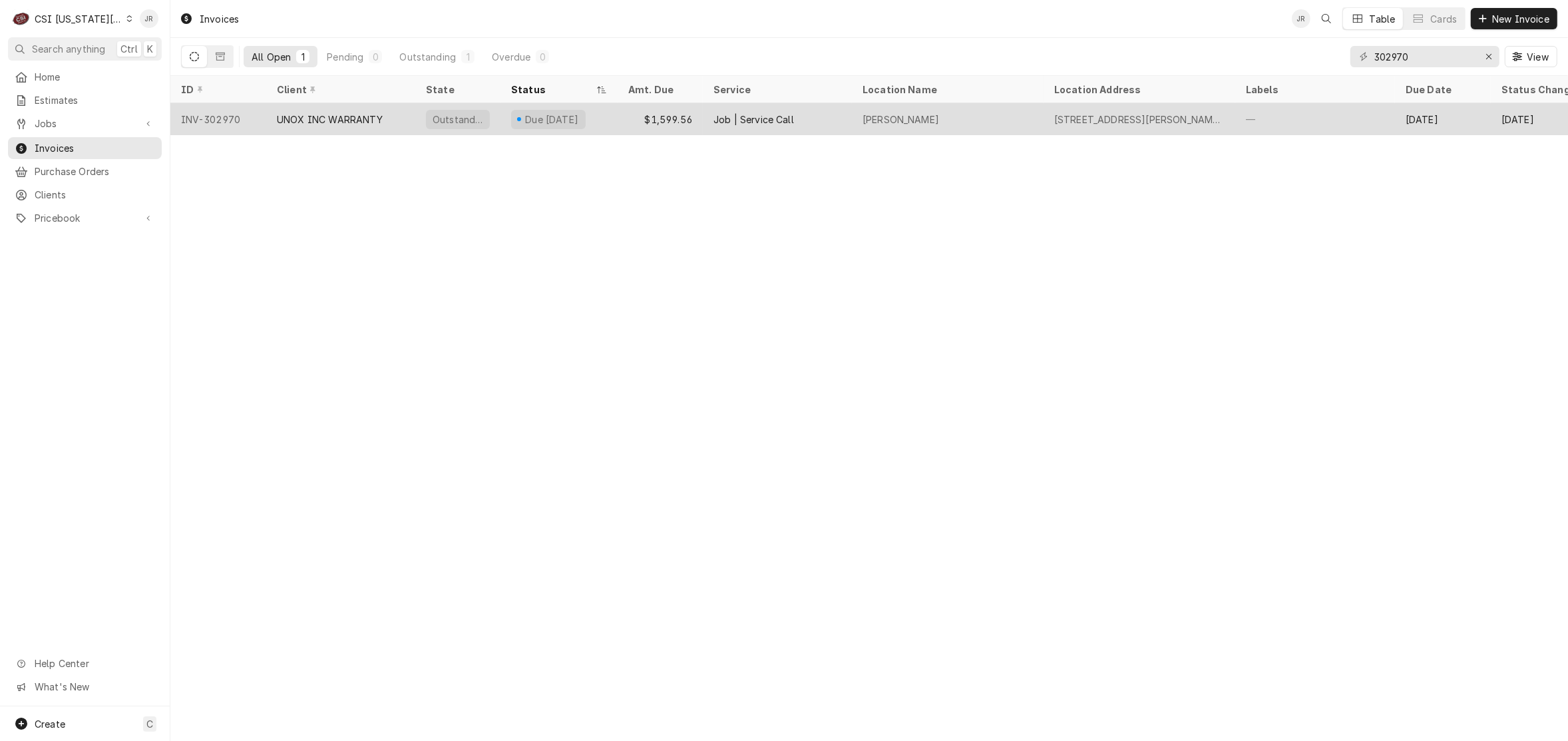
click at [418, 121] on div "Outstanding" at bounding box center [458, 119] width 85 height 32
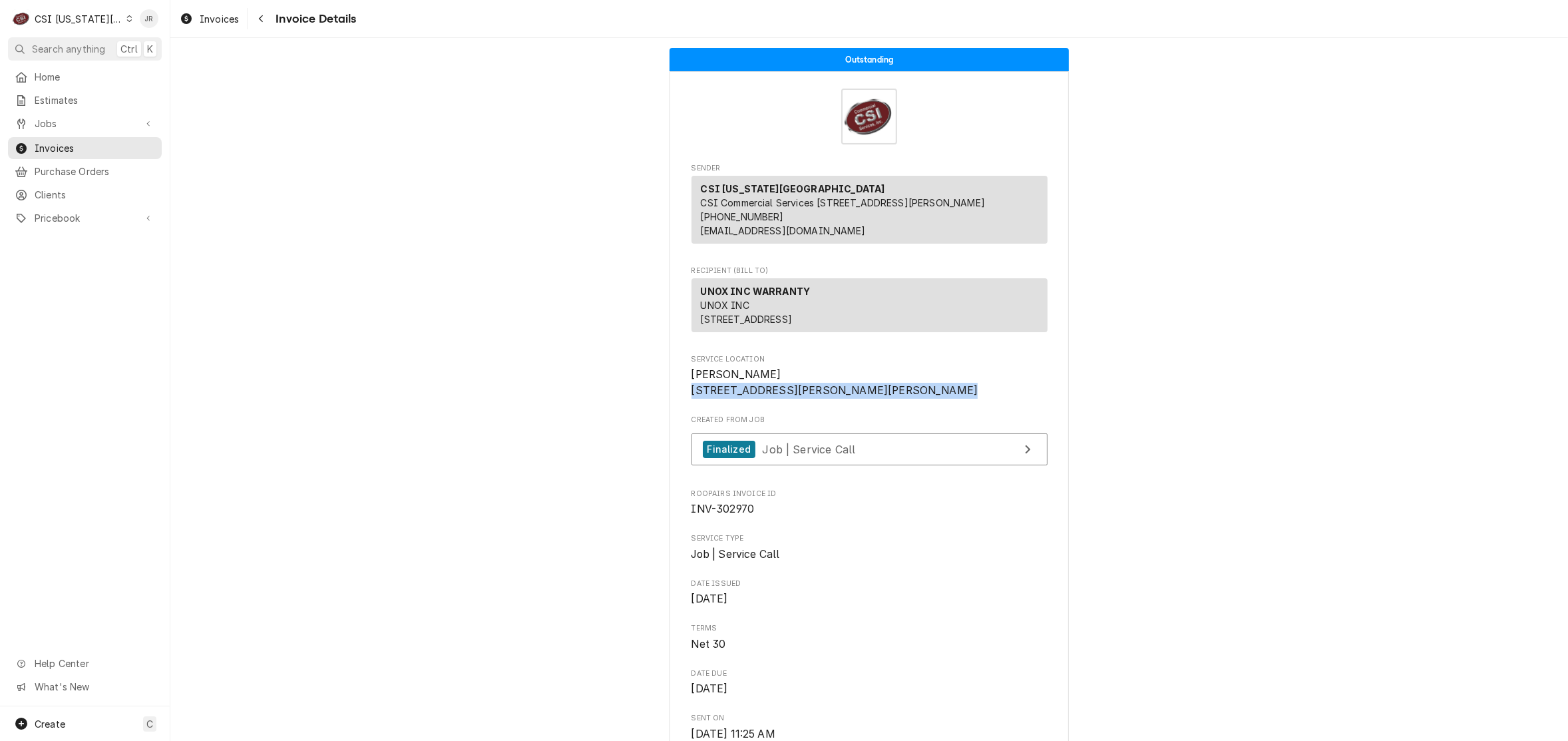
drag, startPoint x: 686, startPoint y: 418, endPoint x: 812, endPoint y: 443, distance: 128.5
copy span "1610 Se Hamblen Road Lees Summit, MO 64081"
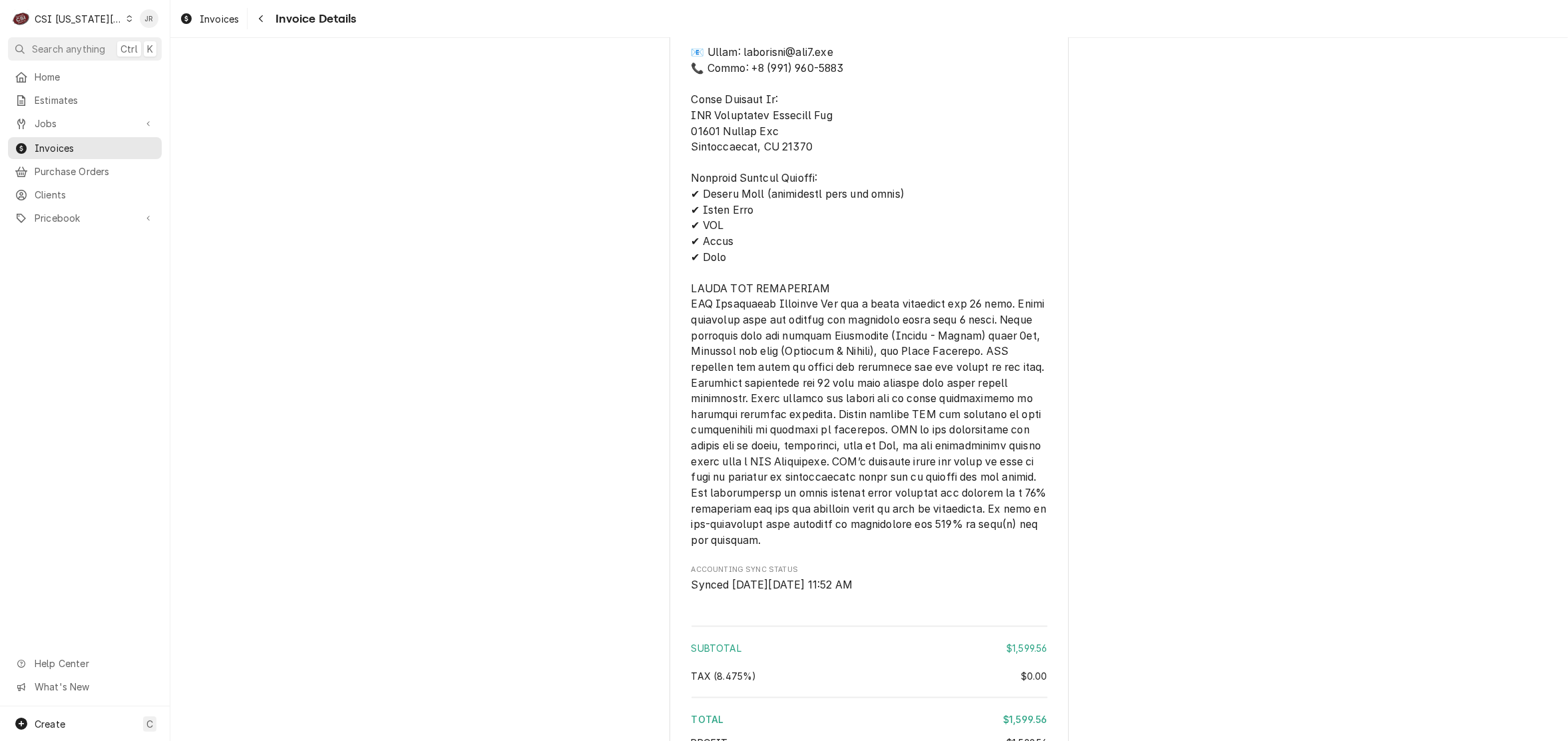
scroll to position [2553, 0]
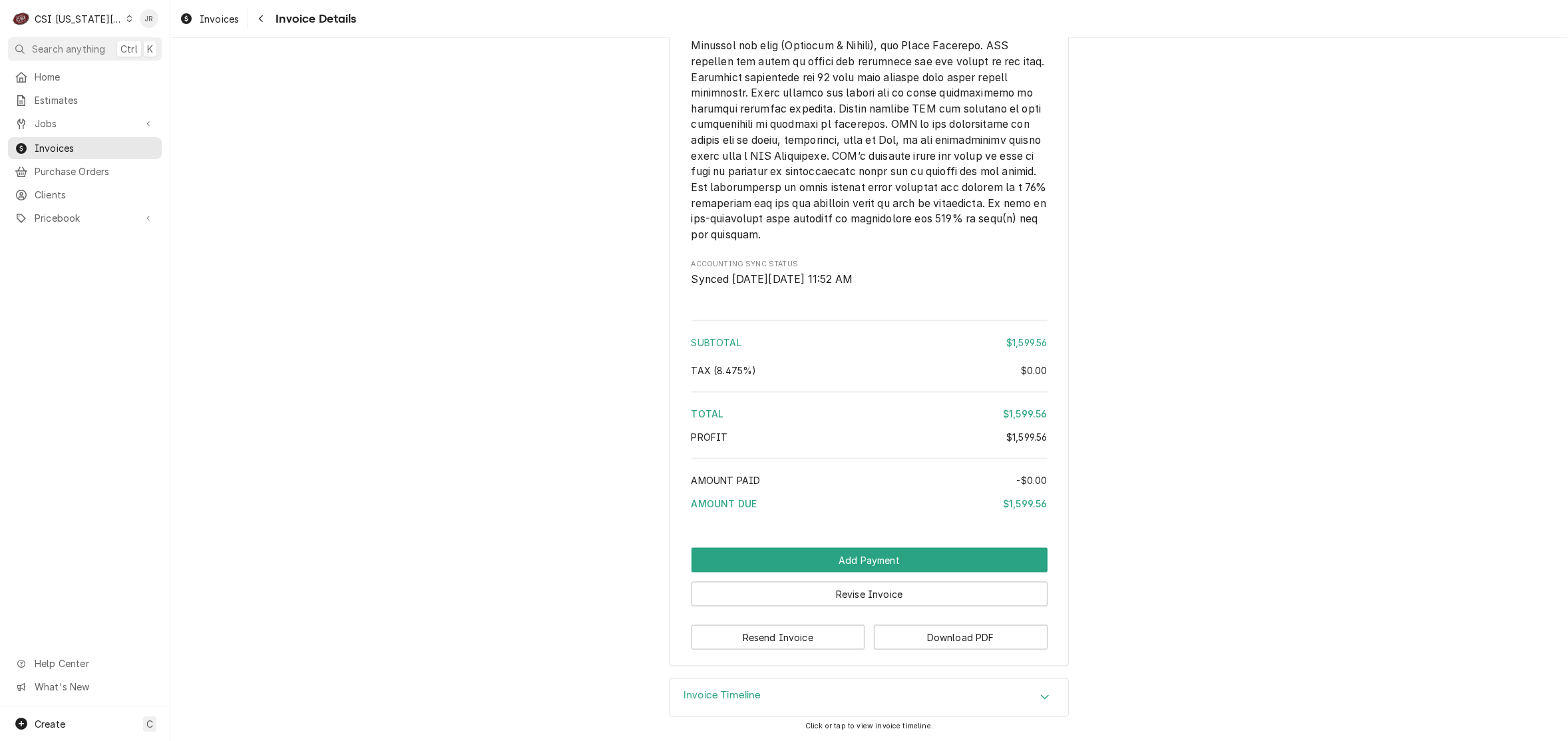
click at [812, 607] on div "Button Group Row" at bounding box center [869, 611] width 356 height 9
click at [812, 603] on button "Revise Invoice" at bounding box center [869, 594] width 356 height 24
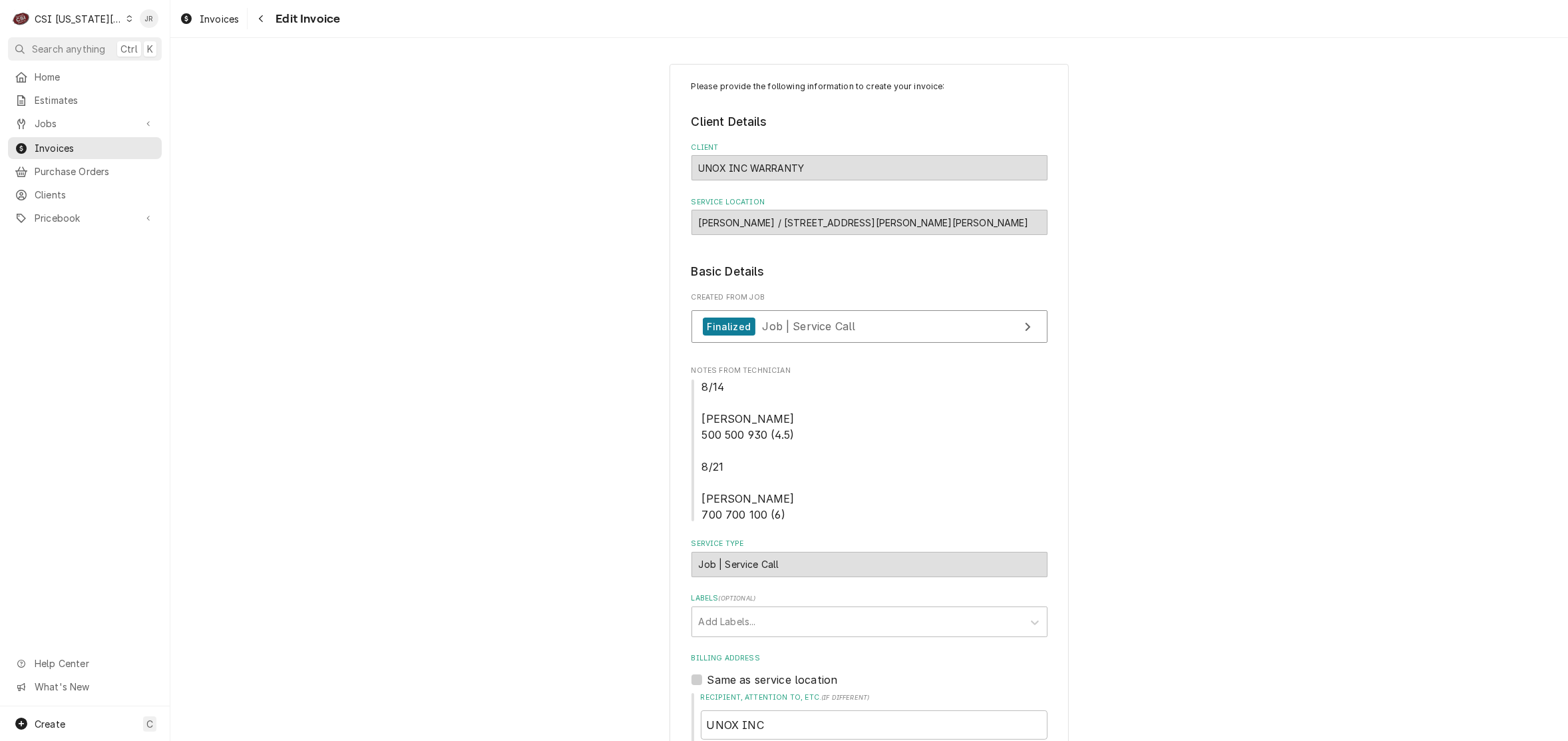
scroll to position [499, 0]
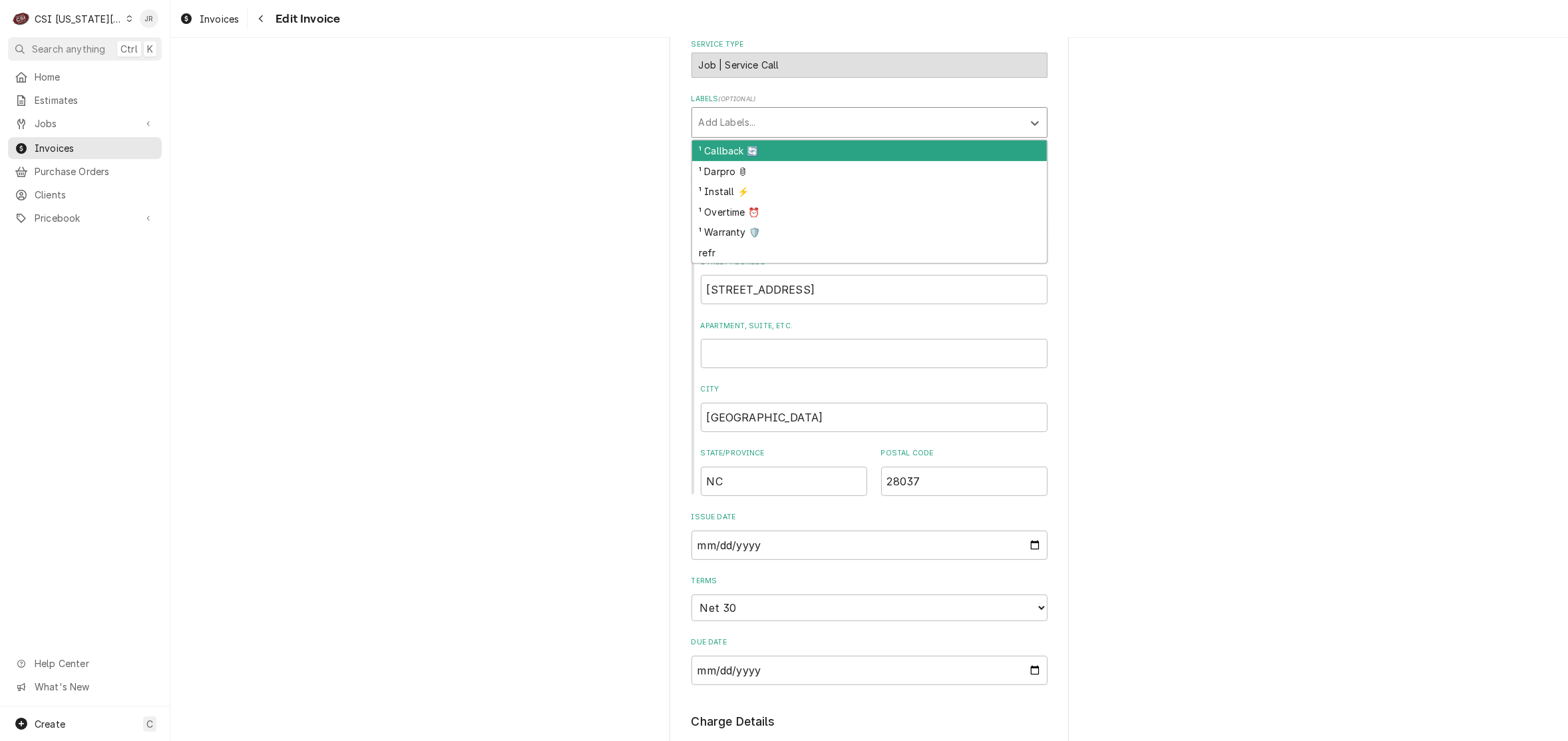
click at [752, 130] on div "Labels" at bounding box center [857, 123] width 317 height 24
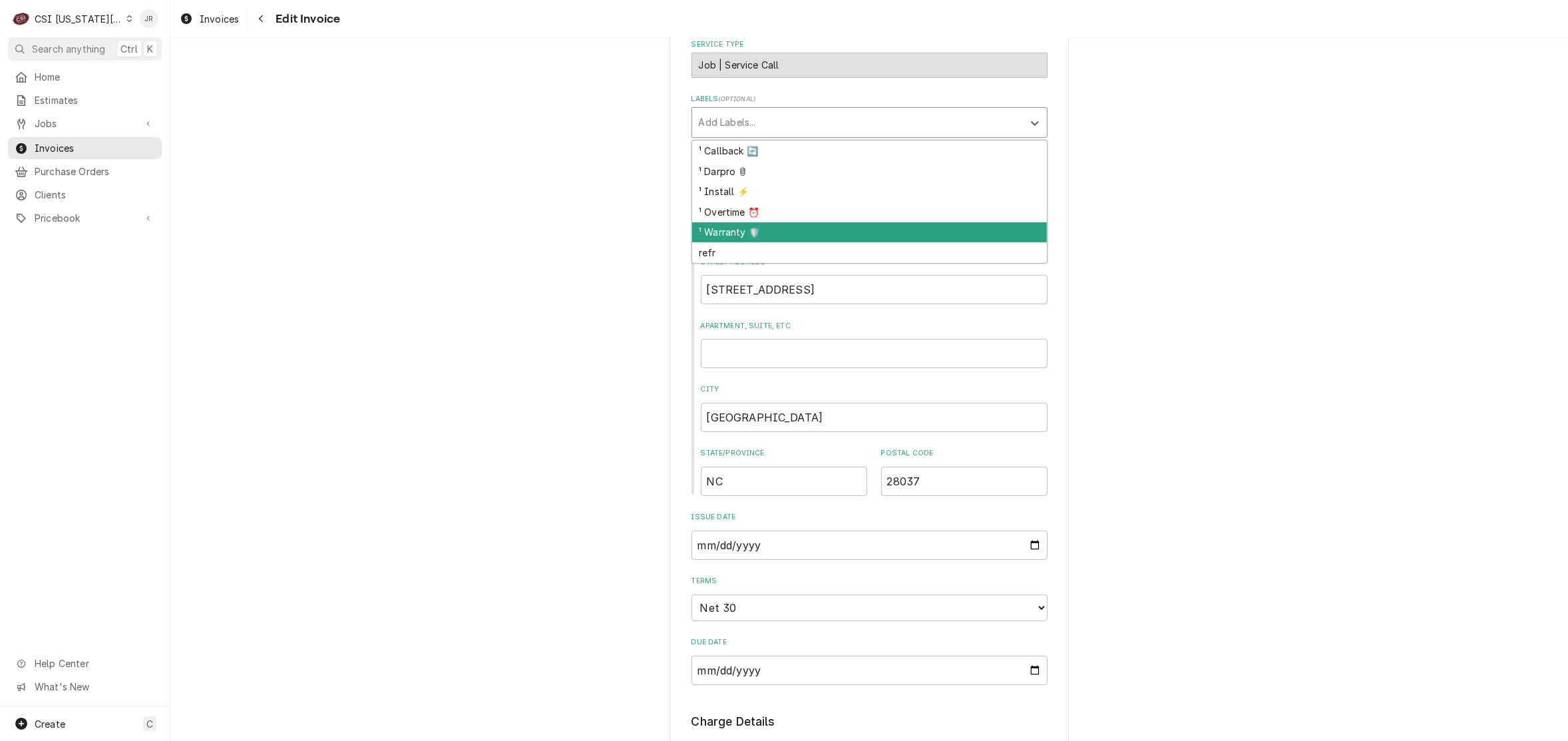
click at [744, 235] on div "¹ Warranty 🛡️" at bounding box center [869, 232] width 355 height 21
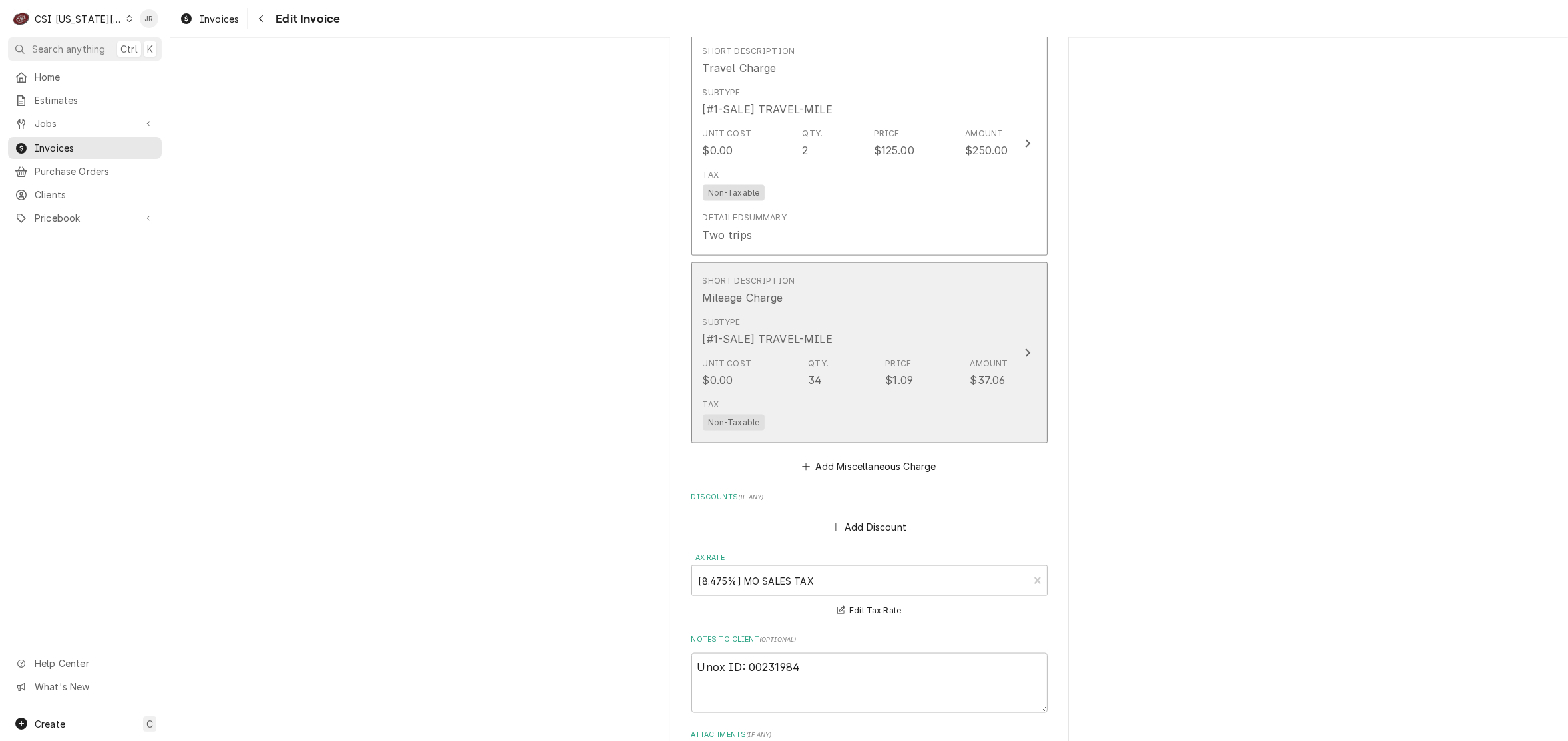
scroll to position [1997, 0]
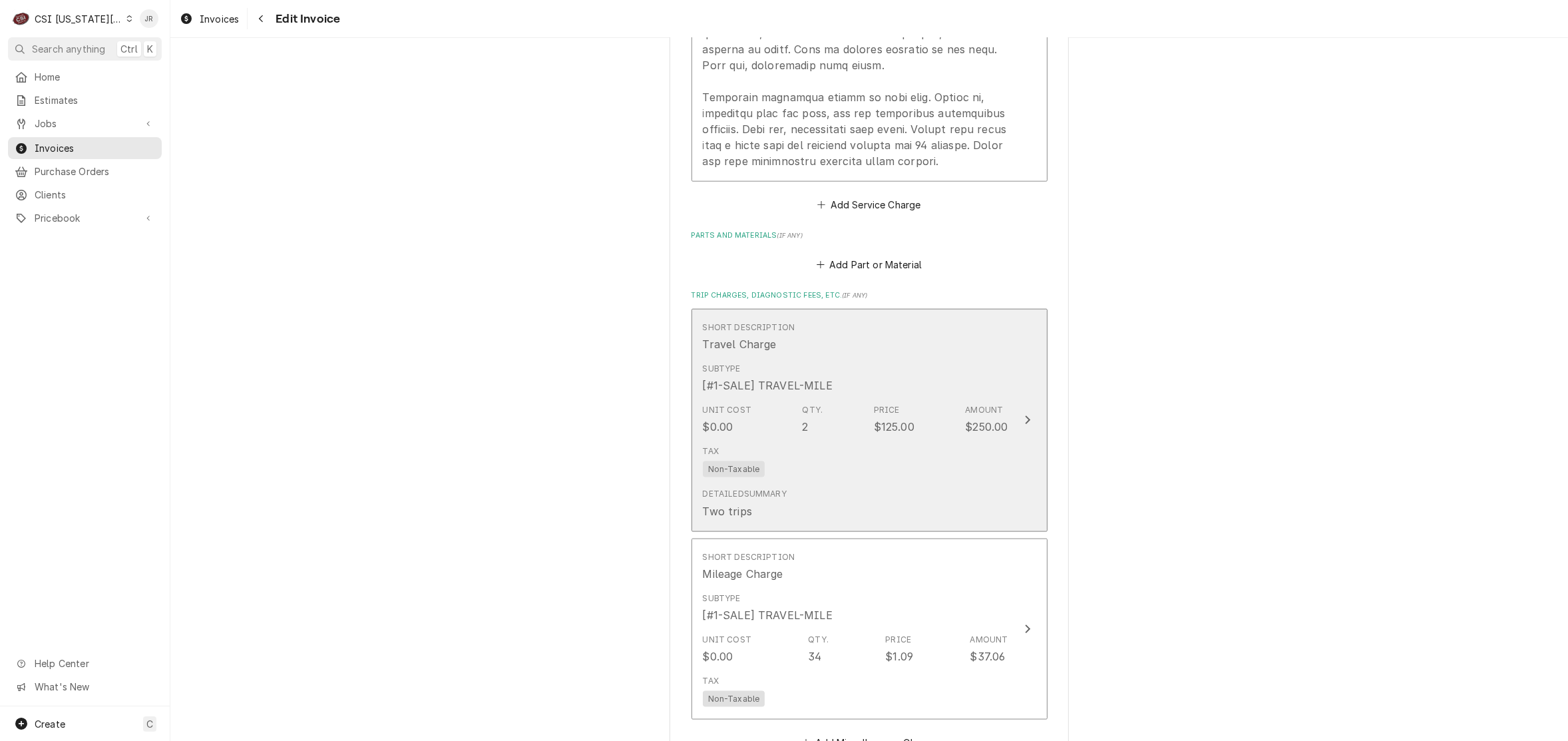
click at [903, 370] on div "Subtype [#1-SALE] TRAVEL-MILE" at bounding box center [855, 378] width 305 height 41
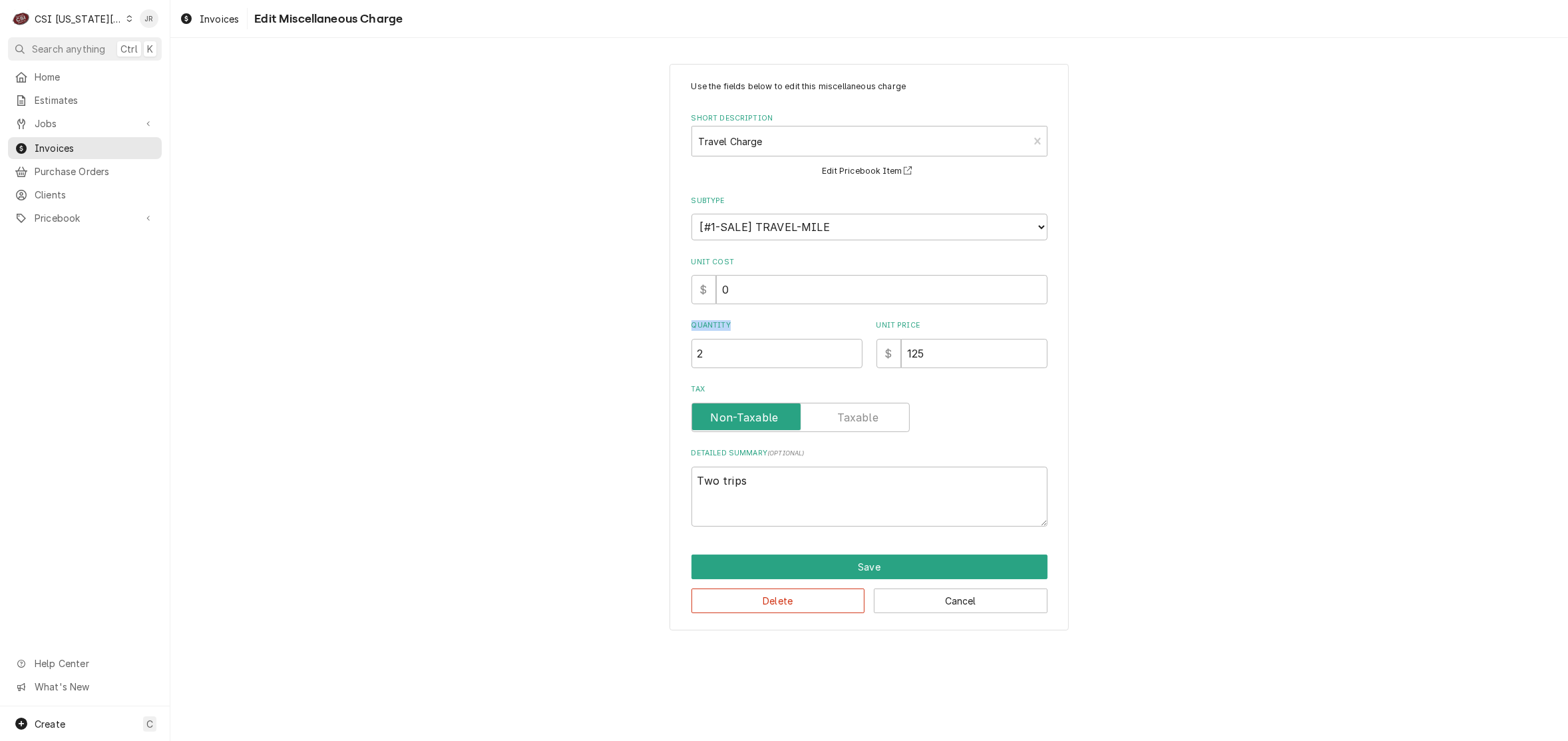
drag, startPoint x: 815, startPoint y: 330, endPoint x: 499, endPoint y: 338, distance: 316.1
click at [499, 338] on div "Use the fields below to edit this miscellaneous charge Short Description Travel…" at bounding box center [869, 347] width 1398 height 590
drag, startPoint x: 745, startPoint y: 337, endPoint x: 696, endPoint y: 344, distance: 49.5
click at [696, 344] on input "2" at bounding box center [776, 353] width 171 height 29
type textarea "x"
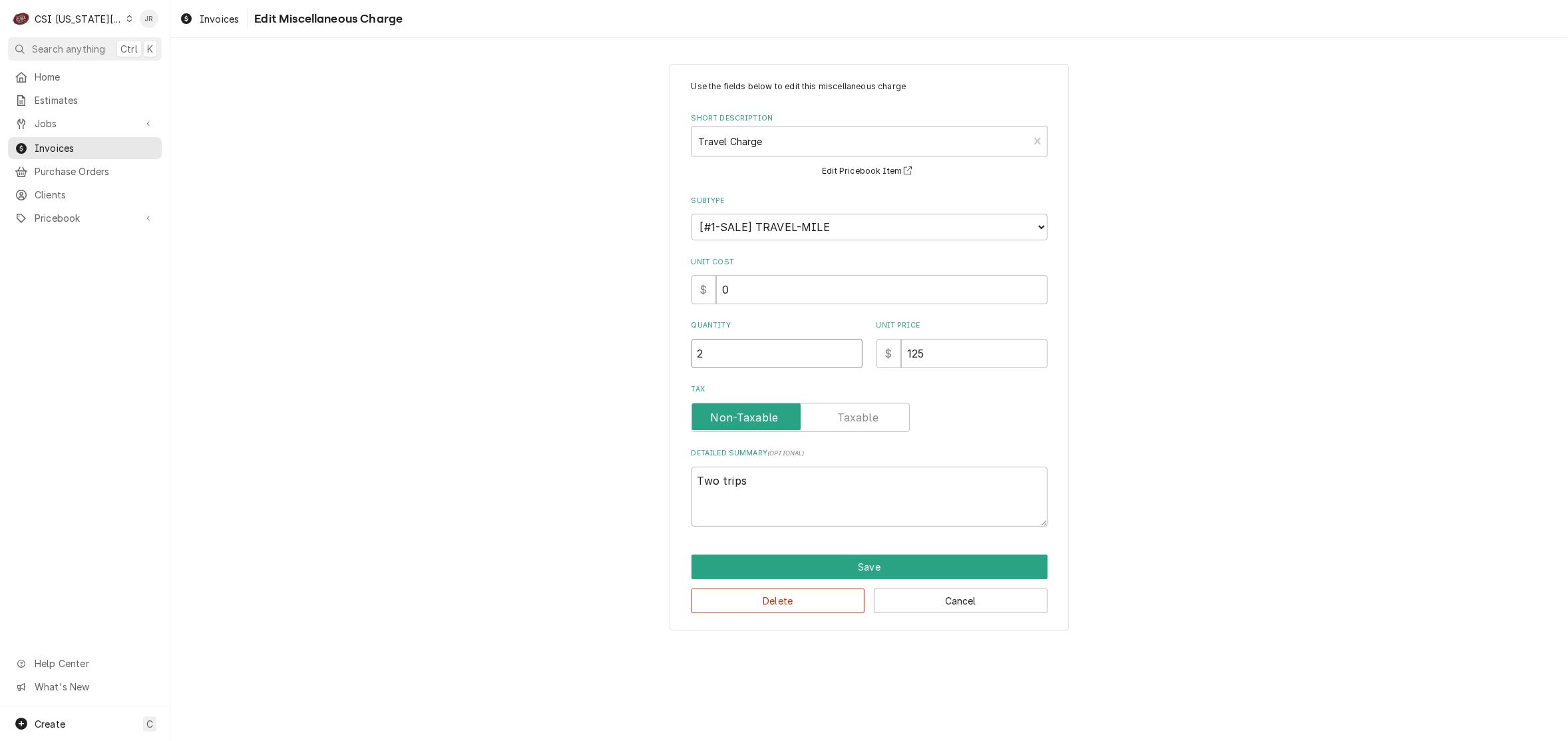
type input "1"
type textarea "x"
type input "1.5"
click at [918, 561] on button "Save" at bounding box center [869, 566] width 356 height 24
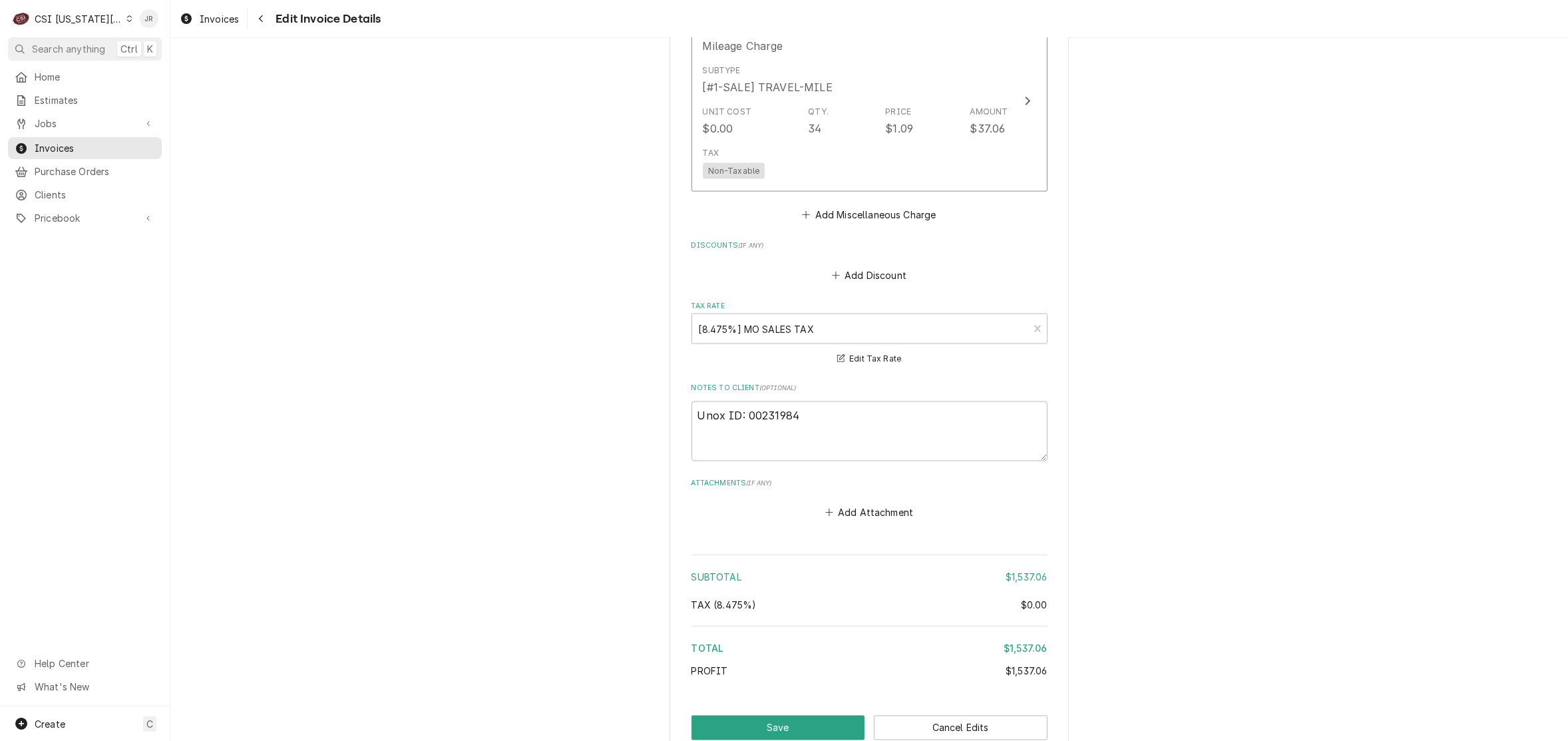
scroll to position [2616, 0]
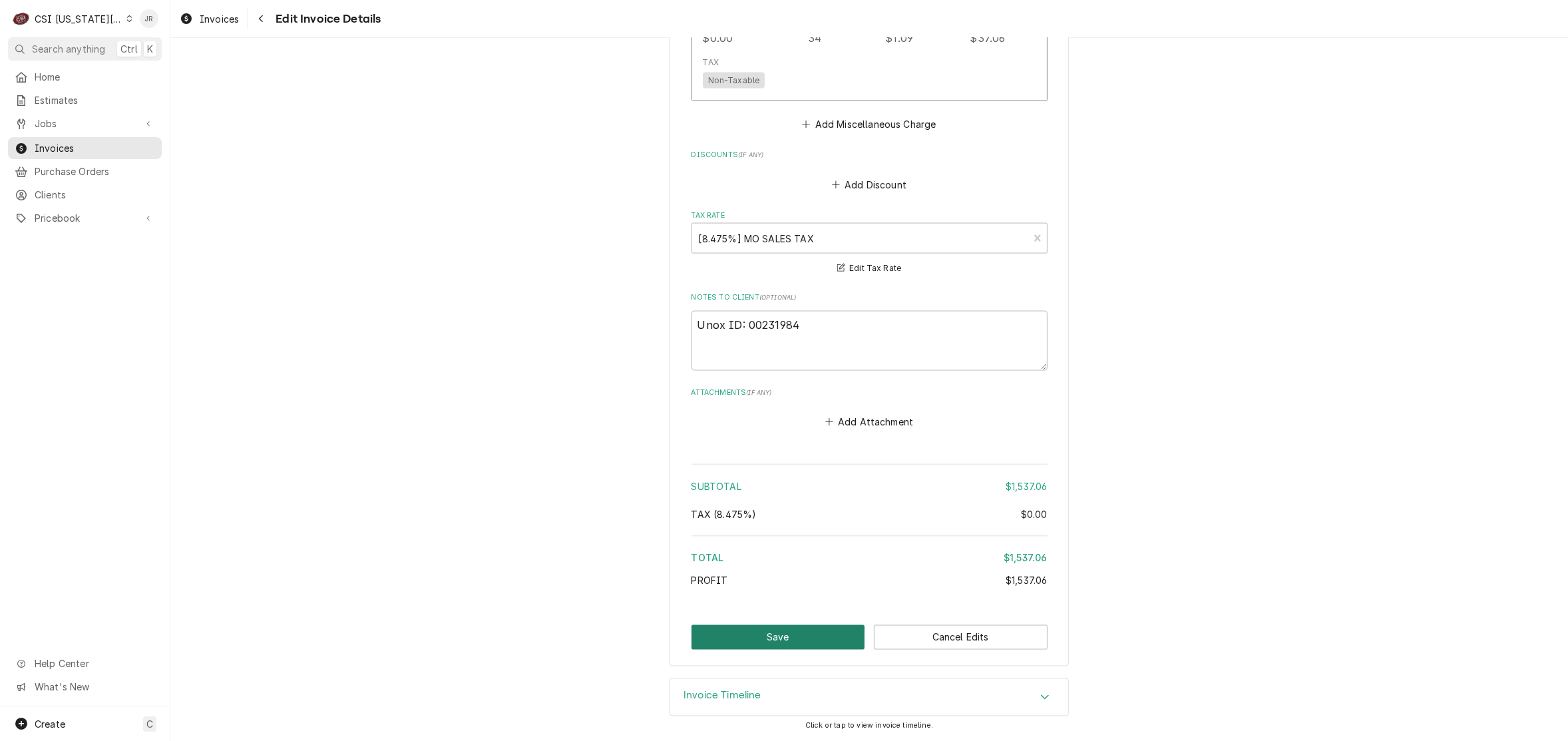
click at [795, 634] on button "Save" at bounding box center [778, 637] width 174 height 24
type textarea "x"
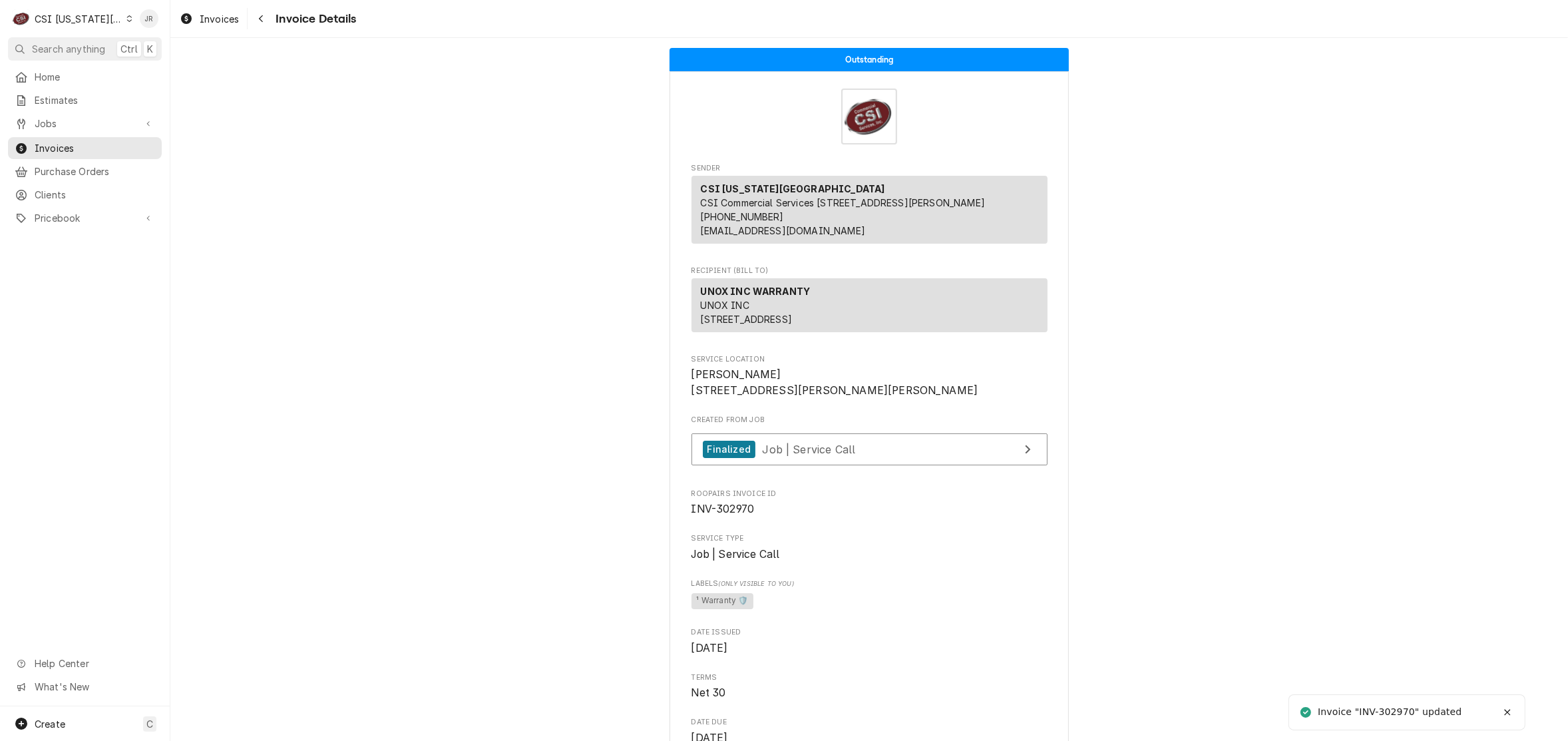
click at [1389, 707] on div "Invoice "INV-302970" updated" at bounding box center [1391, 712] width 146 height 14
copy div "302970"
click at [50, 45] on span "Search anything" at bounding box center [69, 49] width 73 height 14
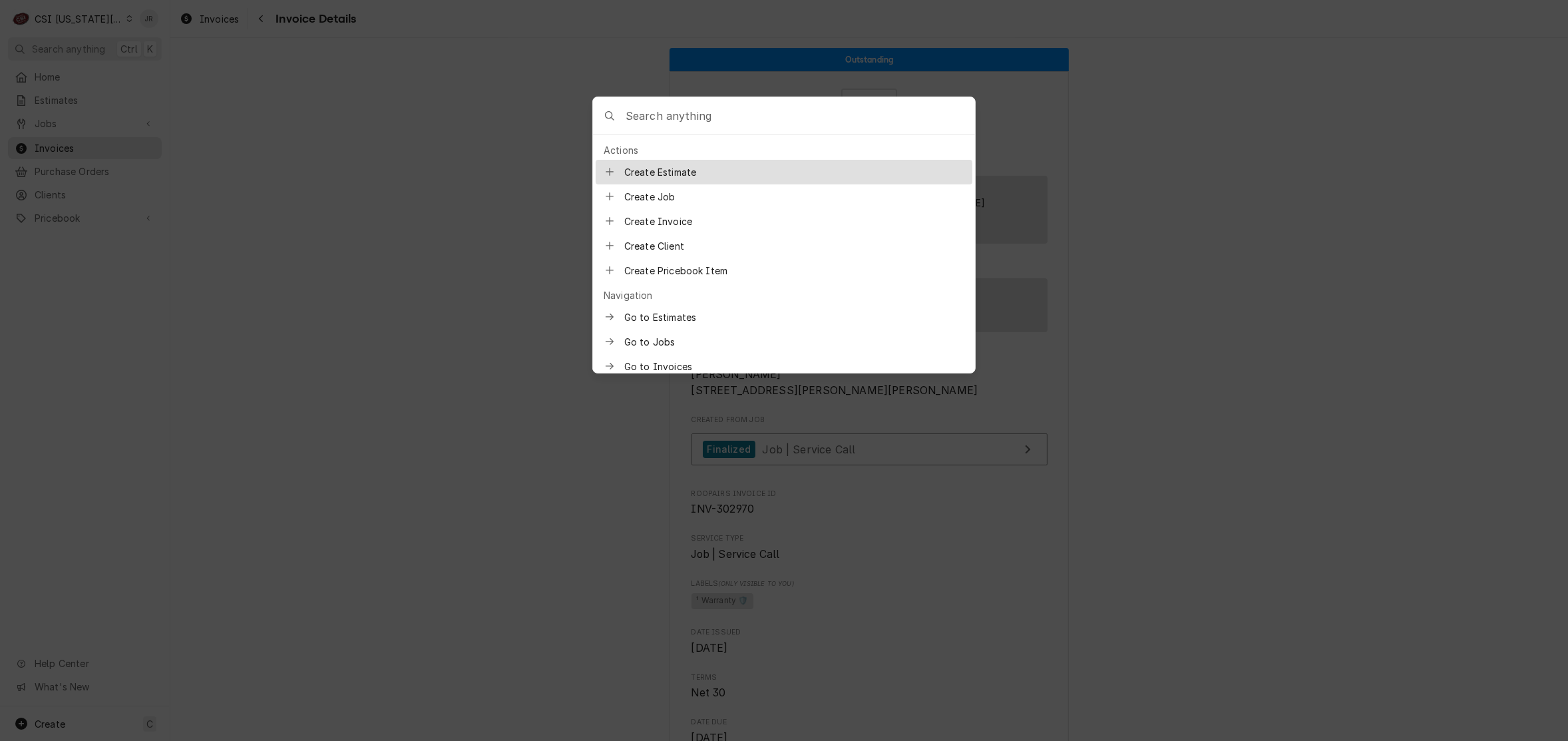
click at [684, 117] on input "Global Command Menu" at bounding box center [800, 116] width 350 height 37
type input "38169"
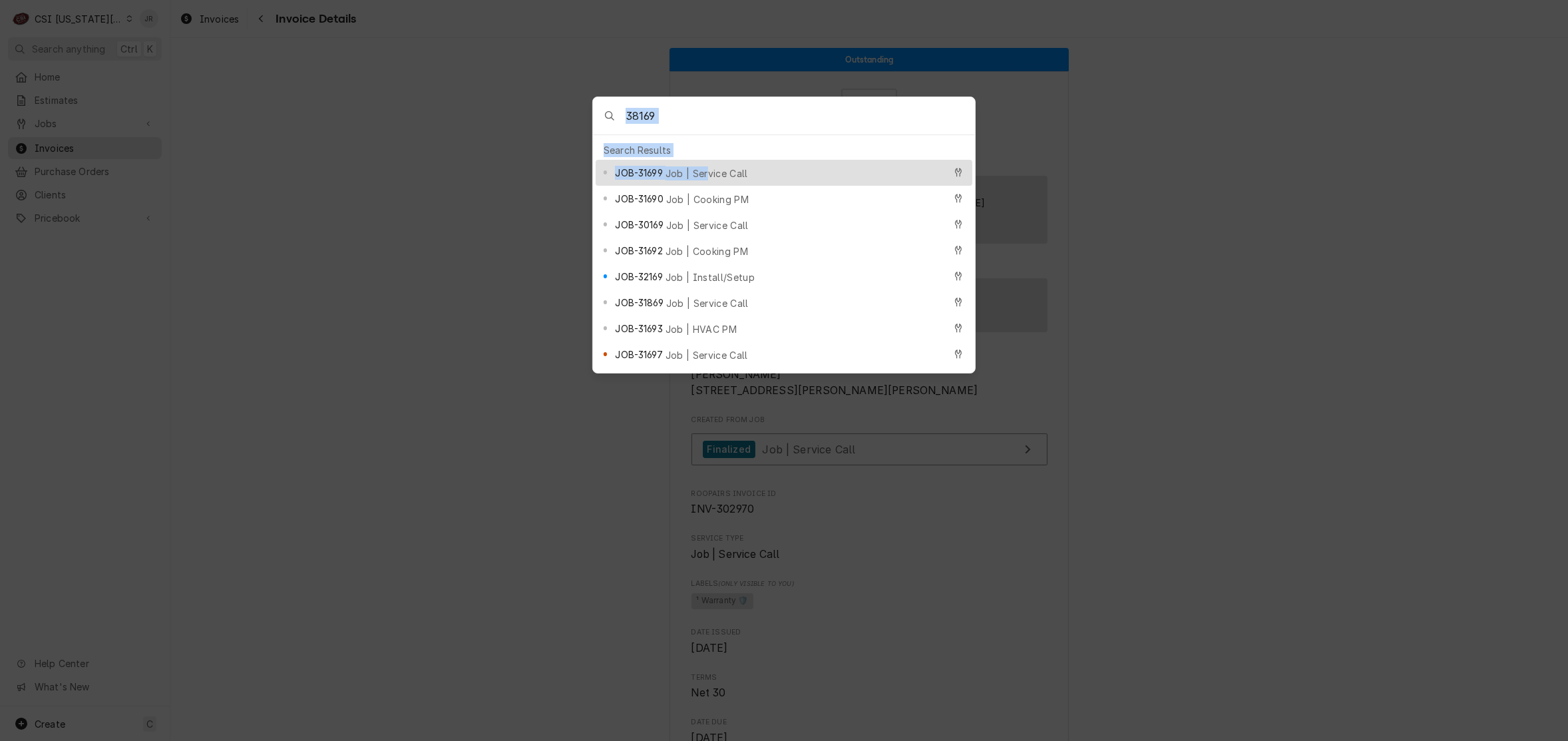
drag, startPoint x: 701, startPoint y: 171, endPoint x: 1230, endPoint y: 171, distance: 529.0
click at [1230, 171] on body "C CSI Kansas City JR Search anything Ctrl K Home Estimates Jobs Jobs Job Series…" at bounding box center [784, 370] width 1568 height 741
click at [706, 115] on input "38169" at bounding box center [800, 116] width 350 height 37
click at [664, 114] on input "38169" at bounding box center [800, 116] width 350 height 37
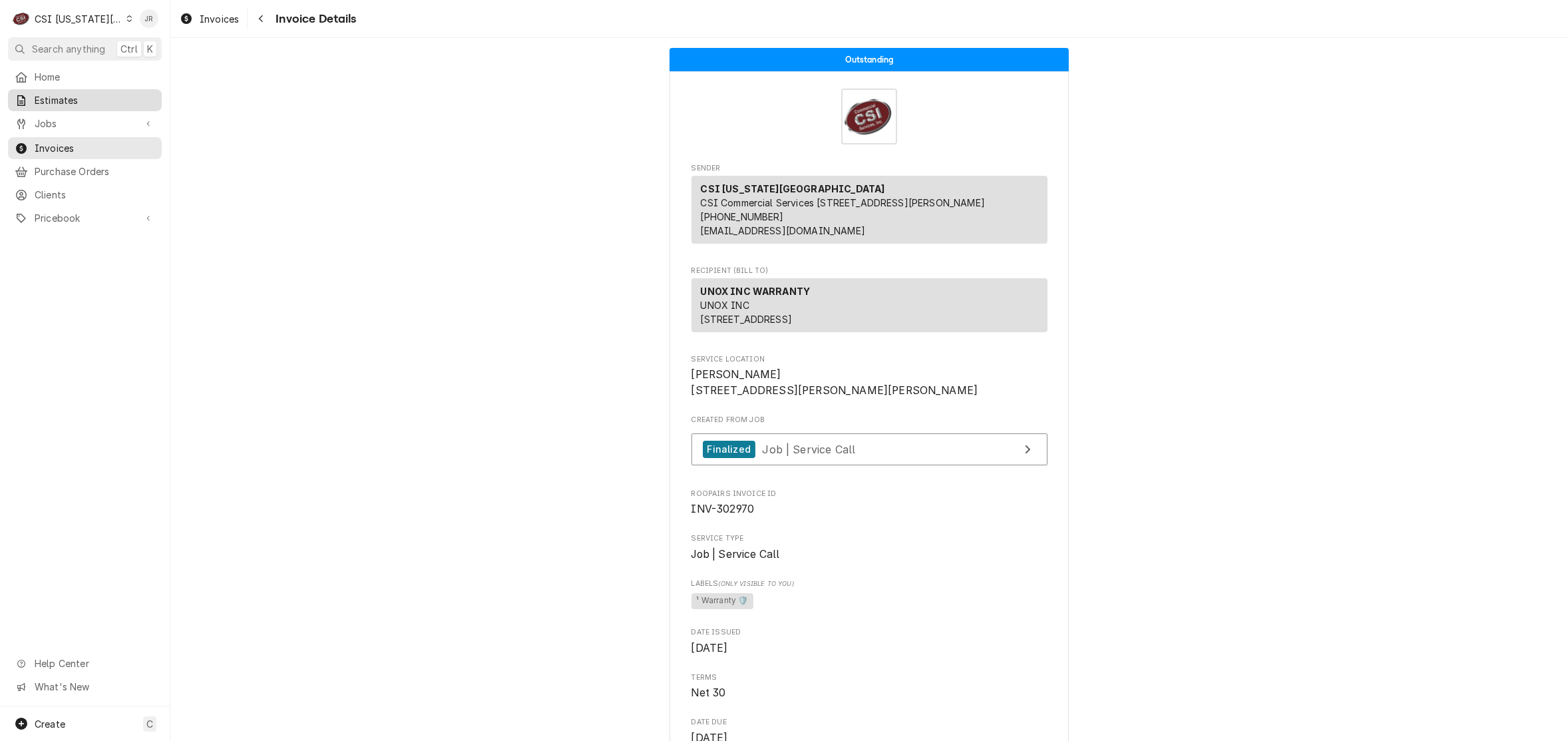
drag, startPoint x: 274, startPoint y: 128, endPoint x: 151, endPoint y: 88, distance: 129.3
click at [271, 127] on body "C CSI Kansas City JR Search anything Ctrl K Home Estimates Jobs Jobs Job Series…" at bounding box center [784, 370] width 1568 height 741
click at [57, 124] on span "Jobs" at bounding box center [84, 124] width 101 height 14
click at [61, 144] on span "Jobs" at bounding box center [94, 147] width 120 height 14
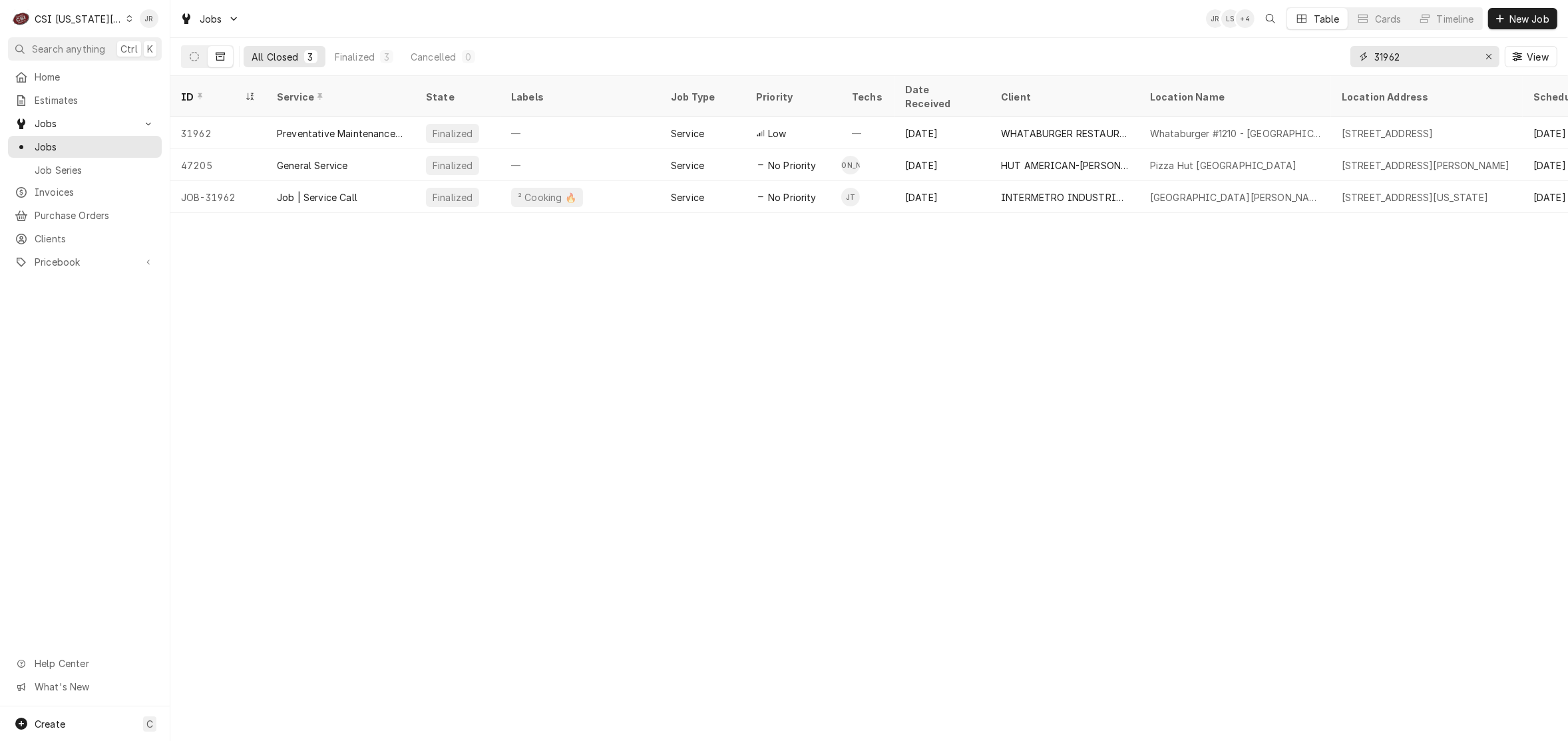
click at [1449, 64] on input "31962" at bounding box center [1424, 57] width 100 height 21
click at [1443, 62] on input "31962" at bounding box center [1424, 57] width 100 height 21
type input "38169"
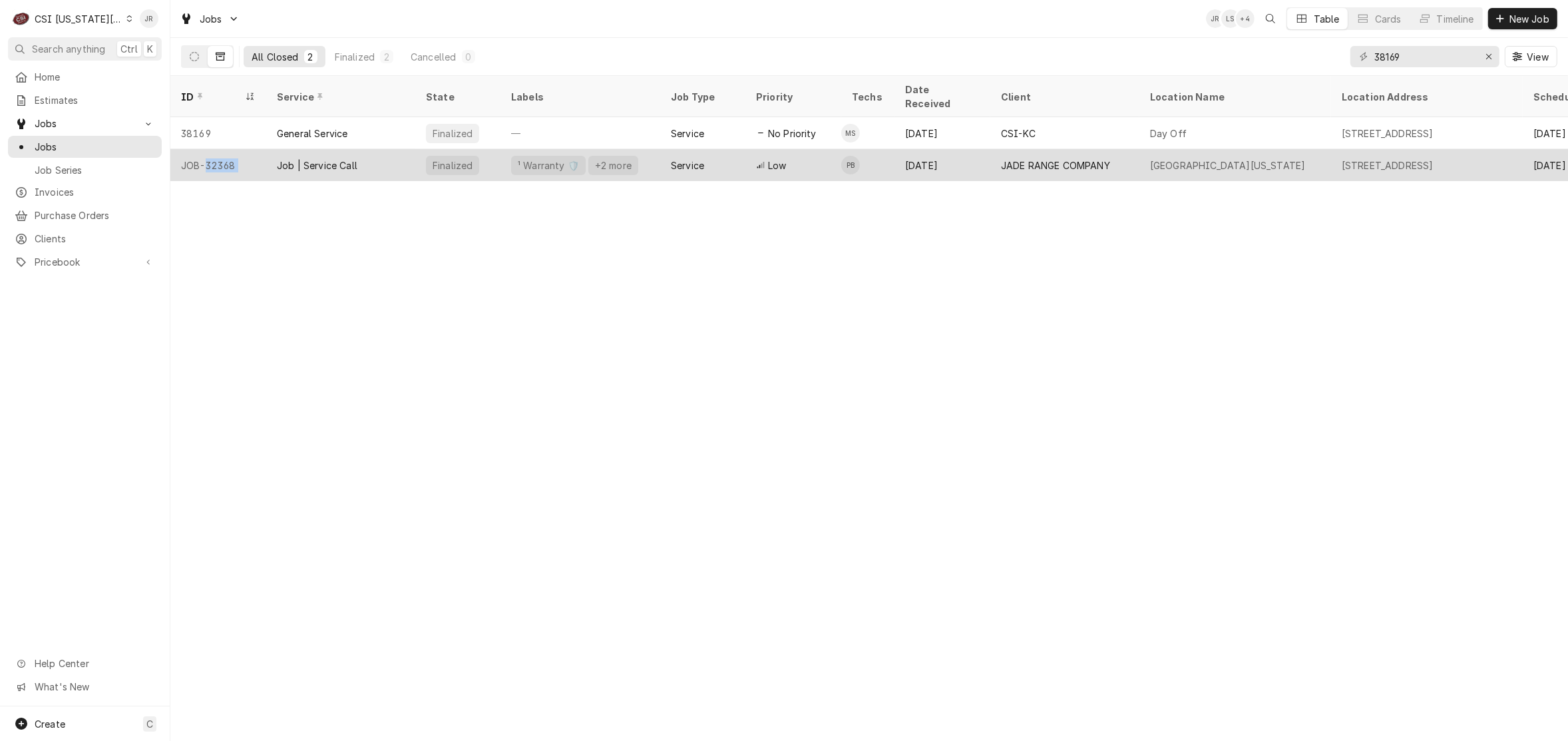
drag, startPoint x: 267, startPoint y: 143, endPoint x: 208, endPoint y: 154, distance: 60.0
click at [208, 154] on tr "JOB-32368 Job | Service Call Finalized ¹ Warranty 🛡️ +2 more Service Low PB [DA…" at bounding box center [1168, 165] width 1996 height 32
copy div "32368"
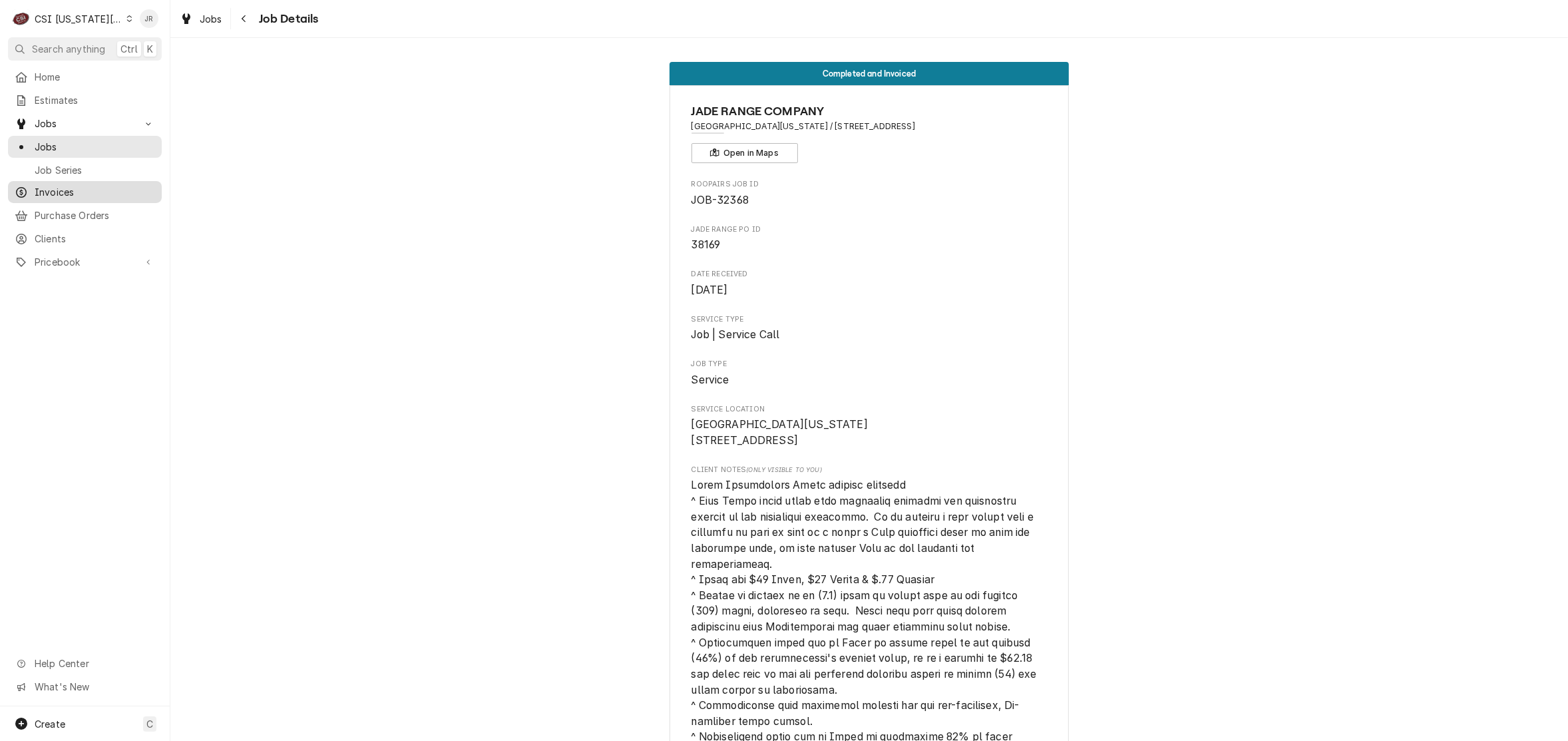
click at [68, 185] on span "Invoices" at bounding box center [94, 192] width 120 height 14
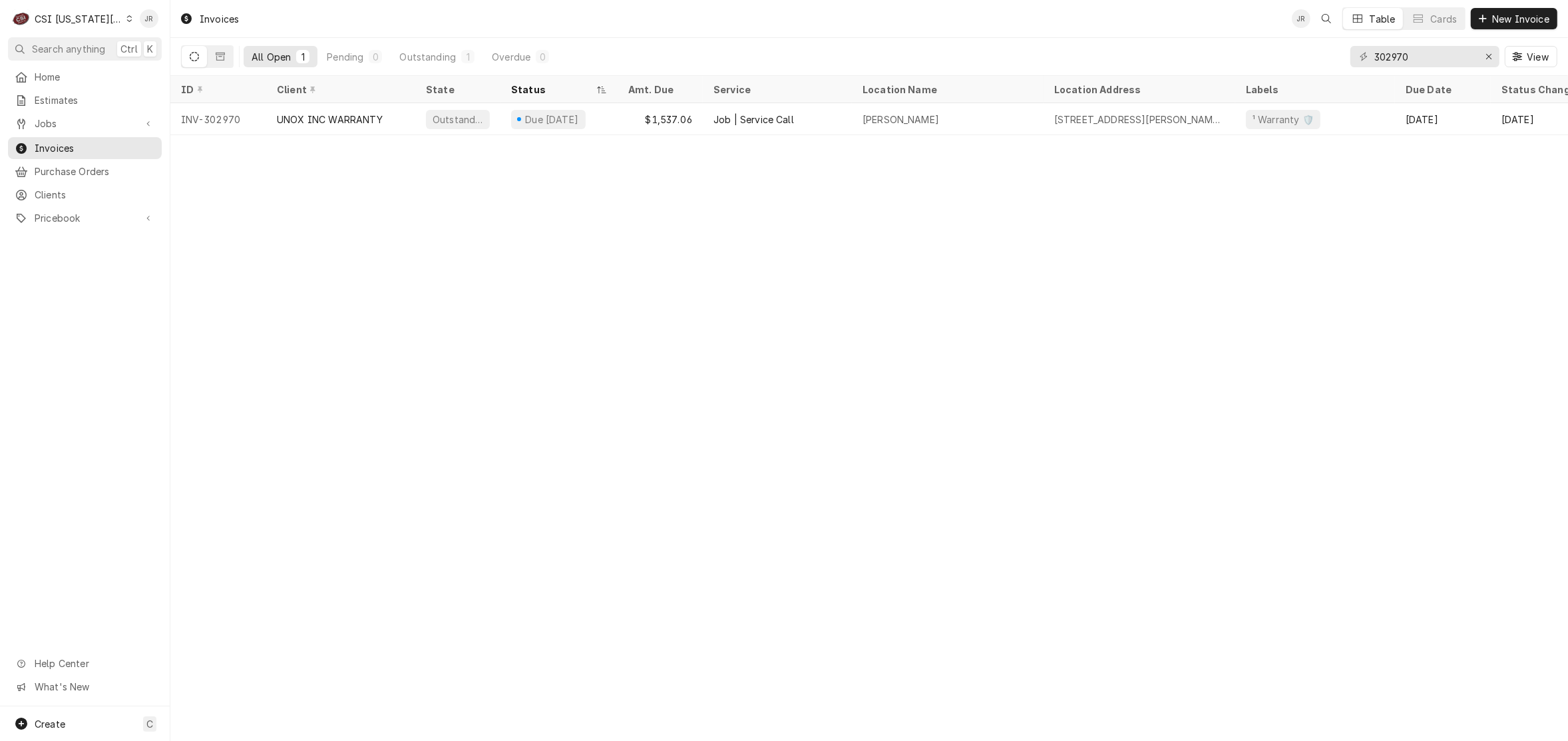
click at [1395, 44] on div "302970 View" at bounding box center [1454, 57] width 207 height 37
drag, startPoint x: 1395, startPoint y: 44, endPoint x: 1399, endPoint y: 59, distance: 15.5
click at [1398, 52] on div "302970 View" at bounding box center [1454, 57] width 207 height 37
click at [1399, 59] on input "302970" at bounding box center [1424, 57] width 100 height 21
click at [1399, 58] on input "302970" at bounding box center [1424, 57] width 100 height 21
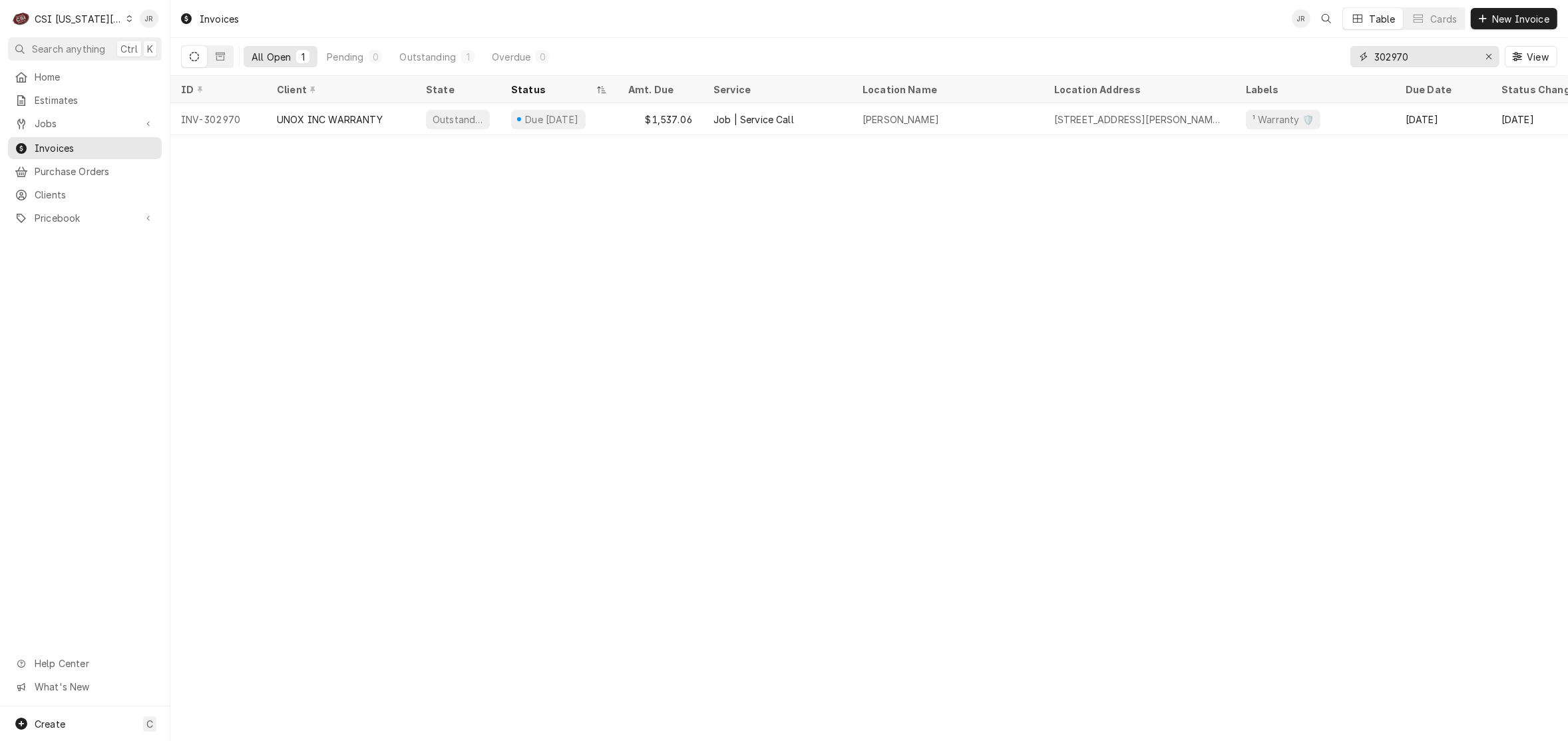
paste input "3021"
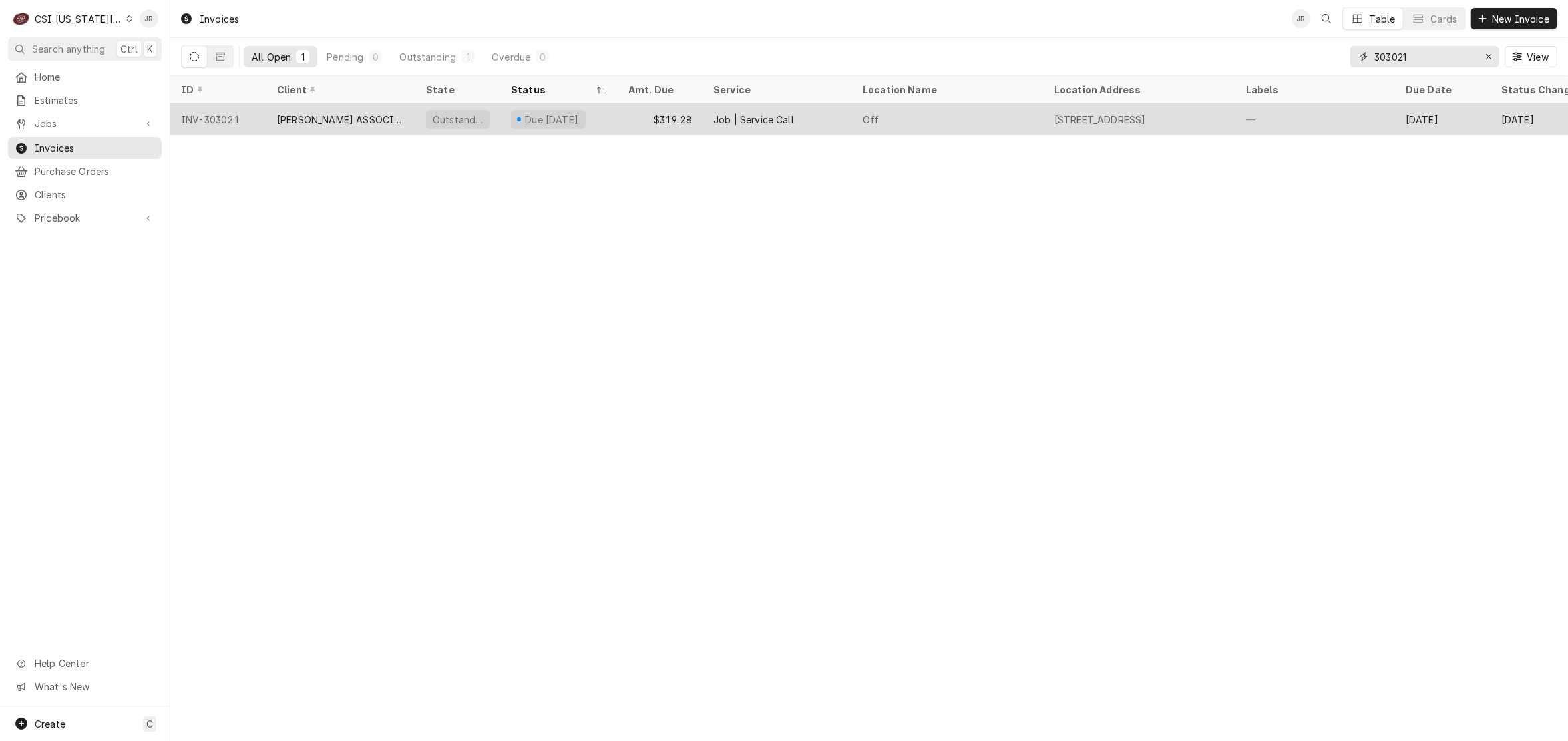
type input "303021"
click at [380, 127] on div "[PERSON_NAME] ASSOCIATES (READY KITCHEN WARRANTY)" at bounding box center [340, 119] width 149 height 32
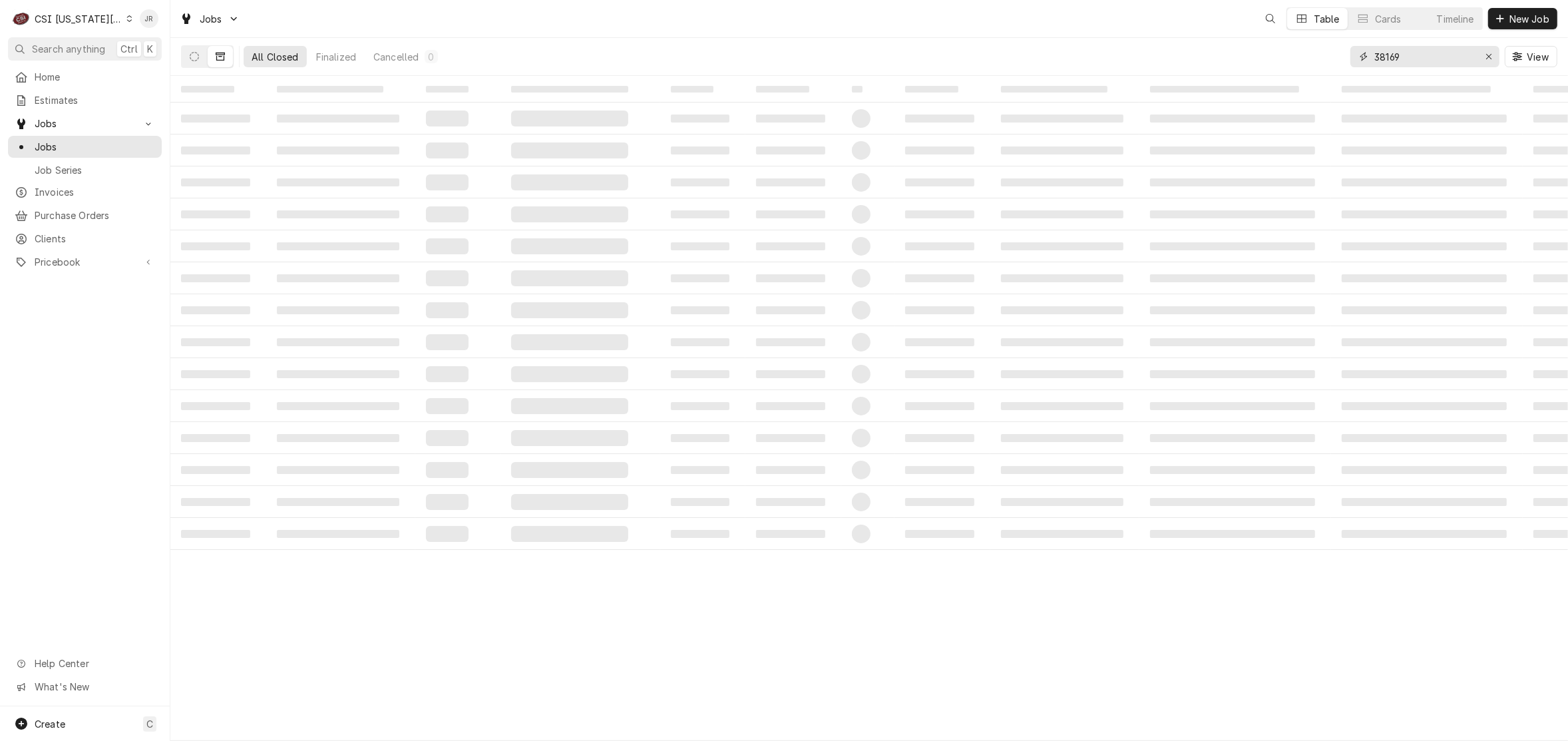
click at [1392, 53] on input "38169" at bounding box center [1424, 57] width 100 height 21
drag, startPoint x: 1392, startPoint y: 53, endPoint x: 1381, endPoint y: 44, distance: 14.2
click at [1385, 52] on input "38169" at bounding box center [1424, 57] width 100 height 21
type input "31704"
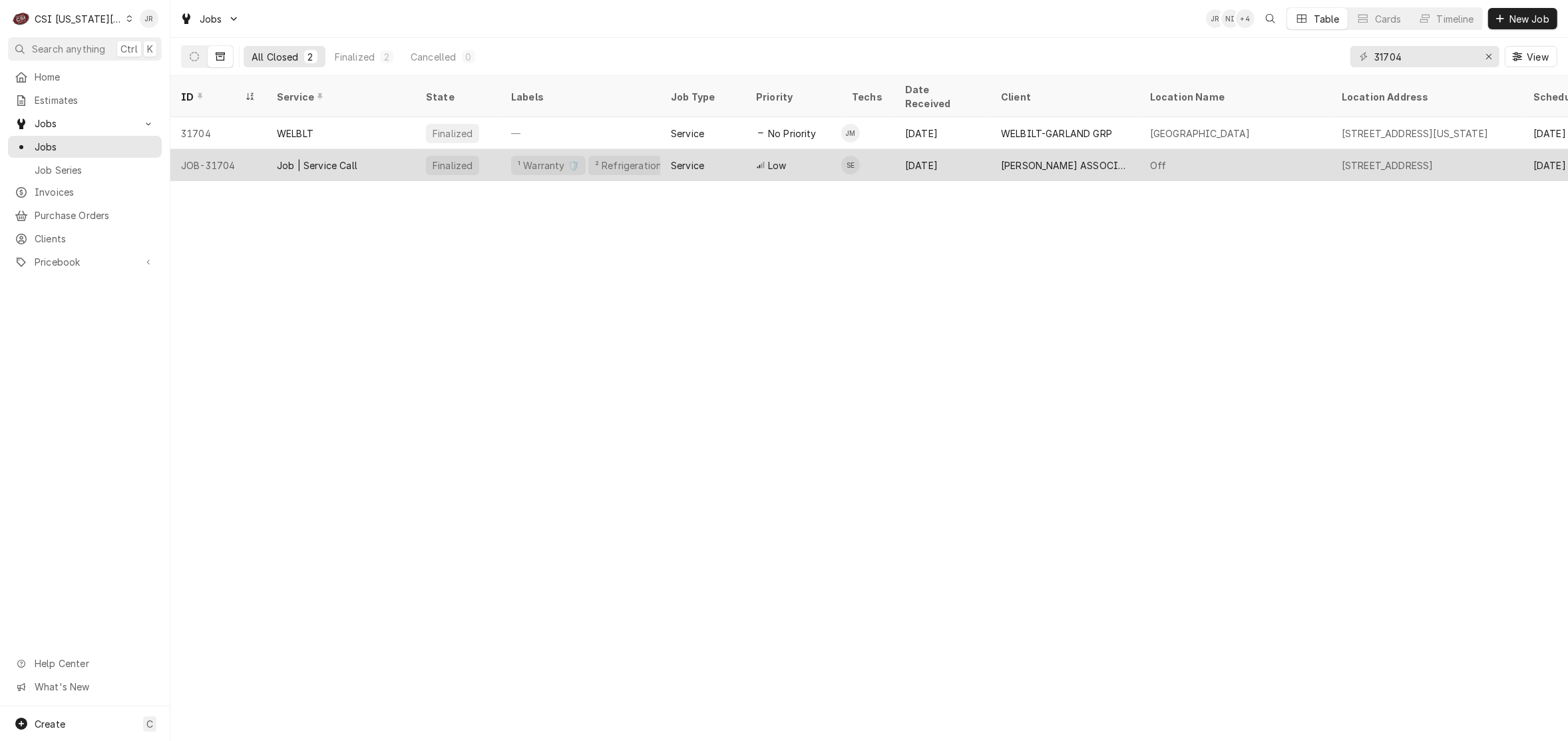
click at [306, 159] on div "Job | Service Call" at bounding box center [317, 166] width 81 height 14
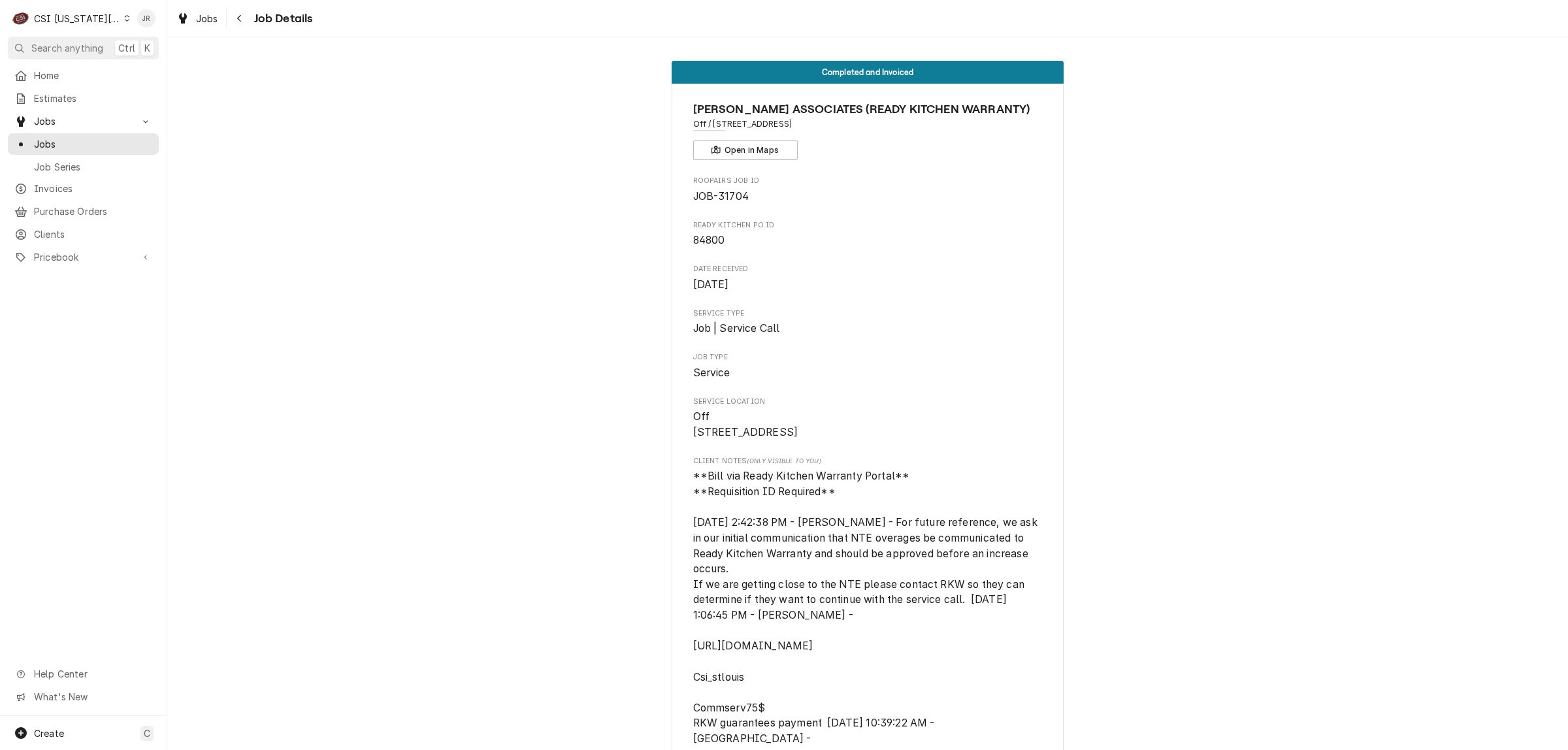
click at [703, 239] on span "84800" at bounding box center [710, 240] width 32 height 13
copy span "84800"
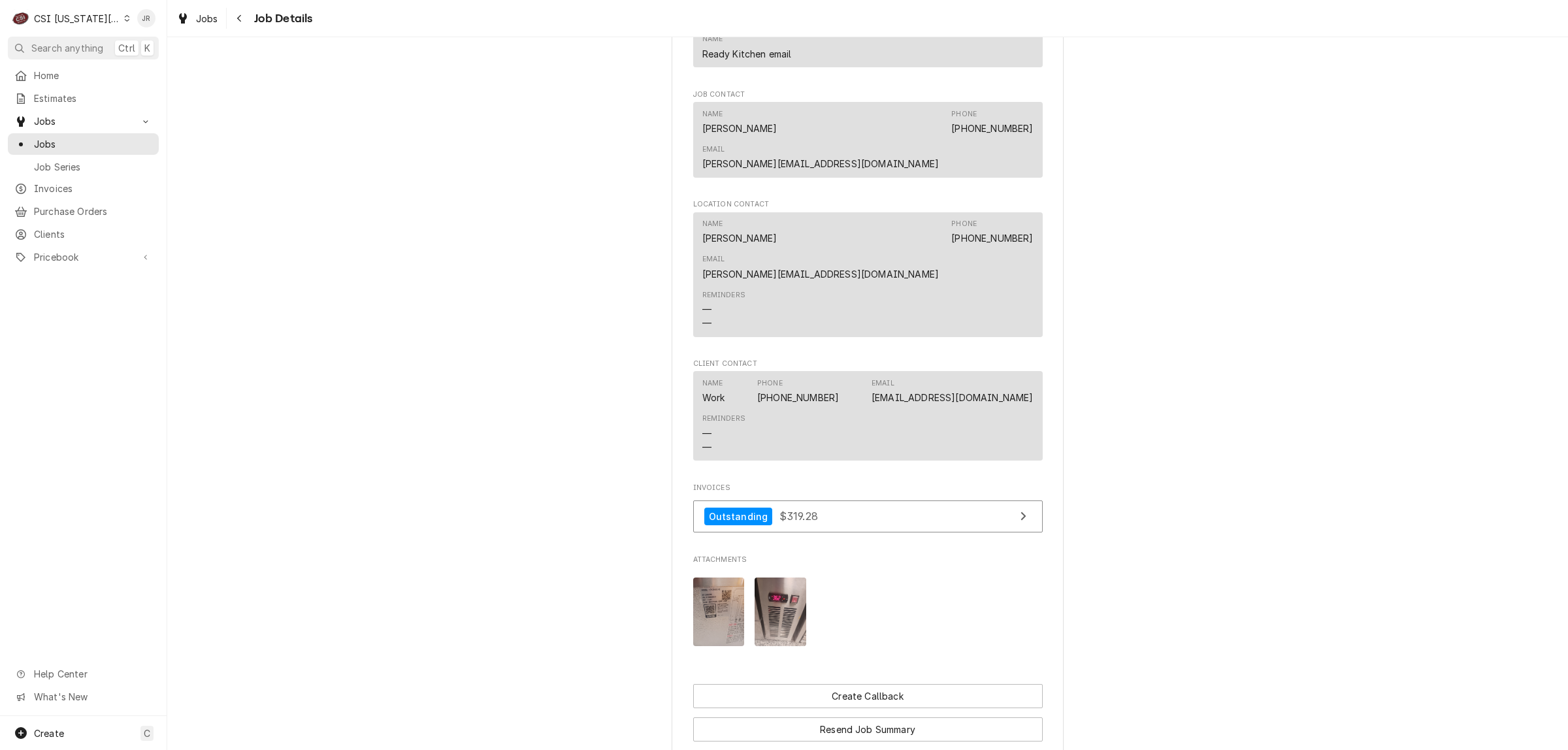
scroll to position [1714, 0]
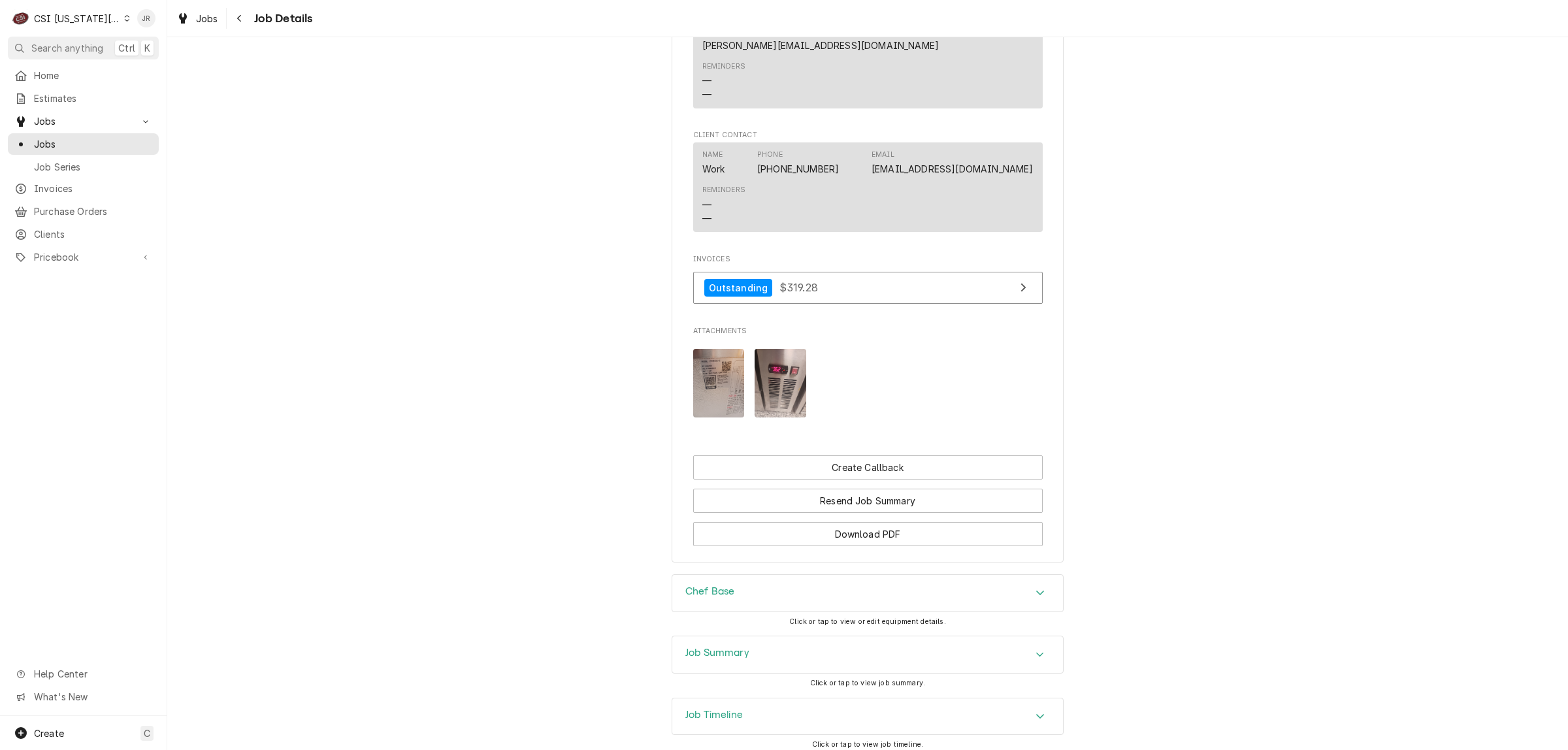
click at [706, 636] on div "Job Summary" at bounding box center [868, 655] width 391 height 36
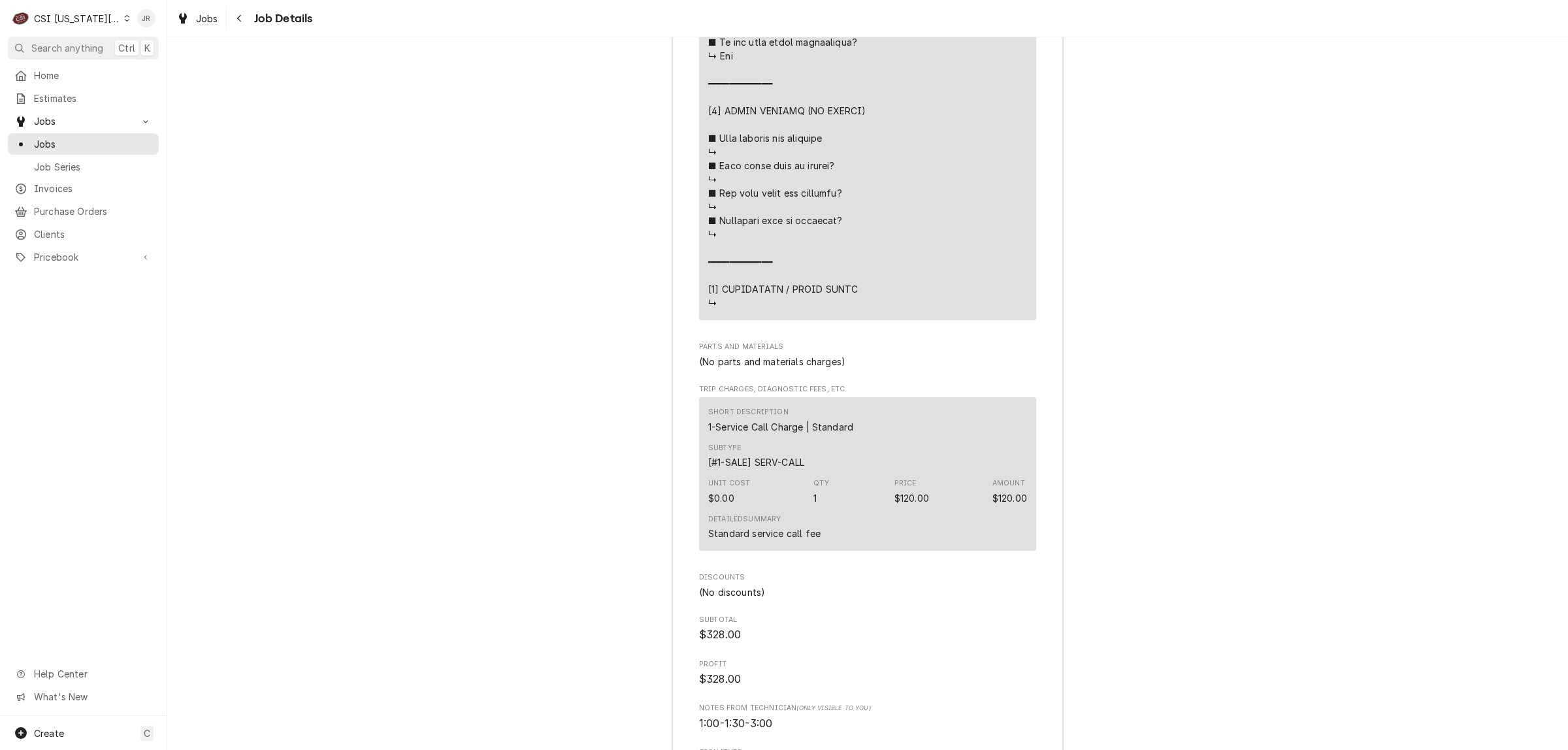
scroll to position [3347, 0]
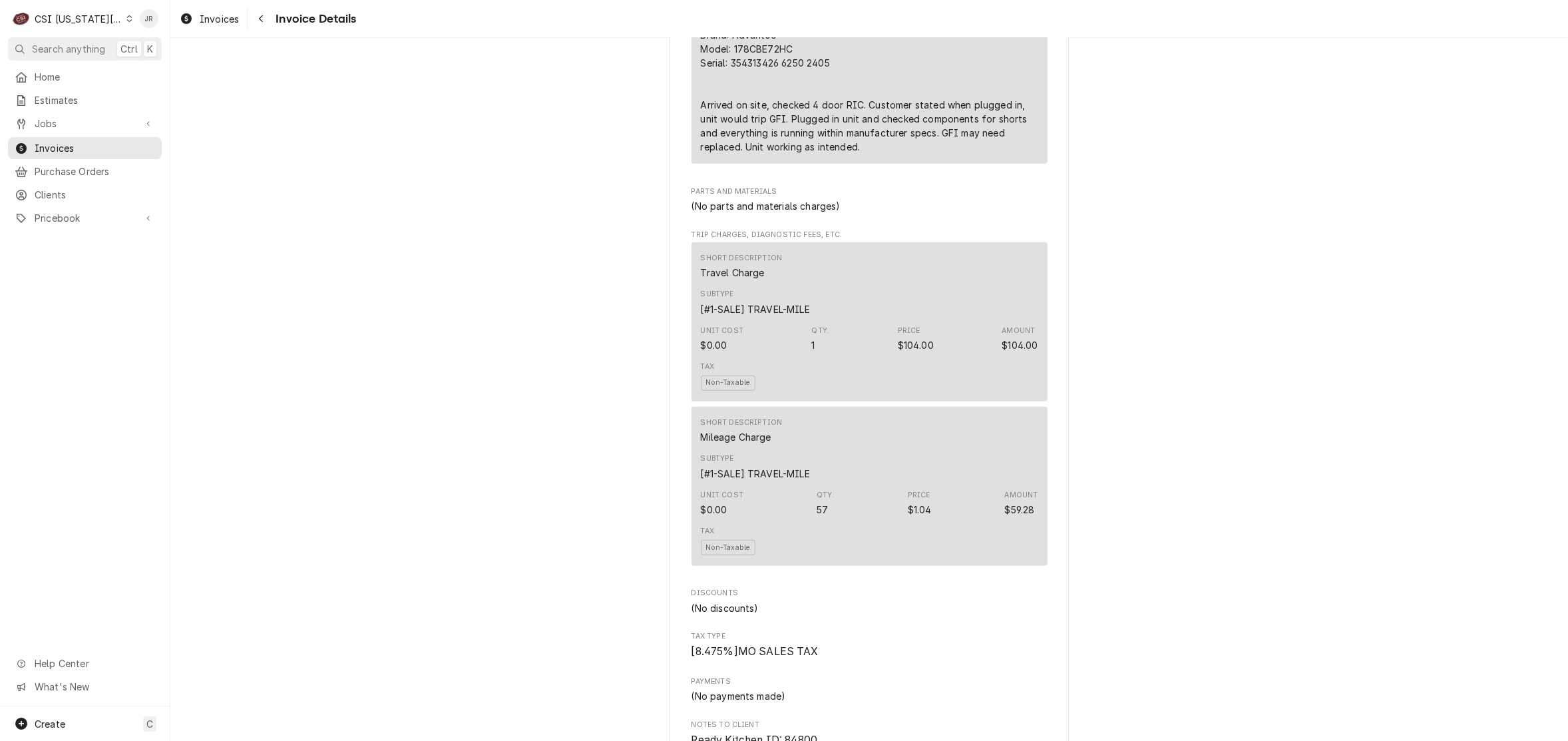
scroll to position [998, 0]
drag, startPoint x: 902, startPoint y: 103, endPoint x: 1275, endPoint y: 302, distance: 422.8
click at [895, 100] on div "Brand: Advantco Model: 178CBE72HC Serial: 354313426 6250 2405 Arrived on site, …" at bounding box center [869, 87] width 337 height 126
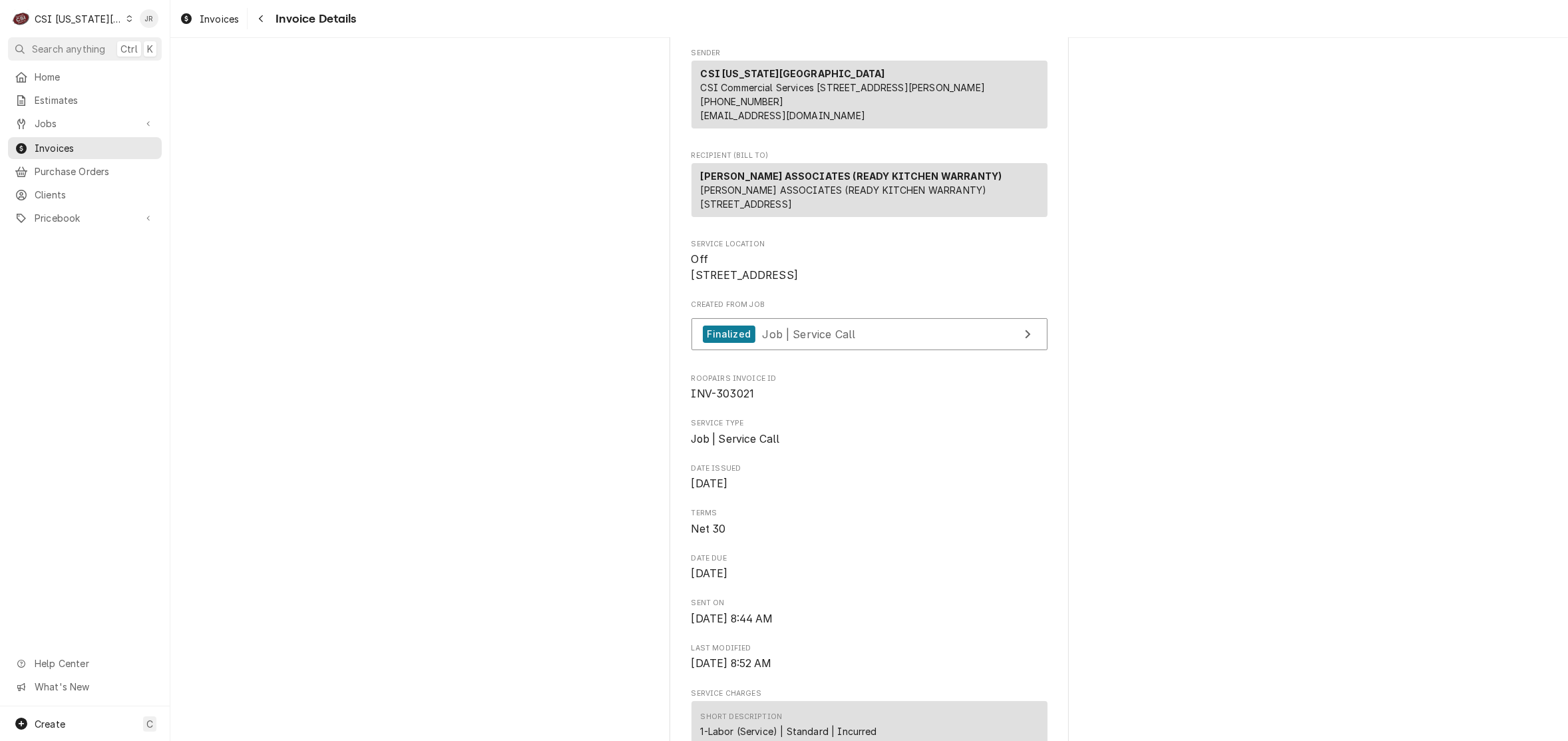
scroll to position [0, 0]
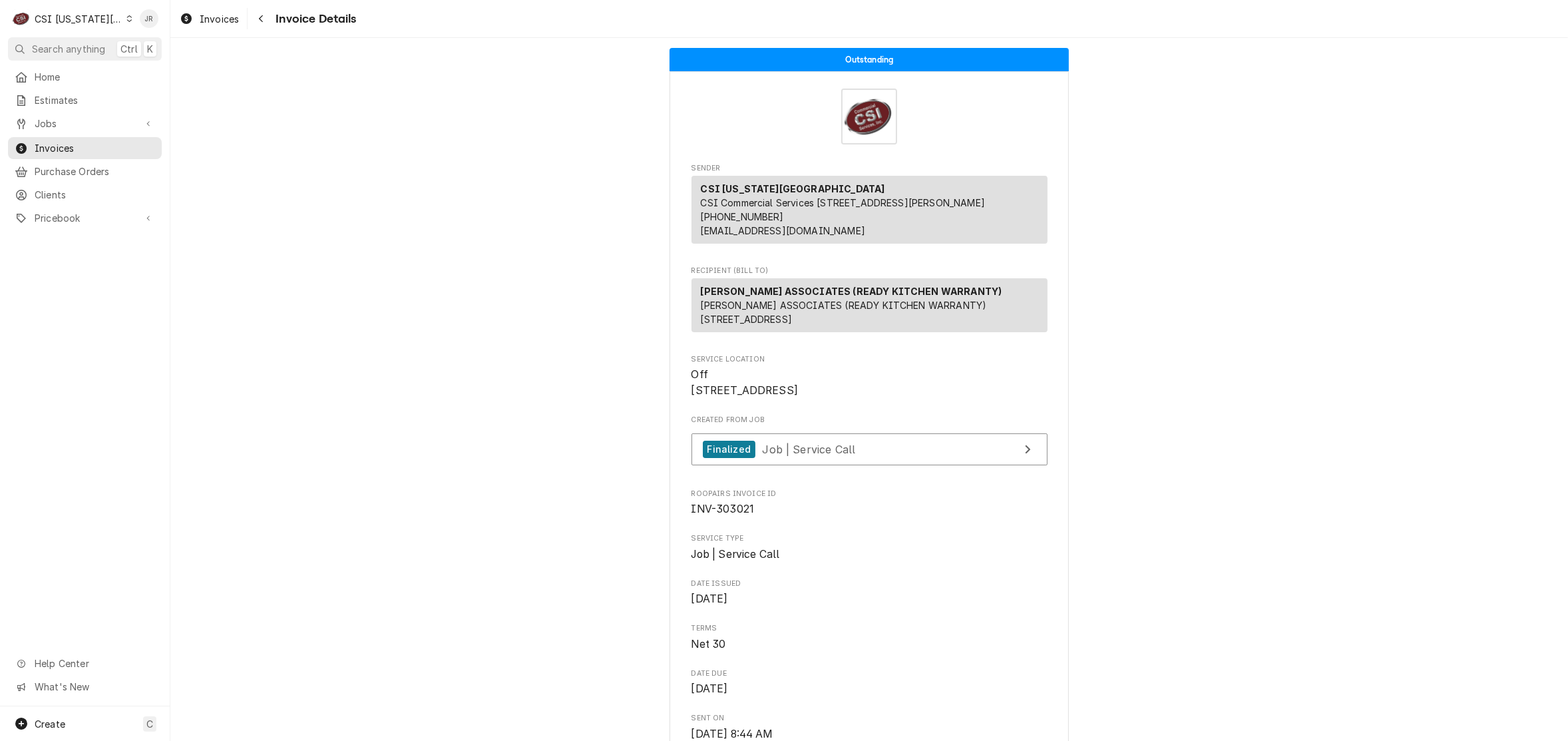
click at [731, 515] on span "INV-303021" at bounding box center [723, 509] width 63 height 13
copy span "303021"
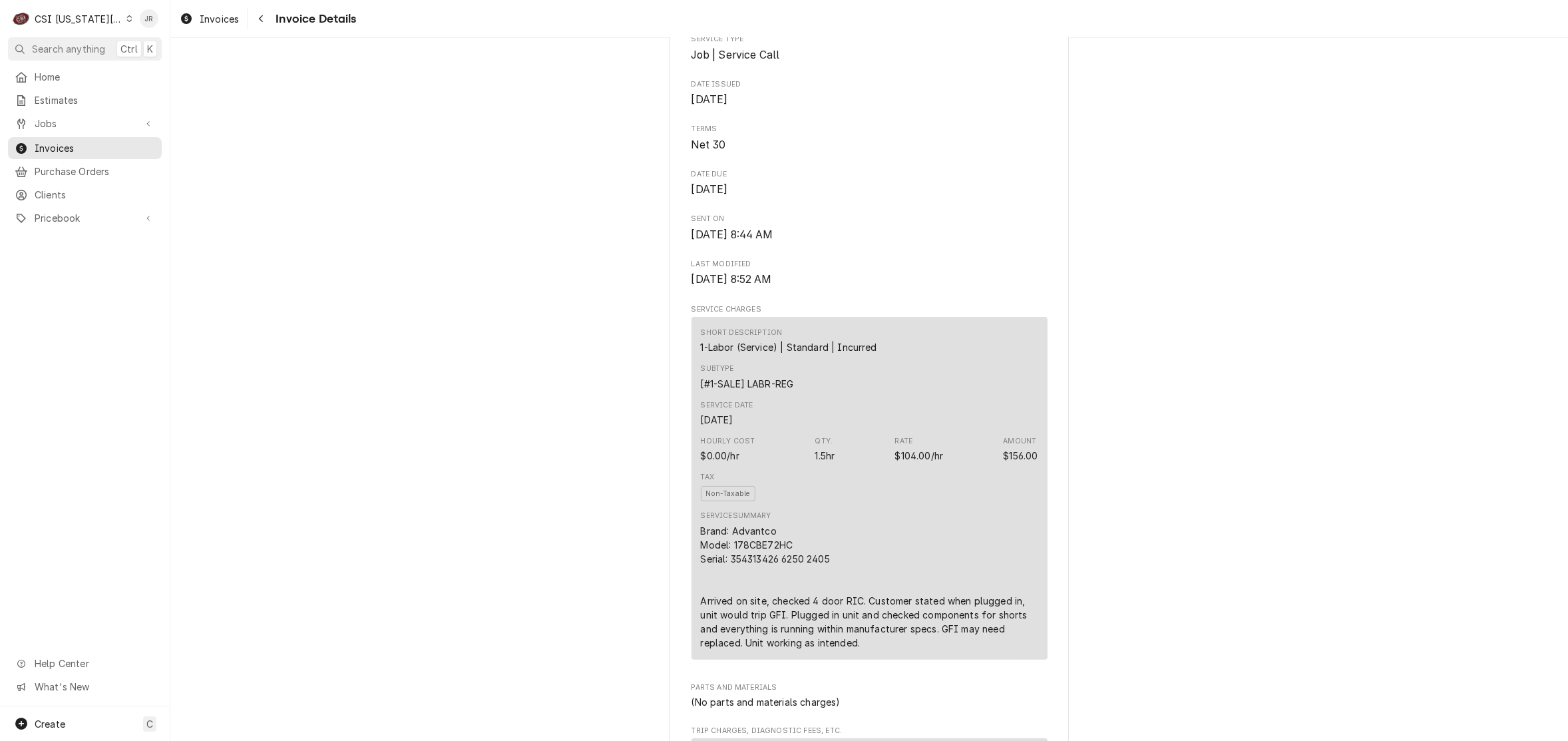
scroll to position [998, 0]
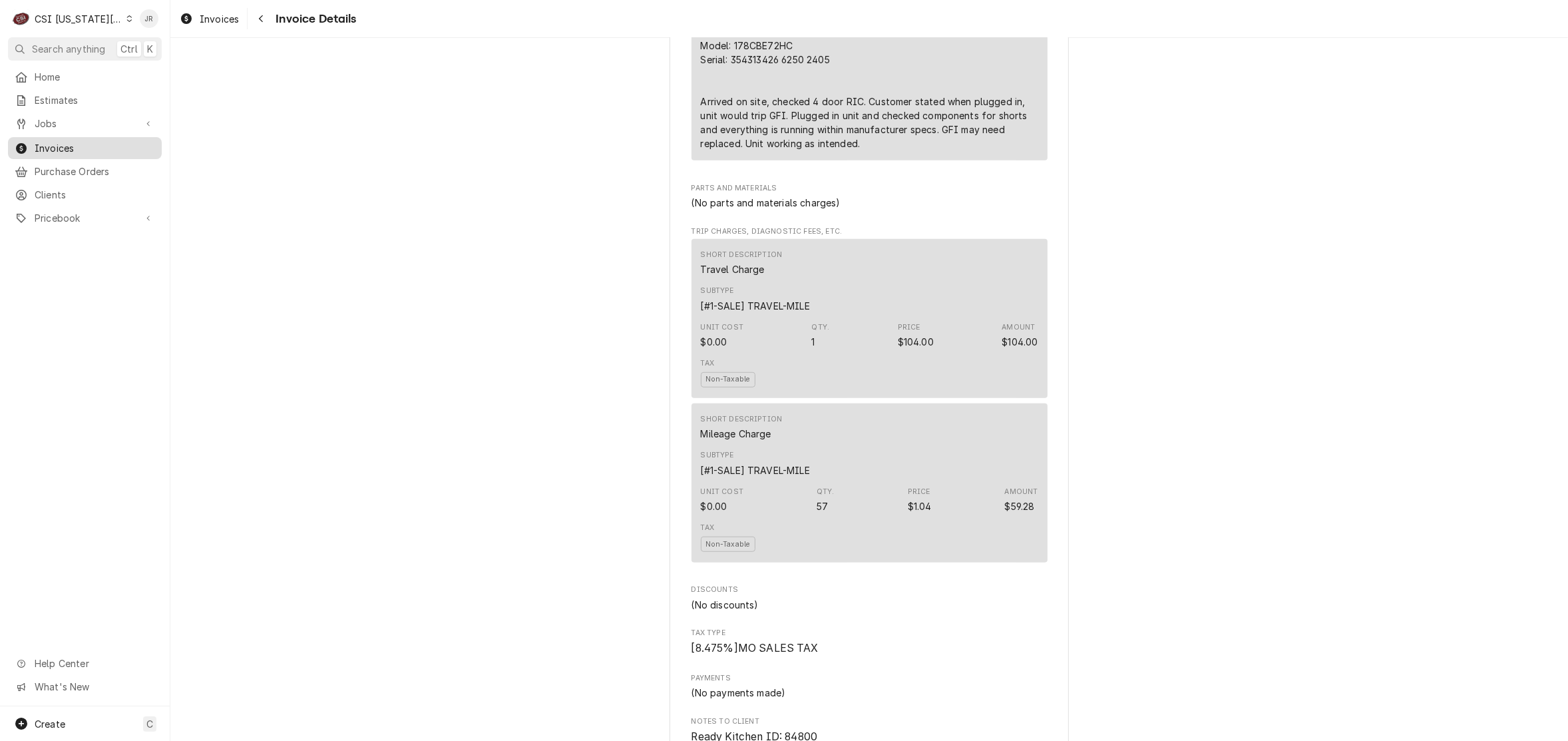
click at [42, 143] on span "Invoices" at bounding box center [94, 148] width 120 height 14
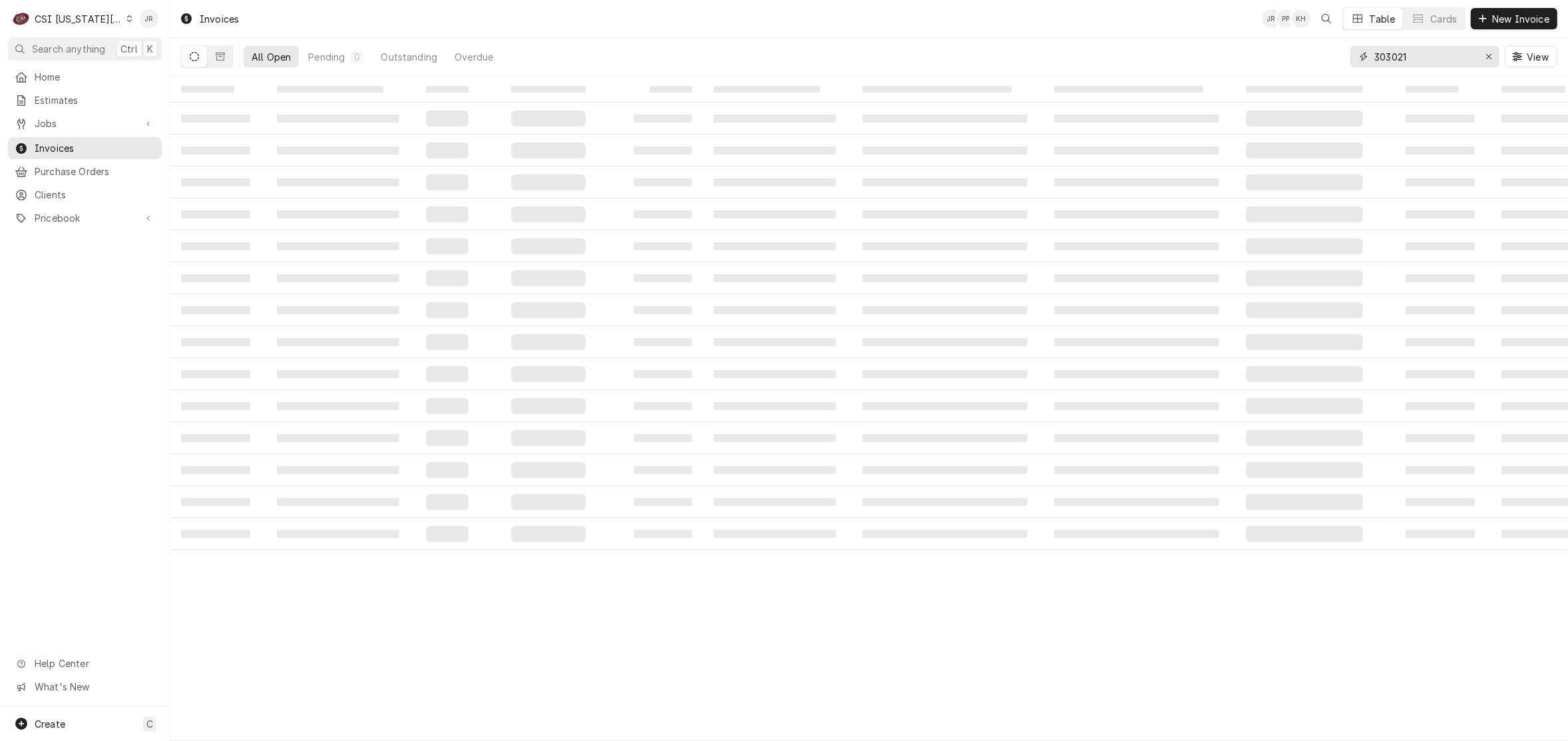
click at [1383, 57] on input "303021" at bounding box center [1424, 57] width 100 height 21
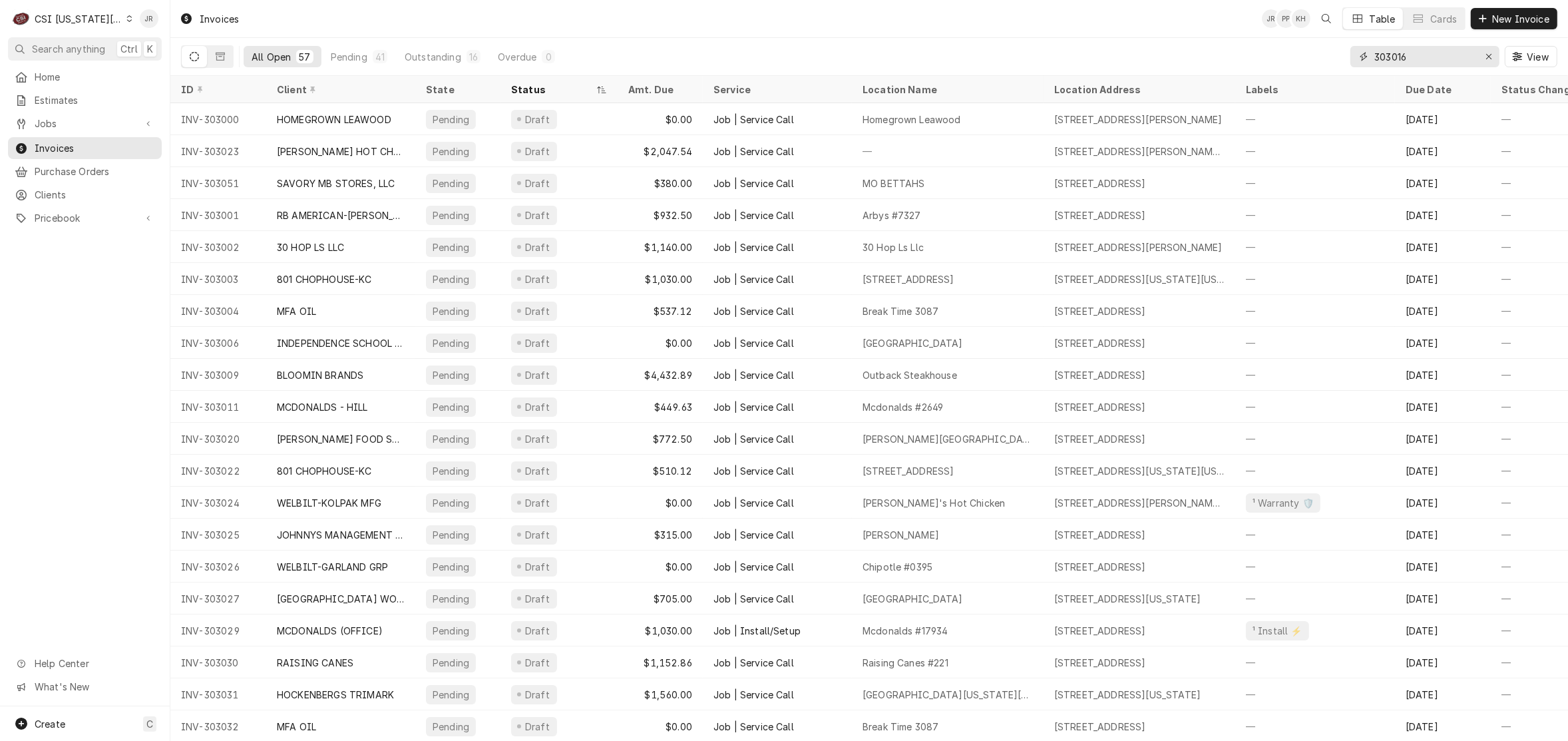
type input "303016"
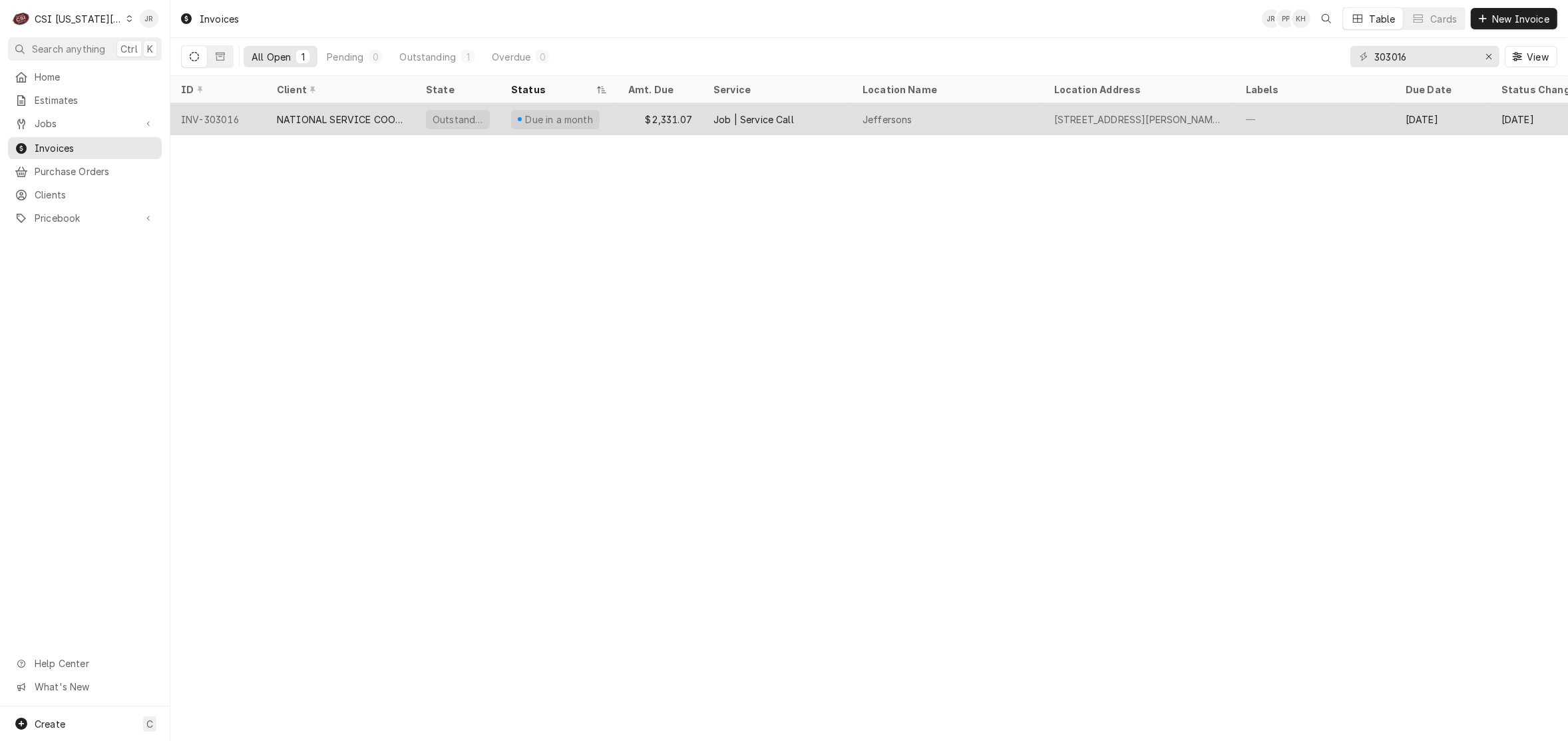
click at [302, 129] on div "NATIONAL SERVICE COOPERATIVE" at bounding box center [340, 119] width 149 height 32
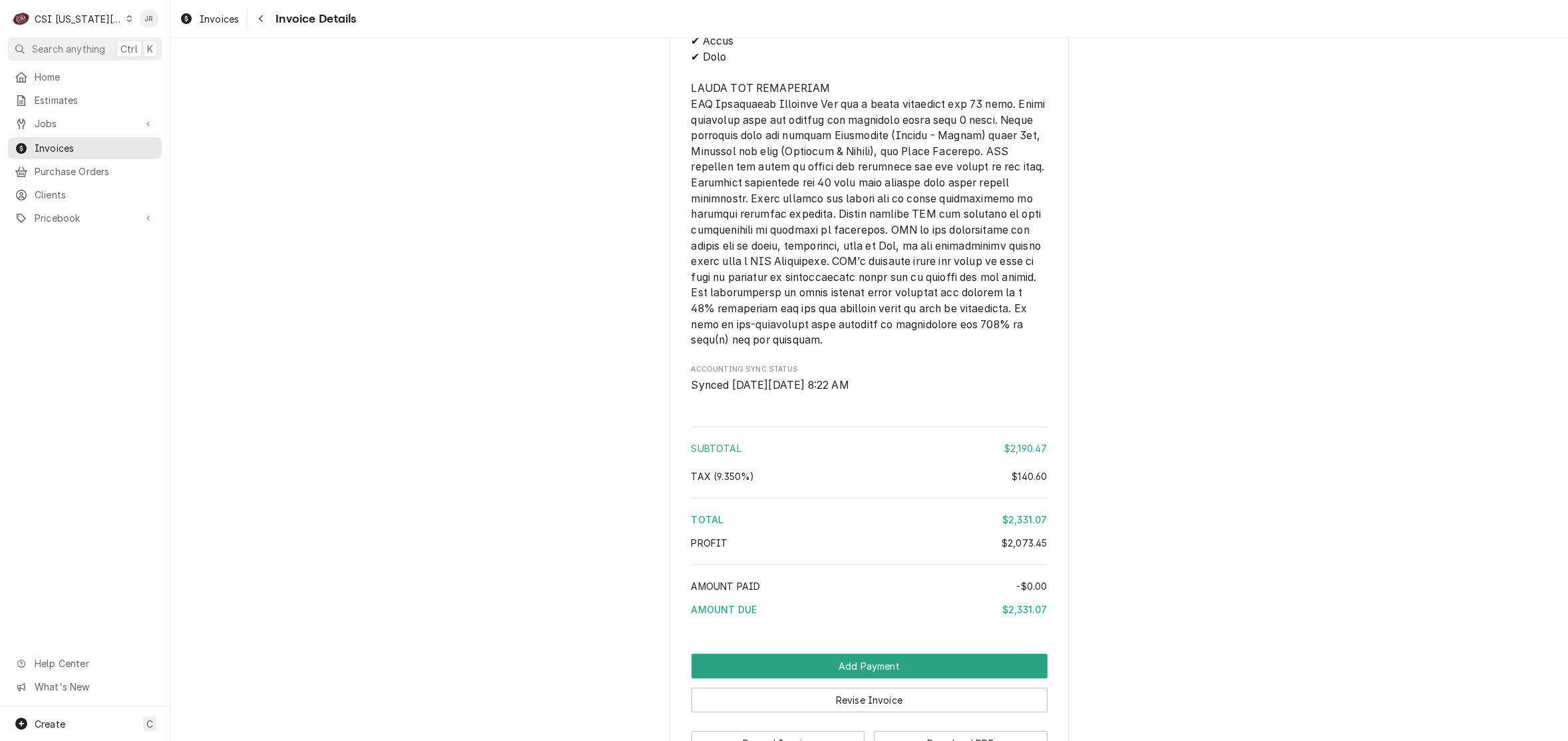
scroll to position [2895, 0]
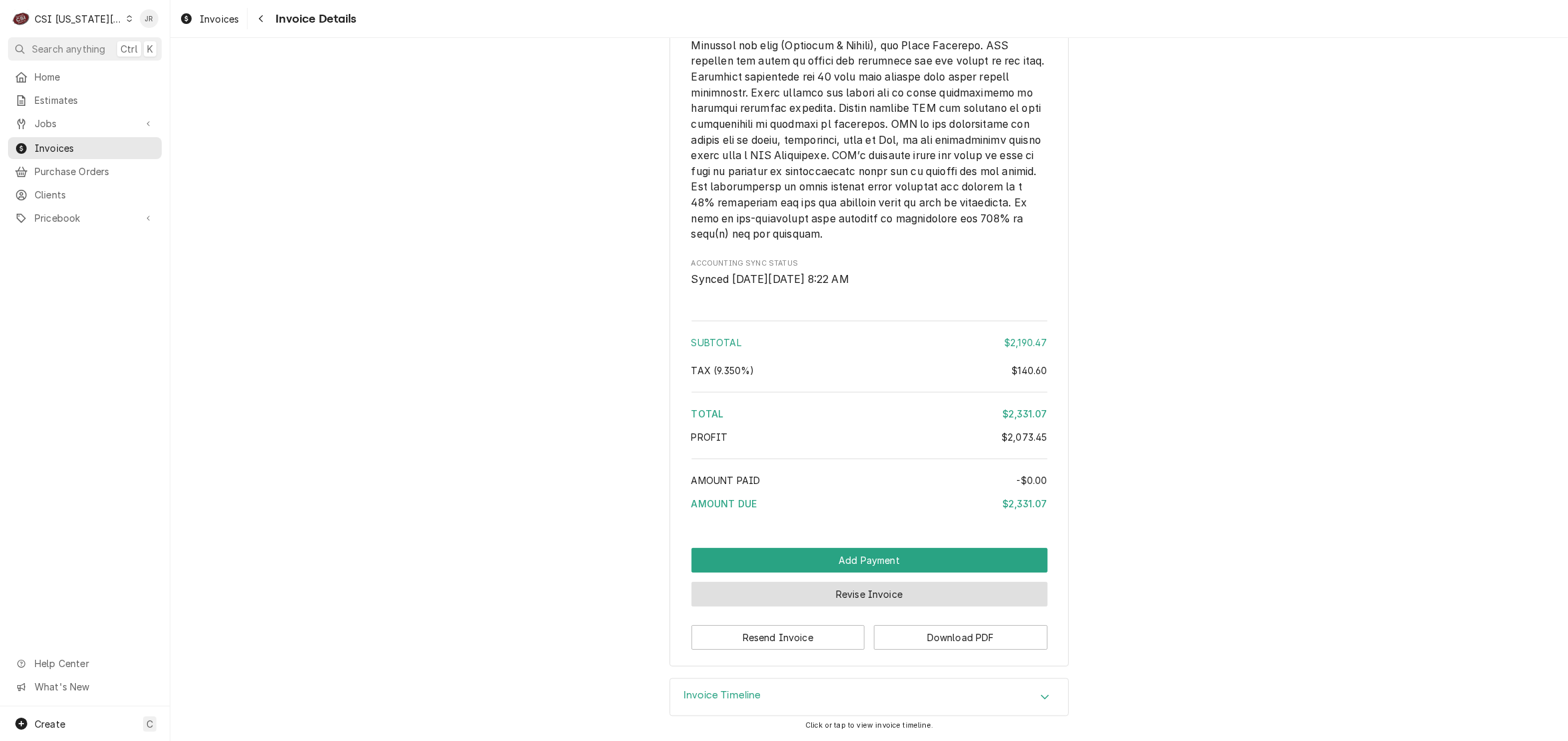
click at [895, 594] on button "Revise Invoice" at bounding box center [869, 594] width 356 height 24
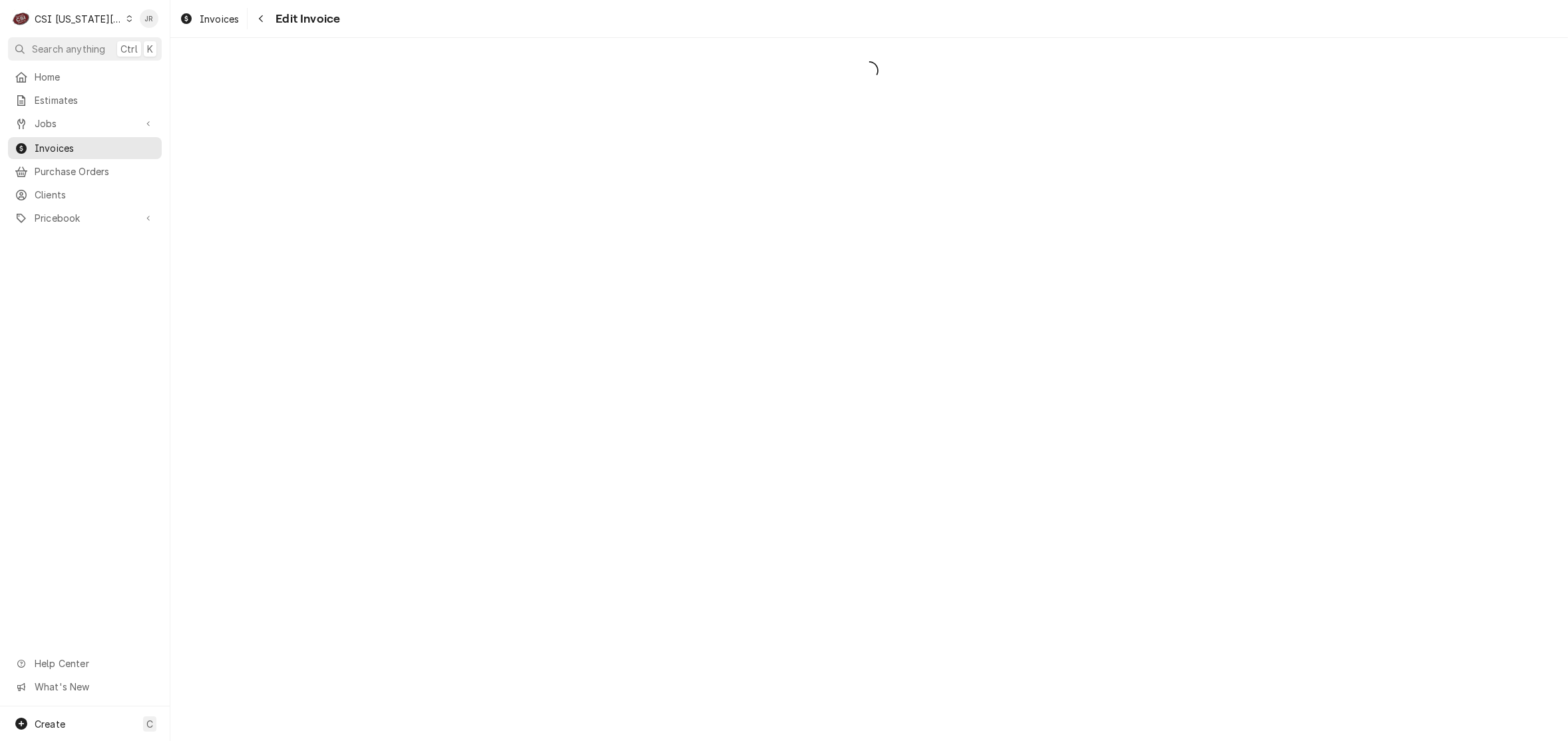
click at [483, 134] on div "Dynamic Content Wrapper" at bounding box center [869, 389] width 1398 height 703
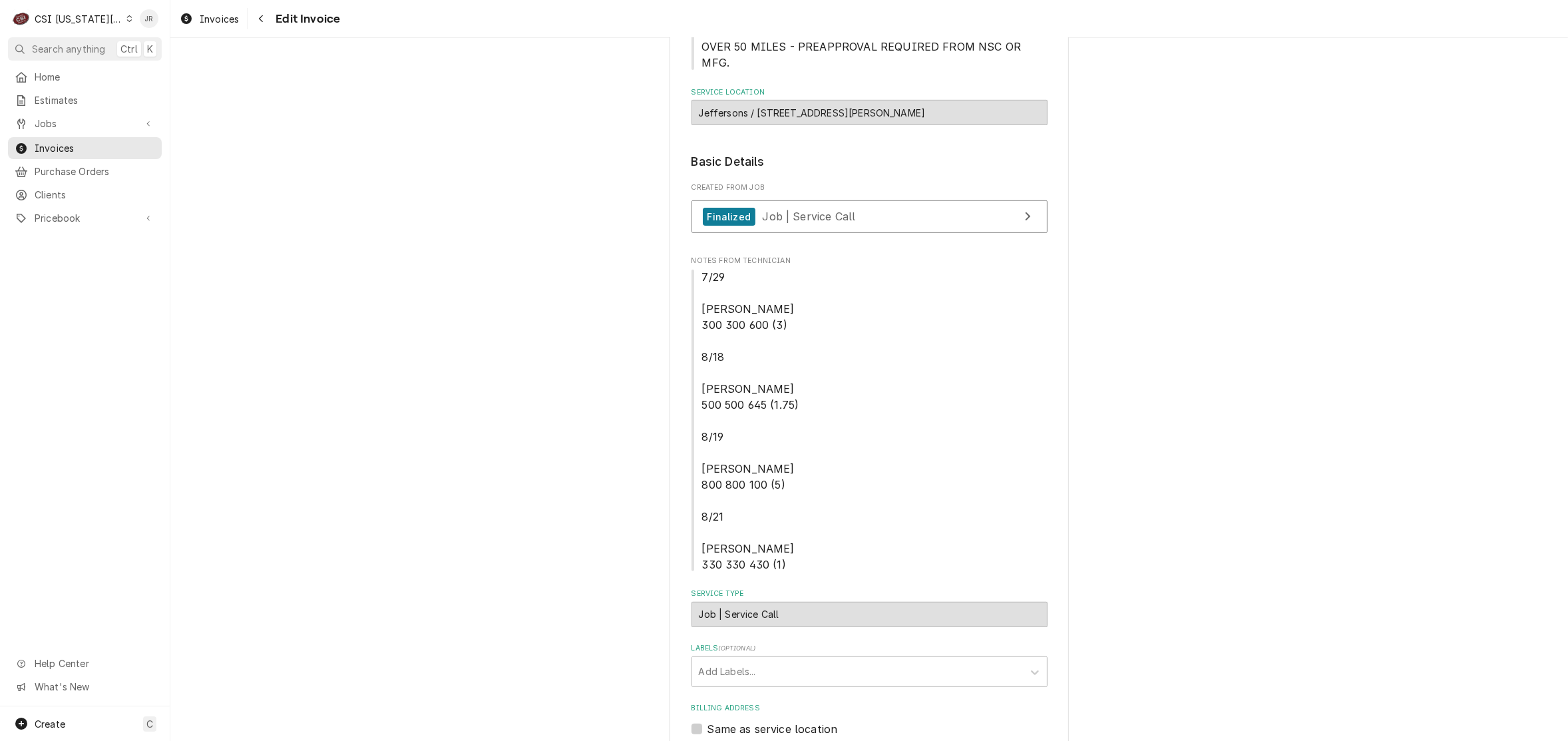
scroll to position [749, 0]
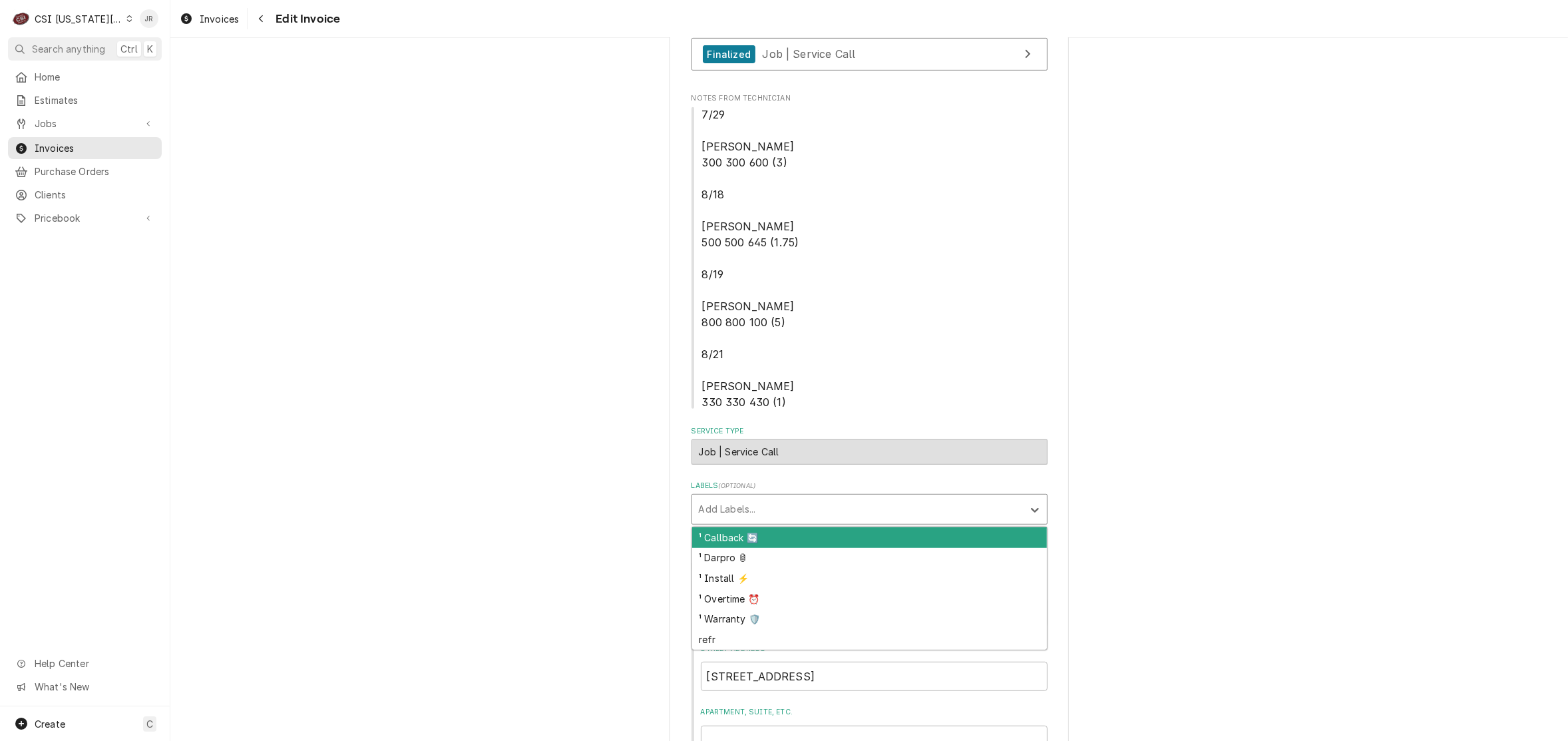
click at [716, 505] on div "Labels" at bounding box center [857, 509] width 317 height 24
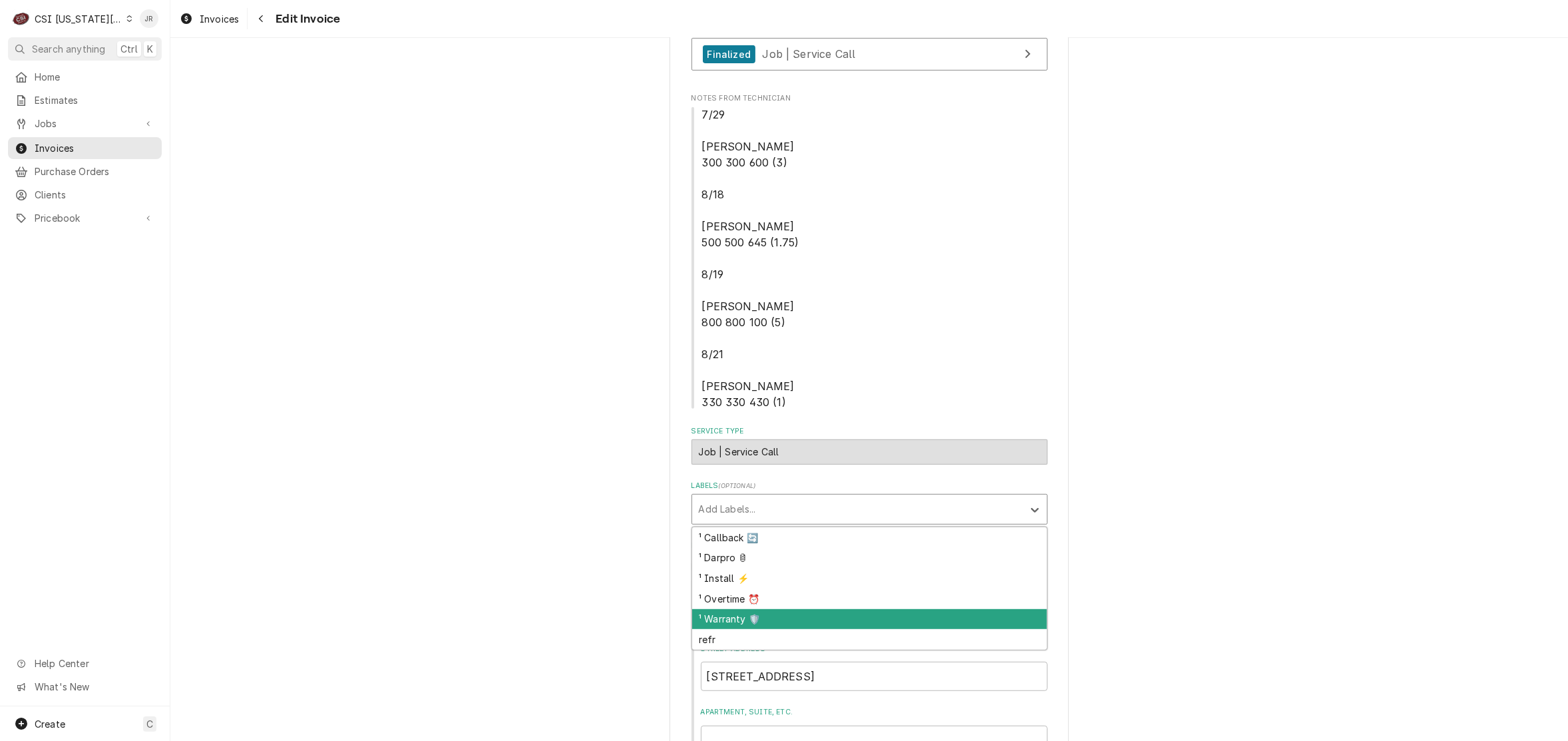
click at [739, 609] on div "¹ Warranty 🛡️" at bounding box center [869, 619] width 355 height 21
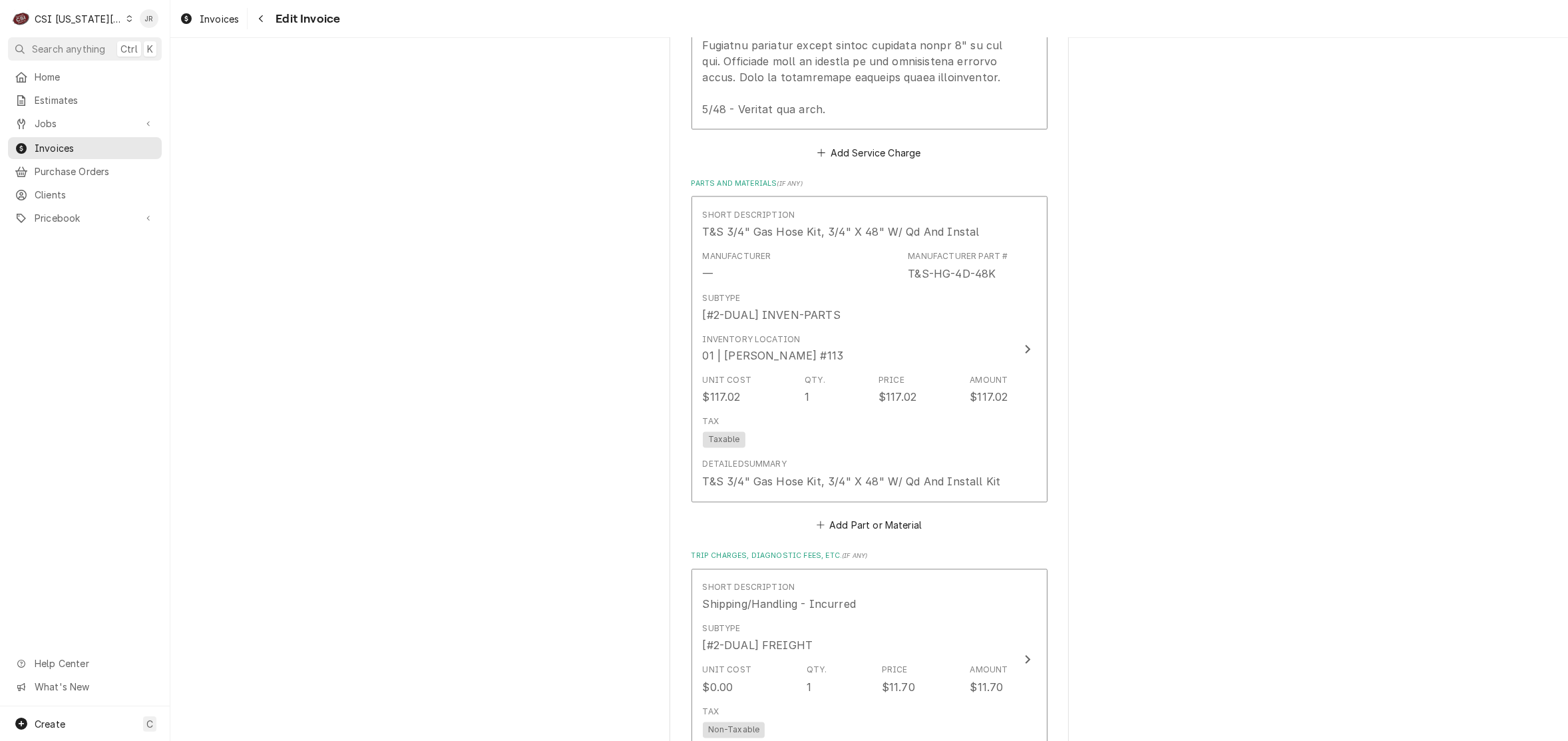
scroll to position [3246, 0]
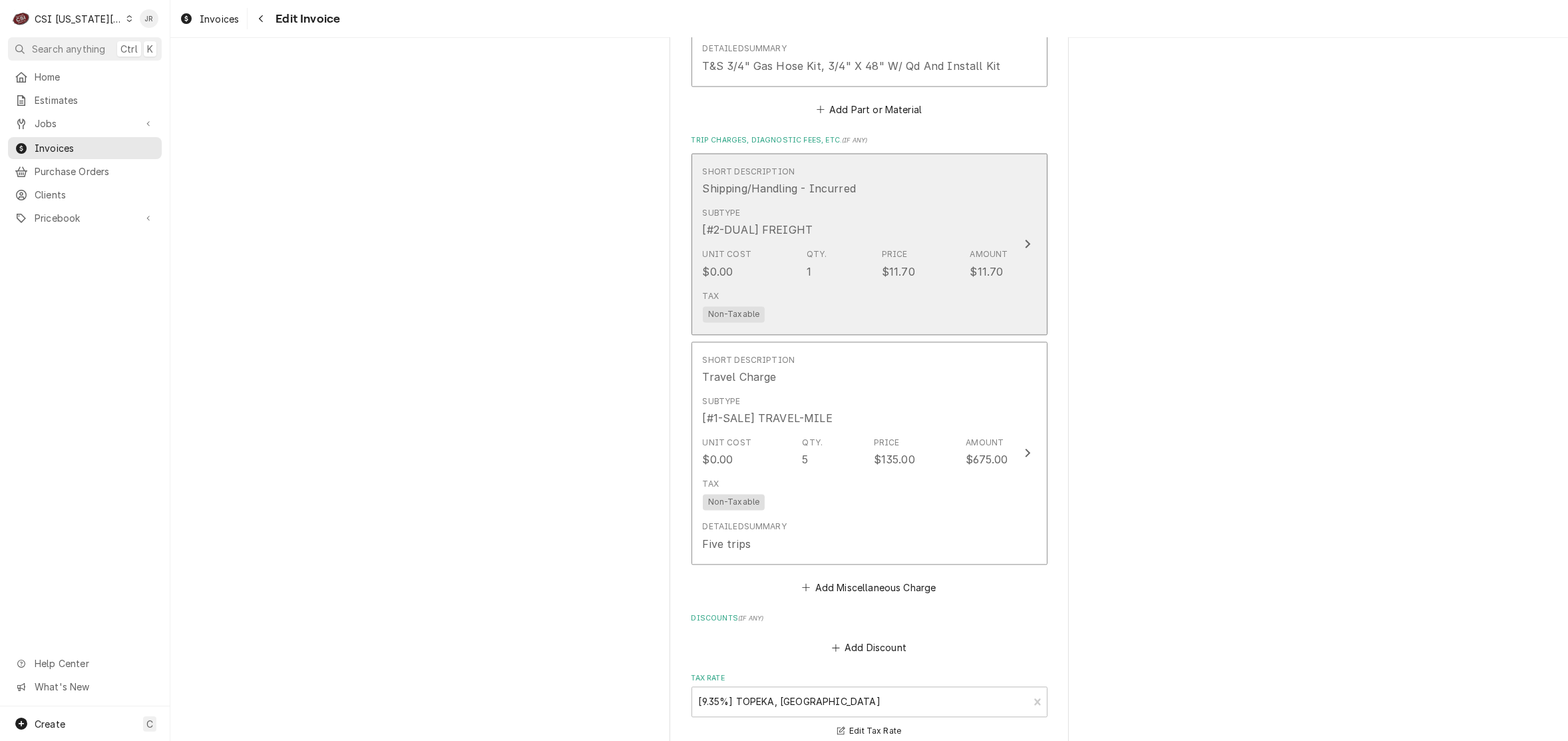
click at [1032, 205] on button "Short Description Shipping/Handling - Incurred Subtype [#2-DUAL] FREIGHT Unit C…" at bounding box center [869, 244] width 356 height 182
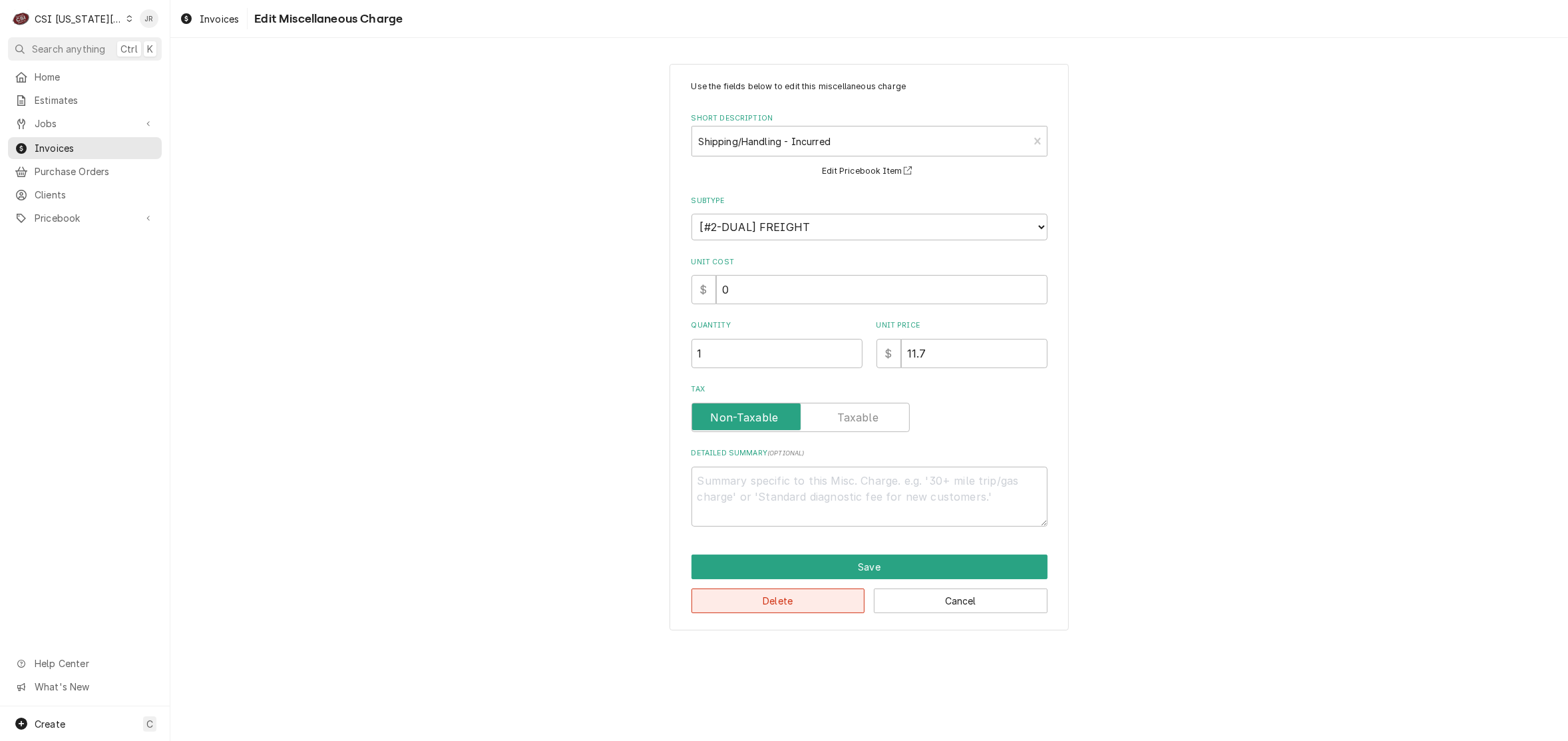
click at [831, 602] on button "Delete" at bounding box center [778, 601] width 174 height 24
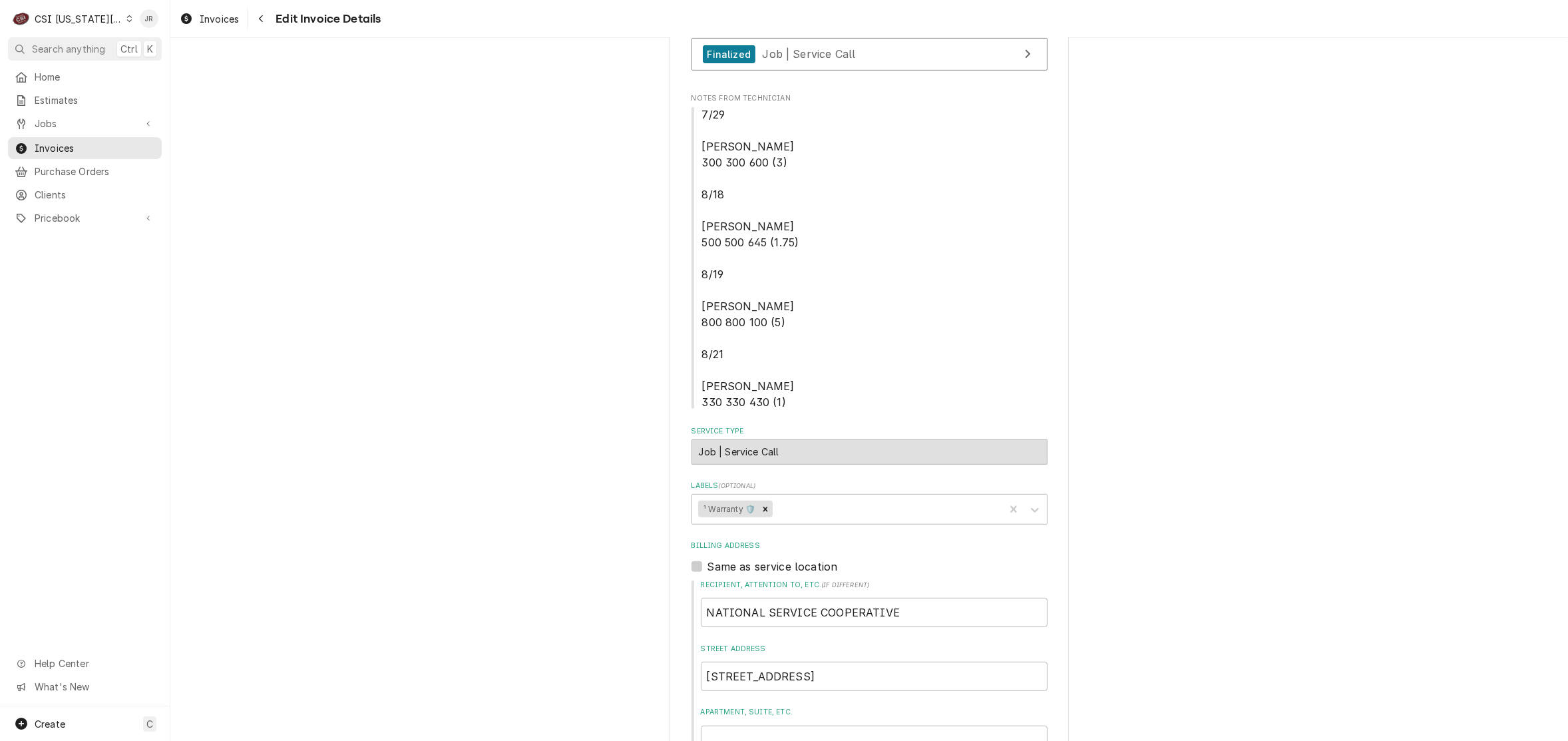
scroll to position [681, 0]
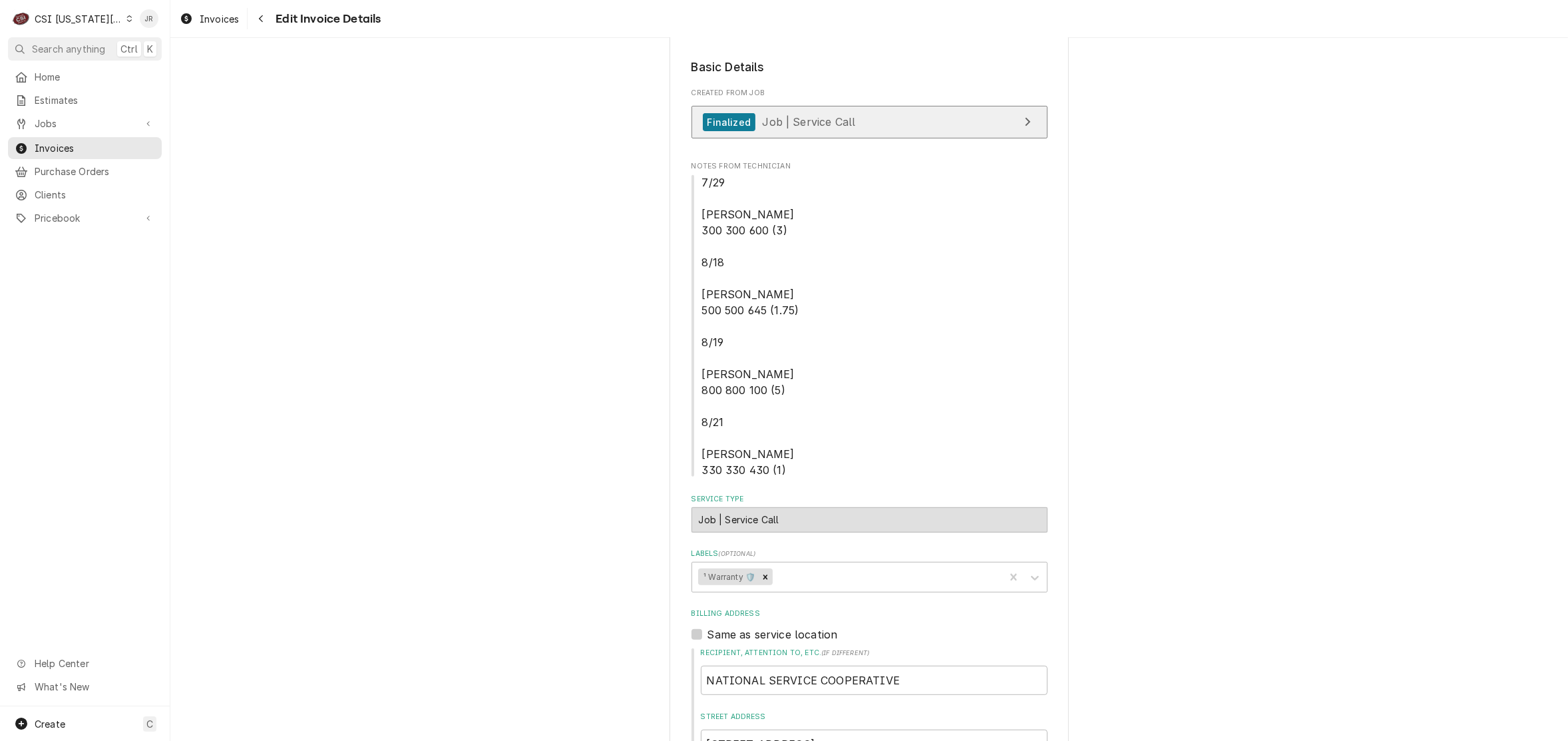
click at [933, 106] on link "Finalized Job | Service Call" at bounding box center [869, 122] width 356 height 33
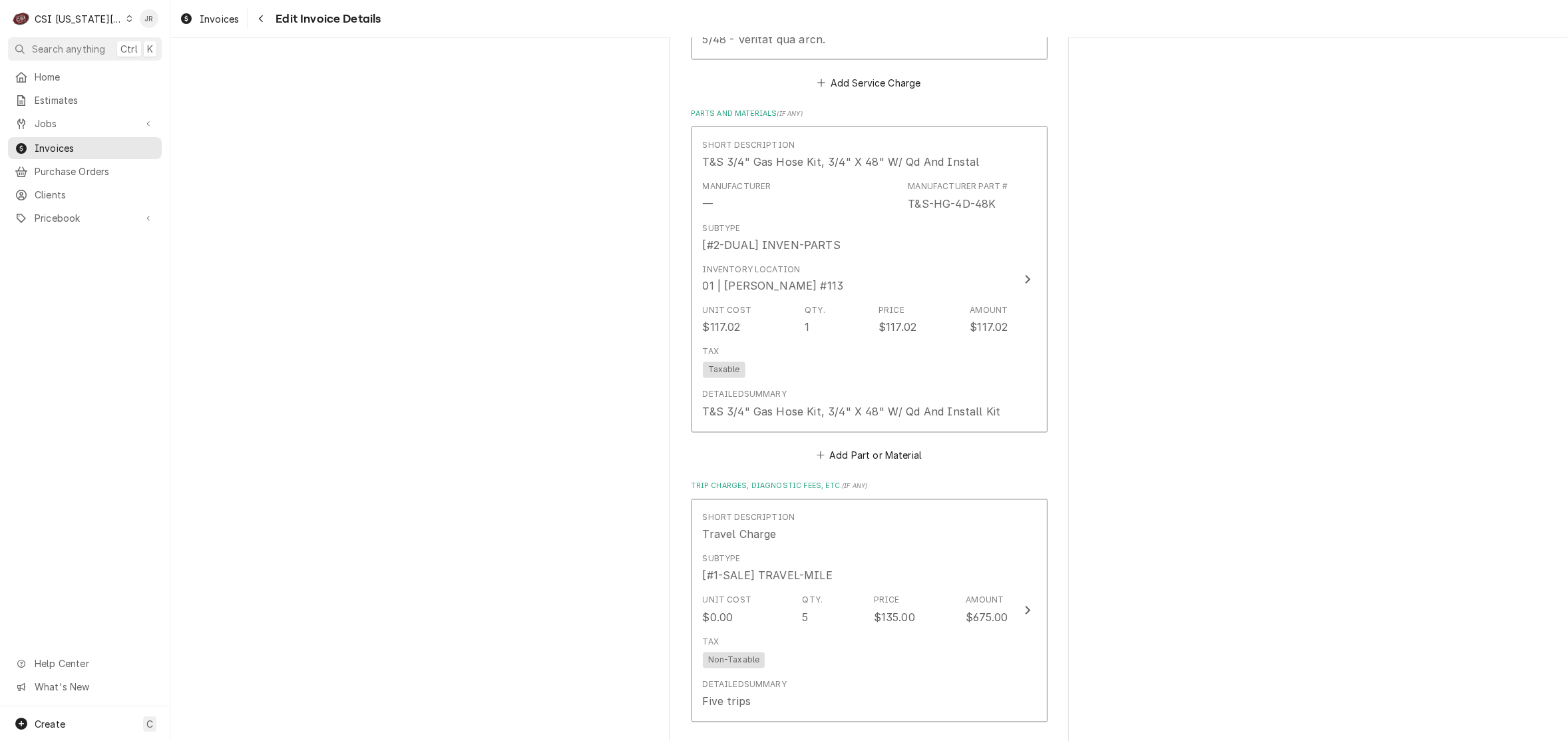
scroll to position [2868, 0]
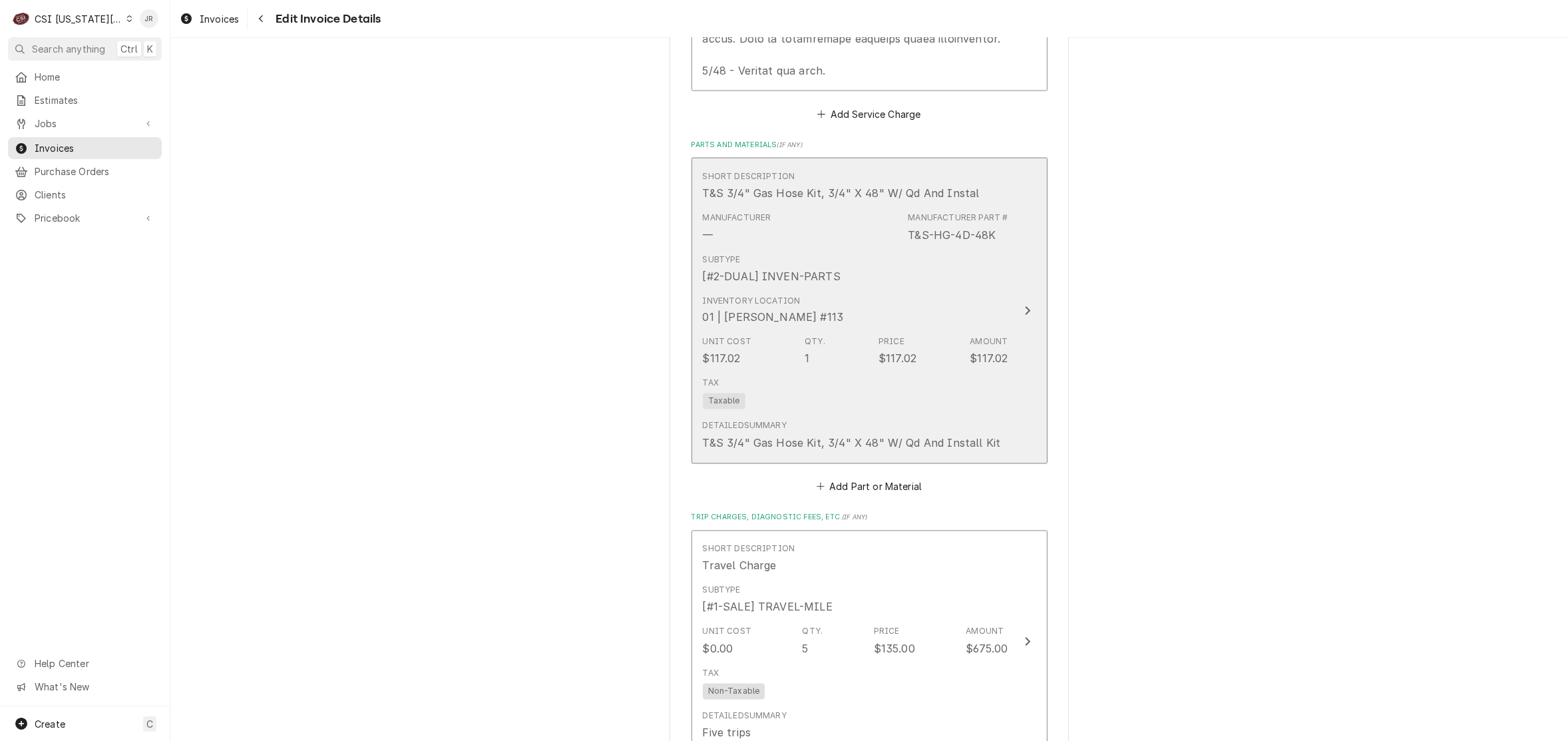
click at [797, 248] on div "Subtype [#2-DUAL] INVEN-PARTS" at bounding box center [855, 269] width 305 height 41
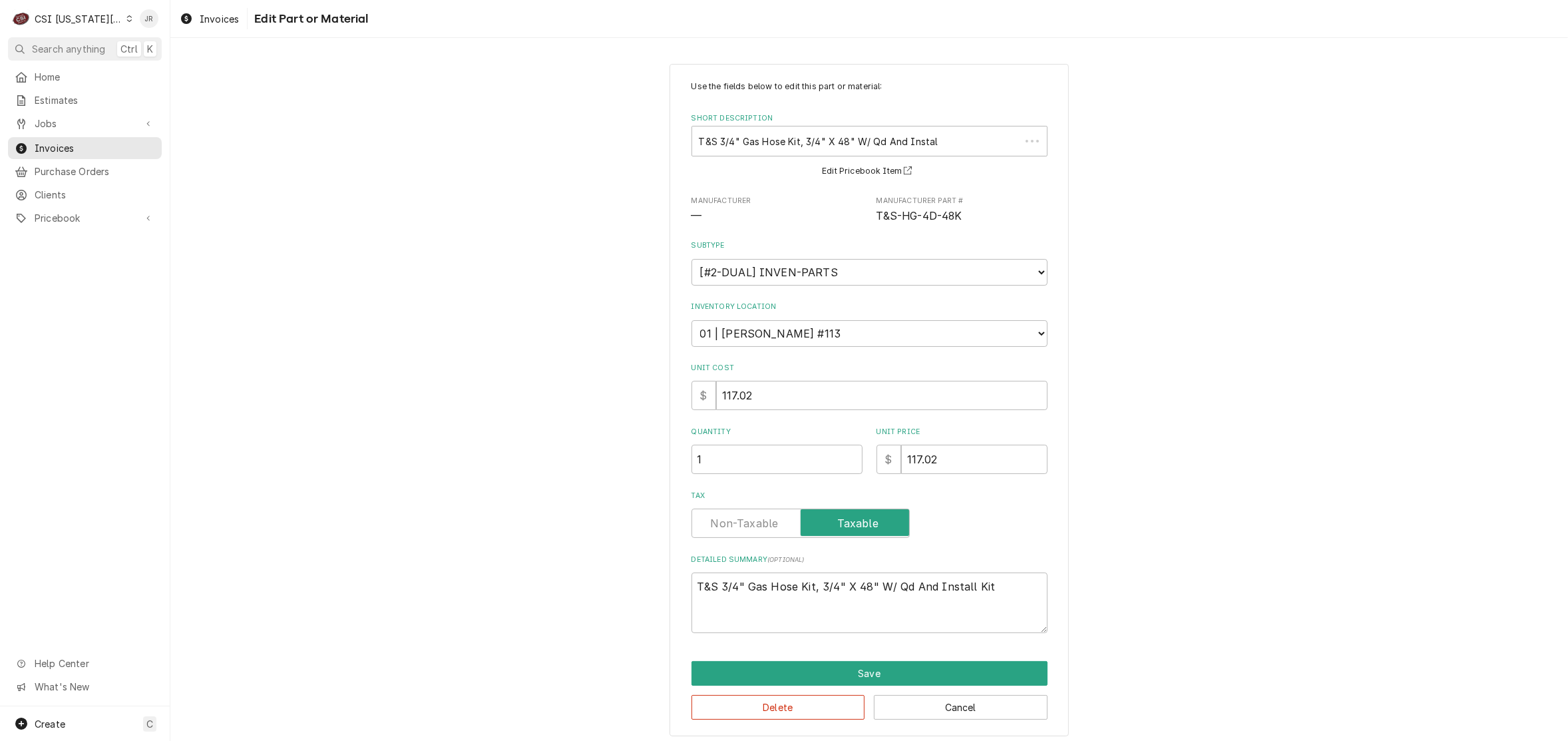
type textarea "x"
click at [749, 519] on label "Tax" at bounding box center [800, 523] width 218 height 29
click at [749, 519] on input "Tax" at bounding box center [800, 523] width 207 height 29
checkbox input "false"
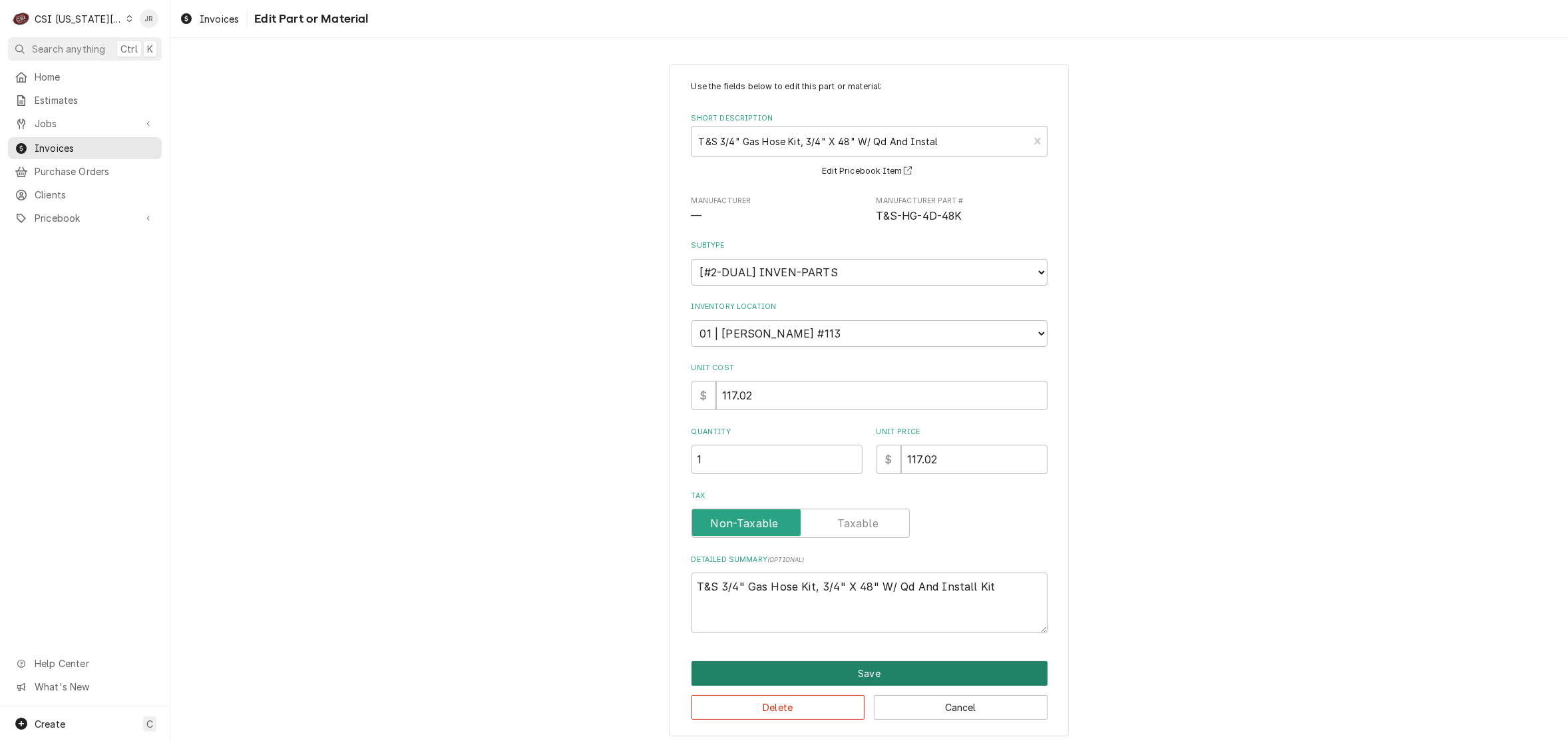
click at [882, 667] on button "Save" at bounding box center [869, 673] width 356 height 24
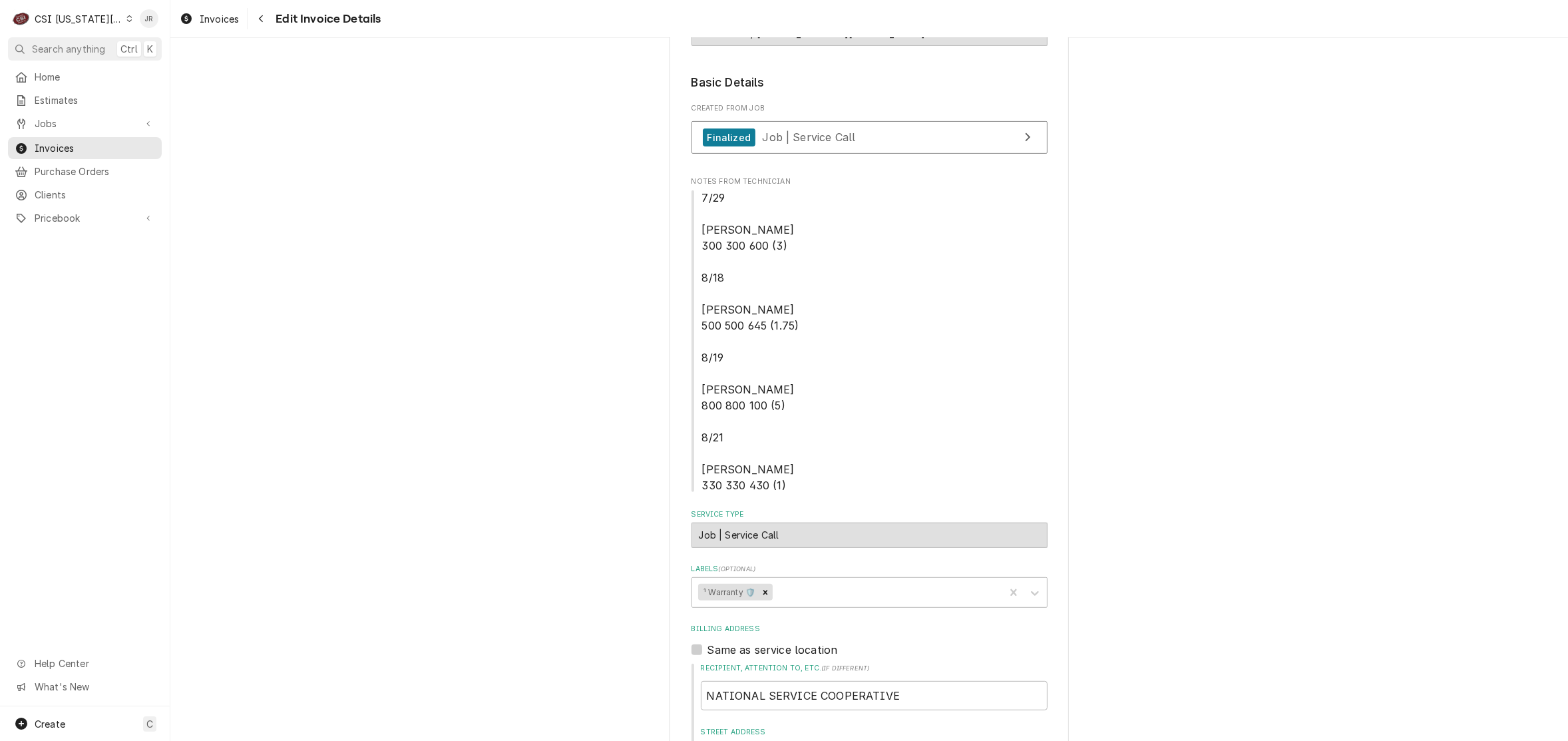
scroll to position [3472, 0]
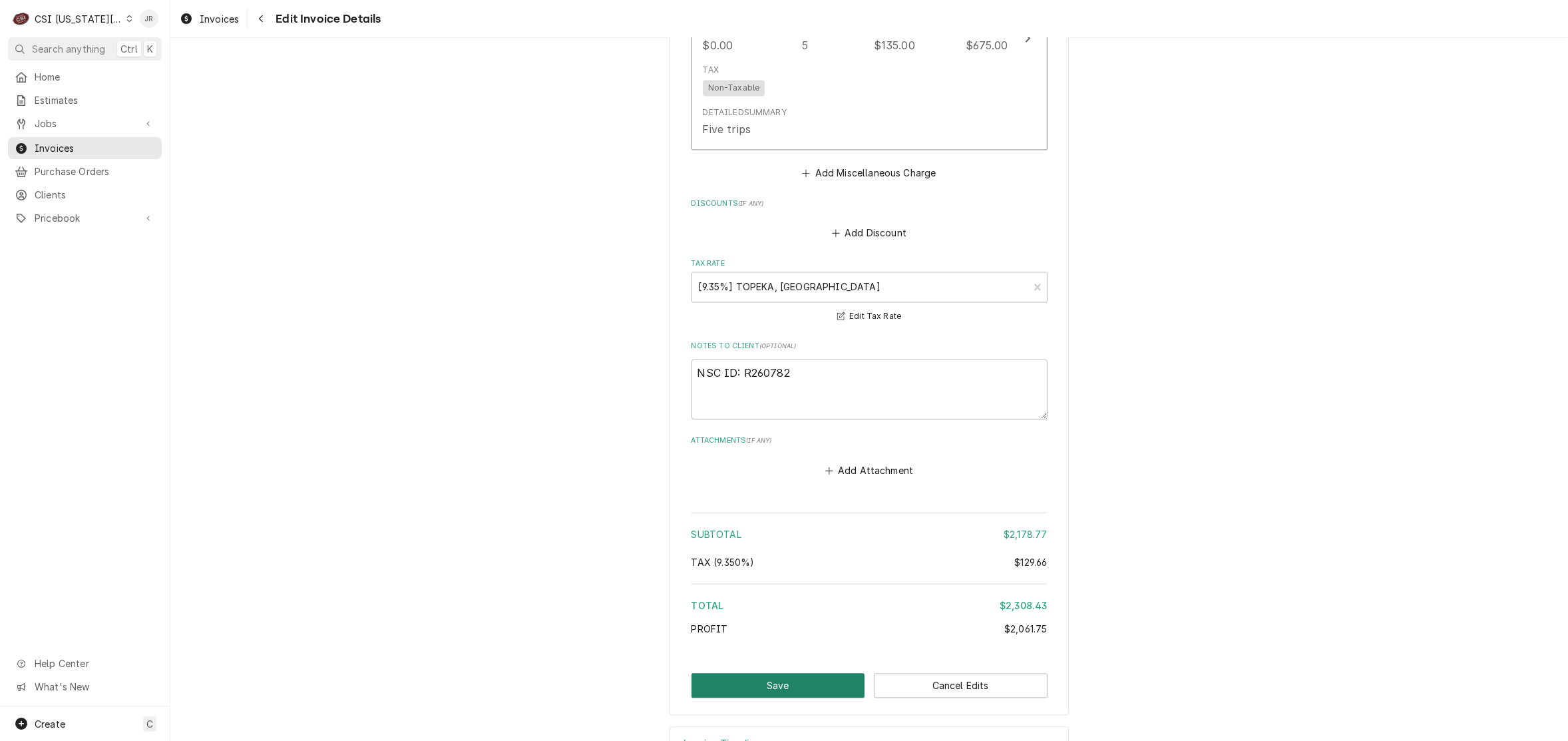
click at [766, 673] on button "Save" at bounding box center [778, 685] width 174 height 24
type textarea "x"
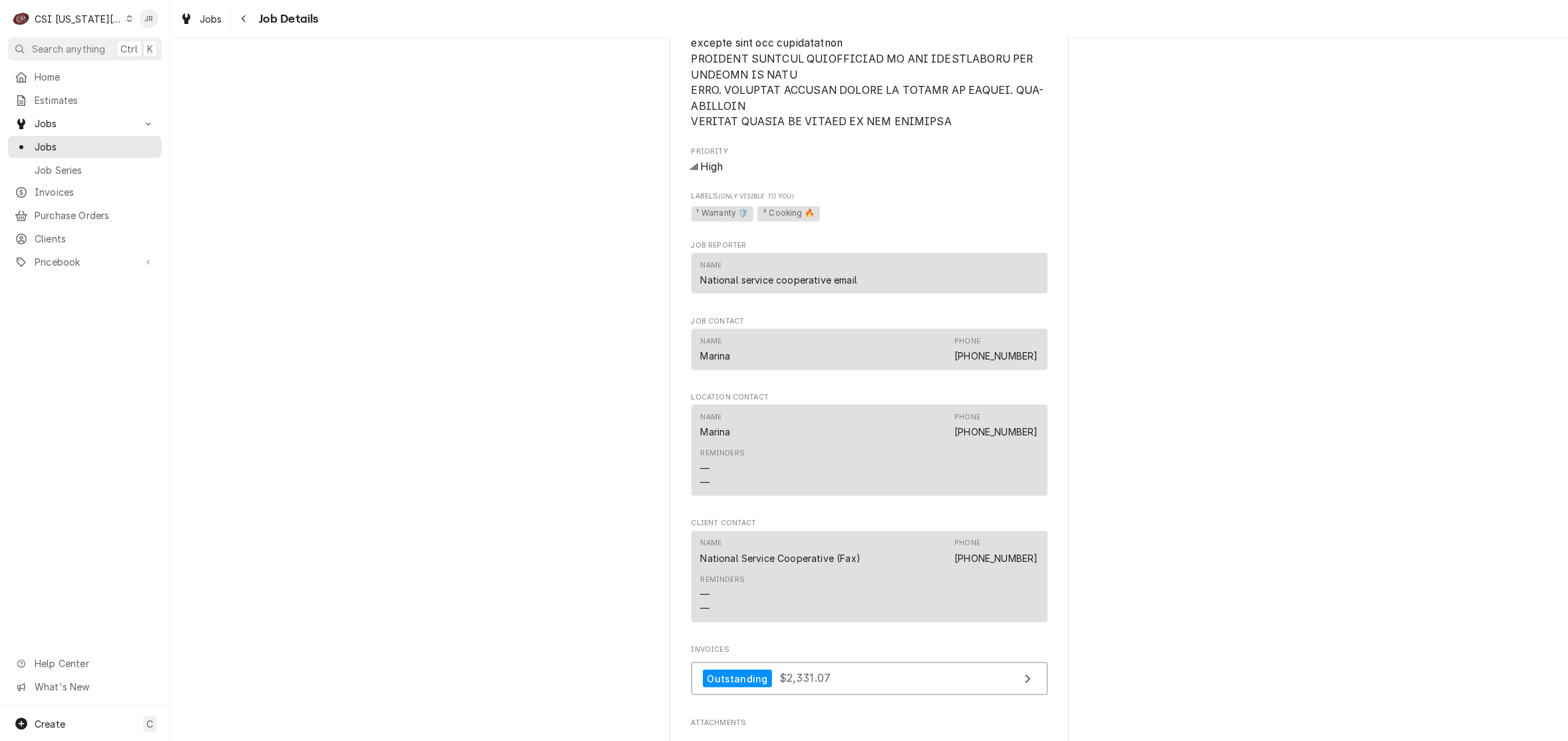
scroll to position [2524, 0]
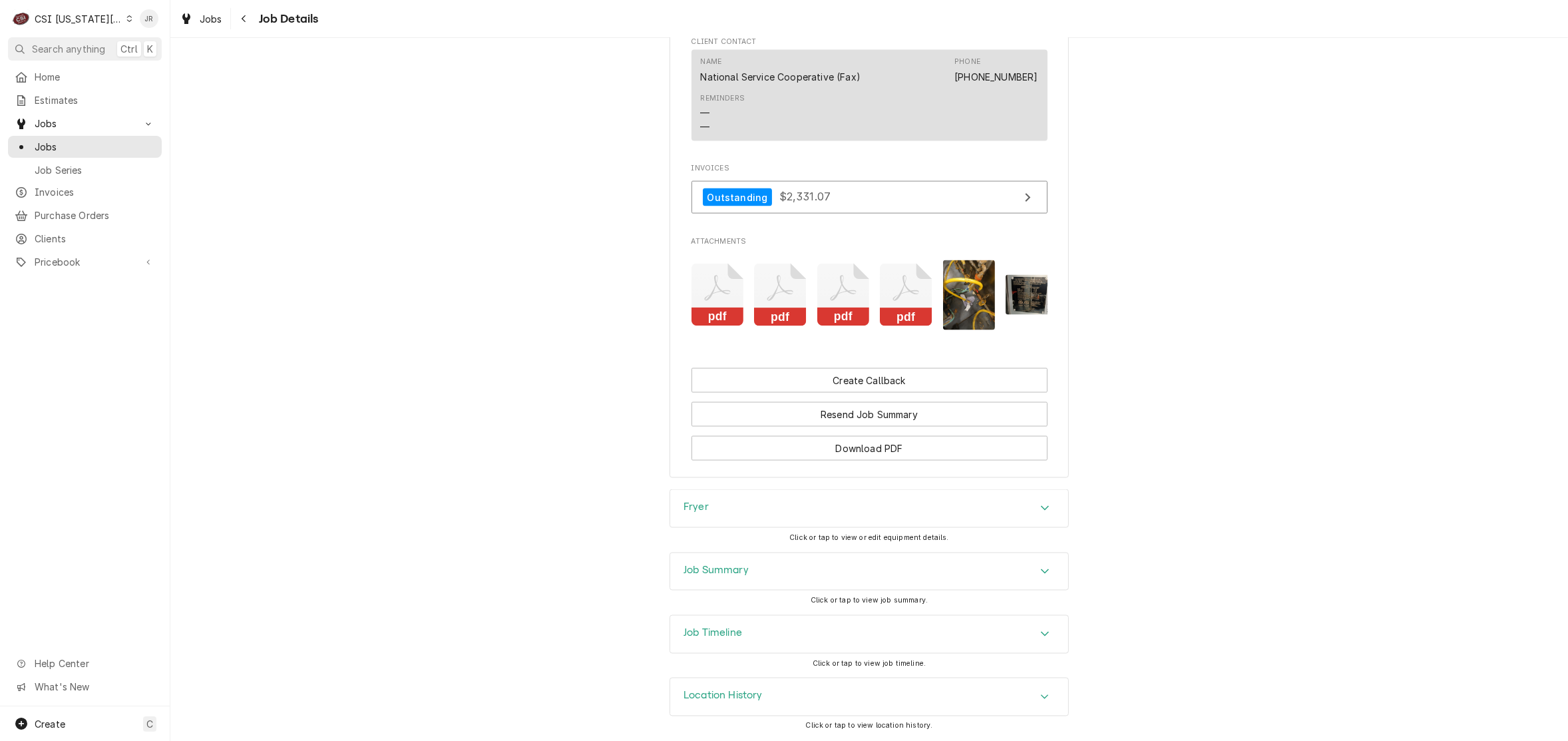
click at [787, 559] on div "Job Summary" at bounding box center [869, 571] width 398 height 37
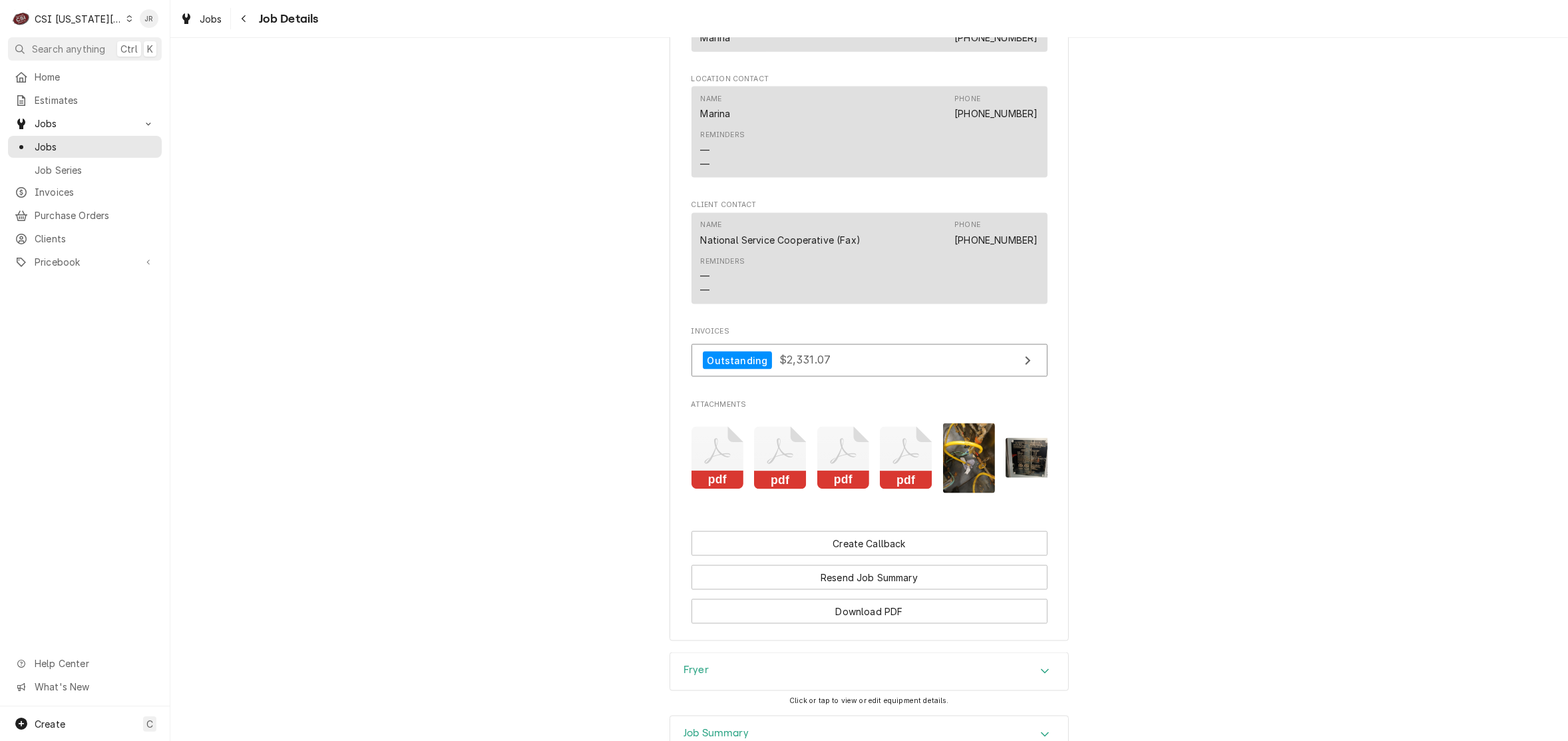
scroll to position [2307, 0]
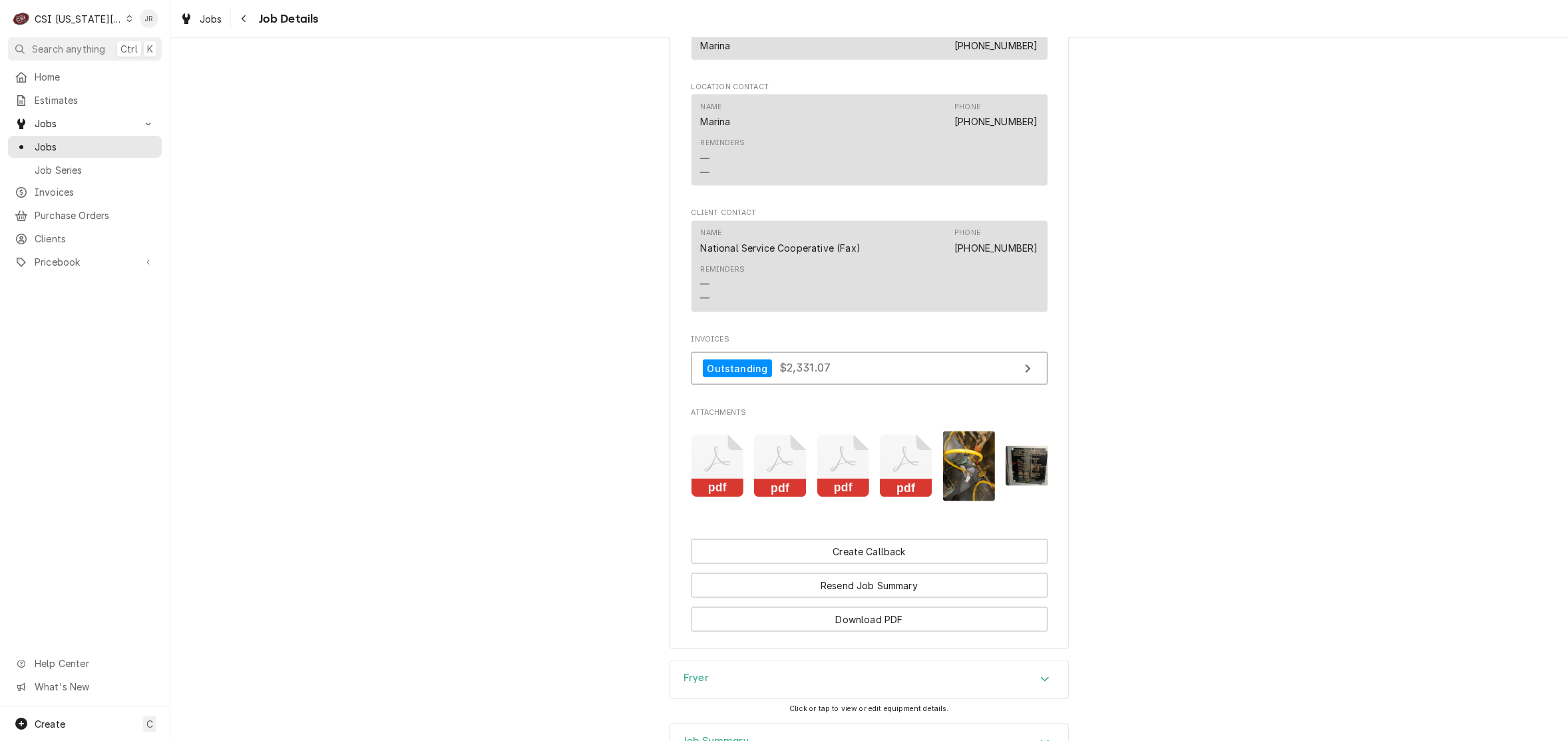
click at [769, 476] on icon "Attachments" at bounding box center [781, 466] width 53 height 63
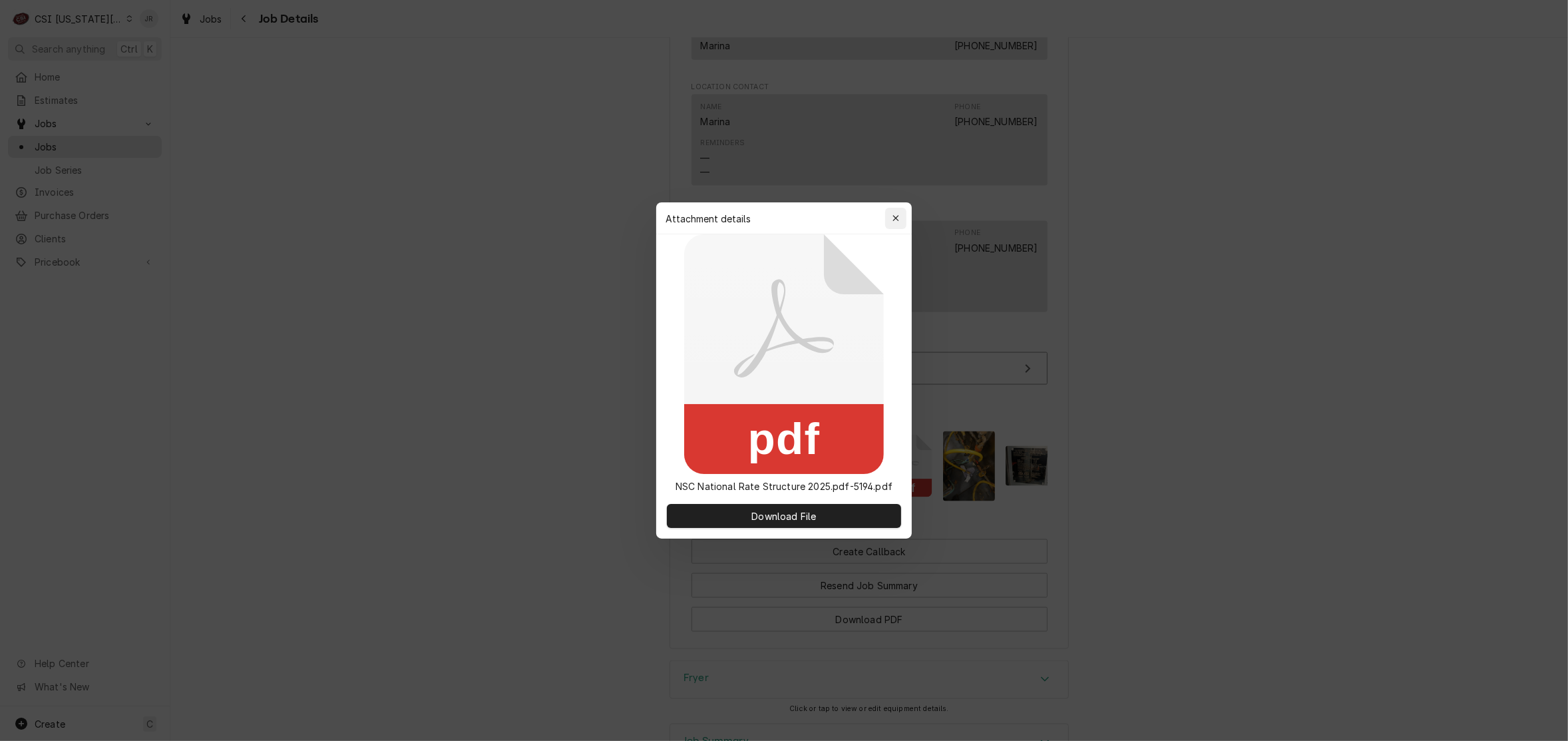
drag, startPoint x: 882, startPoint y: 214, endPoint x: 892, endPoint y: 217, distance: 10.4
click at [889, 215] on div "Attachment details Close" at bounding box center [784, 218] width 255 height 32
click at [892, 217] on icon "button" at bounding box center [896, 218] width 7 height 9
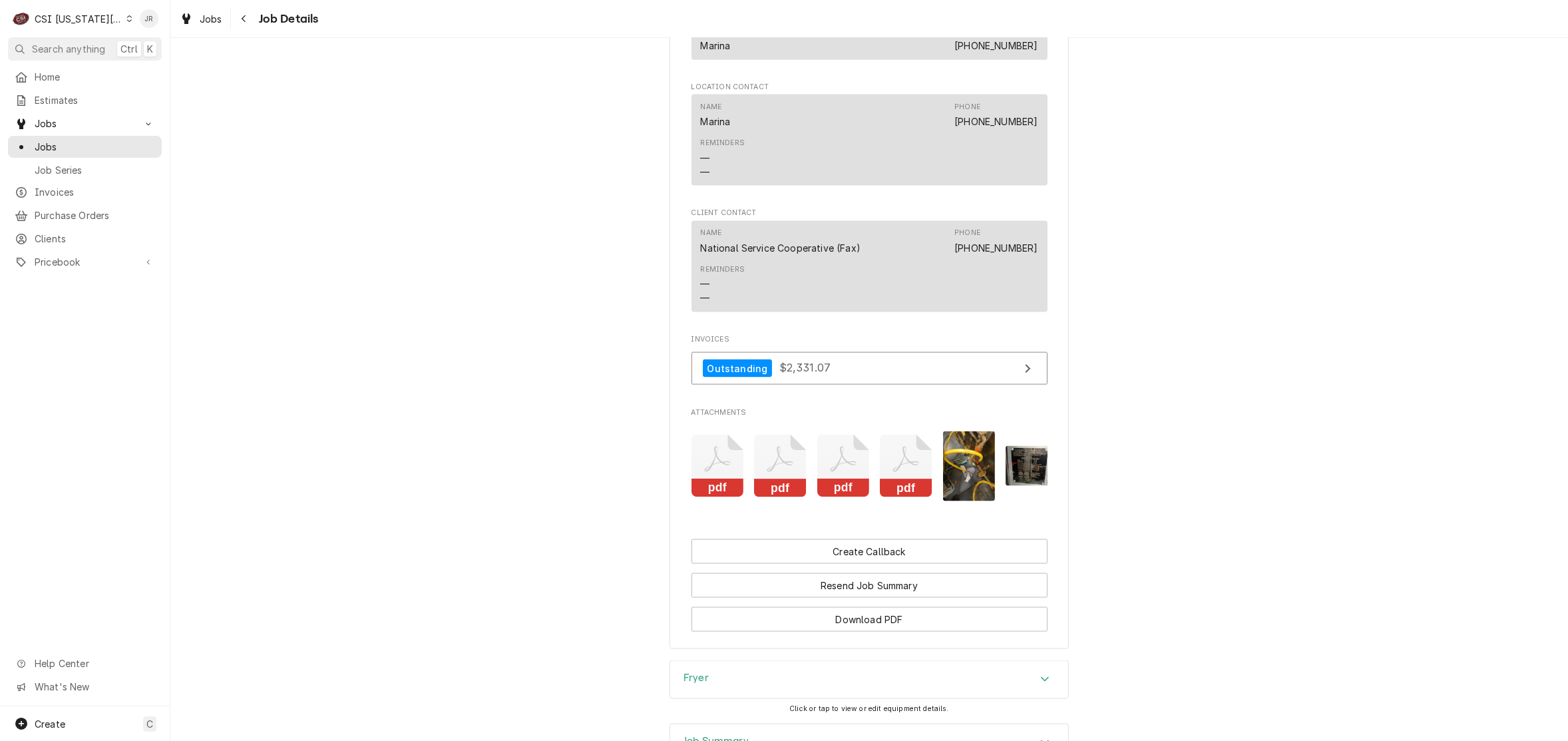
click at [842, 498] on rect "Attachments" at bounding box center [844, 489] width 53 height 19
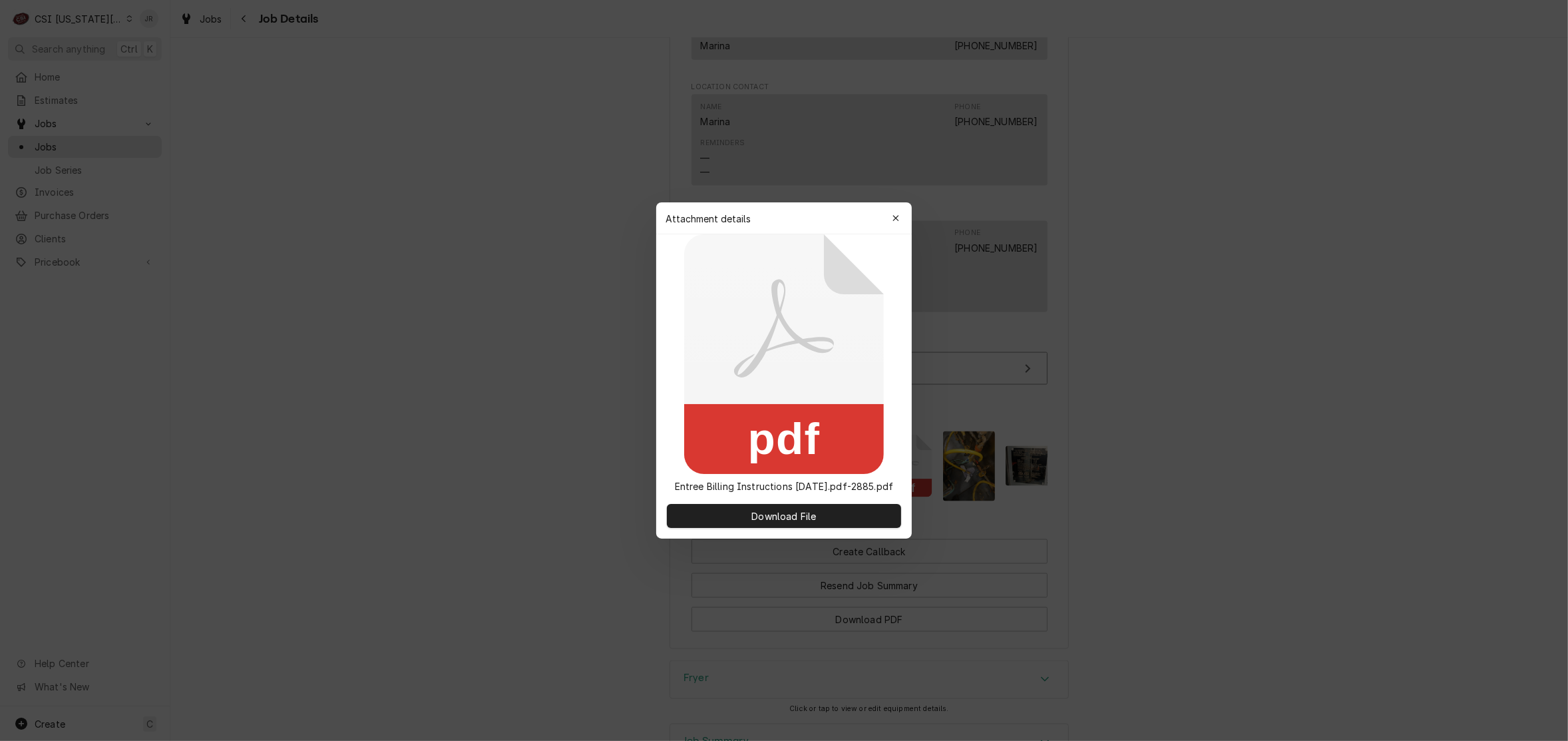
drag, startPoint x: 842, startPoint y: 516, endPoint x: 886, endPoint y: 296, distance: 224.4
click at [1049, 363] on body "C CSI Kansas City JR Search anything Ctrl K Home Estimates Jobs Jobs Job Series…" at bounding box center [784, 370] width 1568 height 741
click at [829, 513] on button "Download File" at bounding box center [784, 516] width 235 height 24
click at [892, 207] on div "Attachment details Close" at bounding box center [784, 218] width 255 height 32
click at [904, 217] on button "button" at bounding box center [896, 218] width 21 height 21
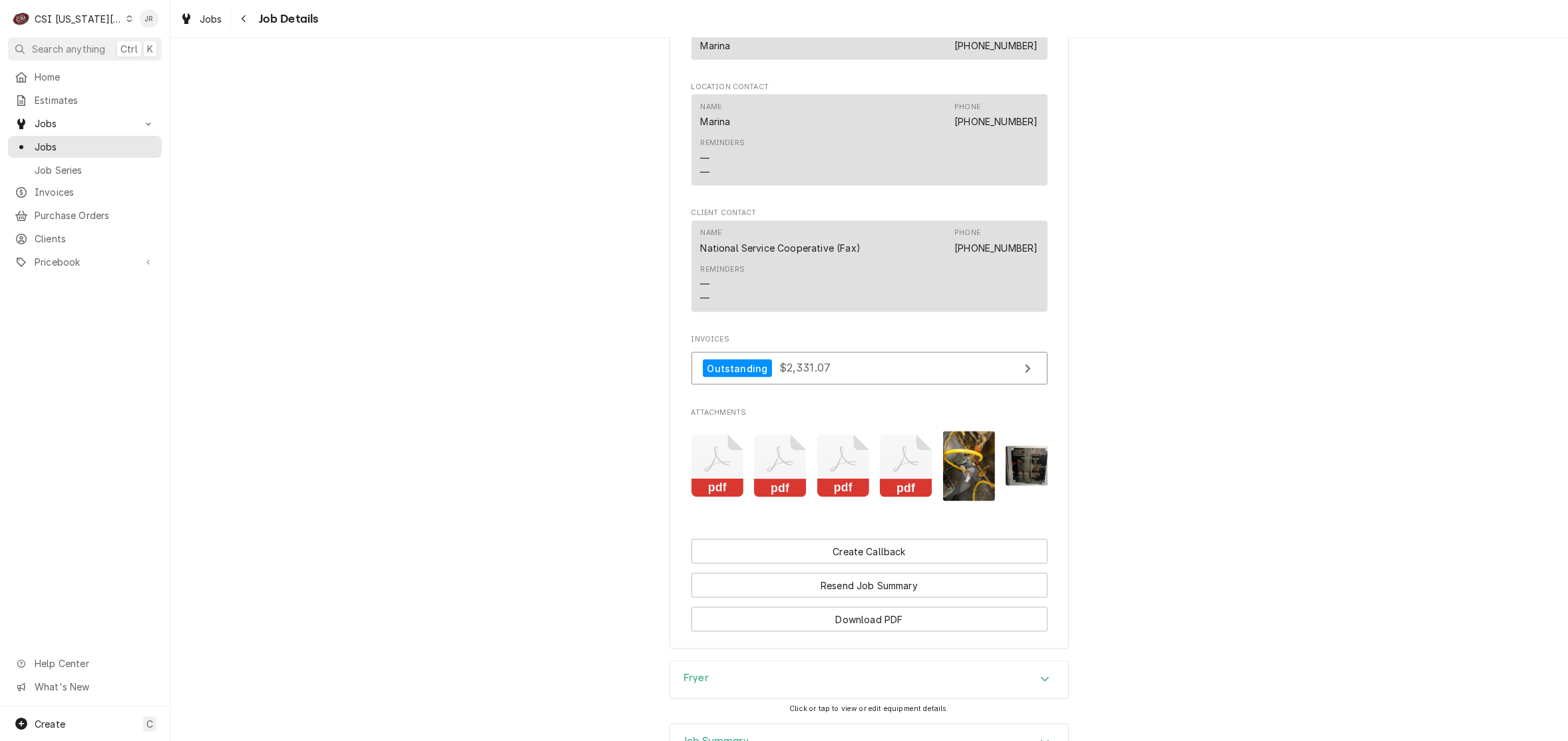
click at [884, 488] on icon "Attachments" at bounding box center [906, 466] width 53 height 63
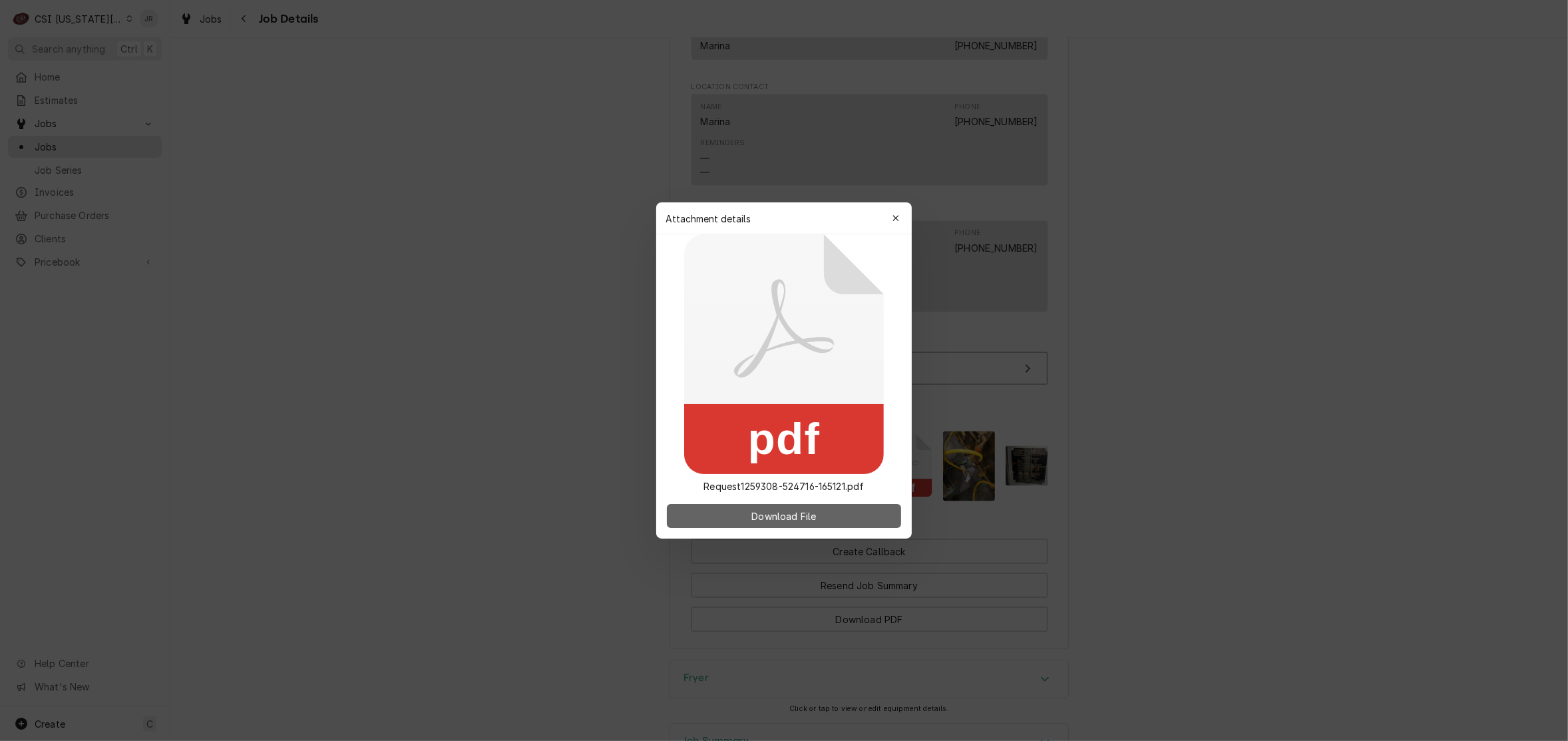
click at [832, 510] on button "Download File" at bounding box center [784, 516] width 235 height 24
click at [885, 207] on div "Attachment details Close" at bounding box center [784, 218] width 255 height 32
click at [895, 217] on icon "button" at bounding box center [896, 218] width 7 height 9
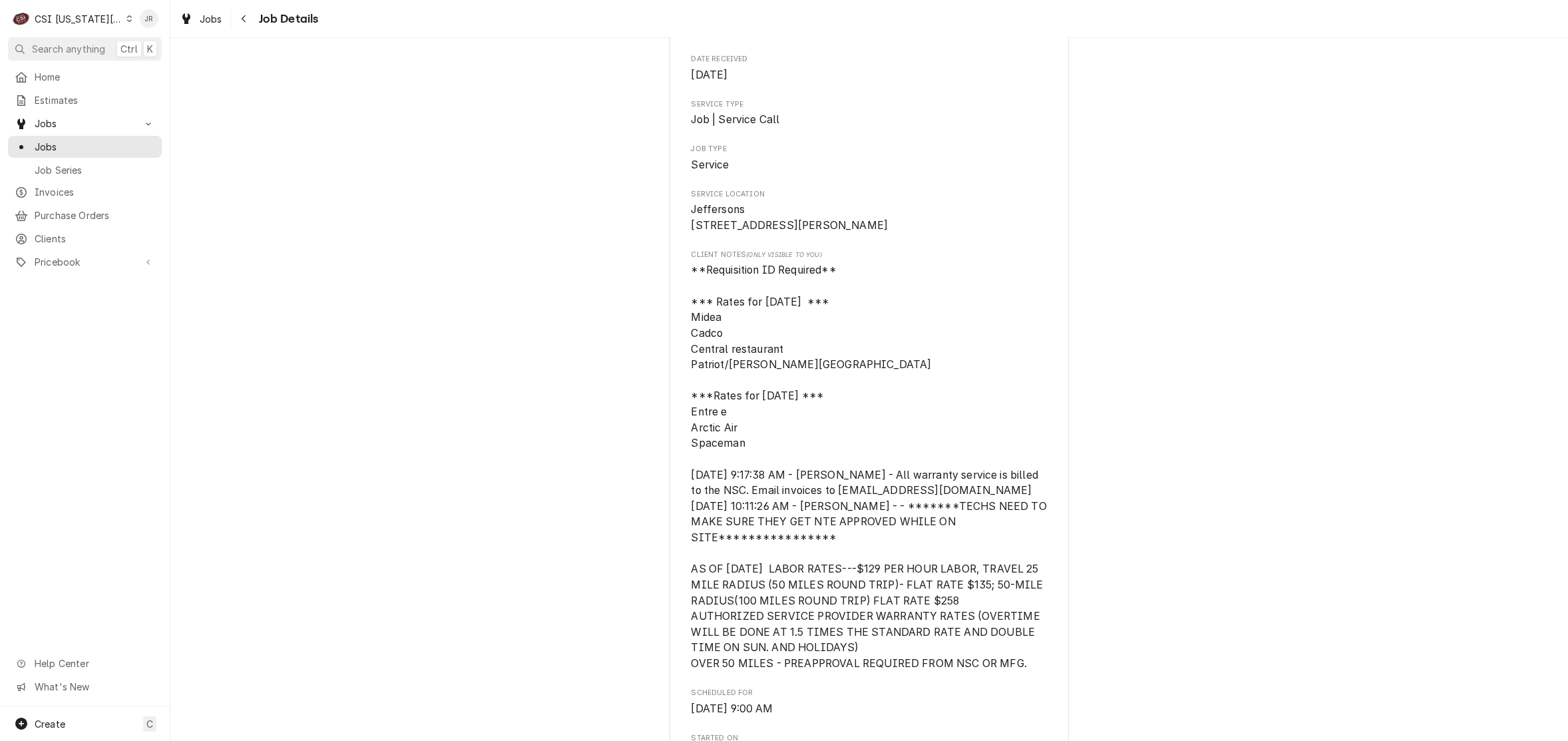
scroll to position [0, 0]
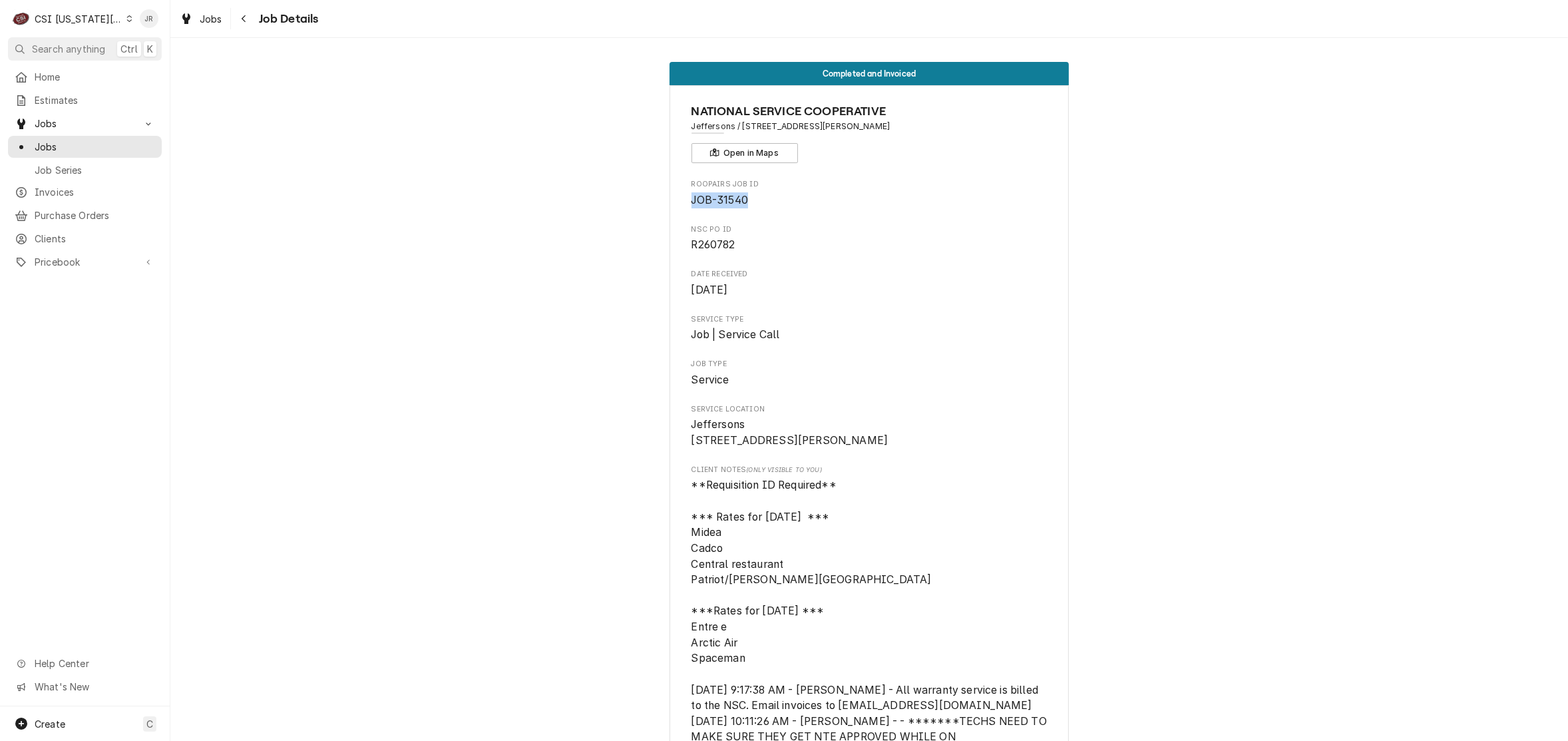
drag, startPoint x: 754, startPoint y: 204, endPoint x: 775, endPoint y: 197, distance: 22.1
copy span "JOB-31540"
drag, startPoint x: 1165, startPoint y: 320, endPoint x: 1218, endPoint y: 400, distance: 96.0
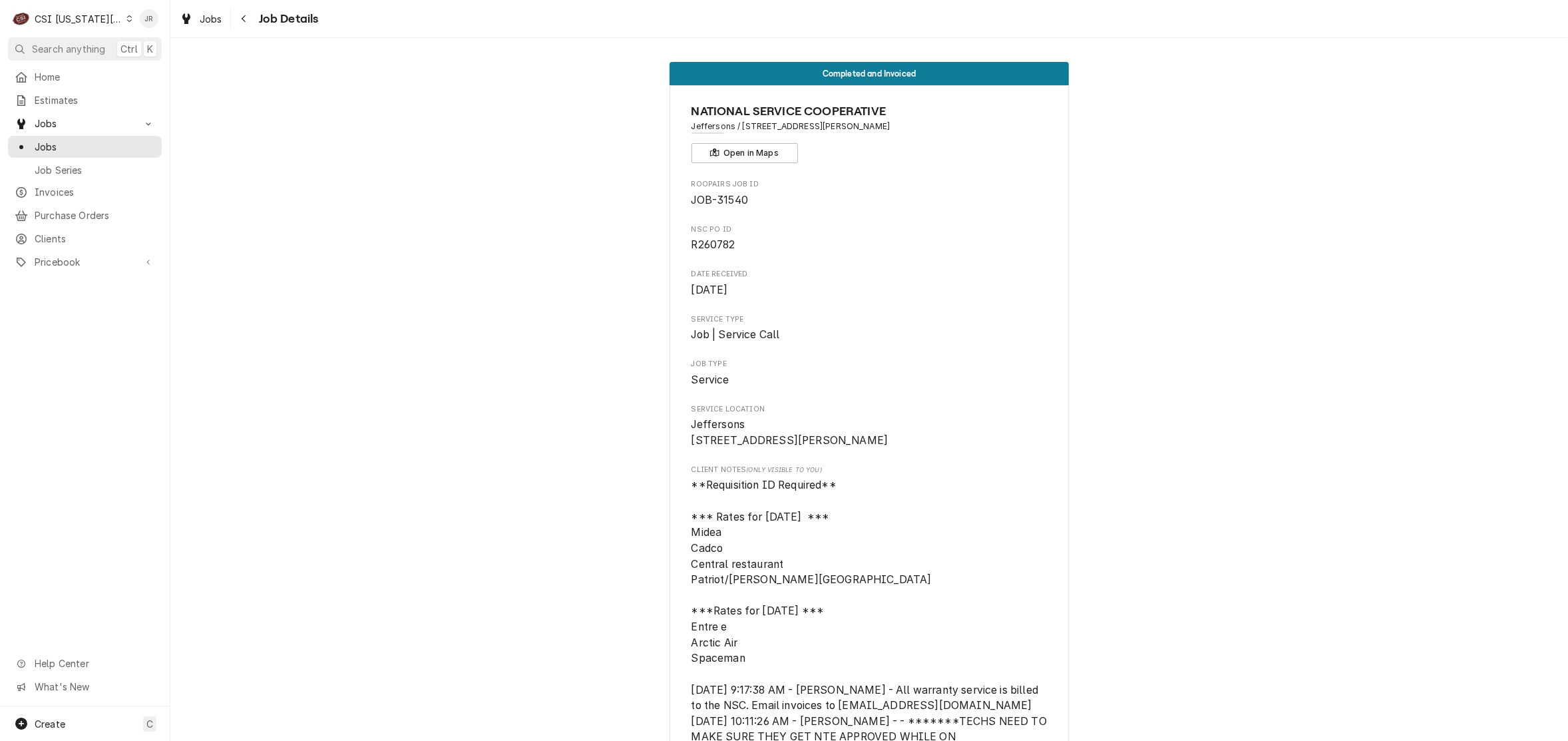
drag, startPoint x: 684, startPoint y: 421, endPoint x: 803, endPoint y: 463, distance: 126.2
copy span "Jeffersons 2915 SW Wanamaker Rd Topeka, KS 66614"
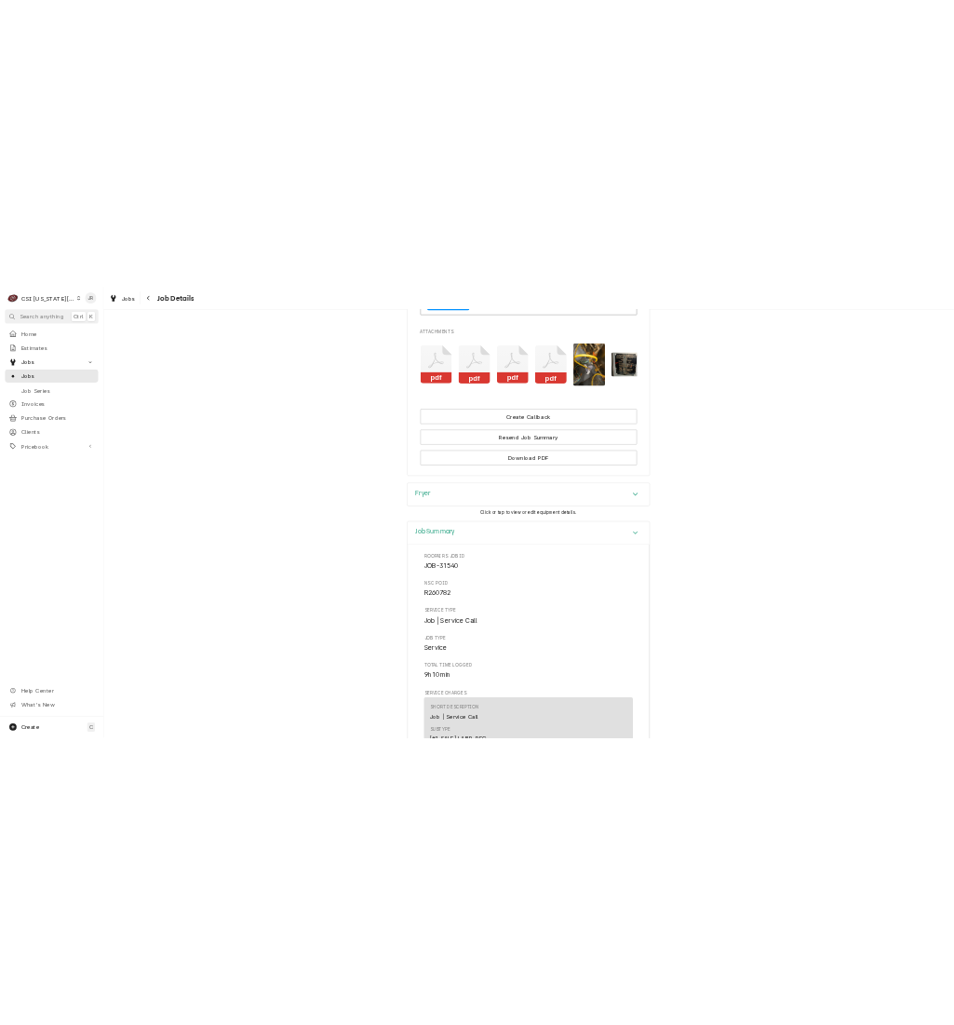
scroll to position [3723, 0]
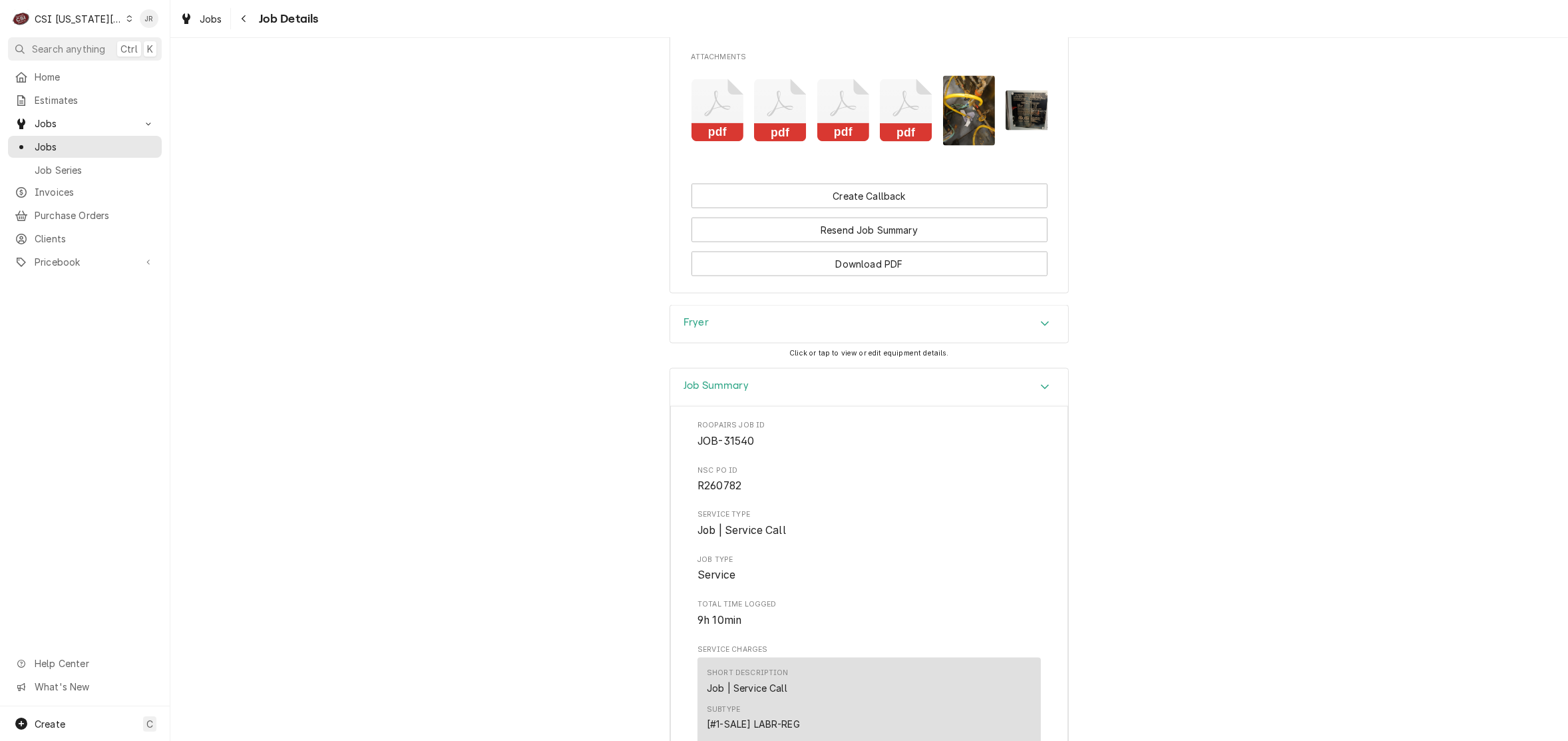
click at [895, 142] on rect "Attachments" at bounding box center [906, 133] width 53 height 19
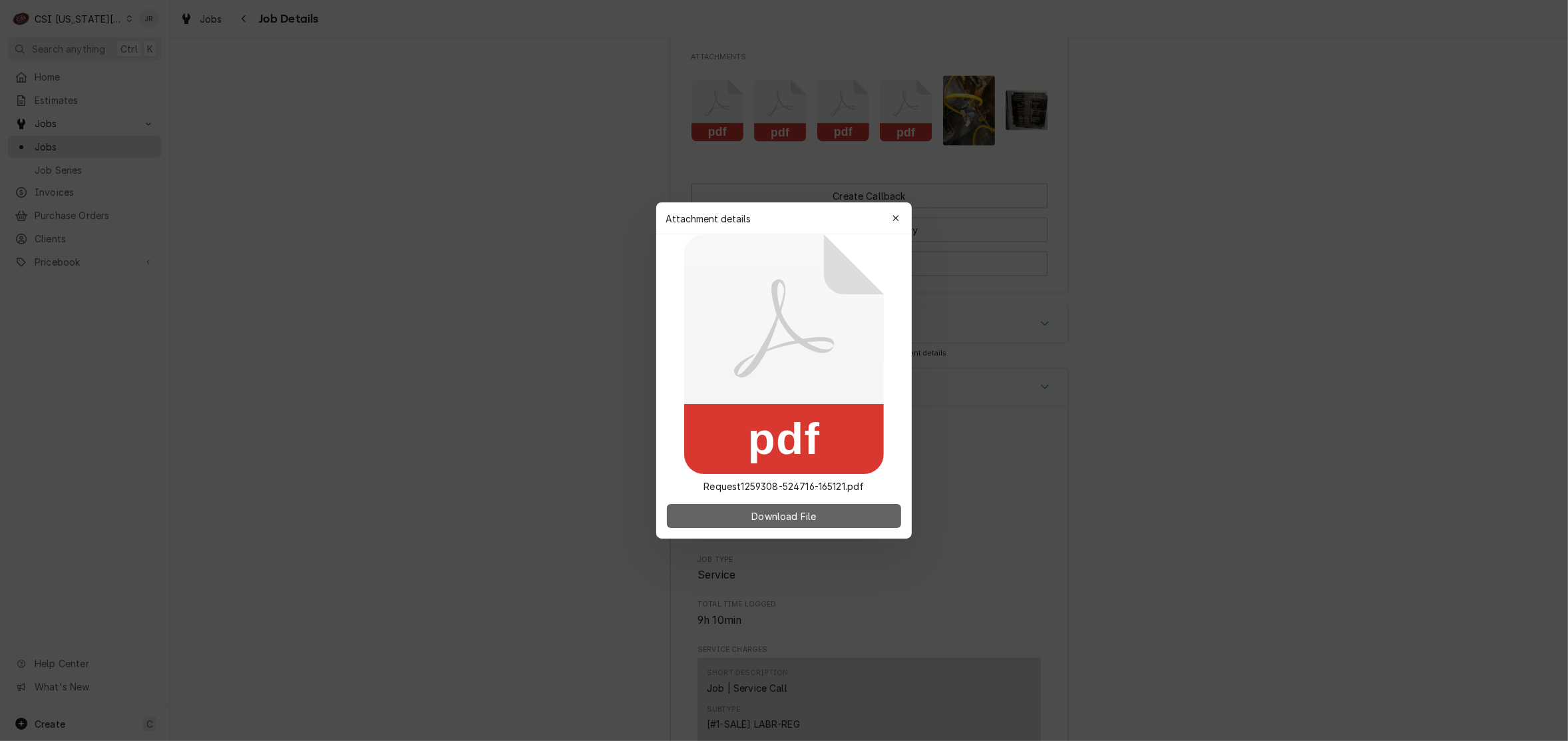
click at [813, 514] on span "Download File" at bounding box center [784, 516] width 70 height 14
click at [822, 505] on button "Download File" at bounding box center [784, 516] width 235 height 24
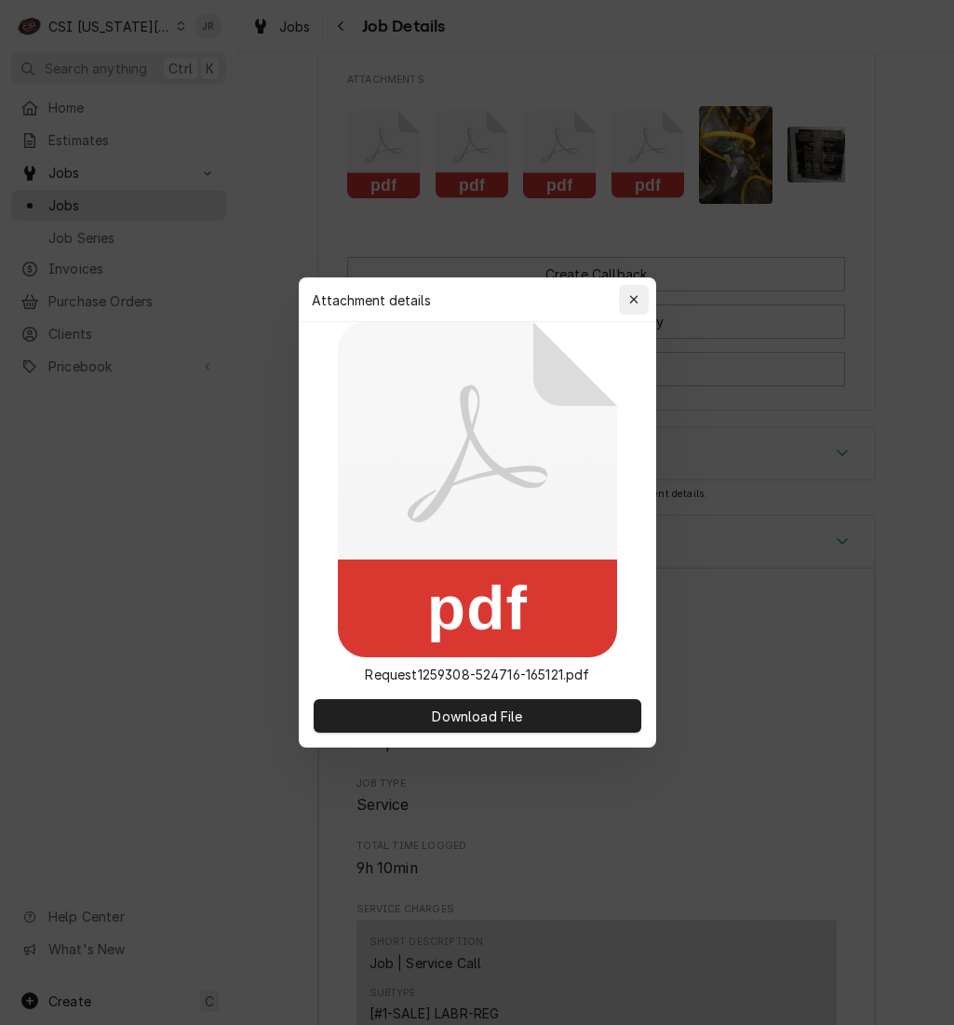
click at [640, 304] on div "button" at bounding box center [634, 299] width 19 height 19
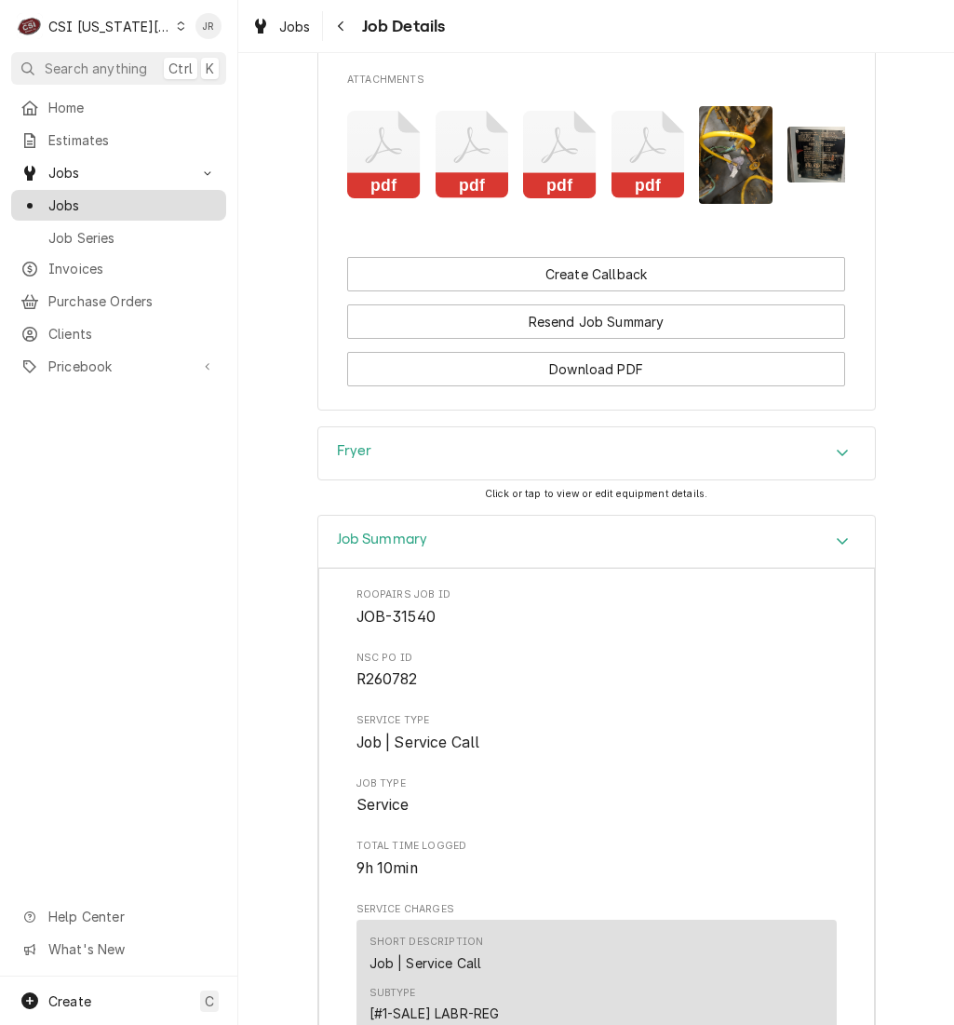
click at [67, 209] on div "Jobs" at bounding box center [119, 205] width 208 height 23
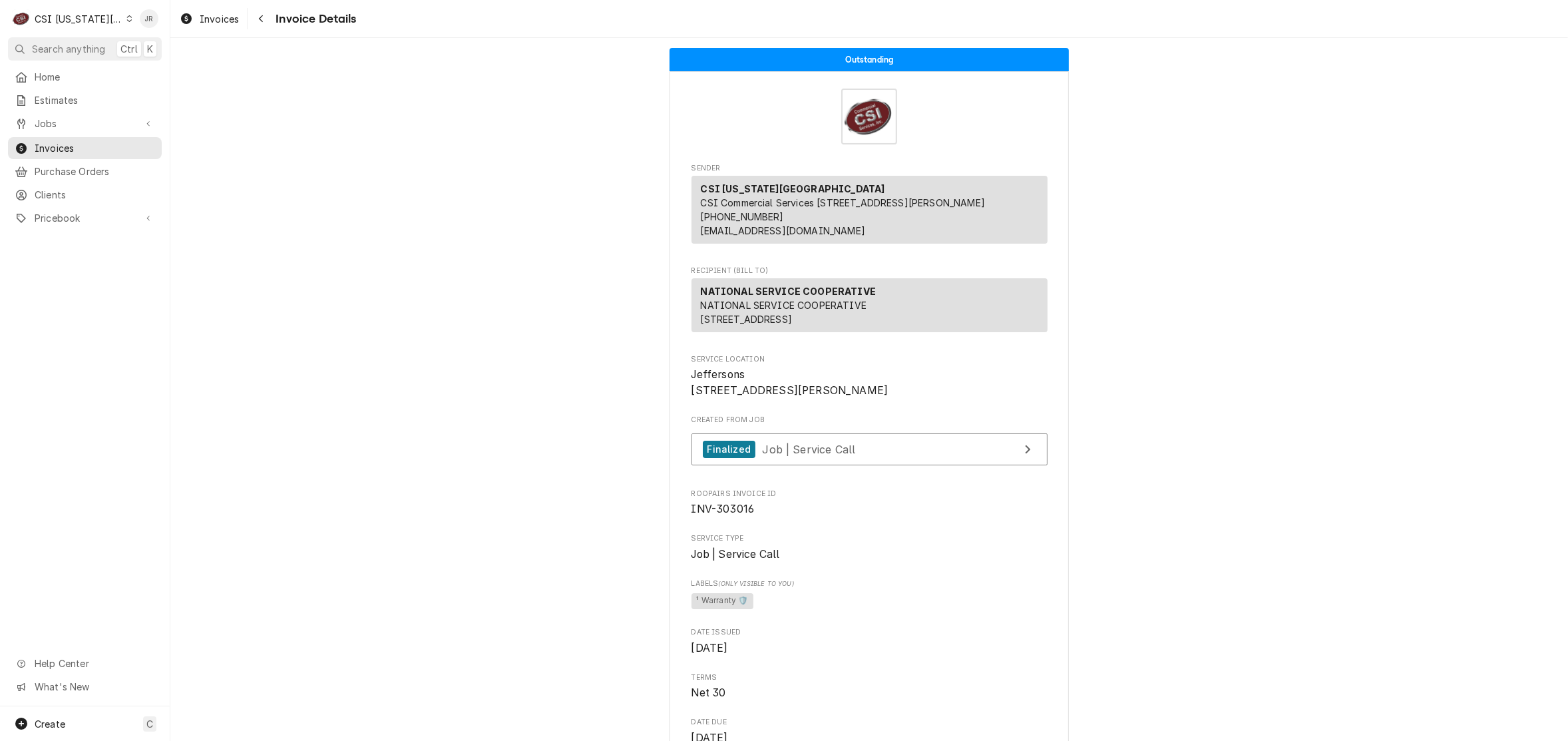
click at [726, 515] on span "INV-303016" at bounding box center [723, 509] width 63 height 13
copy span "303016"
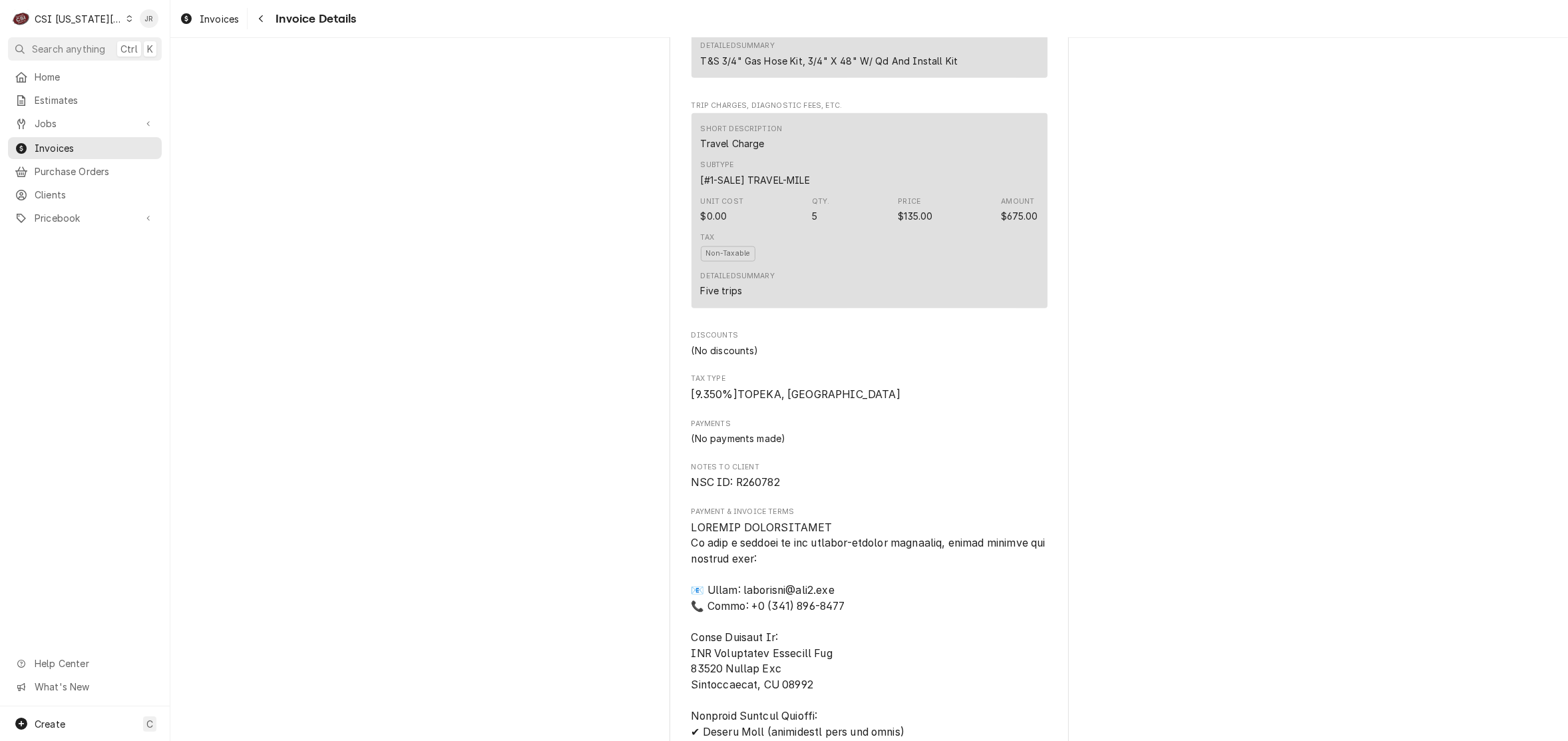
scroll to position [1997, 0]
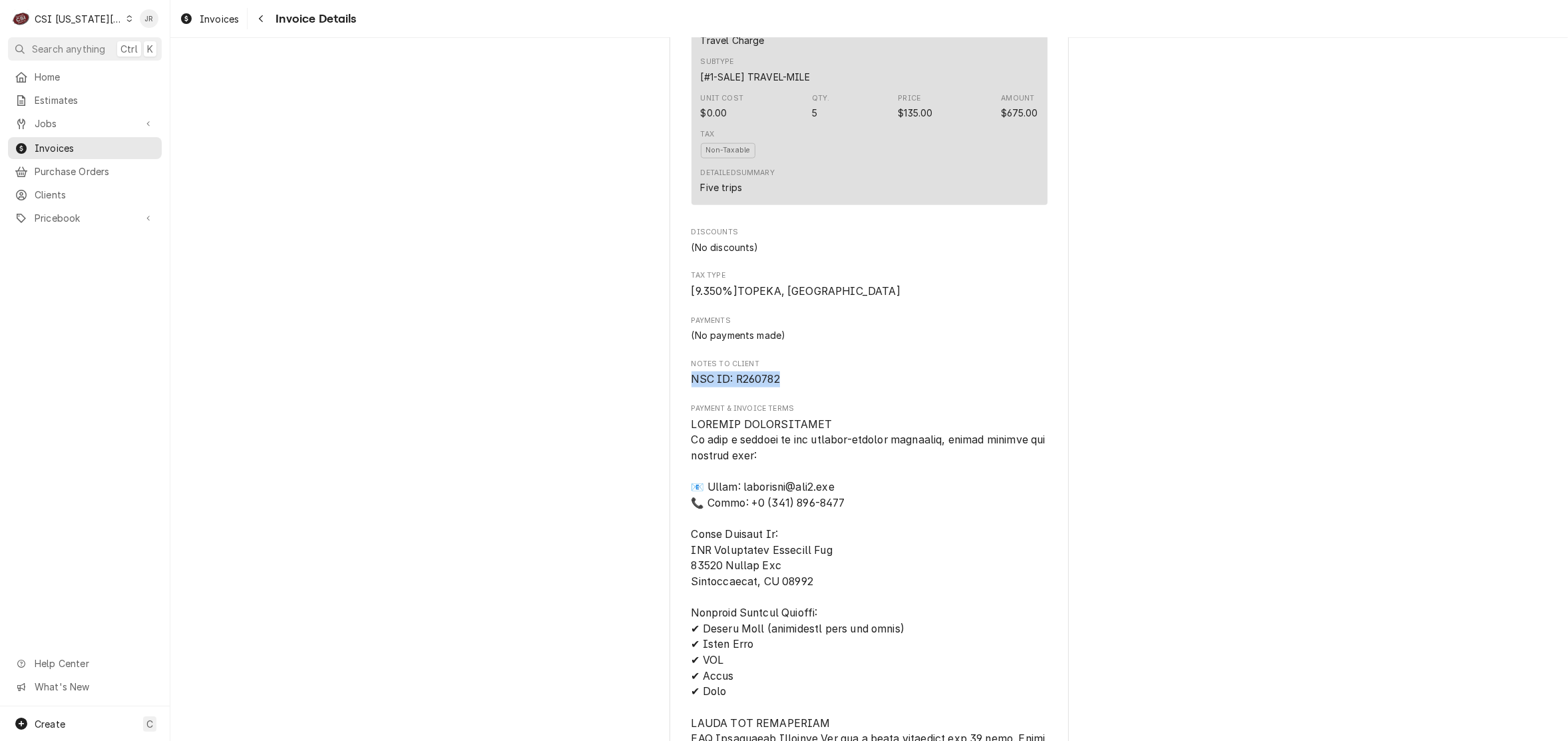
drag, startPoint x: 820, startPoint y: 428, endPoint x: 647, endPoint y: 436, distance: 173.2
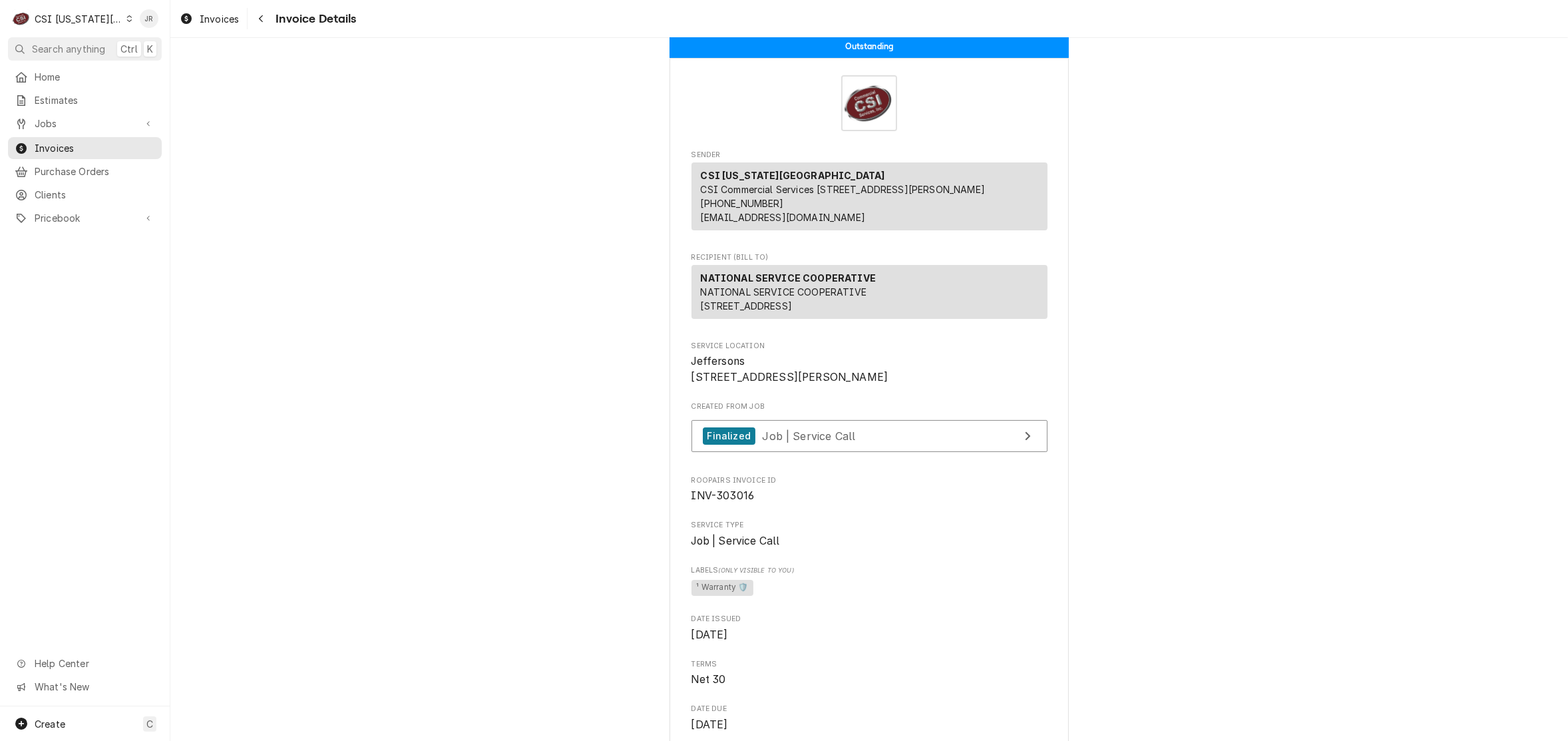
scroll to position [0, 0]
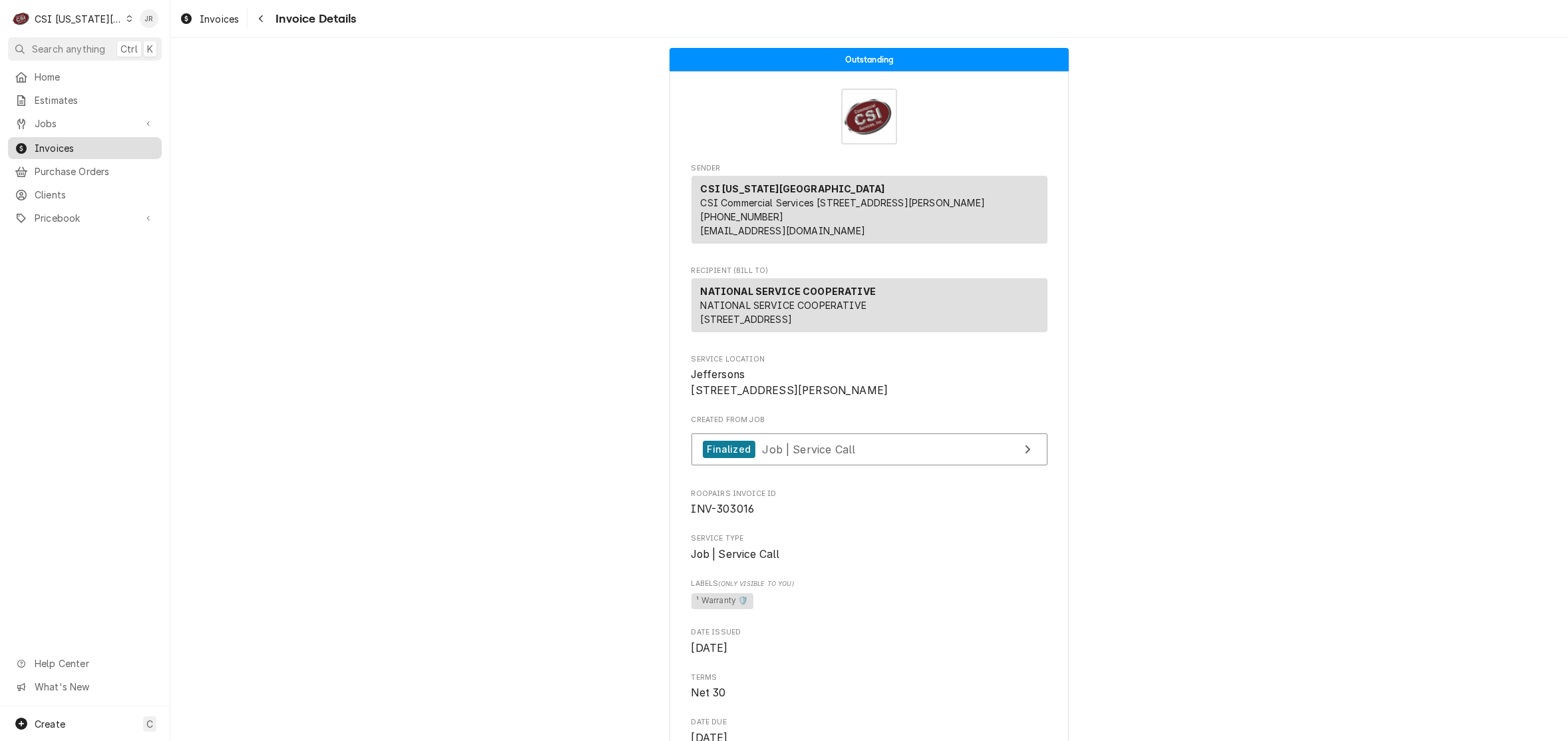
click at [42, 141] on span "Invoices" at bounding box center [94, 148] width 120 height 14
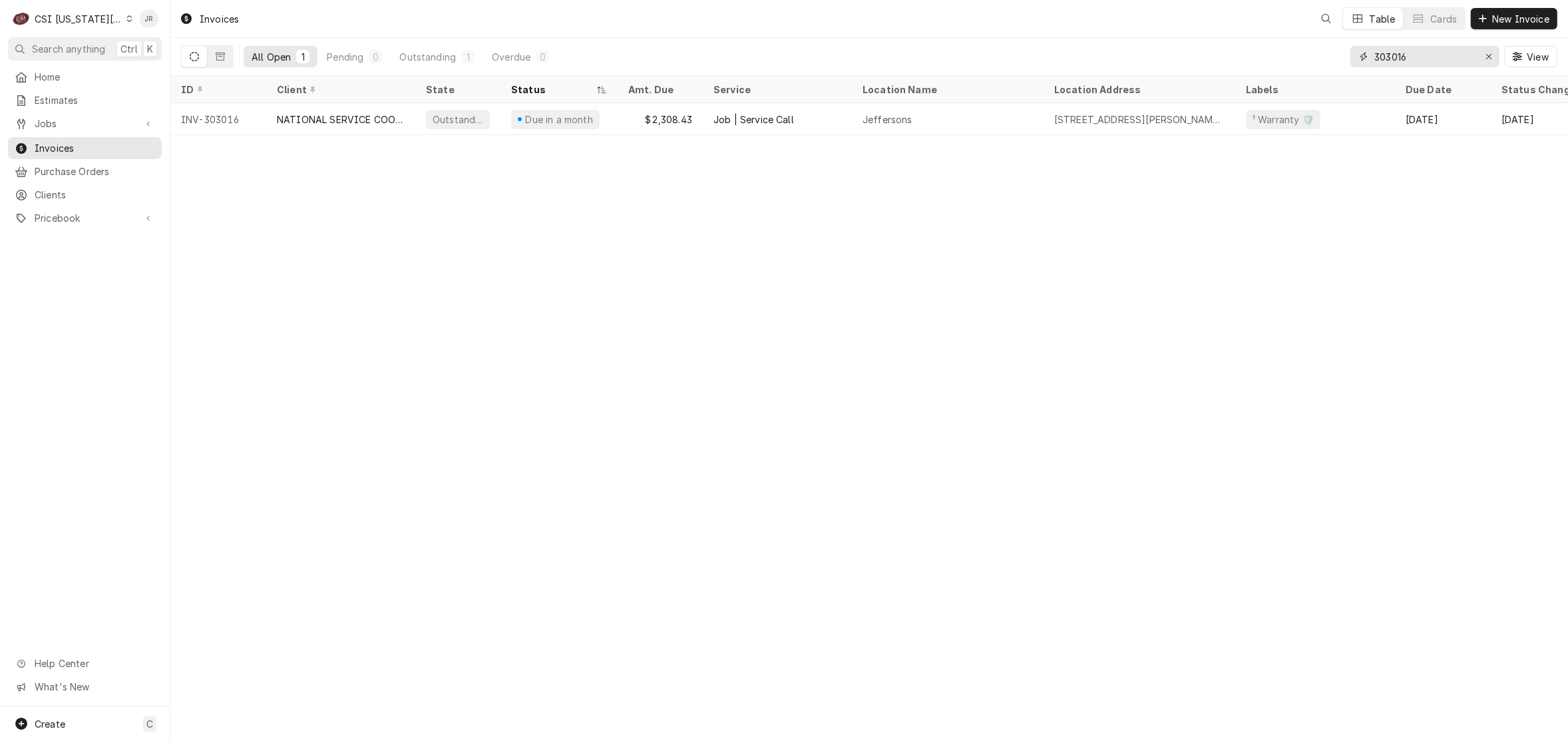
click at [1394, 57] on input "303016" at bounding box center [1424, 57] width 100 height 21
paste input "2777"
type input "302777"
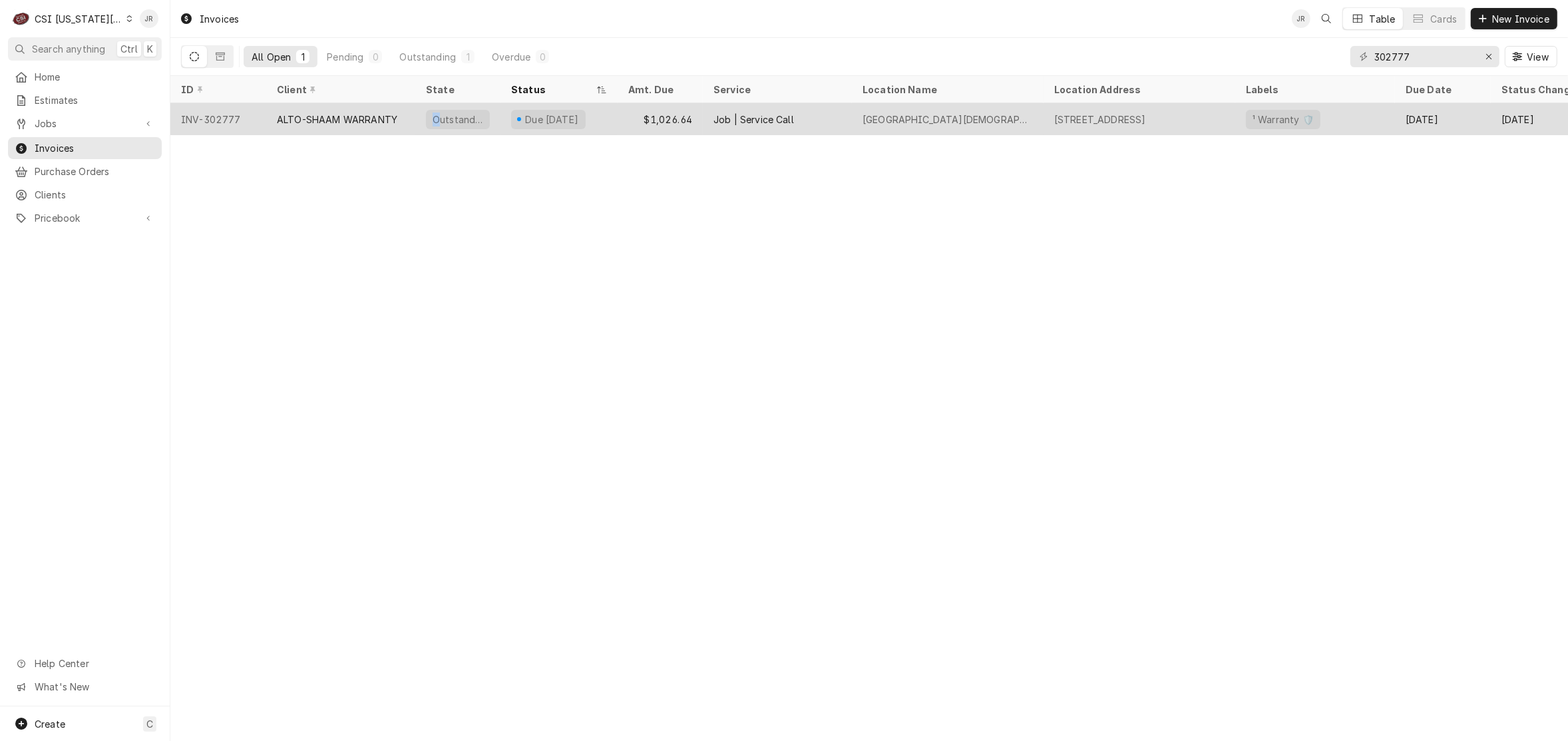
click at [431, 128] on div "Outstanding" at bounding box center [458, 119] width 85 height 32
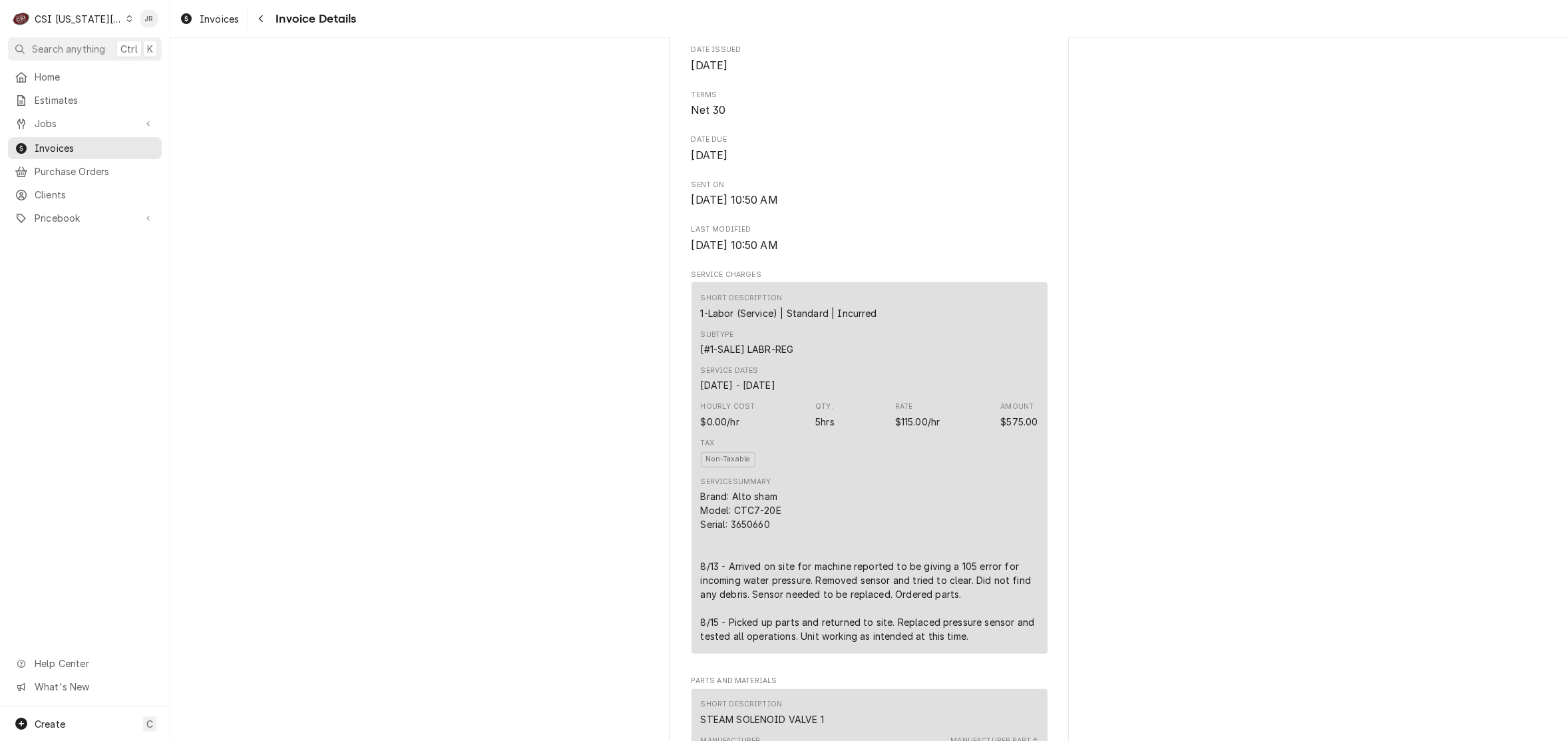
scroll to position [666, 0]
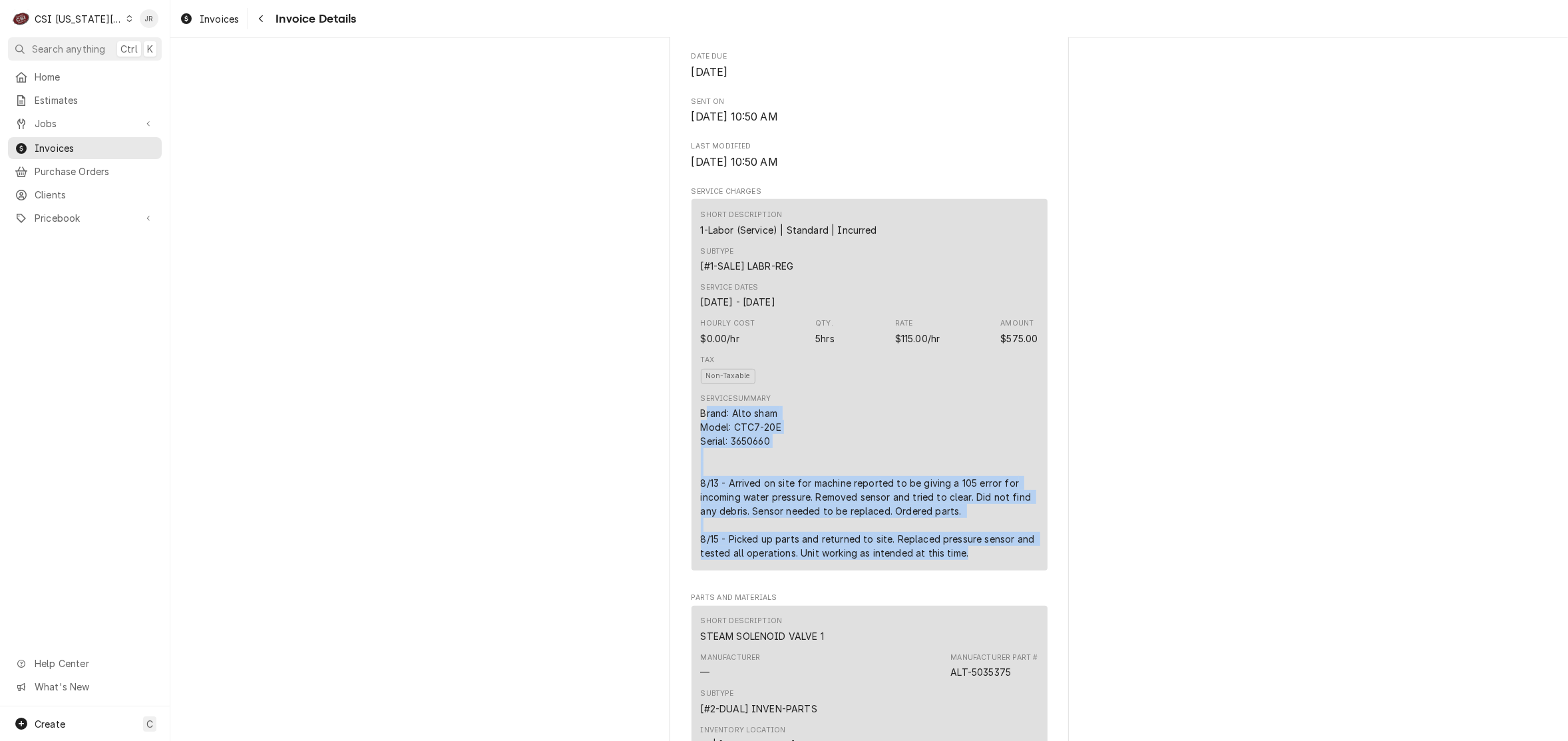
drag, startPoint x: 697, startPoint y: 461, endPoint x: 1013, endPoint y: 602, distance: 346.0
click at [1013, 560] on div "Brand: Alto sham Model: CTC7-20E Serial: 3650660 8/13 - Arrived on site for mac…" at bounding box center [869, 483] width 337 height 154
click at [943, 519] on div "Brand: Alto sham Model: CTC7-20E Serial: 3650660 8/13 - Arrived on site for mac…" at bounding box center [869, 483] width 337 height 154
drag, startPoint x: 694, startPoint y: 456, endPoint x: 955, endPoint y: 592, distance: 294.3
click at [1020, 560] on div "Brand: Alto sham Model: CTC7-20E Serial: 3650660 8/13 - Arrived on site for mac…" at bounding box center [869, 483] width 337 height 154
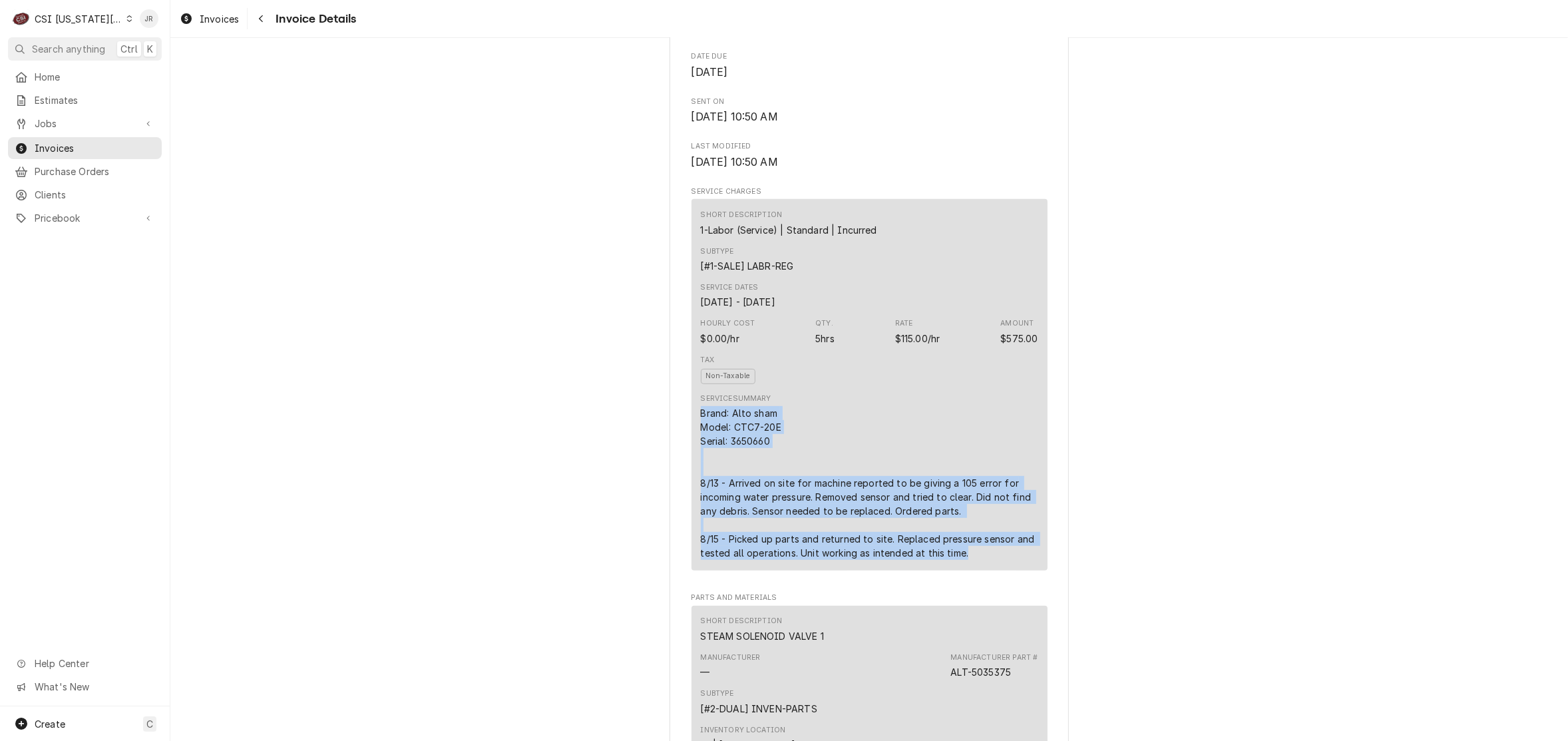
copy div "Brand: Alto sham Model: CTC7-20E Serial: 3650660 8/13 - Arrived on site for mac…"
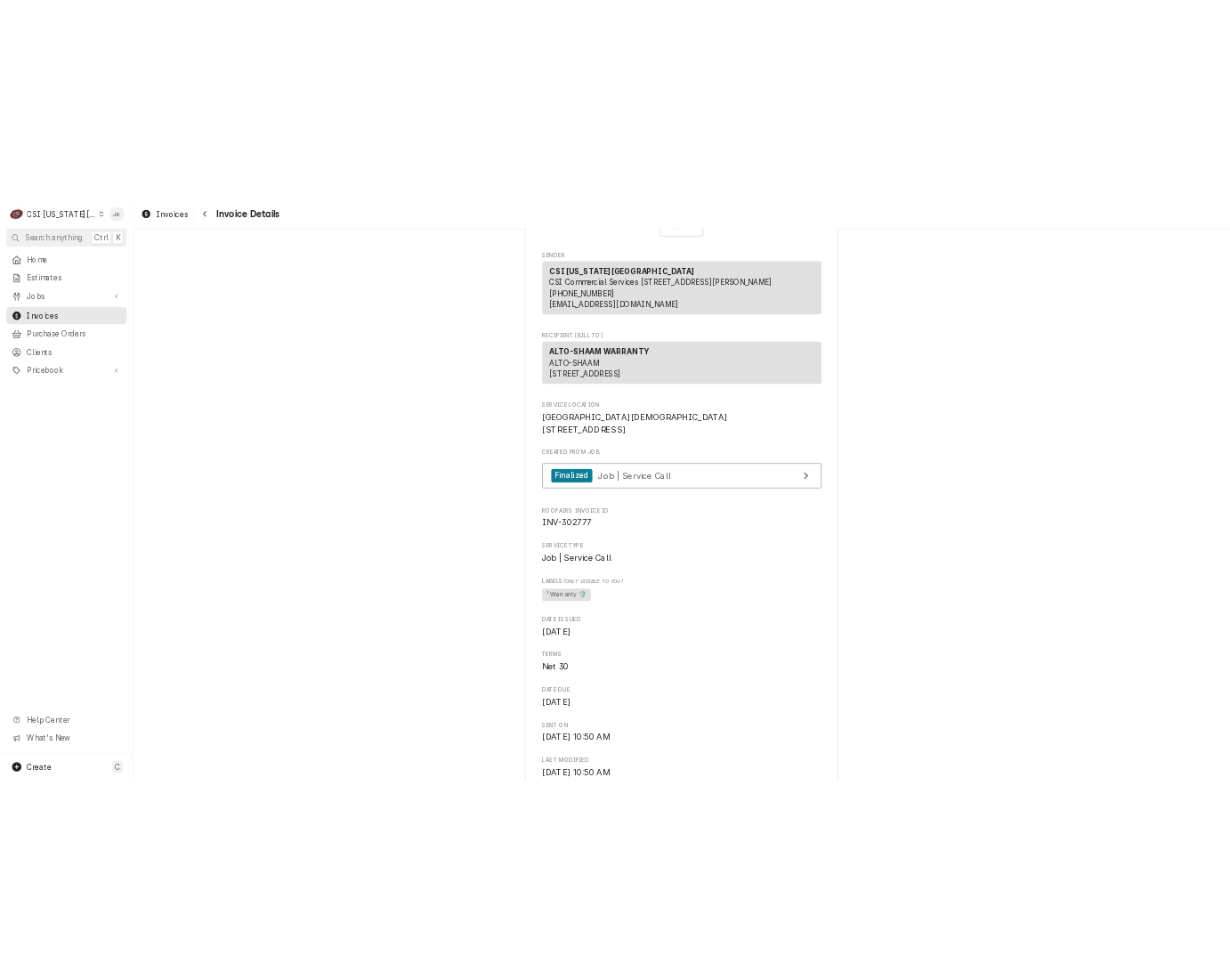
scroll to position [0, 0]
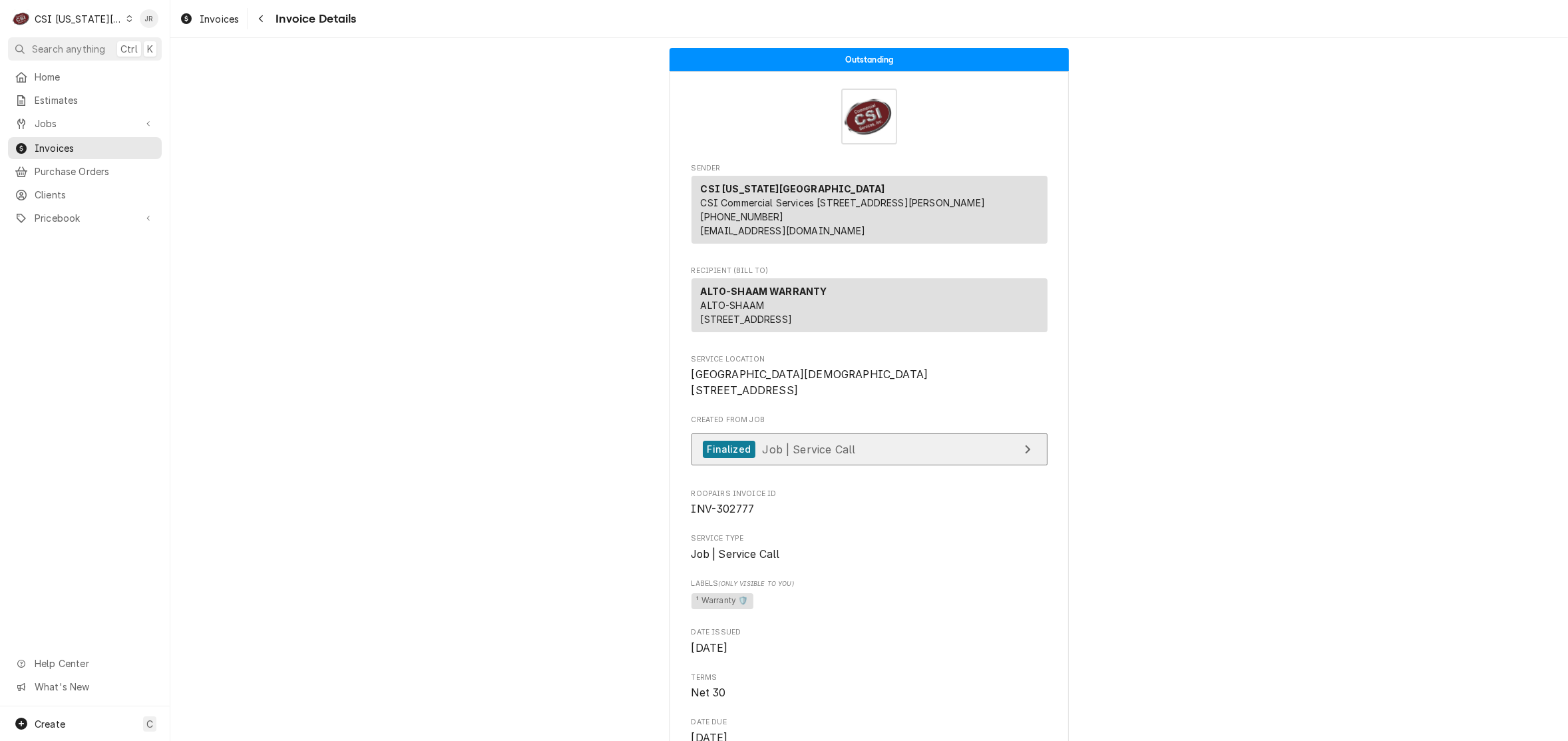
click at [837, 456] on span "Job | Service Call" at bounding box center [809, 448] width 93 height 14
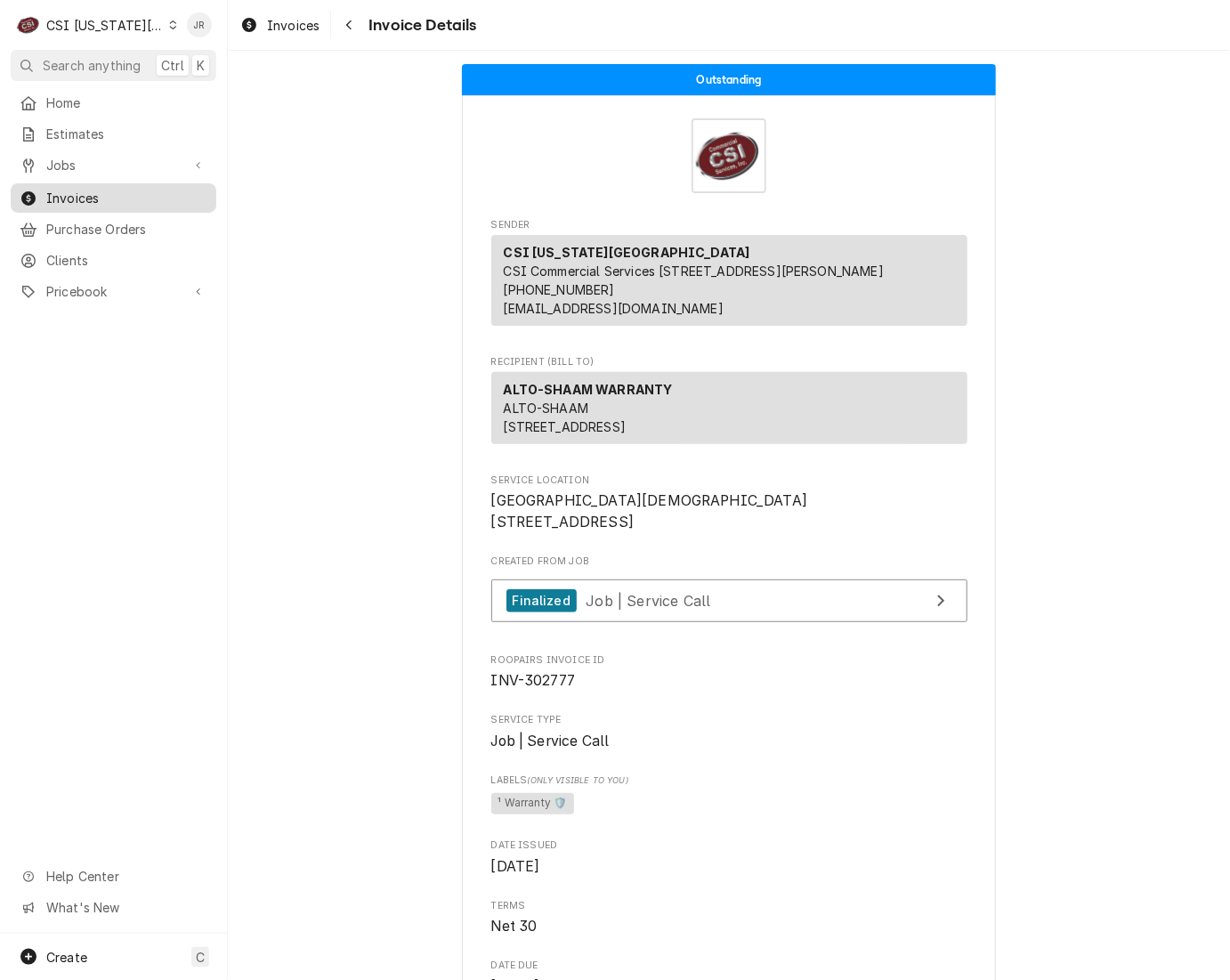
click at [72, 188] on span "Invoices" at bounding box center [126, 198] width 161 height 19
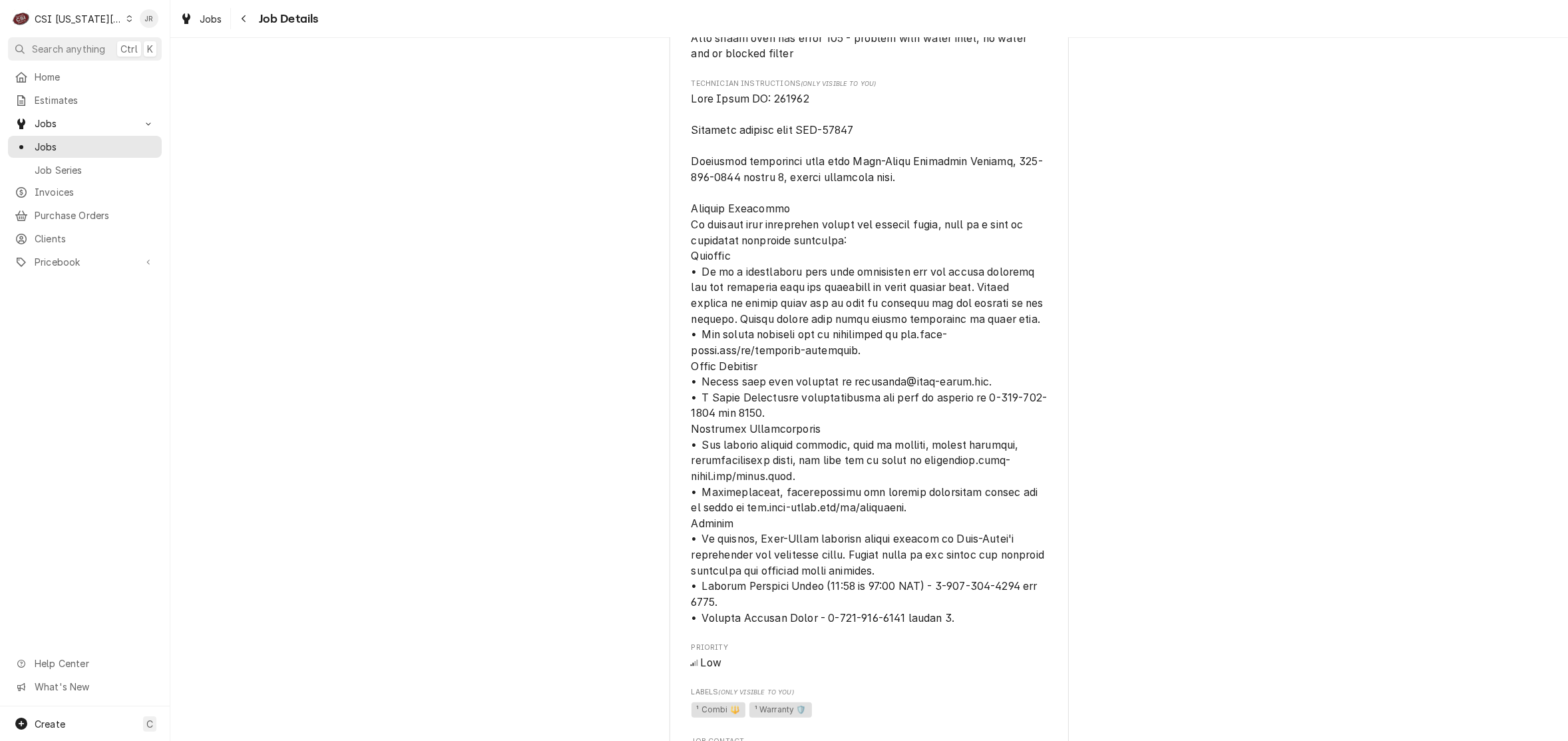
scroll to position [1248, 0]
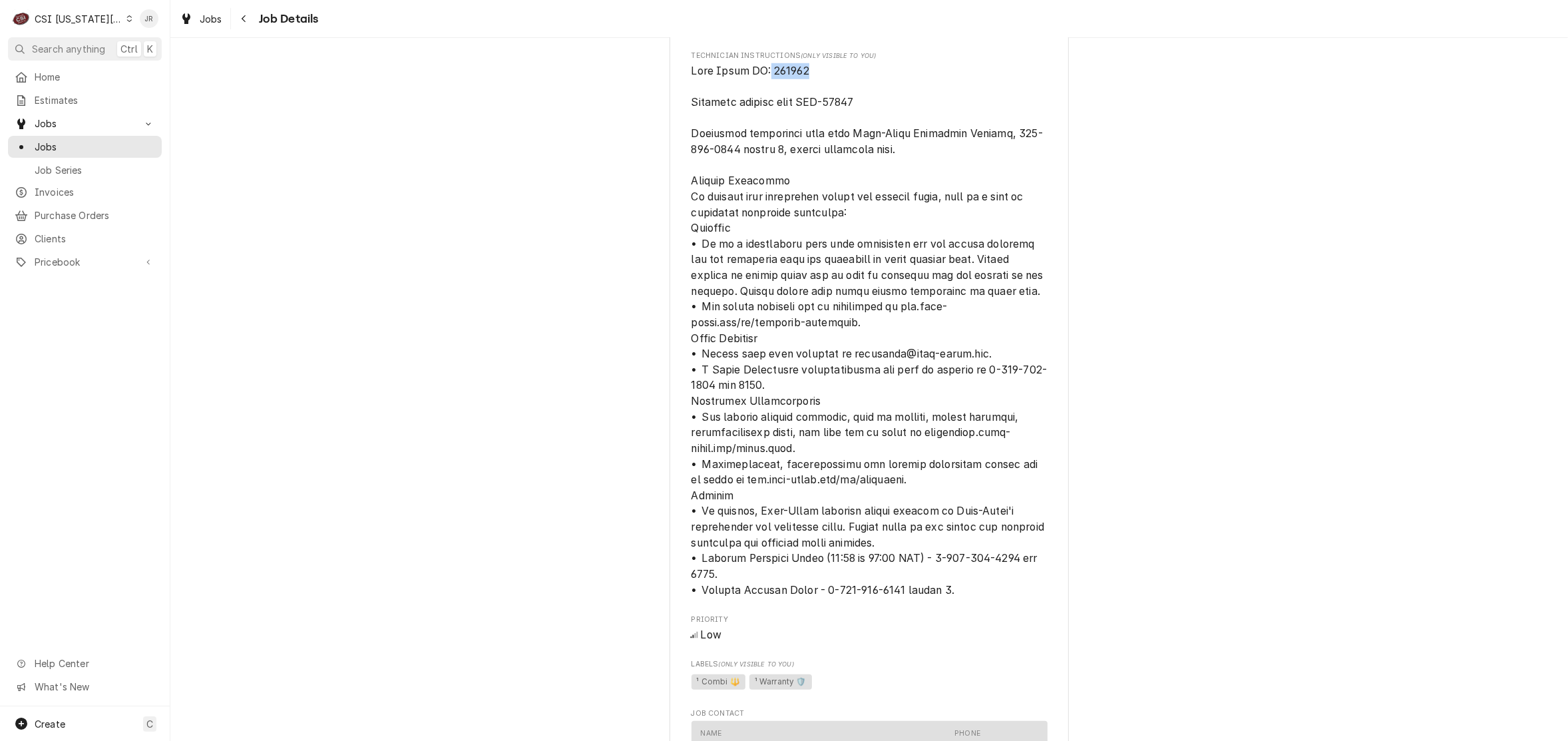
drag, startPoint x: 811, startPoint y: 101, endPoint x: 764, endPoint y: 101, distance: 47.0
click at [764, 101] on span "[object Object]" at bounding box center [869, 330] width 356 height 534
copy span "221707"
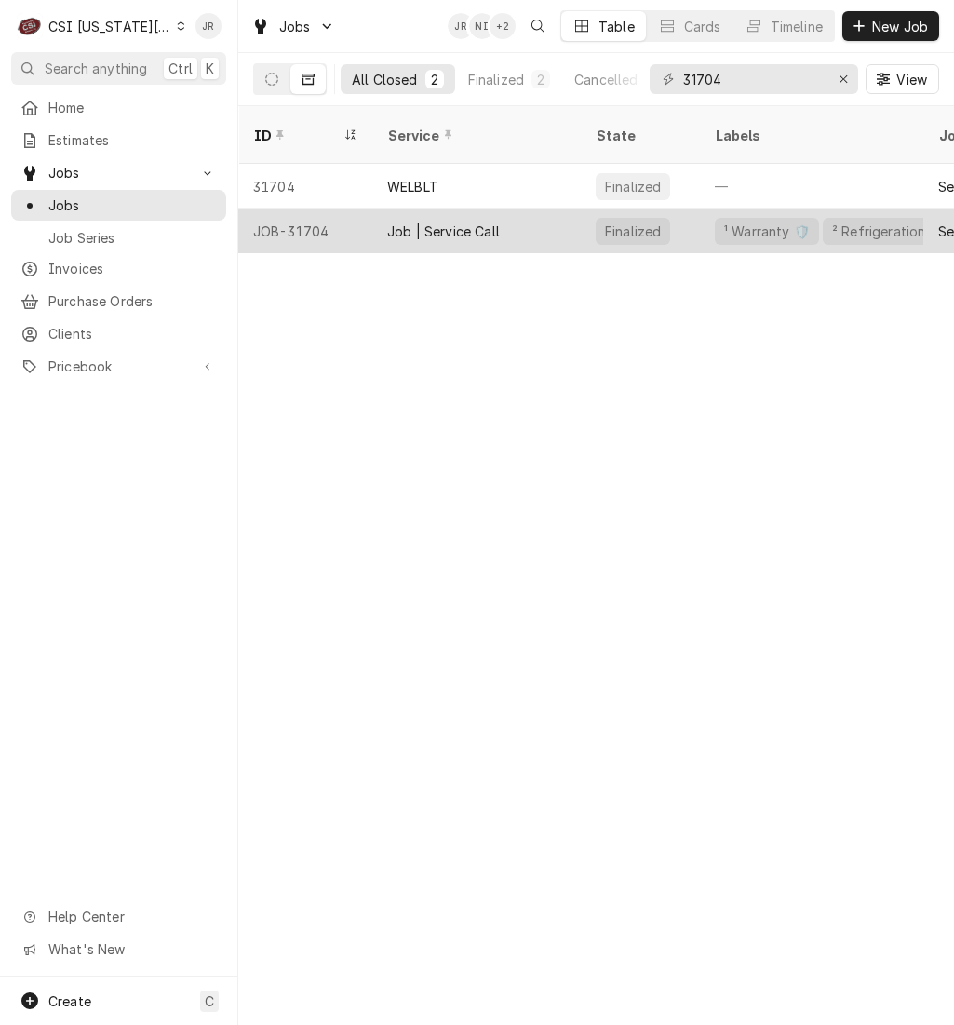
click at [365, 208] on div "JOB-31704" at bounding box center [305, 230] width 134 height 45
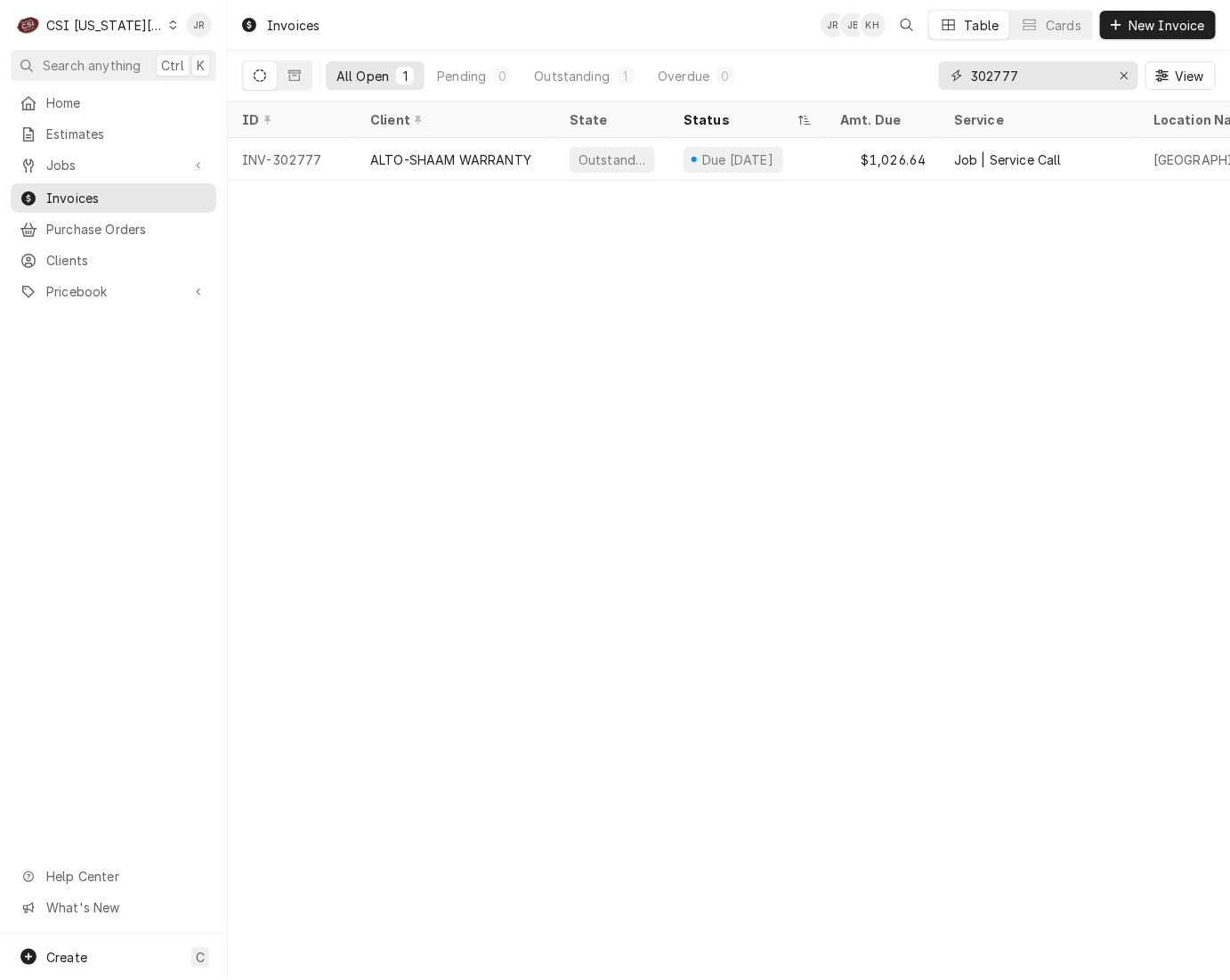
click at [1043, 72] on input "302777" at bounding box center [1038, 76] width 134 height 29
type input "302954"
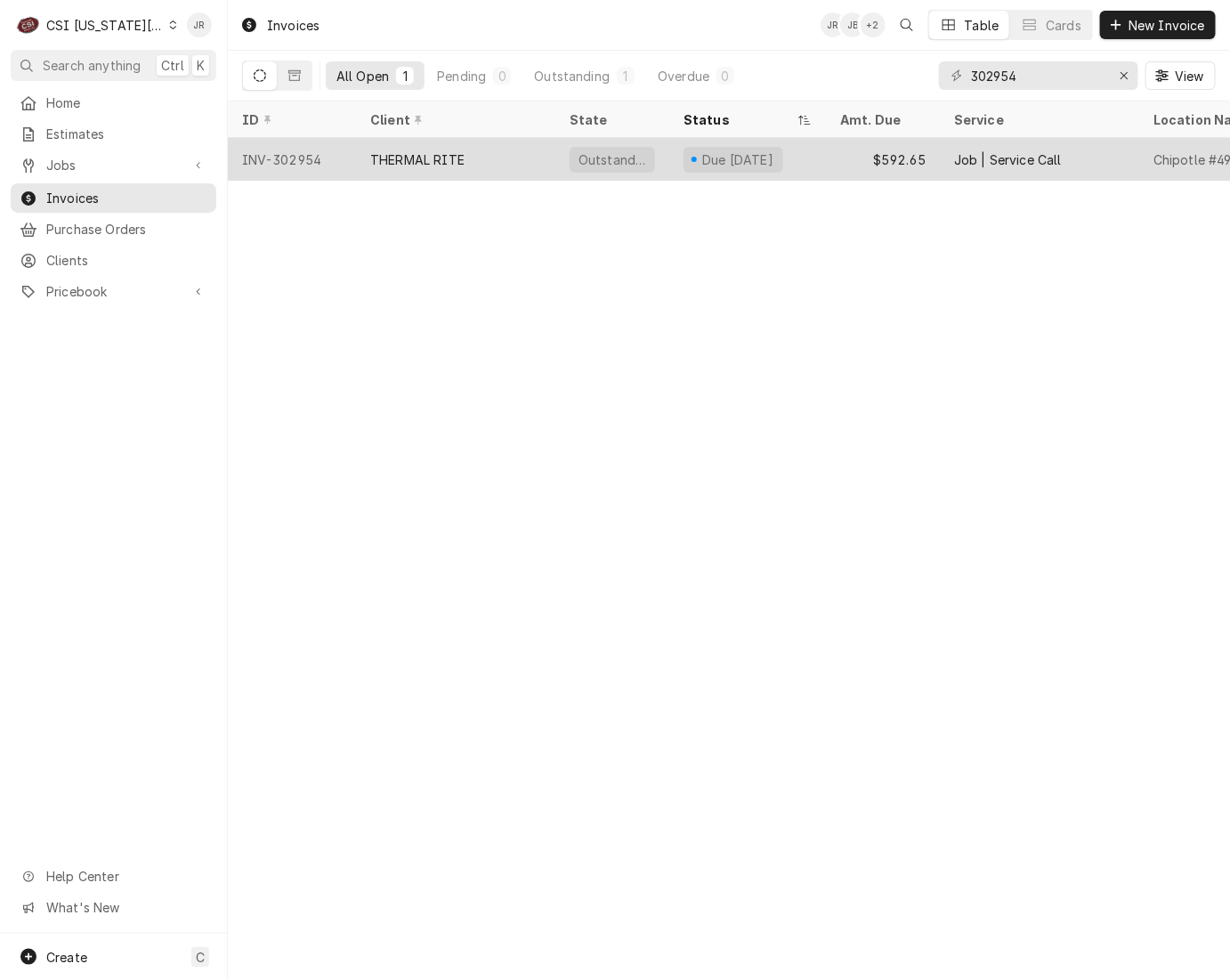
click at [625, 156] on div "Outstanding" at bounding box center [612, 160] width 71 height 19
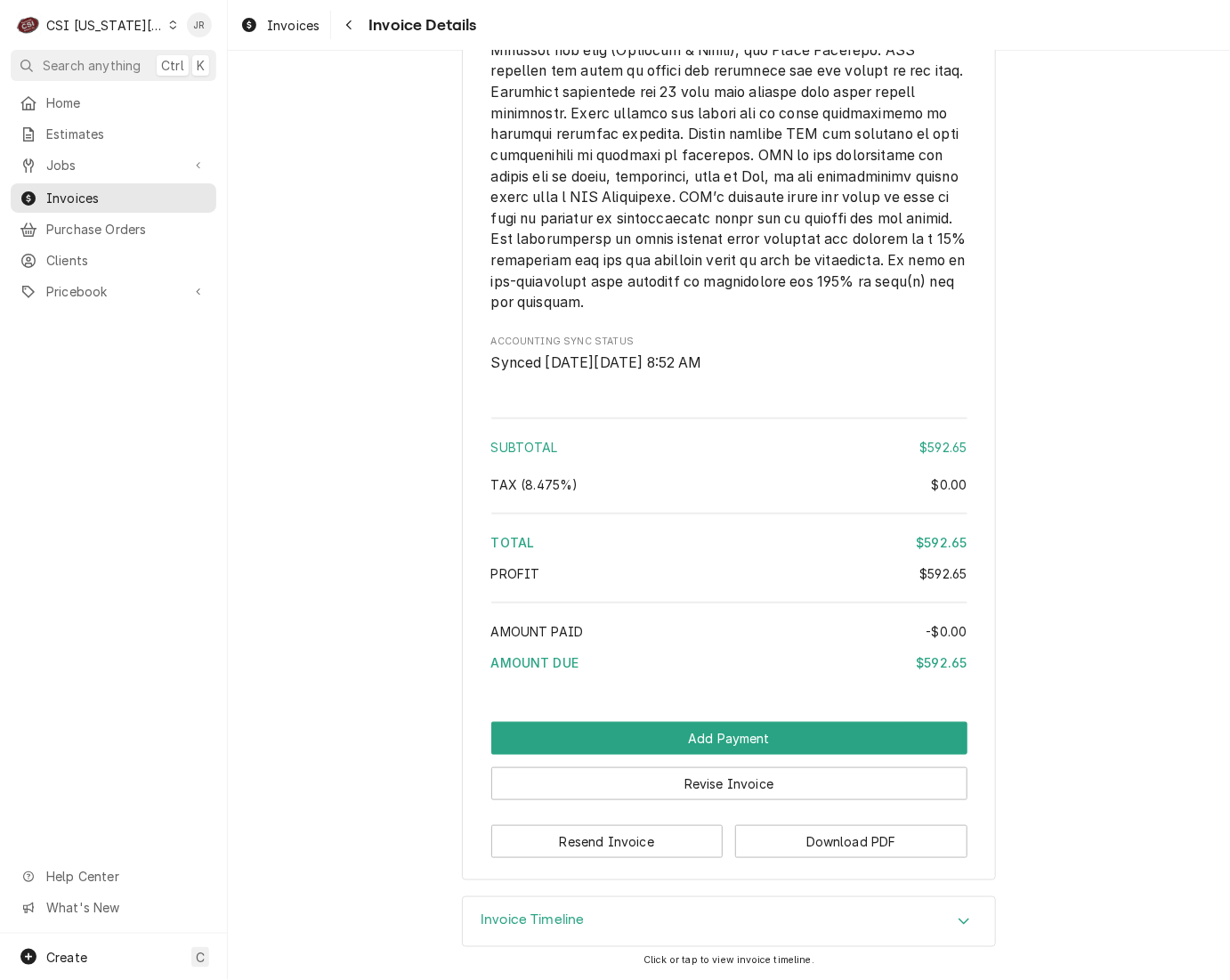
scroll to position [2739, 0]
click at [535, 918] on h3 "Invoice Timeline" at bounding box center [533, 920] width 104 height 17
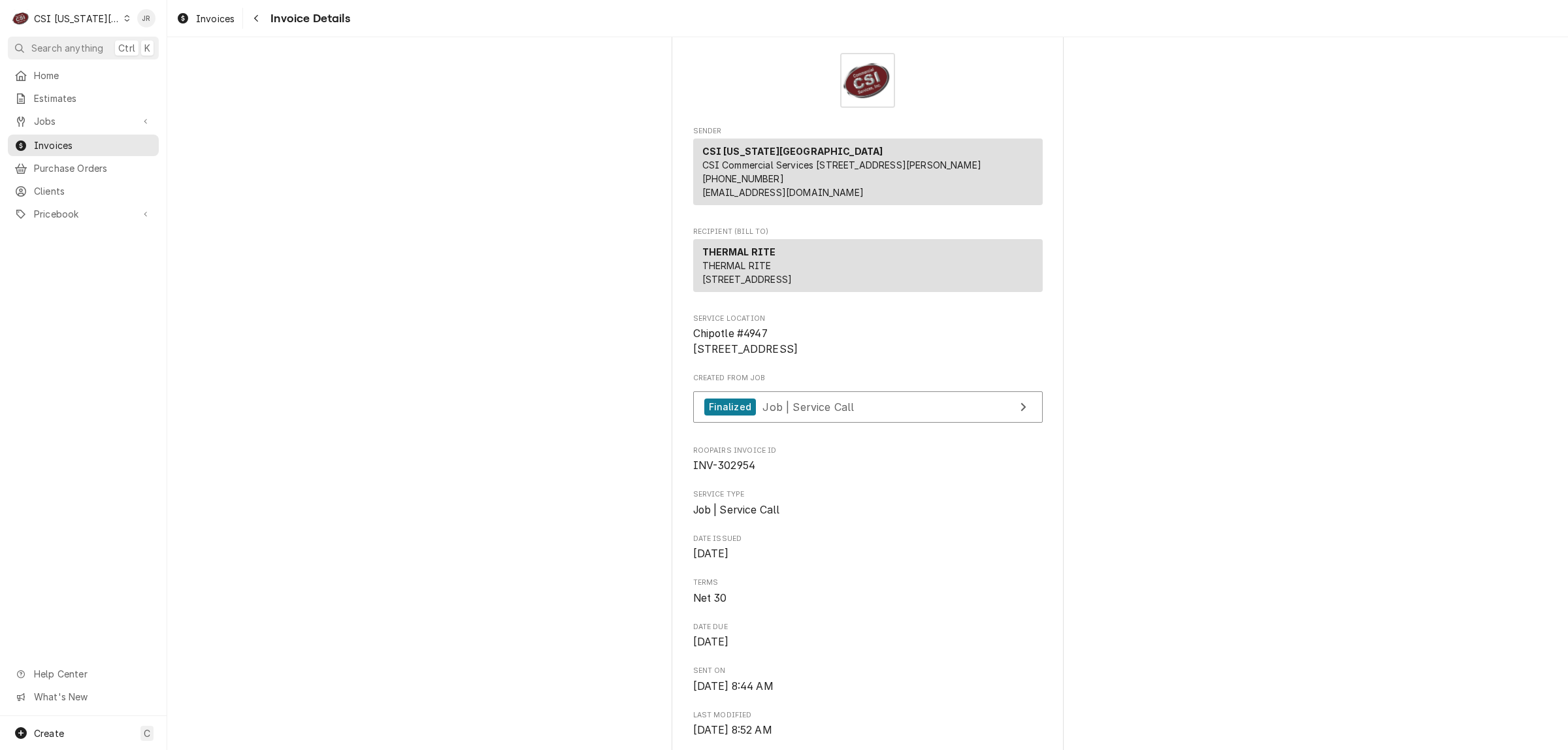
scroll to position [0, 0]
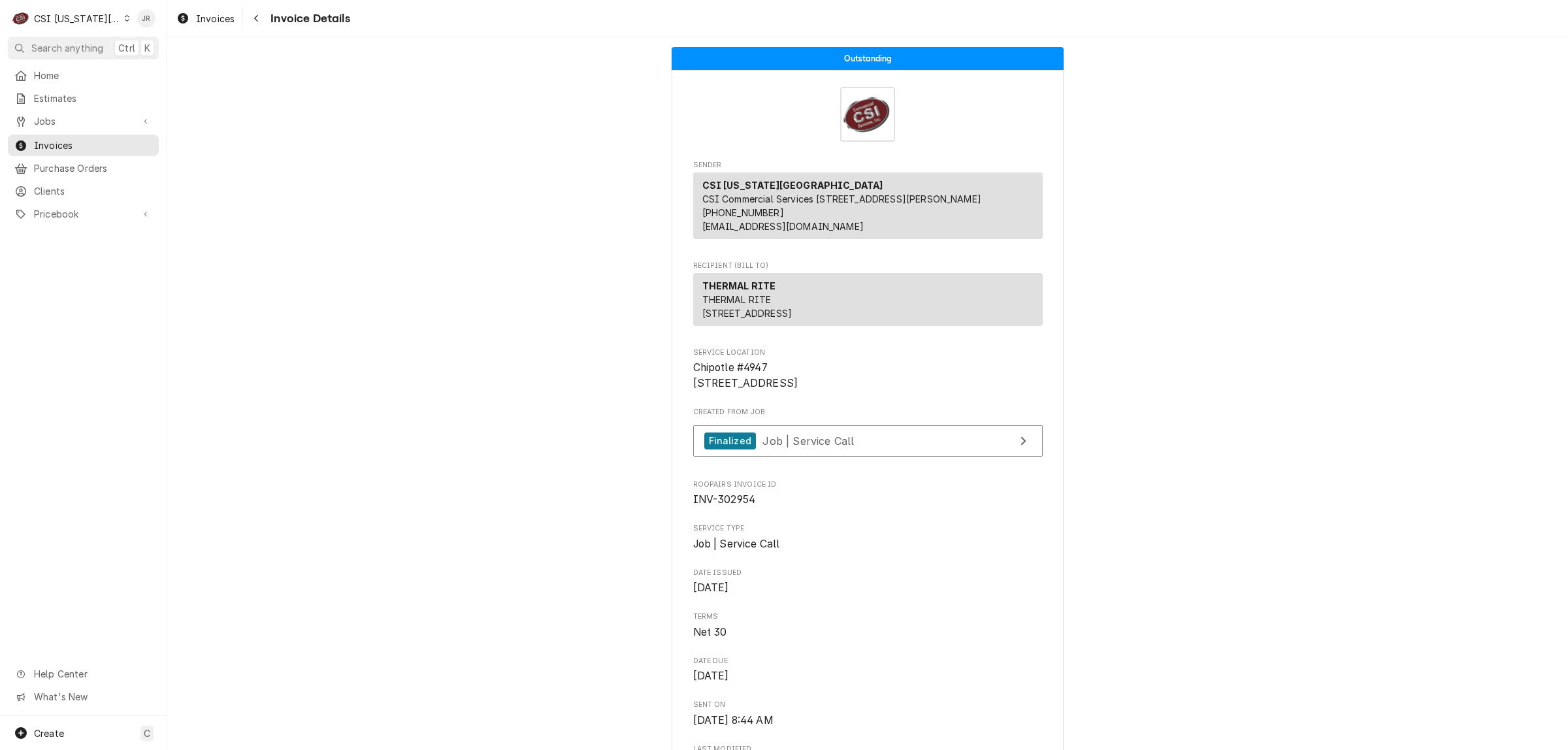
click at [738, 505] on span "INV-302954" at bounding box center [724, 500] width 62 height 13
drag, startPoint x: 738, startPoint y: 544, endPoint x: 726, endPoint y: 542, distance: 12.2
click at [726, 505] on span "INV-302954" at bounding box center [724, 500] width 62 height 13
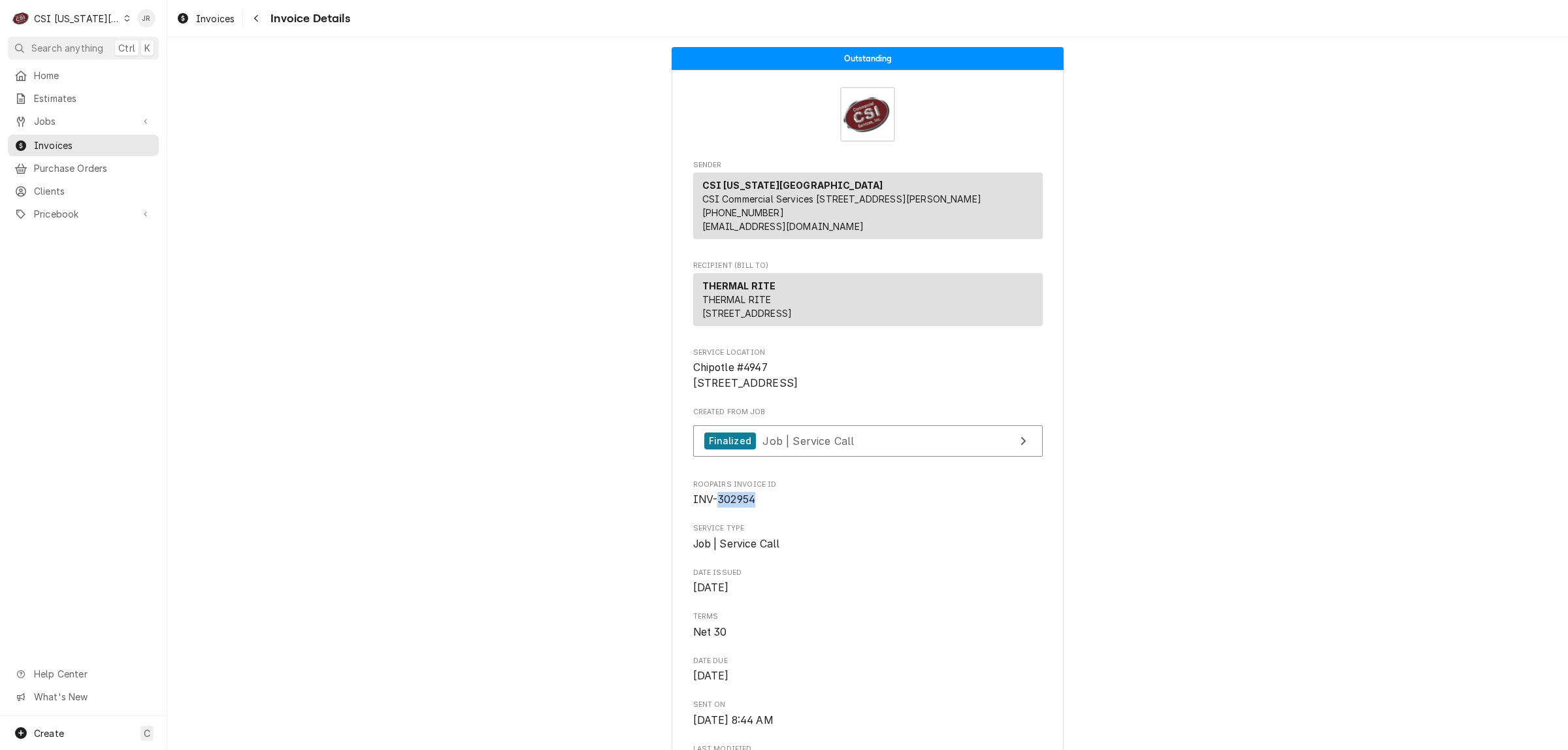
copy span "302954"
click at [48, 138] on span "Invoices" at bounding box center [93, 145] width 118 height 14
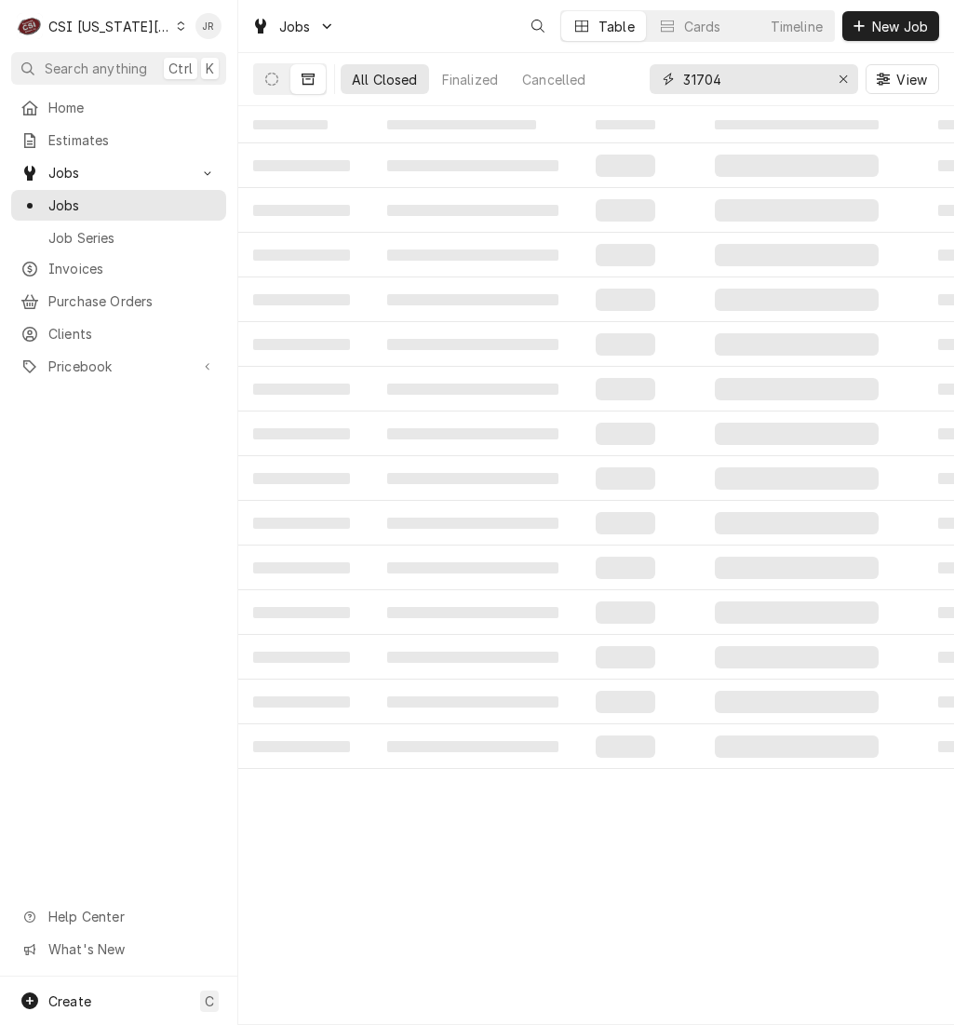
click at [749, 80] on input "31704" at bounding box center [753, 79] width 140 height 30
type input "32257"
drag, startPoint x: 262, startPoint y: 75, endPoint x: 271, endPoint y: 82, distance: 11.4
click at [268, 81] on button "Dynamic Content Wrapper" at bounding box center [271, 79] width 35 height 30
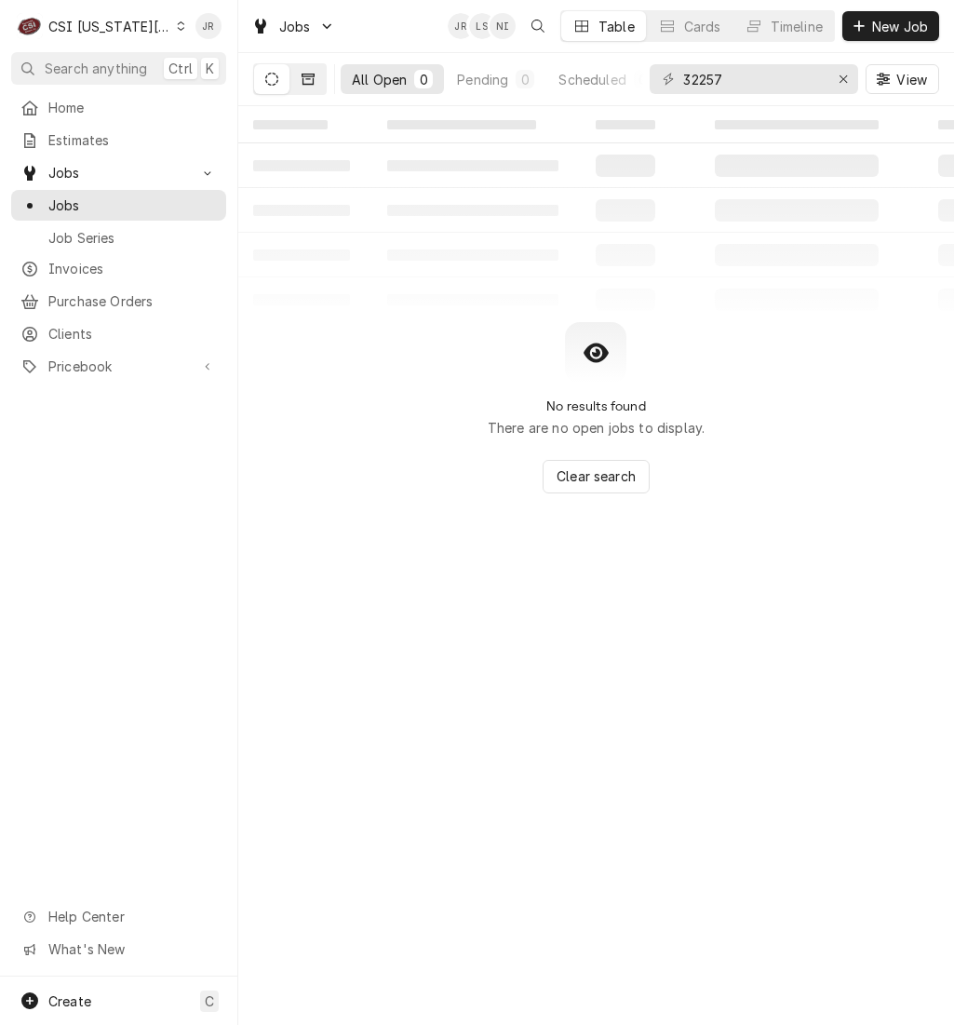
click at [307, 81] on icon "Dynamic Content Wrapper" at bounding box center [308, 79] width 13 height 13
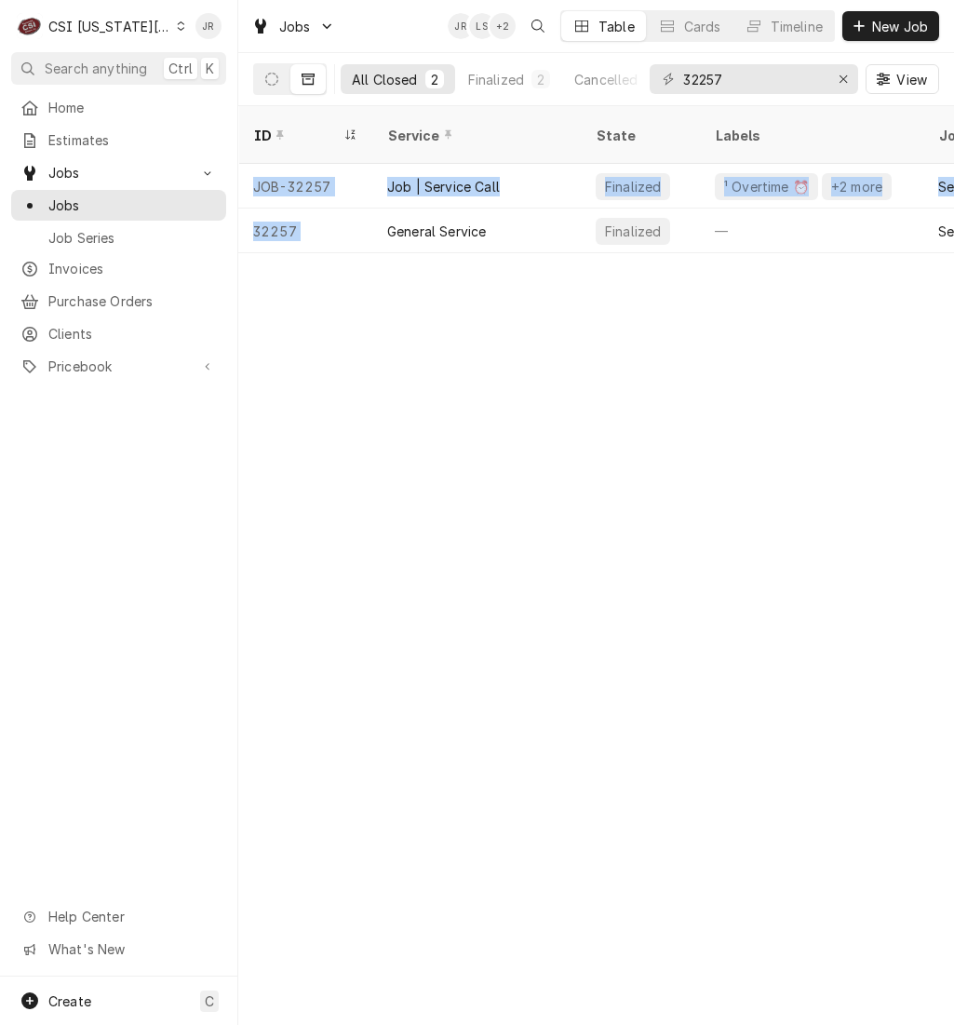
drag, startPoint x: 378, startPoint y: 226, endPoint x: 451, endPoint y: 247, distance: 76.3
click at [451, 247] on table "ID Service State Labels Job Type Priority Techs Date Received Client Location N…" at bounding box center [596, 179] width 716 height 147
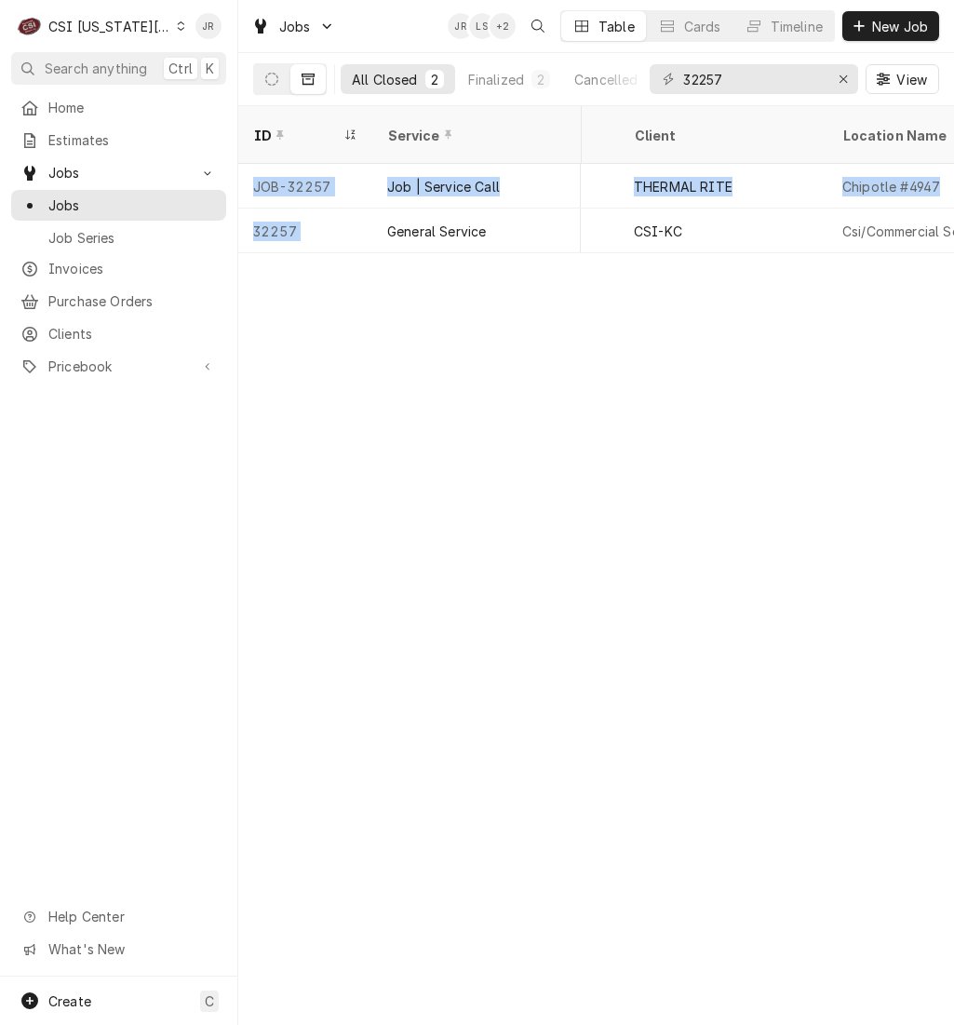
scroll to position [0, 771]
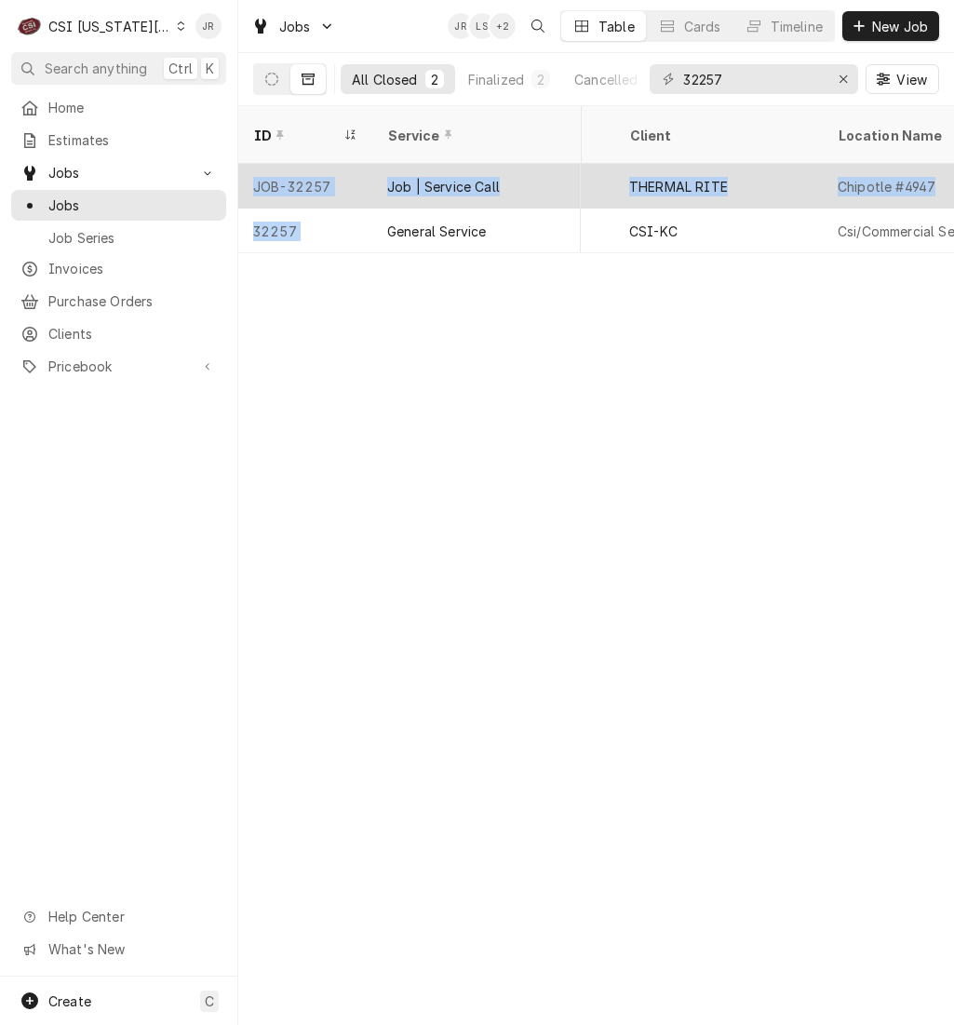
click at [570, 164] on div "Job | Service Call" at bounding box center [476, 186] width 208 height 45
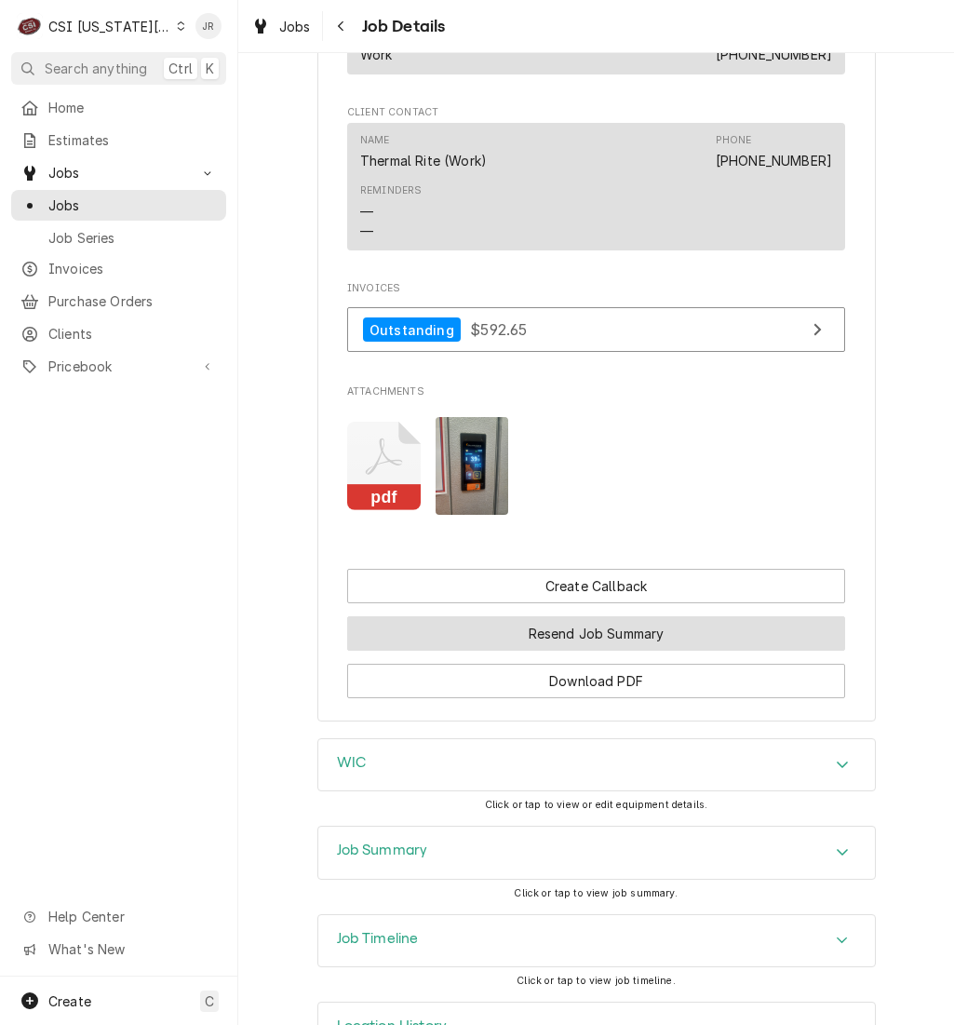
scroll to position [2094, 0]
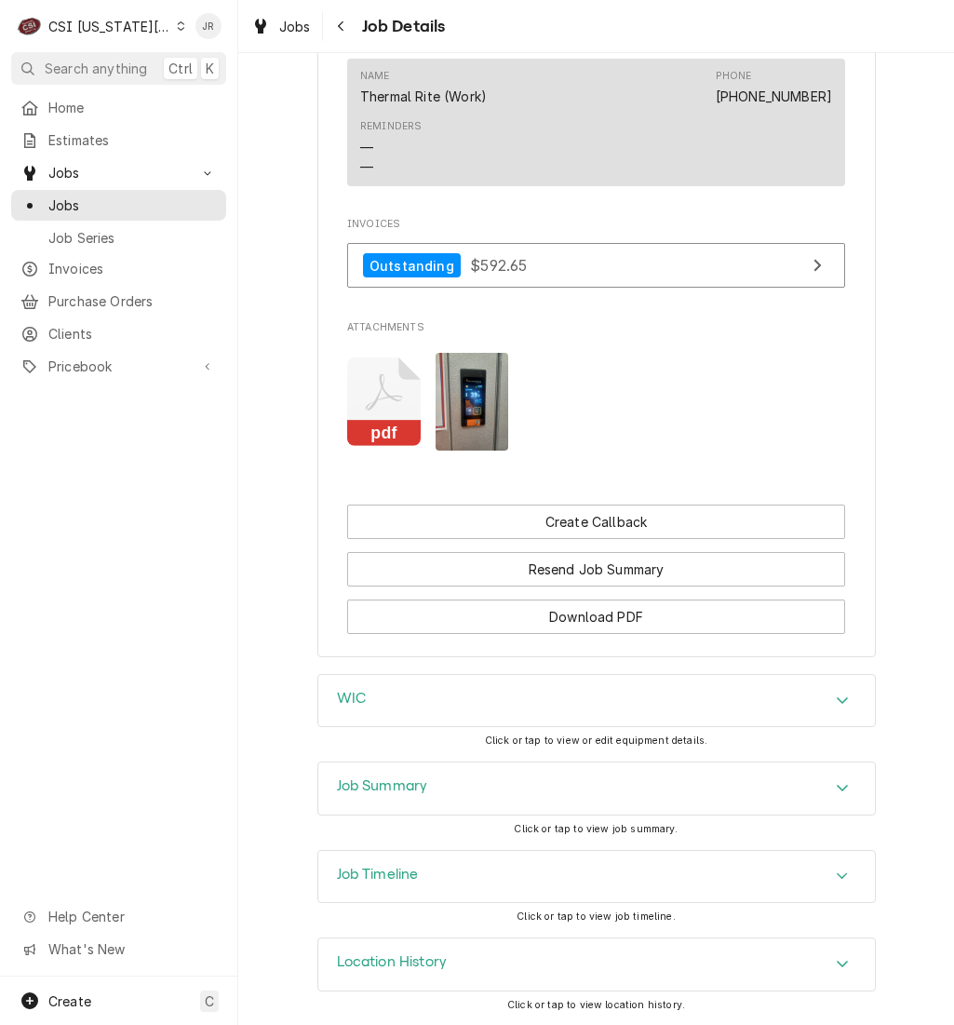
click at [451, 788] on div "Job Summary" at bounding box center [596, 788] width 557 height 52
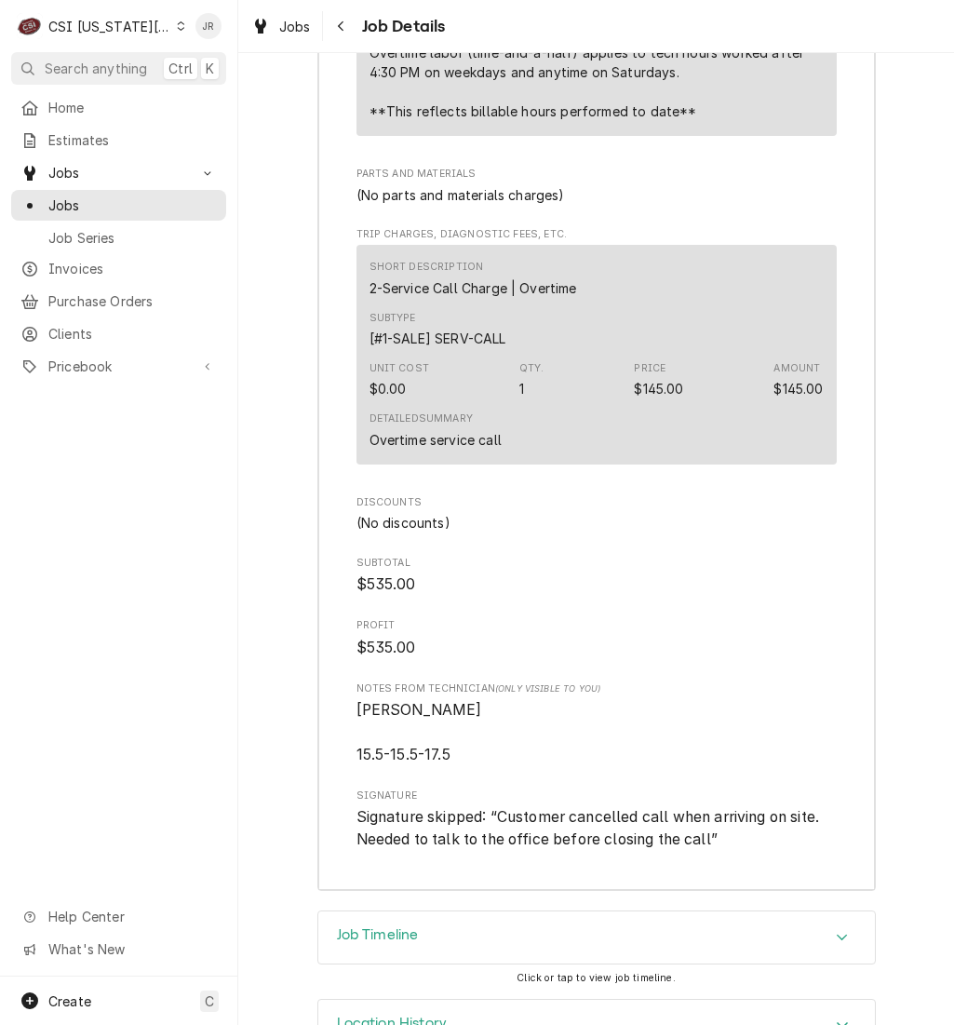
scroll to position [5119, 0]
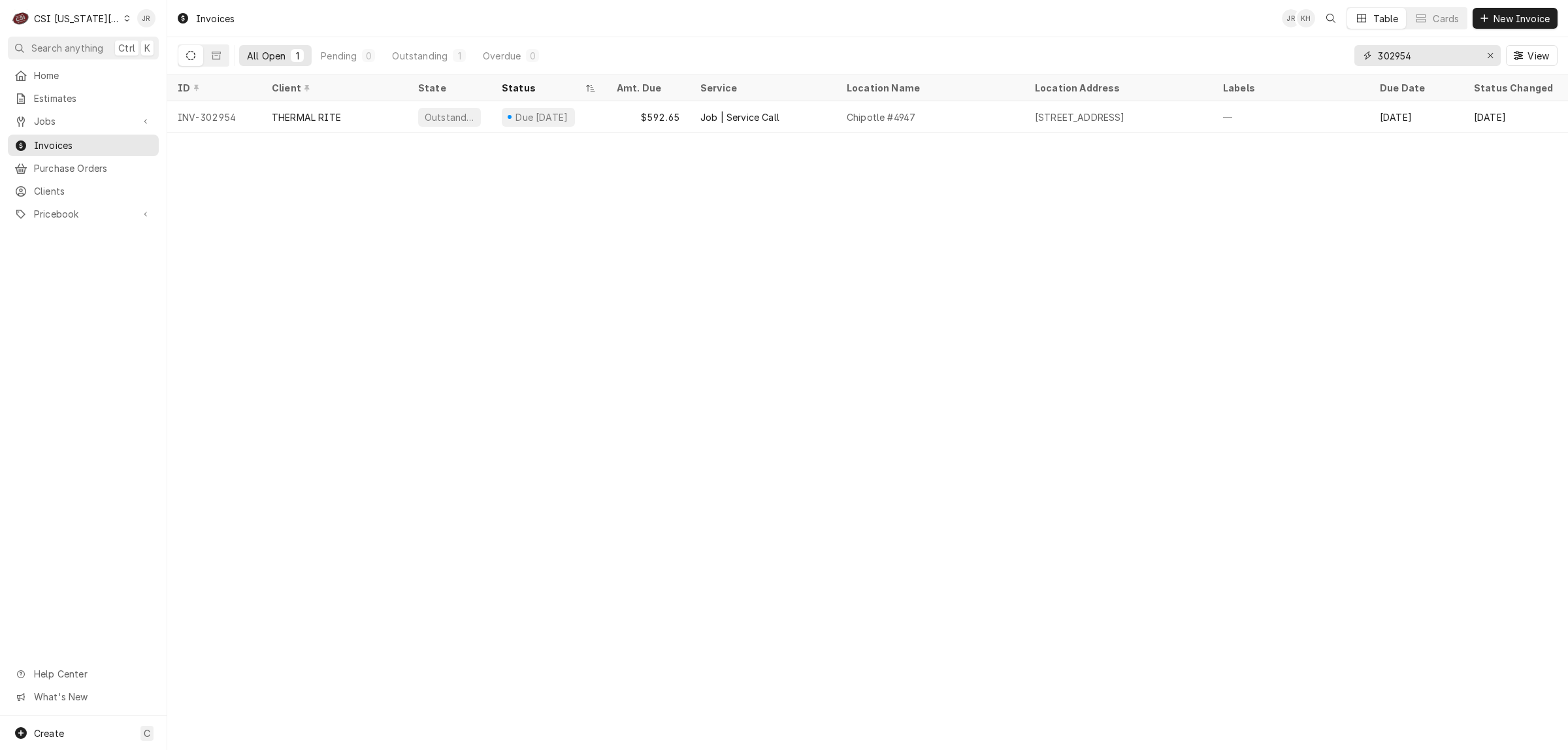
click at [1418, 60] on input "302954" at bounding box center [1427, 55] width 98 height 21
click at [1418, 59] on input "302954" at bounding box center [1427, 55] width 98 height 21
paste input "877"
type input "302877"
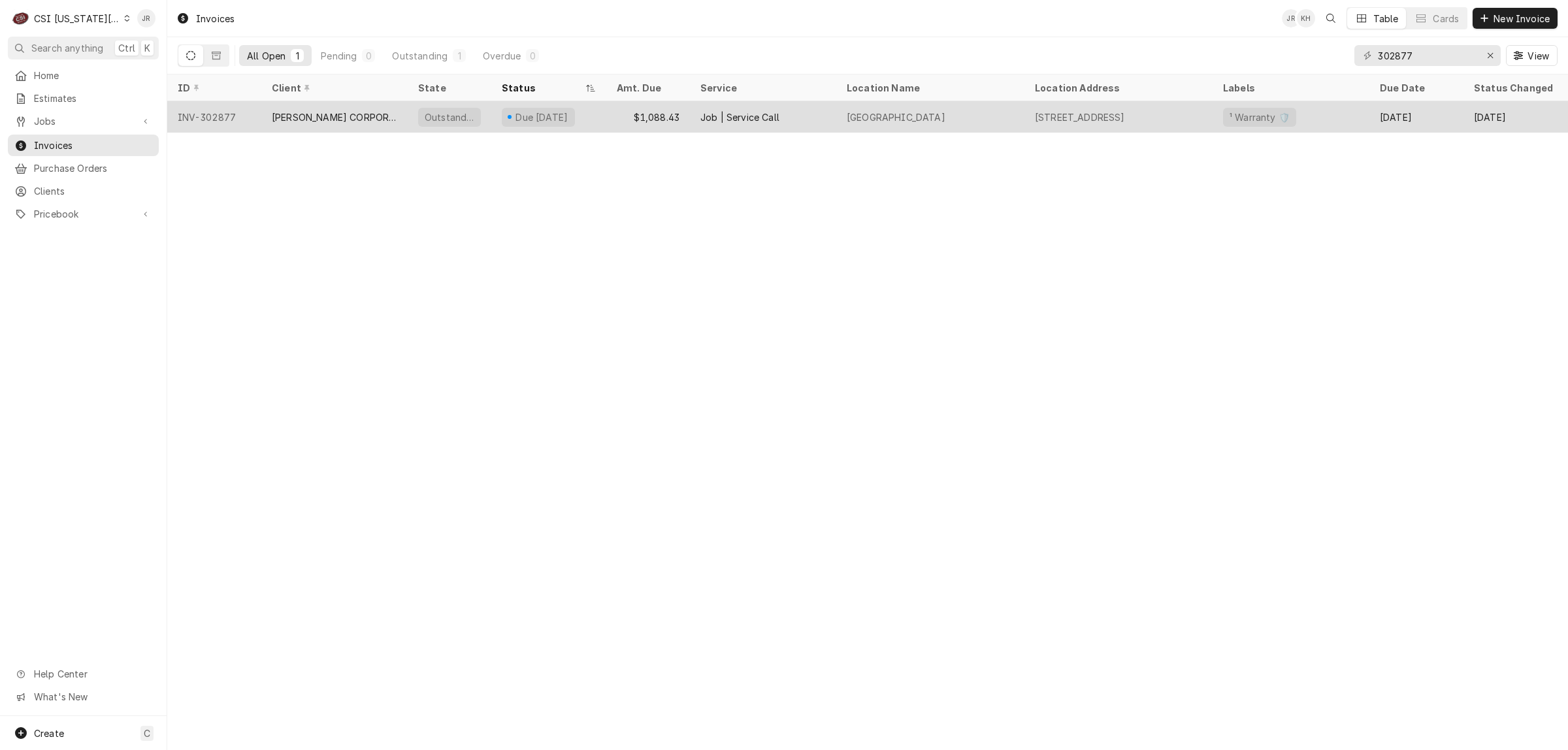
click at [462, 115] on div "Outstanding" at bounding box center [449, 117] width 52 height 14
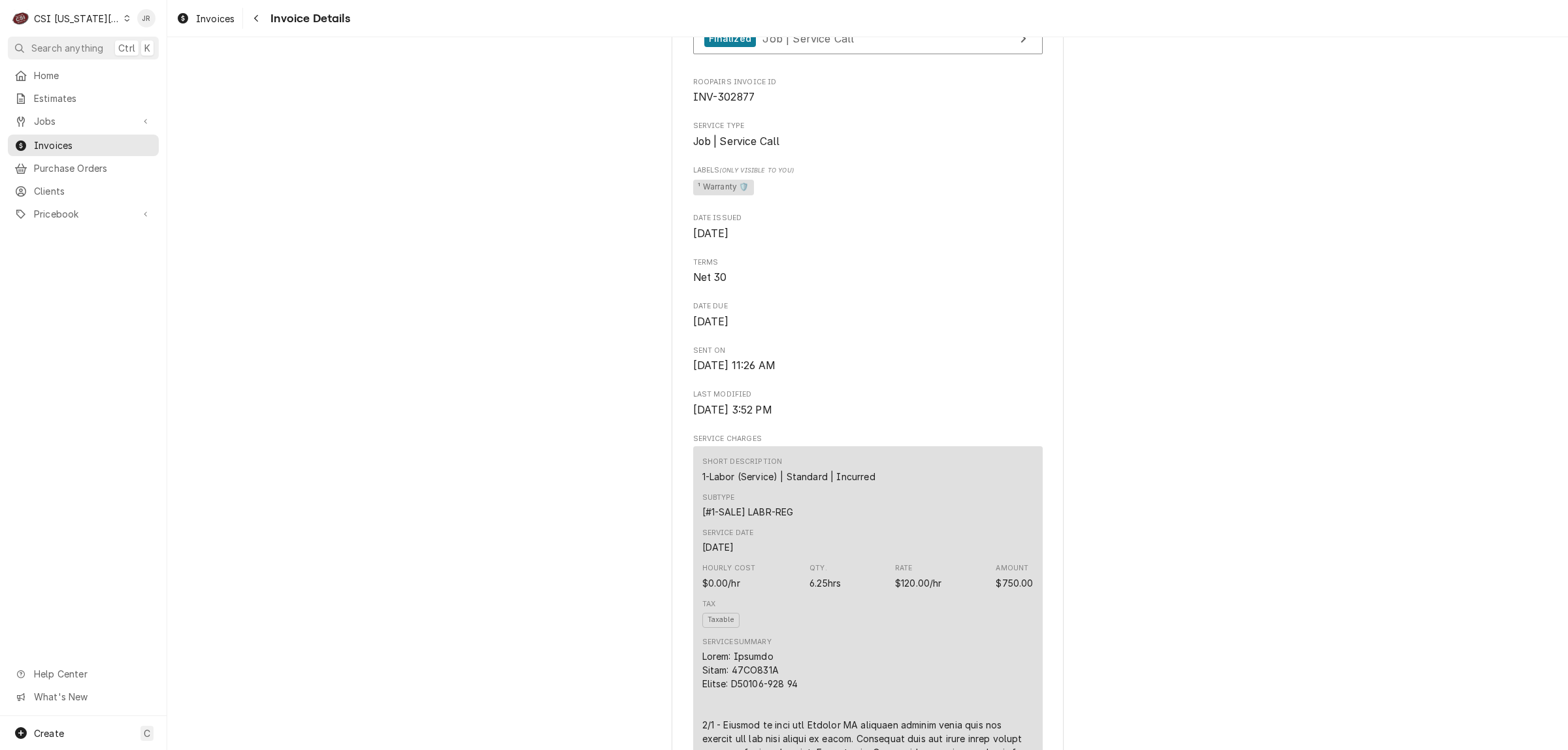
scroll to position [408, 0]
click at [930, 49] on link "Finalized Job | Service Call" at bounding box center [868, 33] width 350 height 32
click at [57, 145] on span "Invoices" at bounding box center [93, 145] width 118 height 14
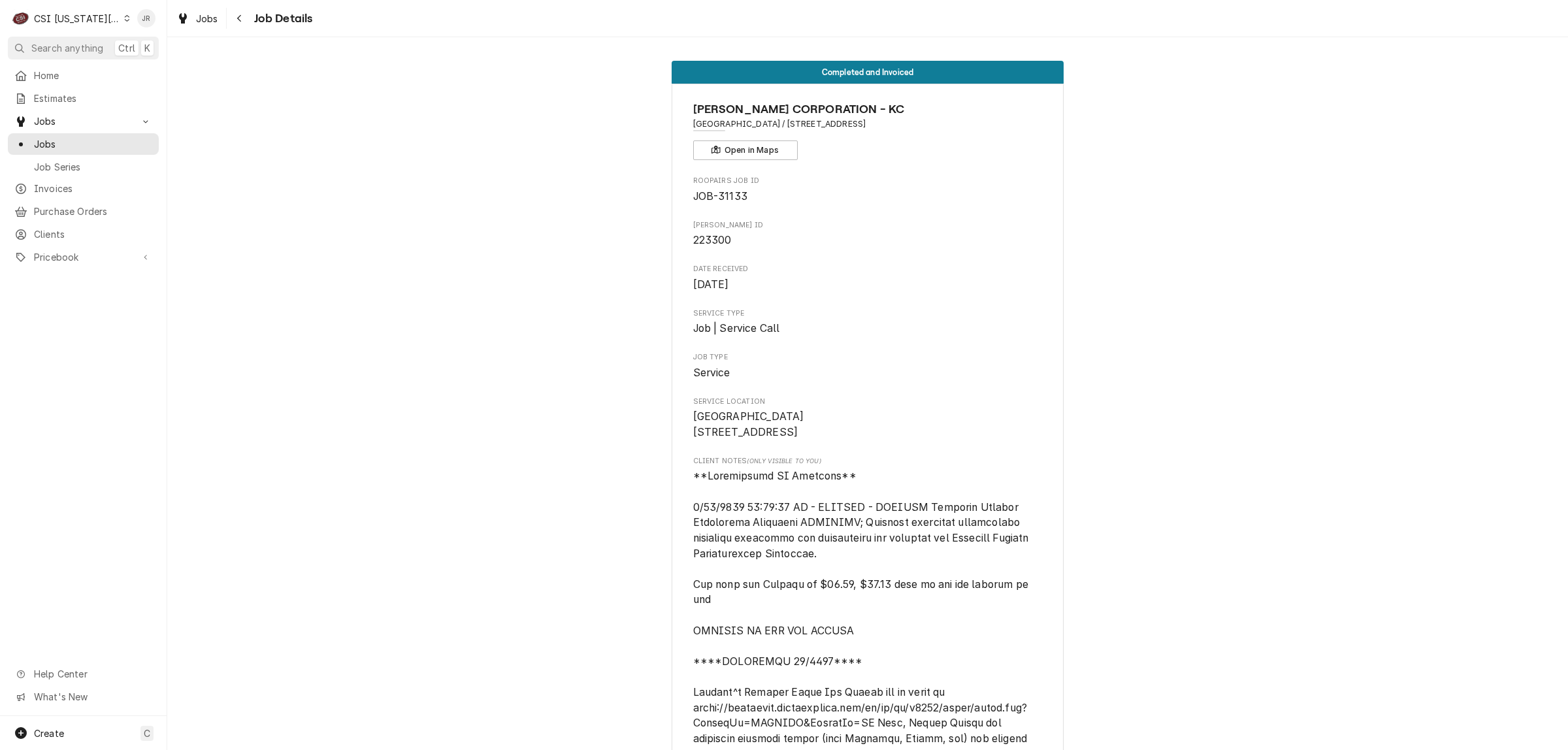
click at [700, 243] on span "223300" at bounding box center [712, 240] width 39 height 13
copy span "223300"
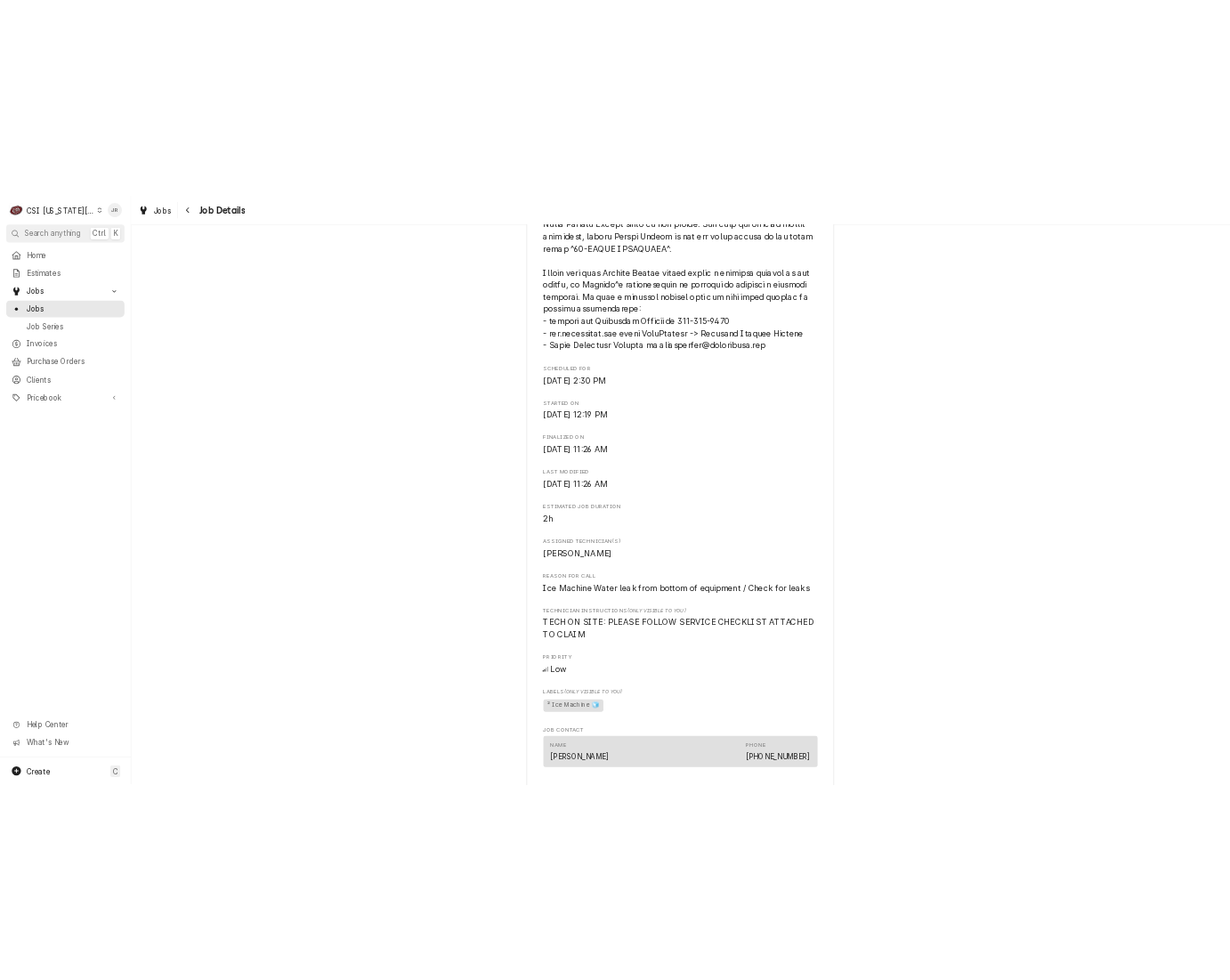
scroll to position [1780, 0]
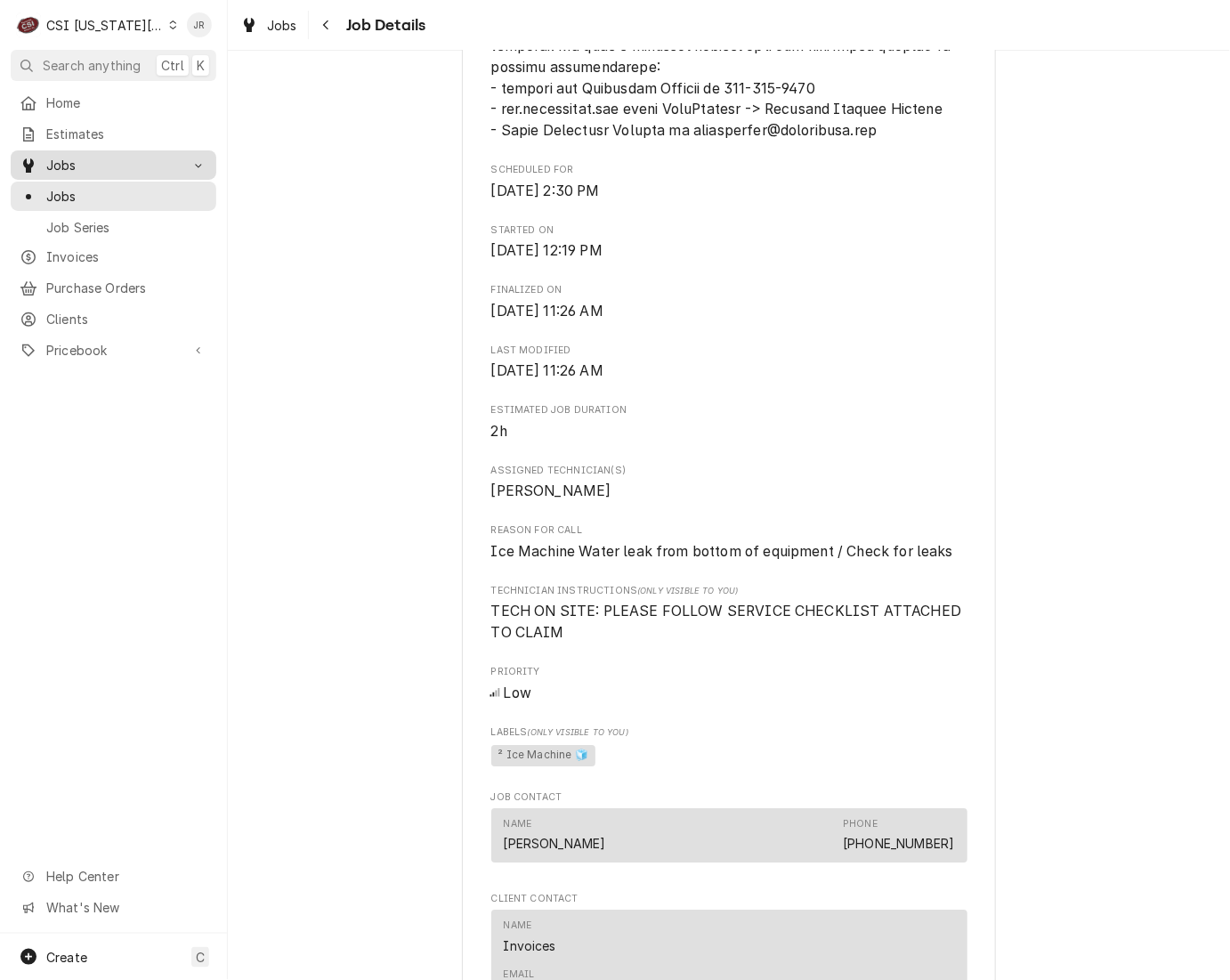
click at [77, 172] on link "Jobs" at bounding box center [113, 164] width 206 height 30
click at [85, 188] on span "Invoices" at bounding box center [126, 198] width 161 height 19
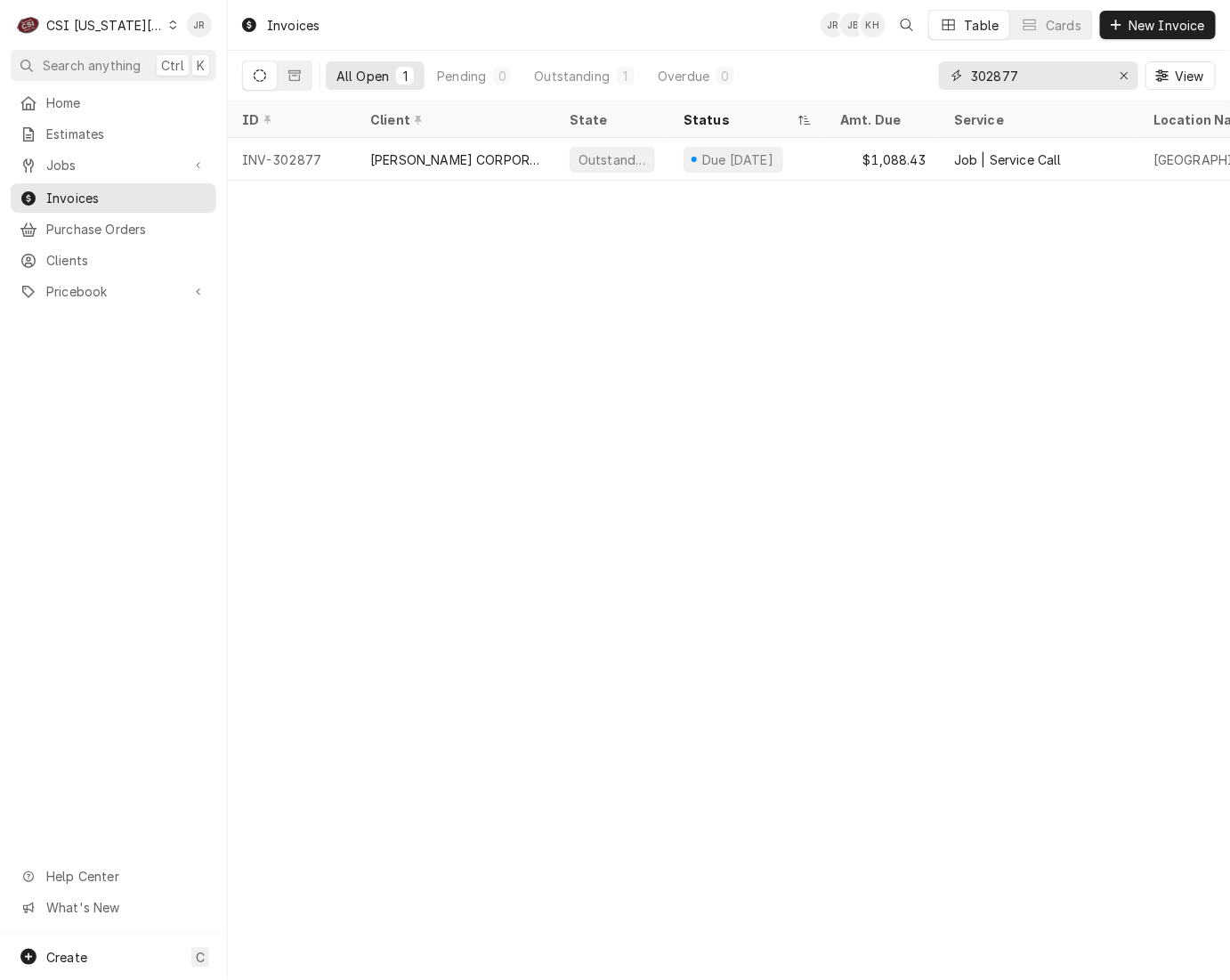
click at [1048, 89] on input "302877" at bounding box center [1038, 76] width 134 height 29
click at [1048, 87] on input "302877" at bounding box center [1038, 76] width 134 height 29
paste input "2183"
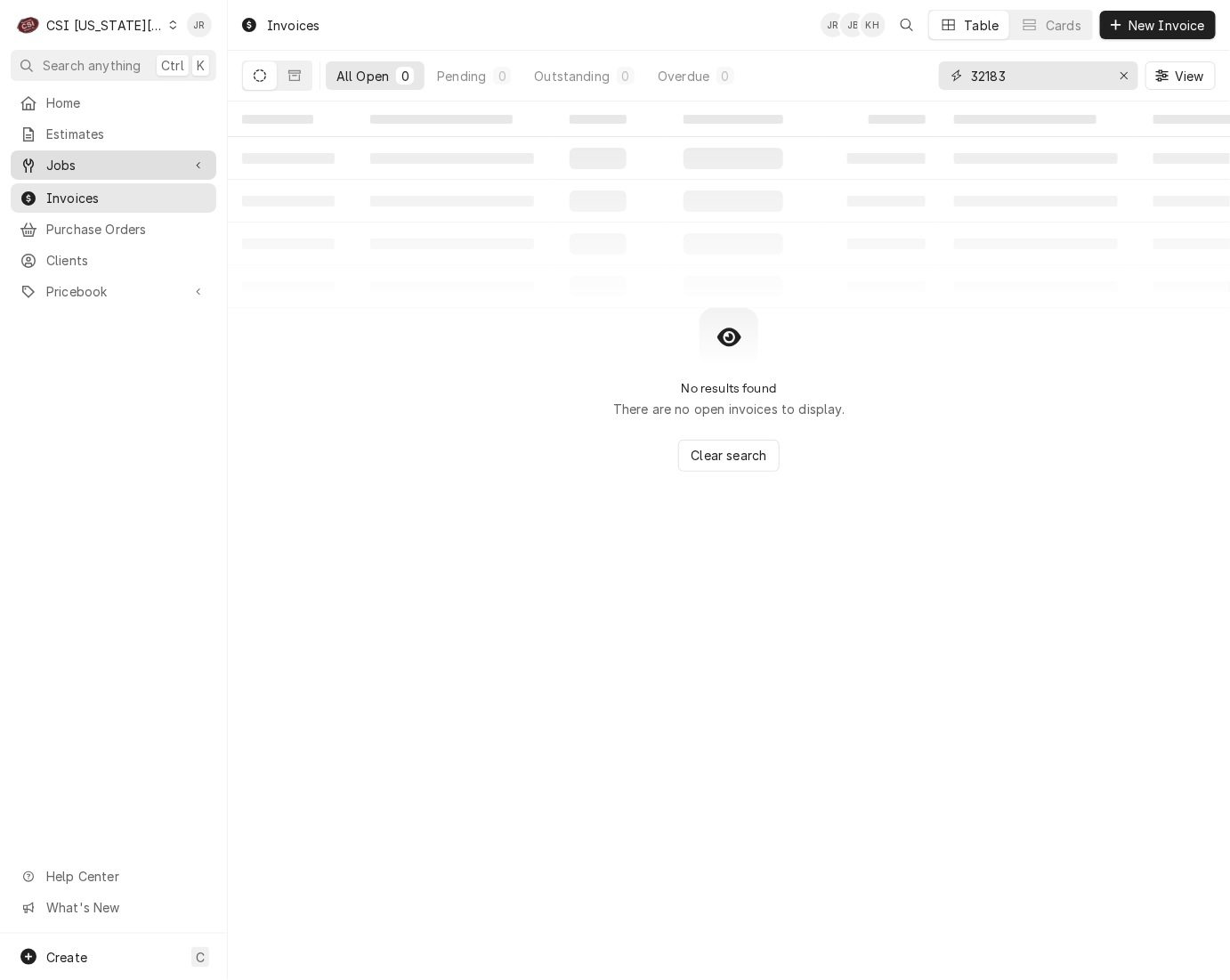
type input "32183"
click at [122, 156] on span "Jobs" at bounding box center [113, 165] width 135 height 19
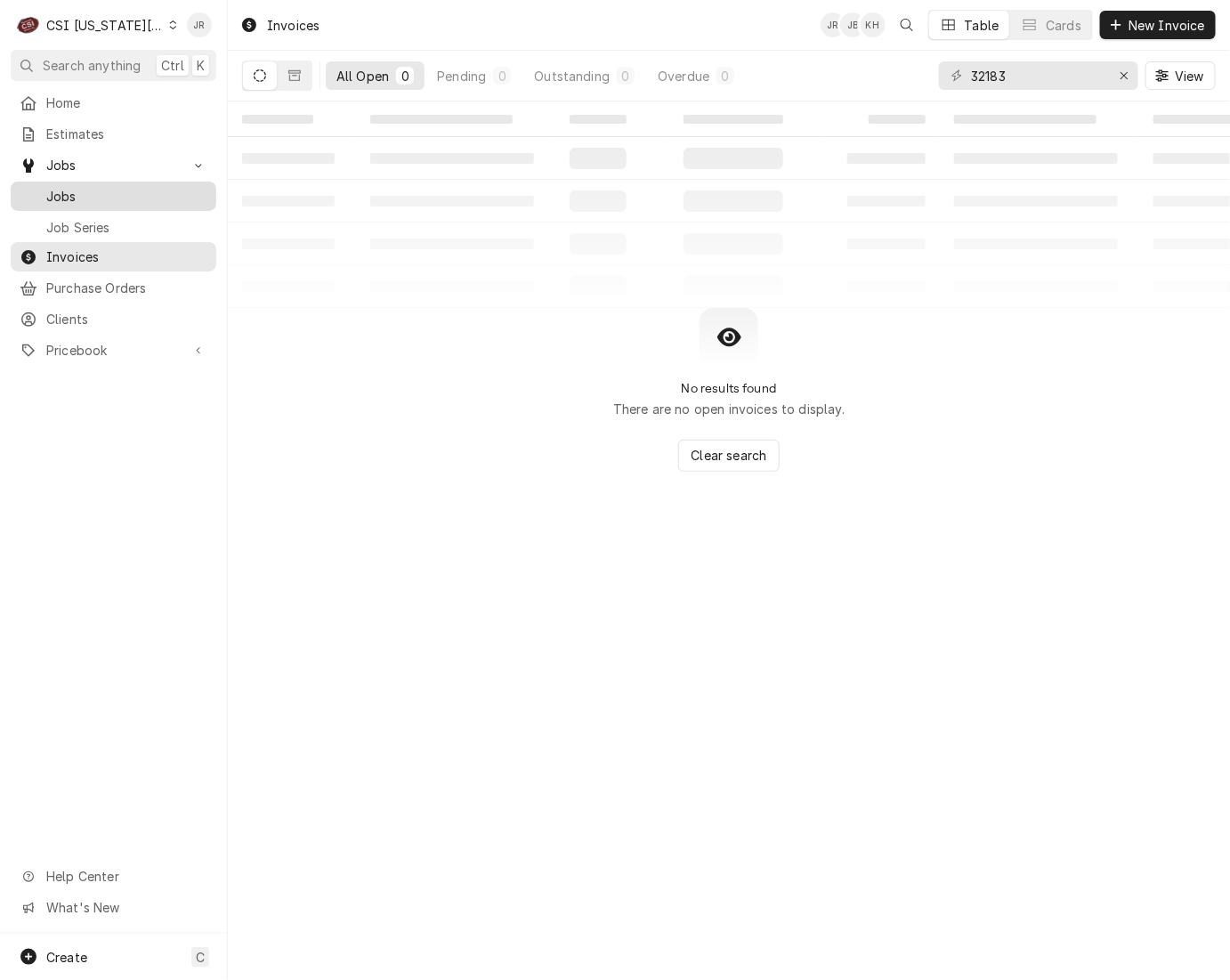
click at [72, 189] on span "Jobs" at bounding box center [126, 196] width 161 height 19
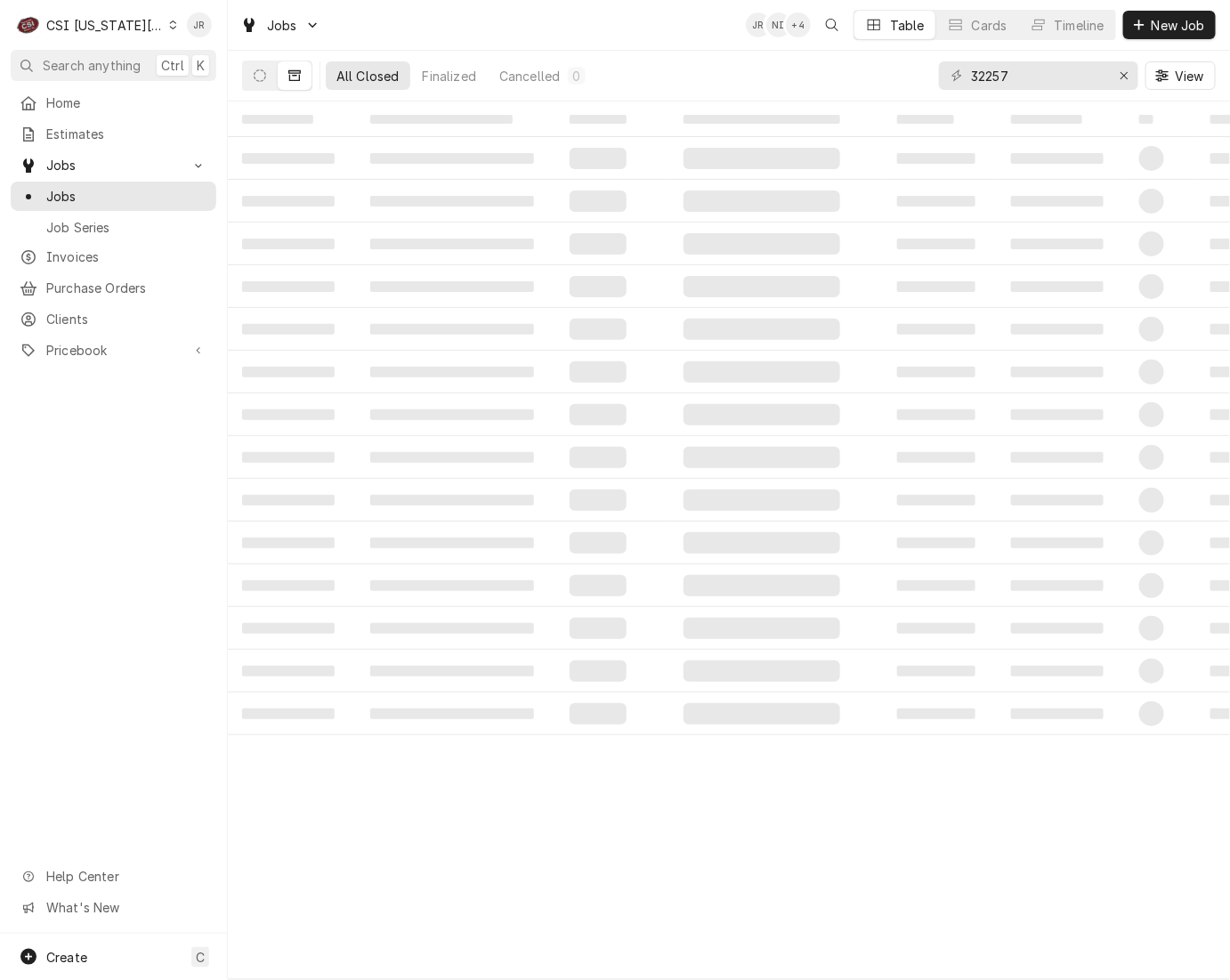
drag, startPoint x: 989, startPoint y: 59, endPoint x: 1002, endPoint y: 72, distance: 18.4
click at [993, 62] on div "32257 View" at bounding box center [1077, 76] width 276 height 50
click at [1011, 78] on input "32257" at bounding box center [1038, 76] width 134 height 29
paste input "183"
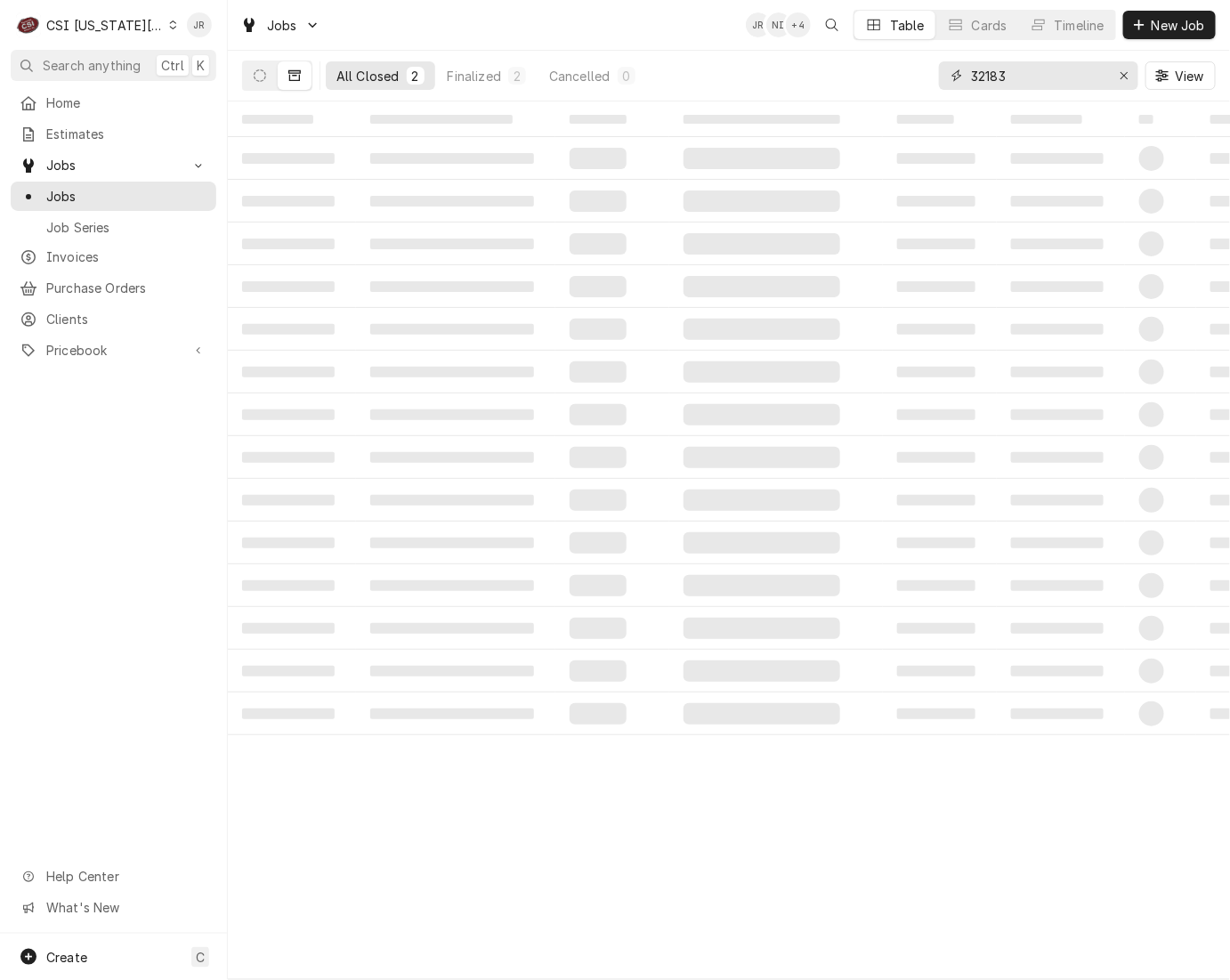
type input "32183"
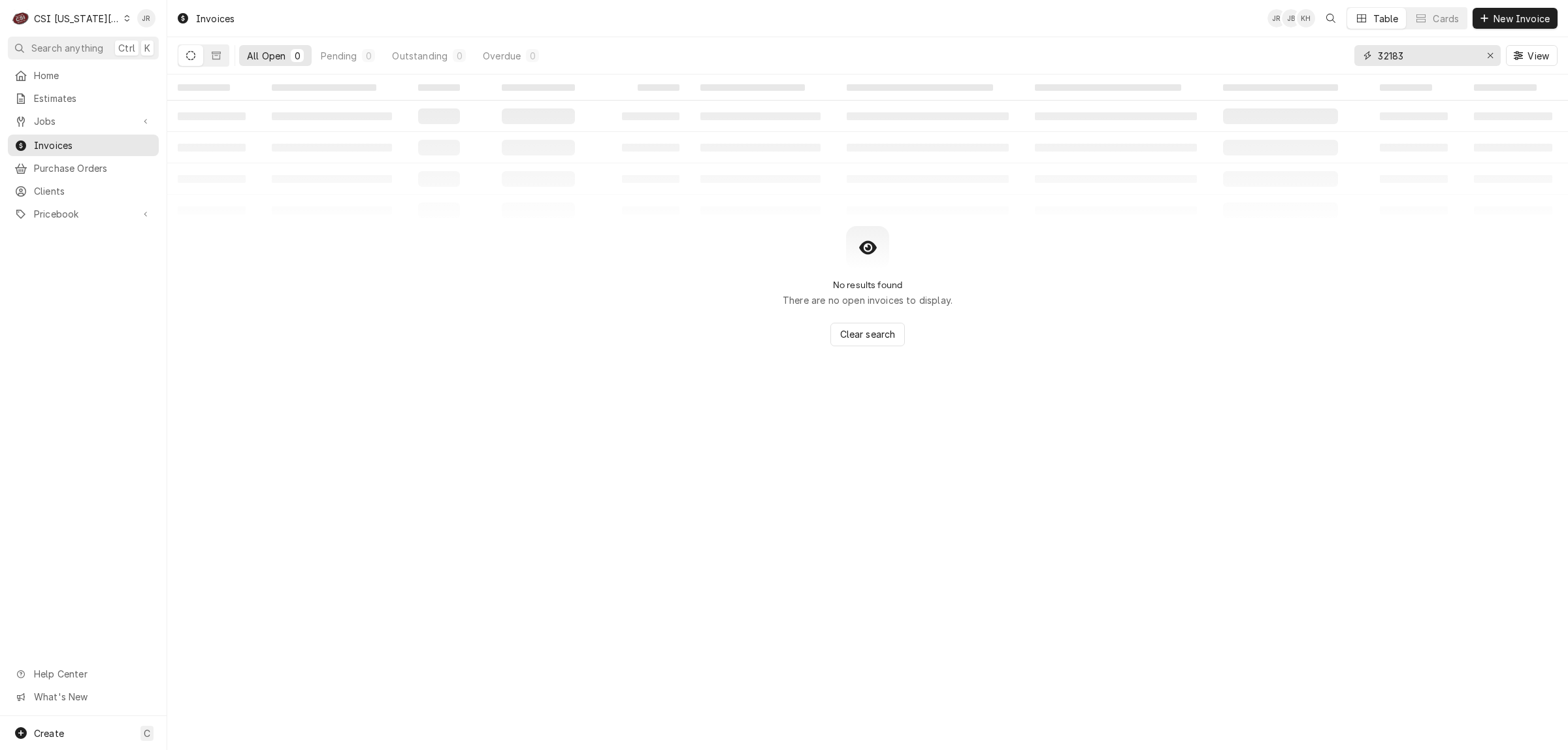
click at [1418, 51] on input "32183" at bounding box center [1427, 55] width 98 height 21
paste input "02996"
type input "302996"
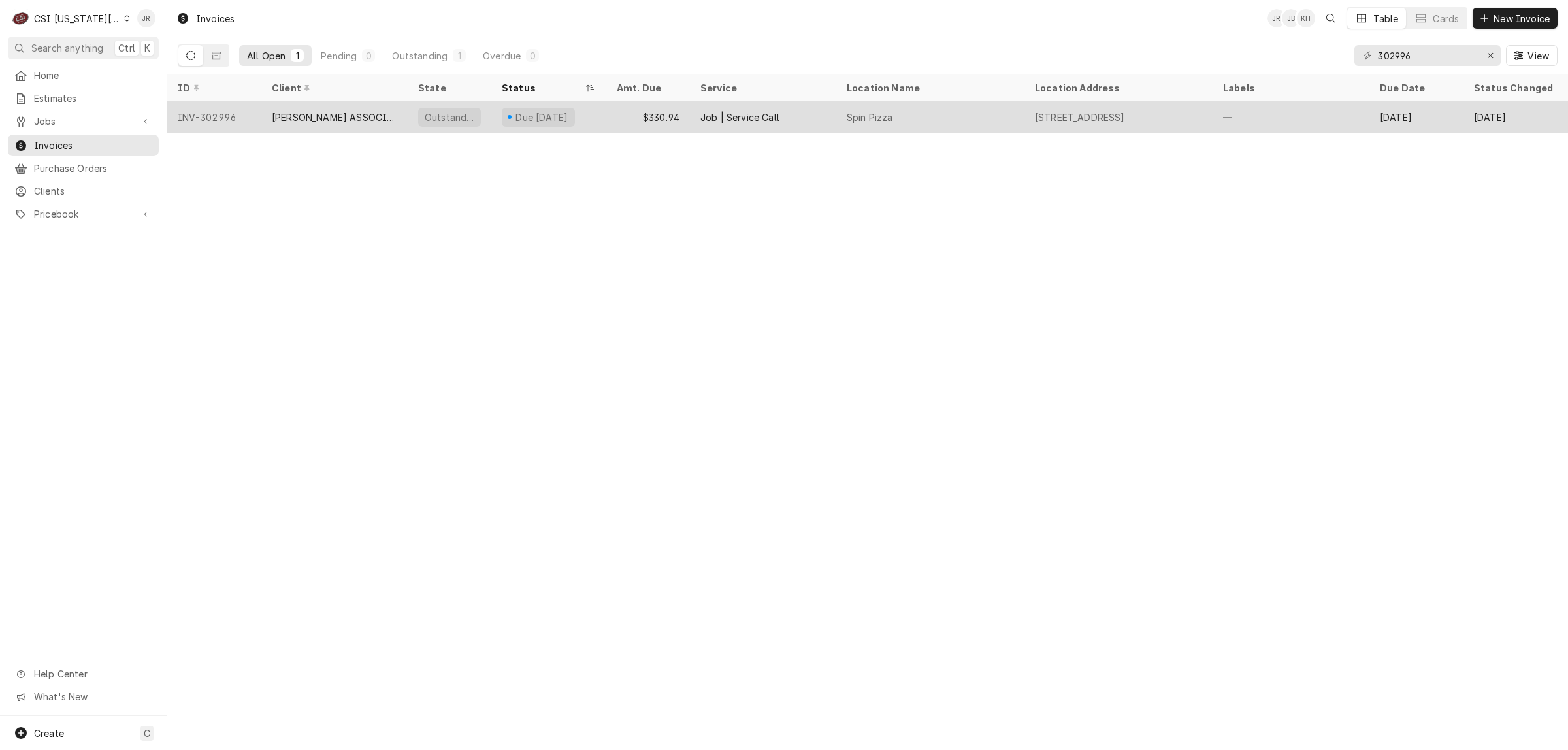
click at [758, 106] on div "Job | Service Call" at bounding box center [763, 116] width 146 height 32
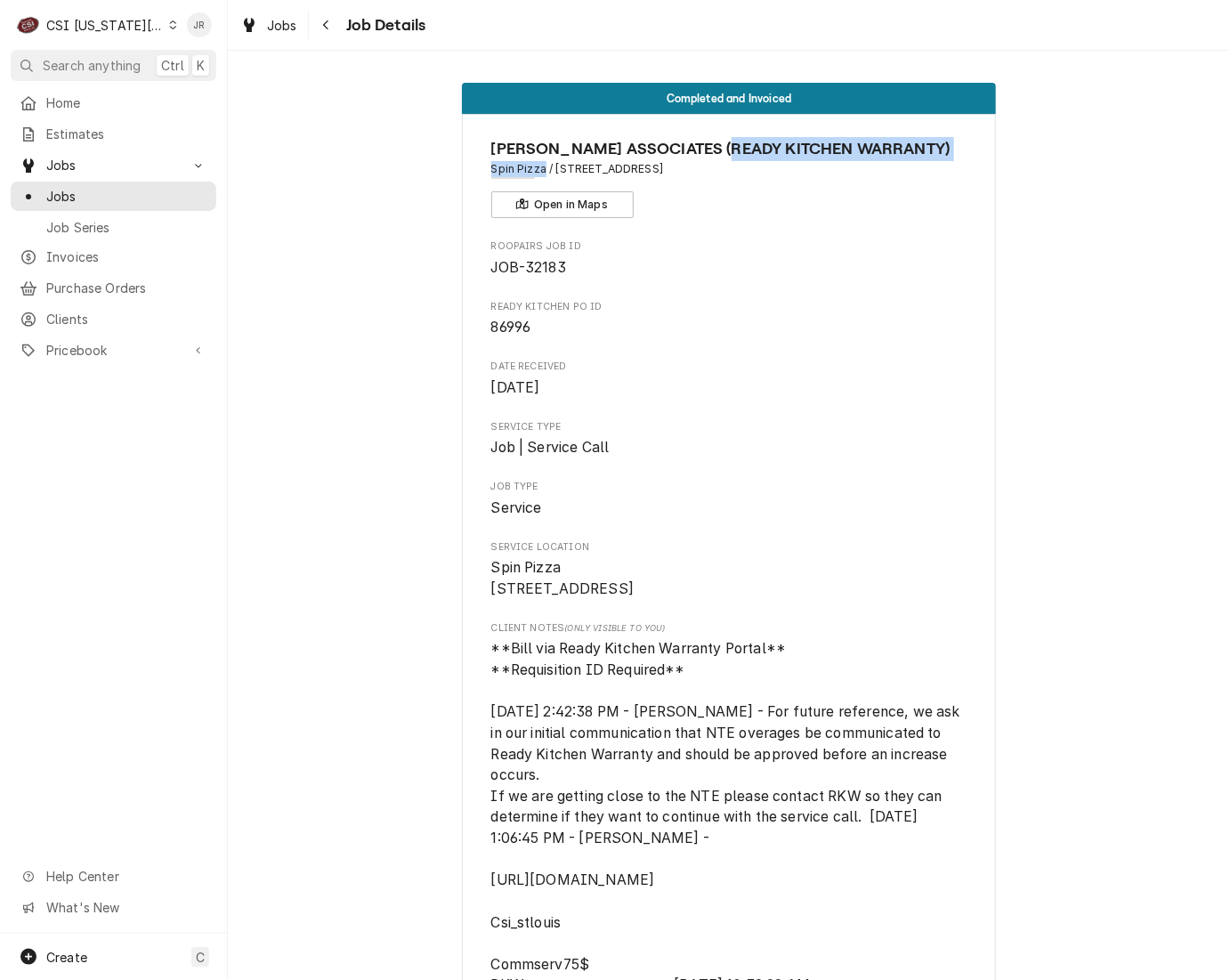
drag, startPoint x: 736, startPoint y: 154, endPoint x: 539, endPoint y: 180, distance: 198.7
click at [535, 181] on div "[PERSON_NAME] ASSOCIATES (READY KITCHEN WARRANTY) Spin Pizza / [STREET_ADDRESS]…" at bounding box center [730, 177] width 476 height 81
click at [673, 159] on span "[PERSON_NAME] ASSOCIATES (READY KITCHEN WARRANTY)" at bounding box center [730, 148] width 476 height 24
click at [553, 161] on span "Spin Pizza / [STREET_ADDRESS]" at bounding box center [730, 168] width 476 height 16
drag, startPoint x: 547, startPoint y: 165, endPoint x: 739, endPoint y: 181, distance: 192.7
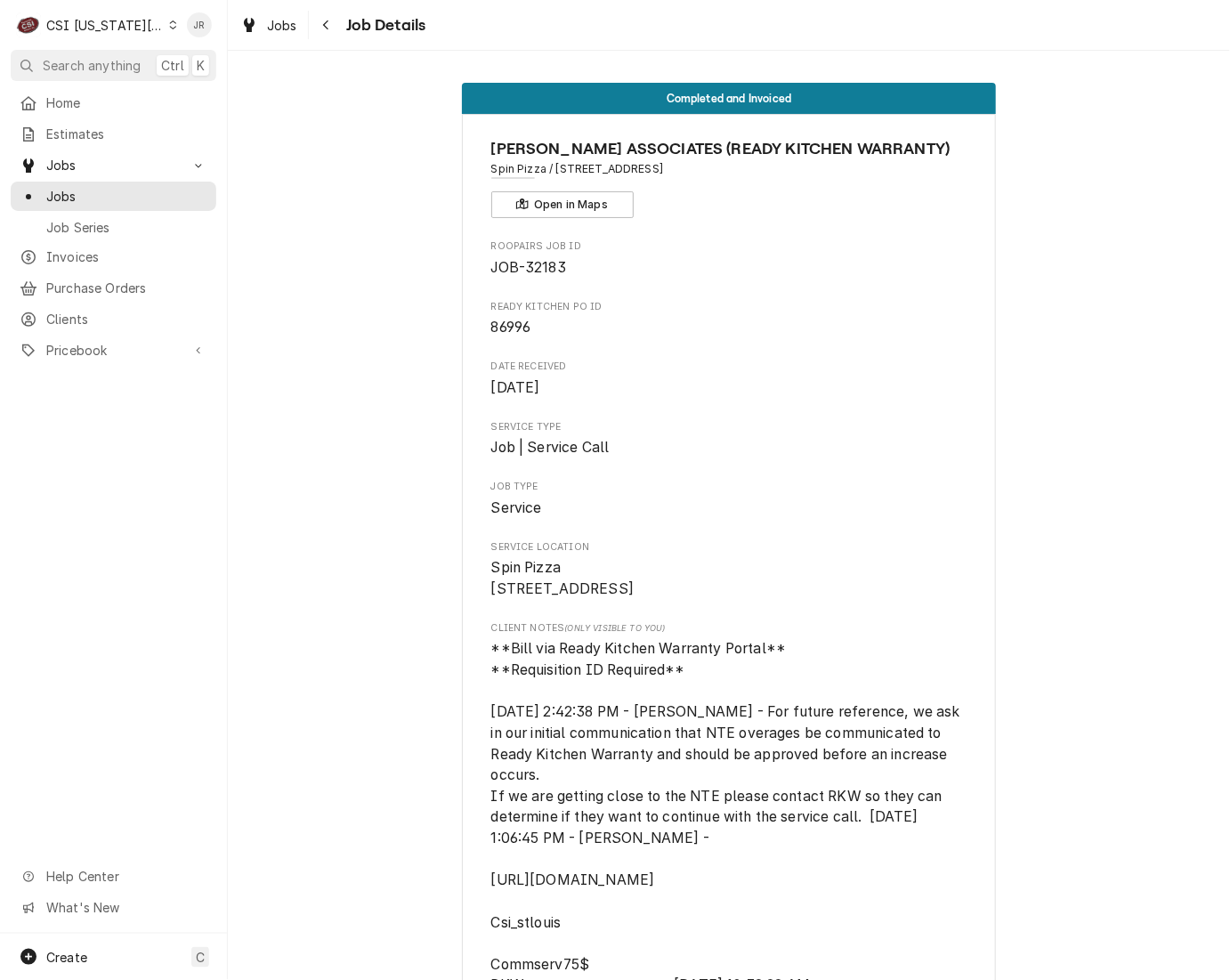
click at [739, 181] on div "[PERSON_NAME] ASSOCIATES (READY KITCHEN WARRANTY) Spin Pizza / [STREET_ADDRESS]…" at bounding box center [730, 177] width 476 height 81
copy span "[STREET_ADDRESS]"
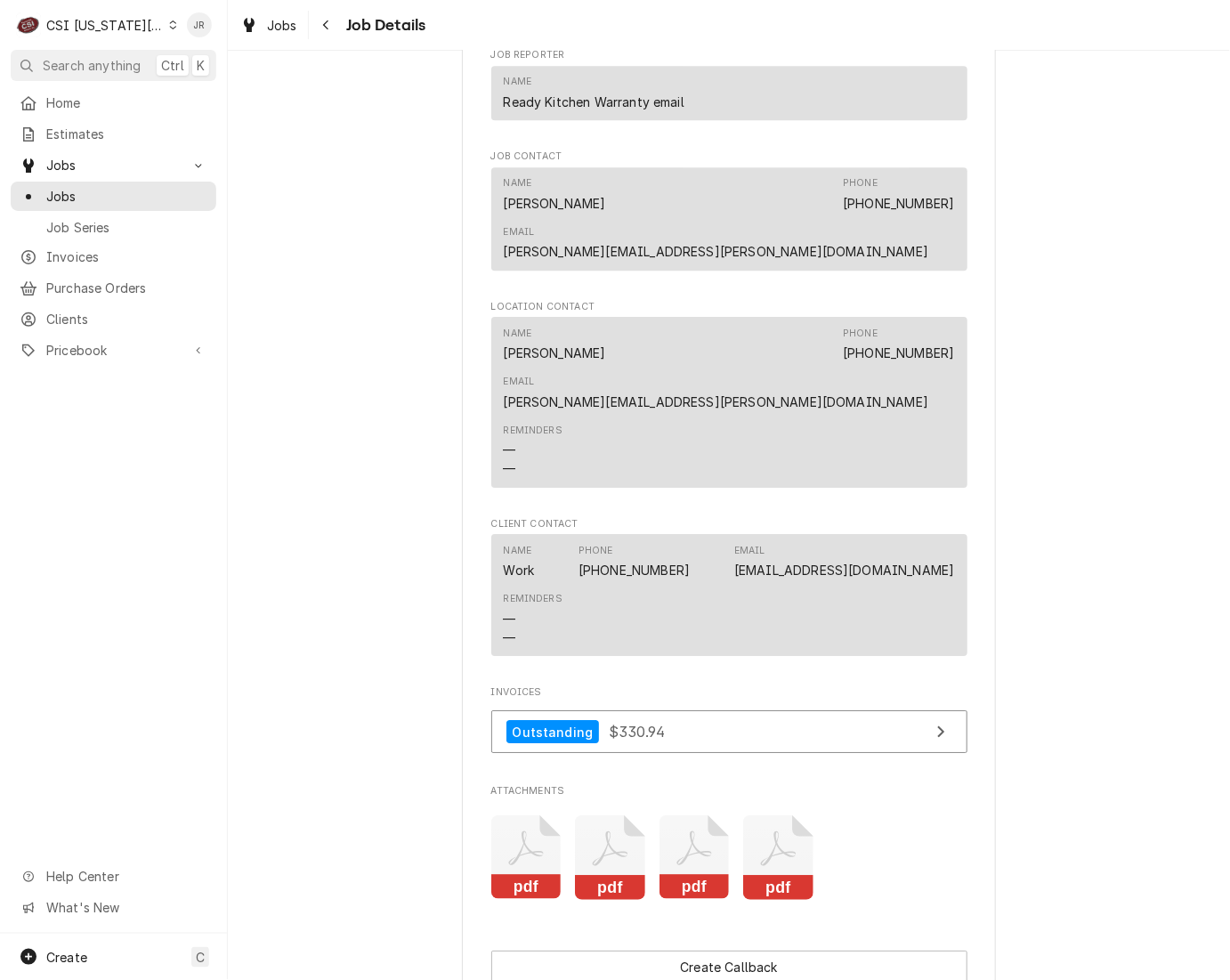
scroll to position [2267, 0]
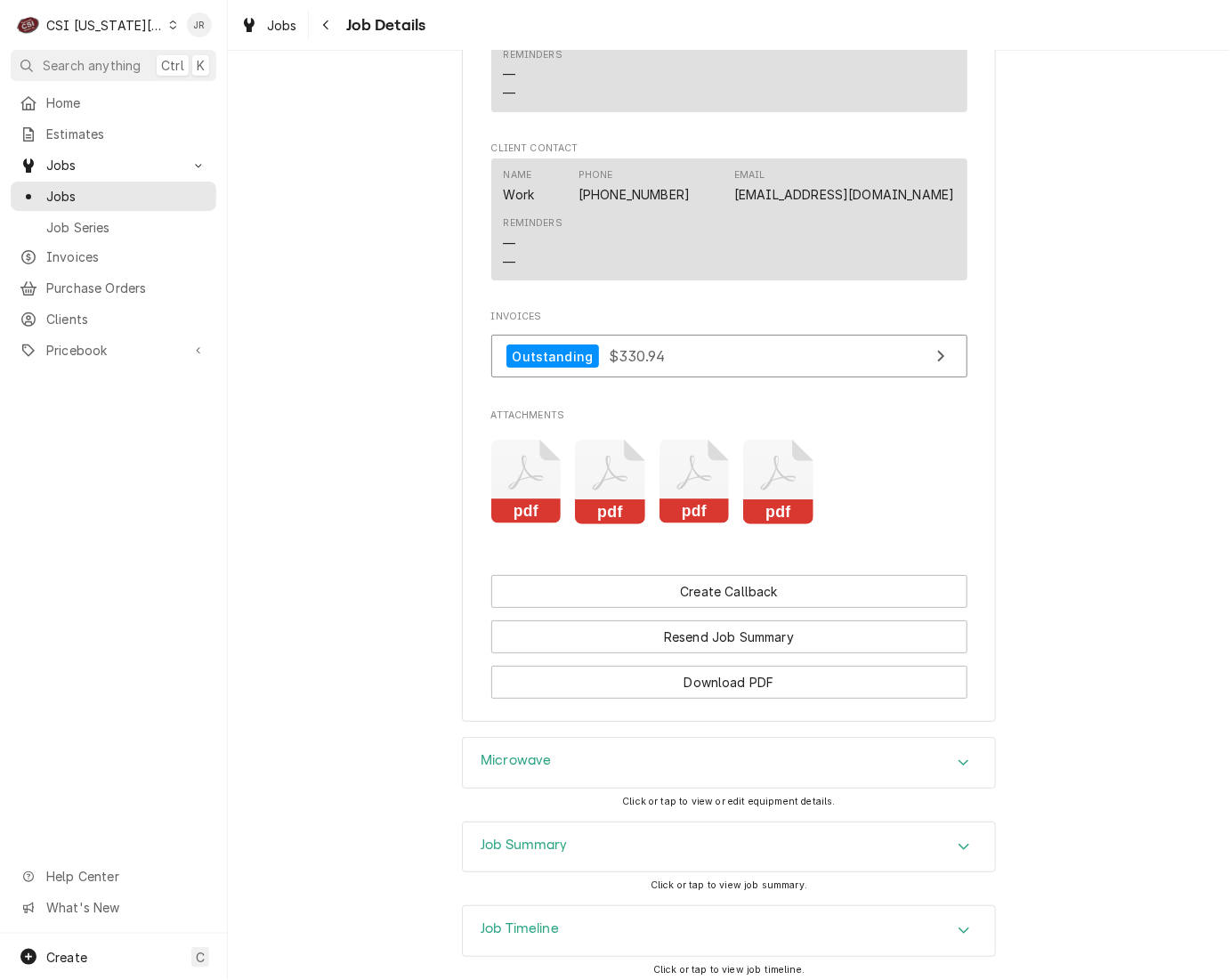
click at [560, 837] on h3 "Job Summary" at bounding box center [524, 845] width 87 height 17
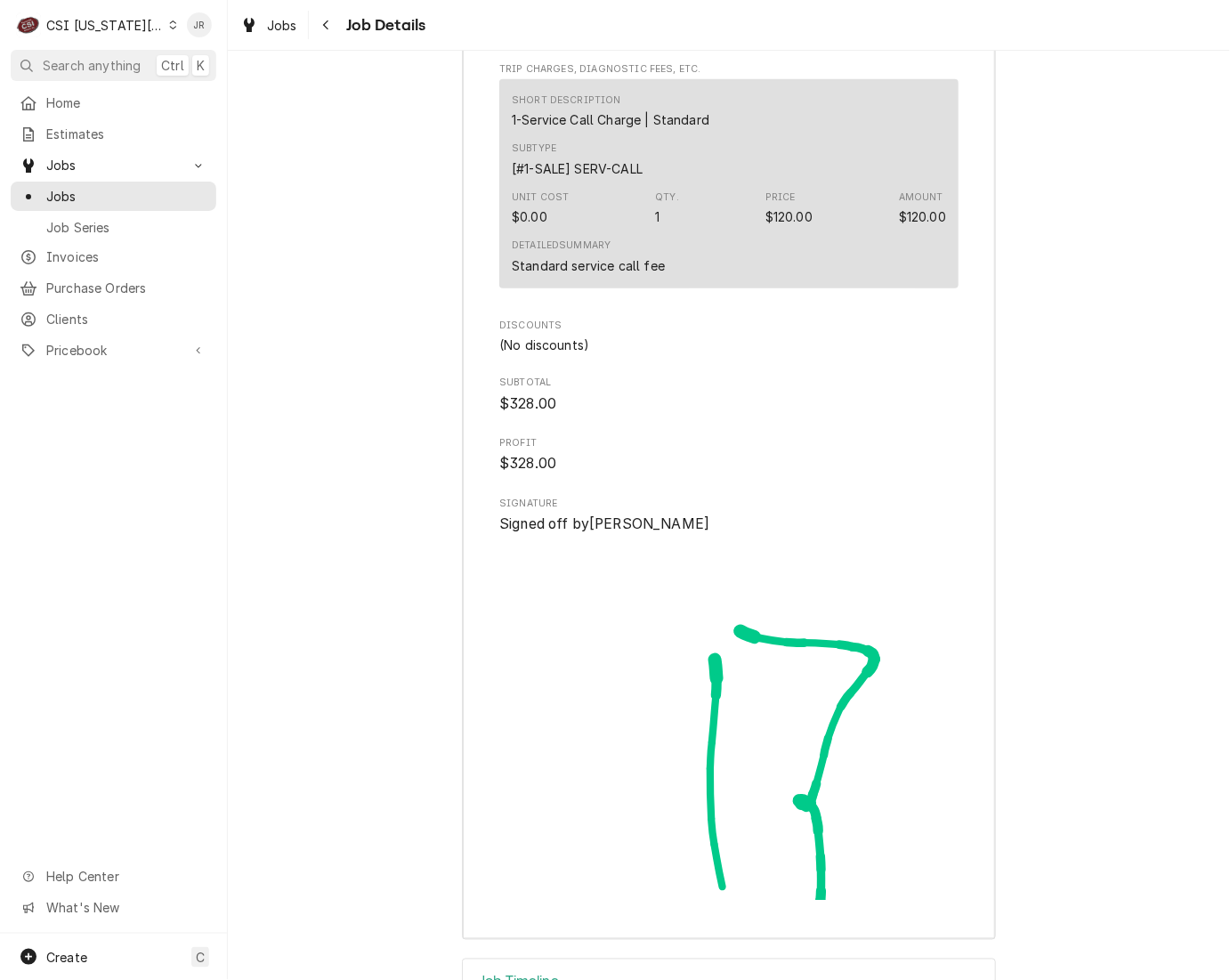
scroll to position [5459, 0]
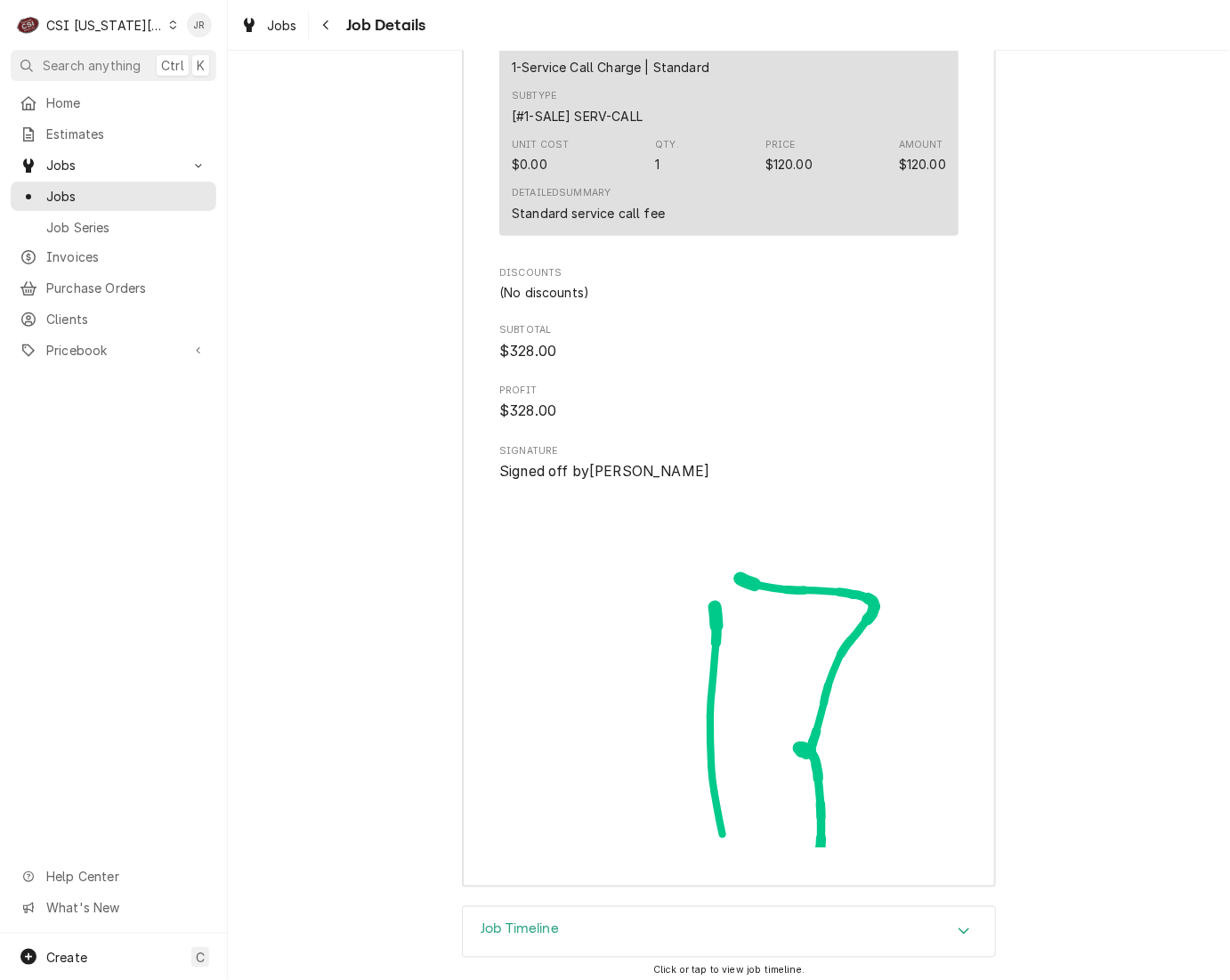
drag, startPoint x: 508, startPoint y: 855, endPoint x: 844, endPoint y: 583, distance: 432.3
click at [514, 906] on div "Job Timeline" at bounding box center [729, 931] width 533 height 50
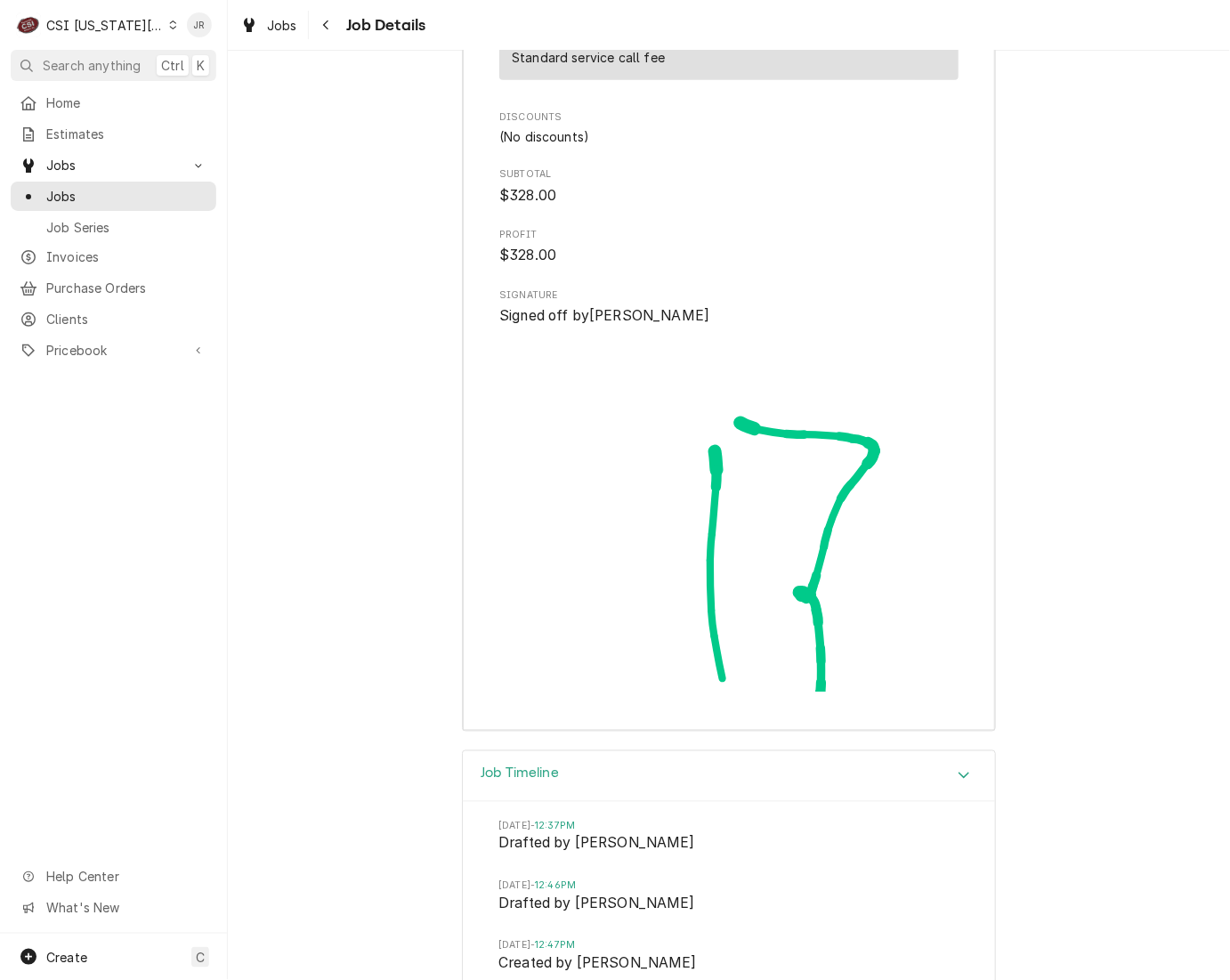
scroll to position [5983, 0]
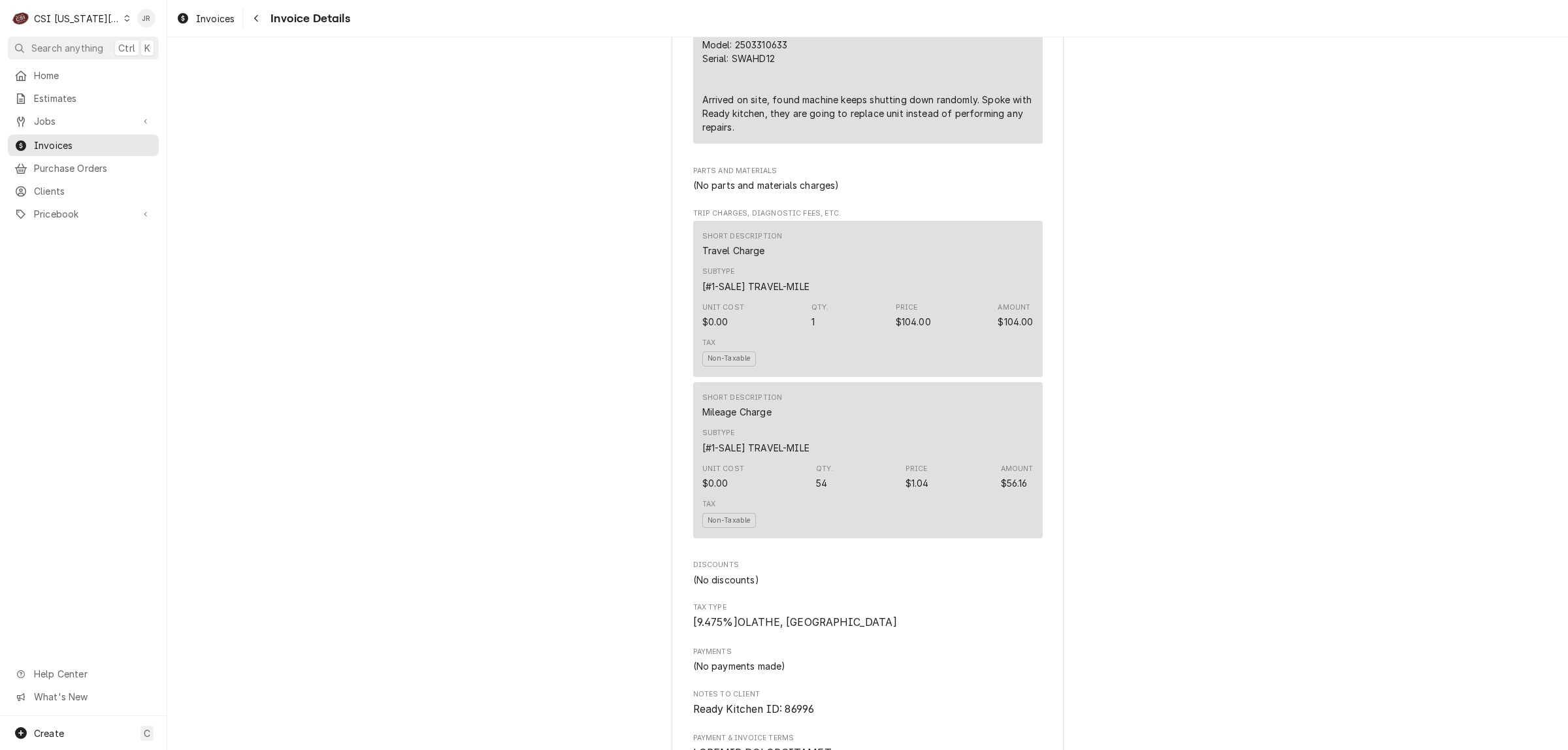
scroll to position [898, 0]
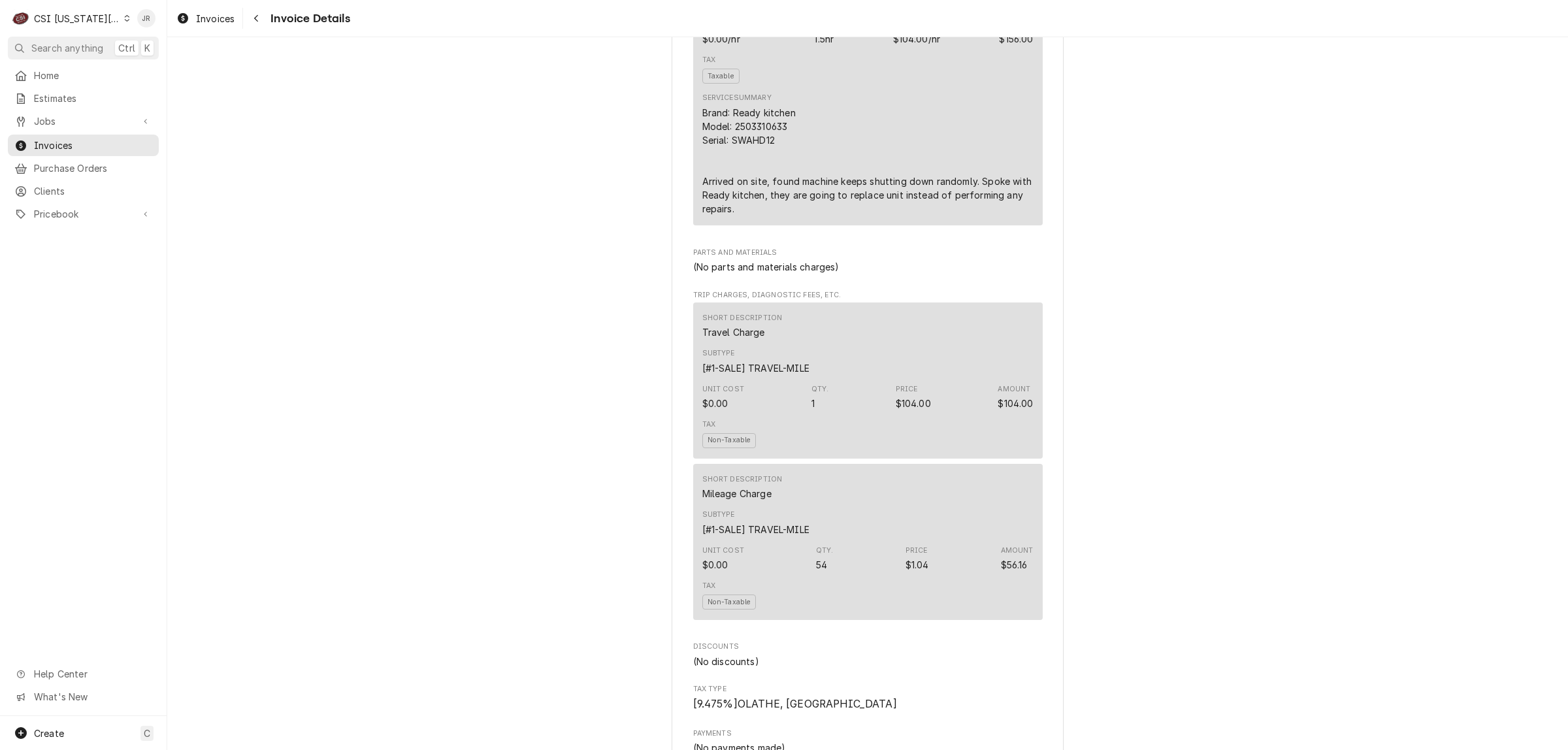
drag, startPoint x: 900, startPoint y: 217, endPoint x: 934, endPoint y: 206, distance: 35.7
click at [900, 215] on div "Brand: Ready kitchen Model: 2503310633 Serial: SWAHD12 Arrived on site, found m…" at bounding box center [868, 161] width 331 height 109
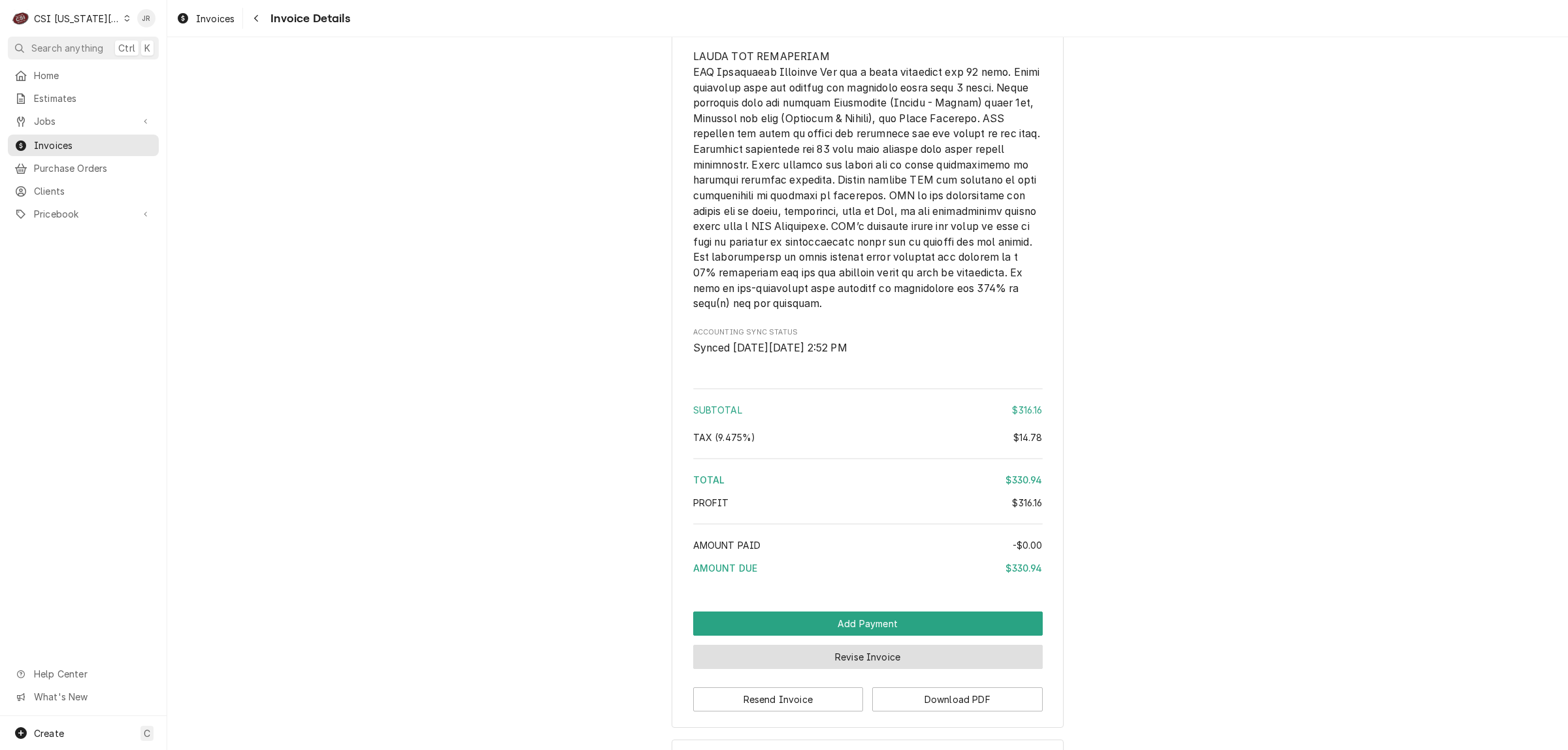
scroll to position [2061, 0]
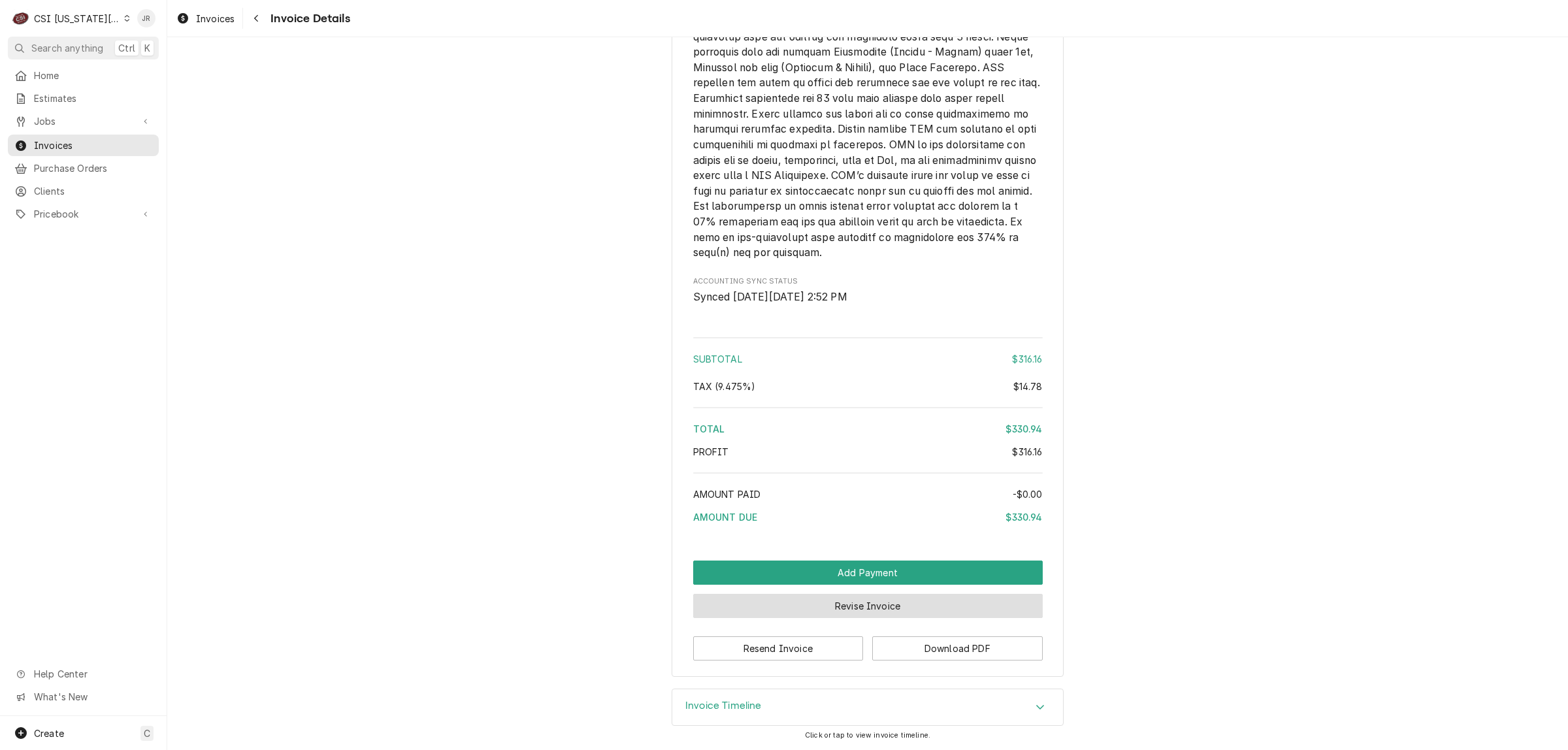
click at [809, 612] on button "Revise Invoice" at bounding box center [868, 605] width 350 height 24
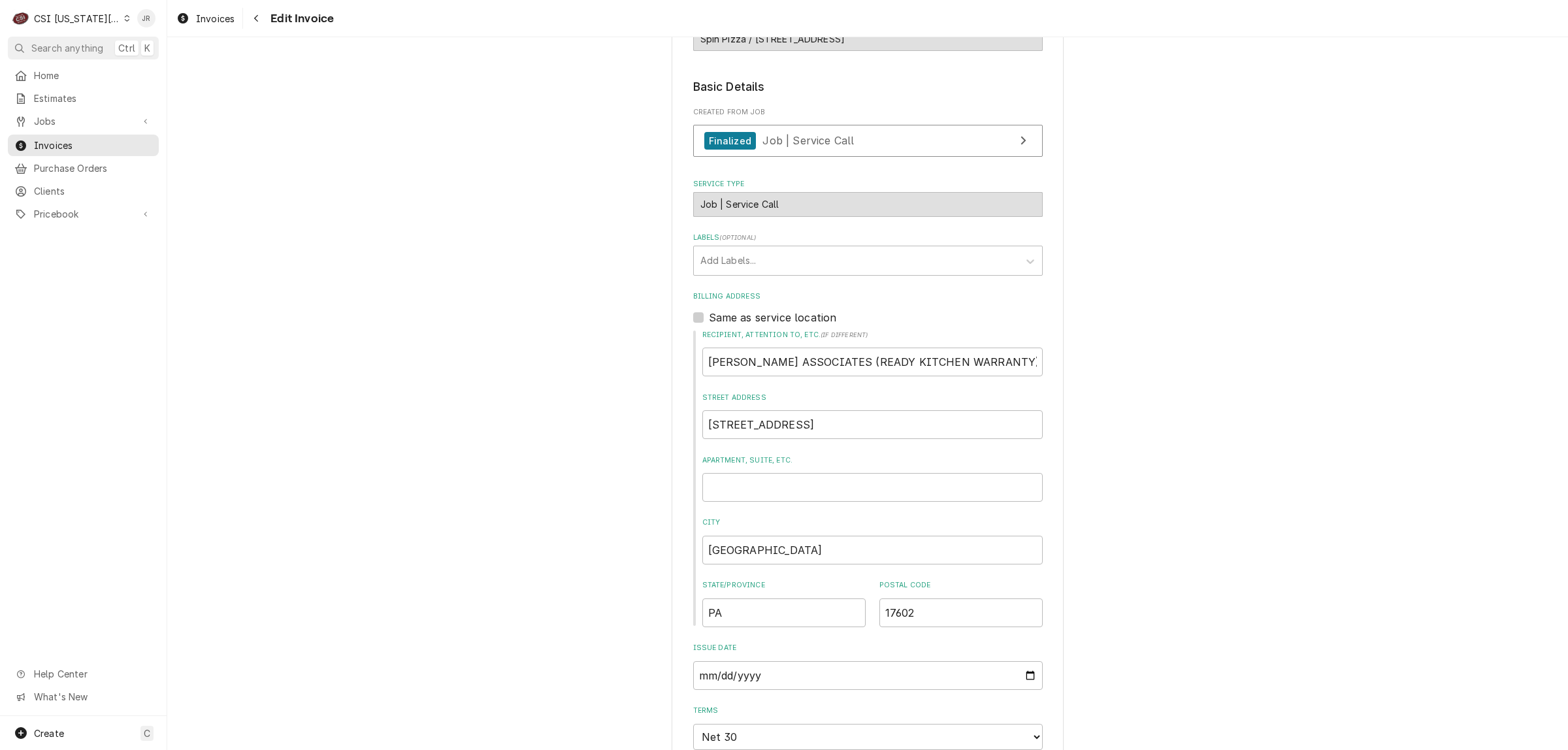
scroll to position [490, 0]
click at [738, 251] on div "Labels" at bounding box center [856, 262] width 312 height 24
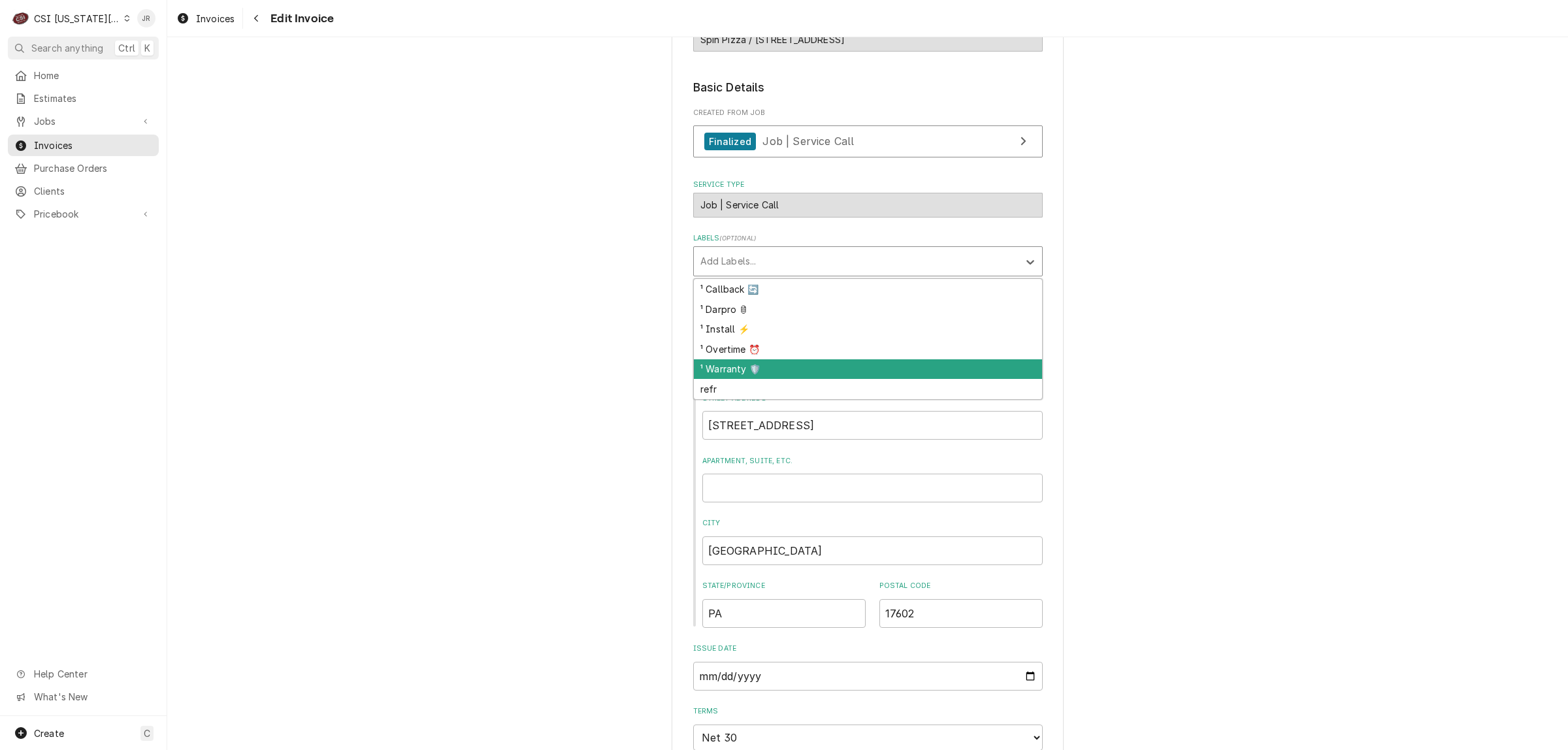
click at [749, 359] on div "¹ Warranty 🛡️" at bounding box center [868, 369] width 348 height 20
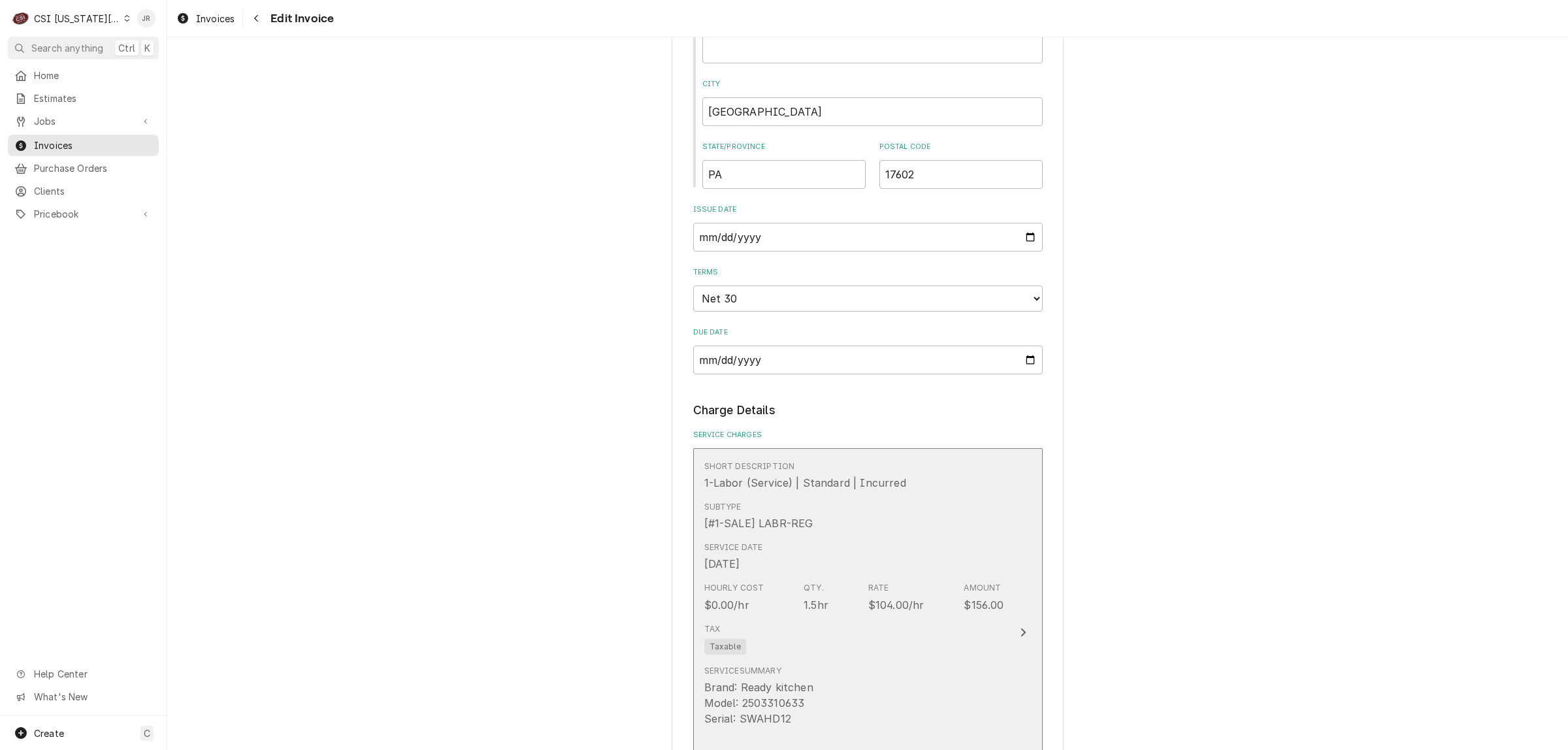
scroll to position [979, 0]
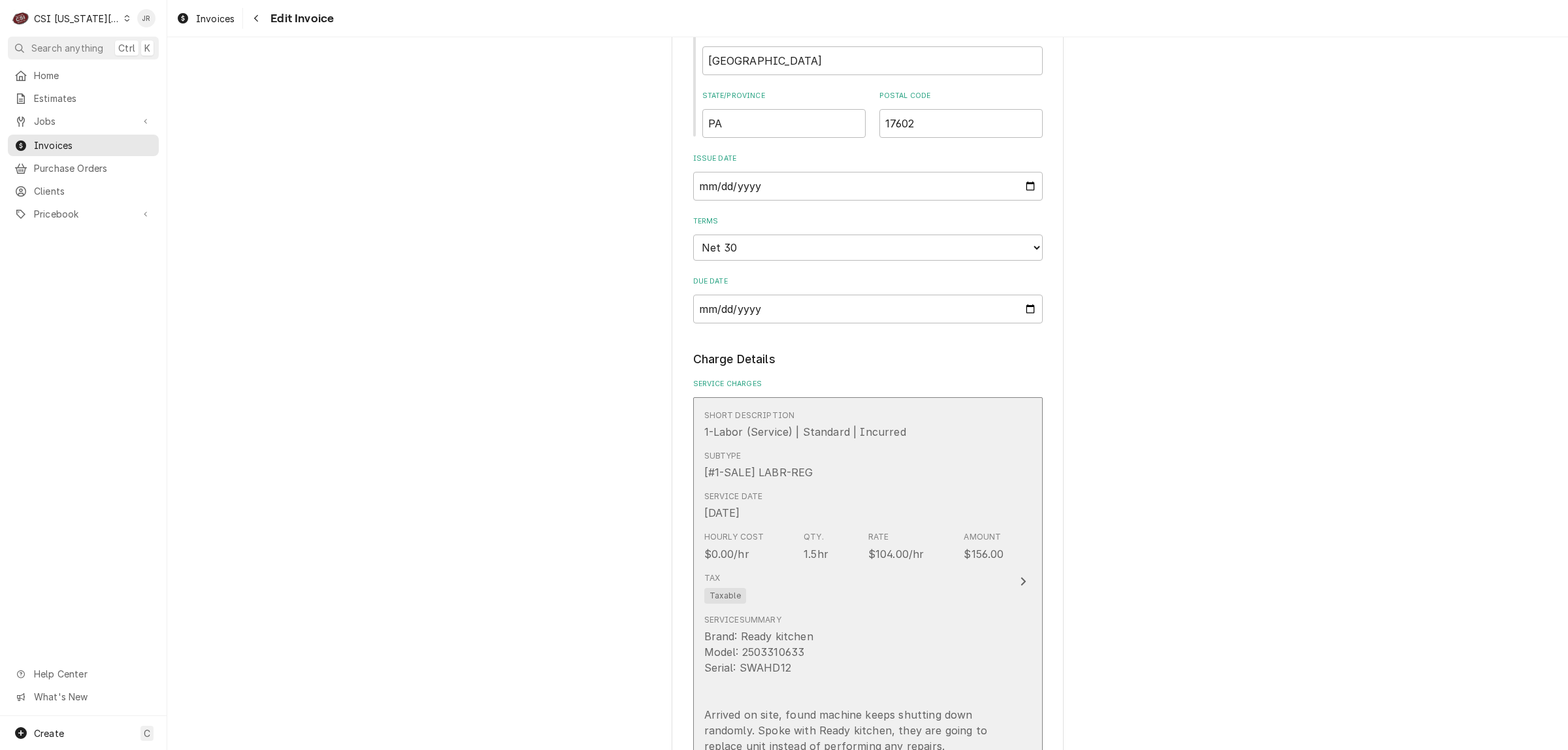
click at [931, 500] on div "Service Date Aug 29, 2025" at bounding box center [853, 506] width 300 height 41
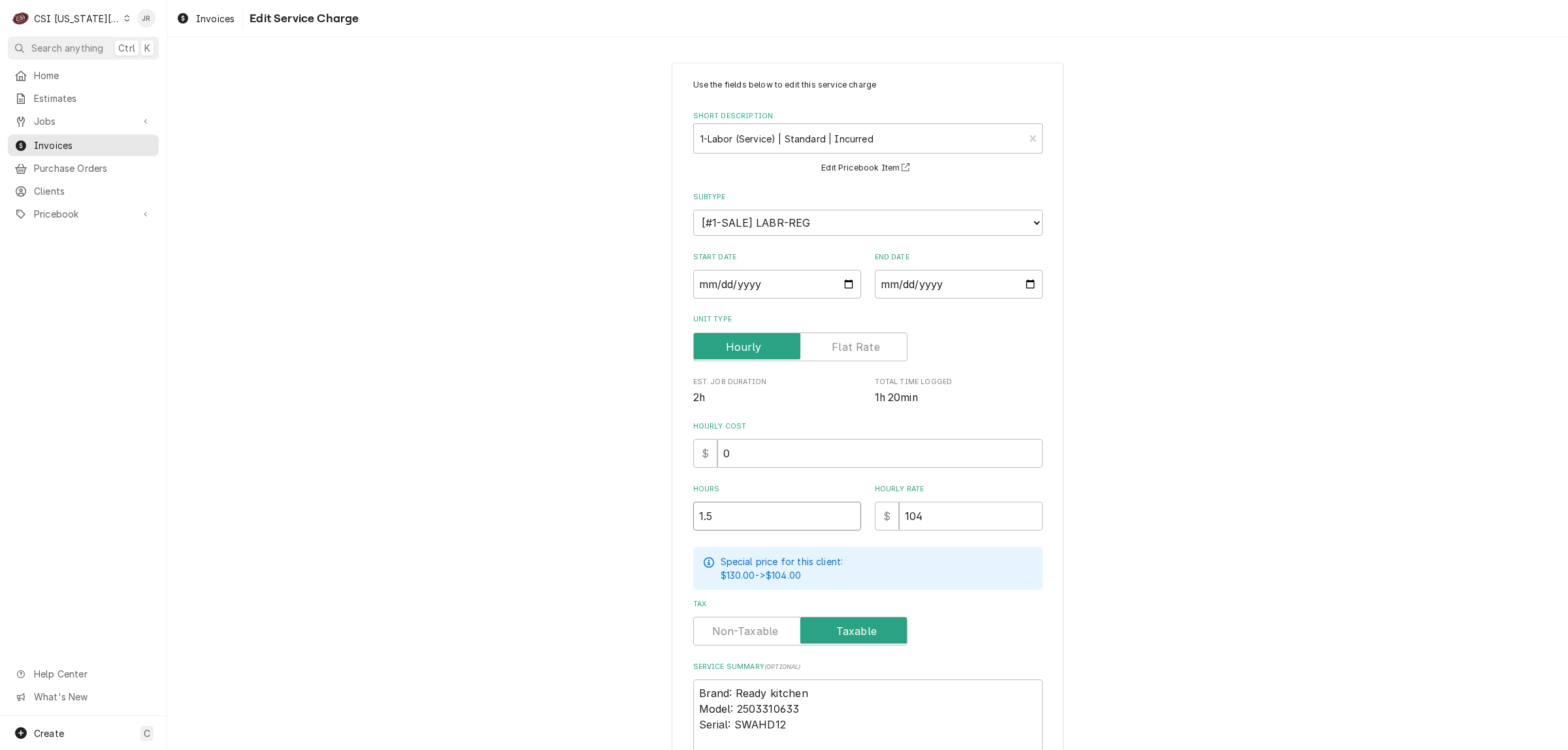
click at [764, 528] on div "Use the fields below to edit this service charge Short Description 1-Labor (Ser…" at bounding box center [868, 448] width 350 height 738
drag, startPoint x: 763, startPoint y: 526, endPoint x: 531, endPoint y: 504, distance: 233.0
click at [531, 504] on div "Use the fields below to edit this service charge Short Description 1-Labor (Ser…" at bounding box center [868, 490] width 1401 height 879
type textarea "x"
type input "0"
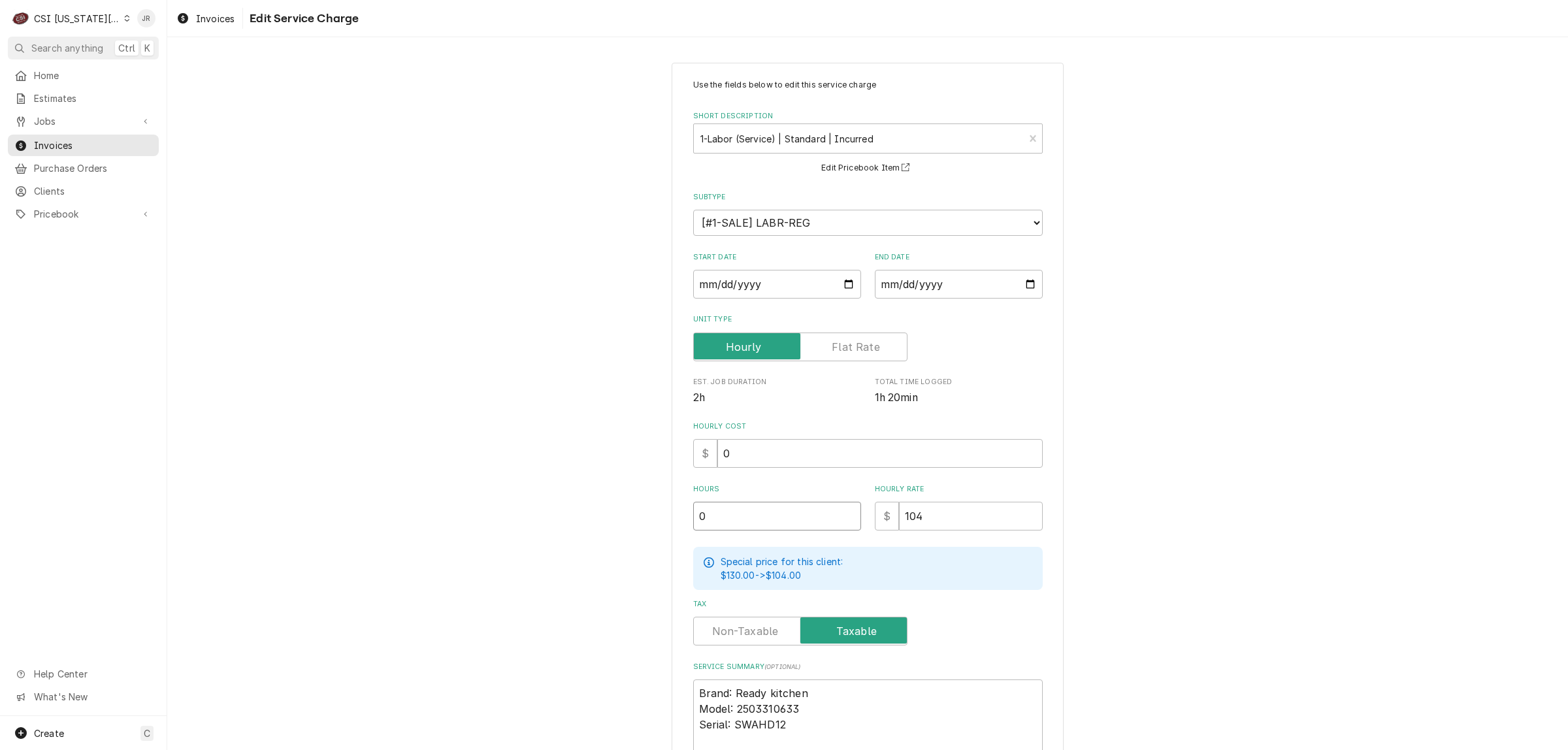
type textarea "x"
type input "1"
type textarea "x"
type input "1.2"
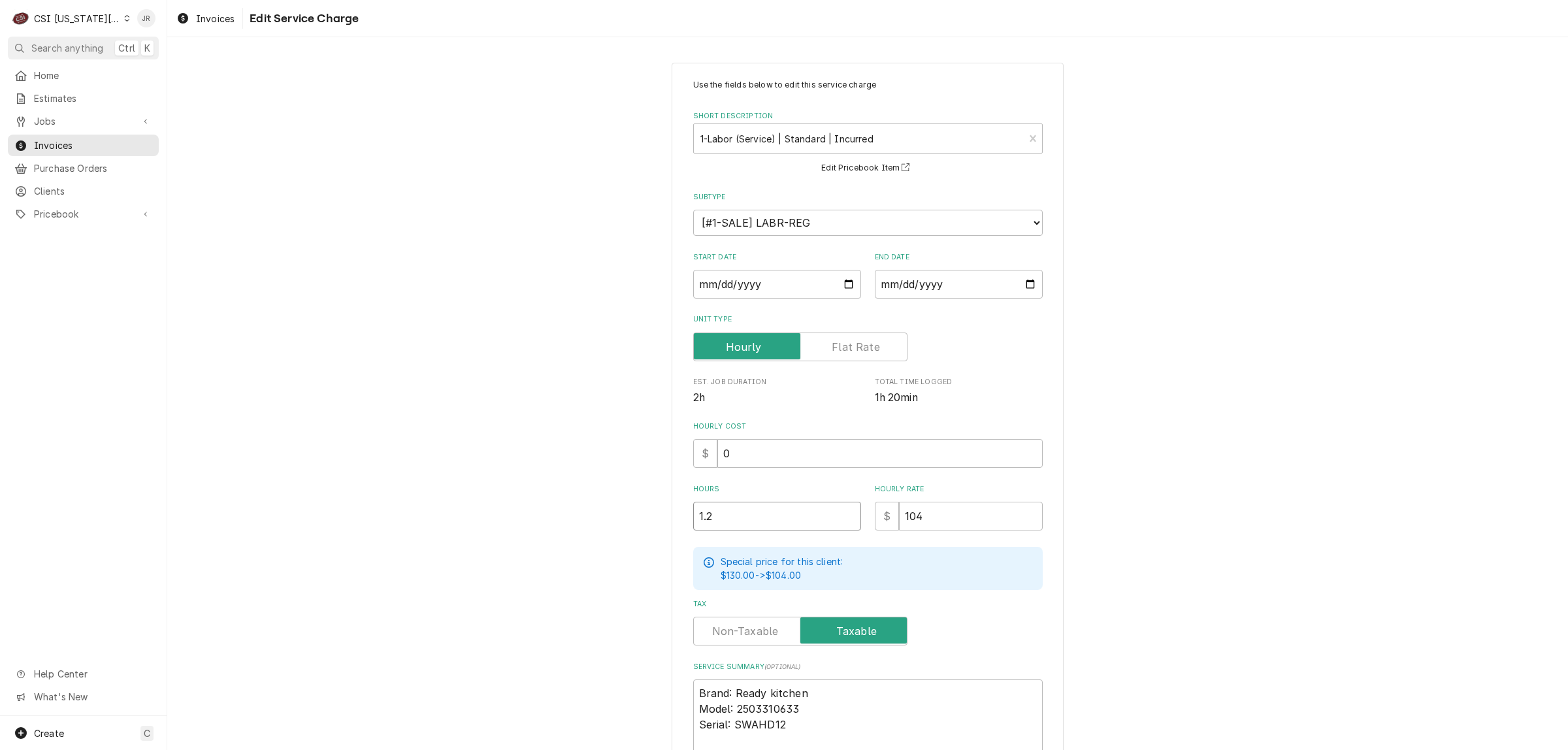
type textarea "x"
type input "1.25"
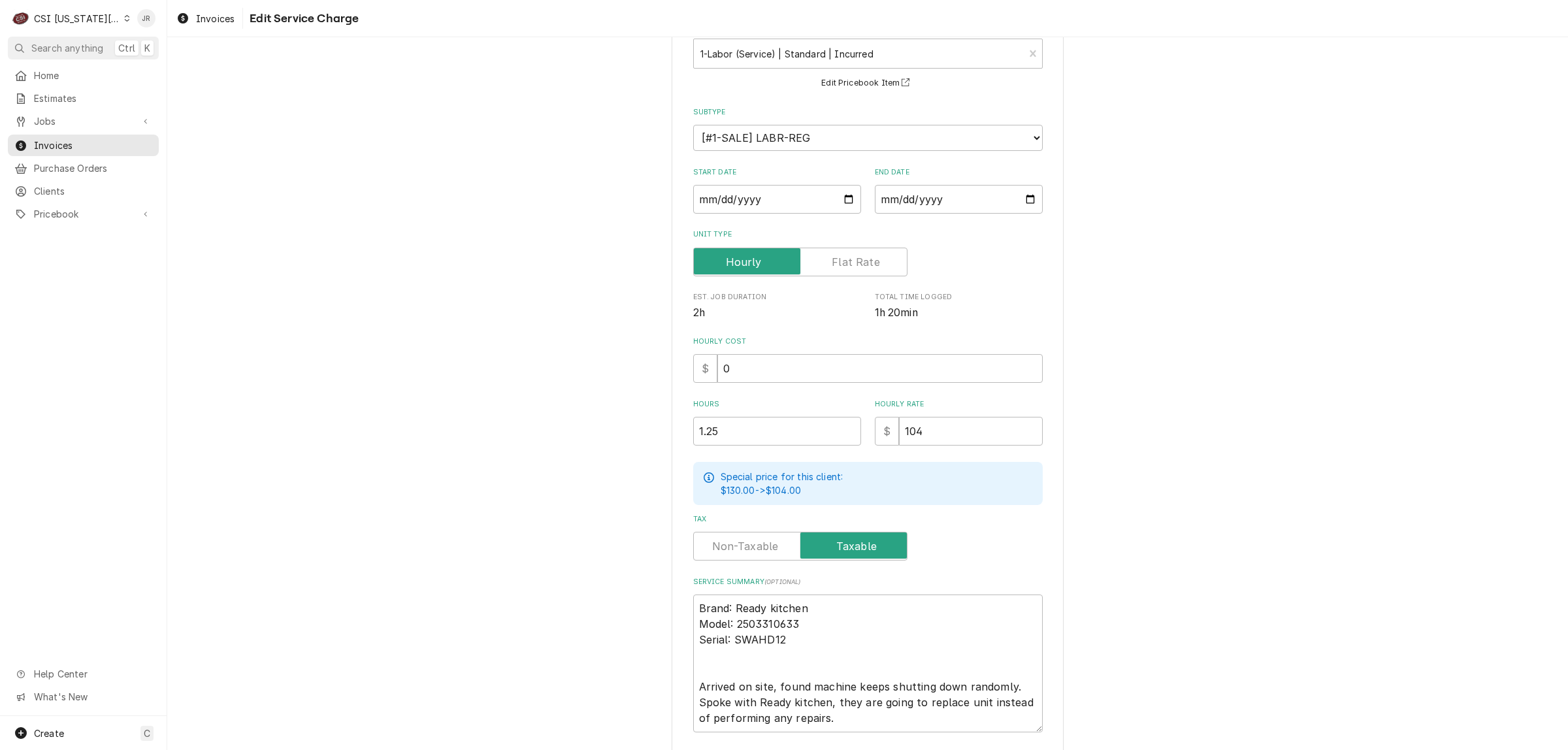
scroll to position [178, 0]
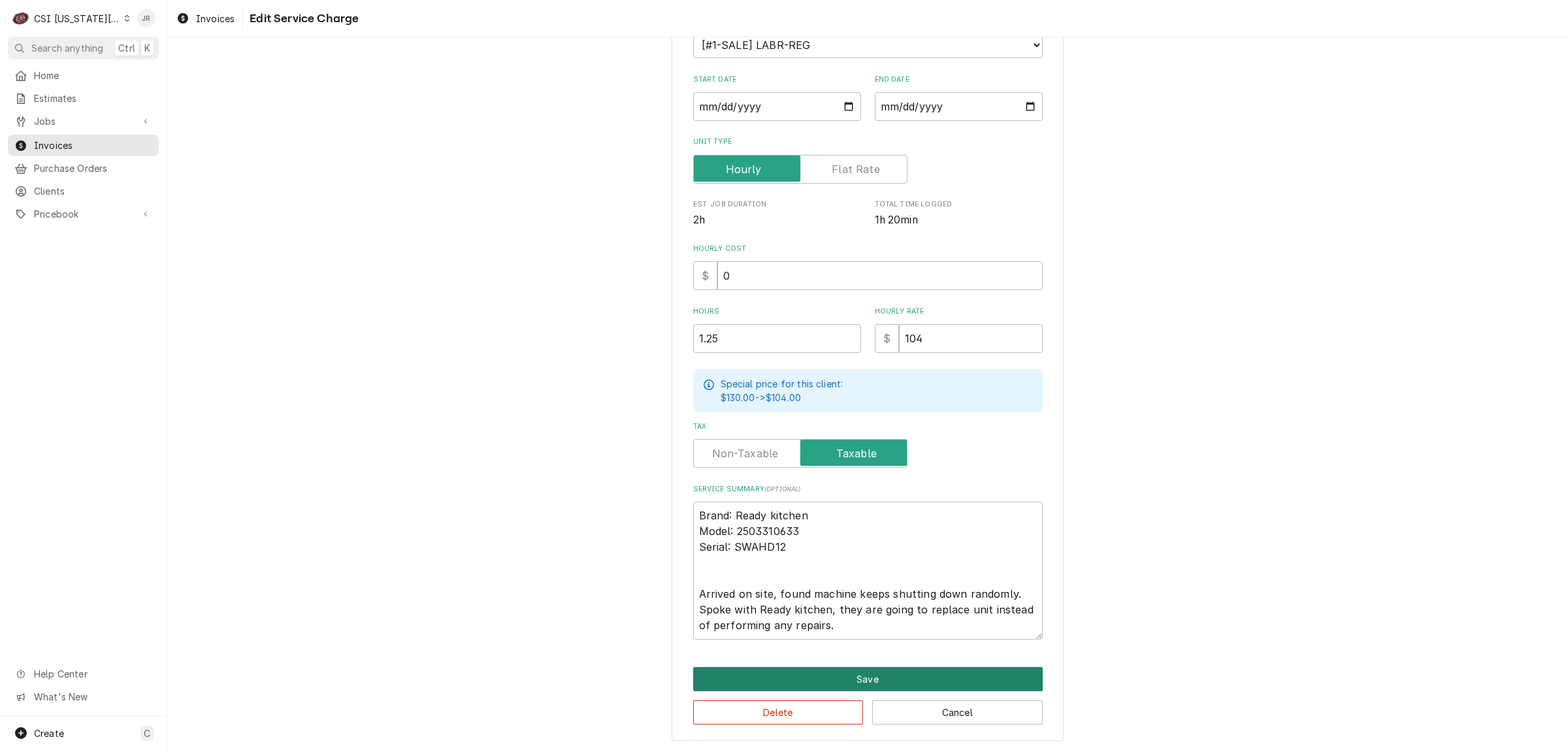
click at [883, 668] on button "Save" at bounding box center [868, 678] width 350 height 24
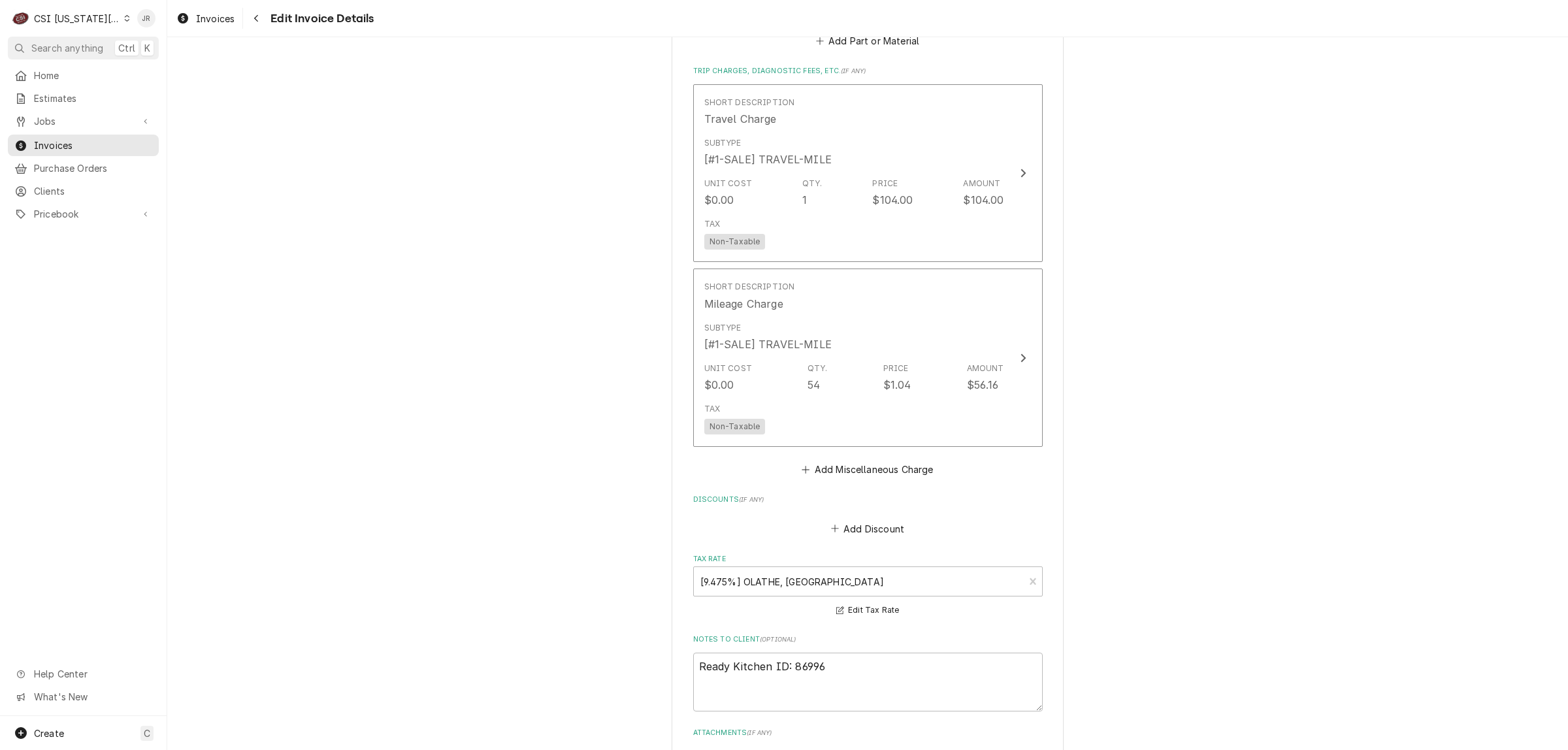
scroll to position [2095, 0]
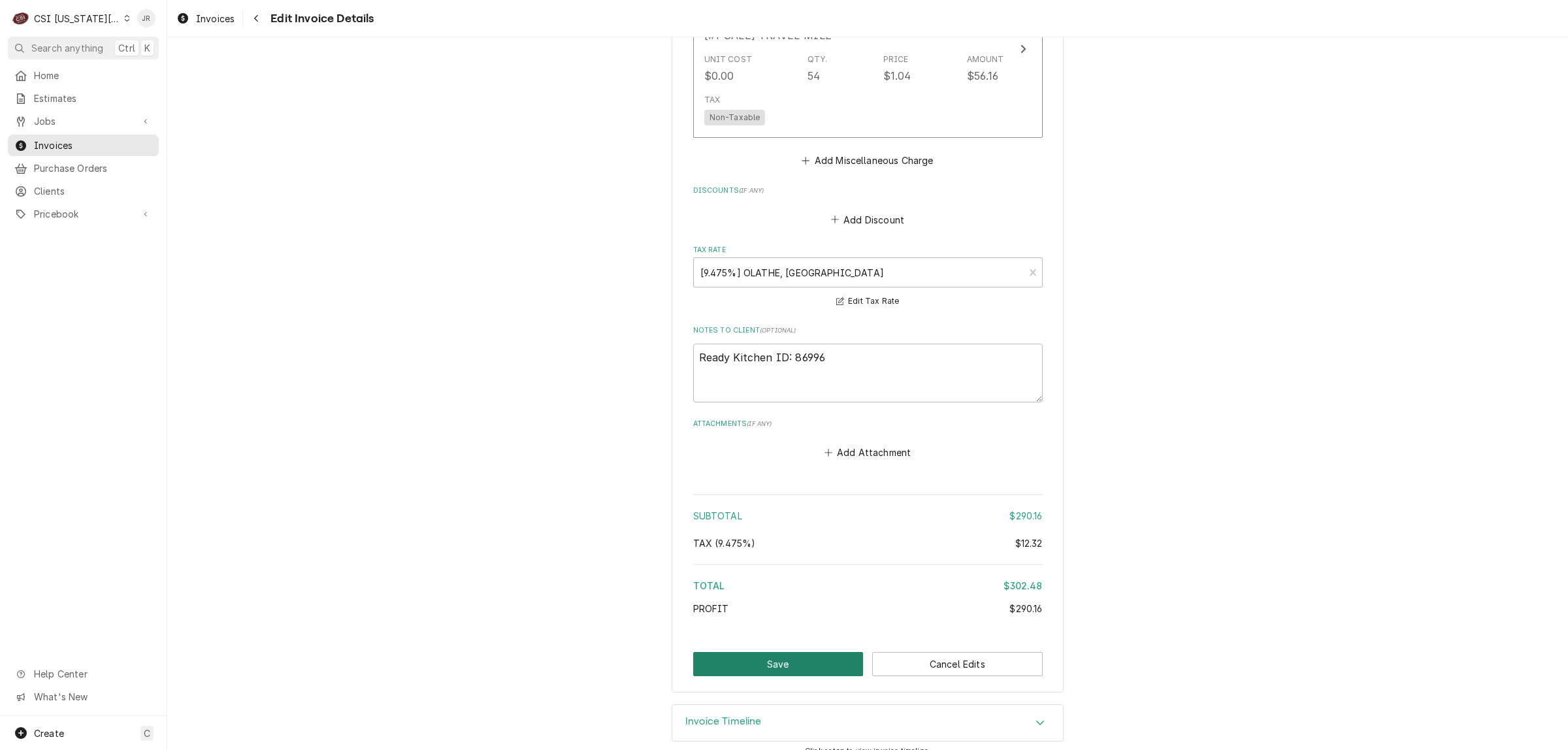
click at [814, 652] on button "Save" at bounding box center [778, 664] width 171 height 24
type textarea "x"
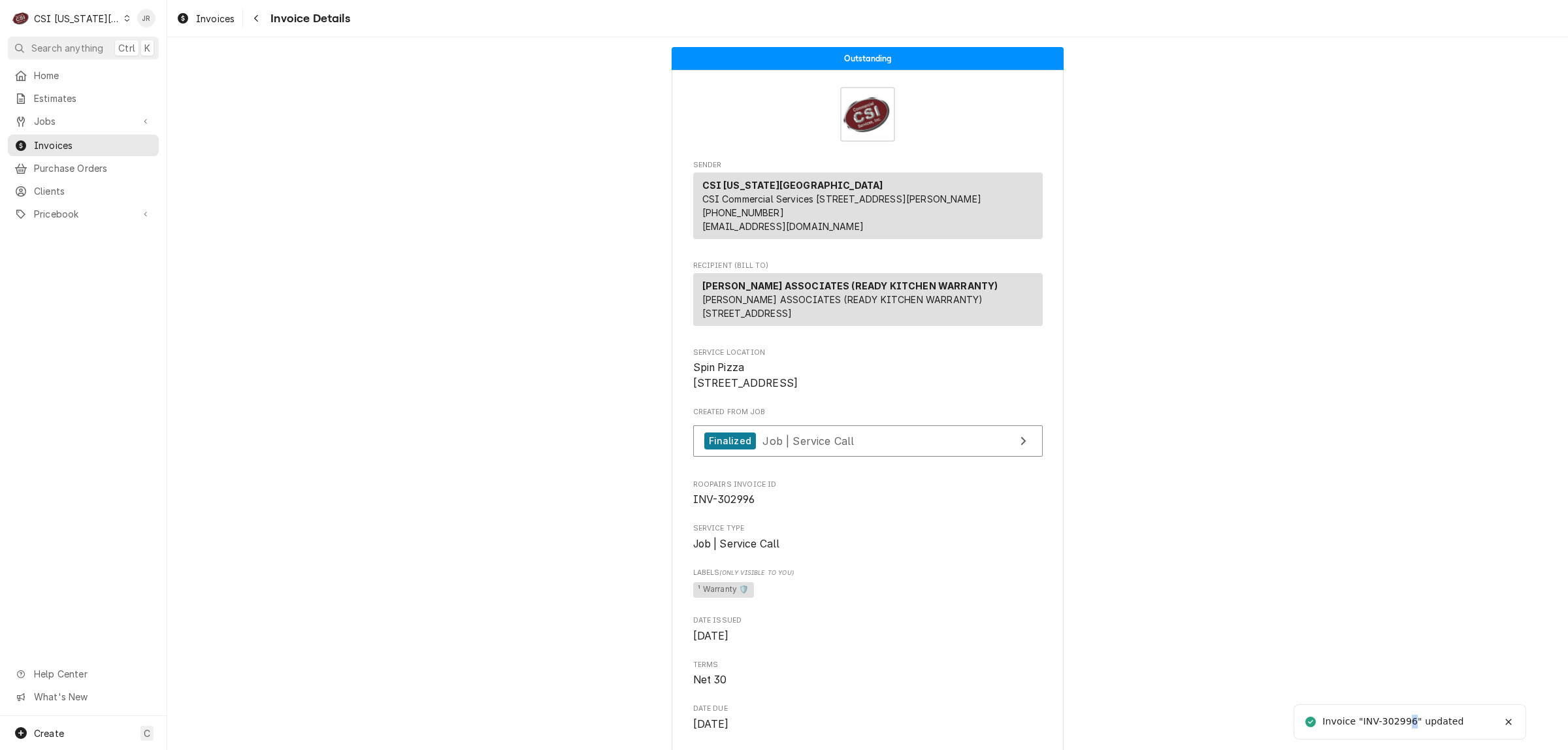
click at [1414, 720] on div "Invoice "INV-302996" updated" at bounding box center [1394, 721] width 143 height 14
click at [1411, 721] on div "Invoice "INV-302996" updated" at bounding box center [1394, 721] width 143 height 14
click at [1409, 723] on div "Invoice "INV-302996" updated" at bounding box center [1394, 723] width 143 height 14
click at [1405, 723] on div "Invoice "INV-302996" updated" at bounding box center [1394, 721] width 143 height 14
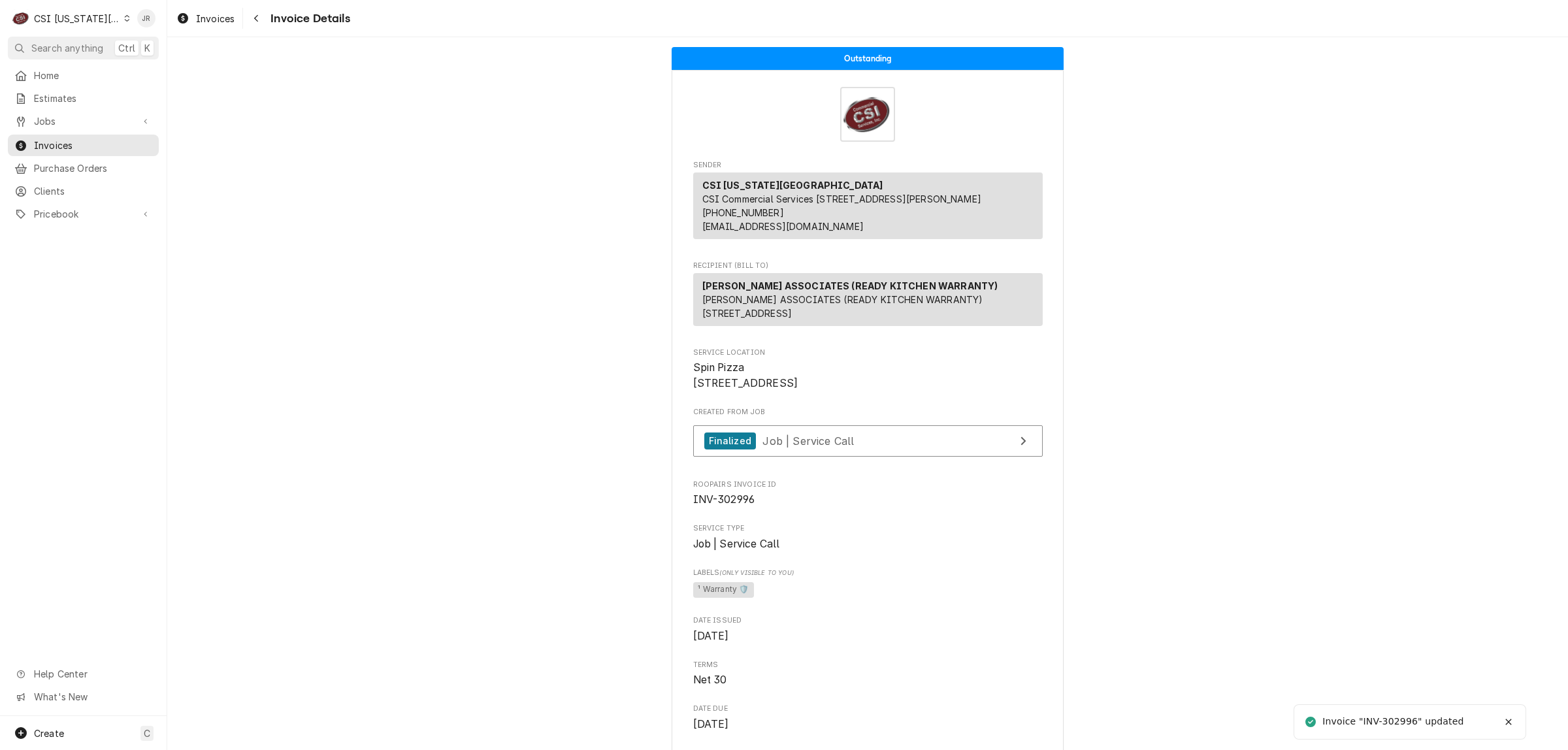
click at [1403, 722] on div "Invoice "INV-302996" updated" at bounding box center [1394, 721] width 143 height 14
click at [1403, 721] on div "Invoice "INV-302996" updated" at bounding box center [1394, 721] width 143 height 14
copy div "302996"
click at [726, 505] on span "INV-302996" at bounding box center [724, 500] width 62 height 13
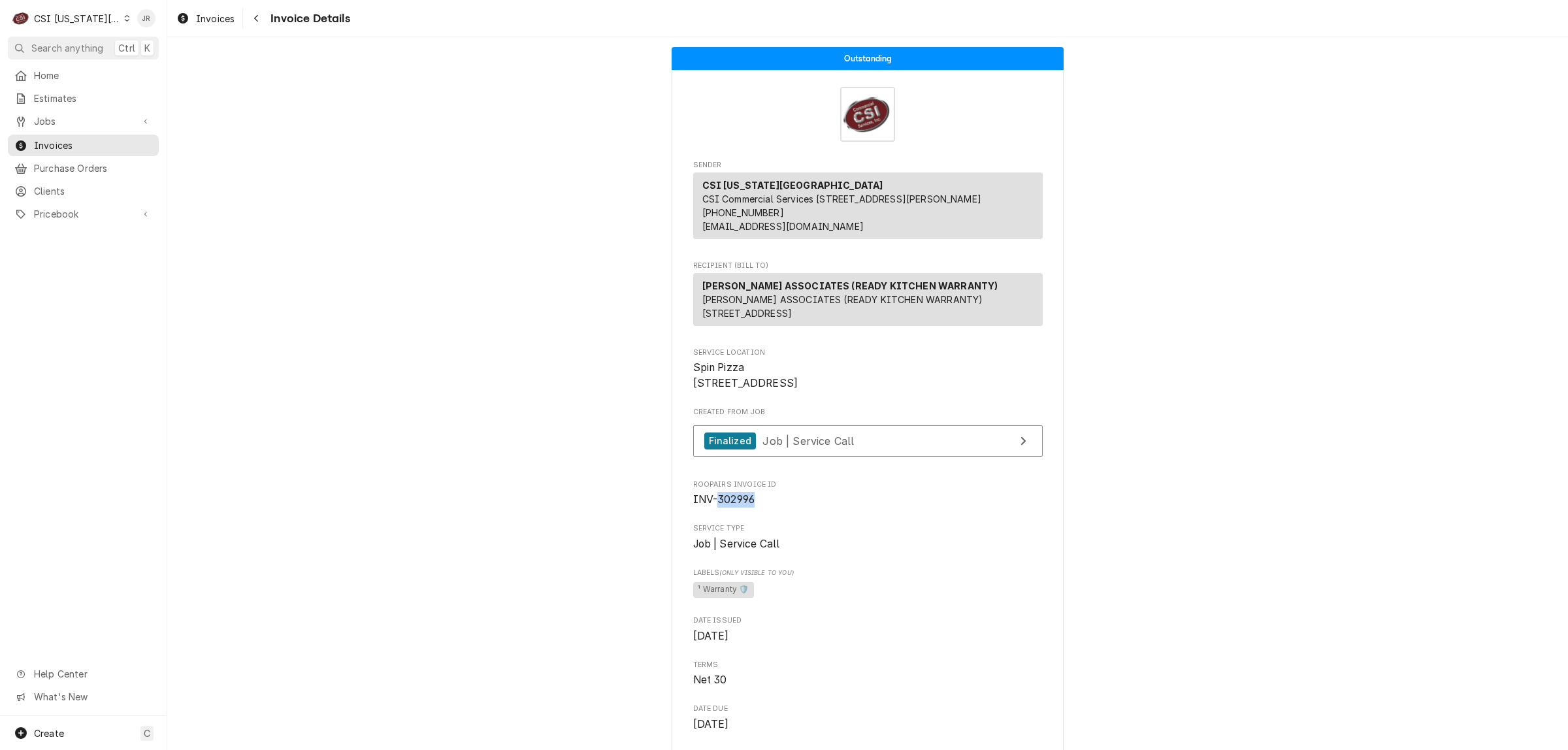
copy span "302996"
